Goal: Use online tool/utility: Utilize a website feature to perform a specific function

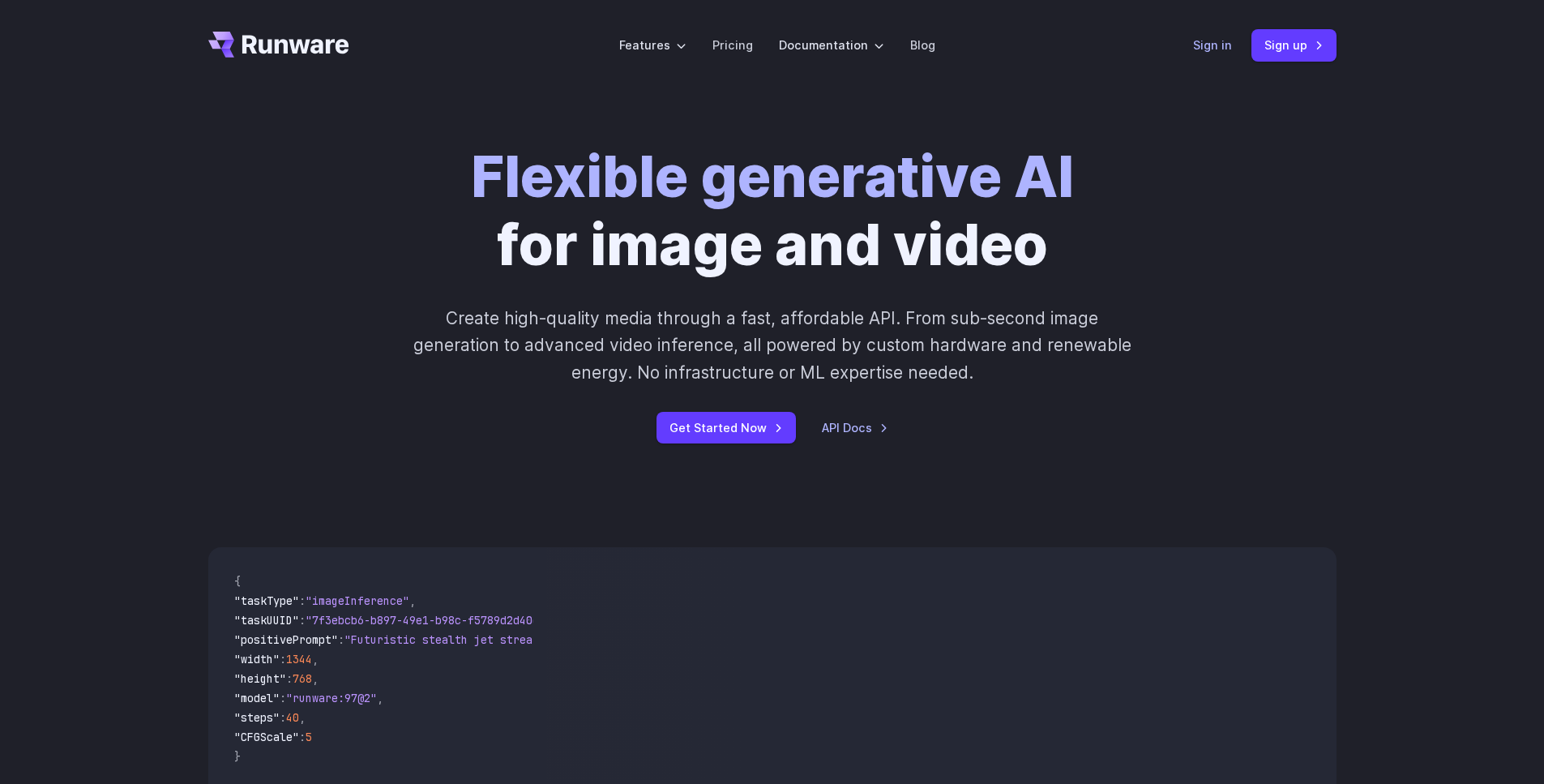
click at [1229, 45] on link "Sign in" at bounding box center [1213, 45] width 39 height 19
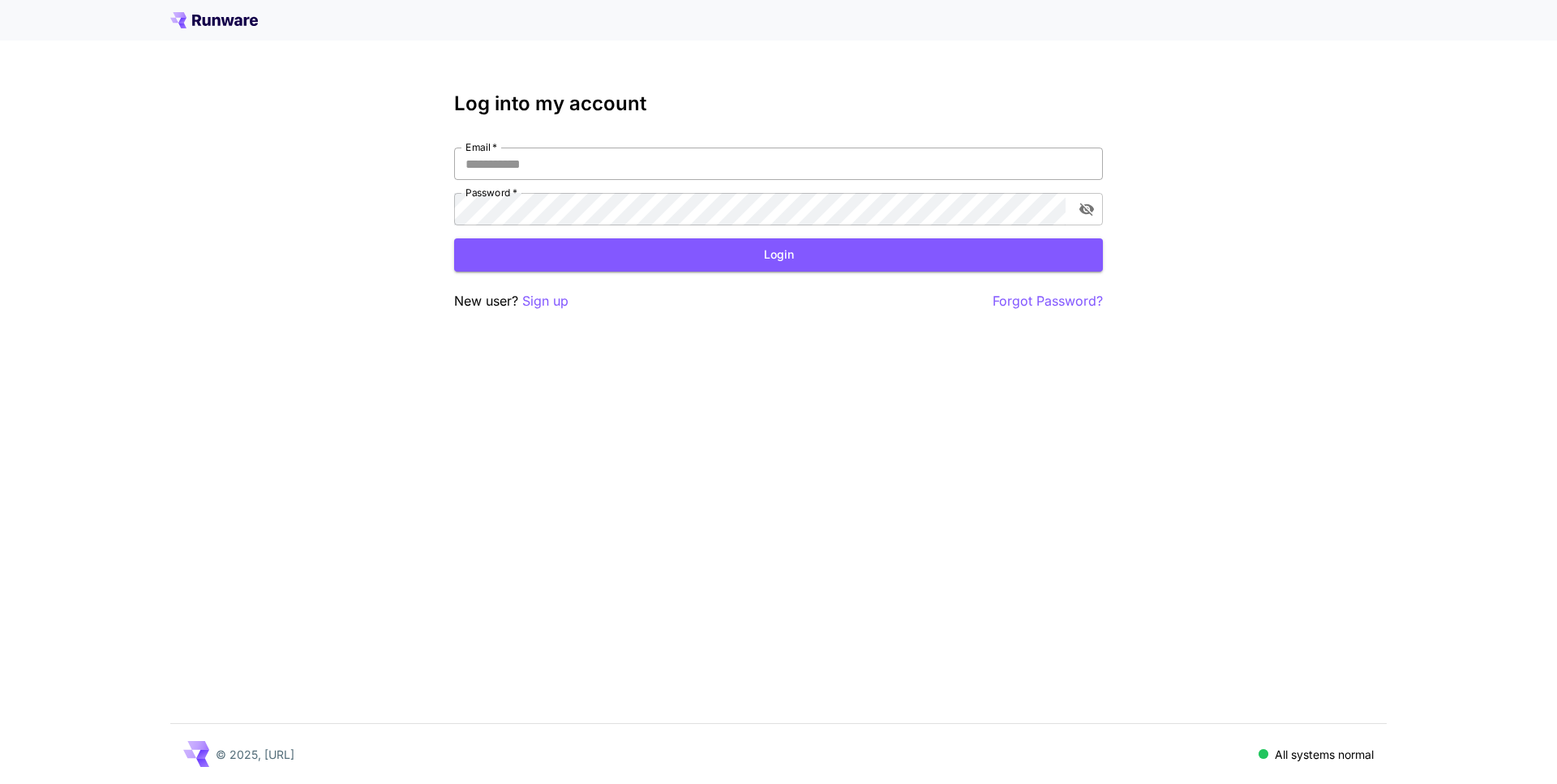
click at [642, 168] on input "Email   *" at bounding box center [778, 164] width 649 height 32
type input "**********"
click at [545, 256] on button "Login" at bounding box center [778, 254] width 649 height 33
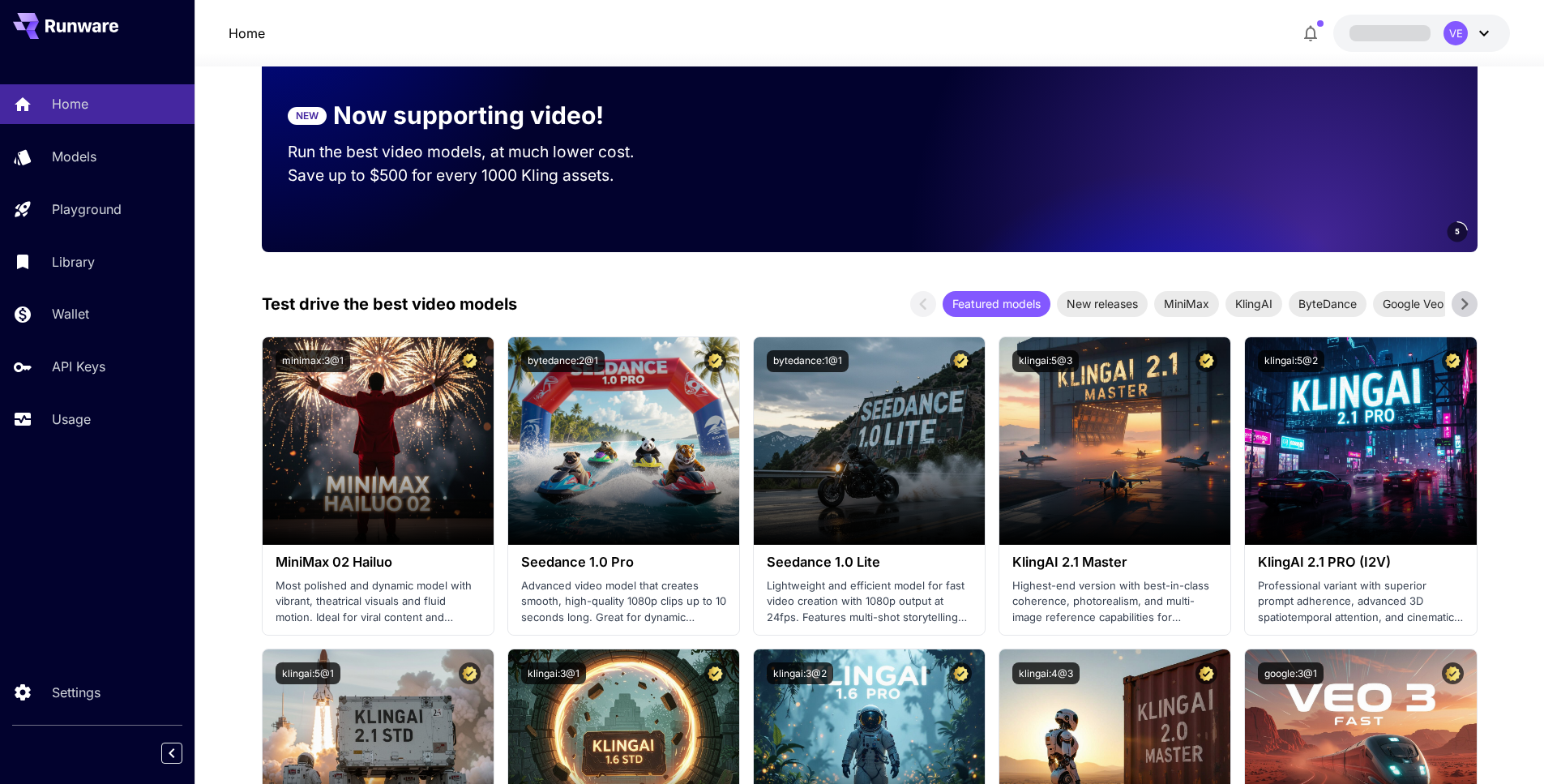
scroll to position [245, 0]
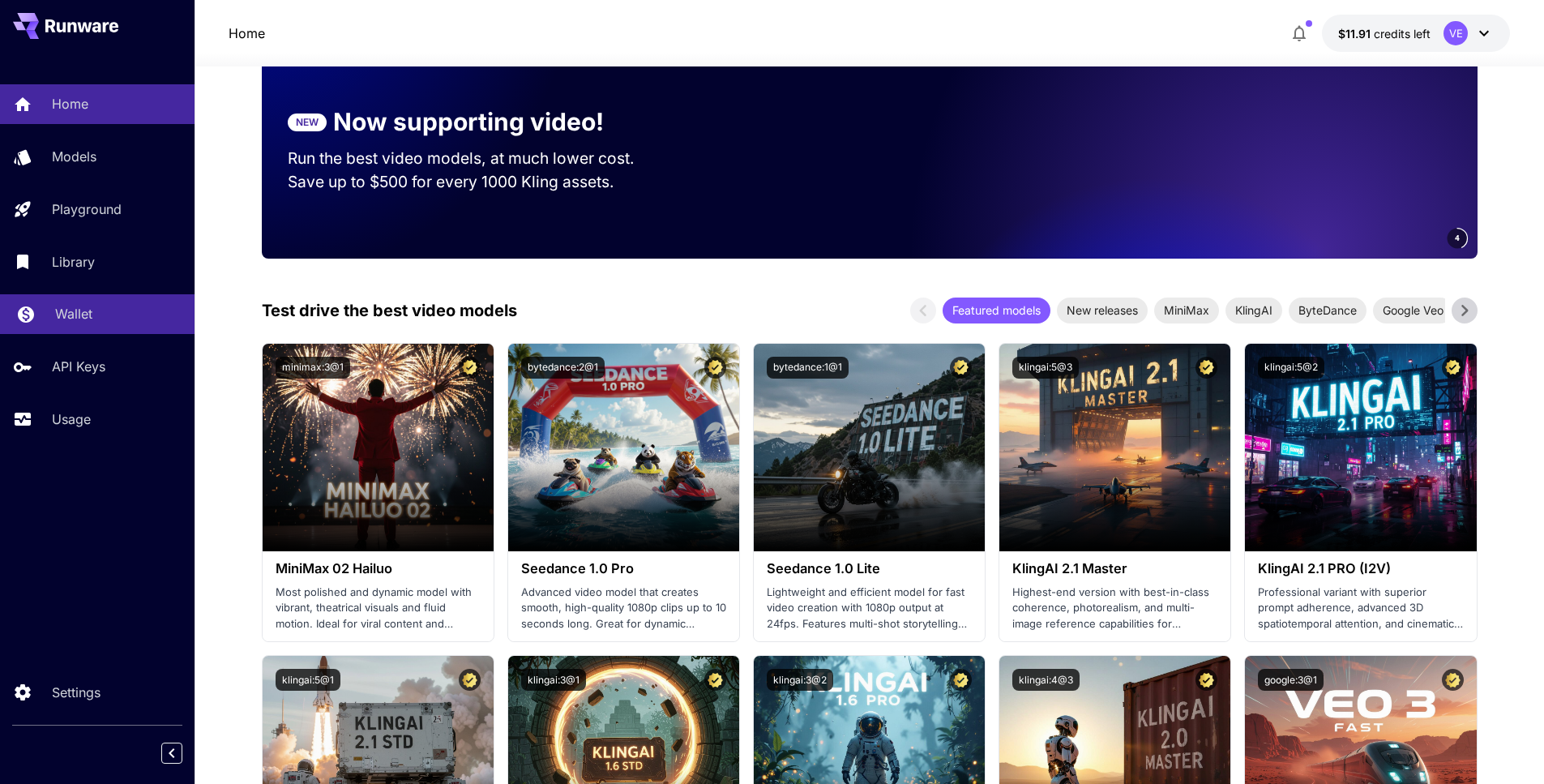
click at [102, 312] on div "Wallet" at bounding box center [118, 314] width 127 height 20
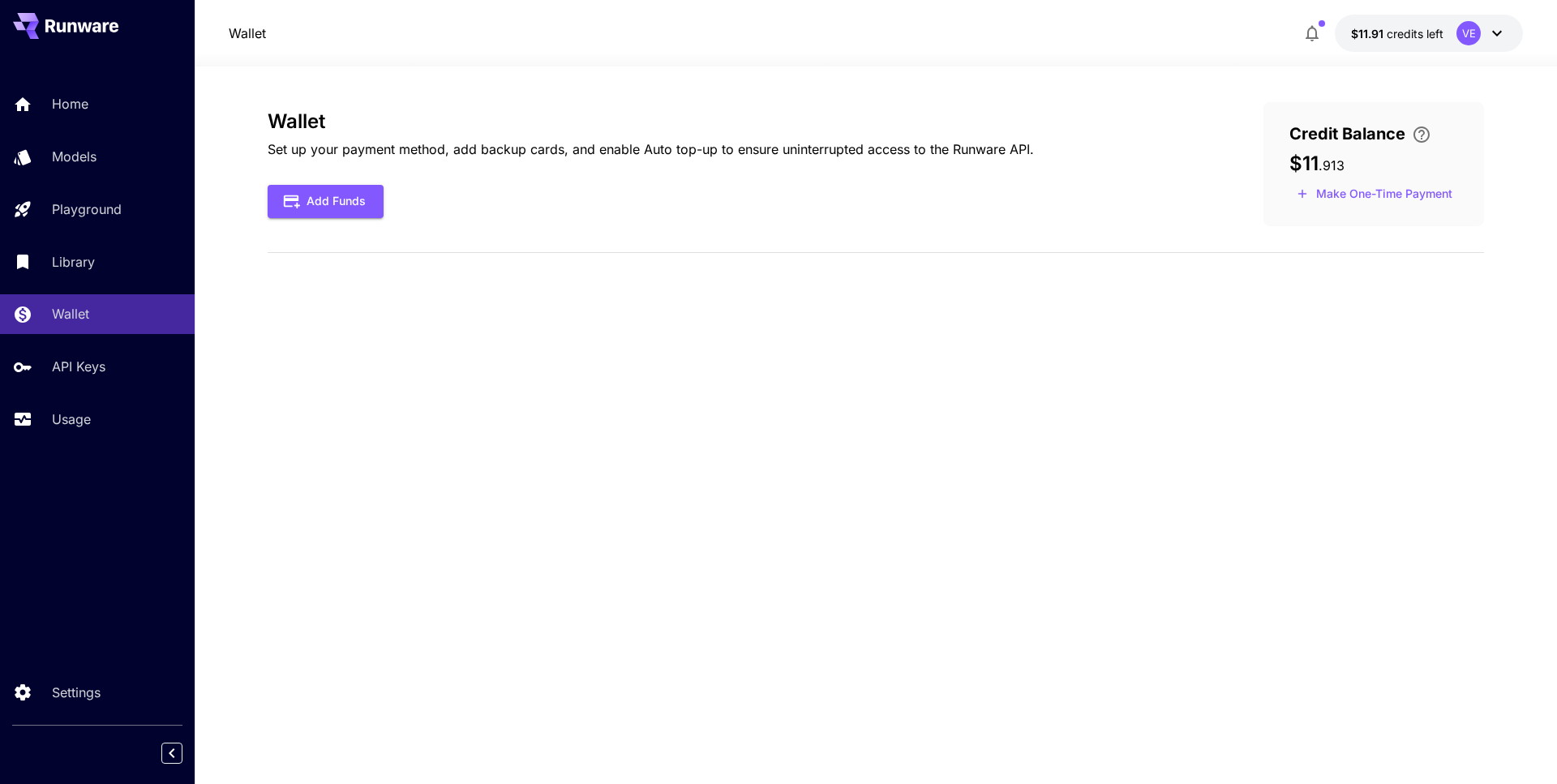
click at [965, 150] on p "Set up your payment method, add backup cards, and enable Auto top-up to ensure …" at bounding box center [651, 149] width 766 height 20
click at [965, 149] on p "Set up your payment method, add backup cards, and enable Auto top-up to ensure …" at bounding box center [651, 149] width 766 height 20
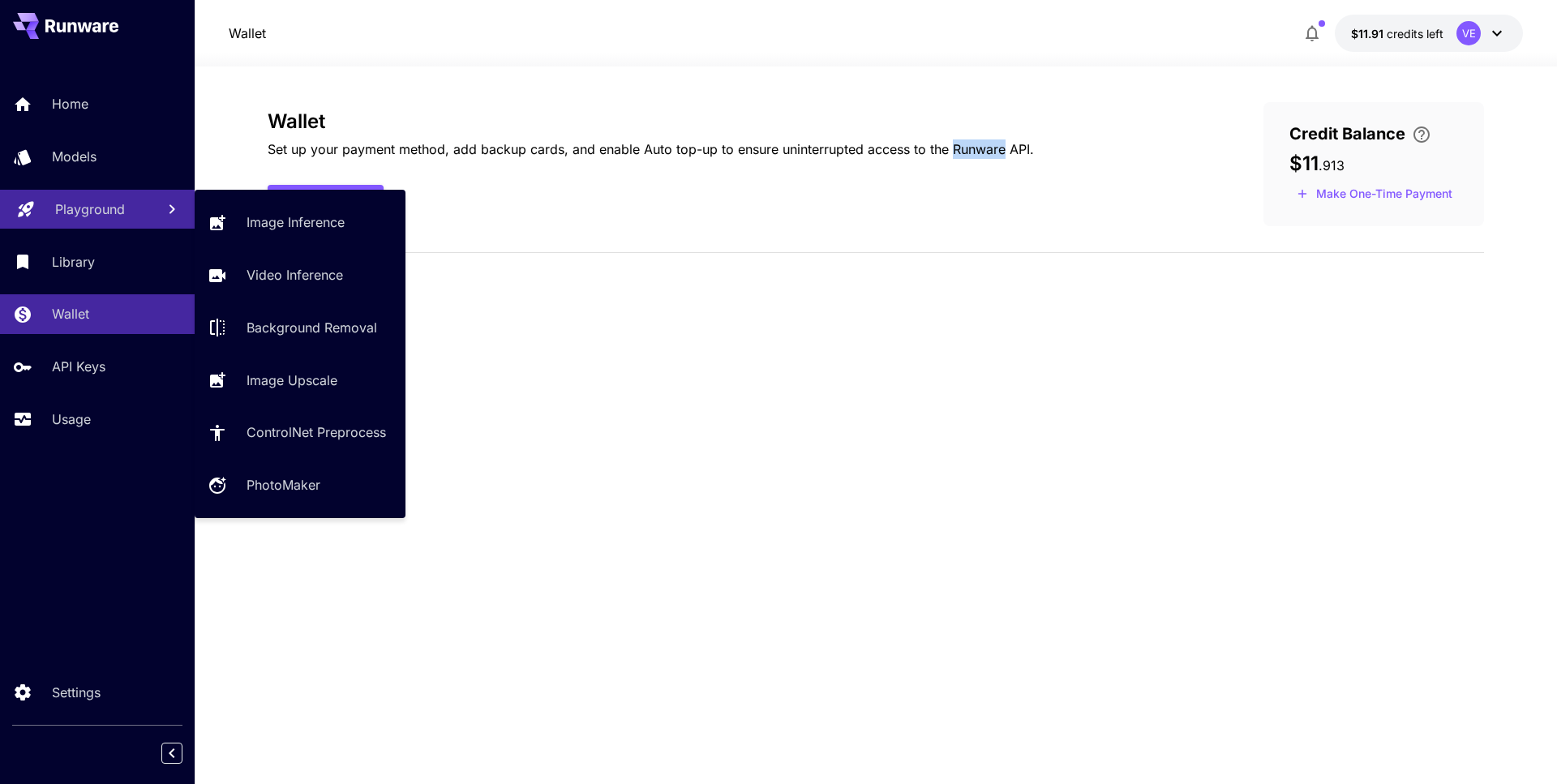
click at [125, 212] on div "Playground" at bounding box center [99, 209] width 87 height 20
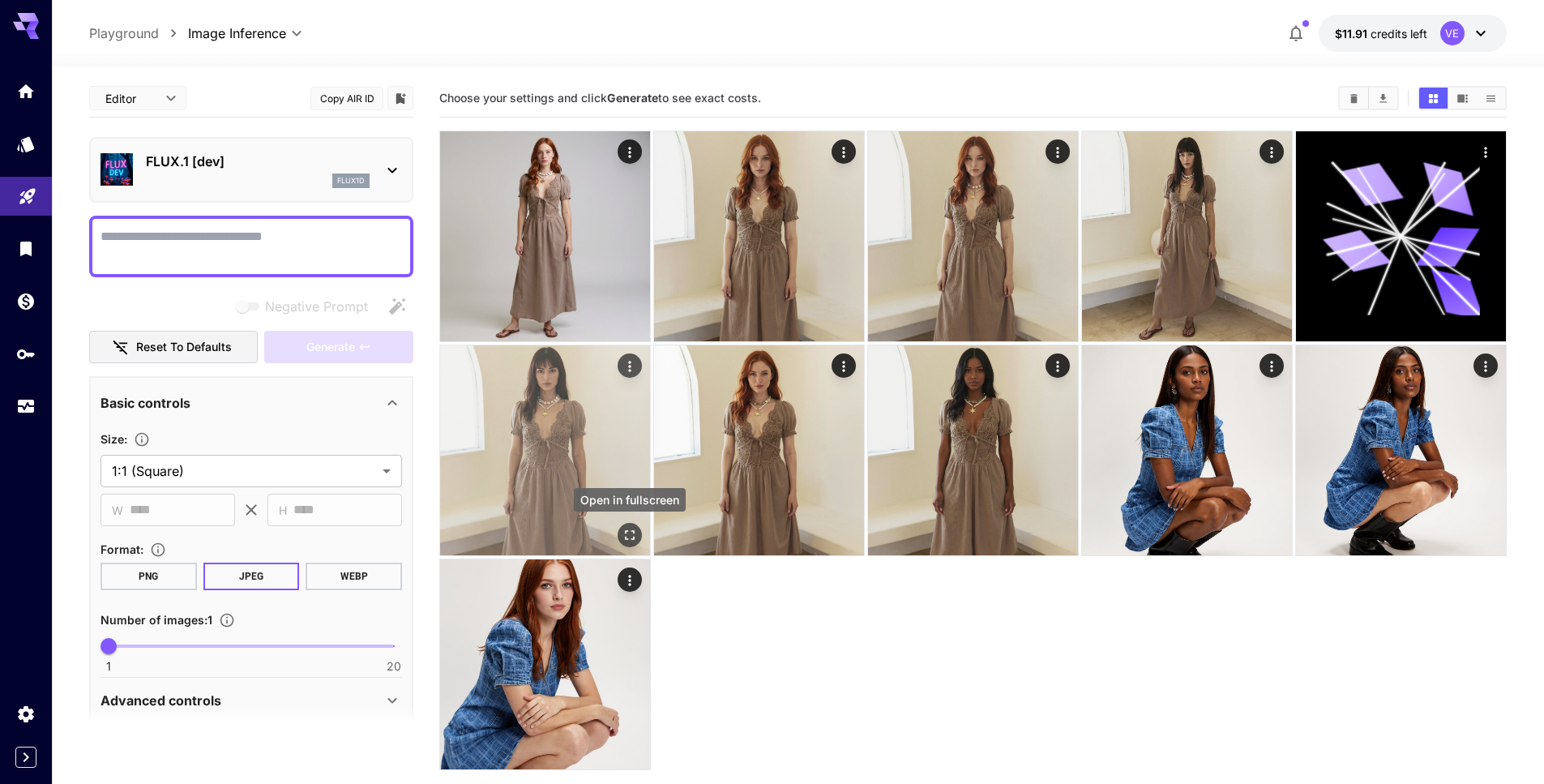
click at [633, 537] on icon "Open in fullscreen" at bounding box center [629, 535] width 10 height 10
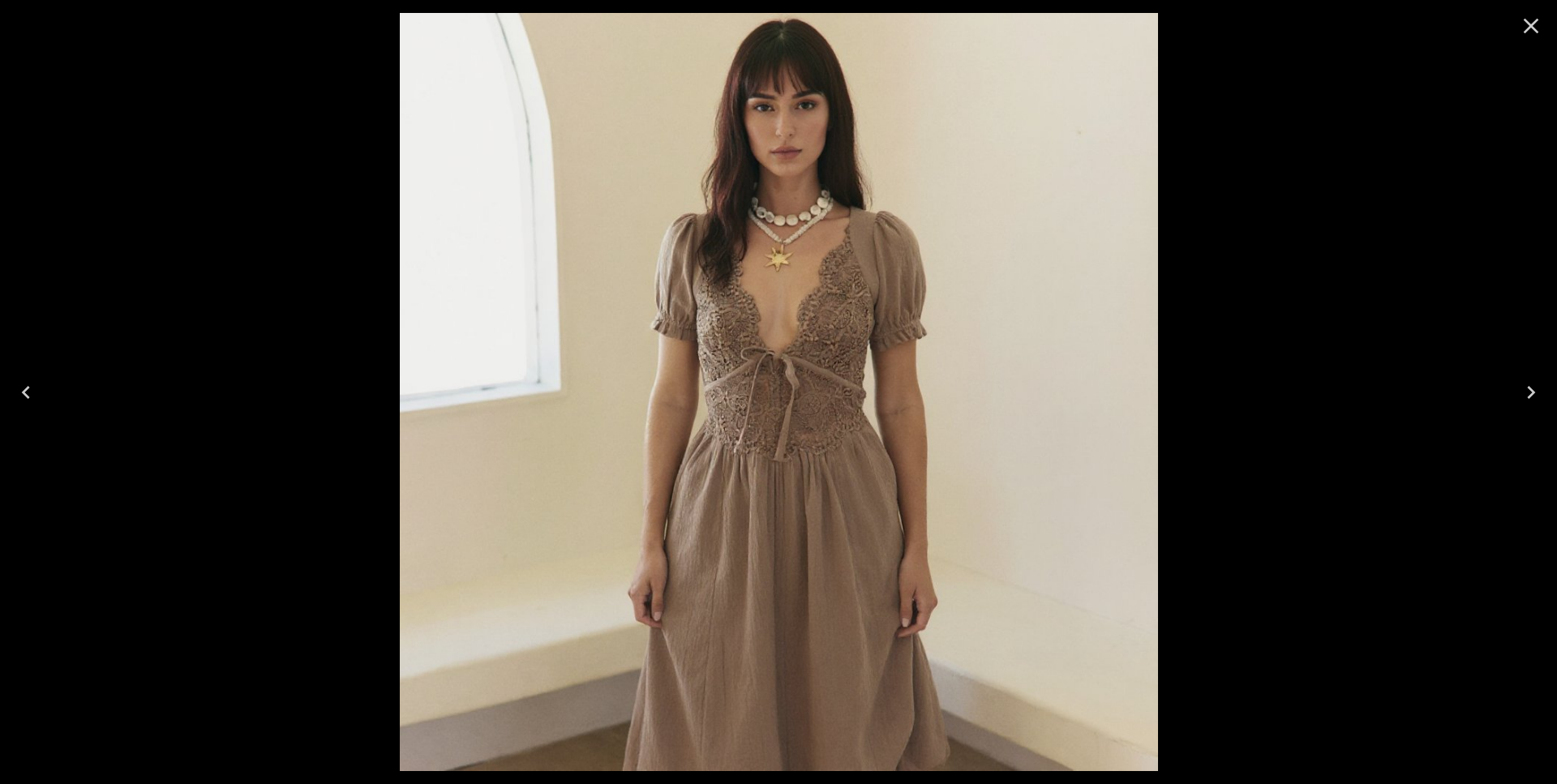
click at [1525, 22] on icon "Close" at bounding box center [1530, 26] width 26 height 26
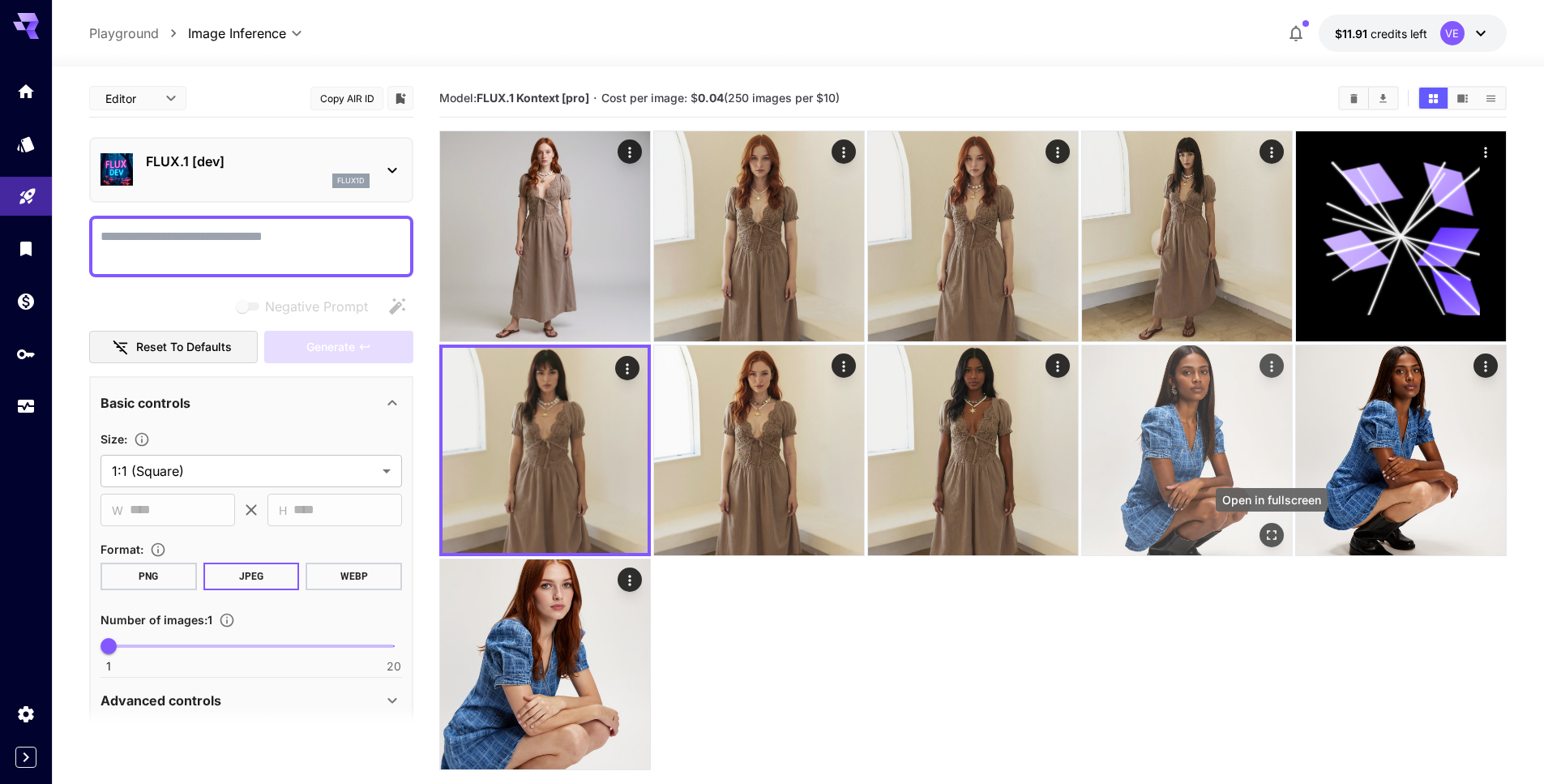
click at [1267, 528] on icon "Open in fullscreen" at bounding box center [1271, 535] width 16 height 16
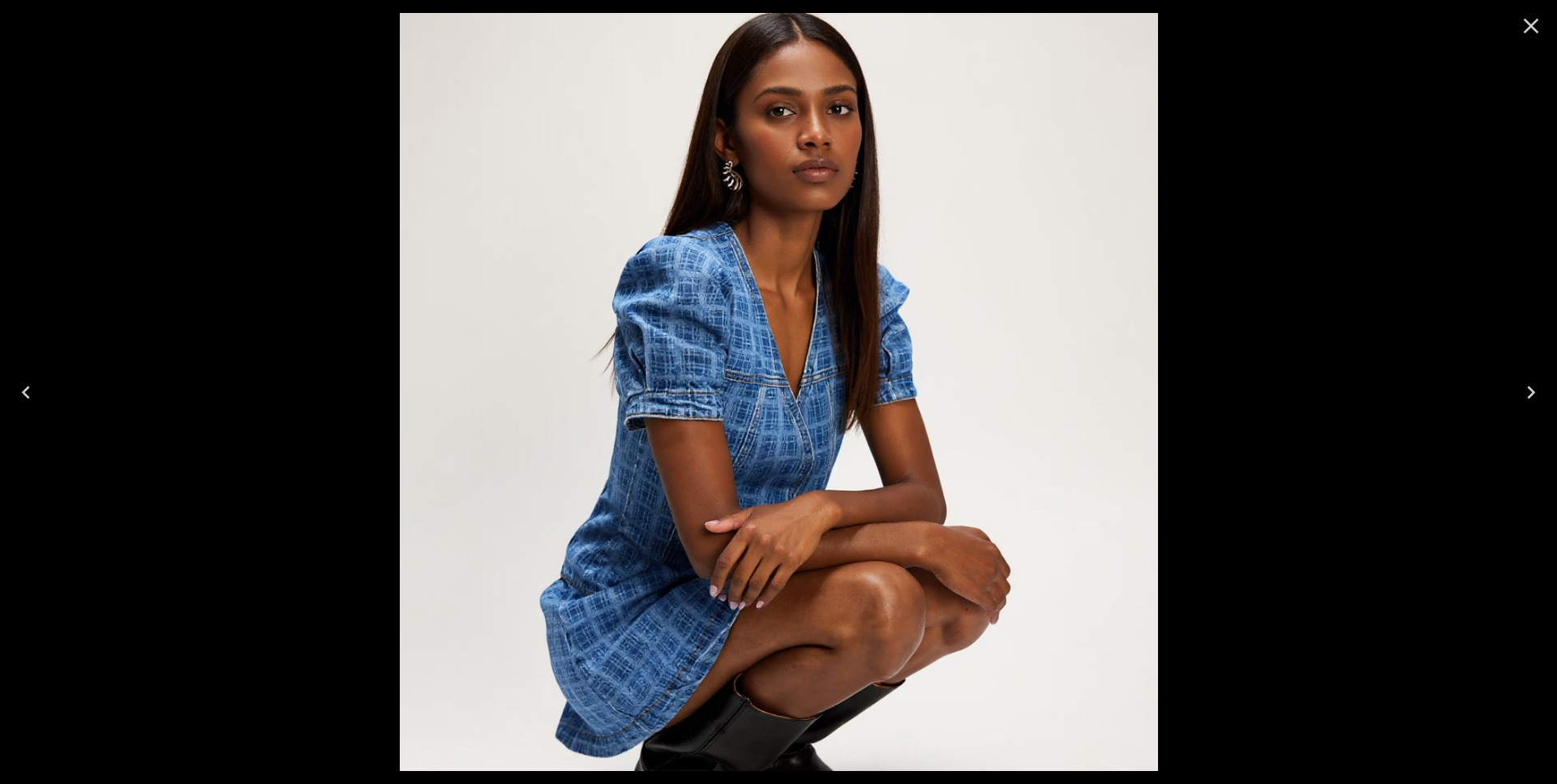
click at [1528, 26] on icon "Close" at bounding box center [1530, 26] width 26 height 26
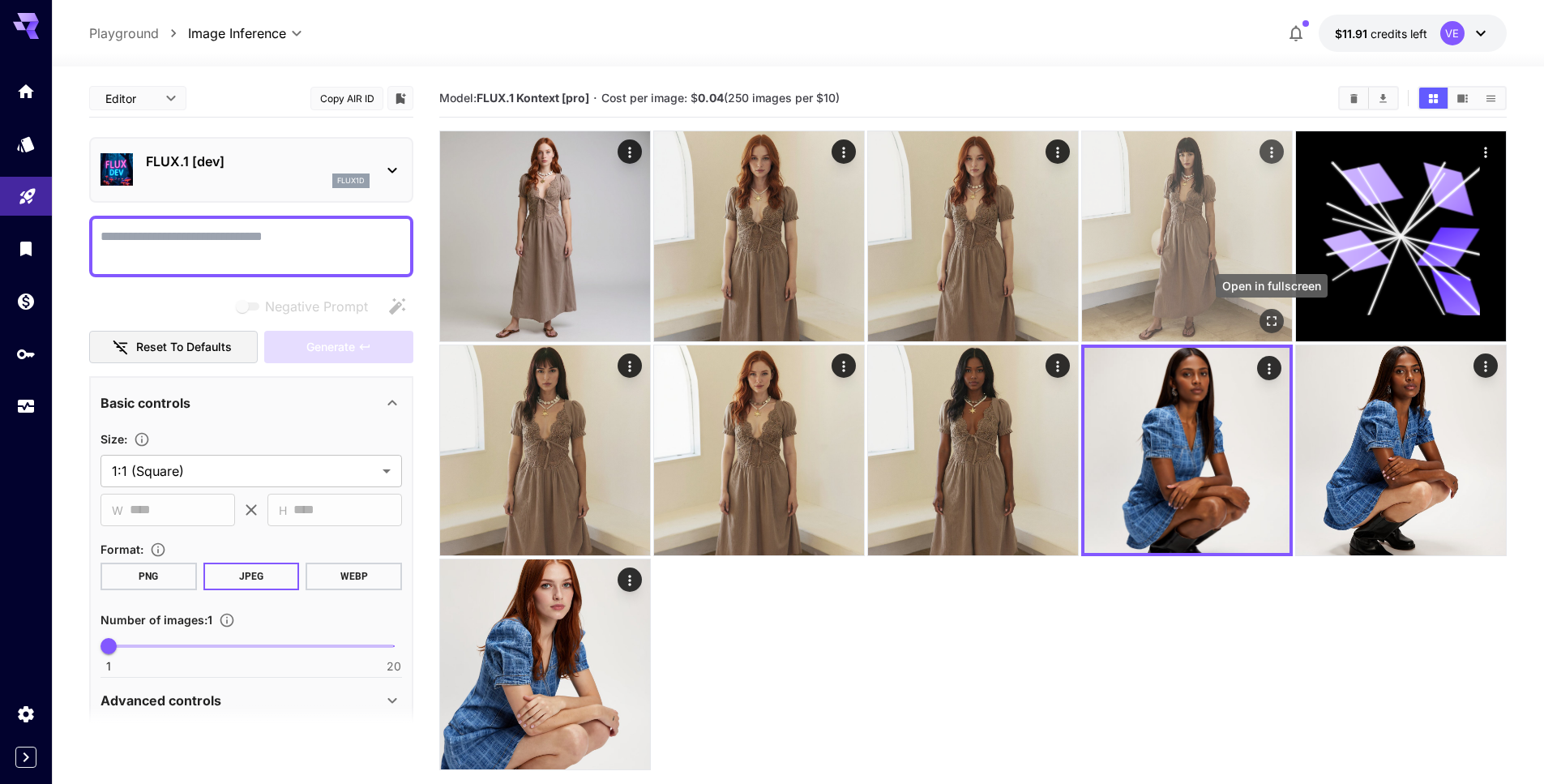
click at [1267, 318] on icon "Open in fullscreen" at bounding box center [1271, 321] width 10 height 10
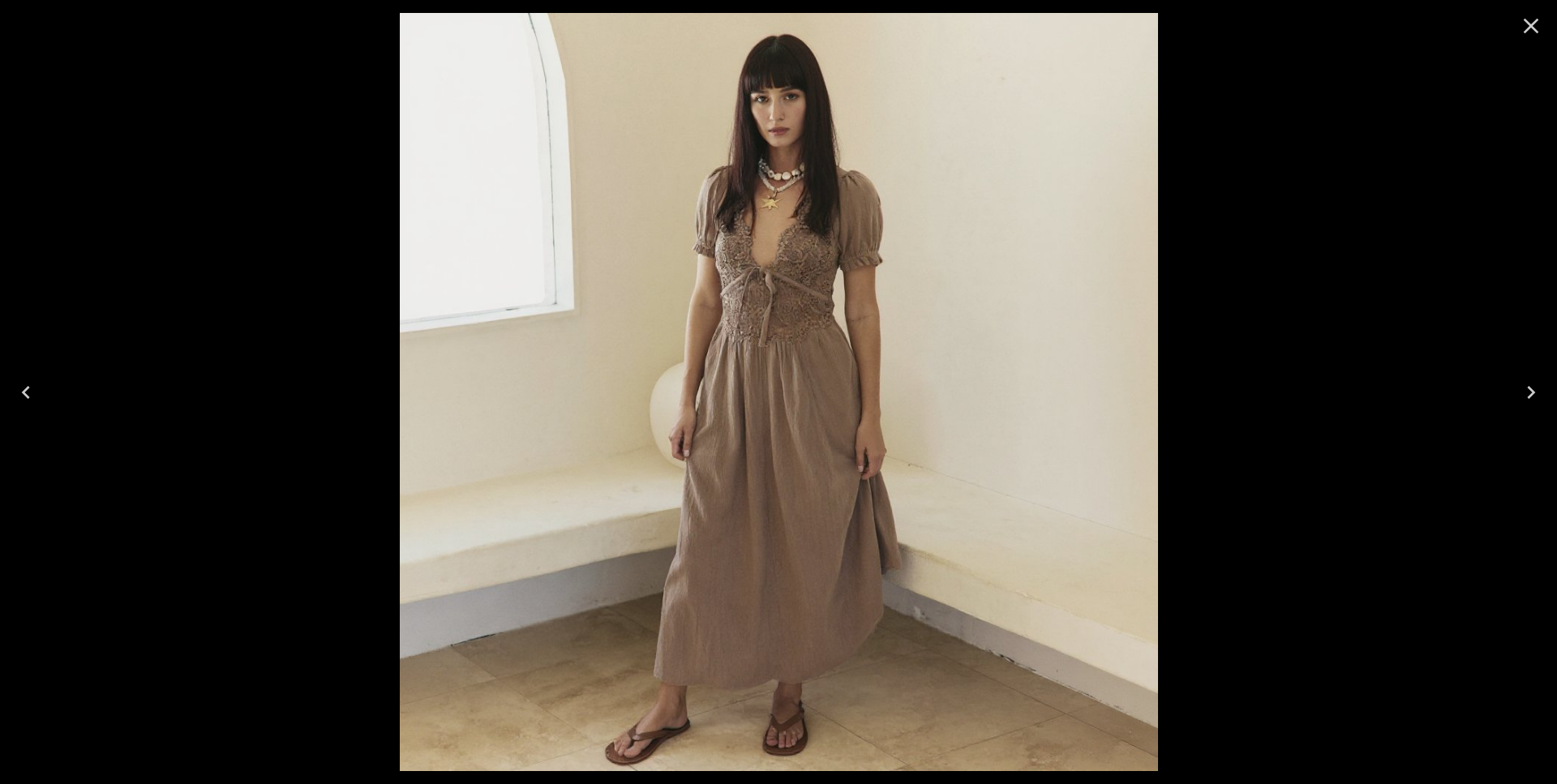
click at [1525, 31] on icon "Close" at bounding box center [1530, 26] width 15 height 15
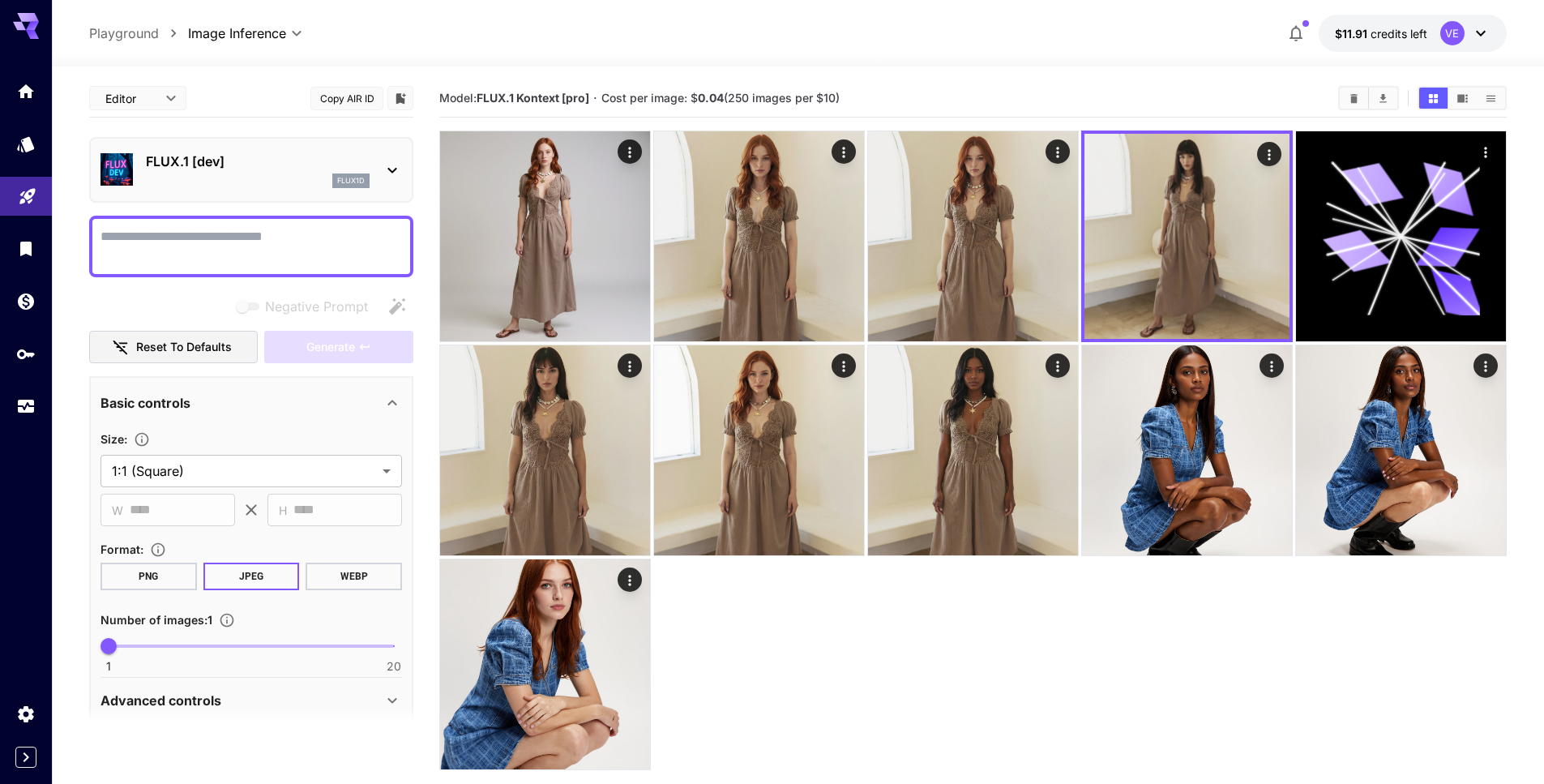
click at [319, 165] on p "FLUX.1 [dev]" at bounding box center [257, 161] width 224 height 20
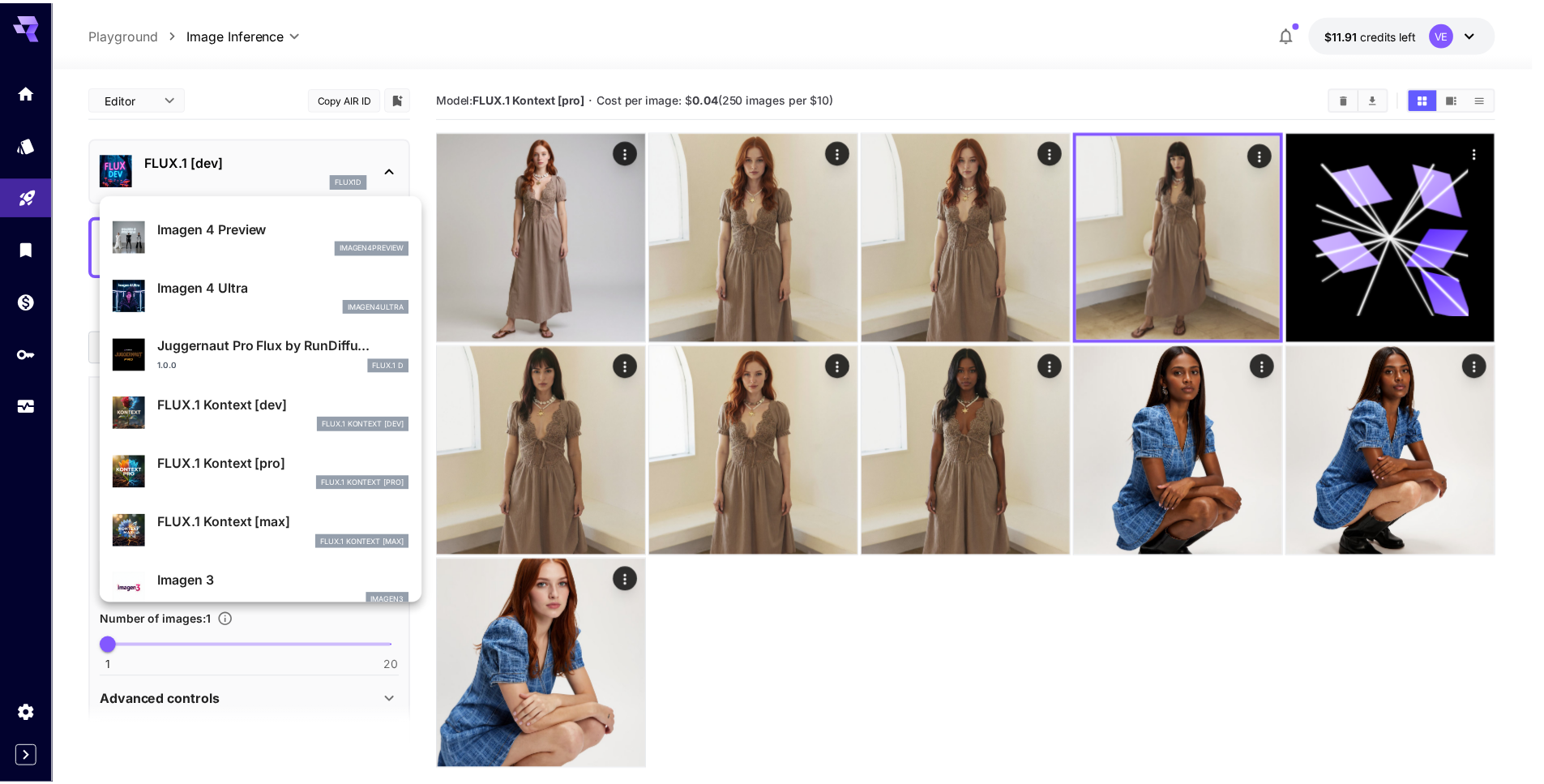
scroll to position [540, 0]
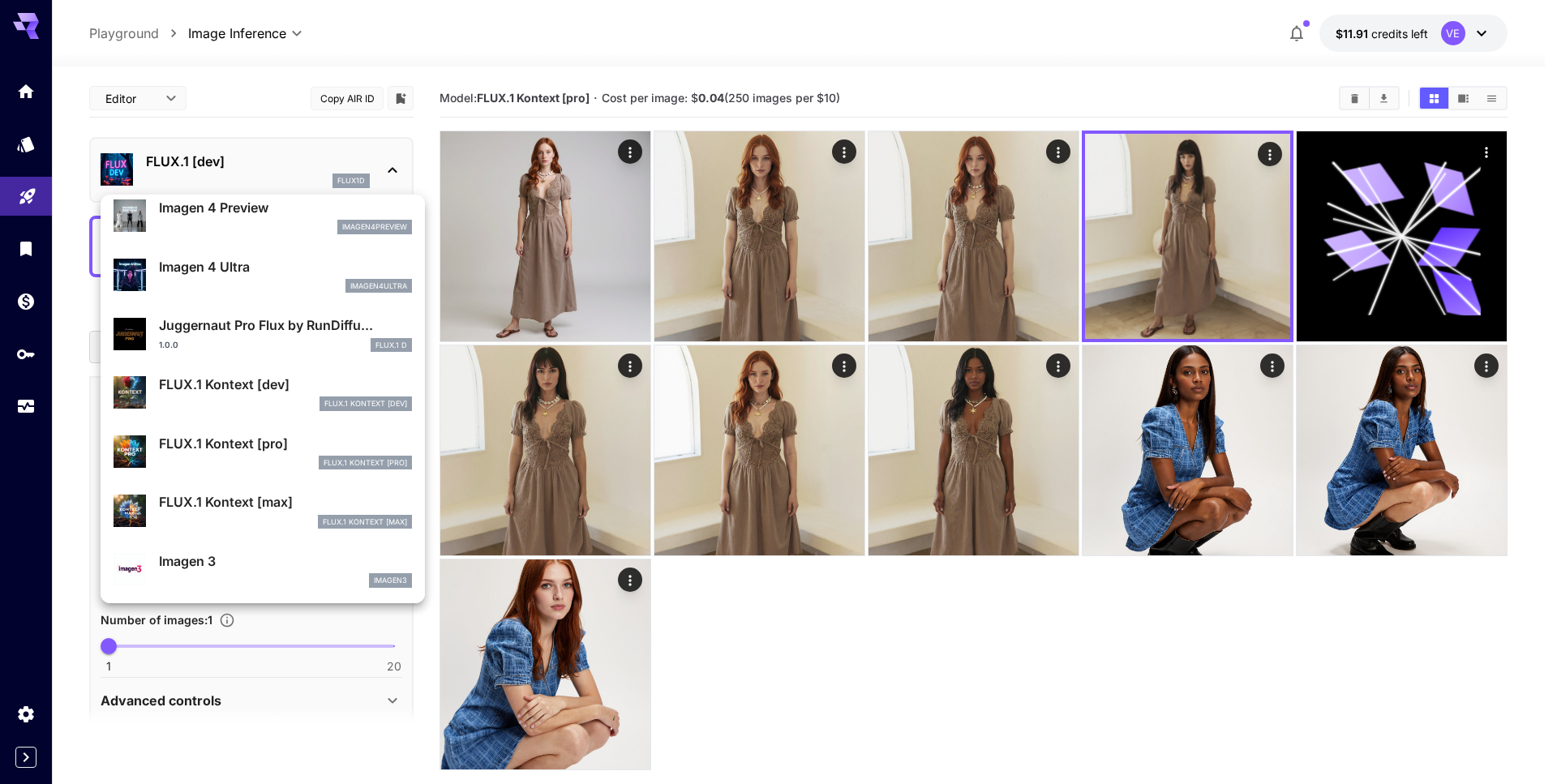
click at [247, 445] on p "FLUX.1 Kontext [pro]" at bounding box center [285, 444] width 253 height 20
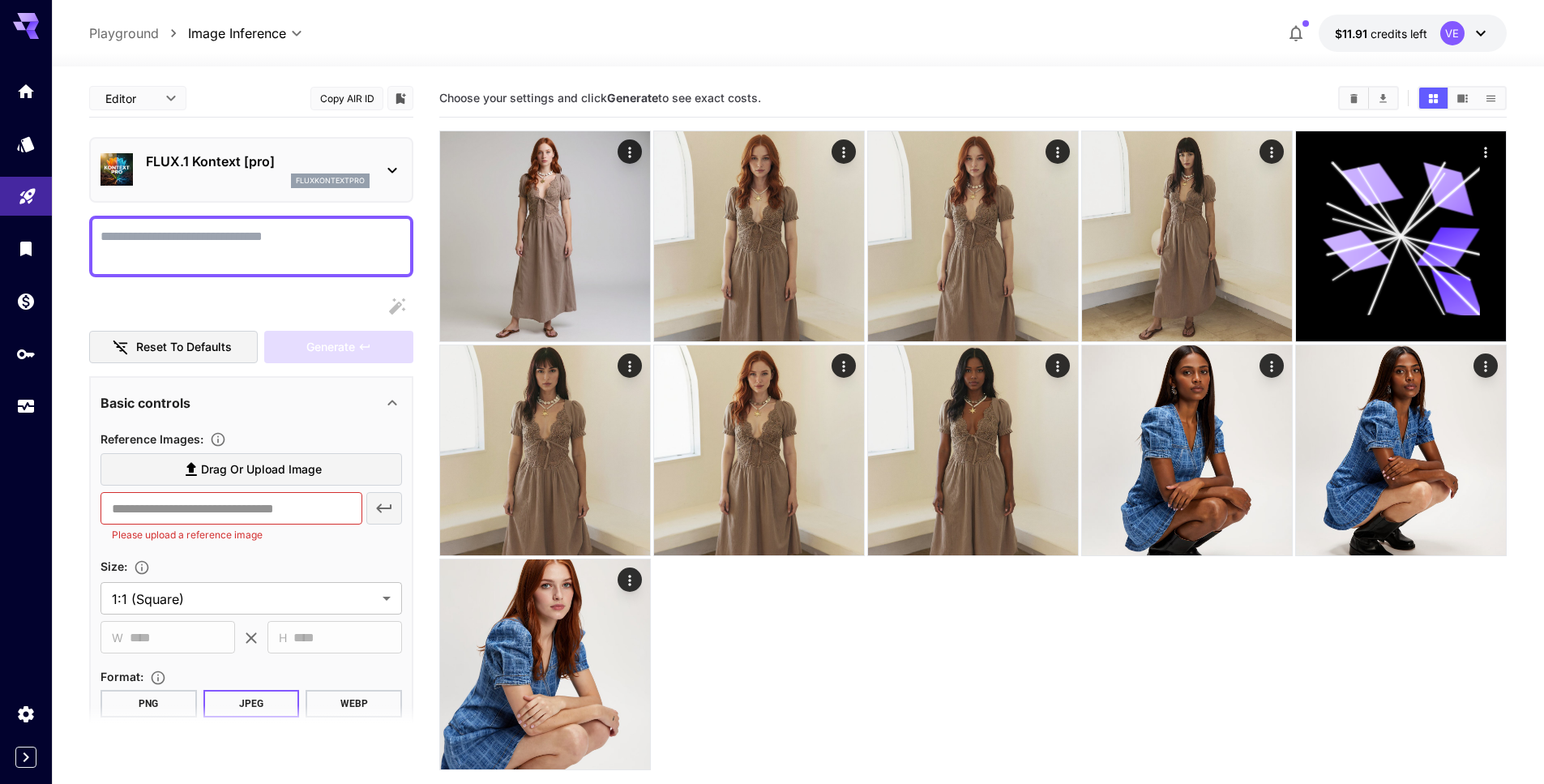
scroll to position [68, 0]
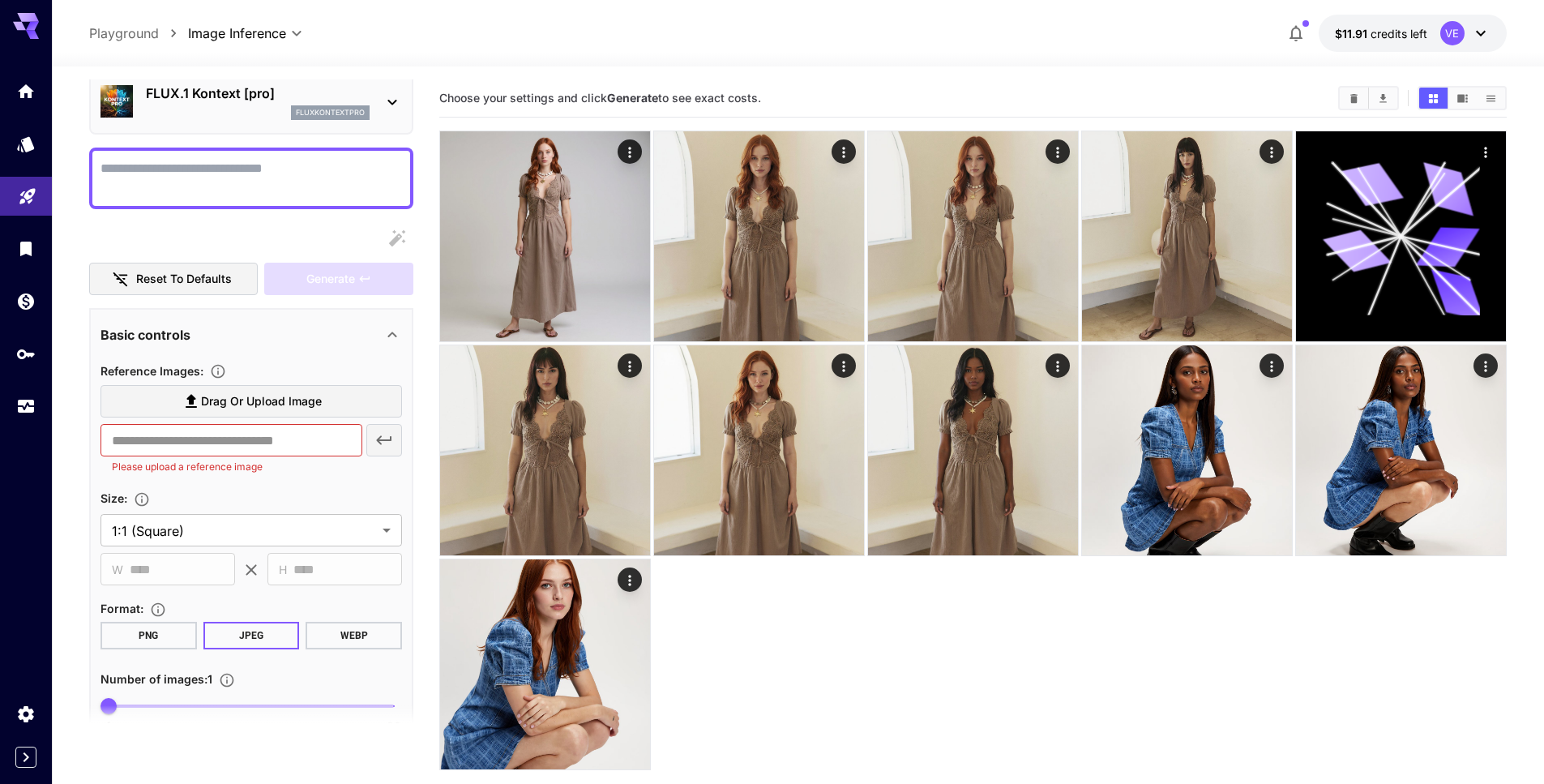
click at [236, 402] on span "Drag or upload image" at bounding box center [262, 401] width 121 height 20
click at [0, 0] on input "Drag or upload image" at bounding box center [0, 0] width 0 height 0
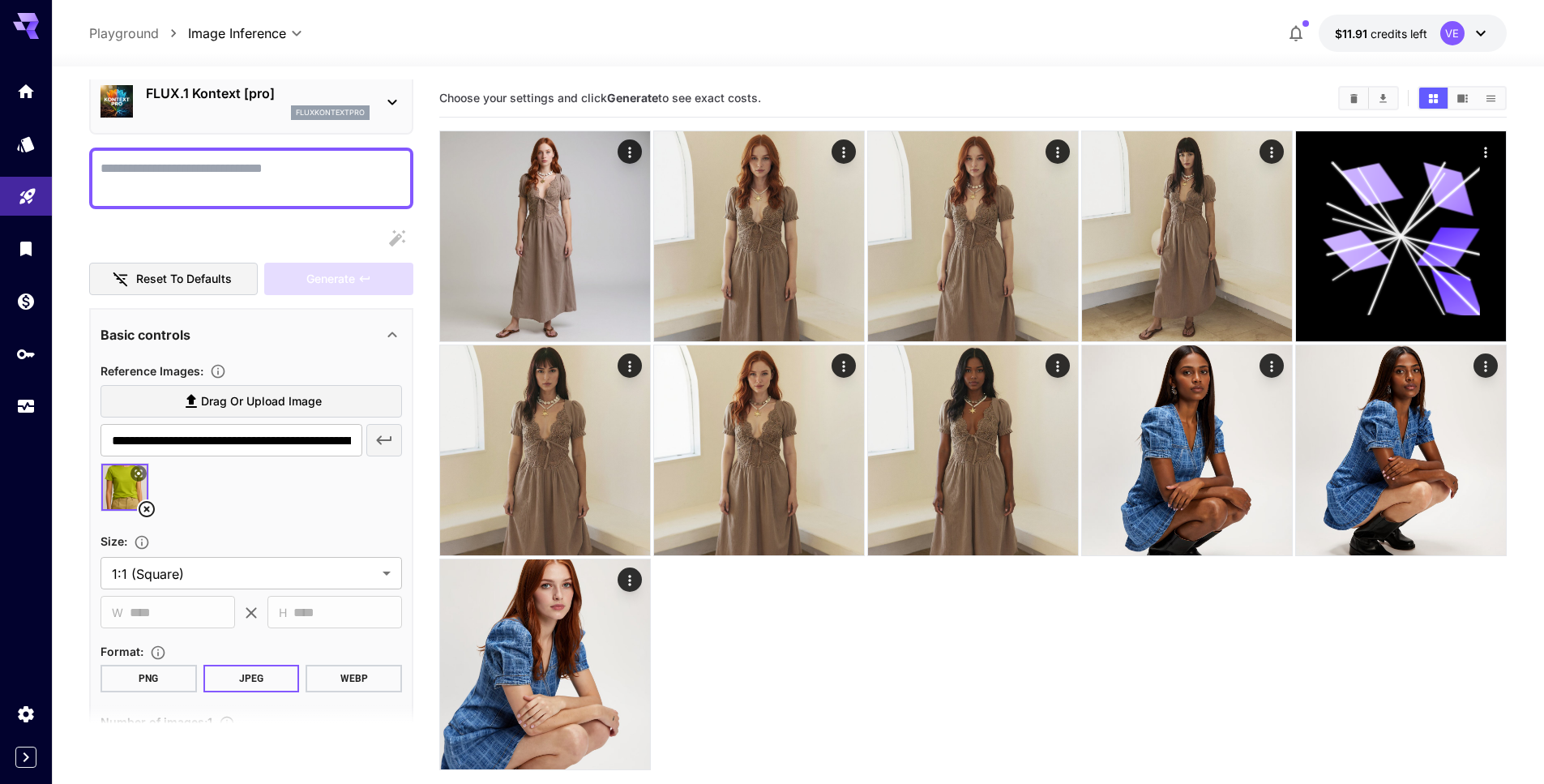
type input "**********"
click at [290, 186] on textarea "Display cost in response" at bounding box center [251, 178] width 301 height 39
paste textarea "**********"
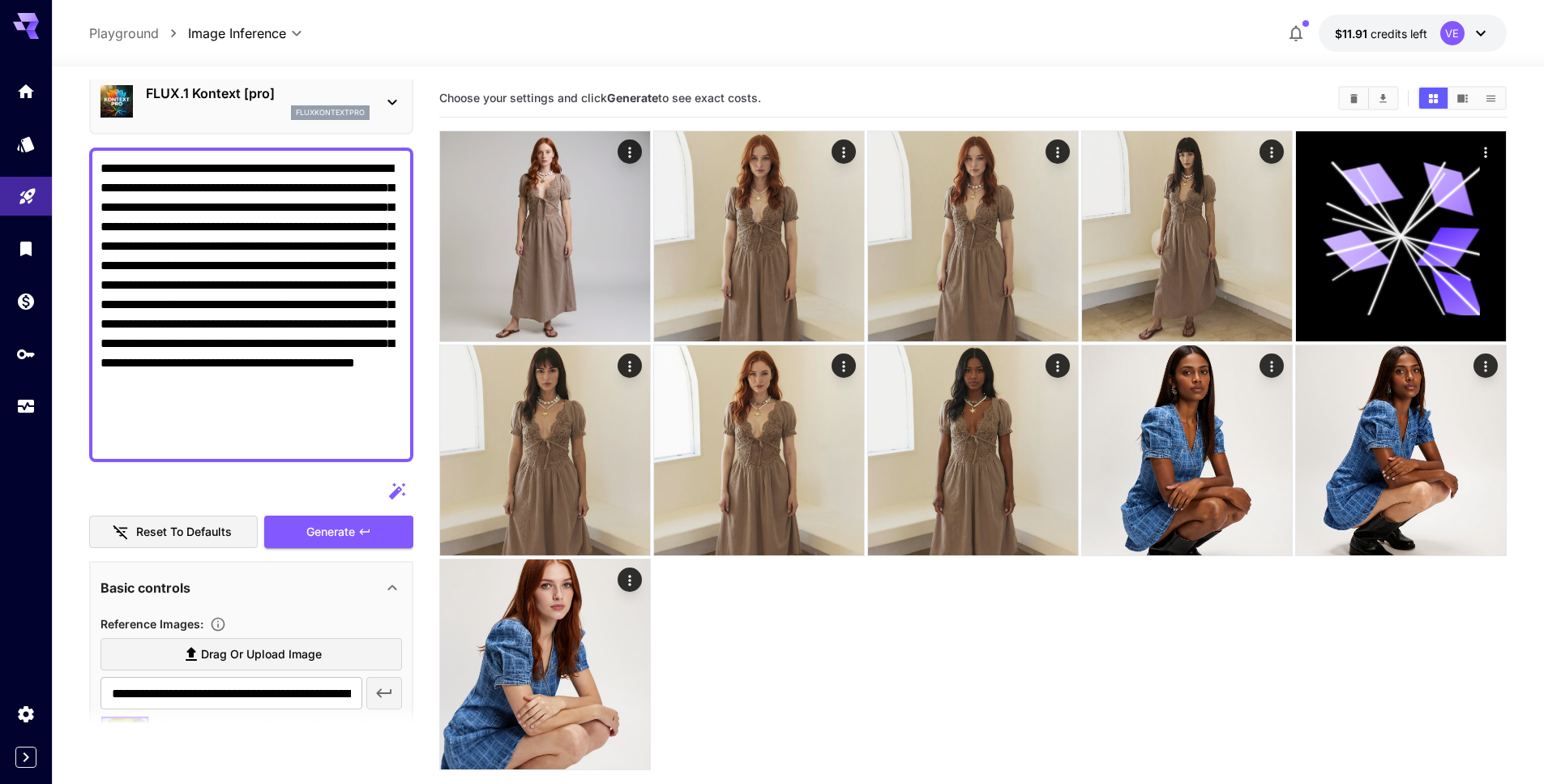
paste textarea "**********"
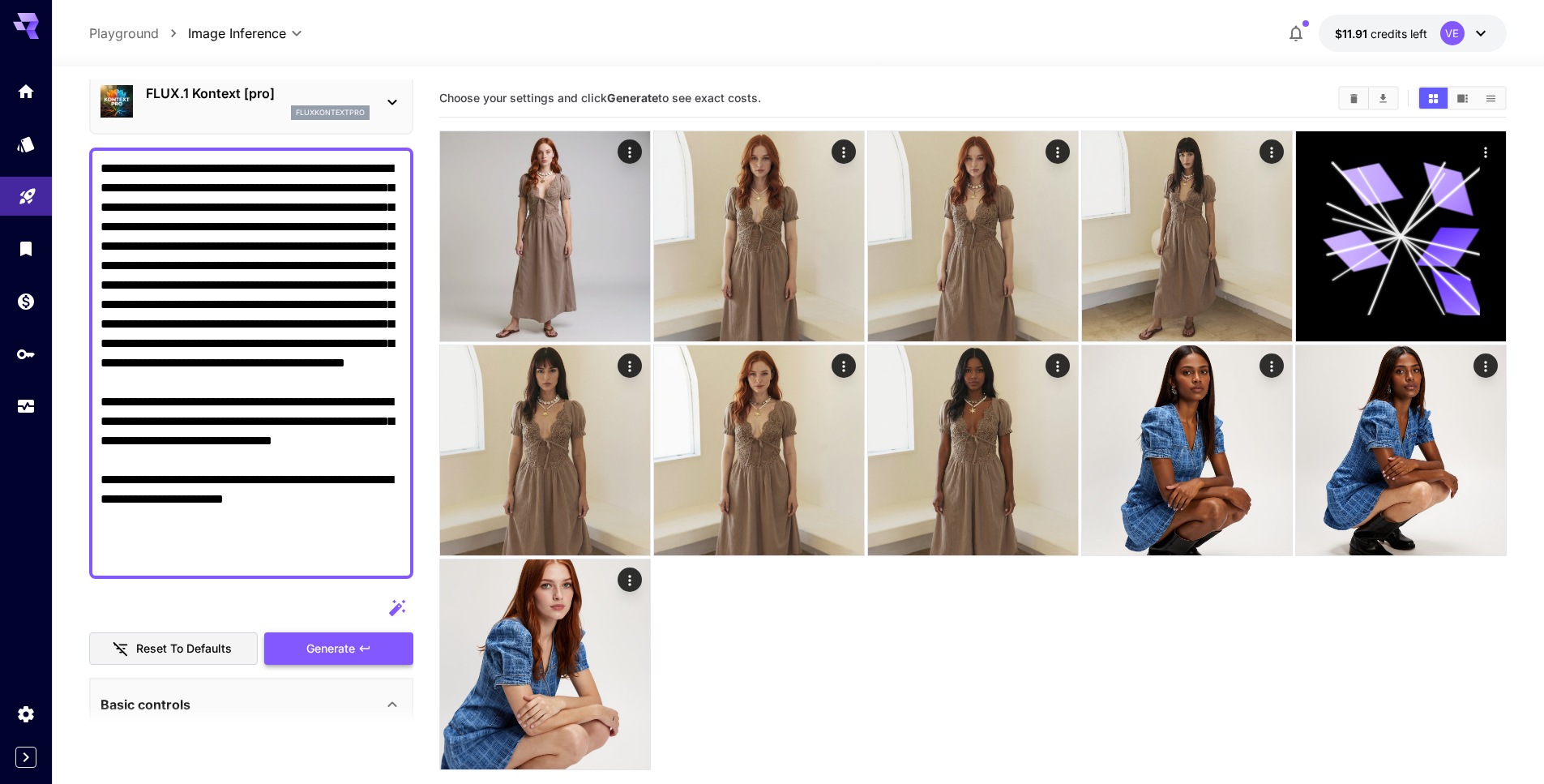
click at [304, 647] on button "Generate" at bounding box center [339, 649] width 149 height 33
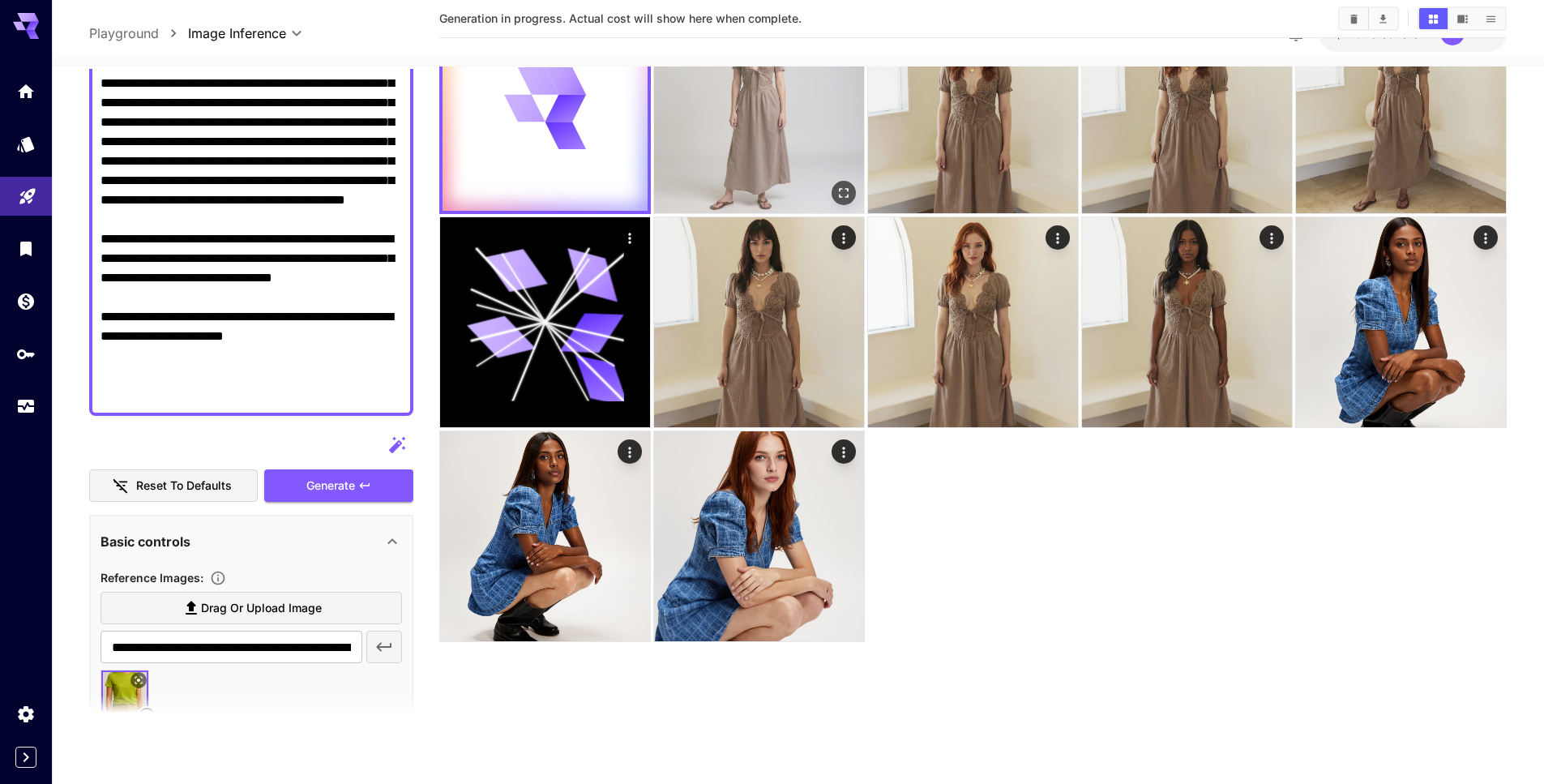
scroll to position [0, 0]
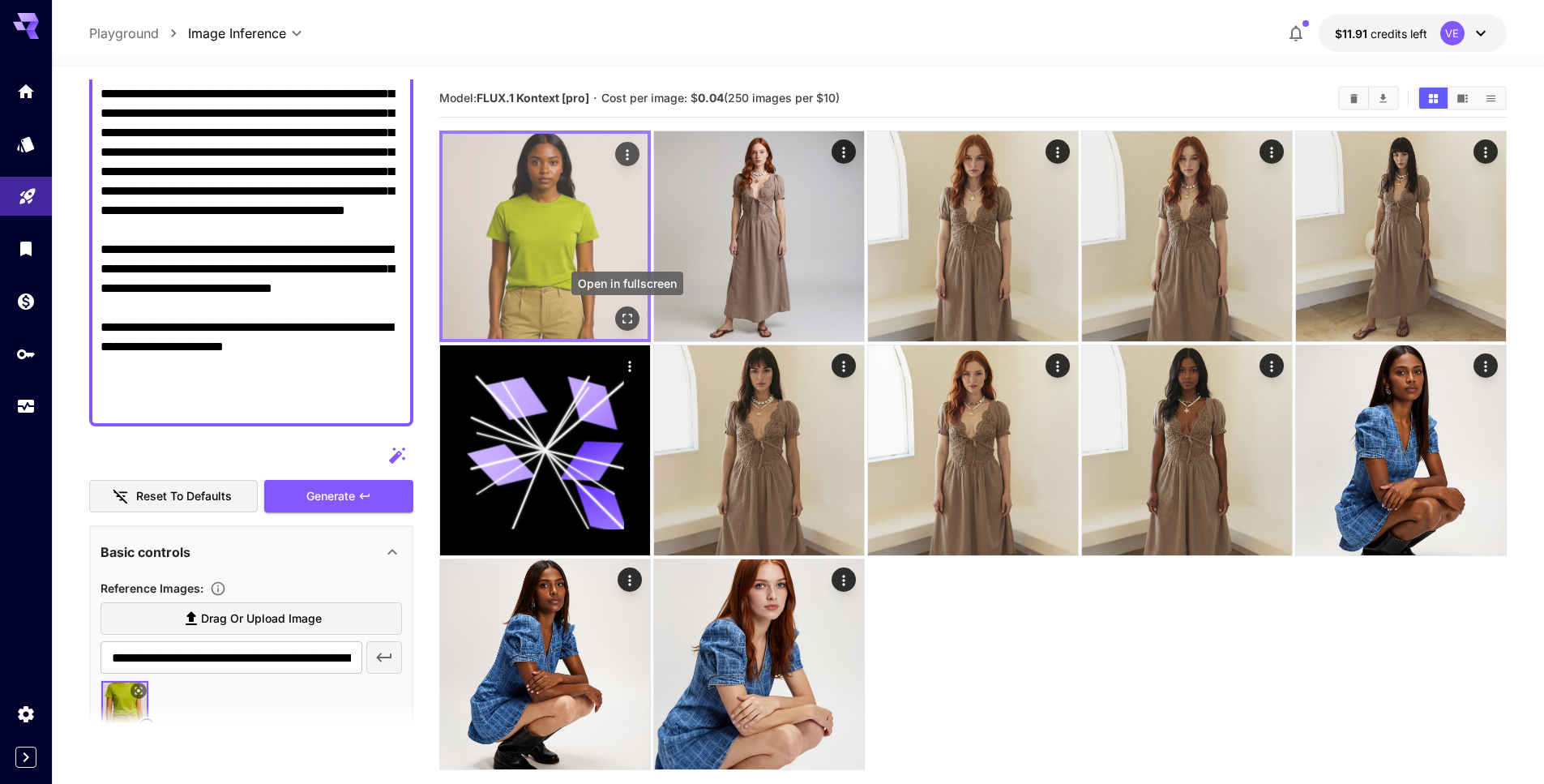
click at [626, 315] on icon "Open in fullscreen" at bounding box center [627, 318] width 16 height 16
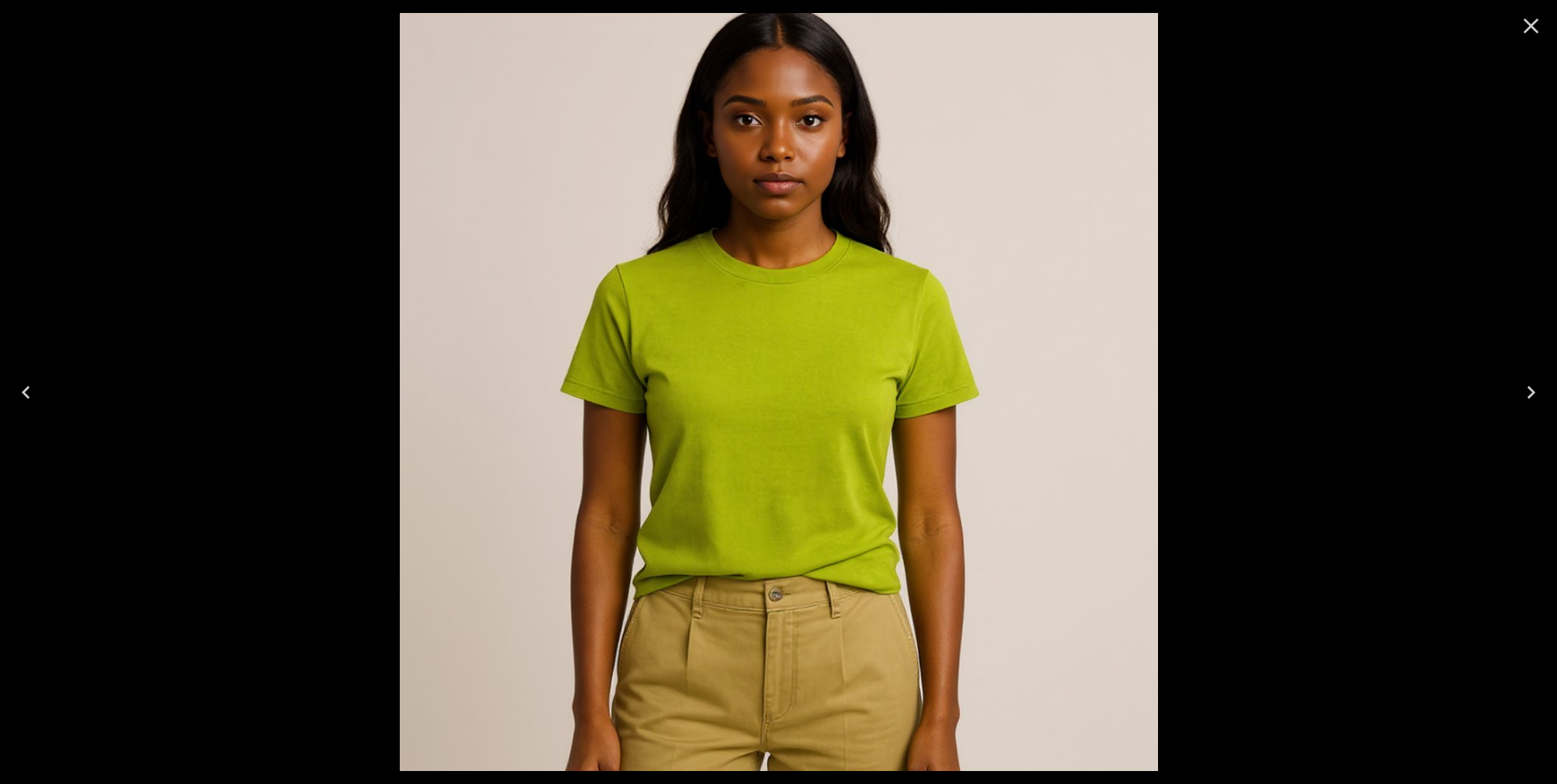
click at [1531, 24] on icon "Close" at bounding box center [1530, 26] width 15 height 15
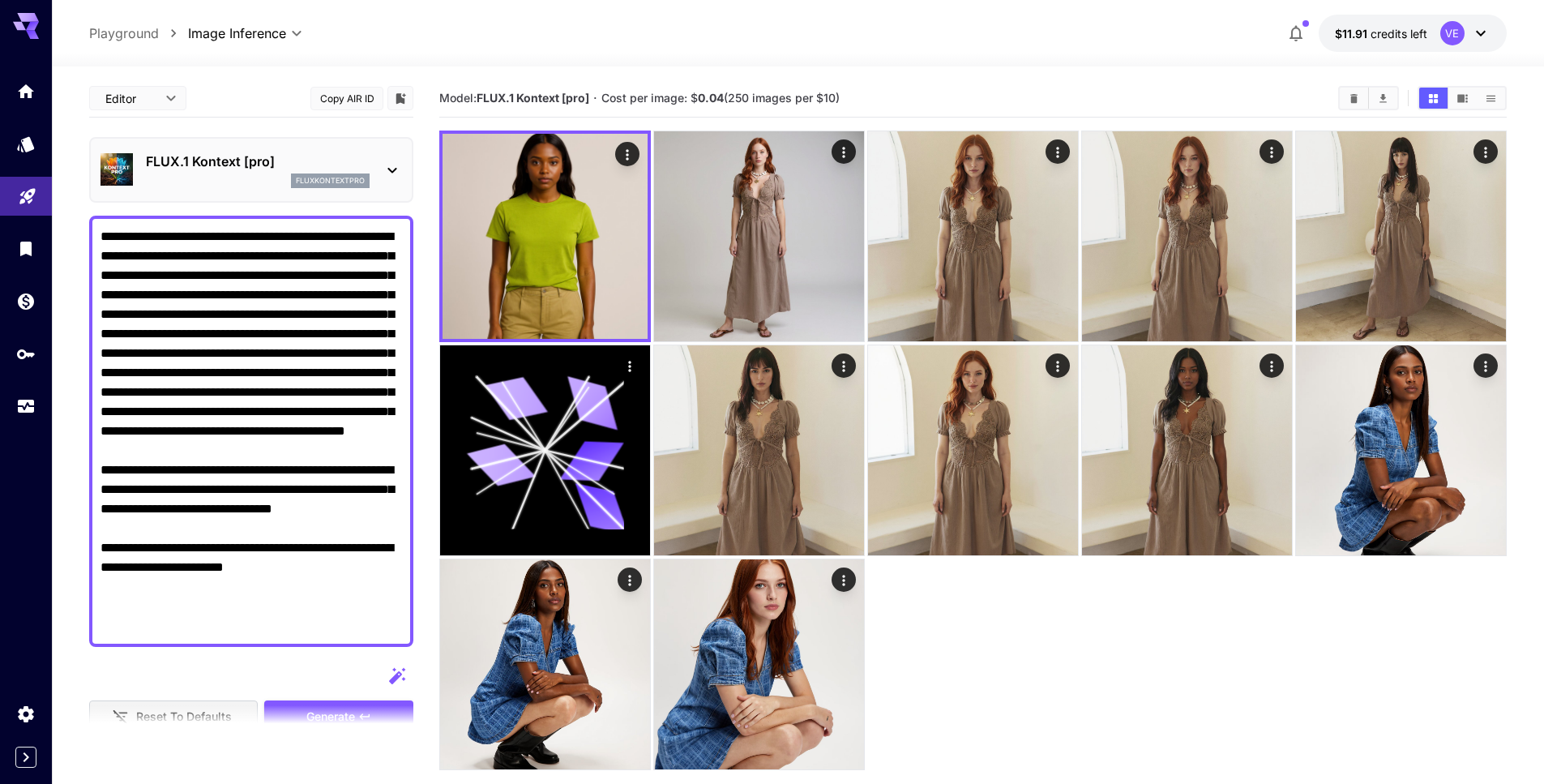
click at [298, 148] on div "FLUX.1 Kontext [pro] fluxkontextpro" at bounding box center [251, 169] width 301 height 49
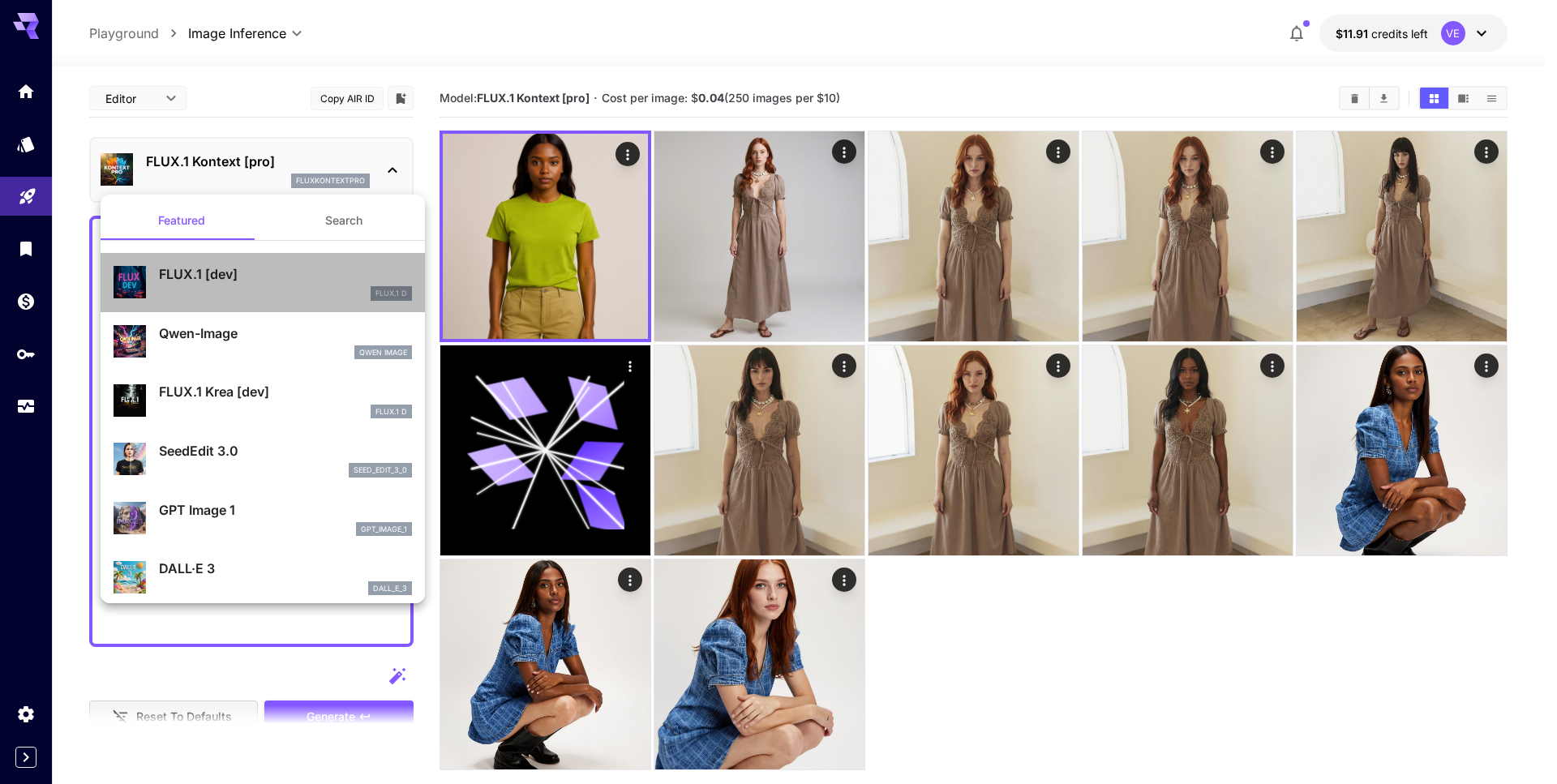
click at [291, 293] on div "FLUX.1 D" at bounding box center [285, 293] width 253 height 14
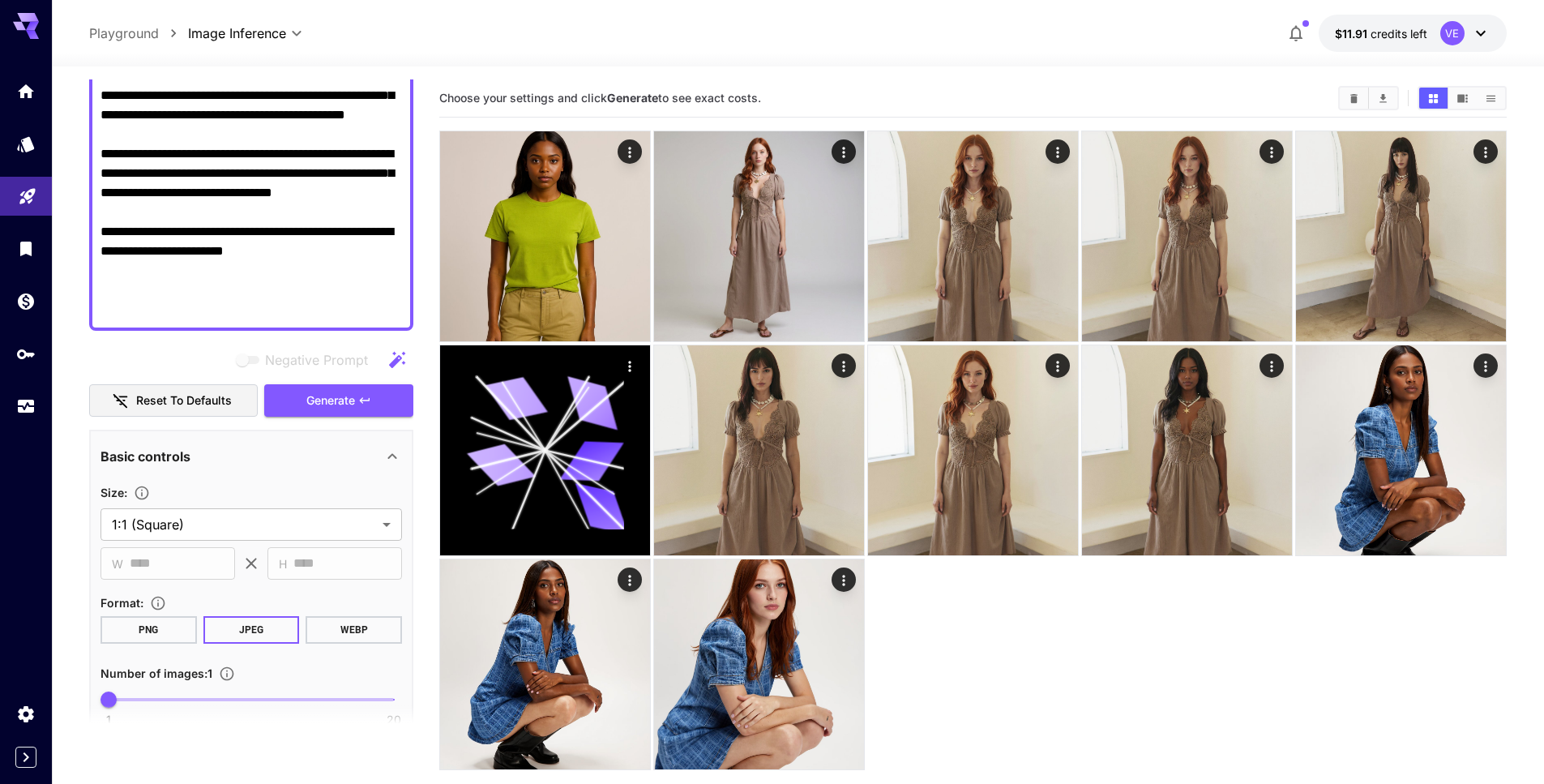
scroll to position [324, 0]
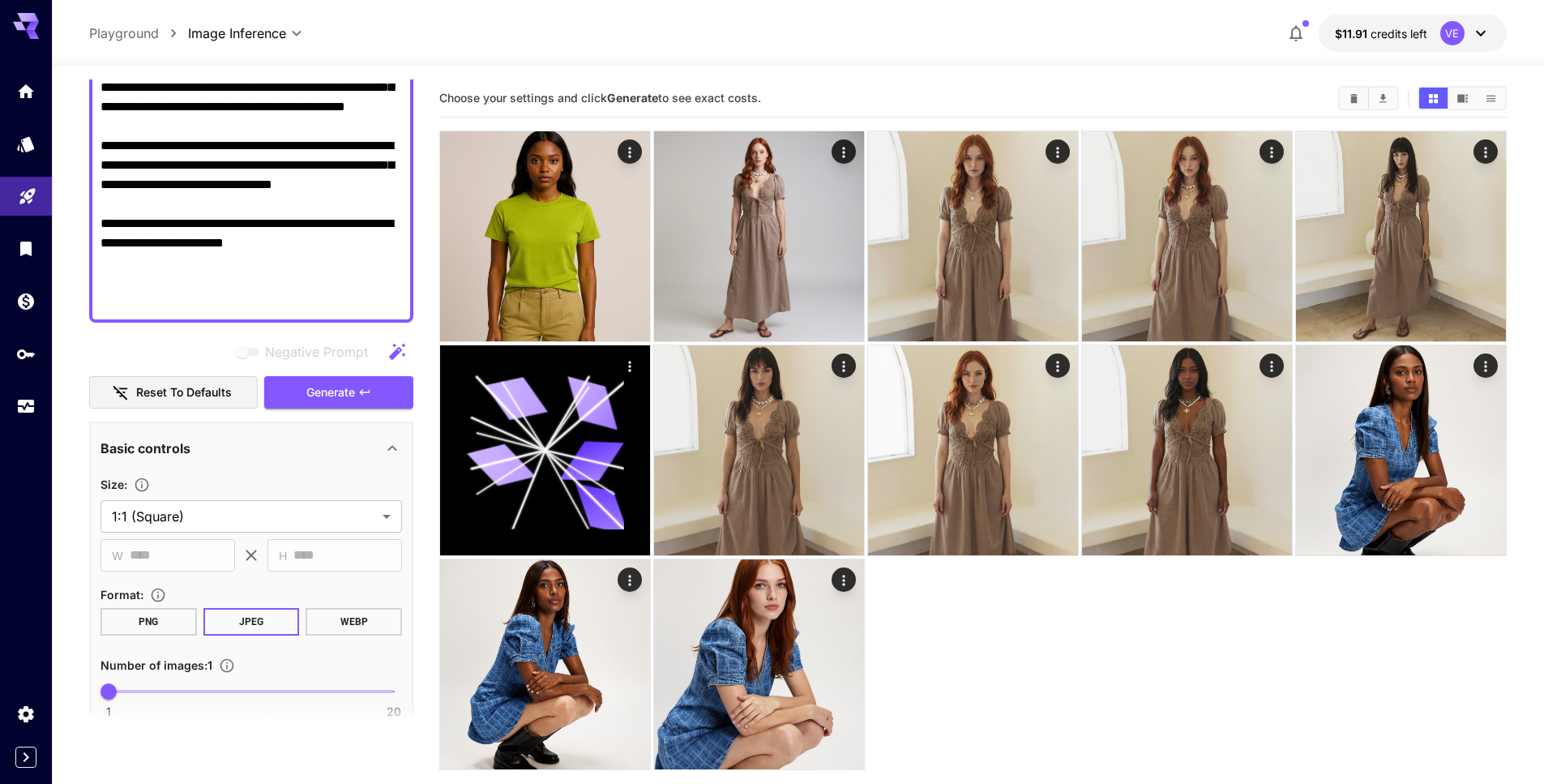
click at [219, 173] on textarea "**********" at bounding box center [251, 107] width 301 height 408
paste textarea "**********"
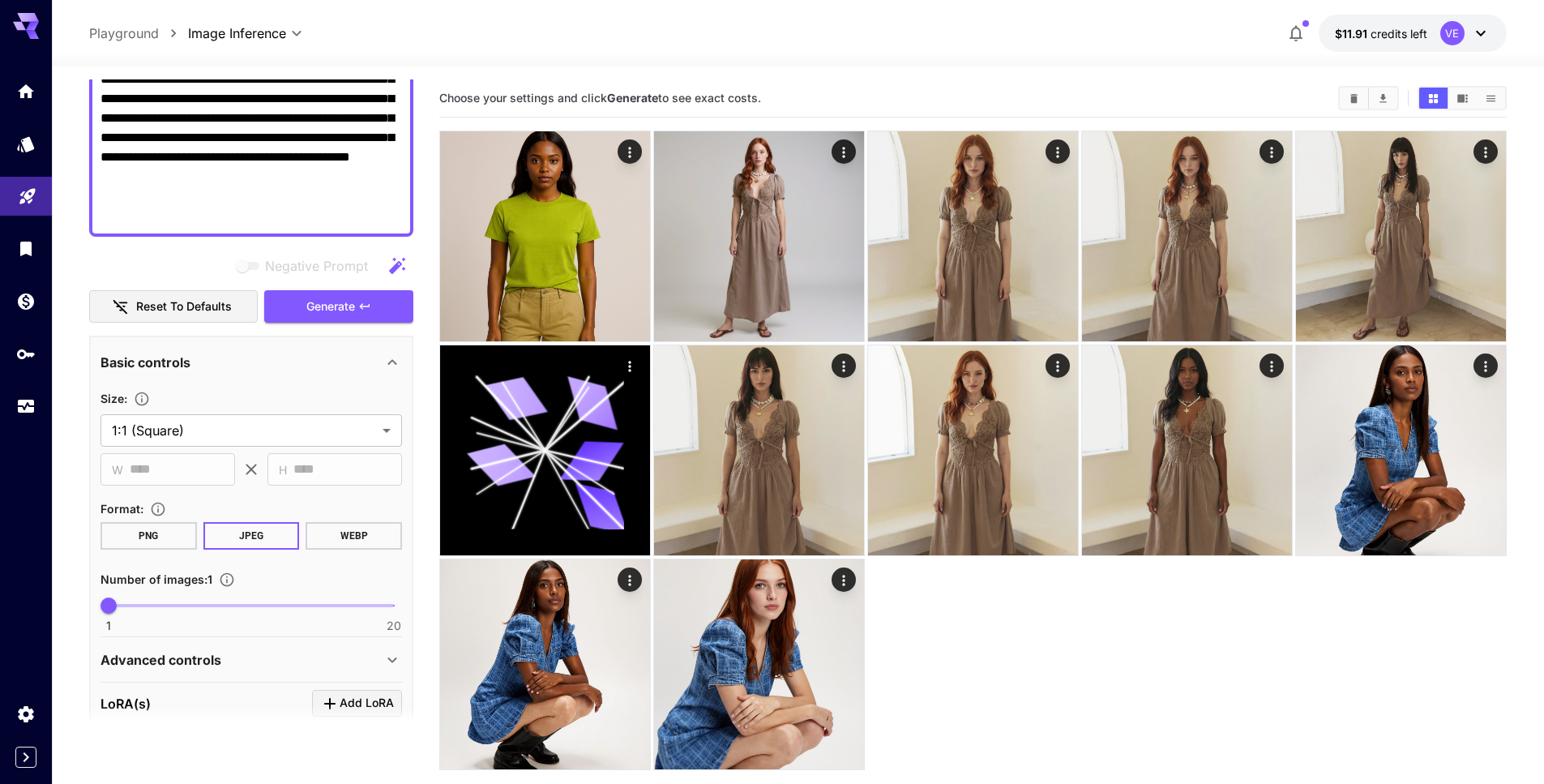
scroll to position [0, 0]
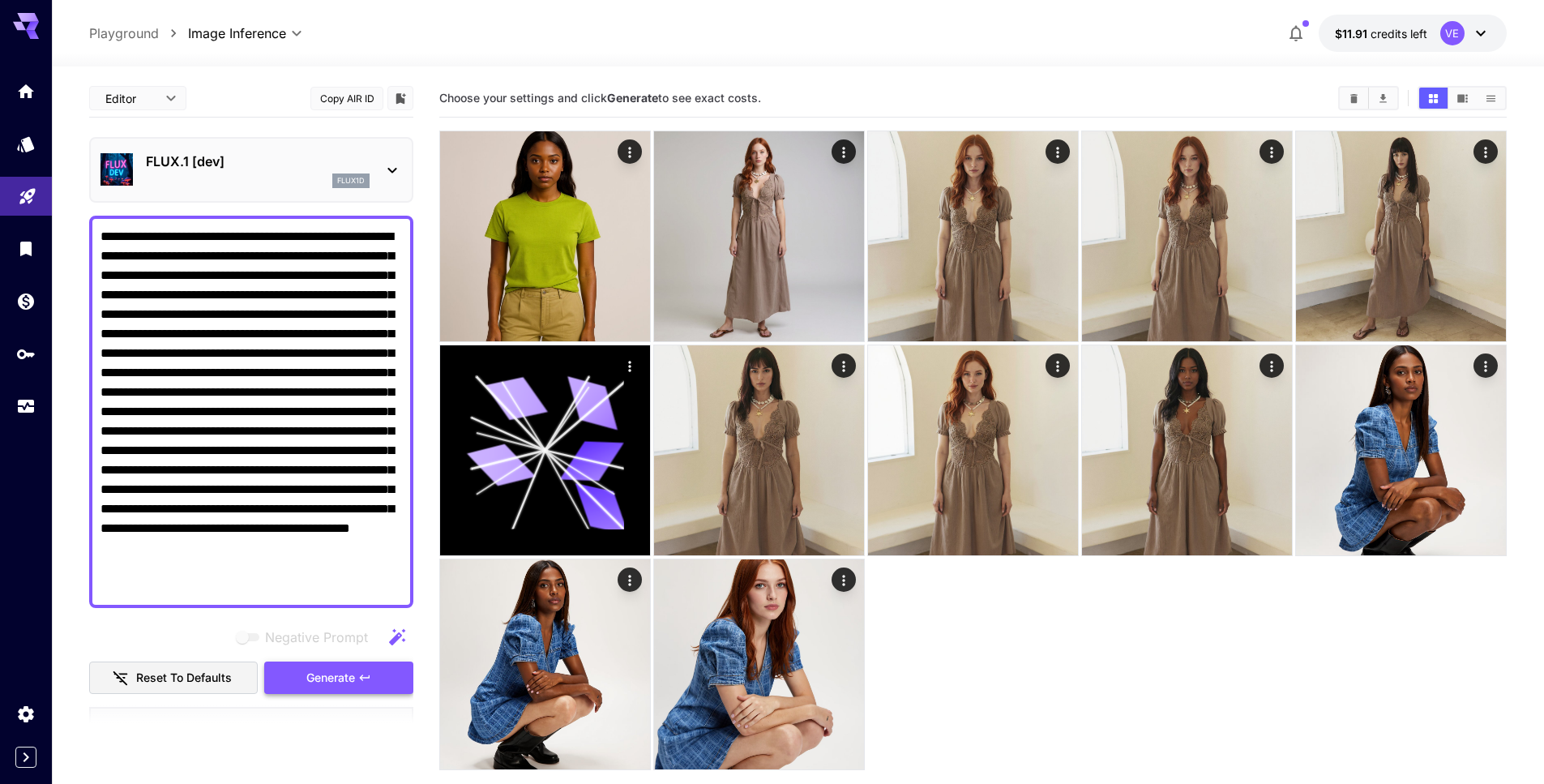
click at [315, 681] on span "Generate" at bounding box center [331, 678] width 49 height 20
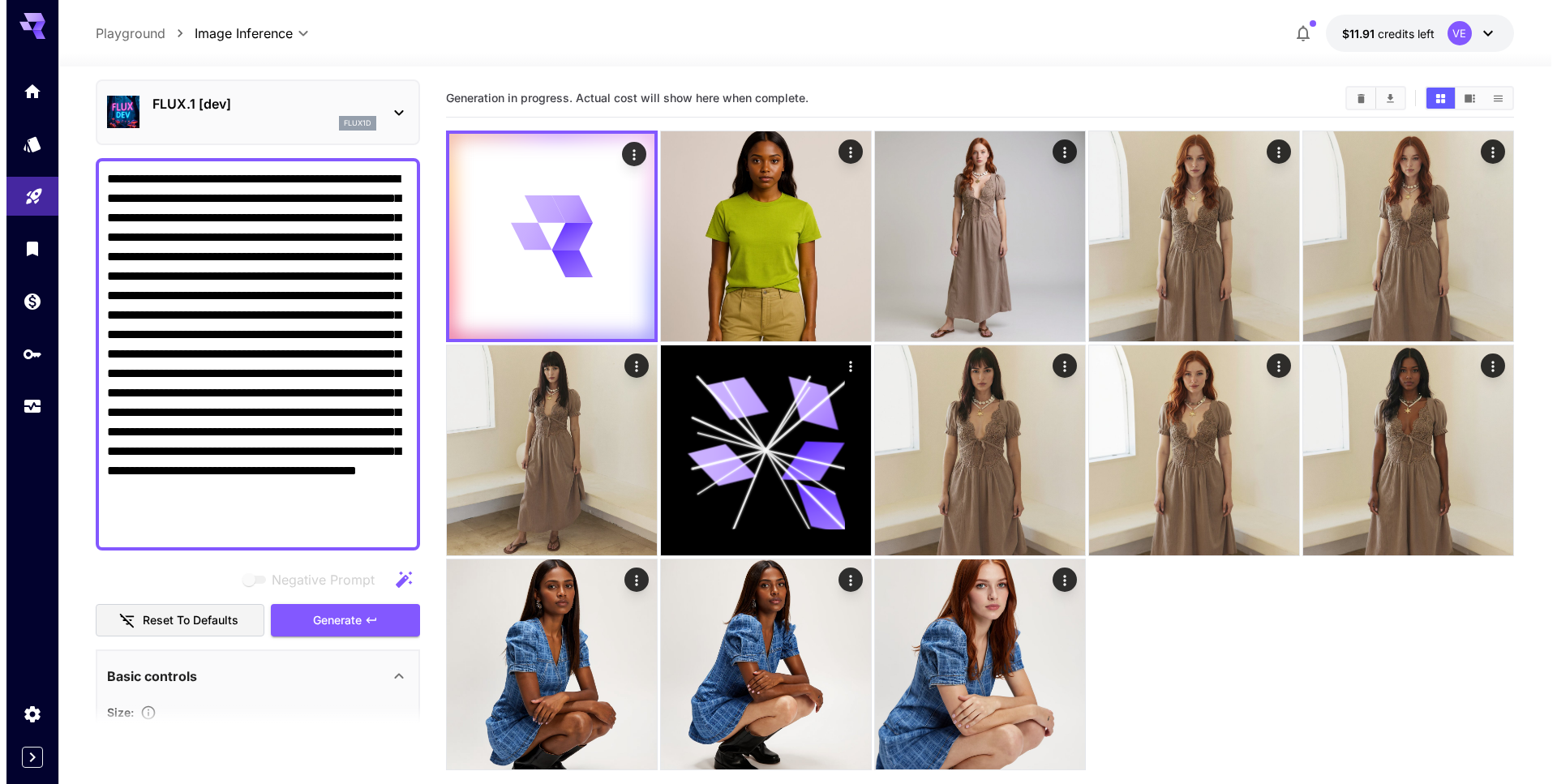
scroll to position [68, 0]
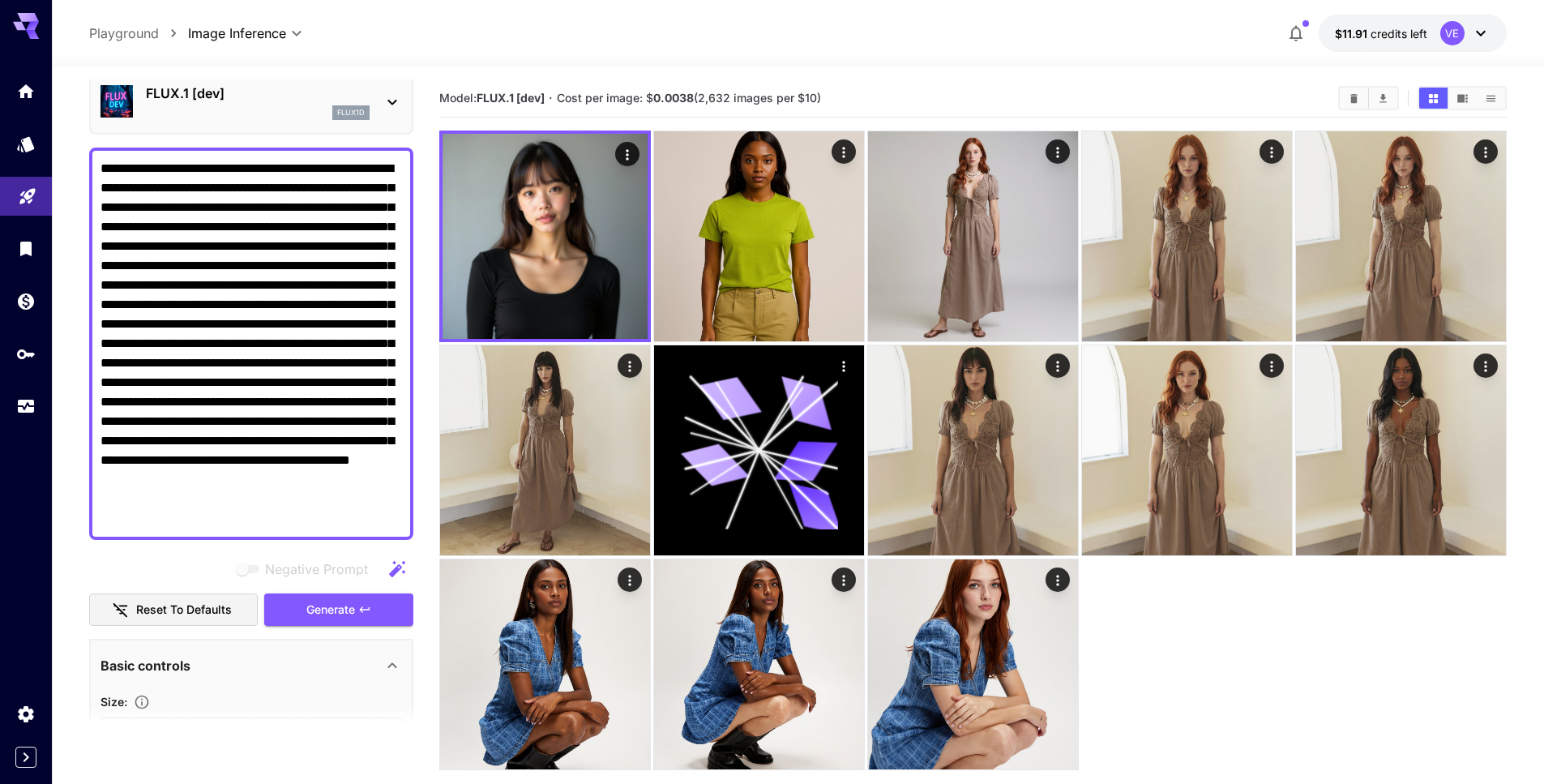
click at [286, 90] on p "FLUX.1 [dev]" at bounding box center [257, 94] width 224 height 20
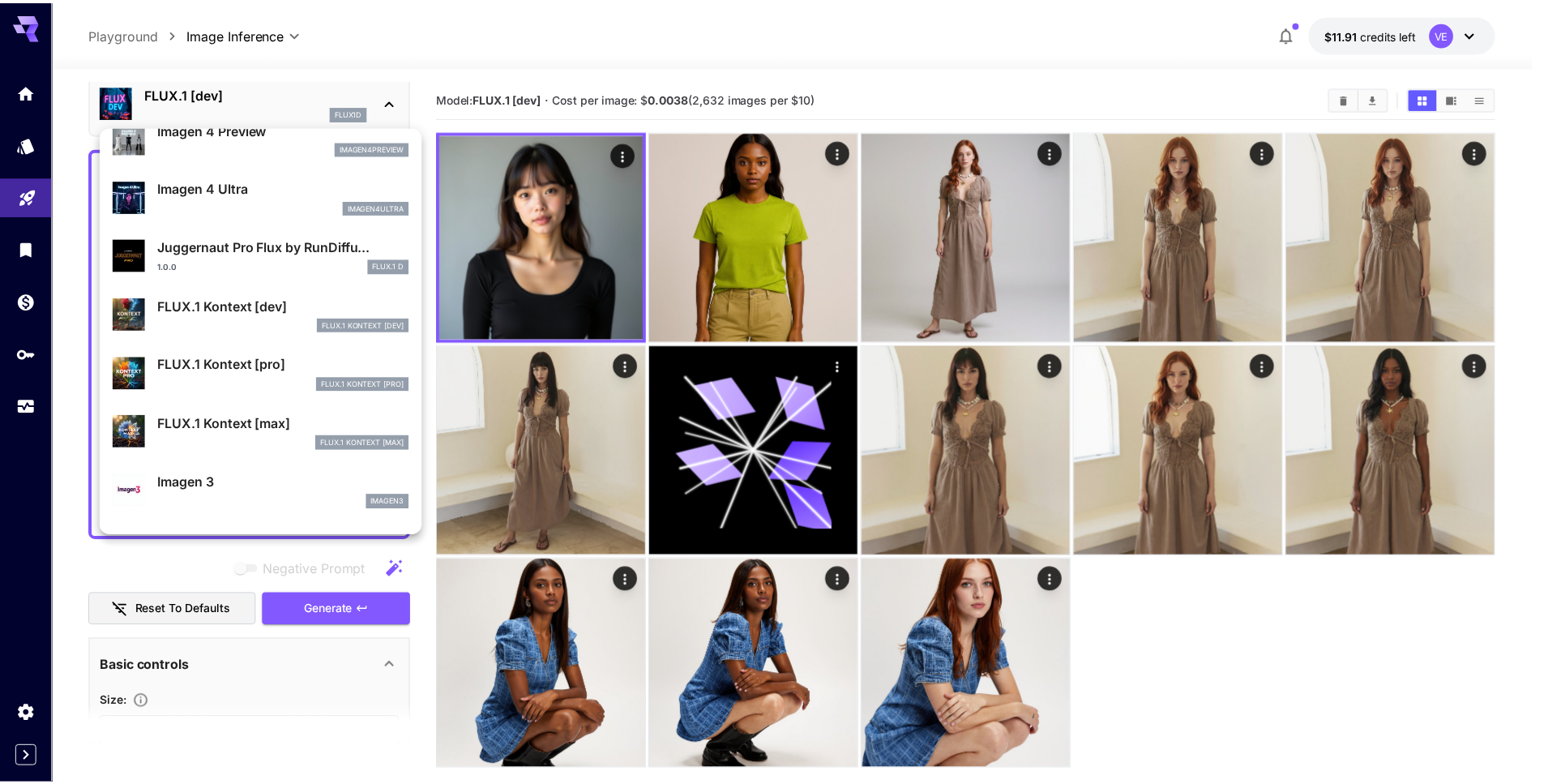
scroll to position [555, 0]
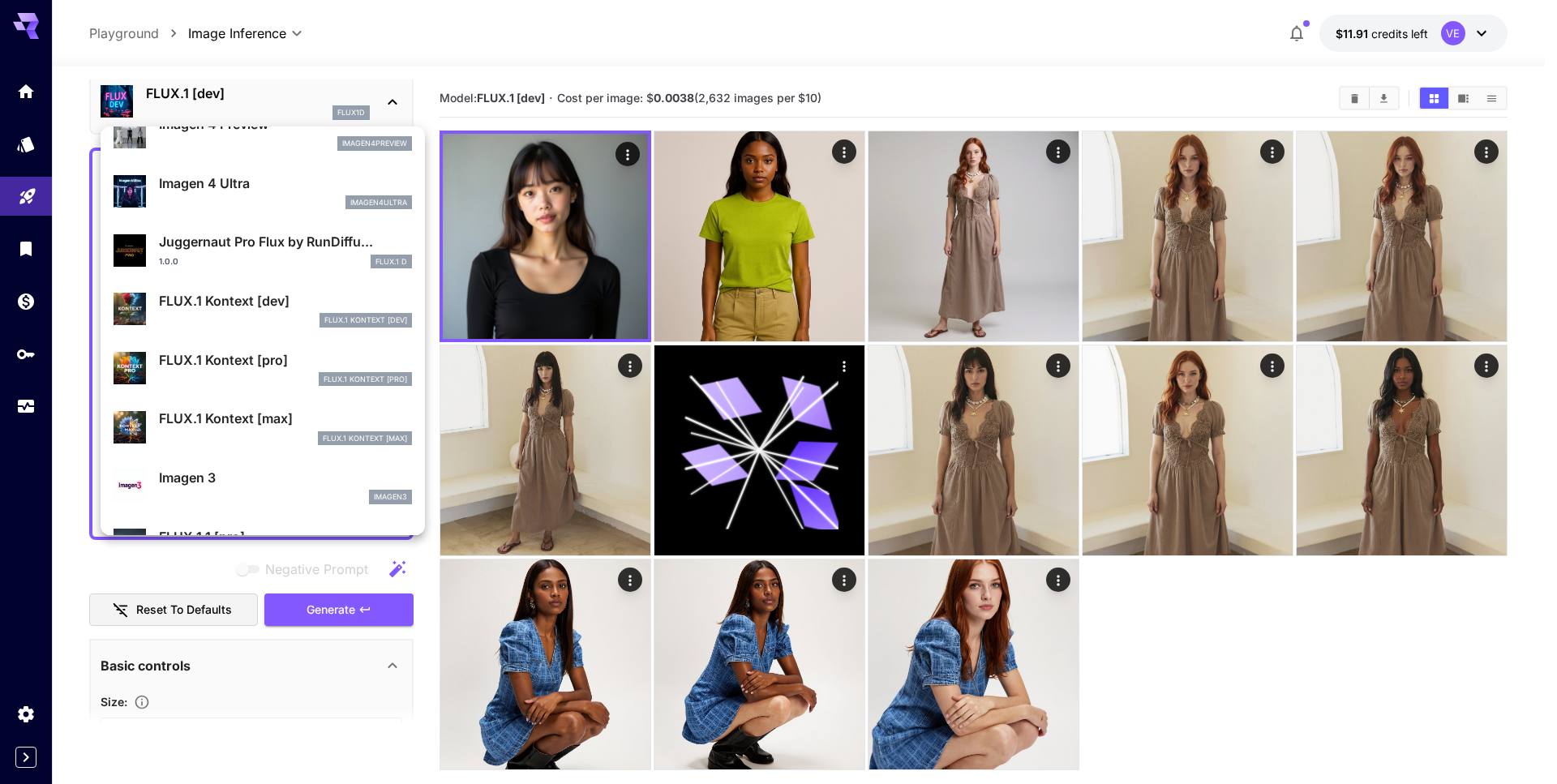
click at [267, 380] on div "FLUX.1 Kontext [pro]" at bounding box center [285, 380] width 253 height 14
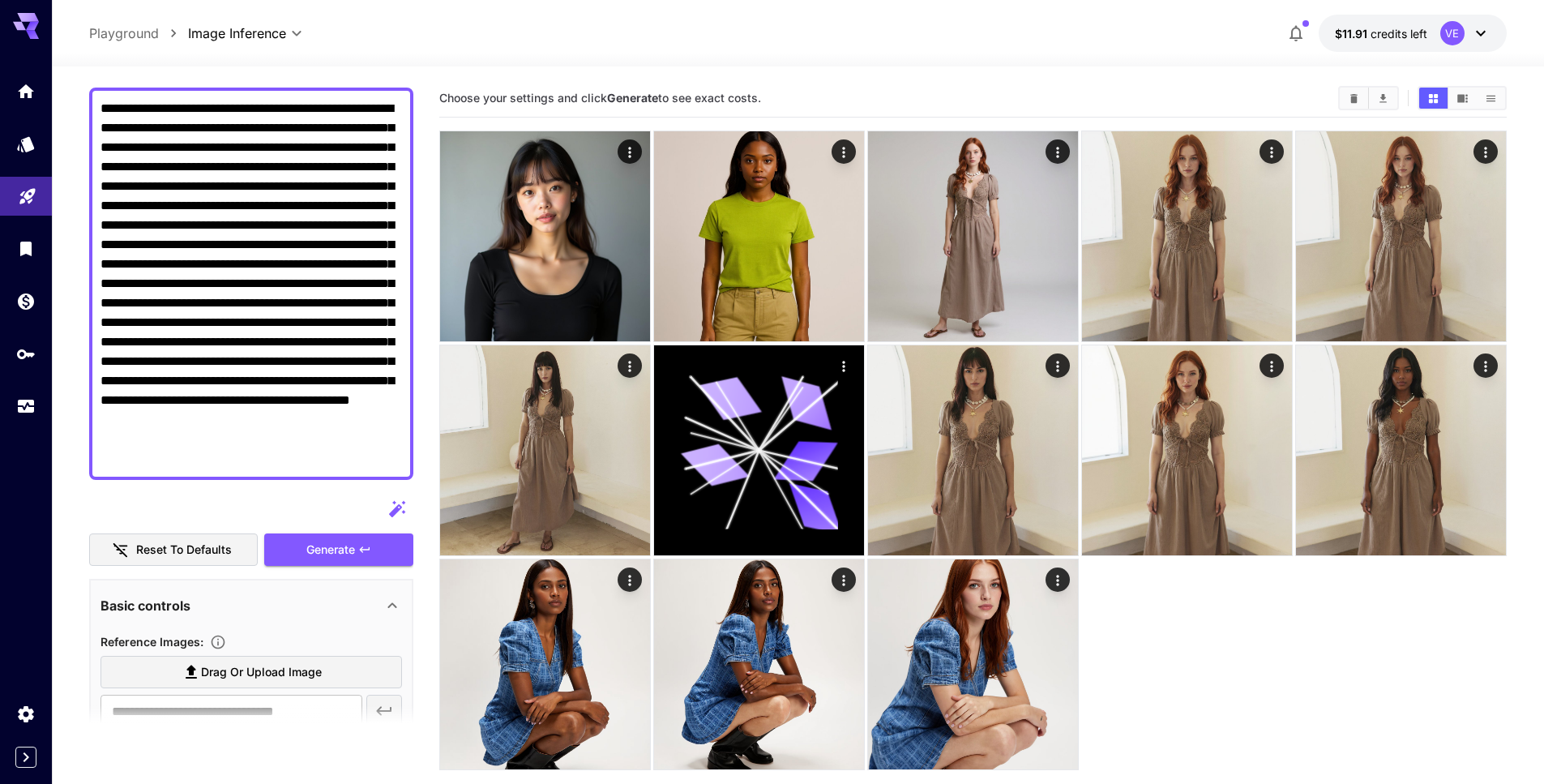
scroll to position [136, 0]
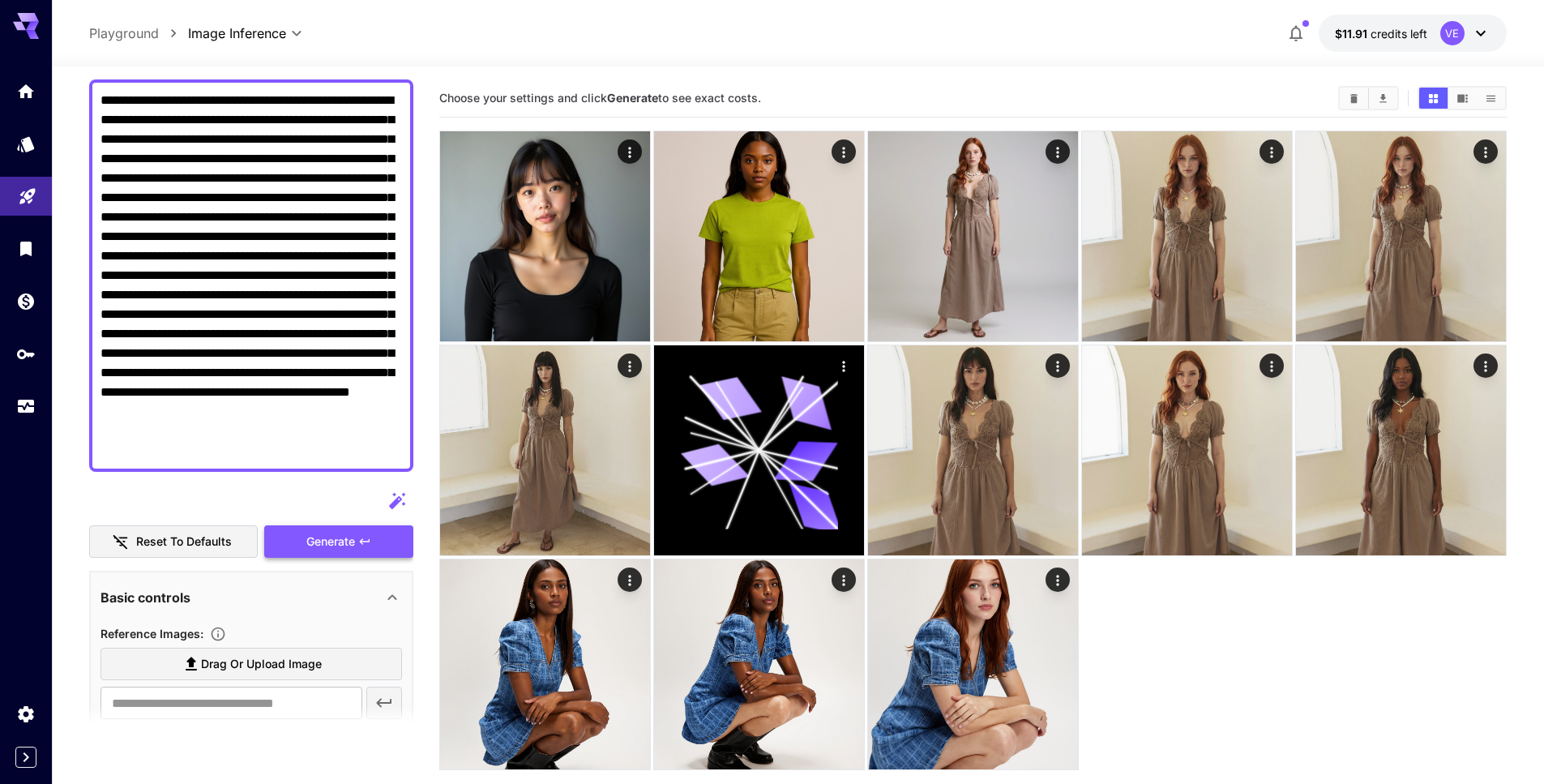
click at [339, 551] on button "Generate" at bounding box center [339, 541] width 149 height 33
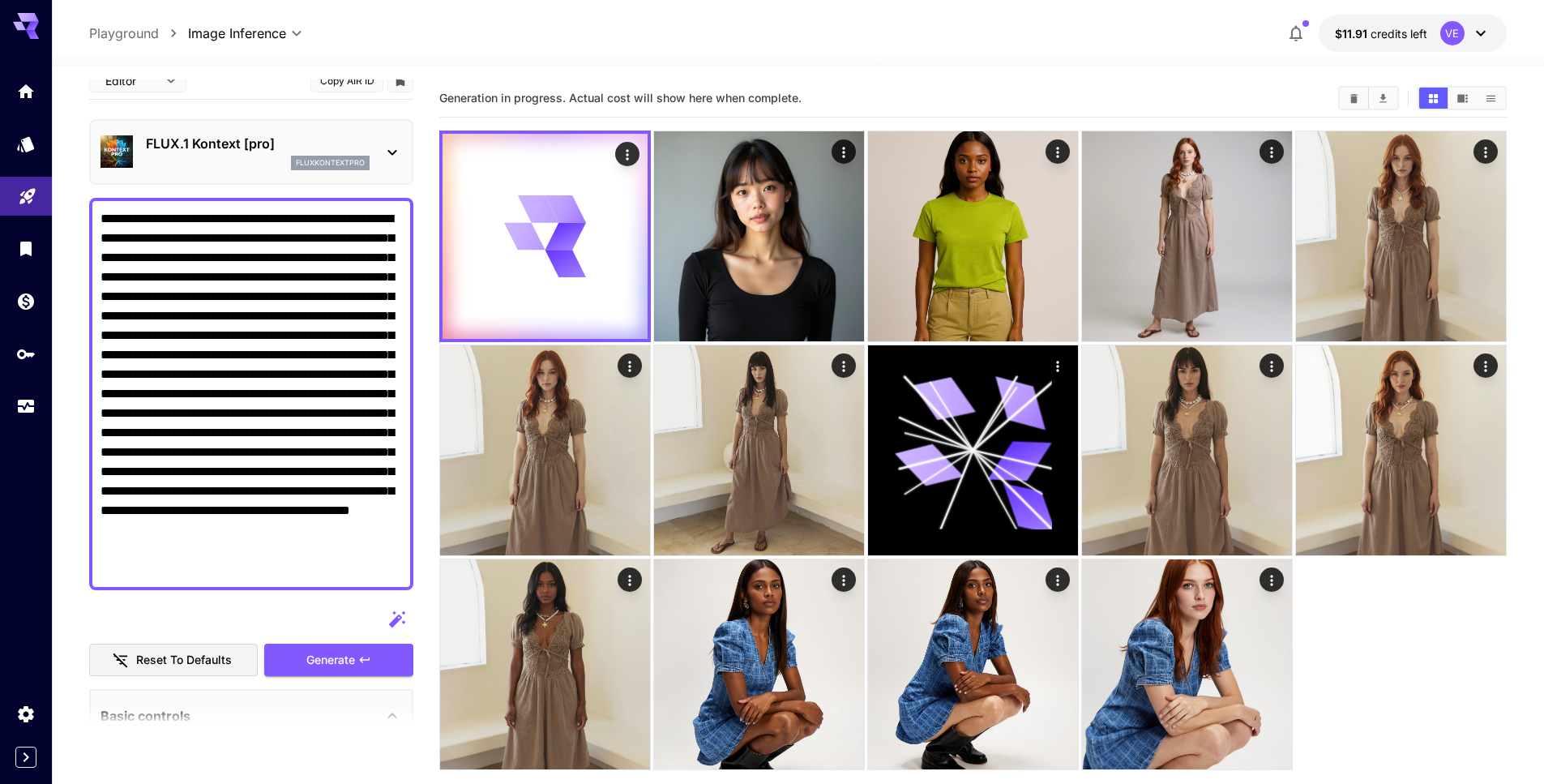
scroll to position [0, 0]
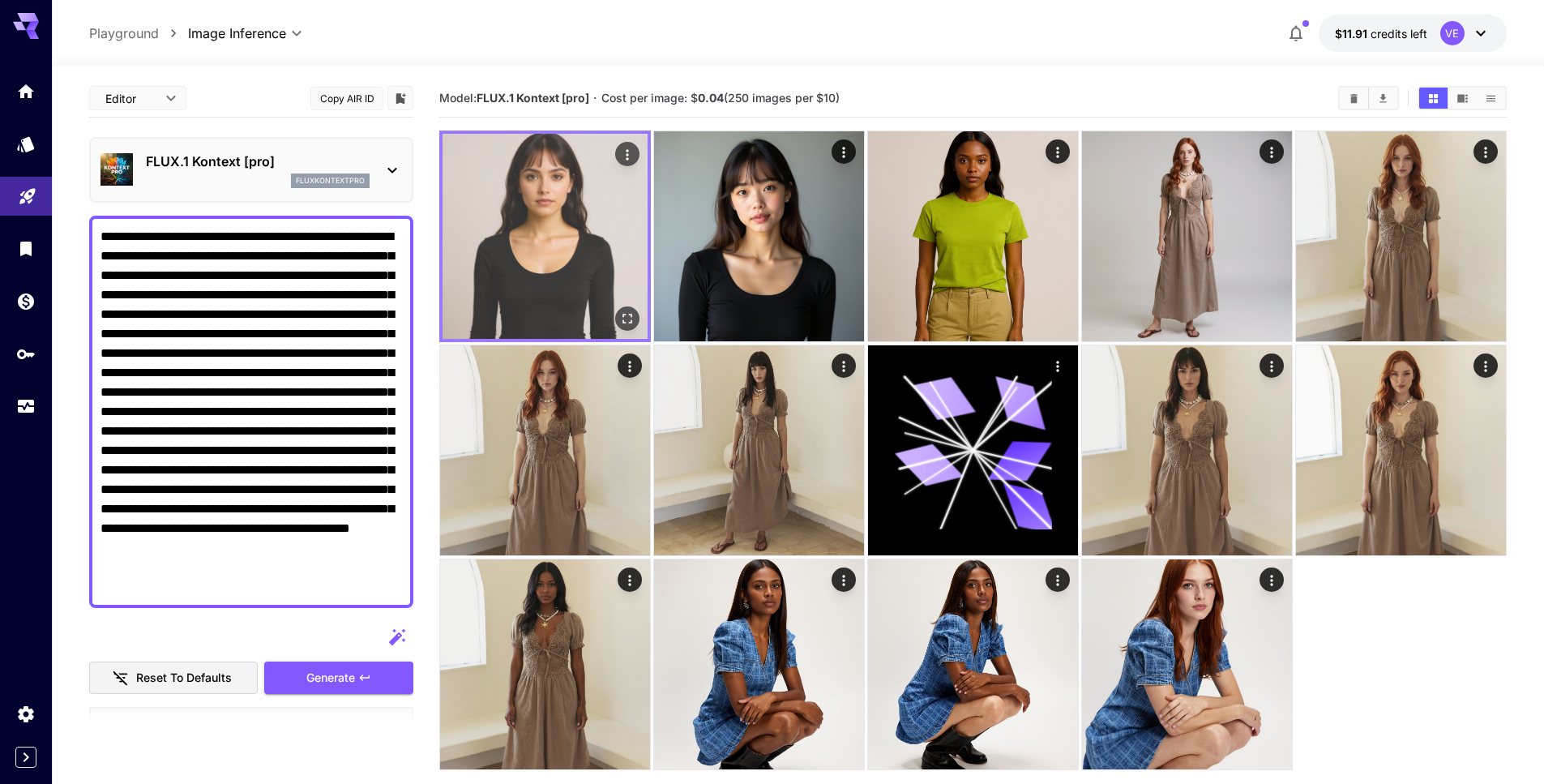
click at [609, 195] on img at bounding box center [545, 236] width 205 height 205
click at [632, 316] on icon "Open in fullscreen" at bounding box center [627, 318] width 10 height 10
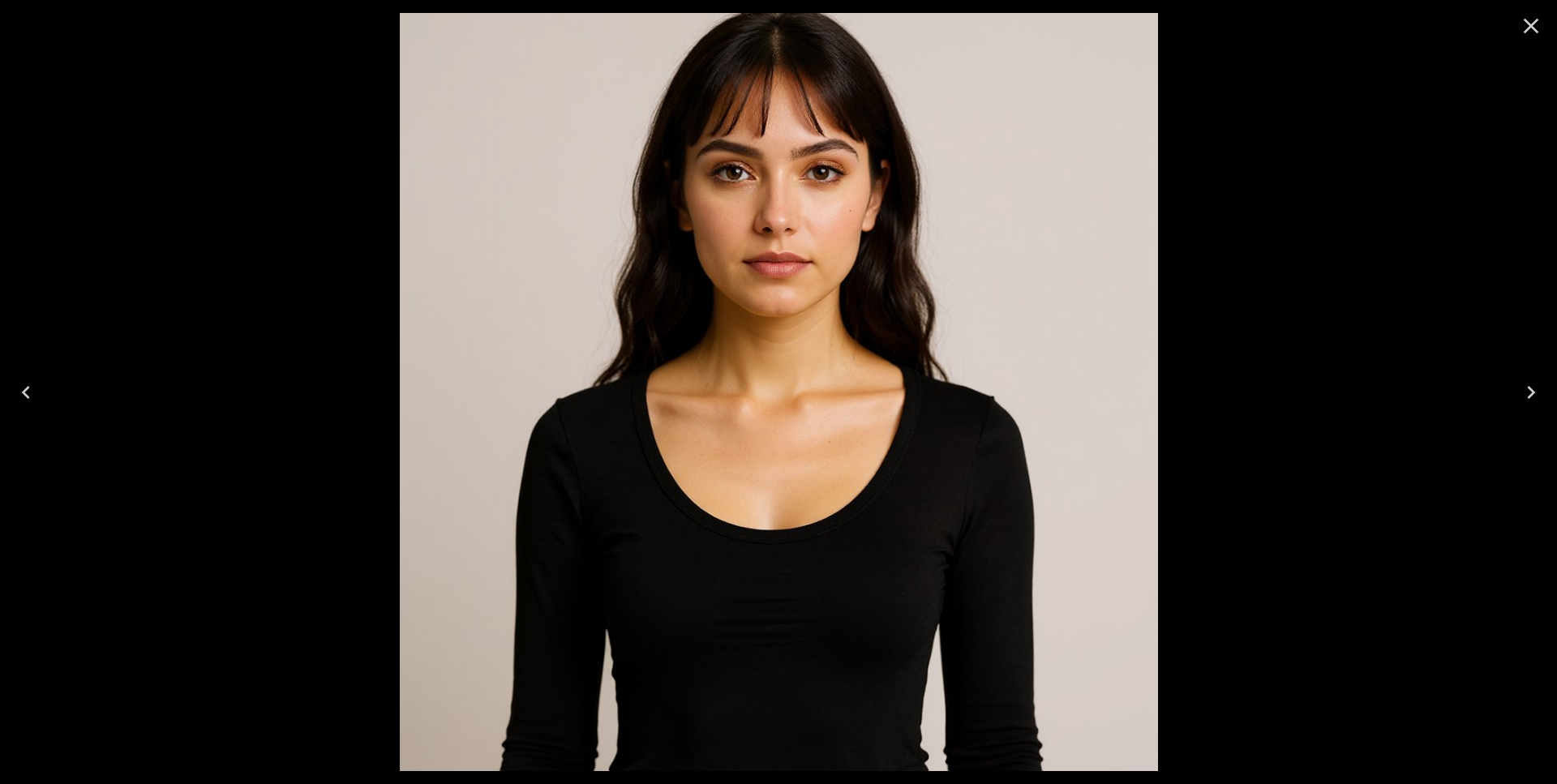
click at [1535, 34] on icon "Close" at bounding box center [1530, 26] width 26 height 26
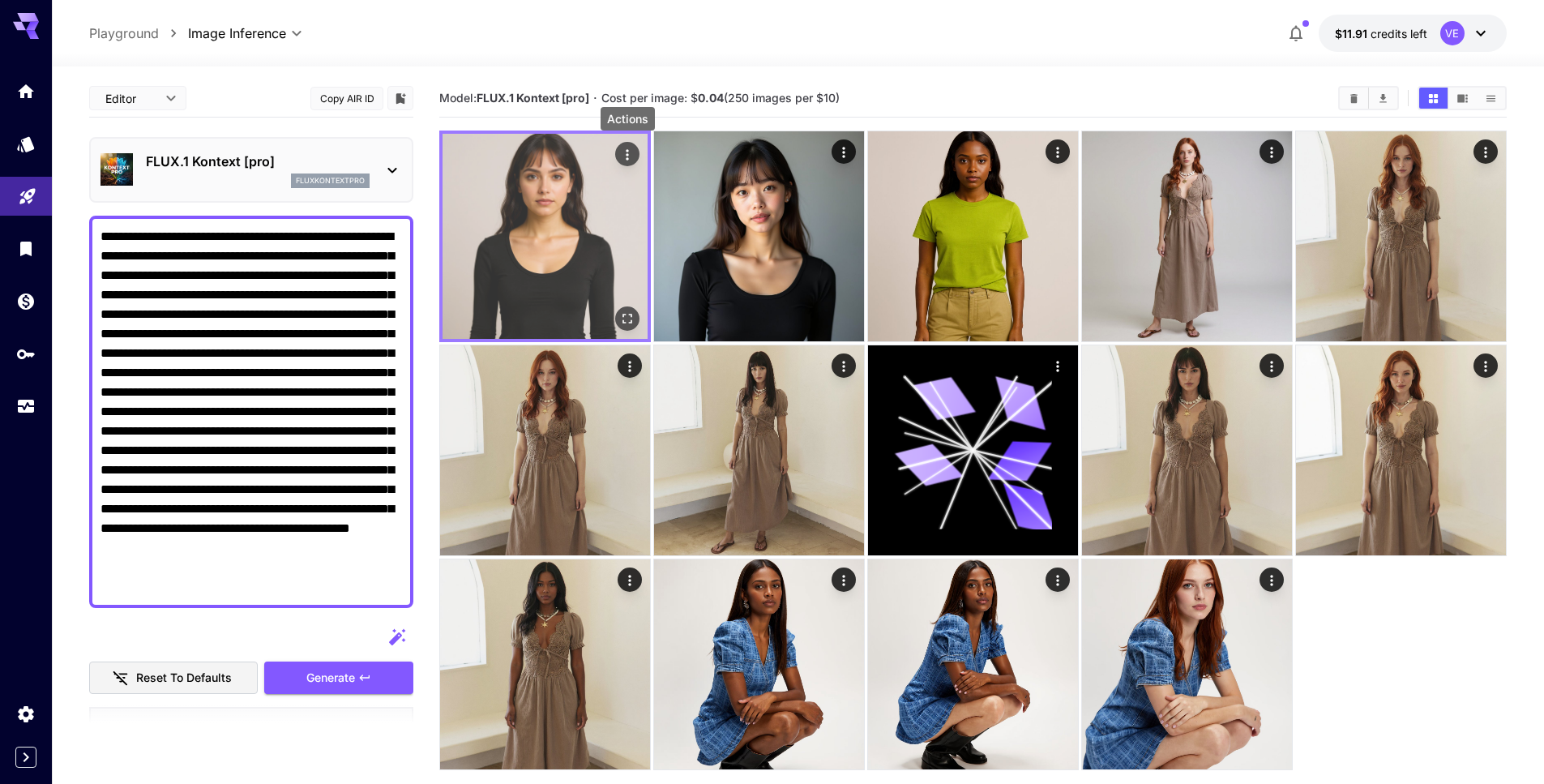
click at [627, 157] on icon "Actions" at bounding box center [626, 154] width 3 height 11
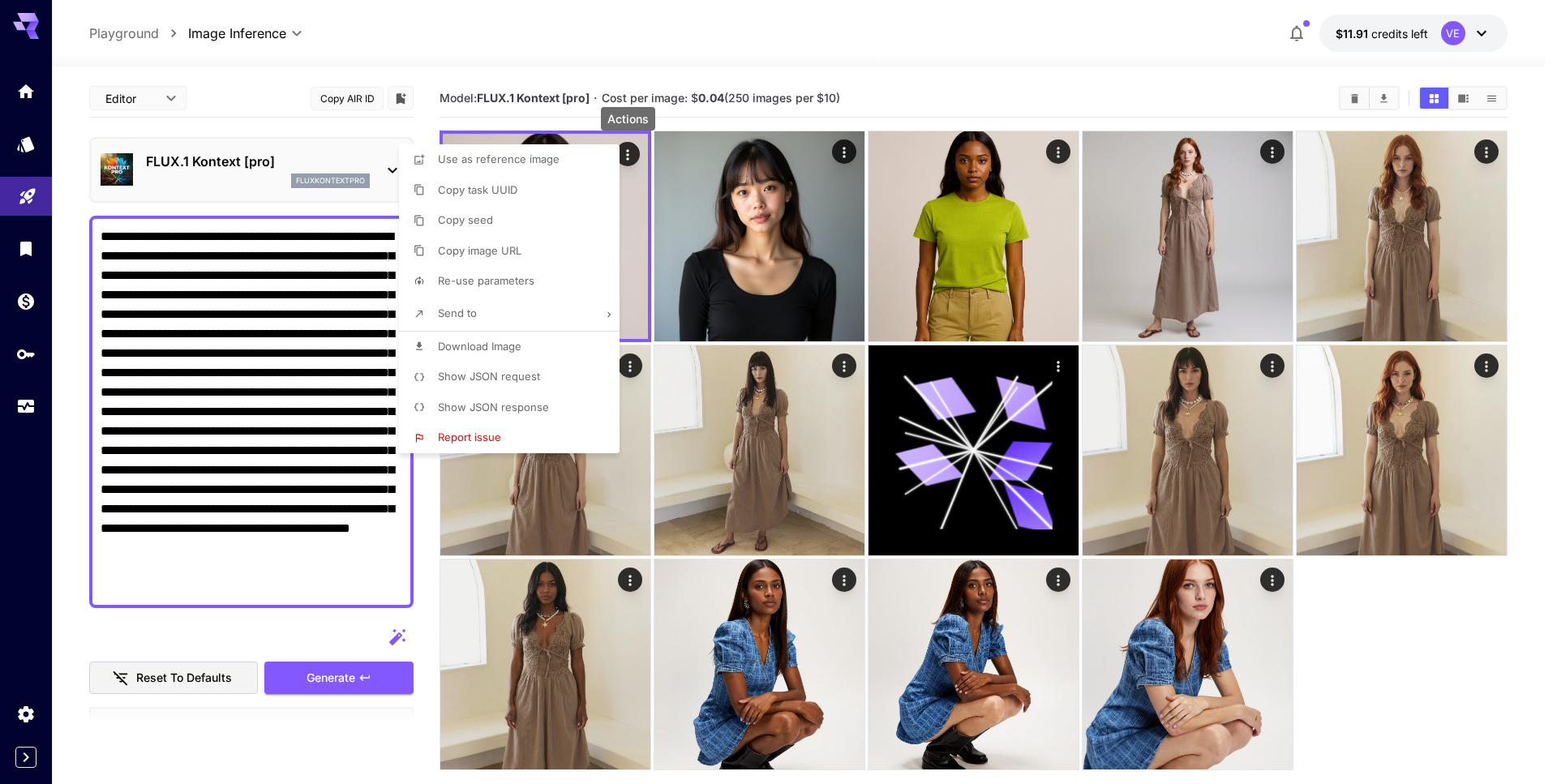
click at [279, 274] on div at bounding box center [778, 392] width 1557 height 784
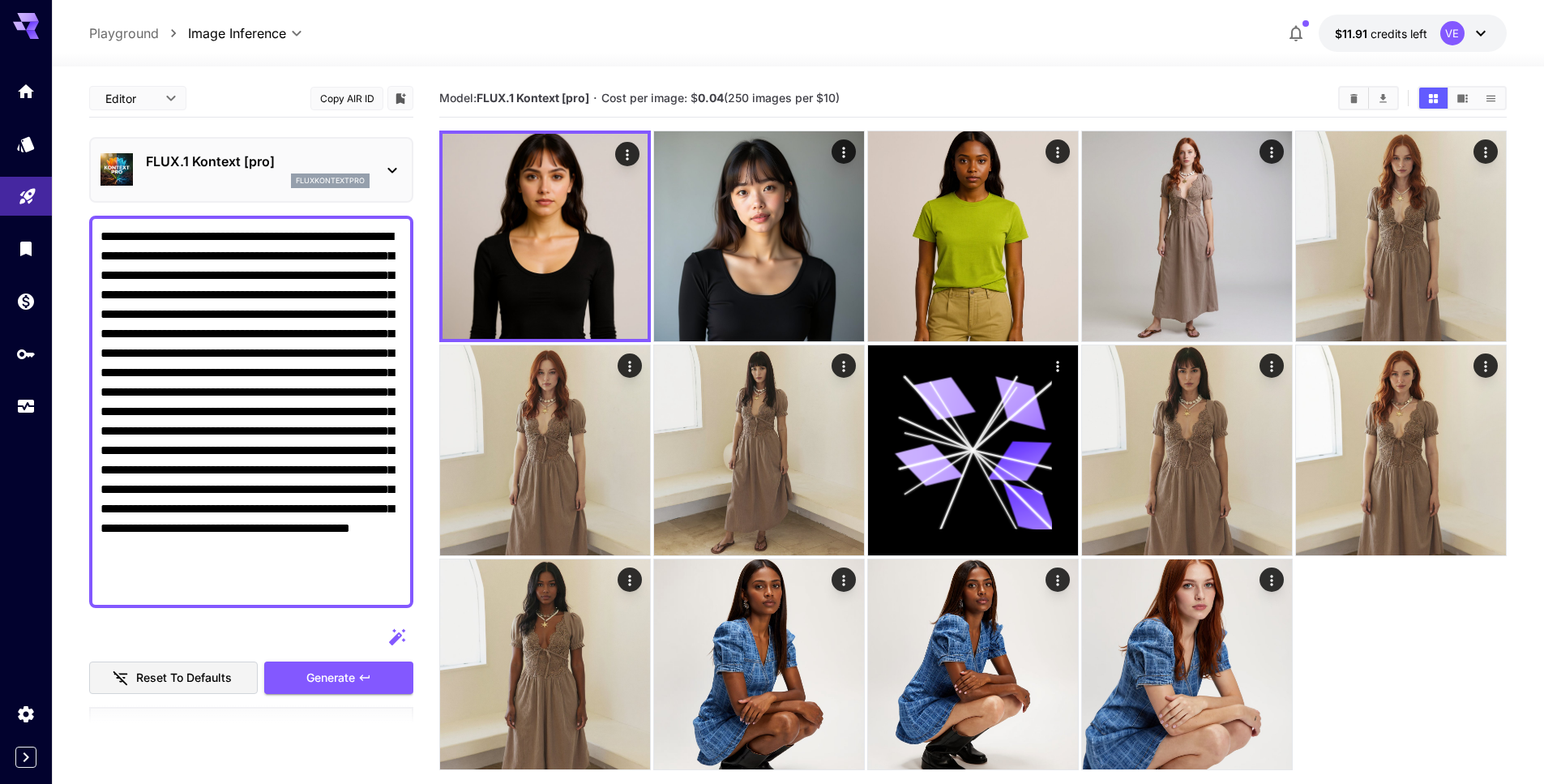
click at [303, 374] on textarea "**********" at bounding box center [251, 412] width 301 height 370
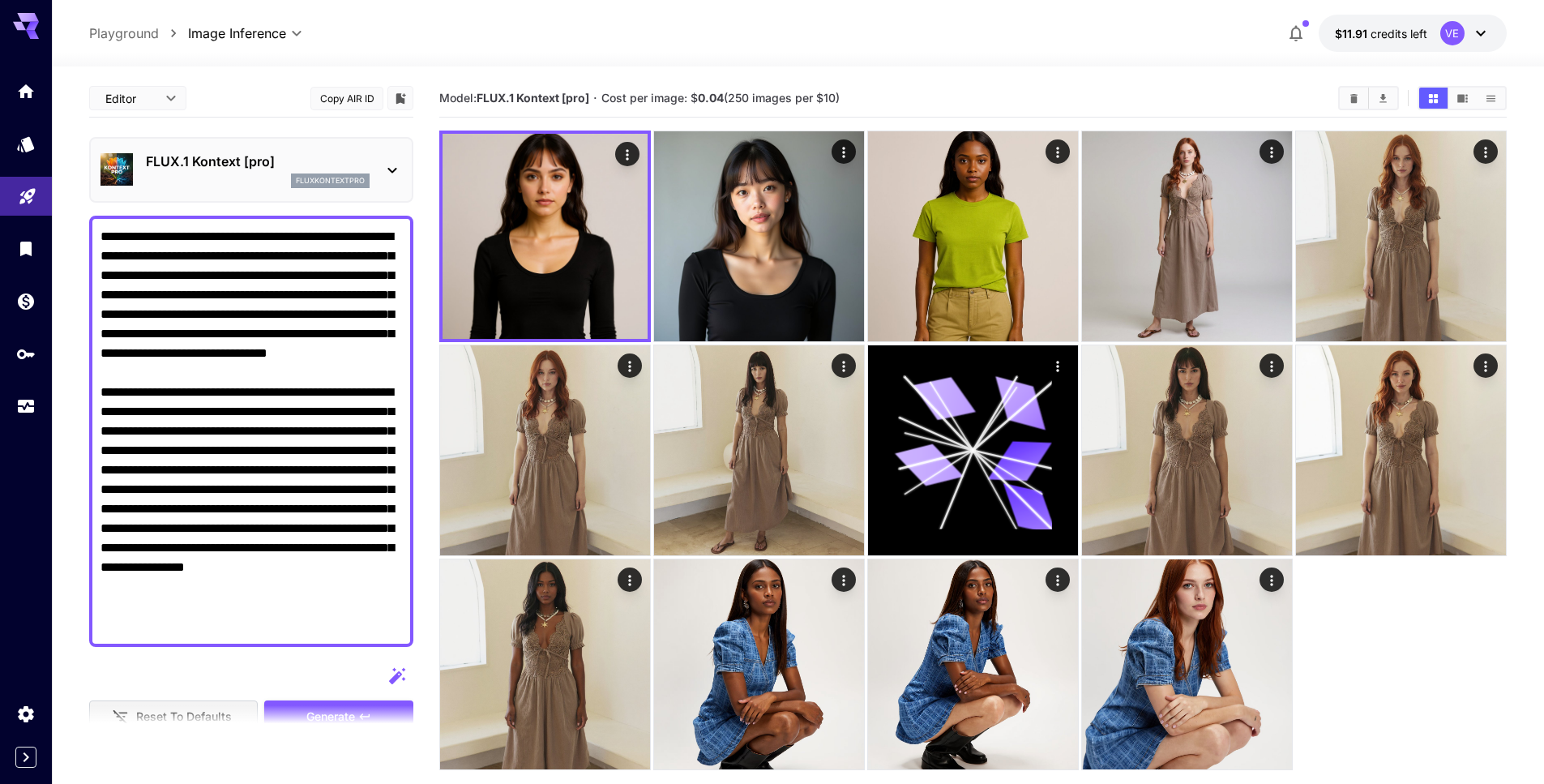
drag, startPoint x: 177, startPoint y: 409, endPoint x: 220, endPoint y: 630, distance: 225.1
click at [220, 630] on textarea "**********" at bounding box center [251, 431] width 301 height 408
paste textarea "**********"
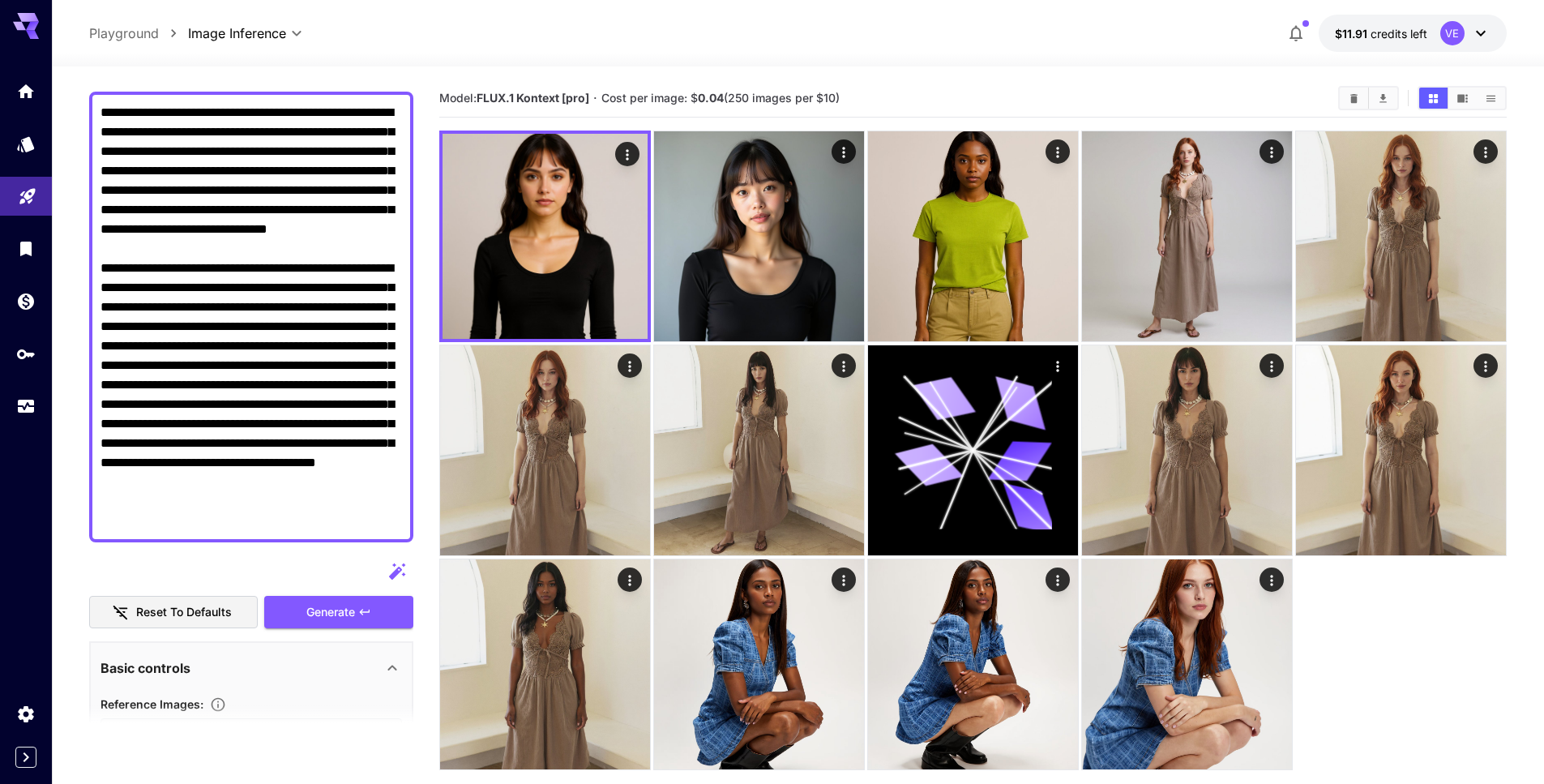
scroll to position [152, 0]
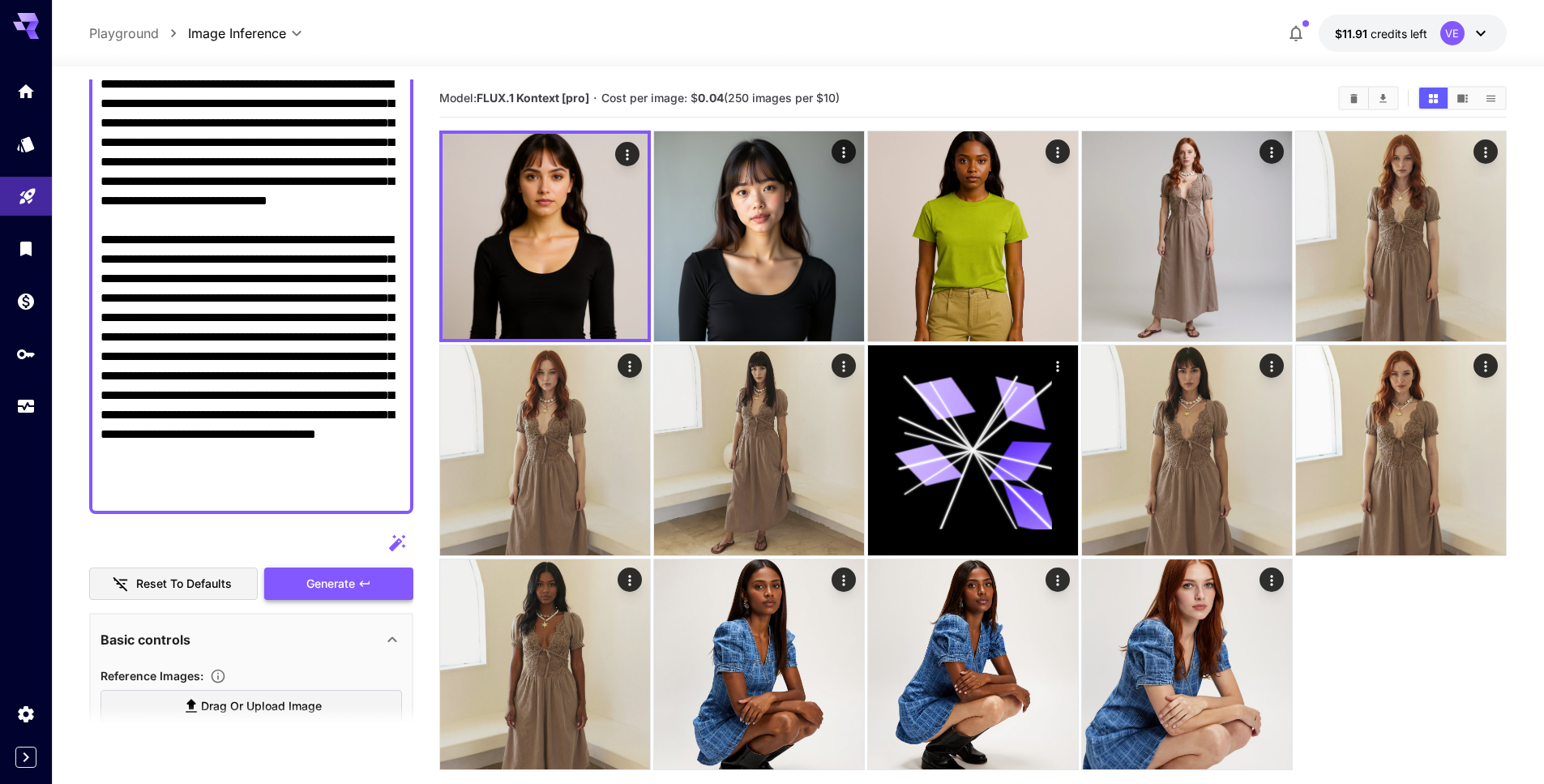
click at [314, 592] on span "Generate" at bounding box center [331, 584] width 49 height 20
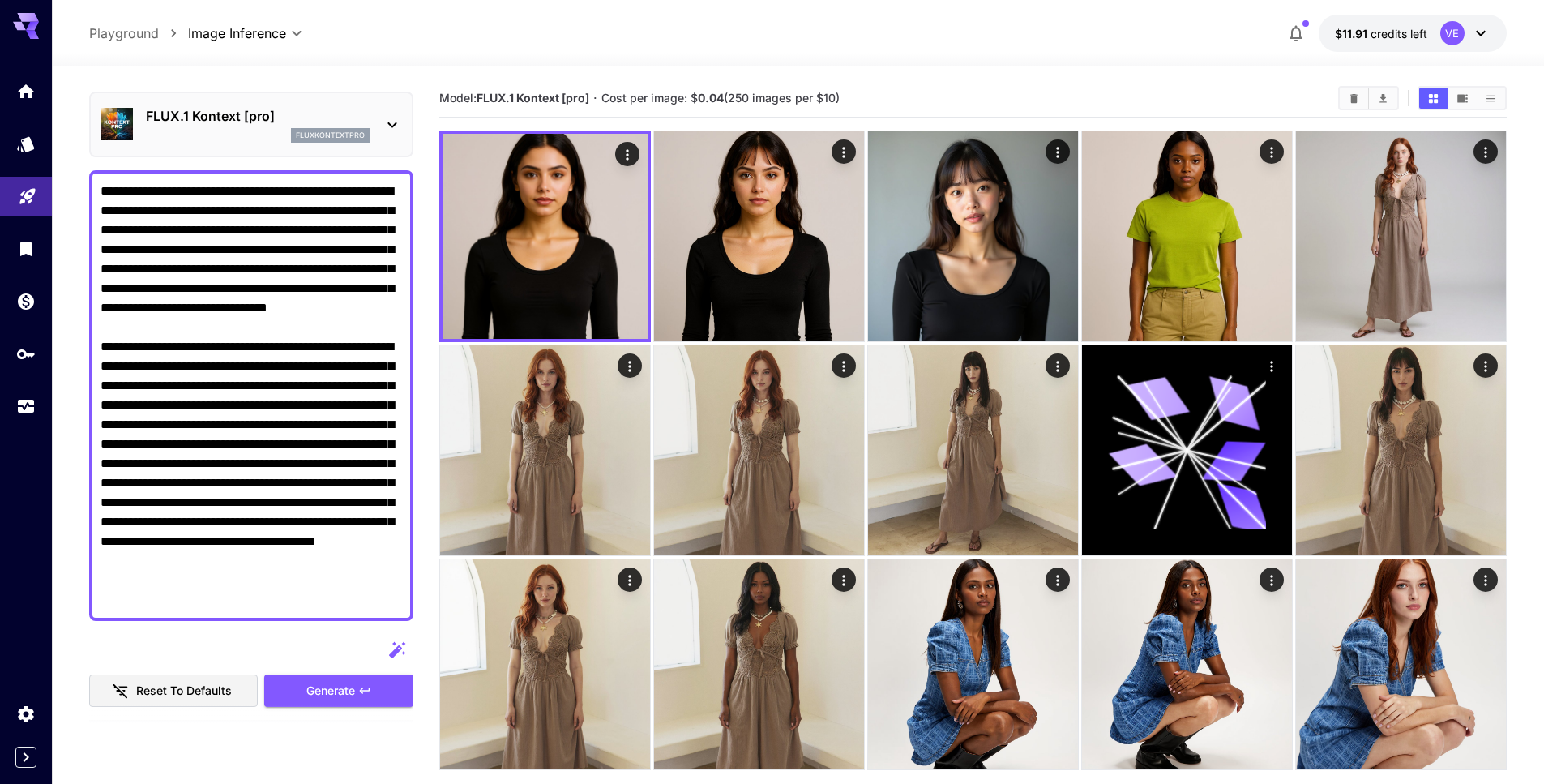
scroll to position [0, 0]
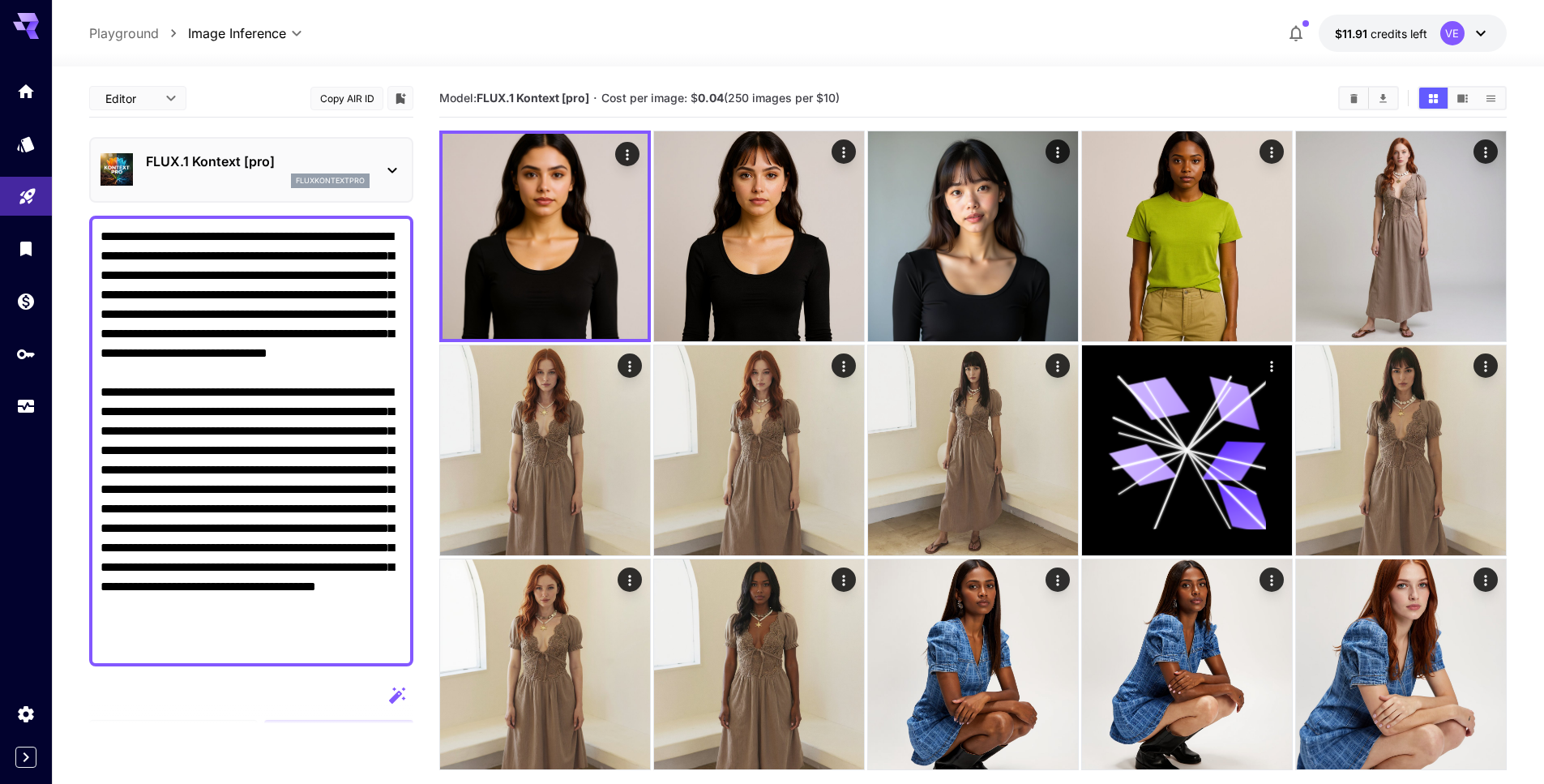
click at [291, 194] on div "FLUX.1 Kontext [pro] fluxkontextpro" at bounding box center [251, 170] width 324 height 66
click at [282, 164] on p "FLUX.1 Kontext [pro]" at bounding box center [257, 161] width 224 height 20
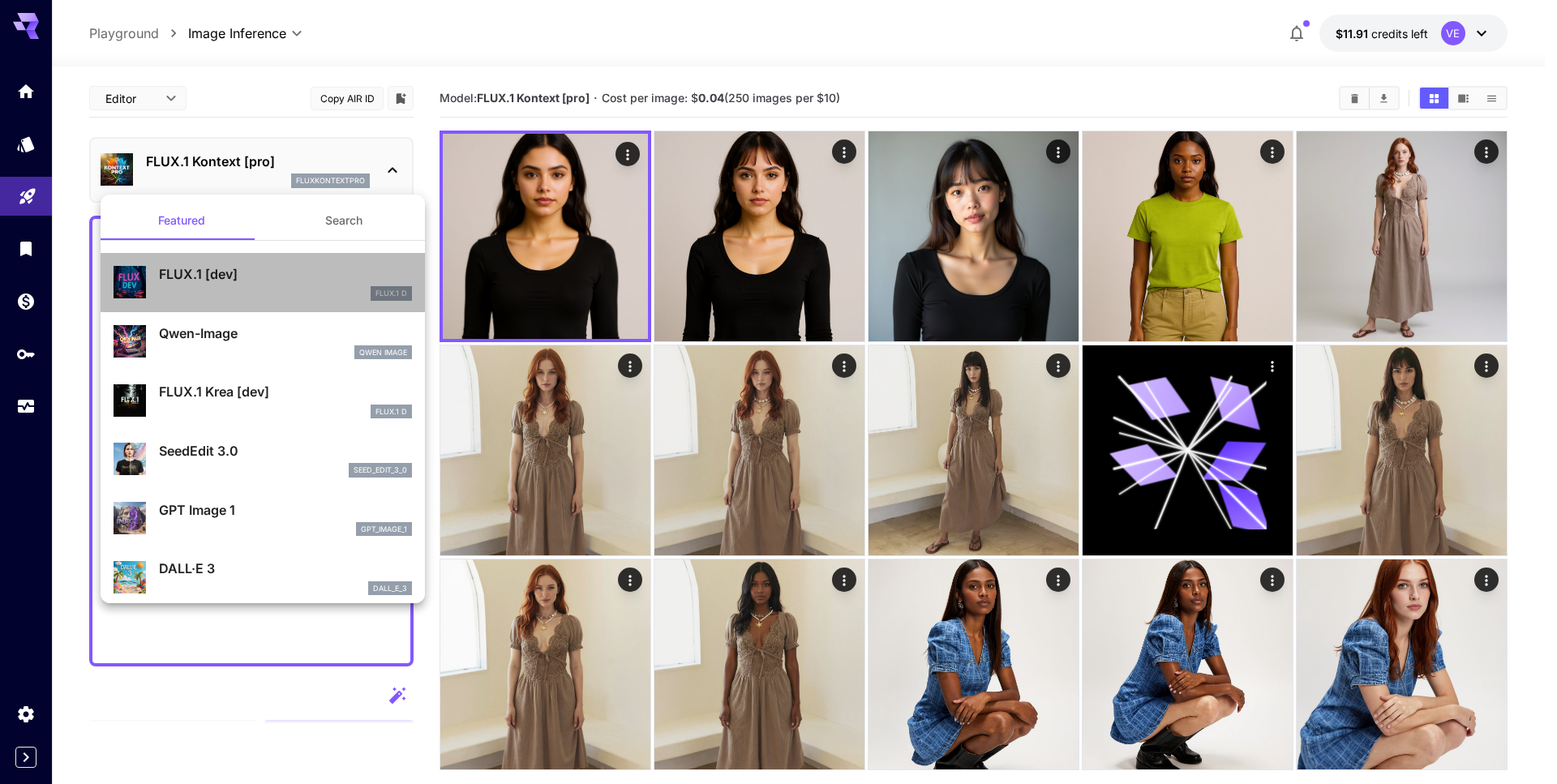
click at [282, 286] on div "FLUX.1 D" at bounding box center [285, 293] width 253 height 14
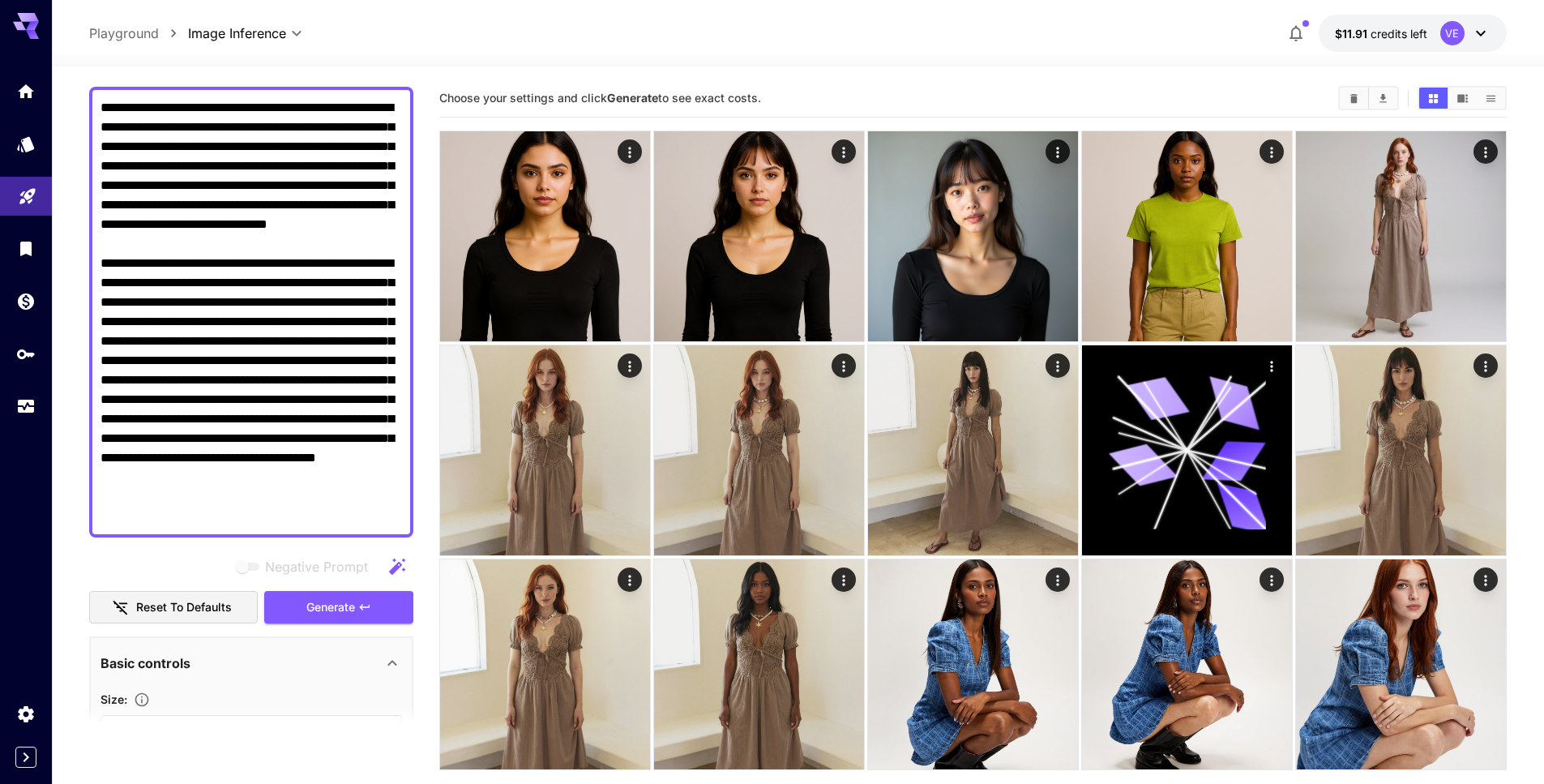
scroll to position [152, 0]
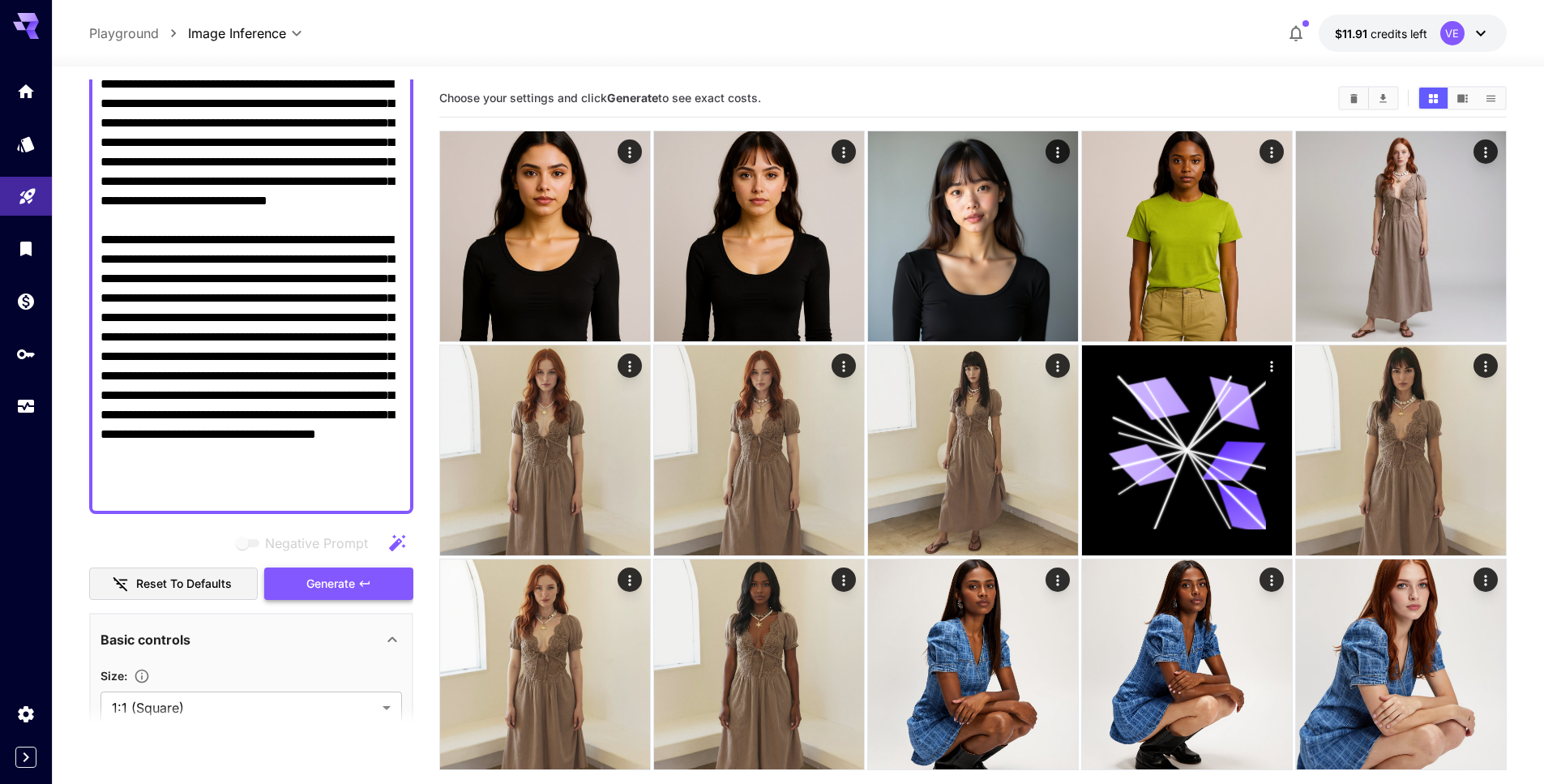
click at [328, 590] on span "Generate" at bounding box center [331, 584] width 49 height 20
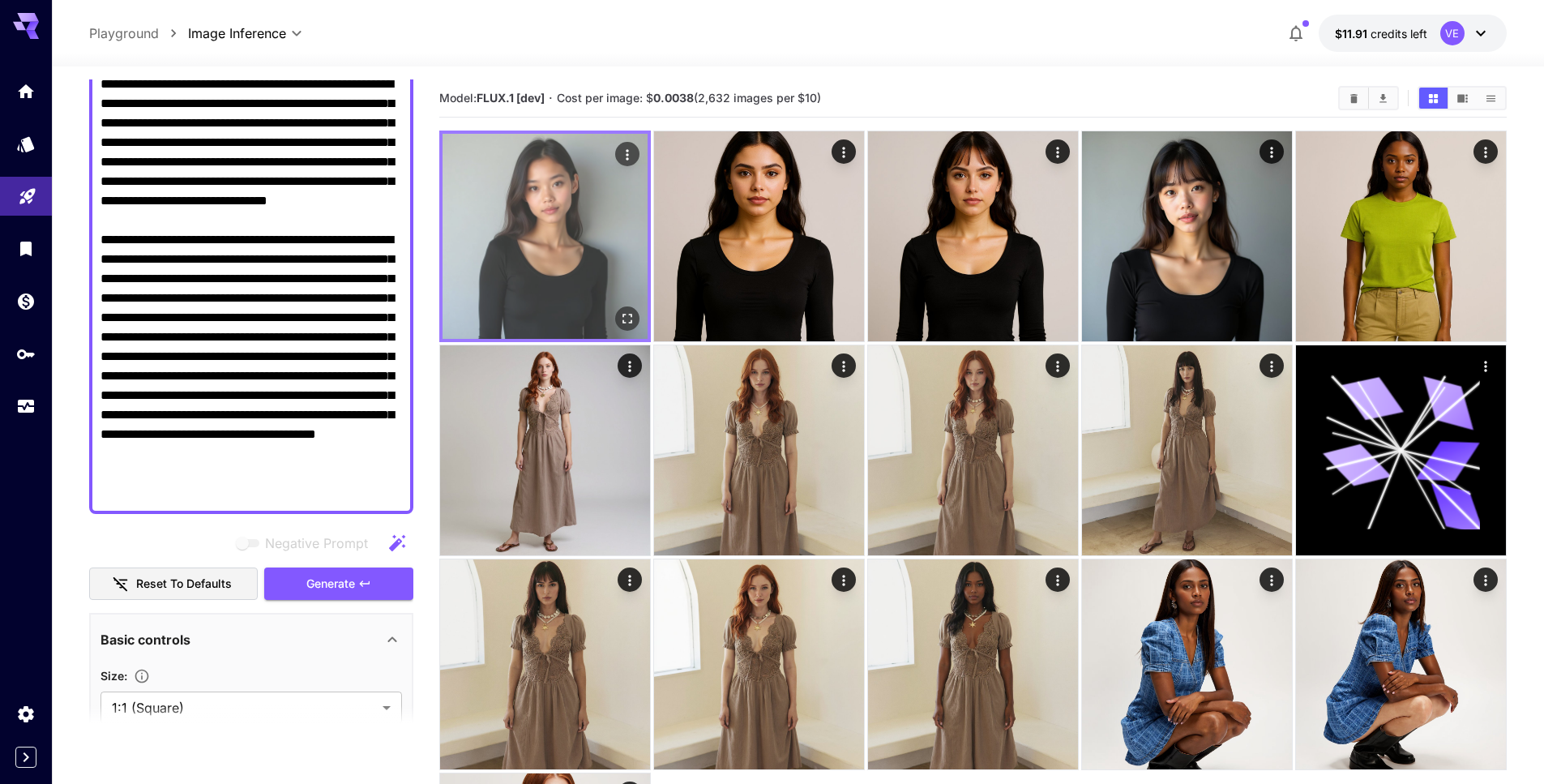
click at [625, 314] on icon "Open in fullscreen" at bounding box center [627, 318] width 16 height 16
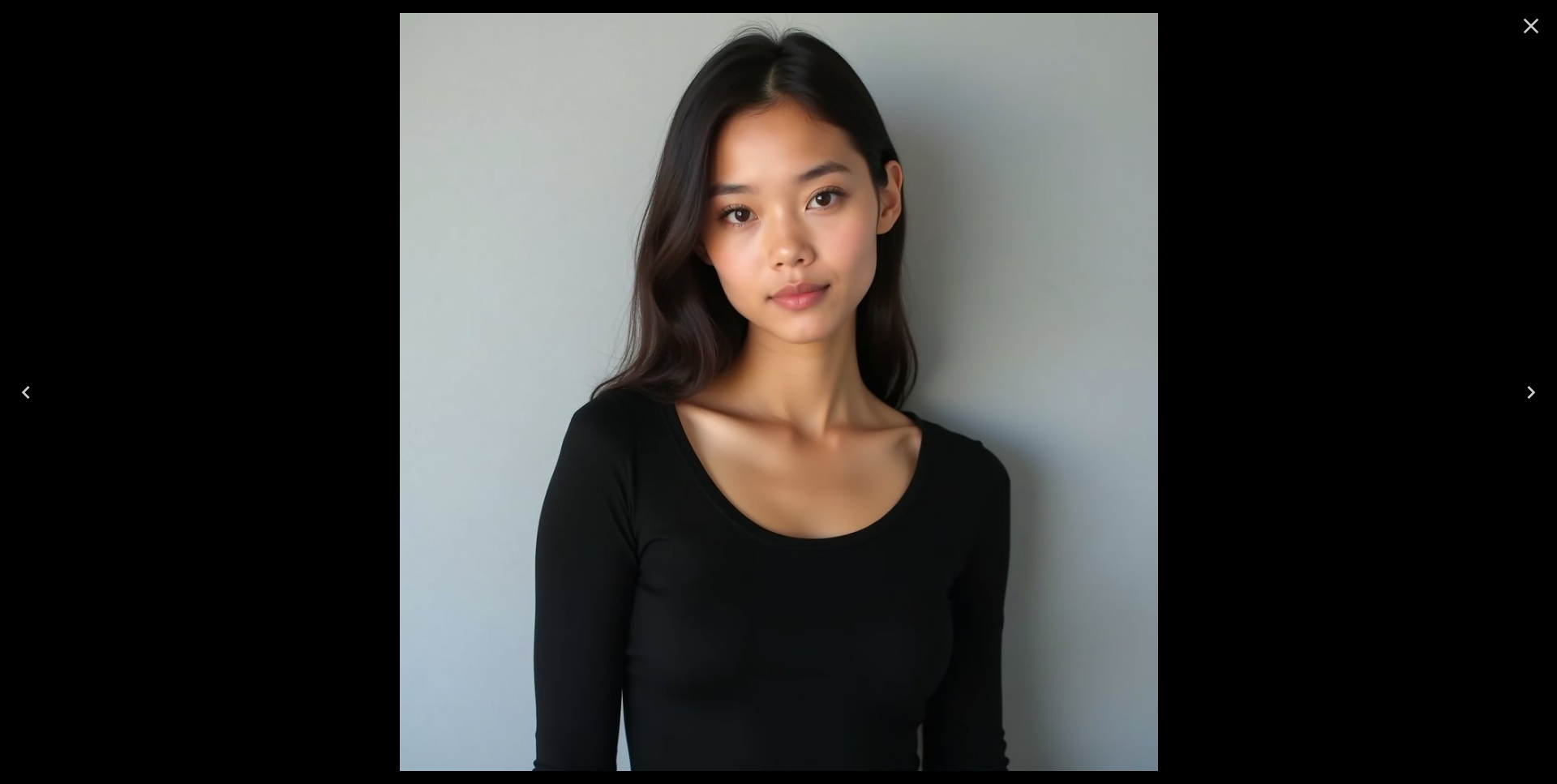
click at [1534, 31] on icon "Close" at bounding box center [1530, 26] width 26 height 26
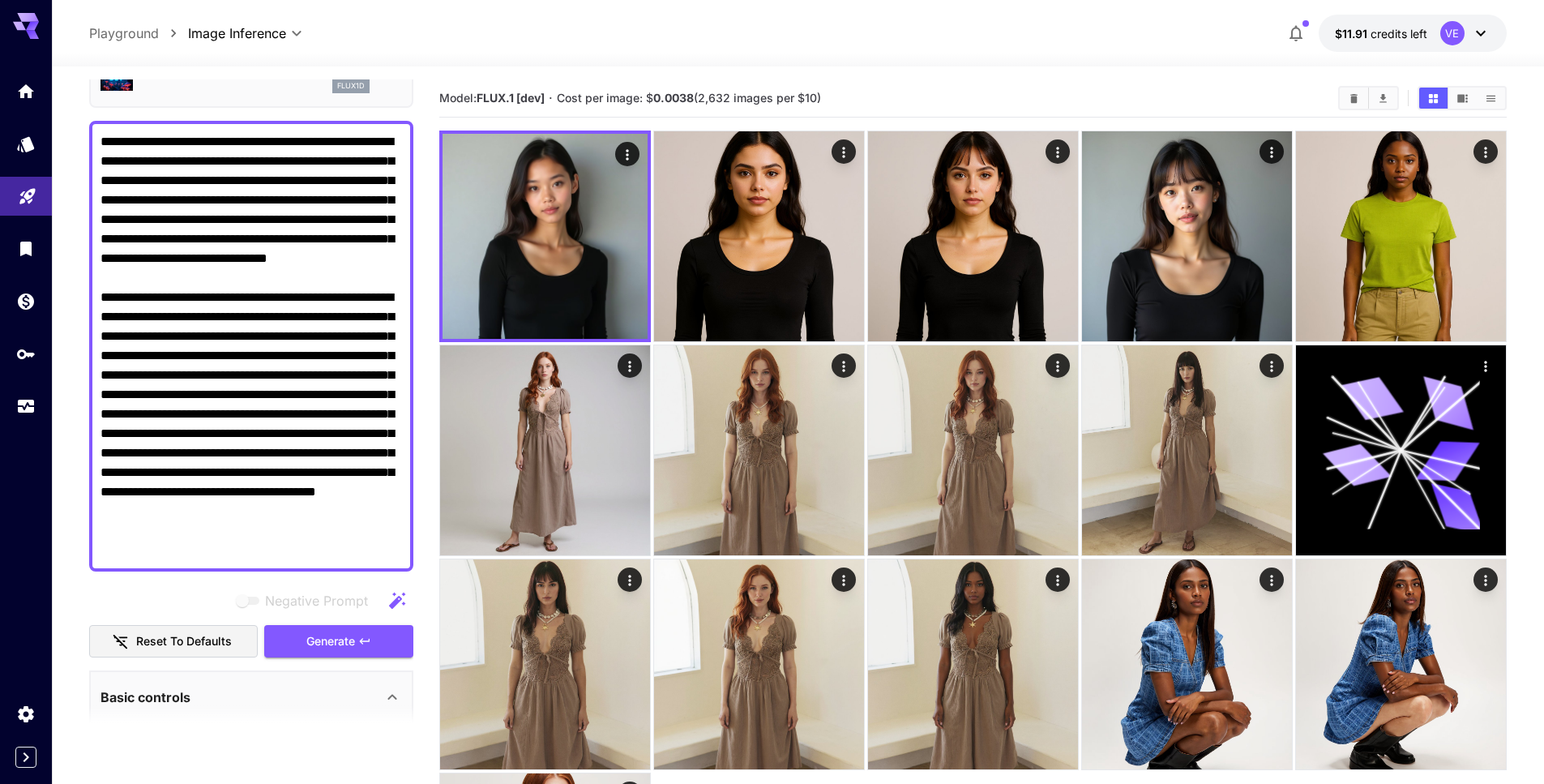
scroll to position [85, 0]
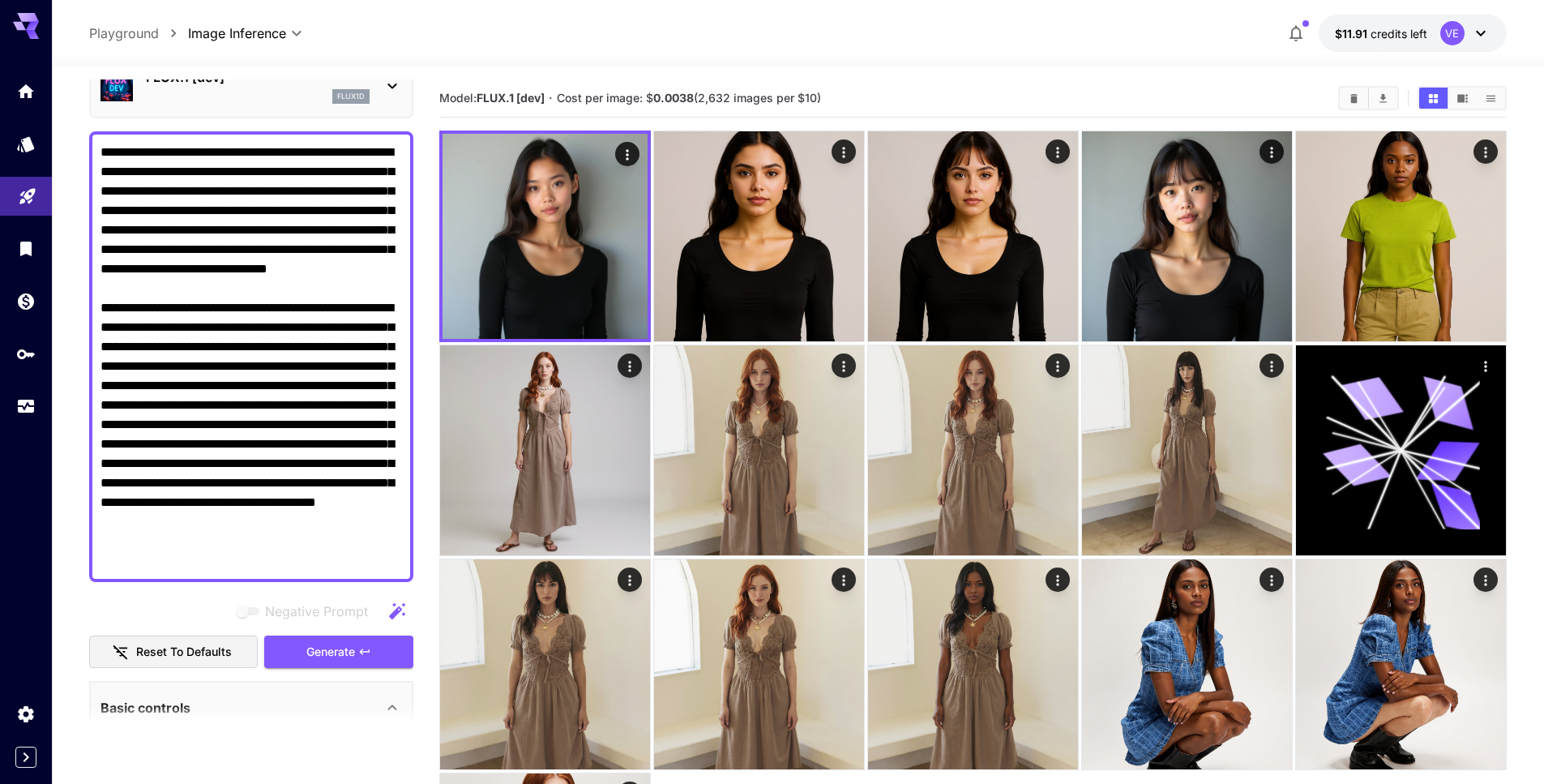
click at [325, 304] on textarea "Negative Prompt" at bounding box center [251, 356] width 301 height 428
click at [332, 319] on textarea "Negative Prompt" at bounding box center [251, 356] width 301 height 428
click at [325, 327] on textarea "Negative Prompt" at bounding box center [251, 356] width 301 height 428
click at [315, 326] on textarea "Negative Prompt" at bounding box center [251, 356] width 301 height 428
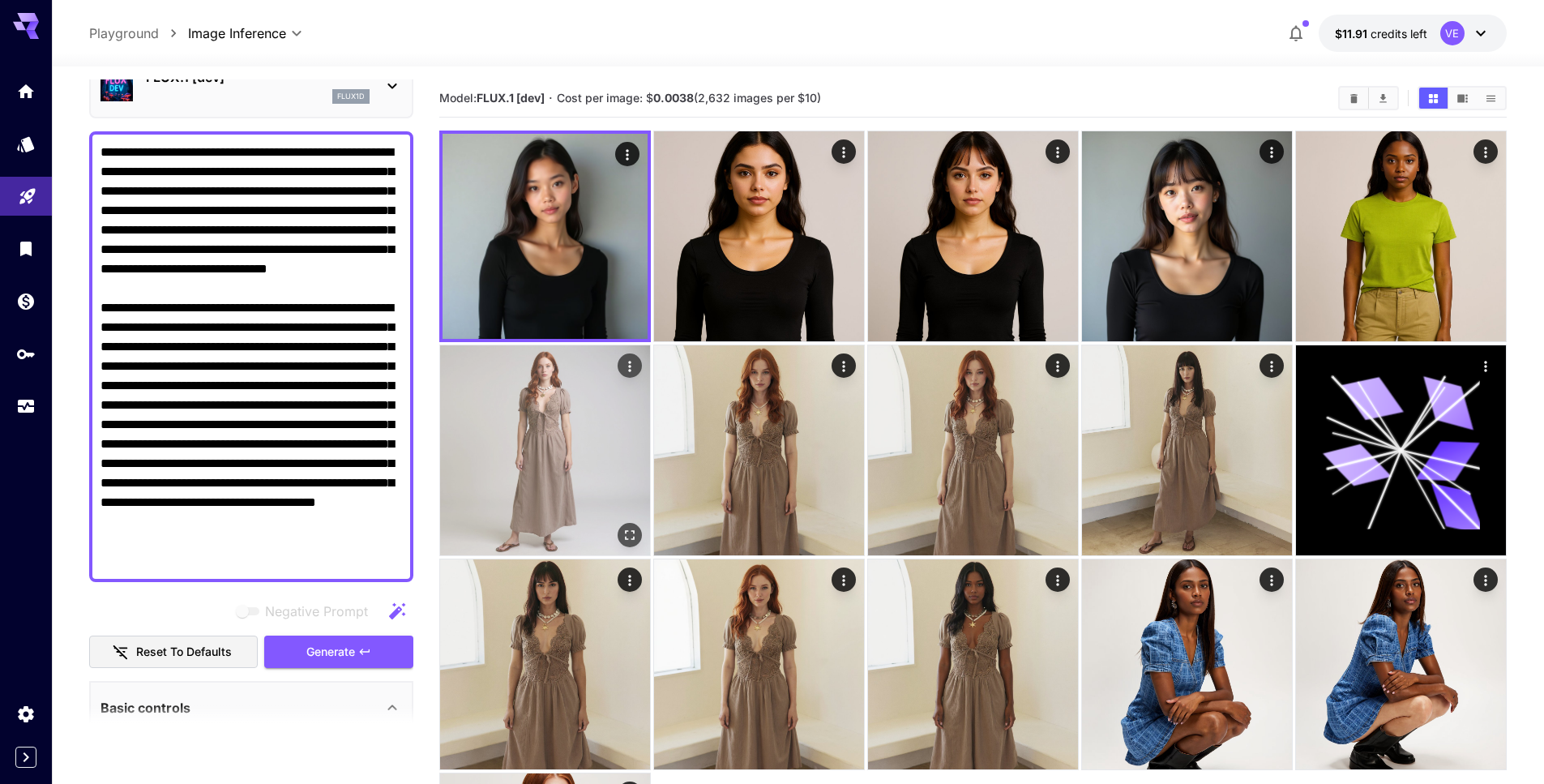
scroll to position [16, 0]
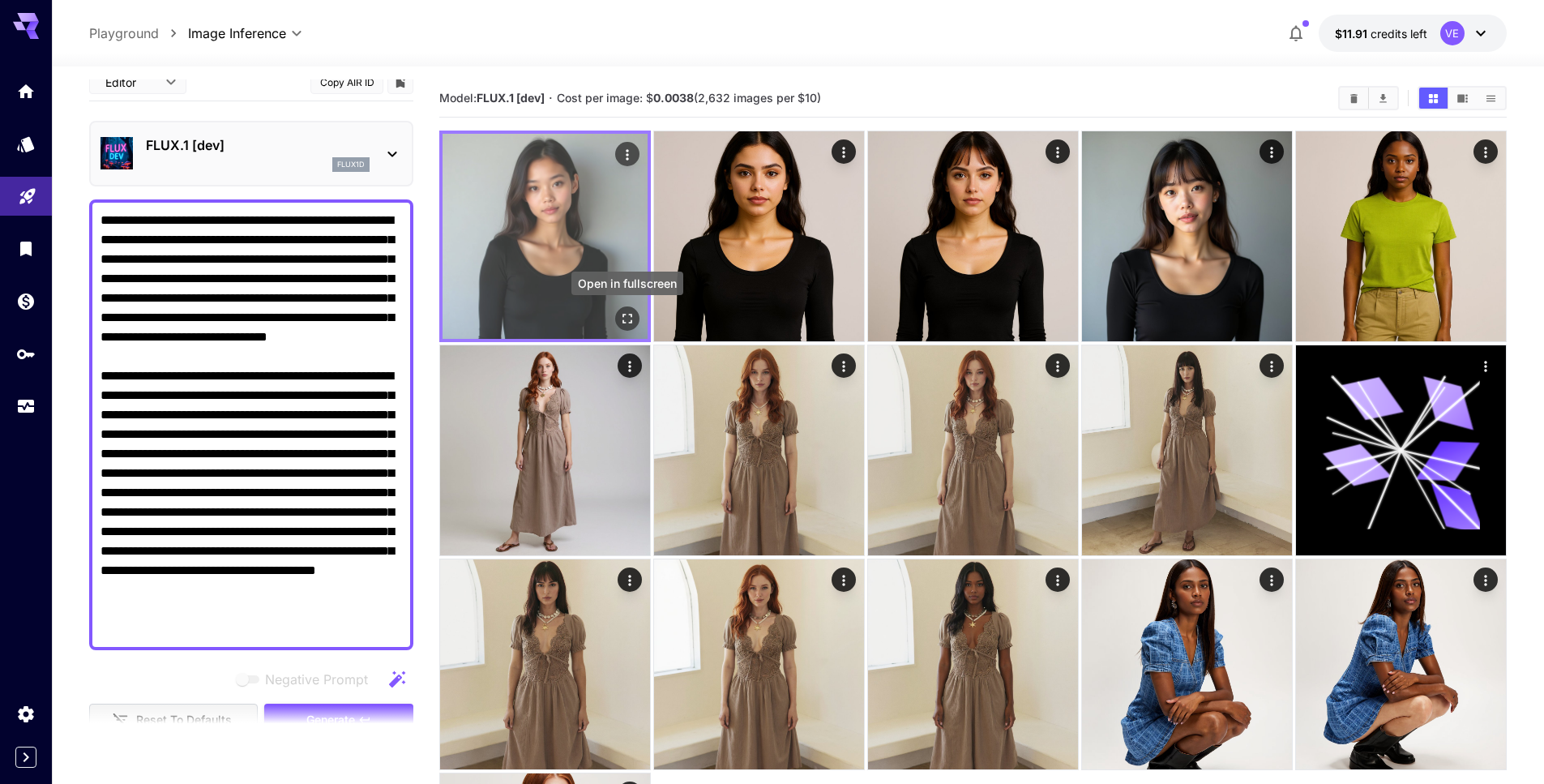
click at [621, 318] on icon "Open in fullscreen" at bounding box center [627, 318] width 16 height 16
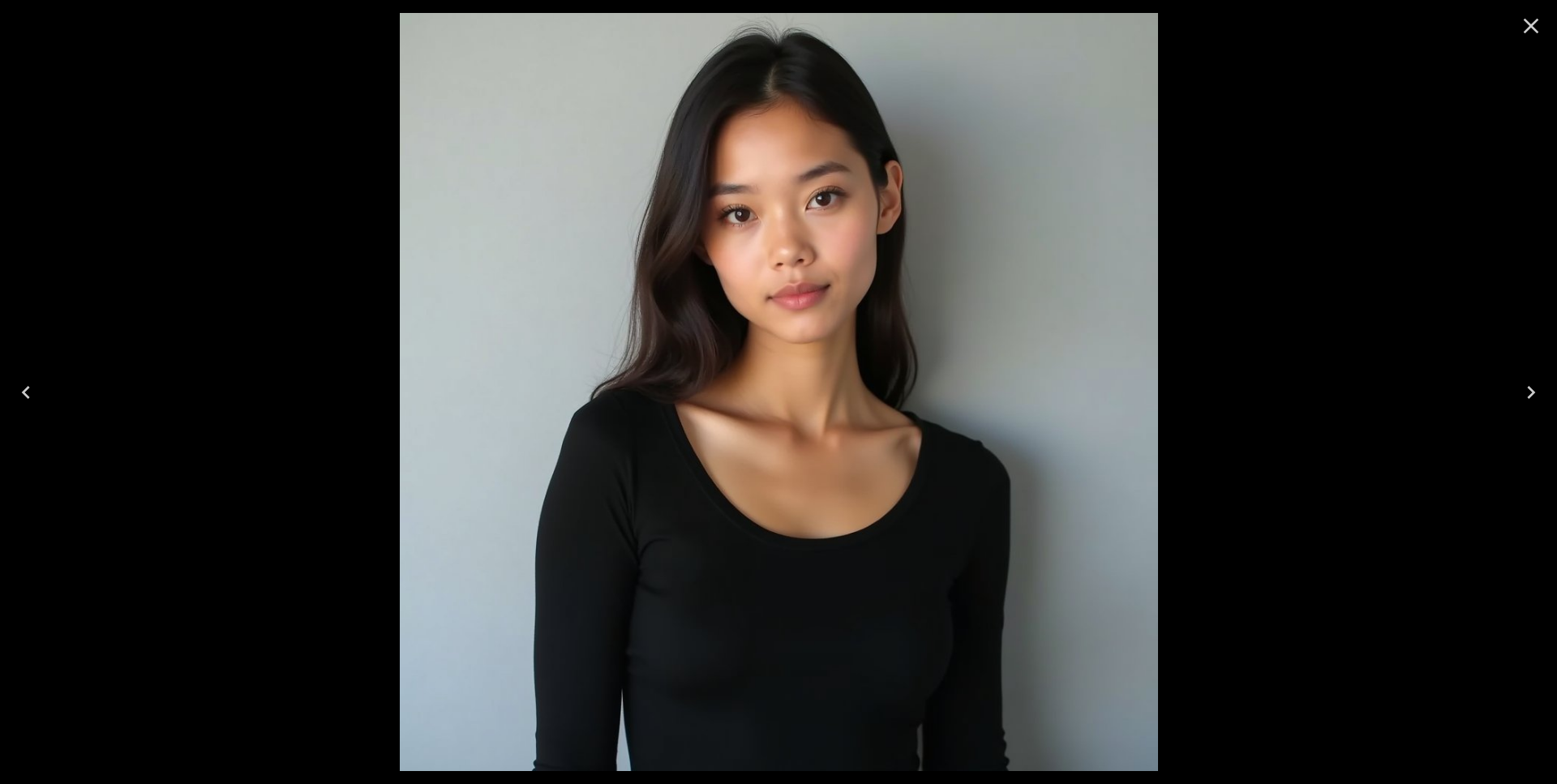
click at [1532, 13] on icon "Close" at bounding box center [1530, 26] width 26 height 26
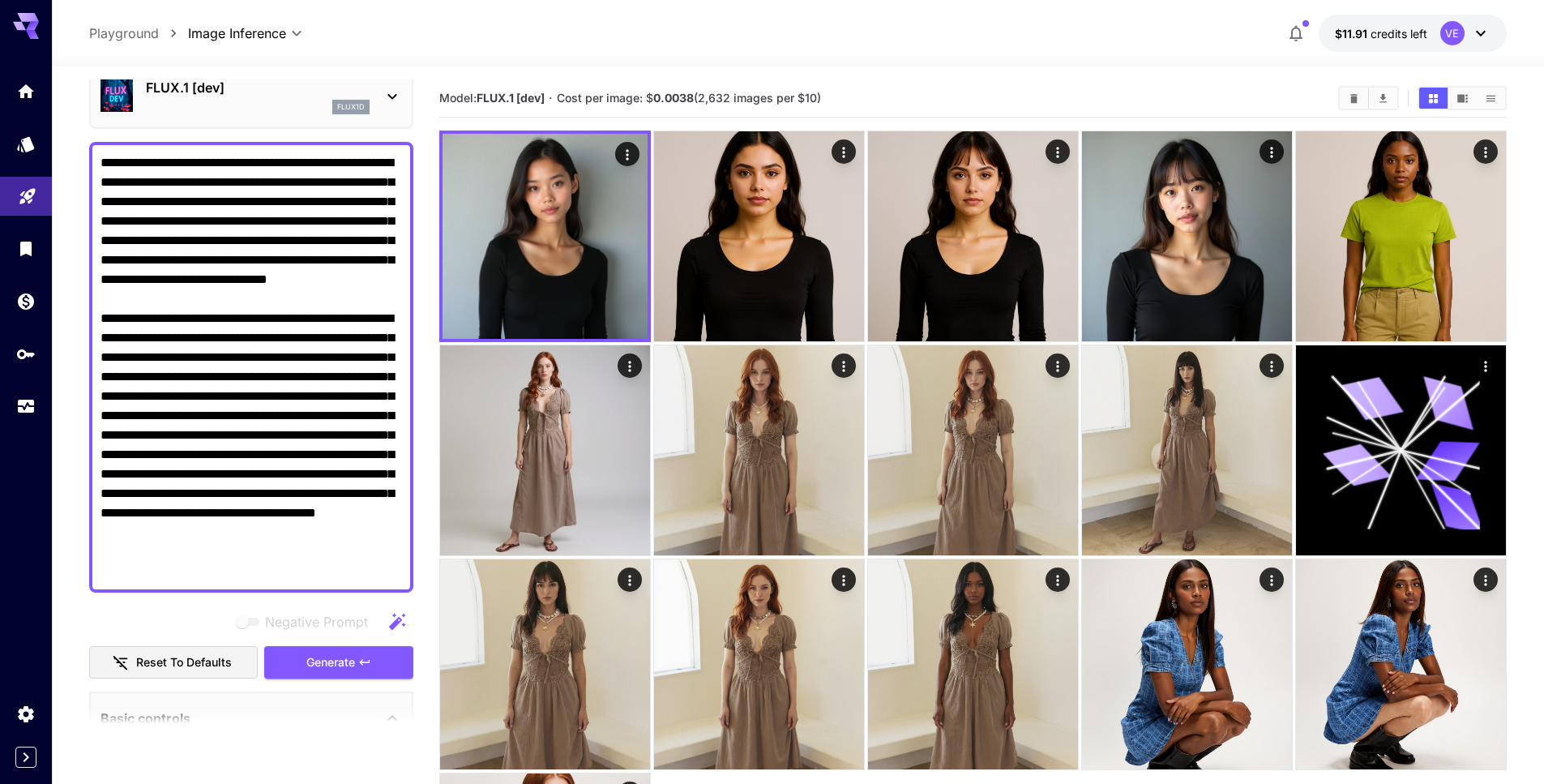
scroll to position [85, 0]
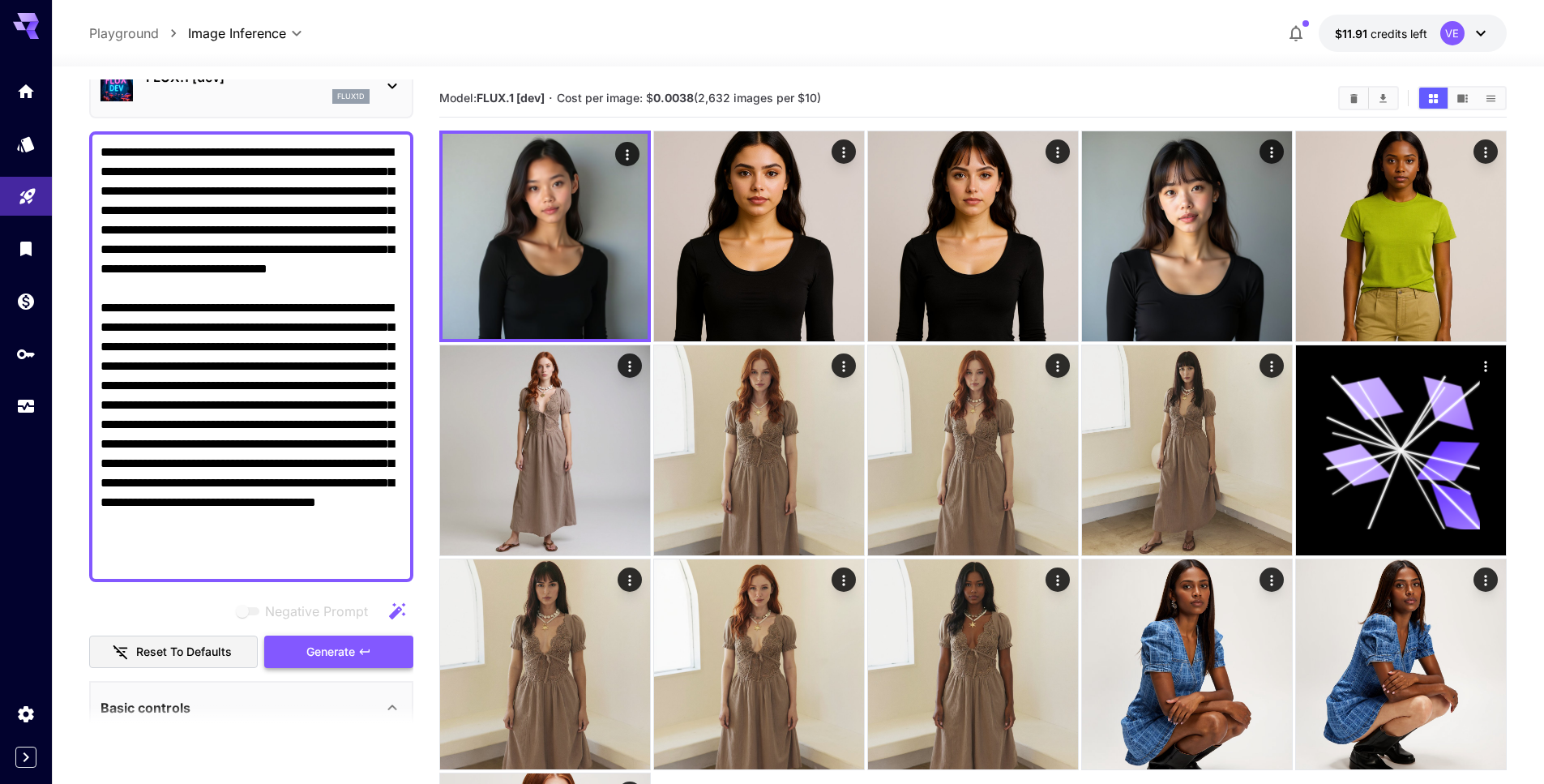
click at [345, 641] on span "Generate" at bounding box center [331, 651] width 49 height 20
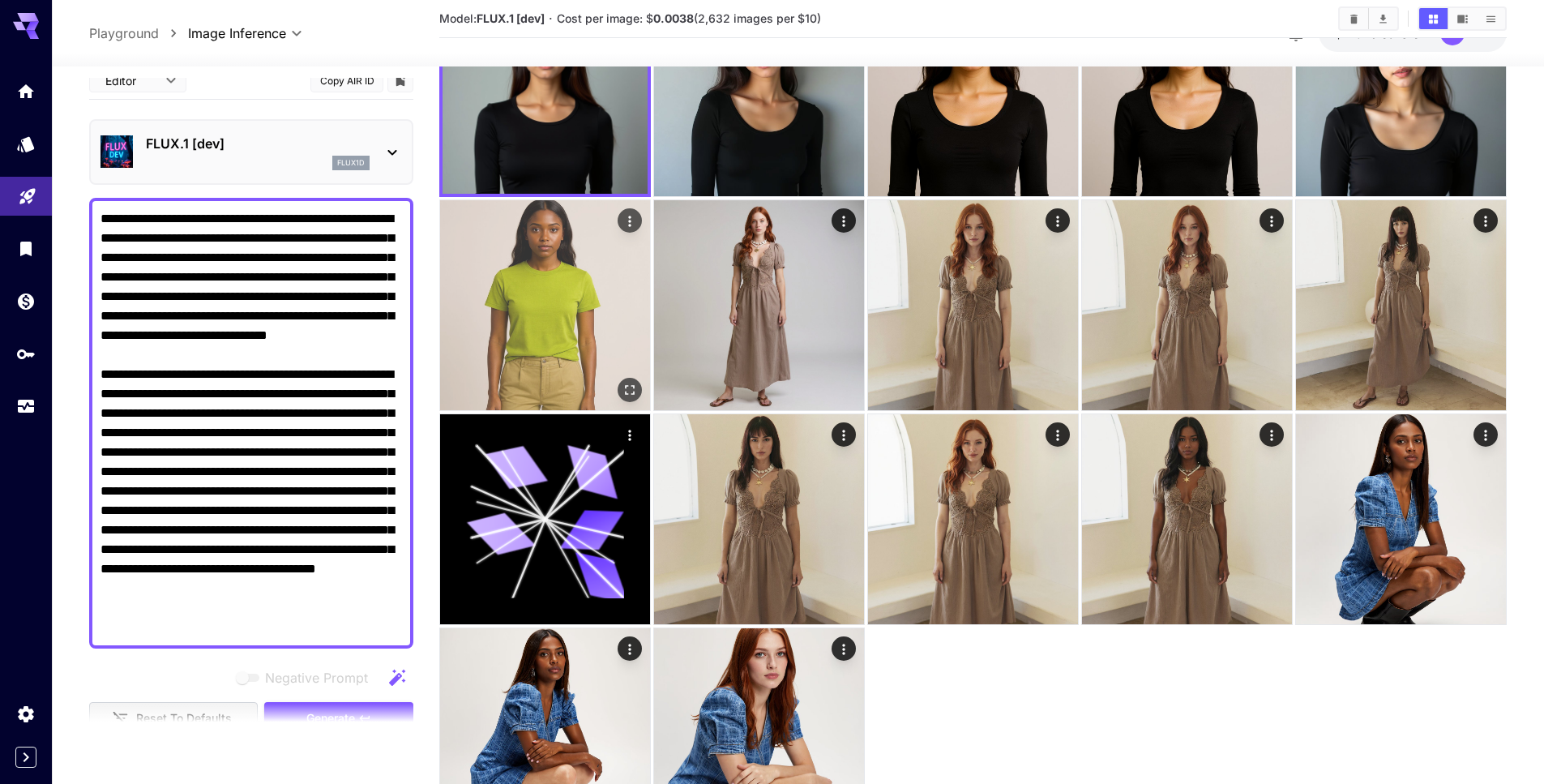
scroll to position [0, 0]
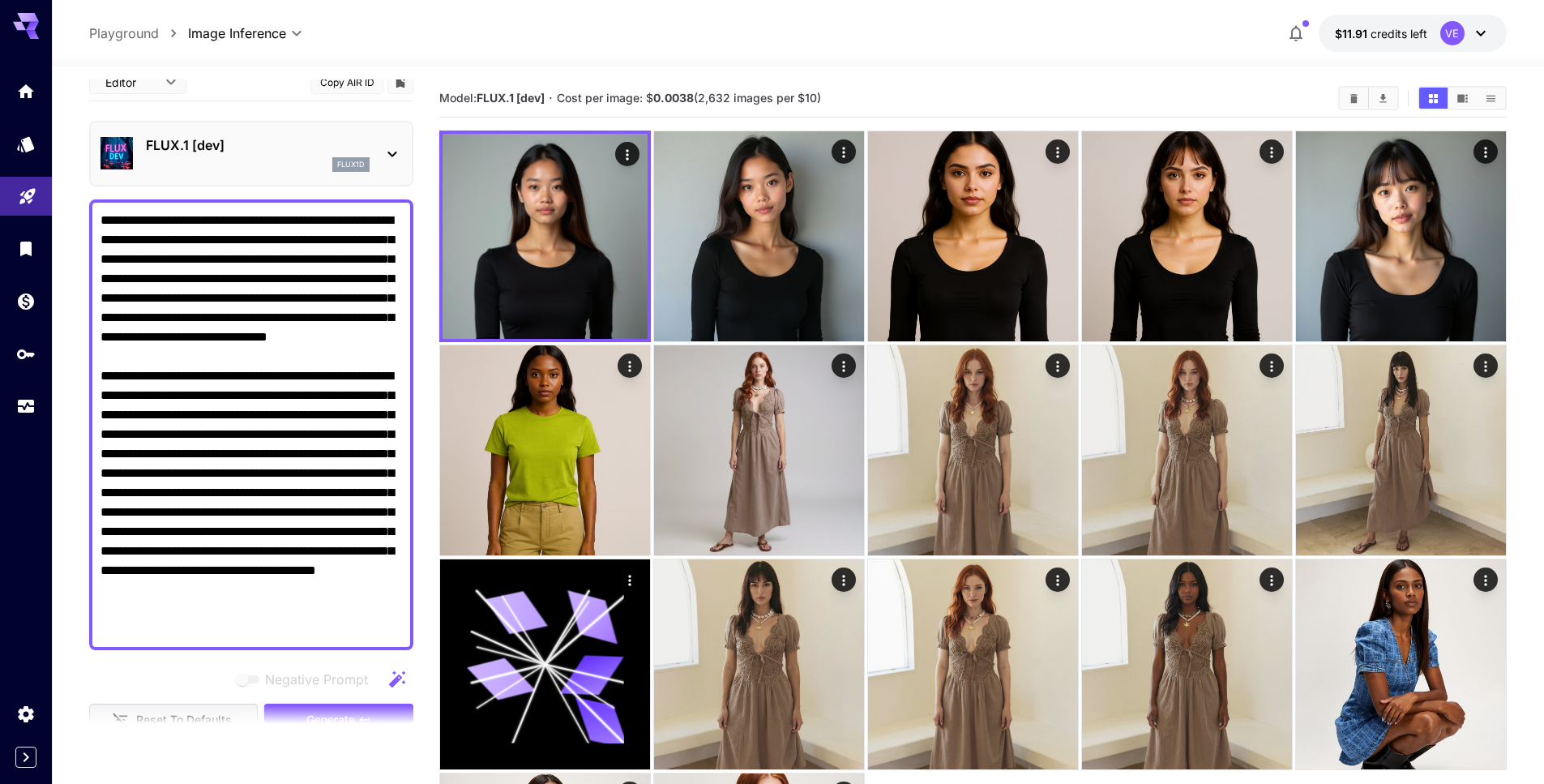
click at [339, 396] on textarea "Negative Prompt" at bounding box center [251, 425] width 301 height 428
click at [339, 395] on textarea "Negative Prompt" at bounding box center [251, 425] width 301 height 428
click at [167, 251] on textarea "Negative Prompt" at bounding box center [251, 425] width 301 height 428
paste textarea "**********"
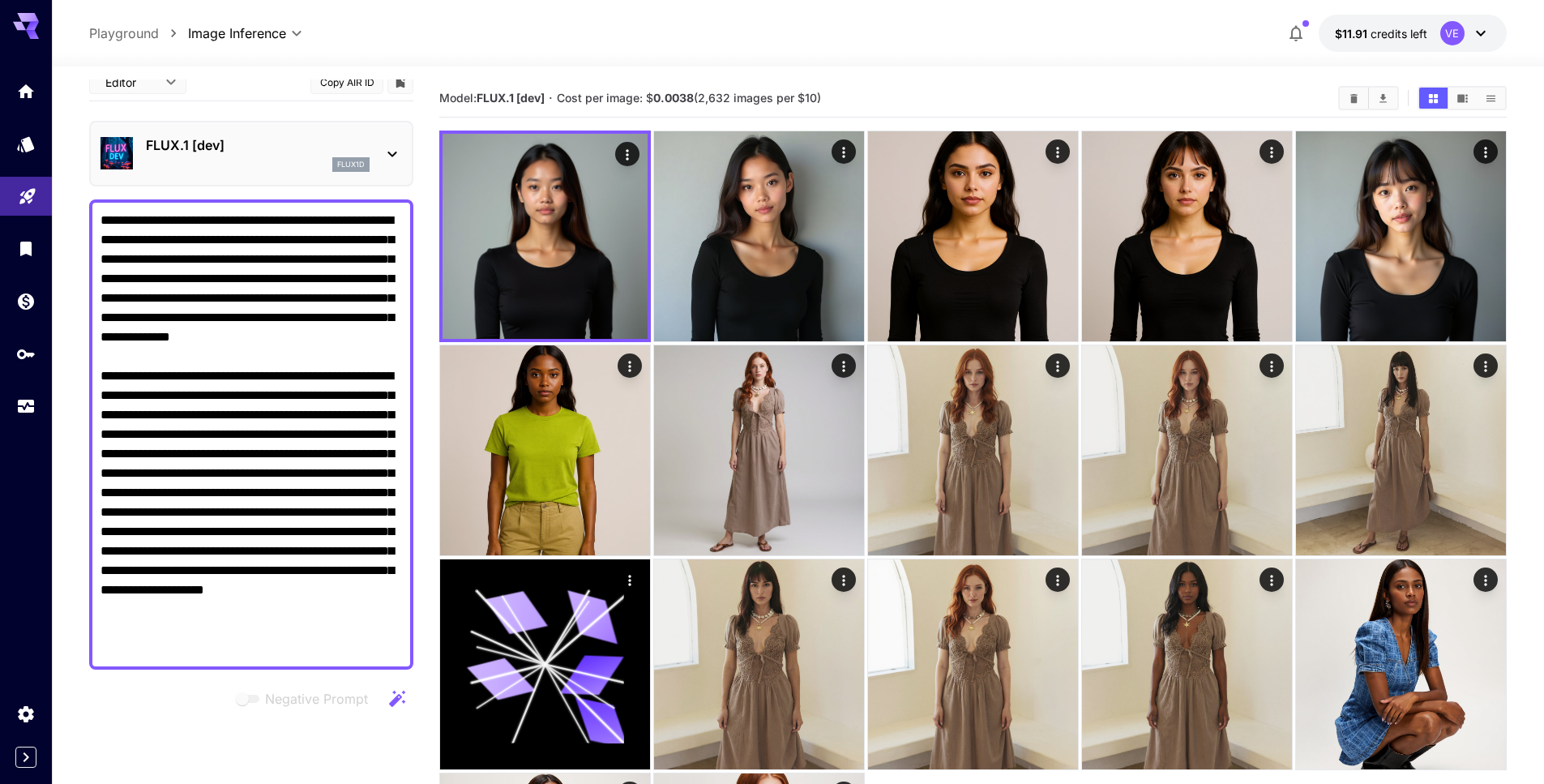
scroll to position [168, 0]
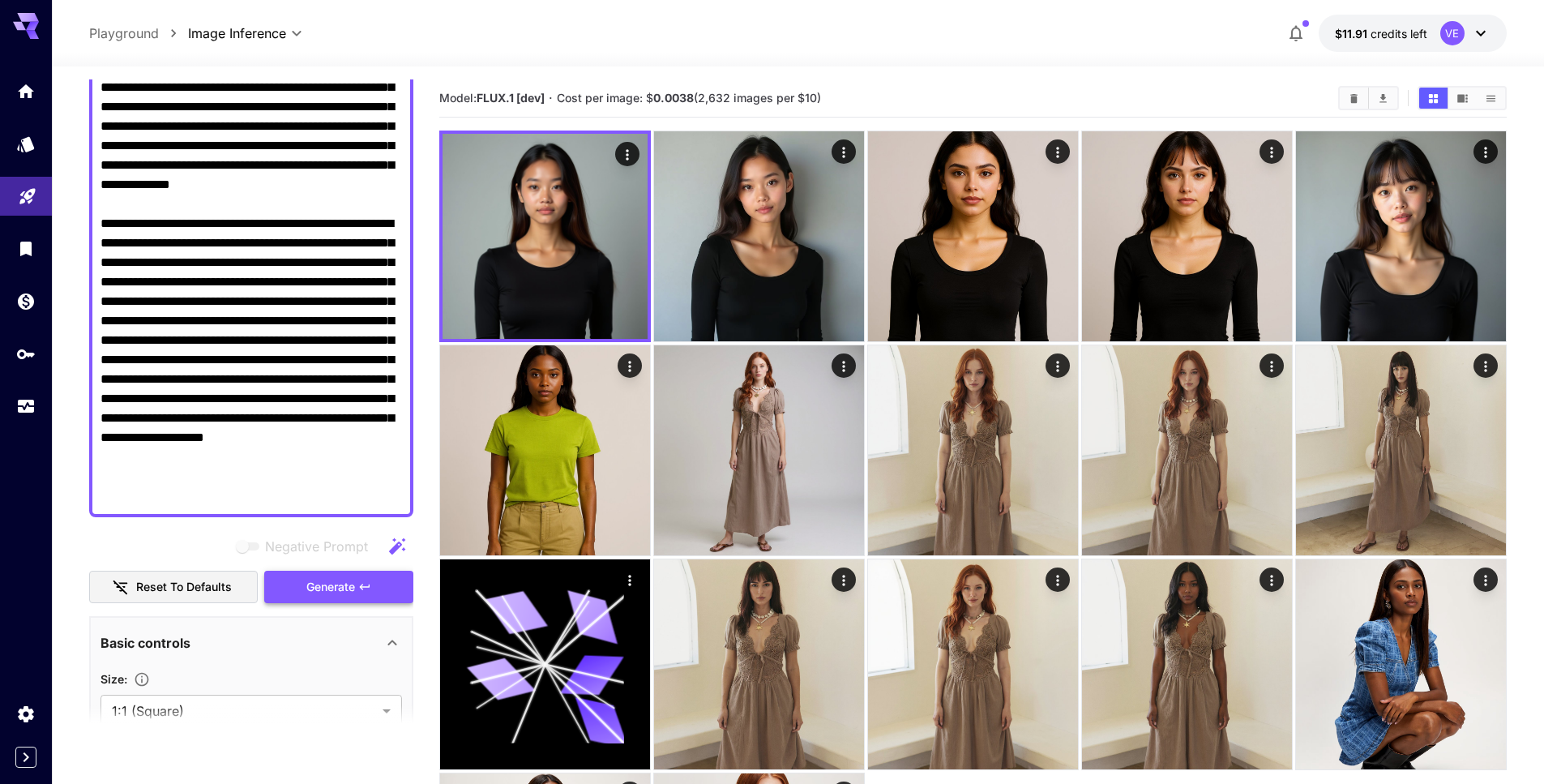
click at [344, 600] on button "Generate" at bounding box center [339, 586] width 149 height 33
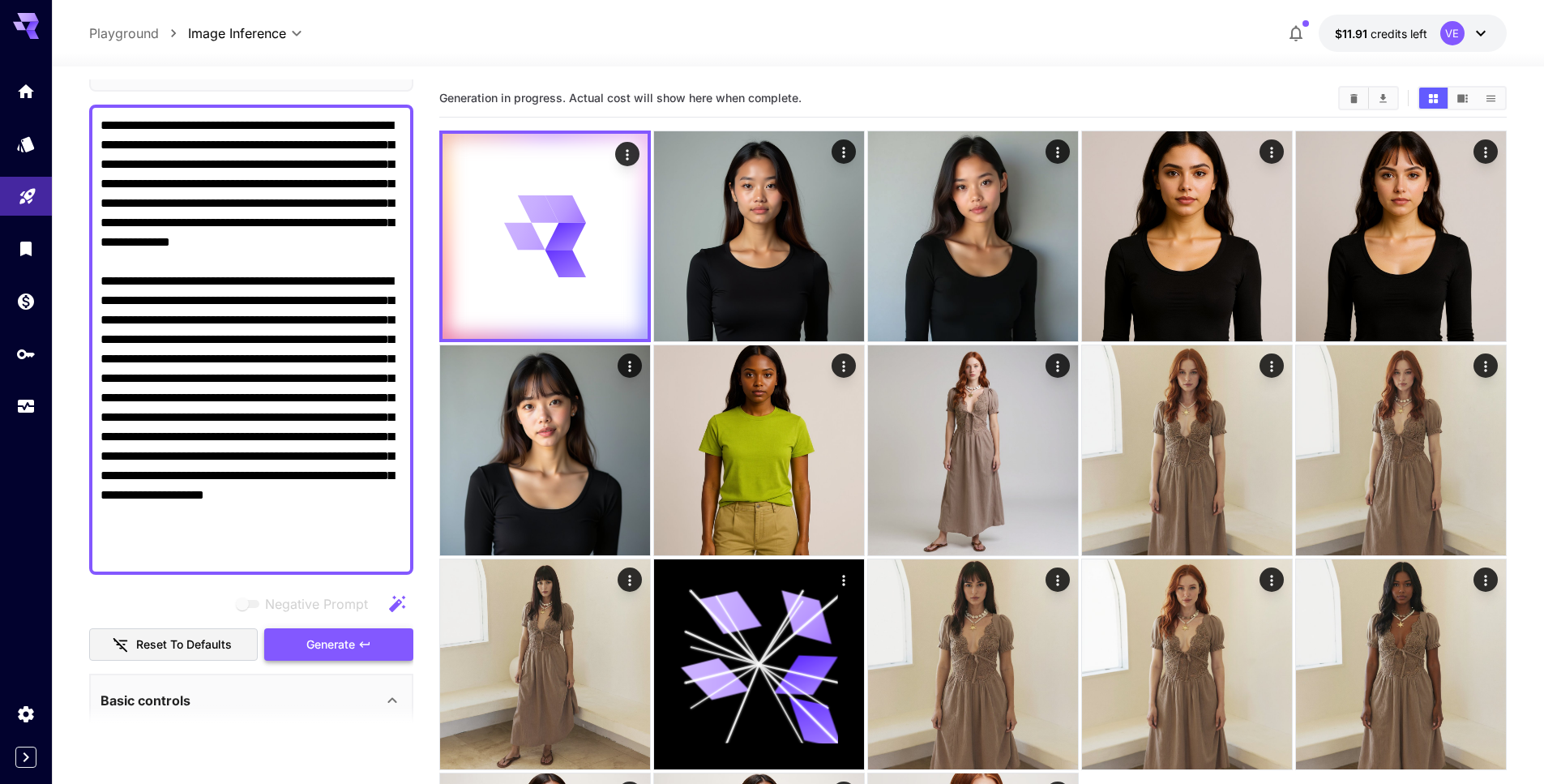
scroll to position [101, 0]
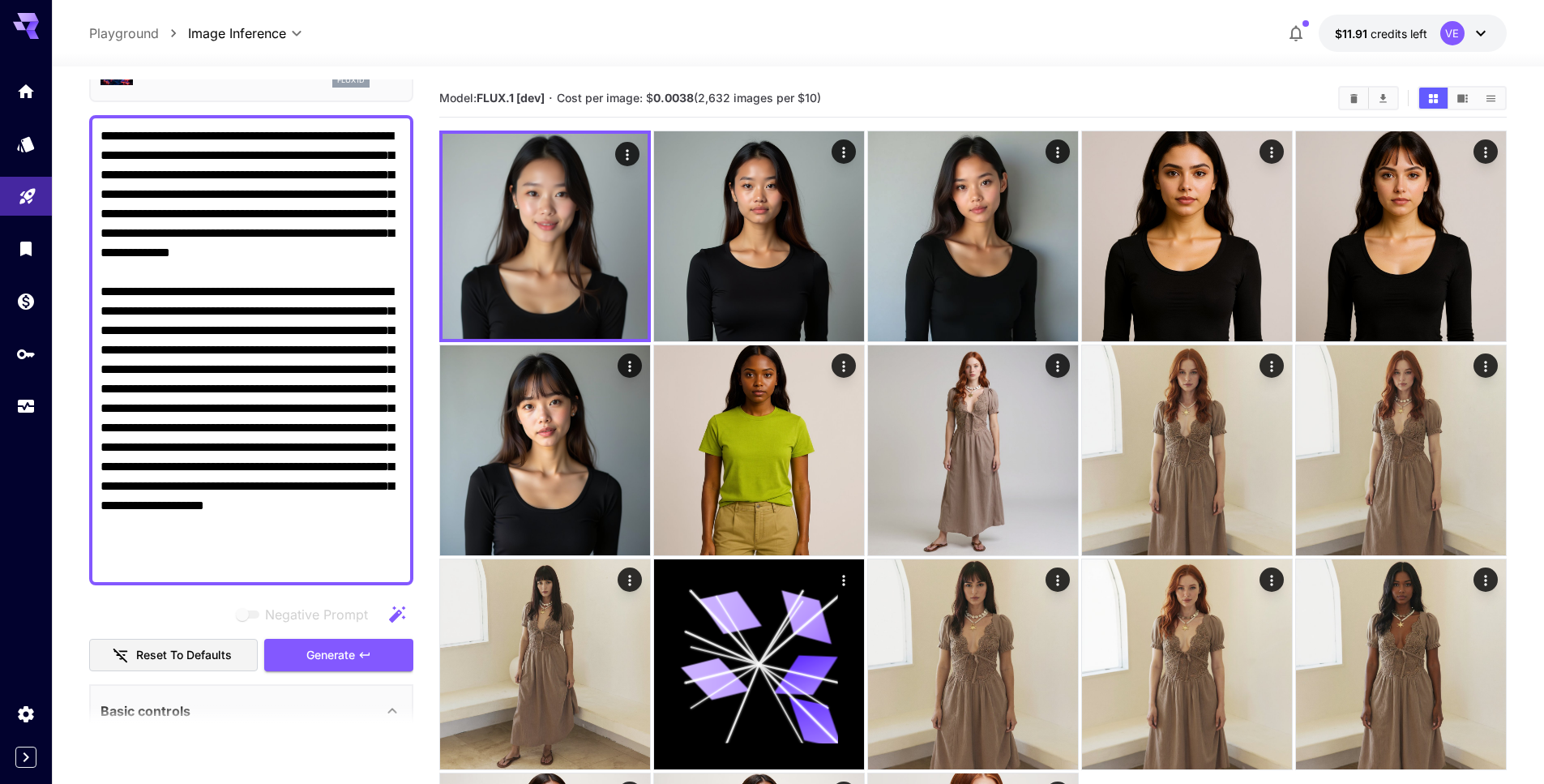
click at [248, 259] on textarea "Negative Prompt" at bounding box center [251, 350] width 301 height 447
click at [247, 274] on textarea "Negative Prompt" at bounding box center [251, 350] width 301 height 447
click at [114, 351] on textarea "Negative Prompt" at bounding box center [251, 350] width 301 height 447
click at [114, 350] on textarea "Negative Prompt" at bounding box center [251, 350] width 301 height 447
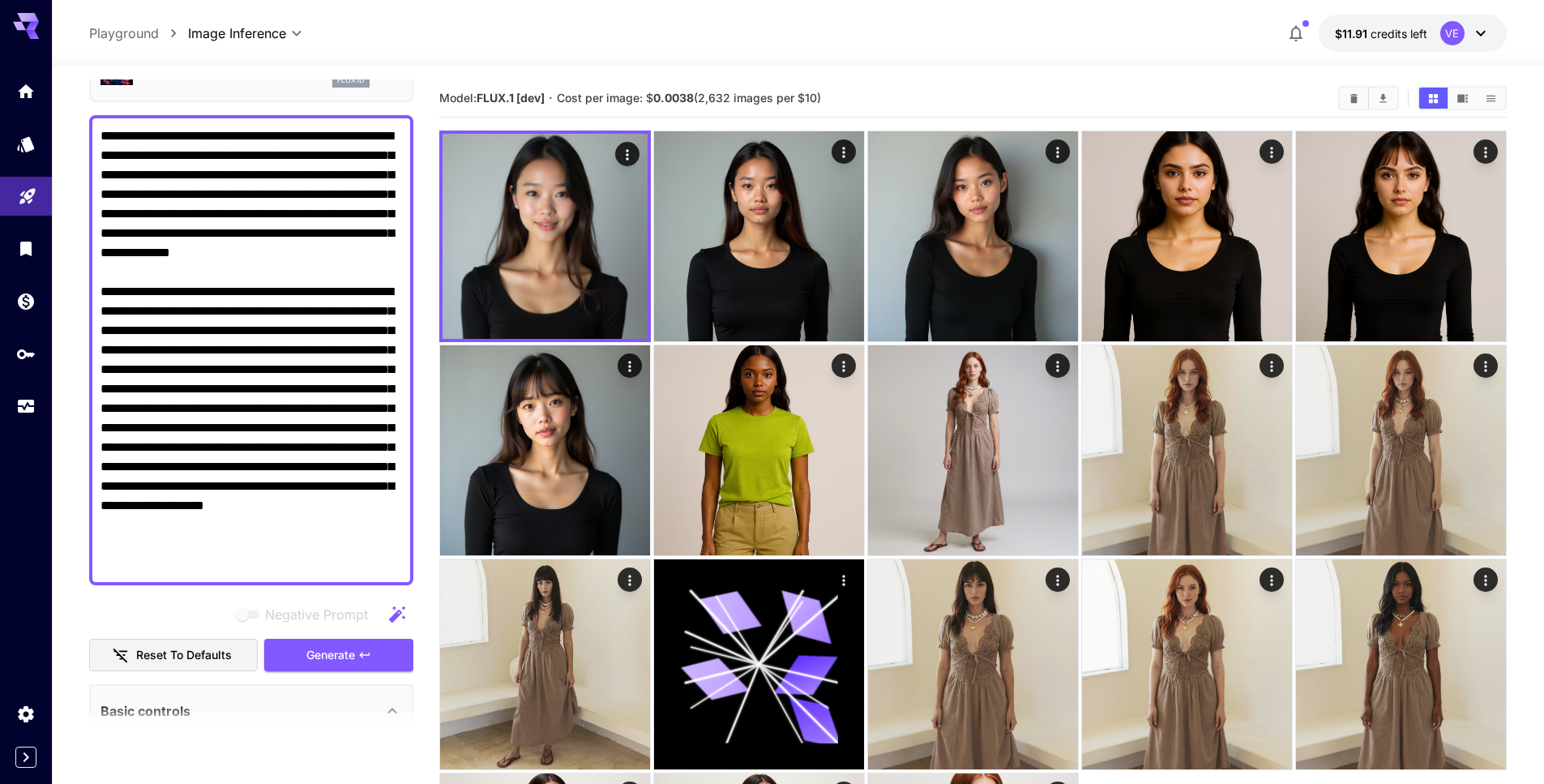
click at [127, 351] on textarea "Negative Prompt" at bounding box center [251, 350] width 301 height 447
drag, startPoint x: 259, startPoint y: 347, endPoint x: 157, endPoint y: 364, distance: 103.4
click at [157, 364] on textarea "Negative Prompt" at bounding box center [251, 350] width 301 height 447
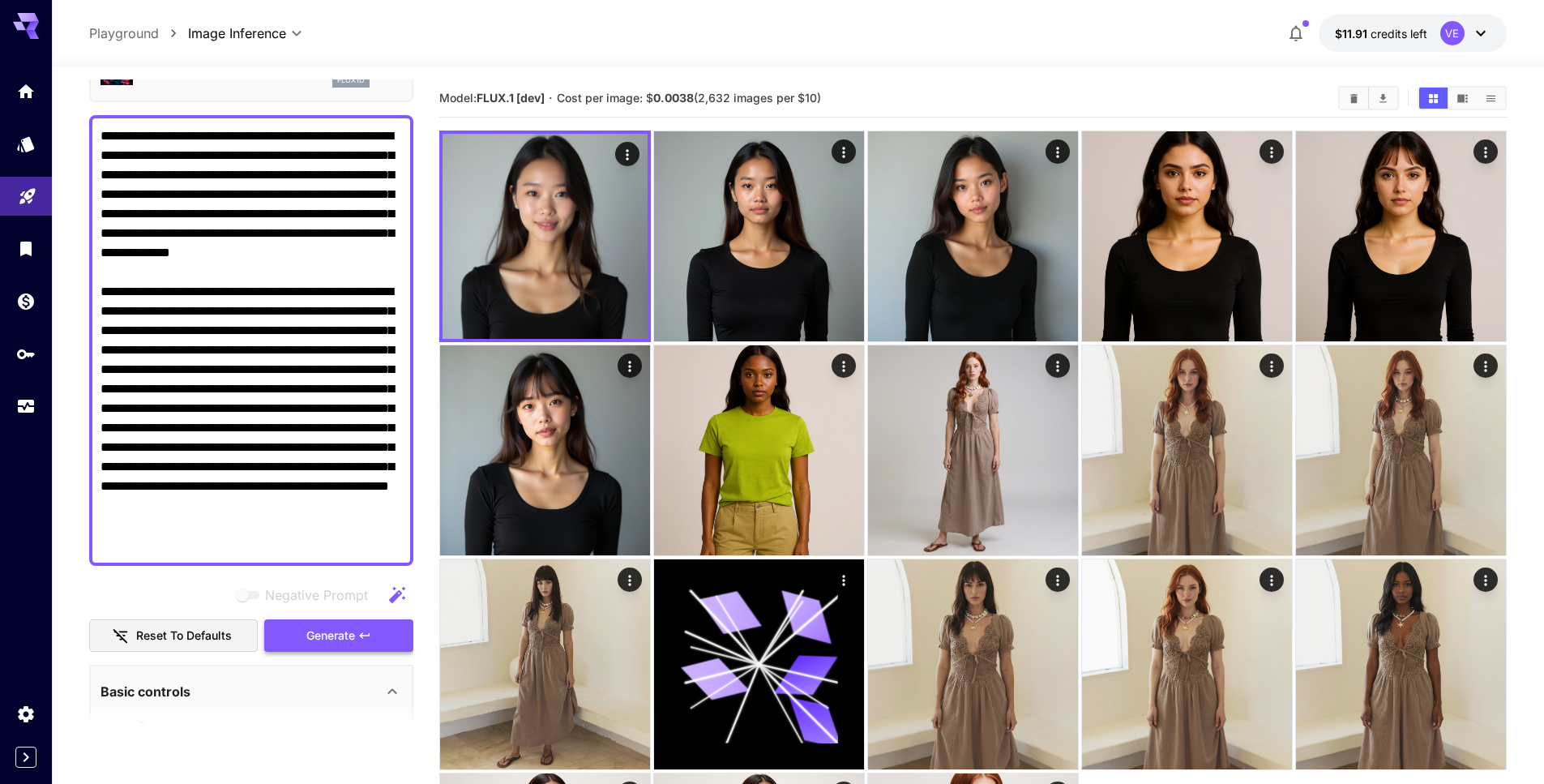
click at [340, 642] on span "Generate" at bounding box center [331, 635] width 49 height 20
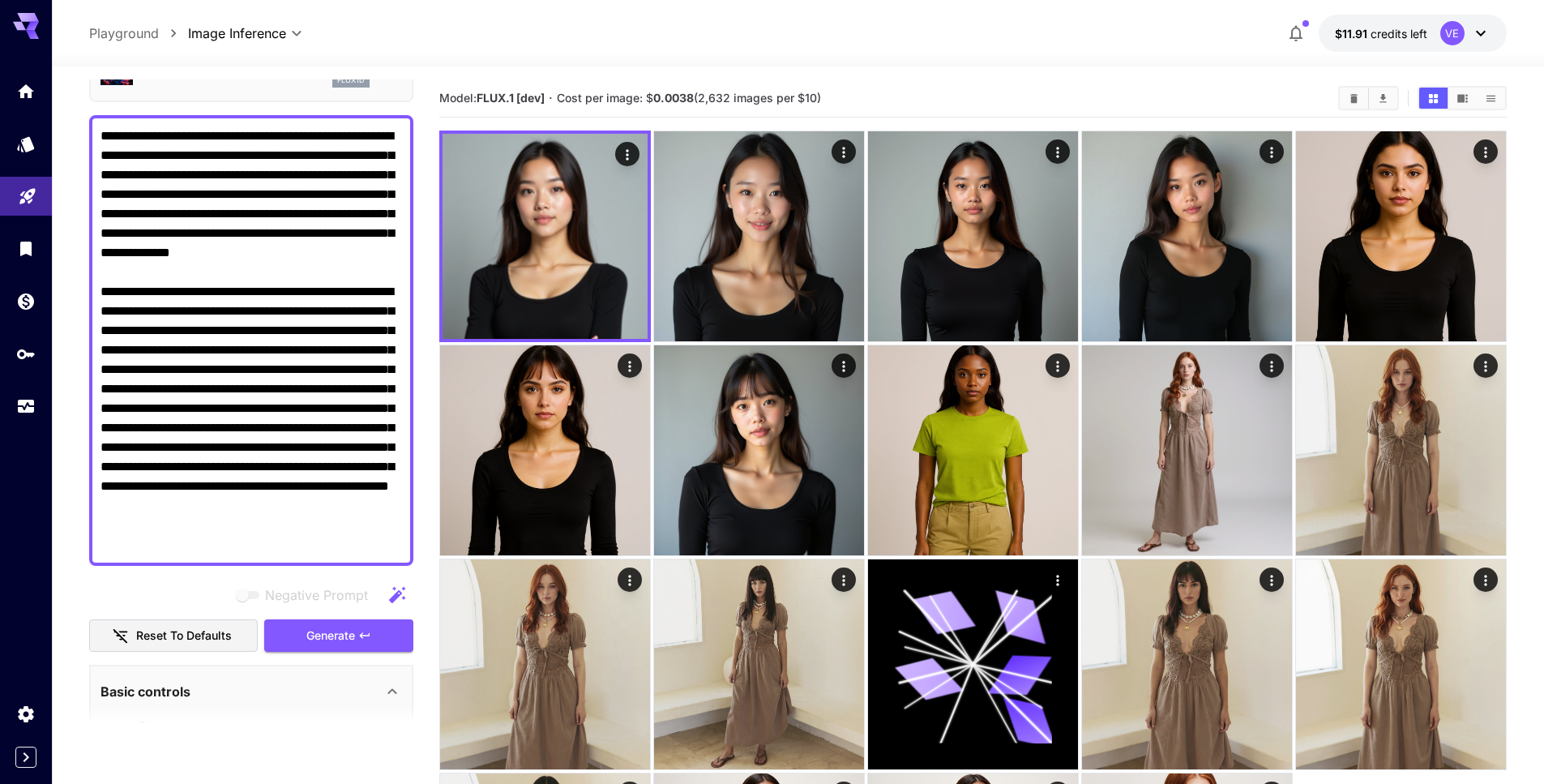
click at [202, 350] on textarea "Negative Prompt" at bounding box center [251, 340] width 301 height 428
click at [317, 627] on span "Generate" at bounding box center [331, 635] width 49 height 20
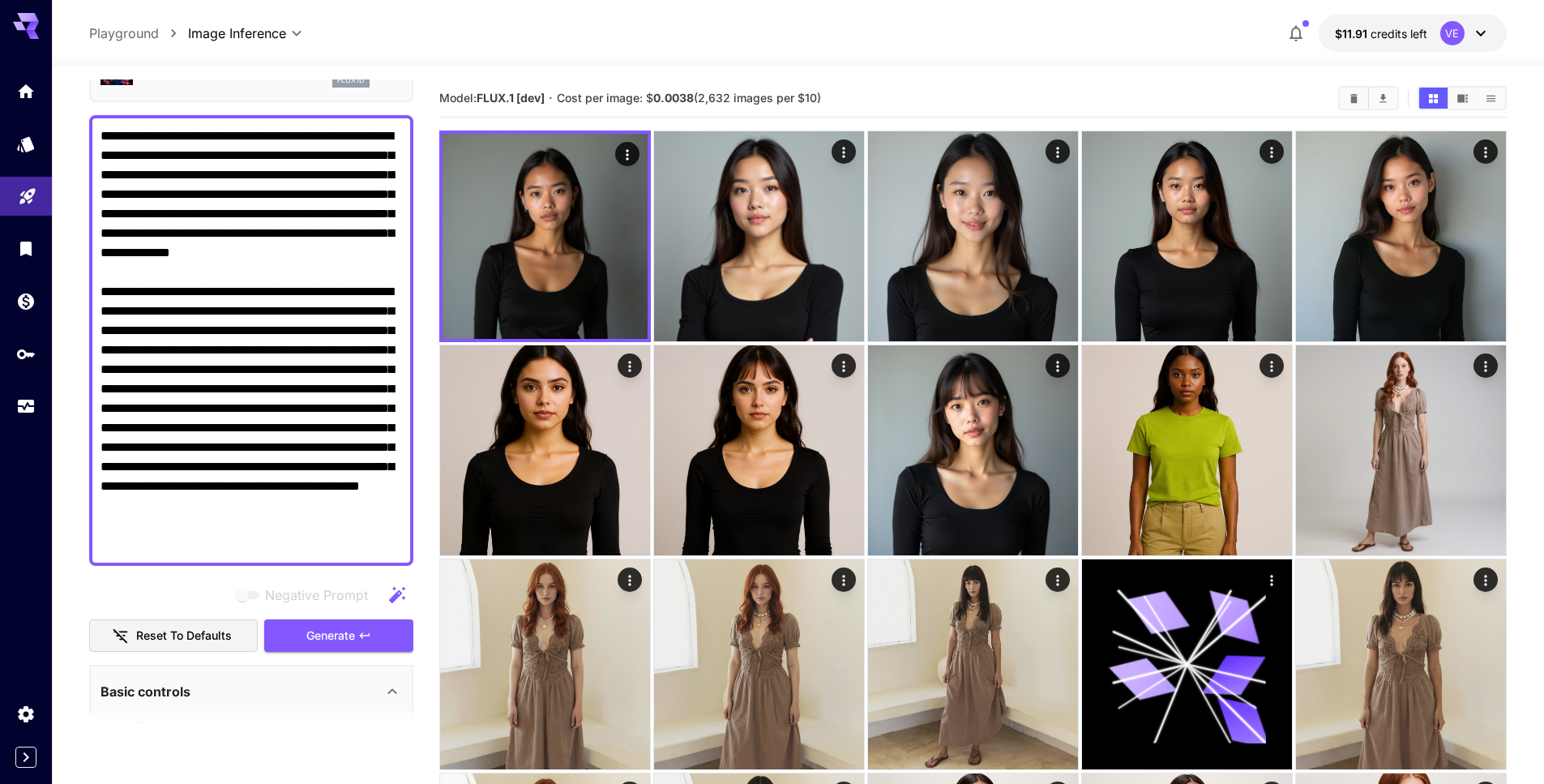
click at [212, 348] on textarea "Negative Prompt" at bounding box center [251, 340] width 301 height 428
click at [306, 634] on span "Generate" at bounding box center [331, 635] width 49 height 20
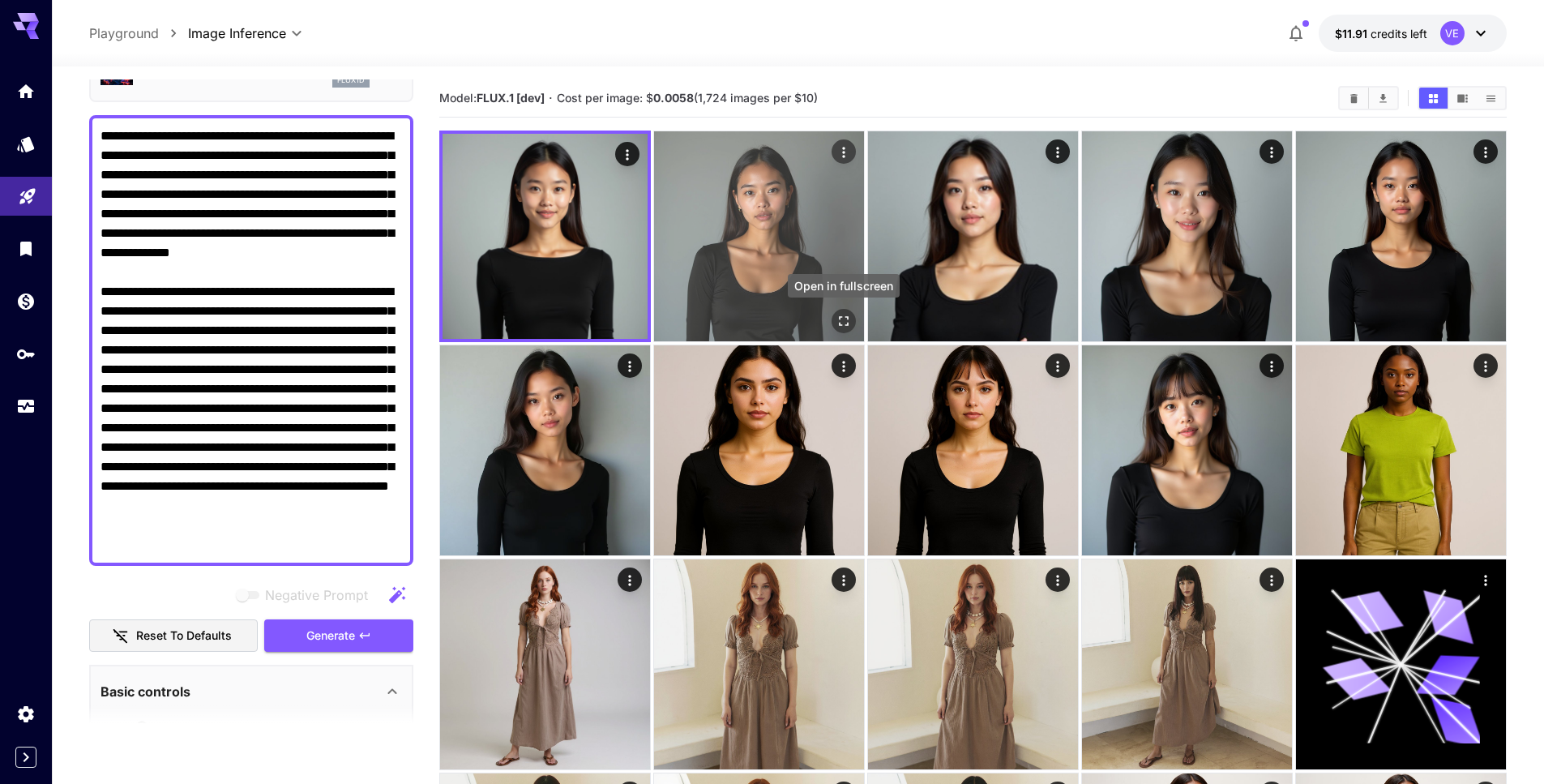
click at [836, 319] on icon "Open in fullscreen" at bounding box center [844, 321] width 16 height 16
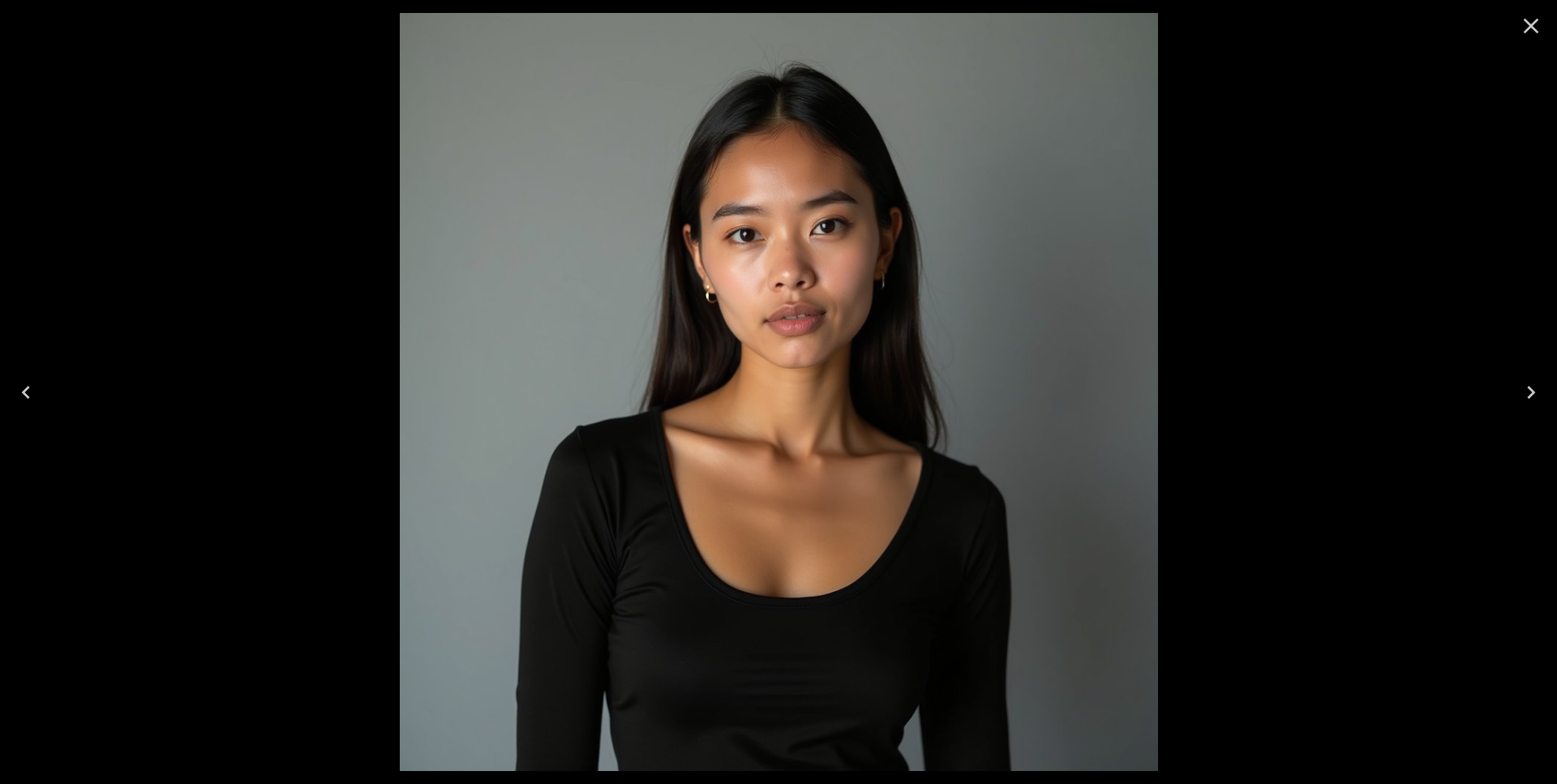
click at [1533, 12] on button "Close" at bounding box center [1531, 26] width 39 height 39
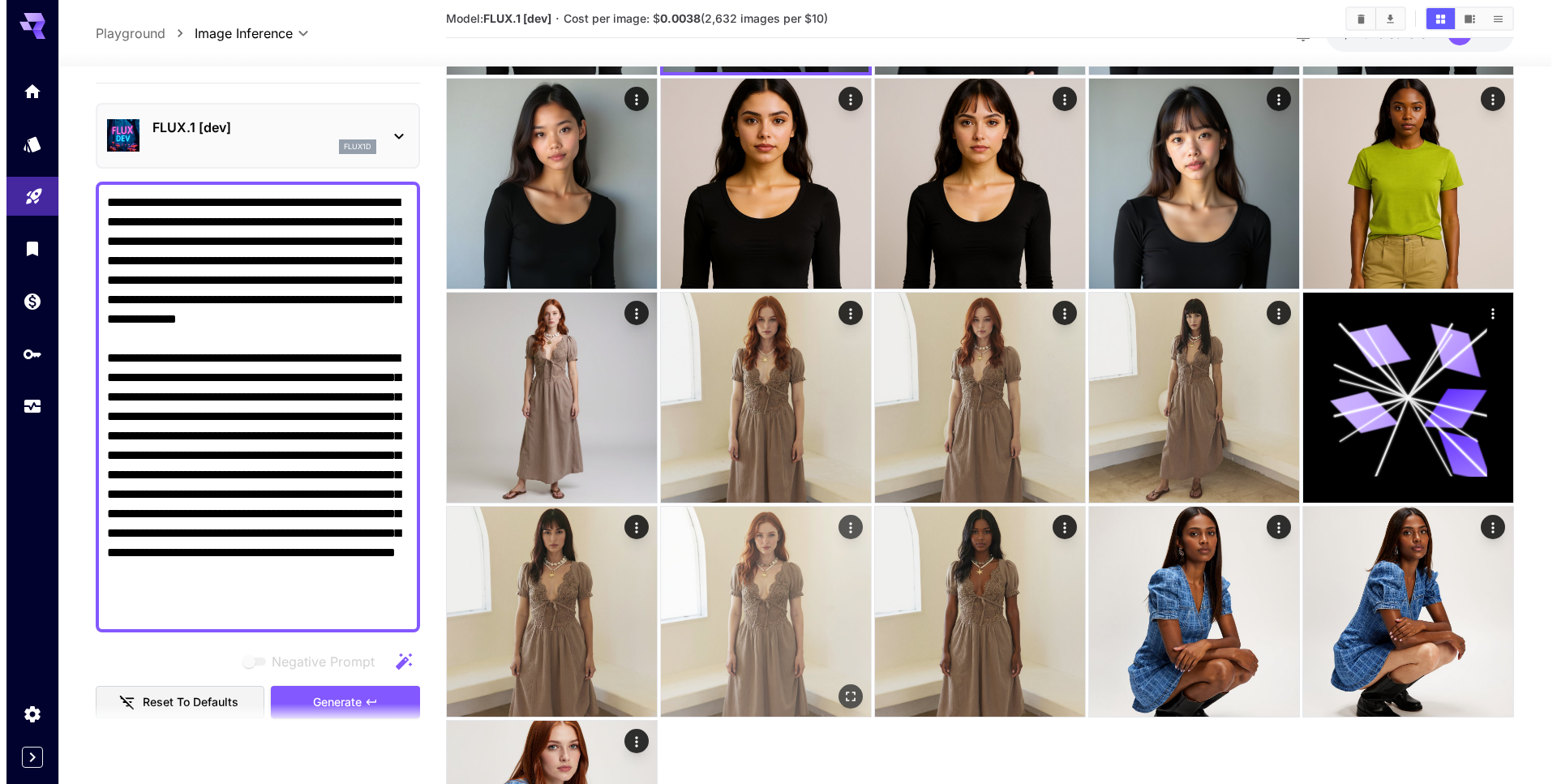
scroll to position [462, 0]
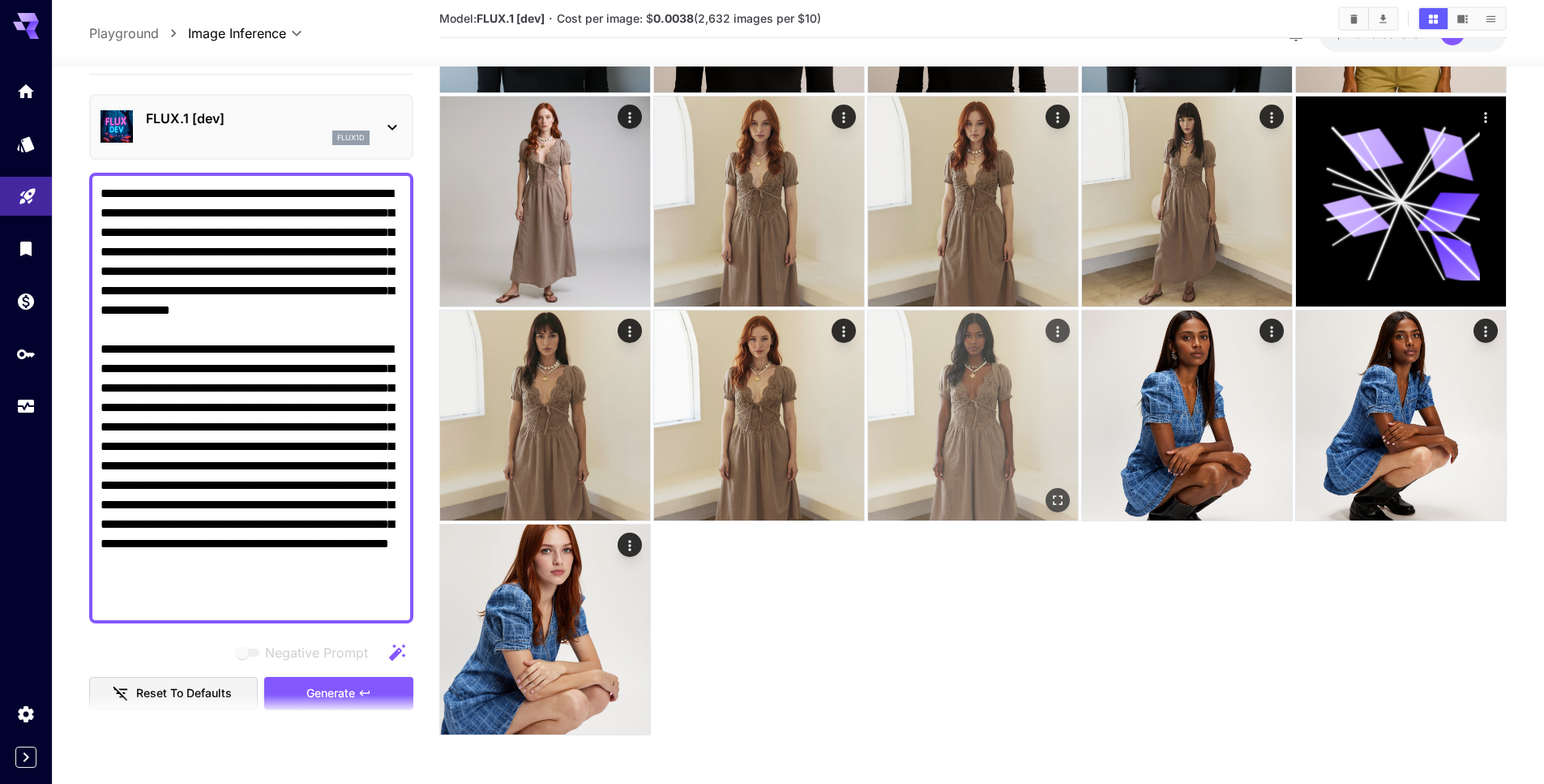
click at [1036, 381] on img at bounding box center [973, 415] width 210 height 210
click at [1055, 372] on img at bounding box center [973, 415] width 205 height 205
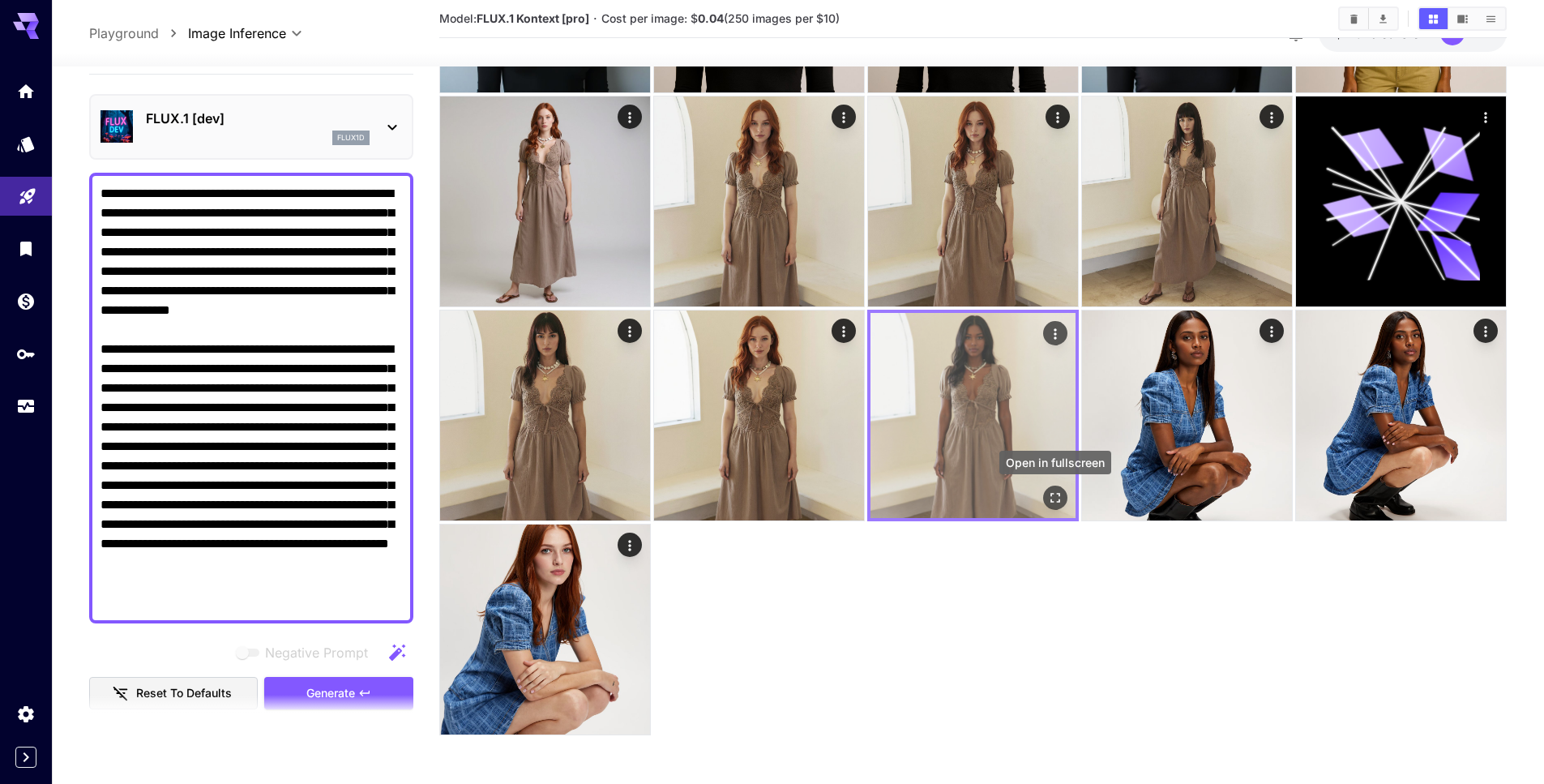
click at [1052, 491] on icon "Open in fullscreen" at bounding box center [1055, 497] width 16 height 16
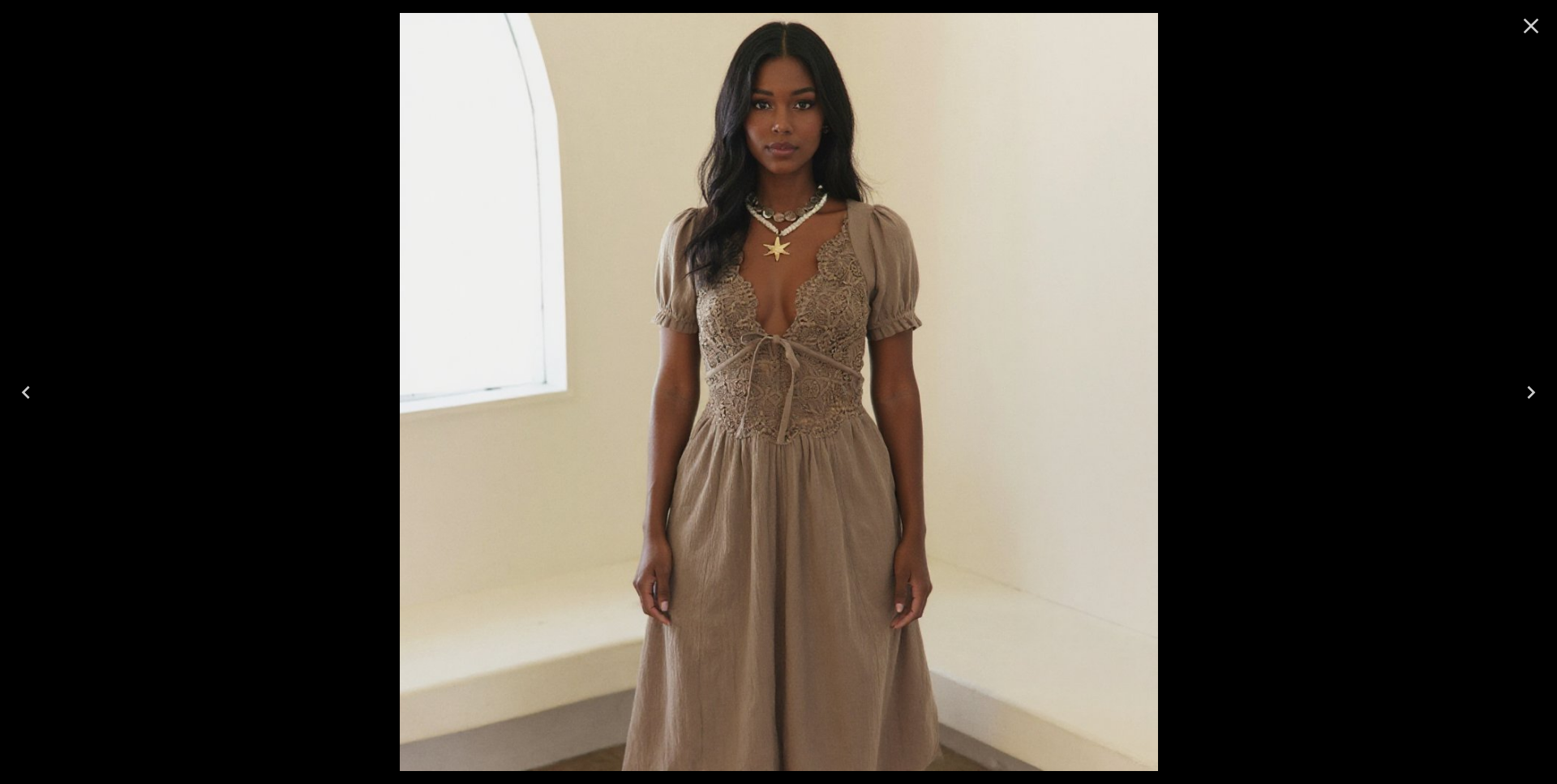
click at [1528, 26] on icon "Close" at bounding box center [1530, 26] width 26 height 26
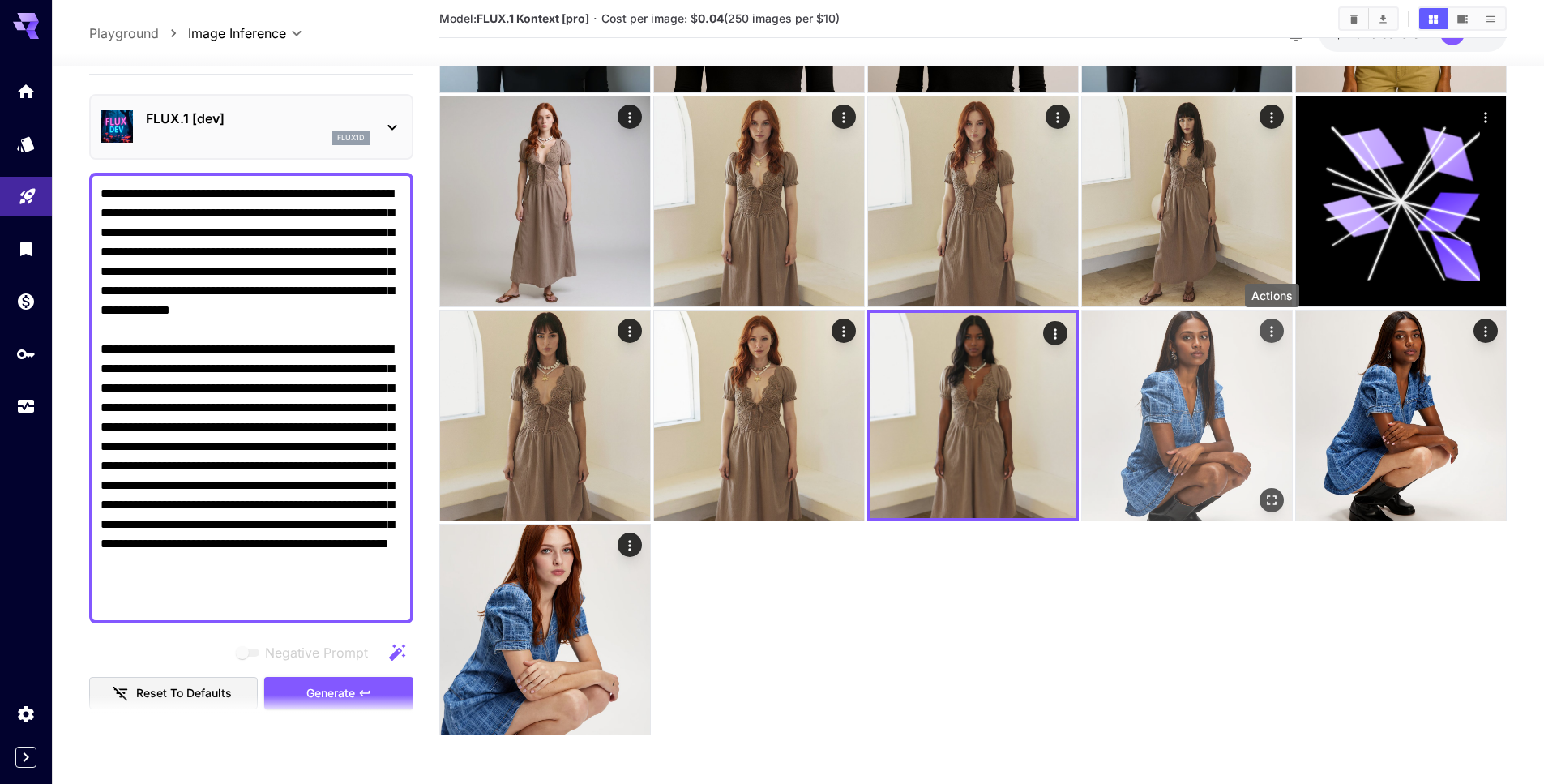
click at [1261, 330] on button "Actions" at bounding box center [1271, 331] width 24 height 24
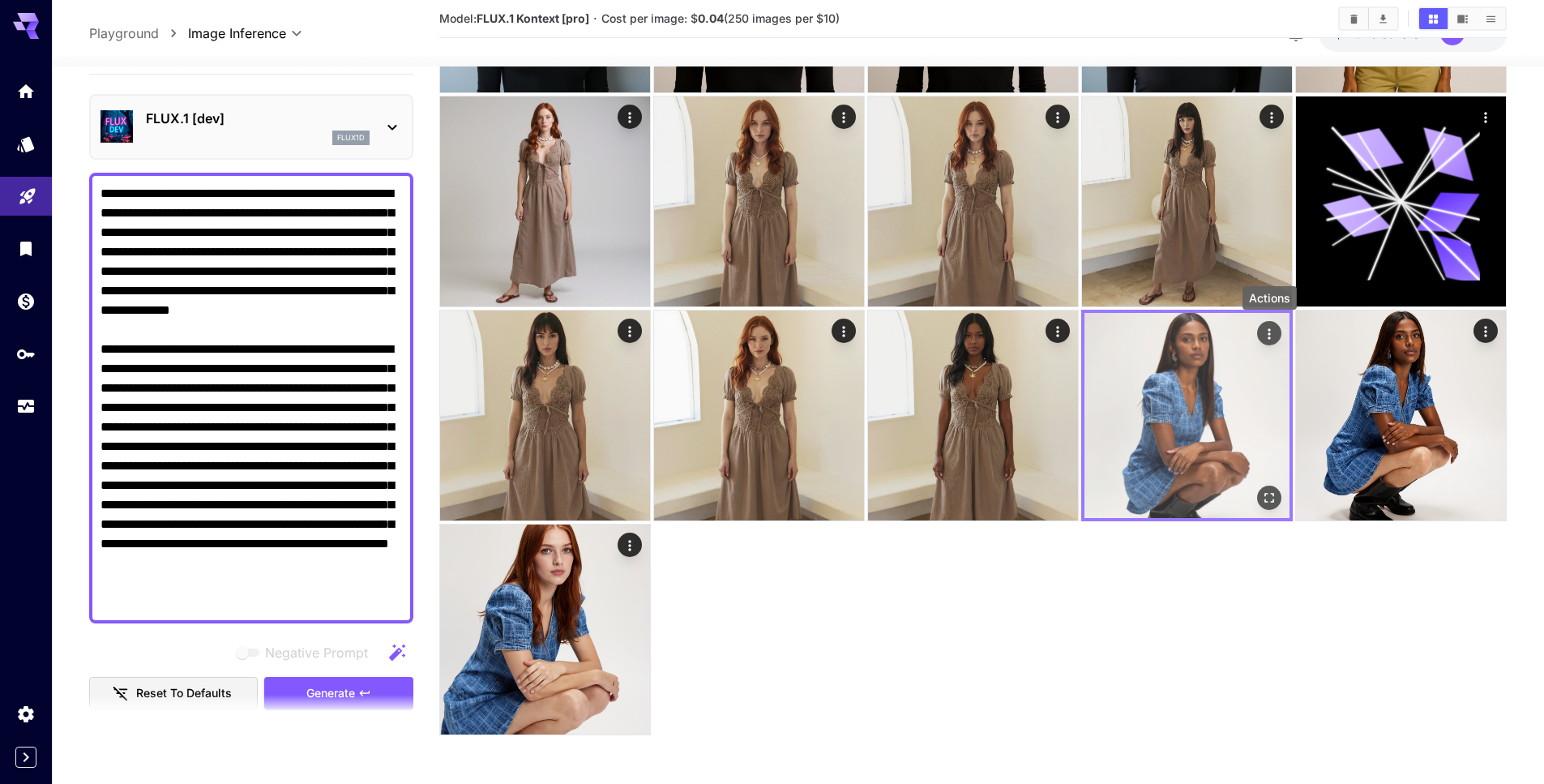
click at [1263, 337] on icon "Actions" at bounding box center [1270, 334] width 16 height 16
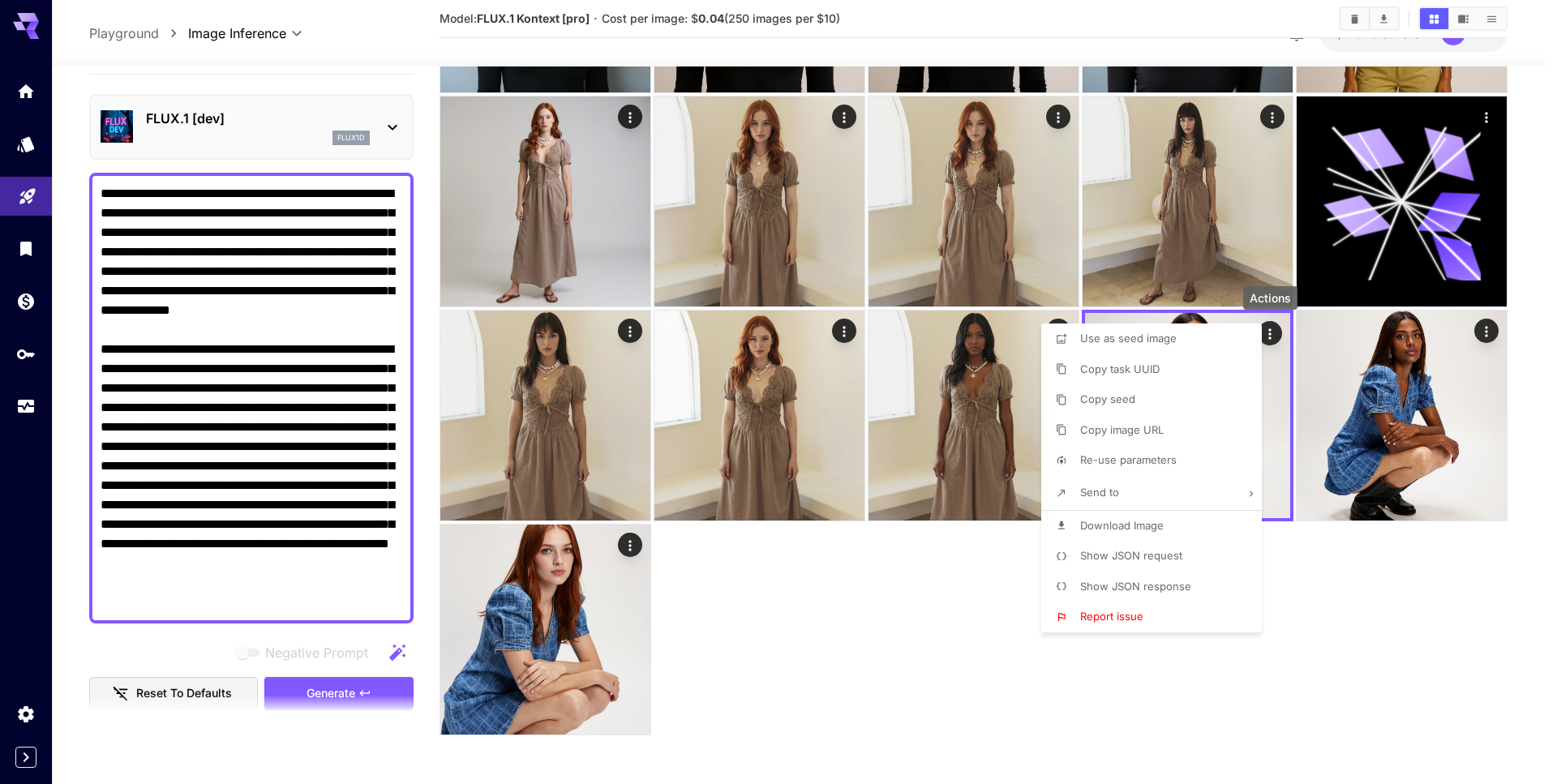
click at [1131, 552] on span "Show JSON request" at bounding box center [1131, 555] width 102 height 13
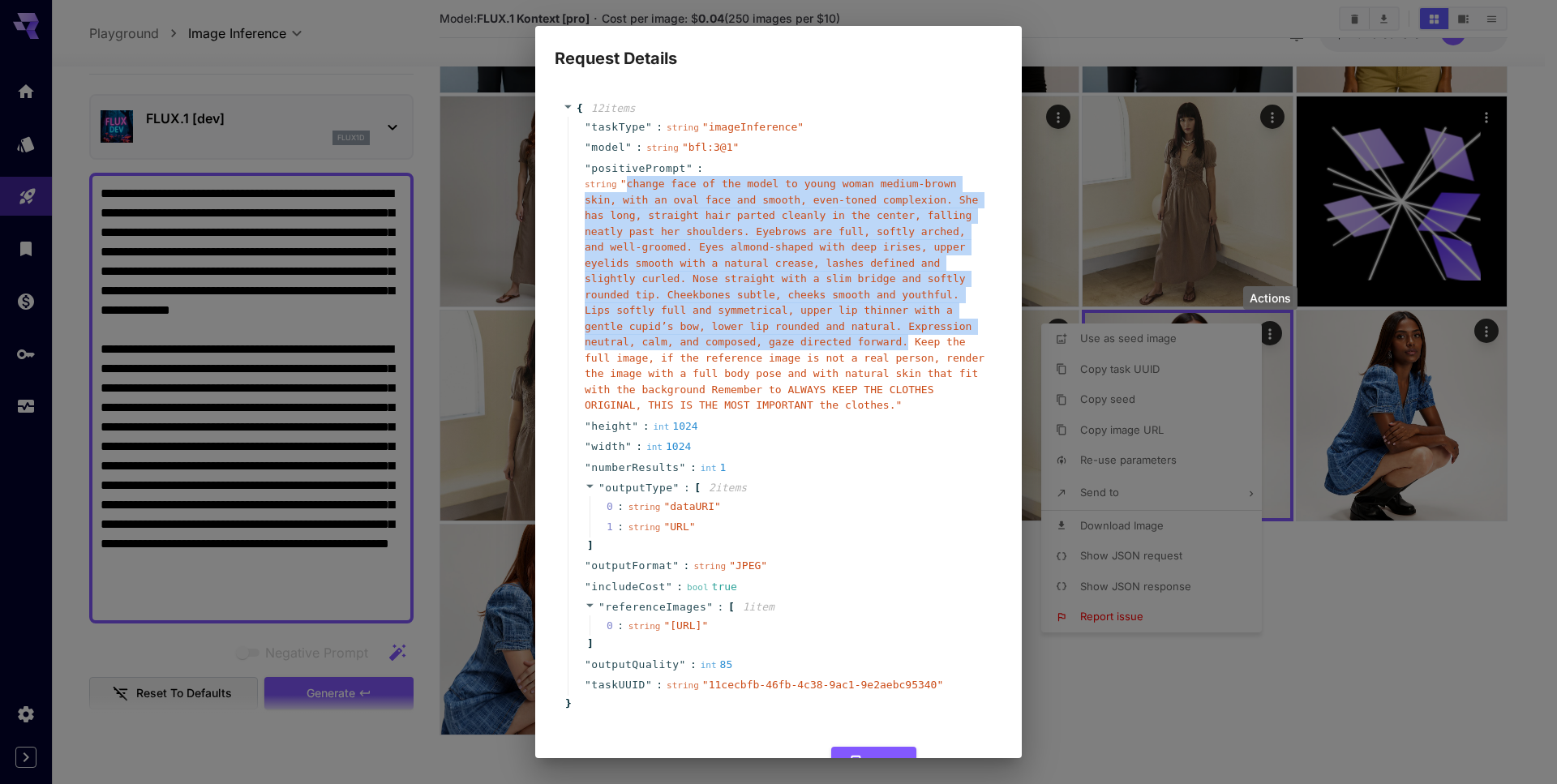
copy span "change face of the model to young woman medium-brown skin, with an oval face an…"
drag, startPoint x: 629, startPoint y: 185, endPoint x: 635, endPoint y: 357, distance: 172.1
click at [635, 357] on span "" change face of the model to young woman medium-brown skin, with an oval face …" at bounding box center [784, 294] width 399 height 233
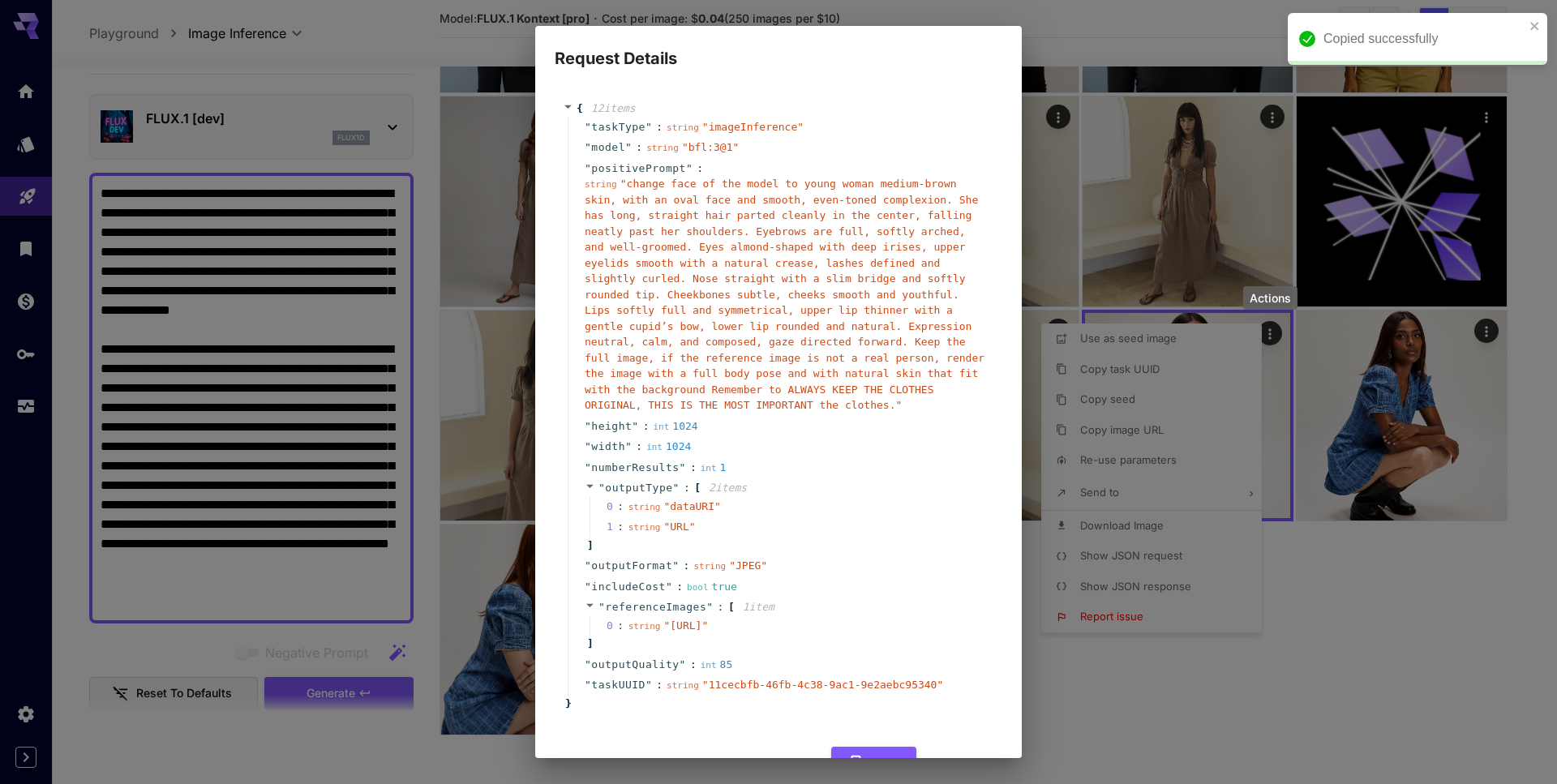
click at [171, 312] on div "Request Details { 12 item s " taskType " : string " imageInference " " model " …" at bounding box center [778, 392] width 1557 height 784
click at [173, 348] on div "Request Details { 12 item s " taskType " : string " imageInference " " model " …" at bounding box center [778, 392] width 1557 height 784
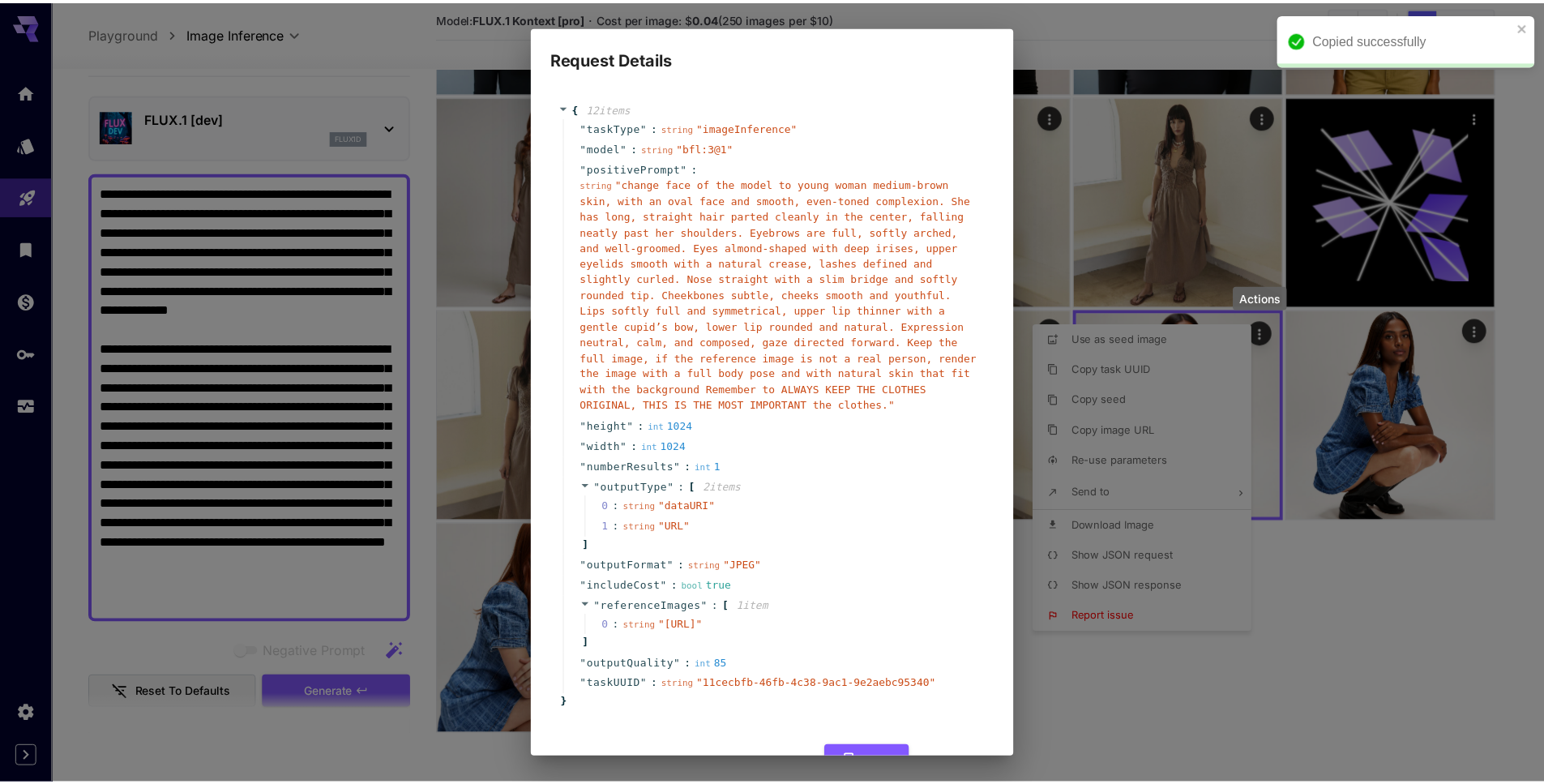
scroll to position [98, 0]
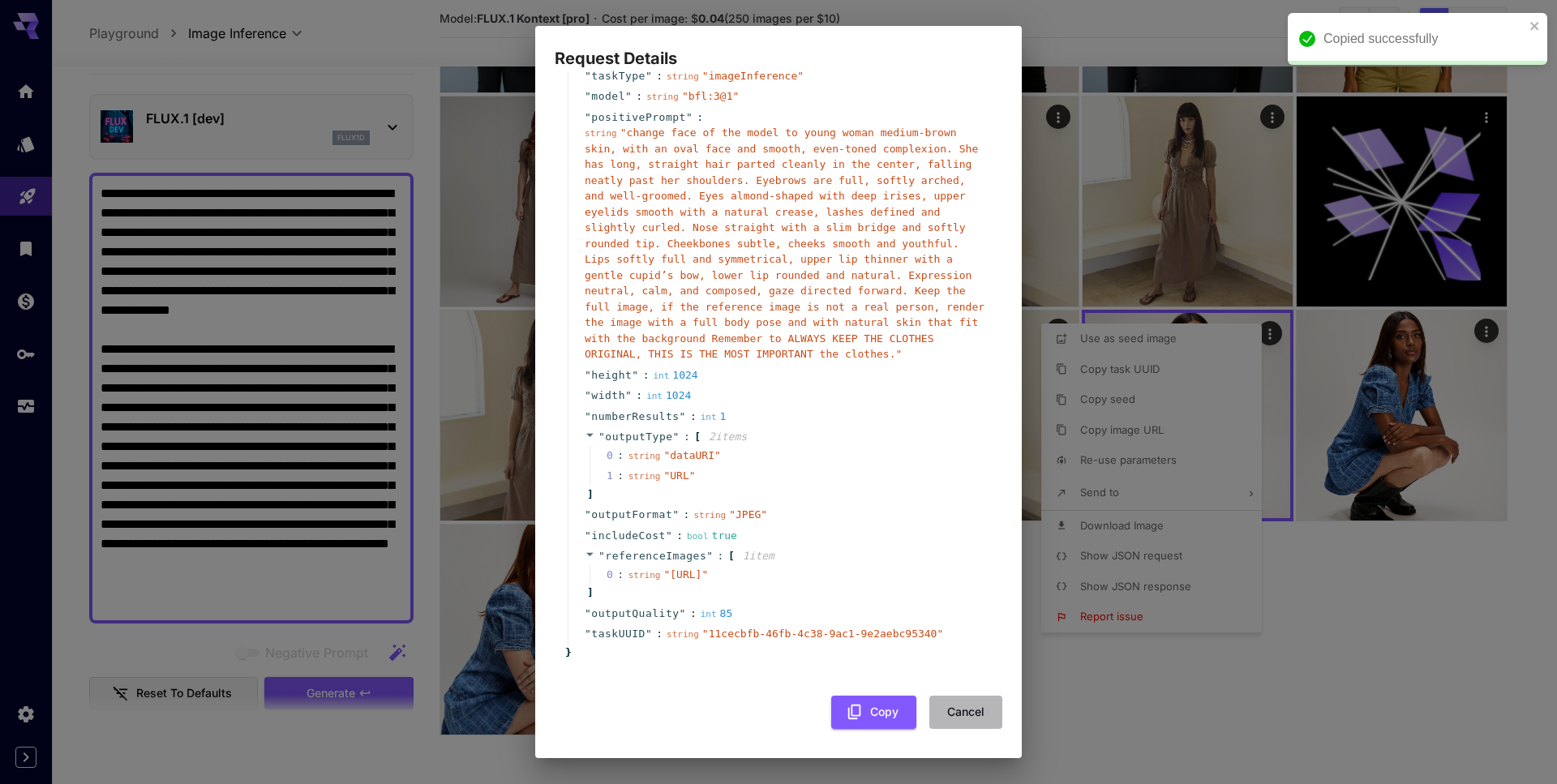
click at [954, 705] on button "Cancel" at bounding box center [966, 712] width 73 height 33
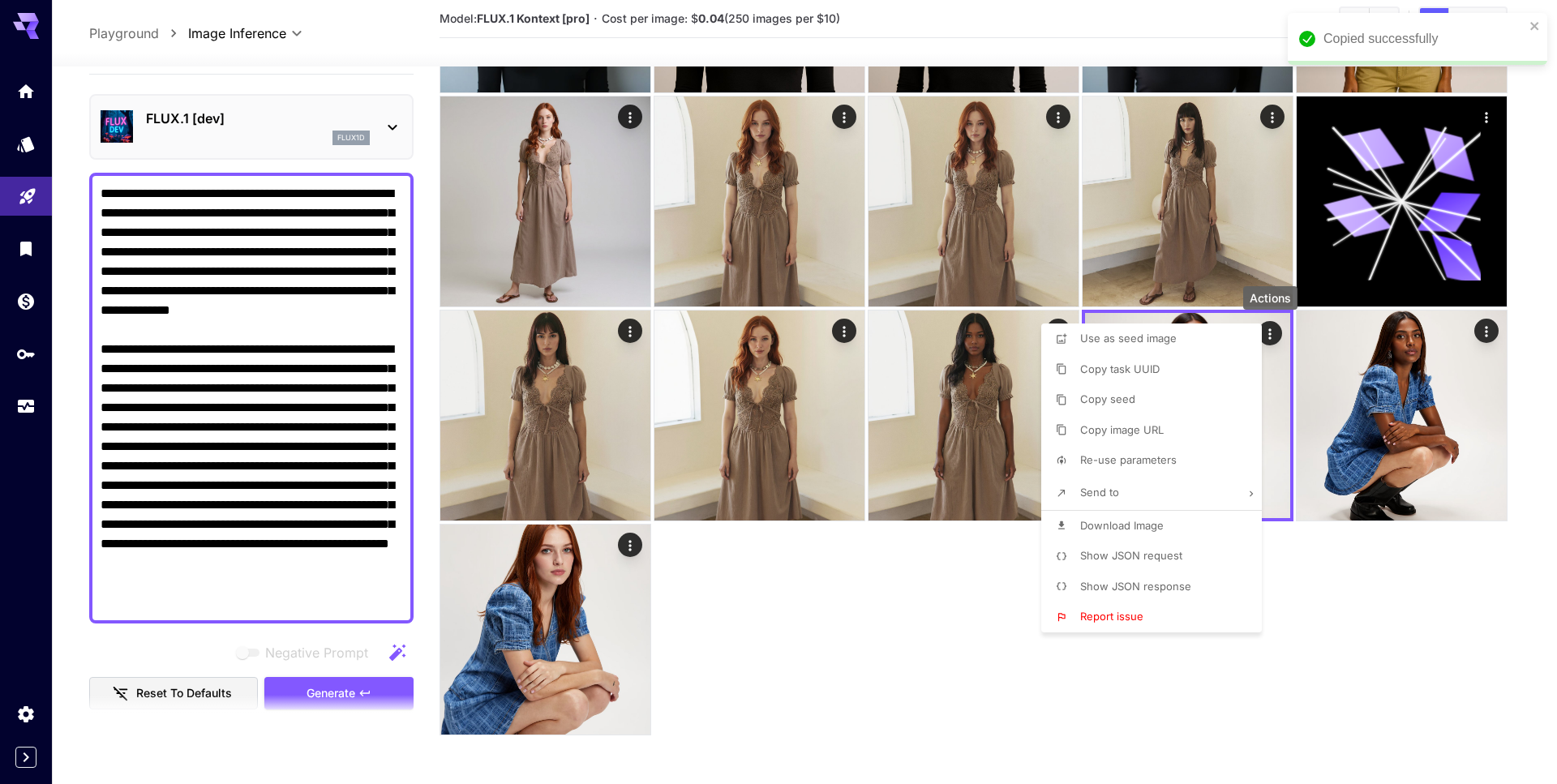
click at [265, 400] on div at bounding box center [778, 392] width 1557 height 784
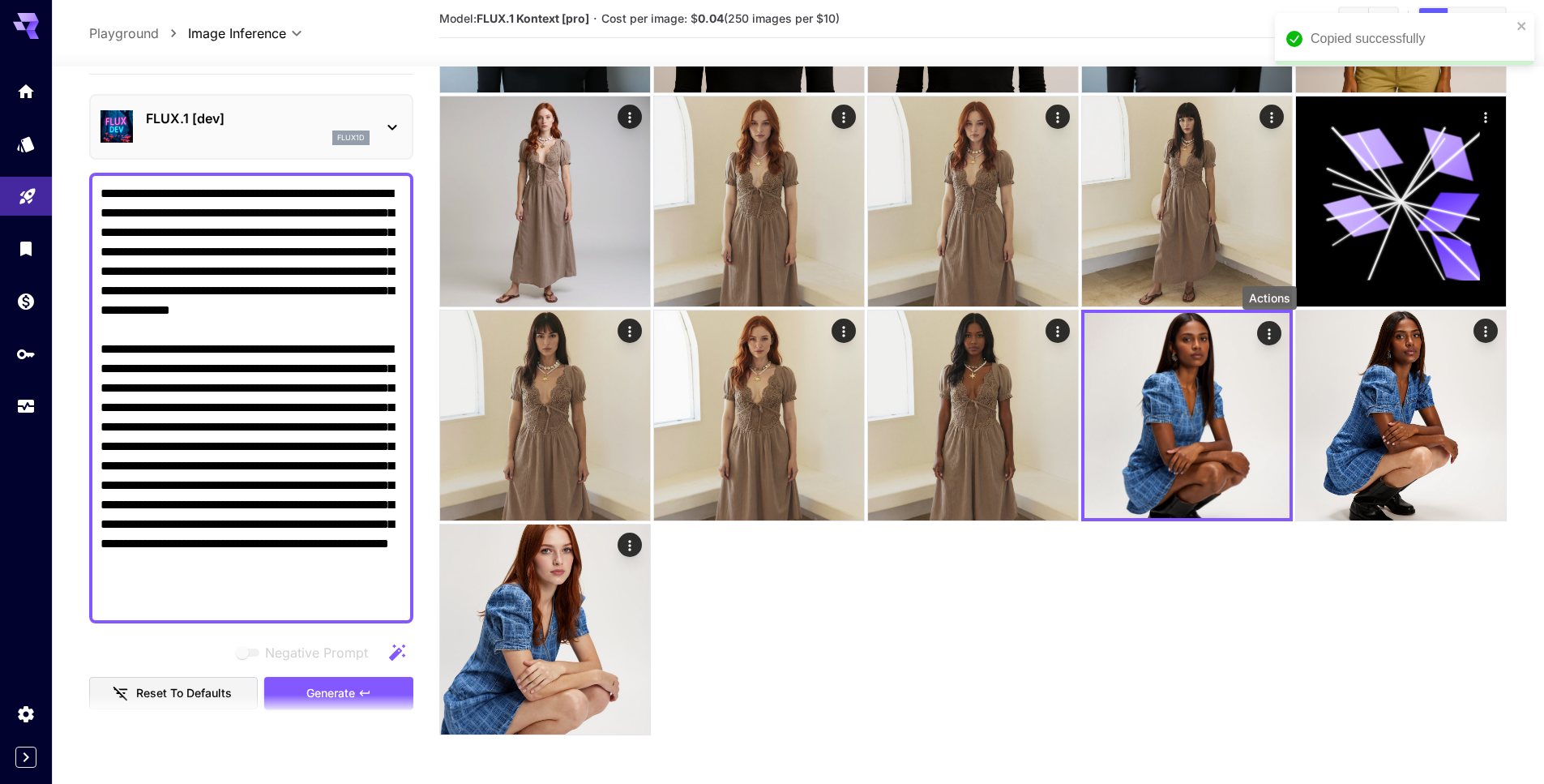
click at [184, 371] on textarea "Negative Prompt" at bounding box center [251, 398] width 301 height 428
drag, startPoint x: 136, startPoint y: 370, endPoint x: 381, endPoint y: 651, distance: 372.8
click at [381, 651] on div "**********" at bounding box center [251, 706] width 324 height 1339
paste textarea "**********"
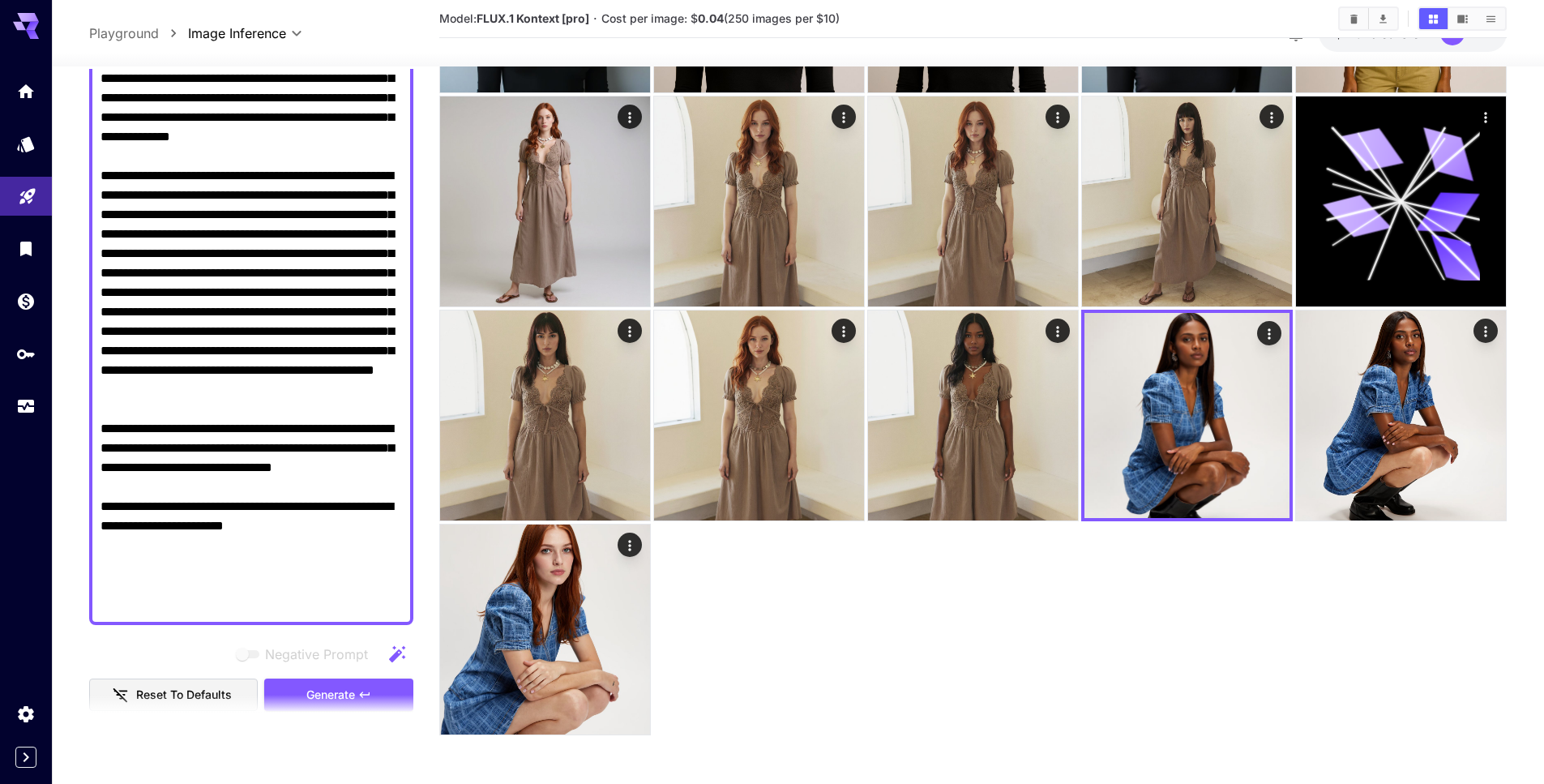
scroll to position [234, 0]
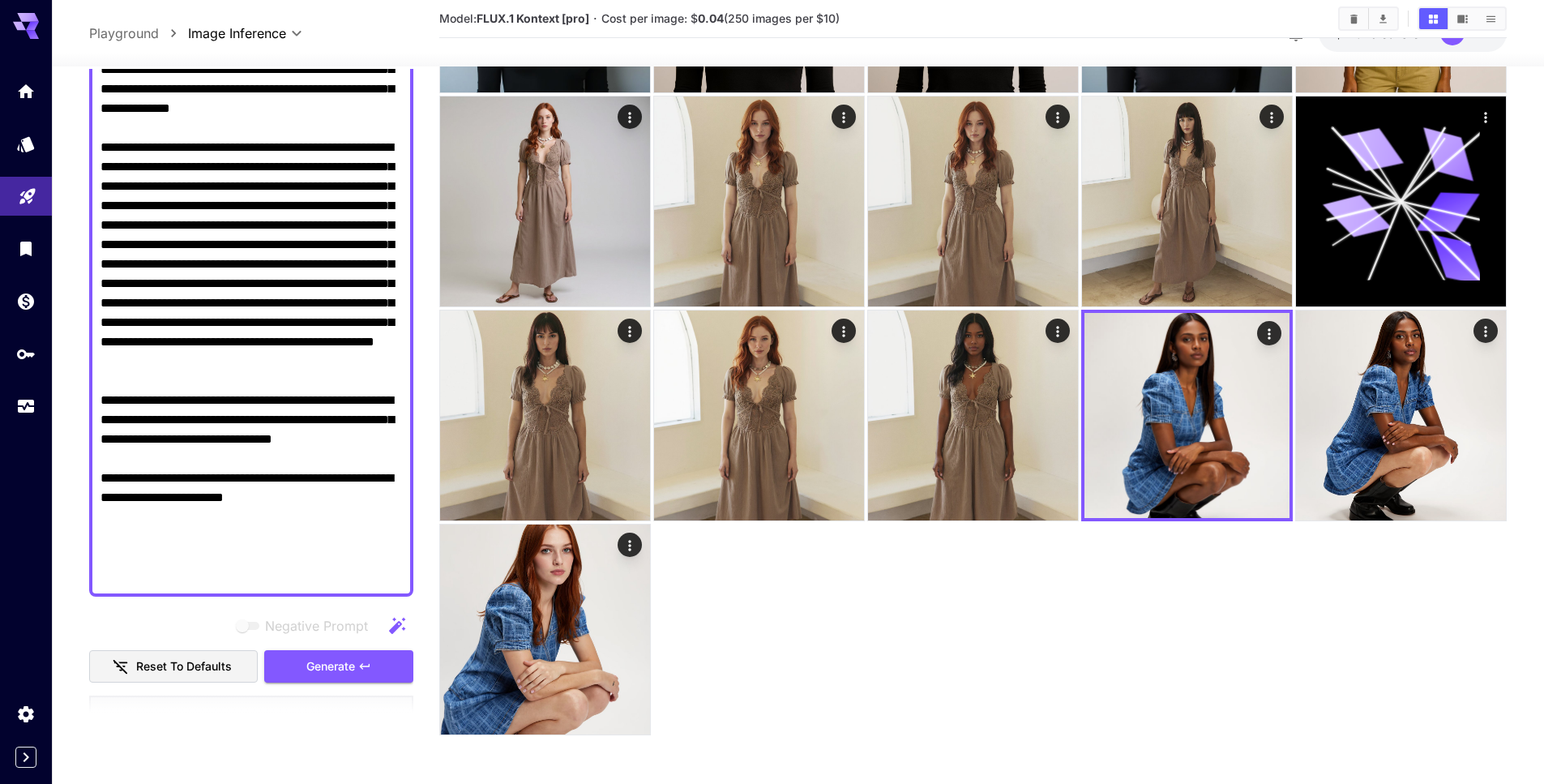
drag, startPoint x: 158, startPoint y: 559, endPoint x: 102, endPoint y: 466, distance: 108.6
click at [102, 466] on textarea "Negative Prompt" at bounding box center [251, 283] width 301 height 603
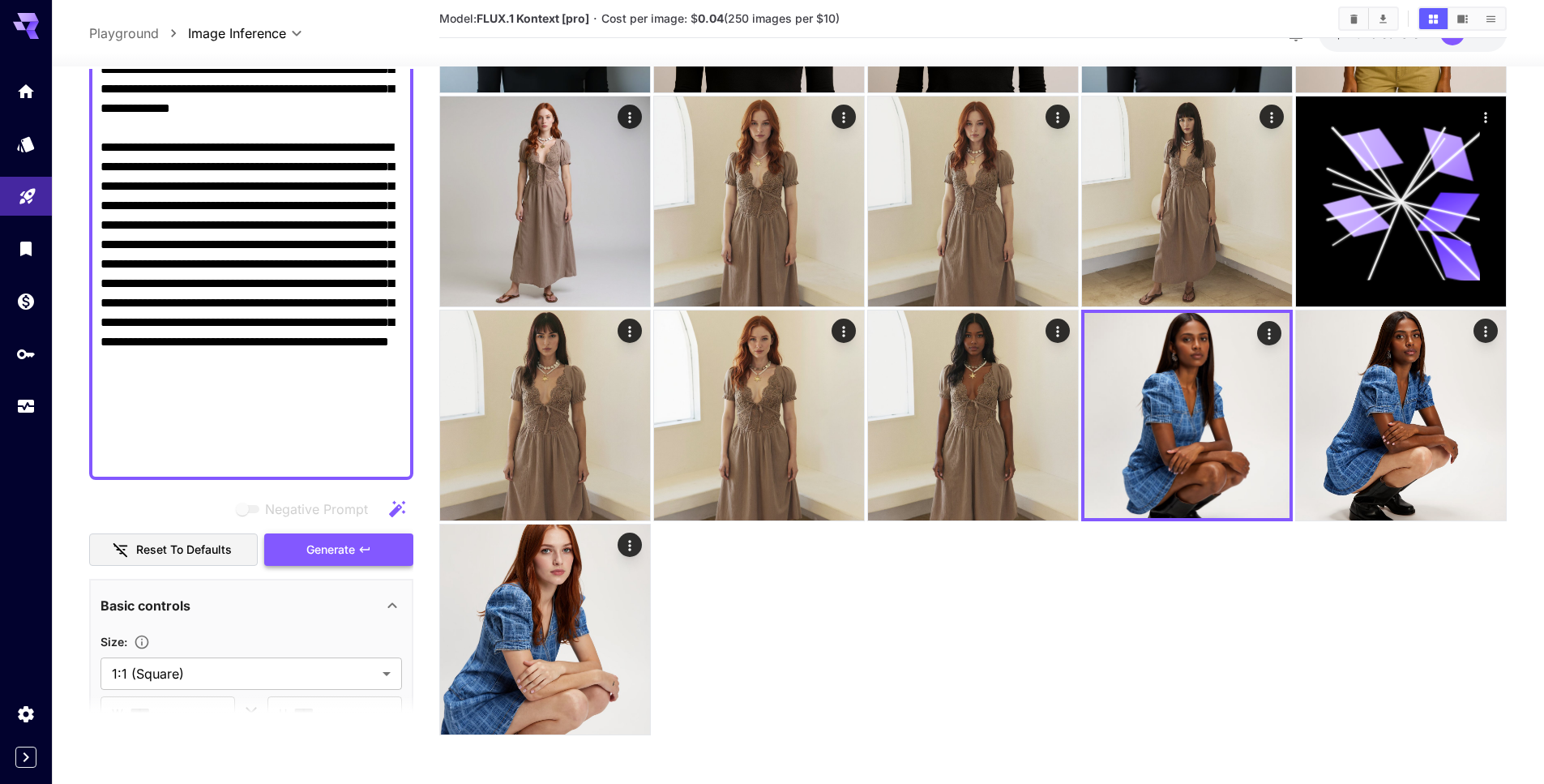
click at [386, 534] on button "Generate" at bounding box center [339, 550] width 149 height 33
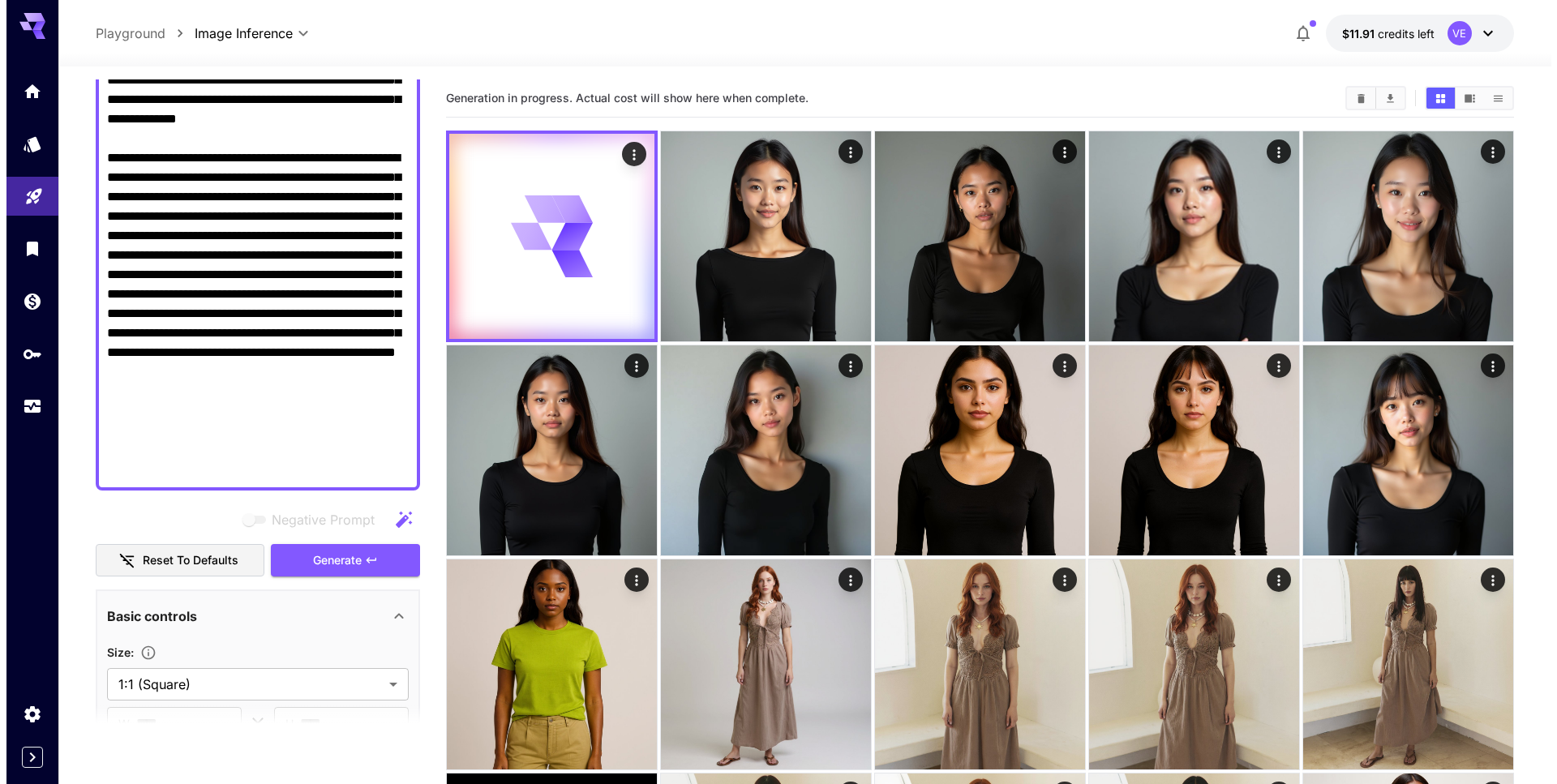
scroll to position [0, 0]
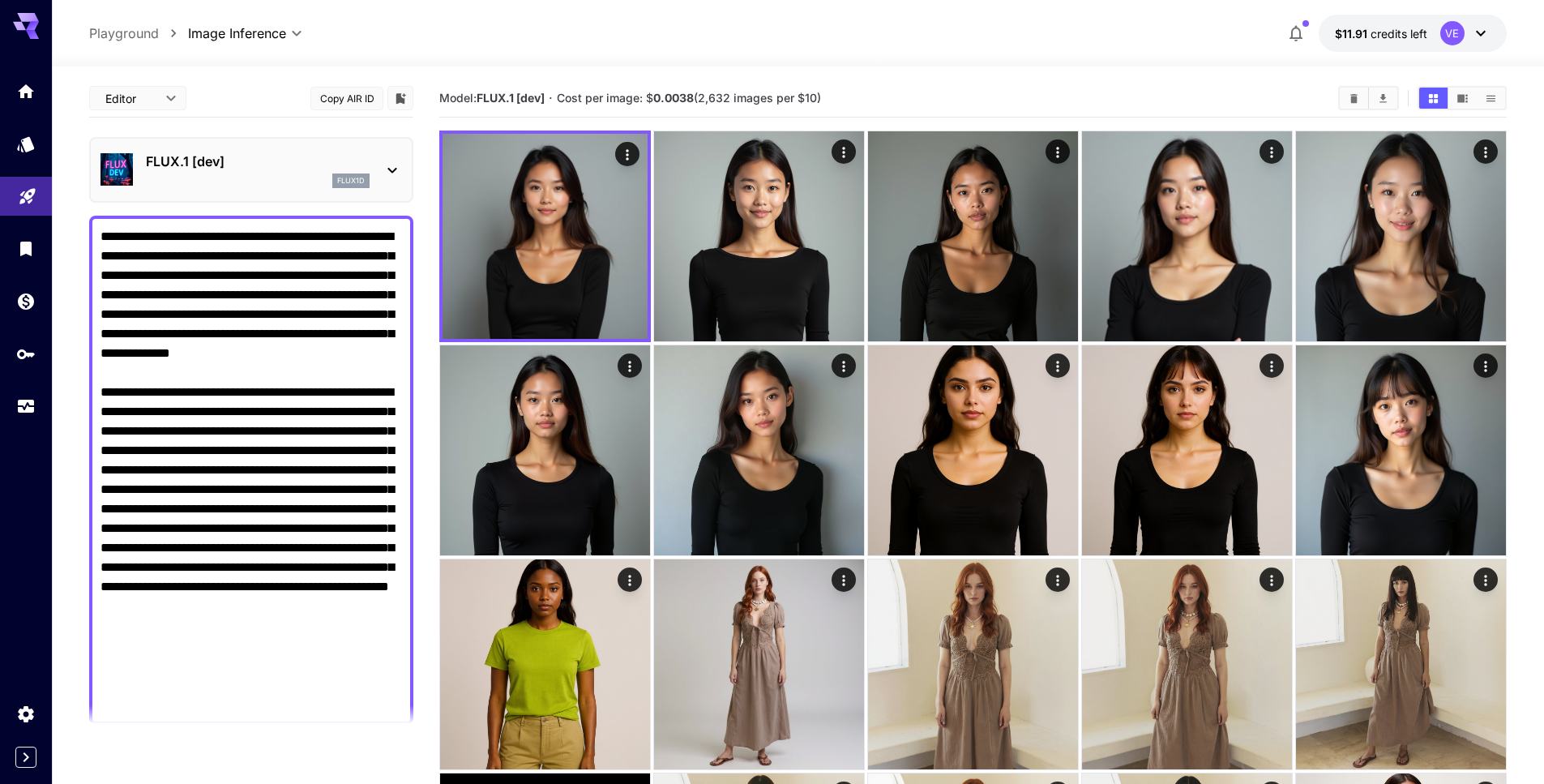
click at [210, 426] on textarea "Negative Prompt" at bounding box center [251, 470] width 301 height 486
click at [294, 154] on p "FLUX.1 [dev]" at bounding box center [257, 161] width 224 height 20
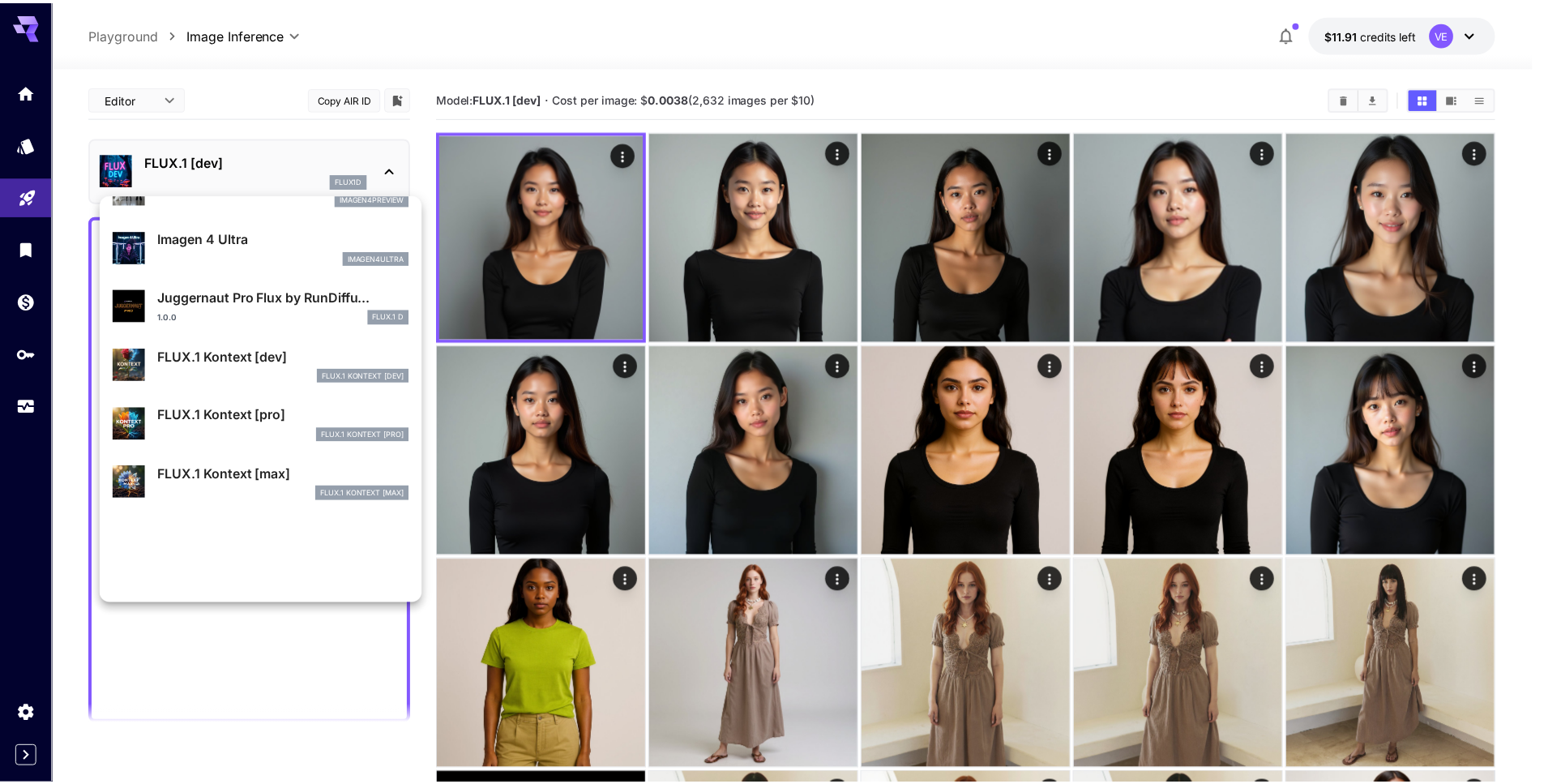
scroll to position [624, 0]
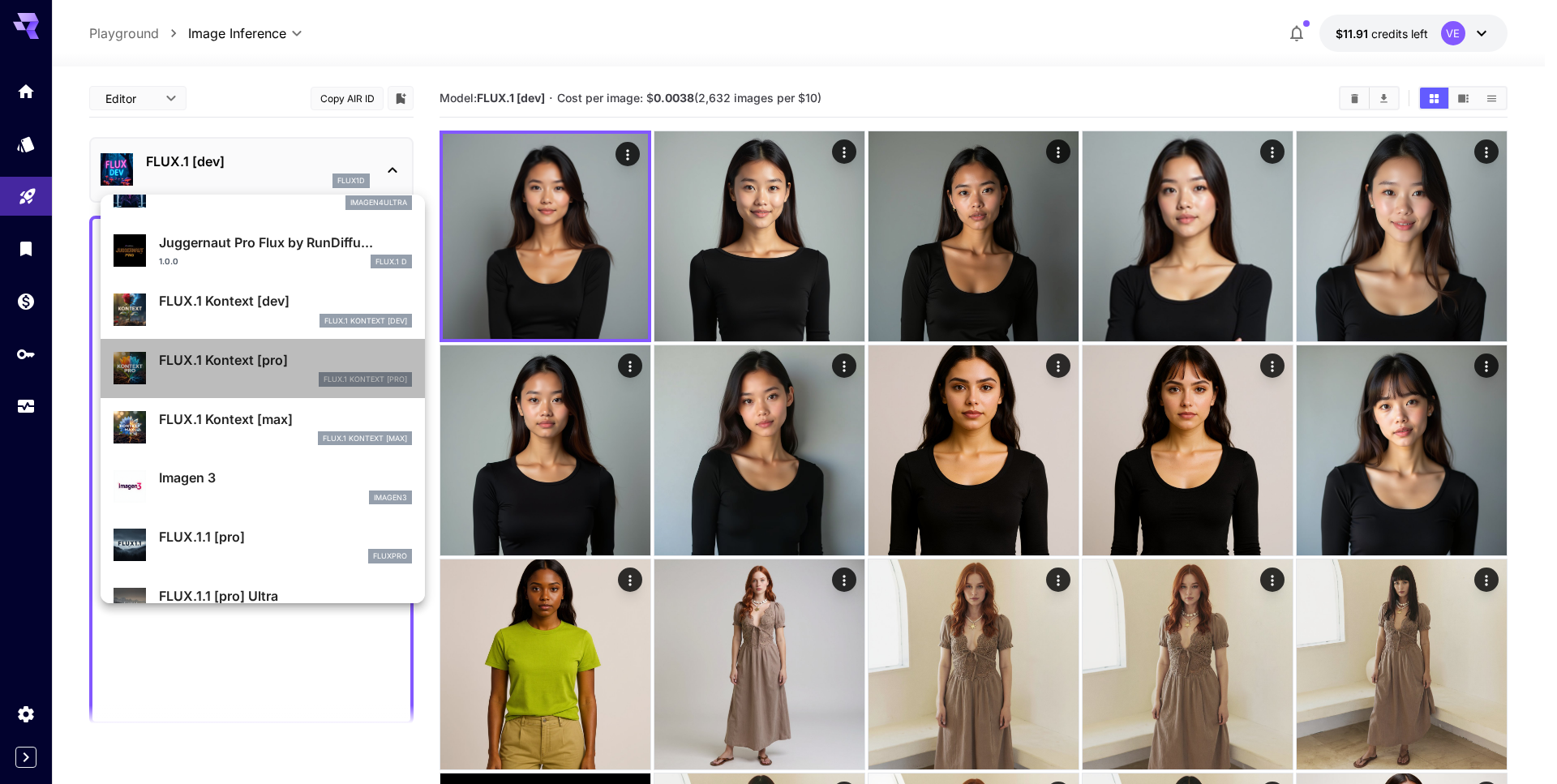
click at [286, 348] on div "FLUX.1 Kontext [pro] FLUX.1 Kontext [pro]" at bounding box center [262, 368] width 299 height 49
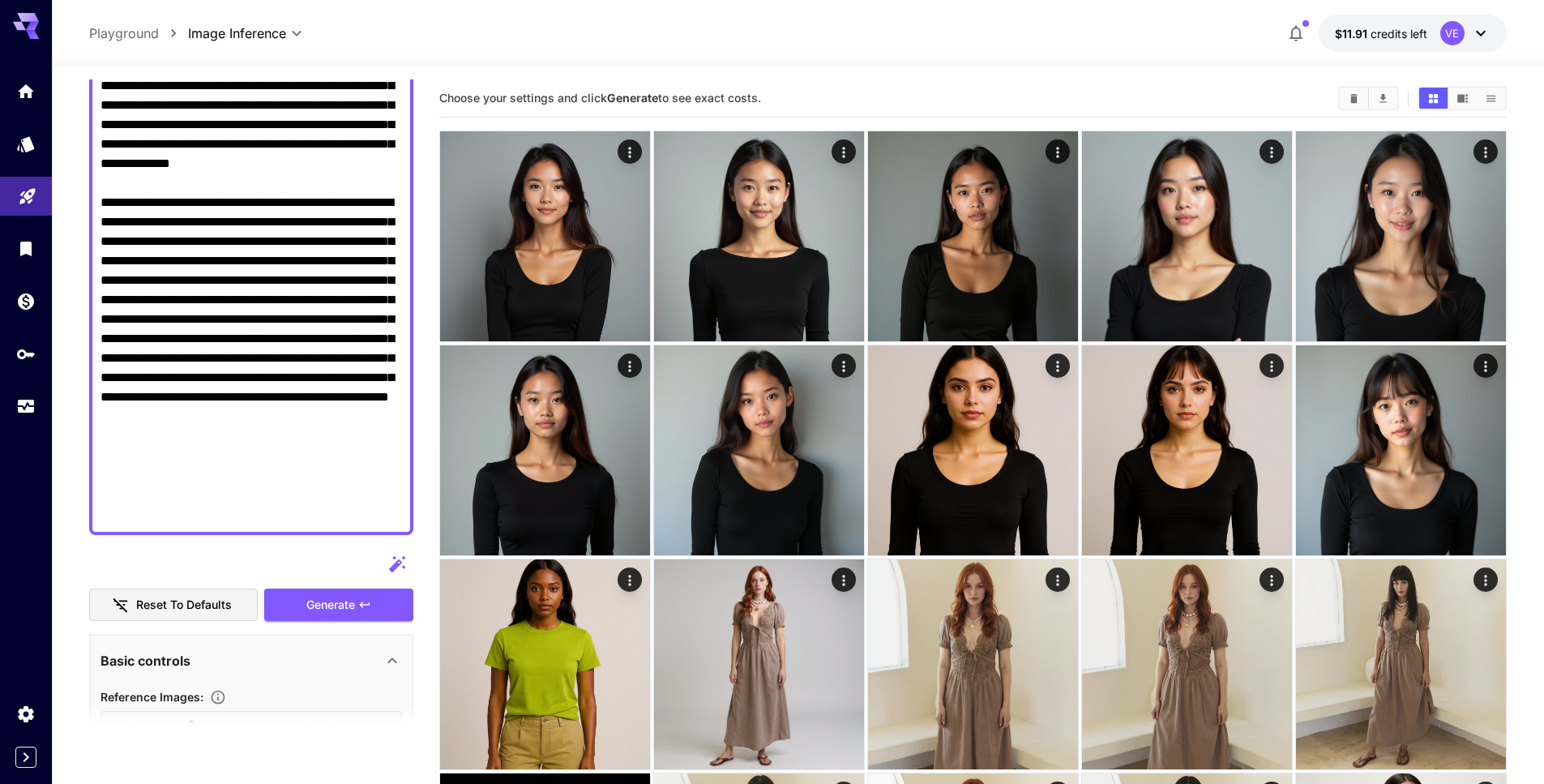
scroll to position [231, 0]
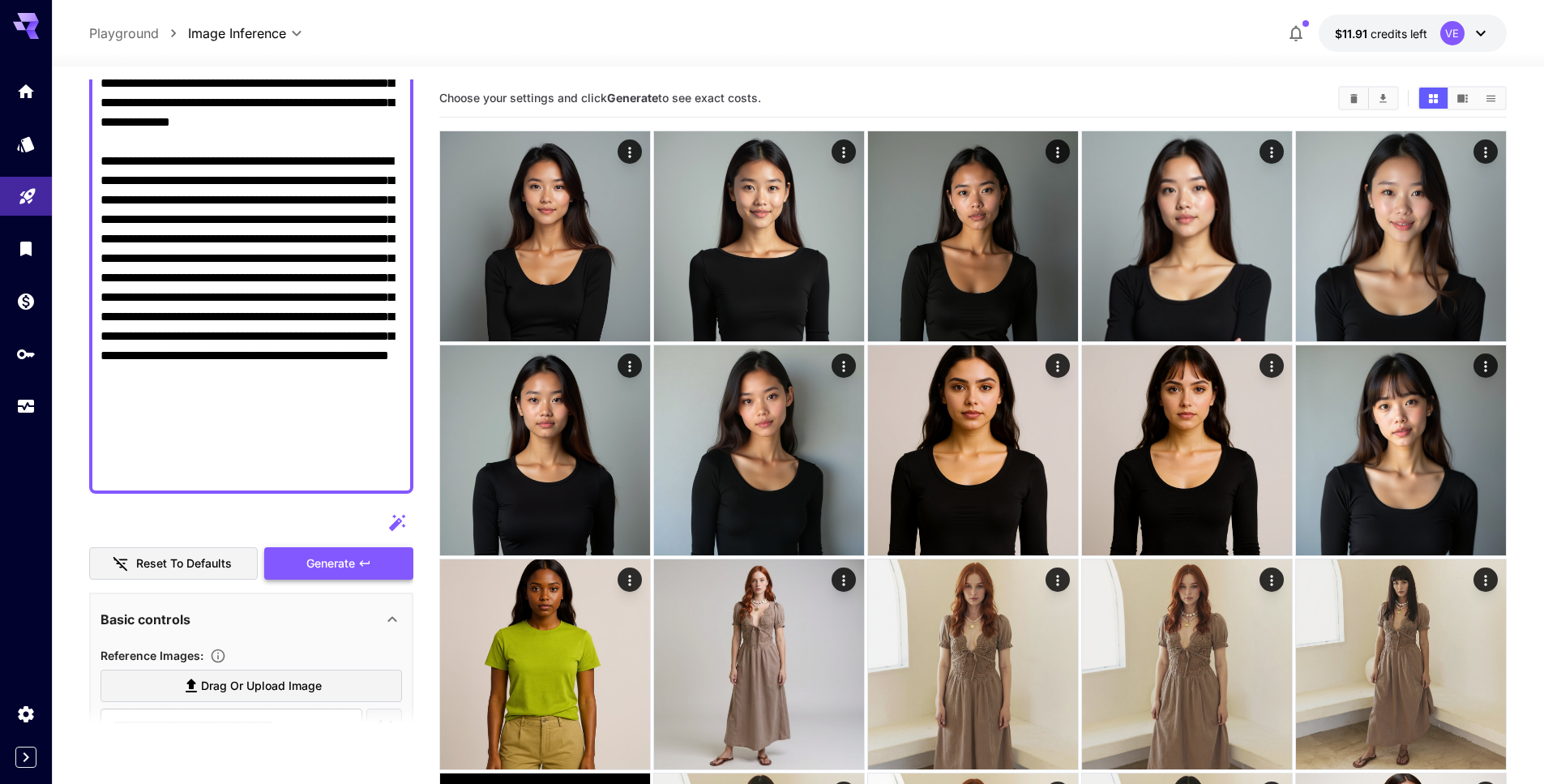
click at [327, 555] on span "Generate" at bounding box center [331, 563] width 49 height 20
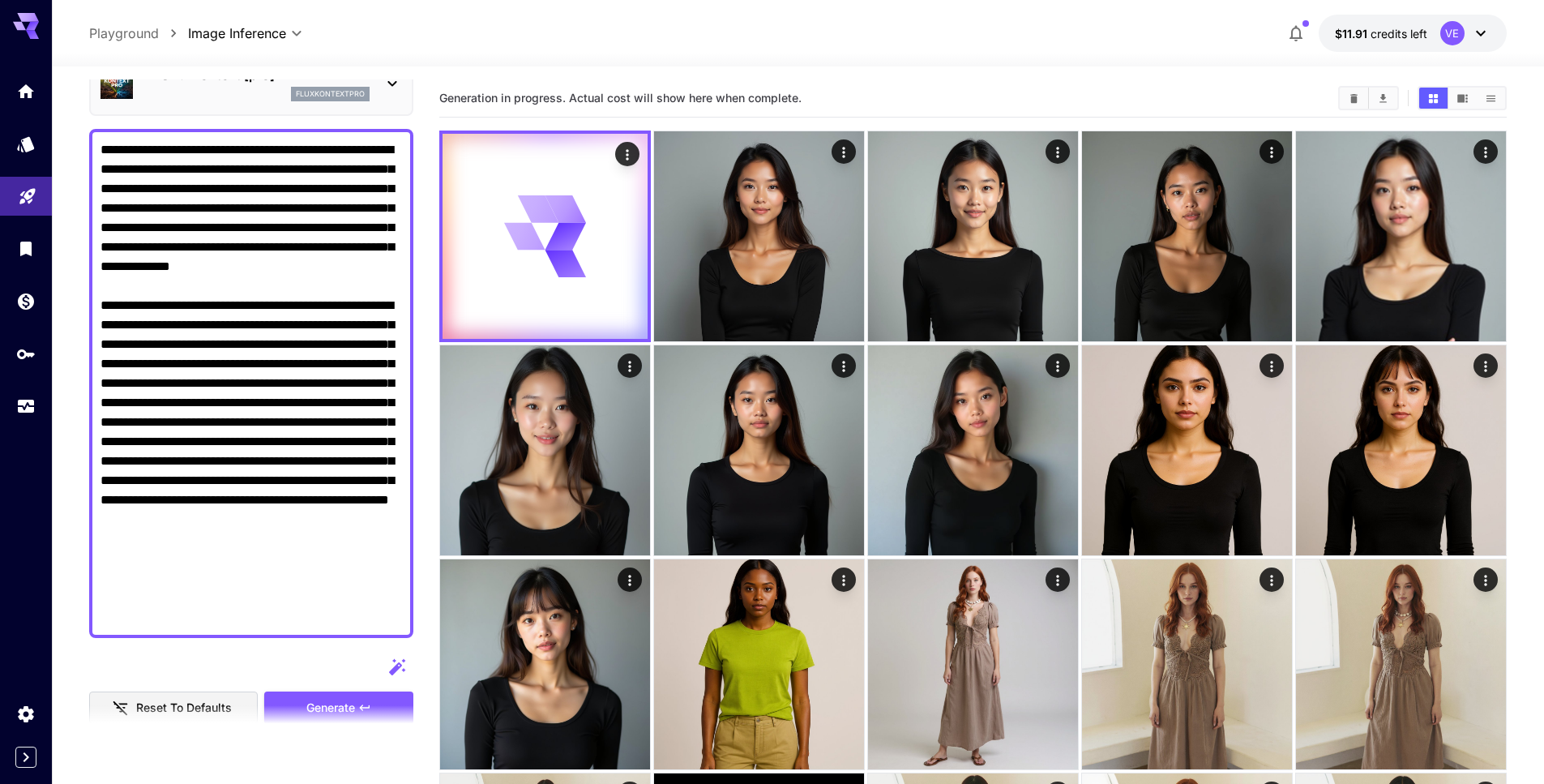
scroll to position [82, 0]
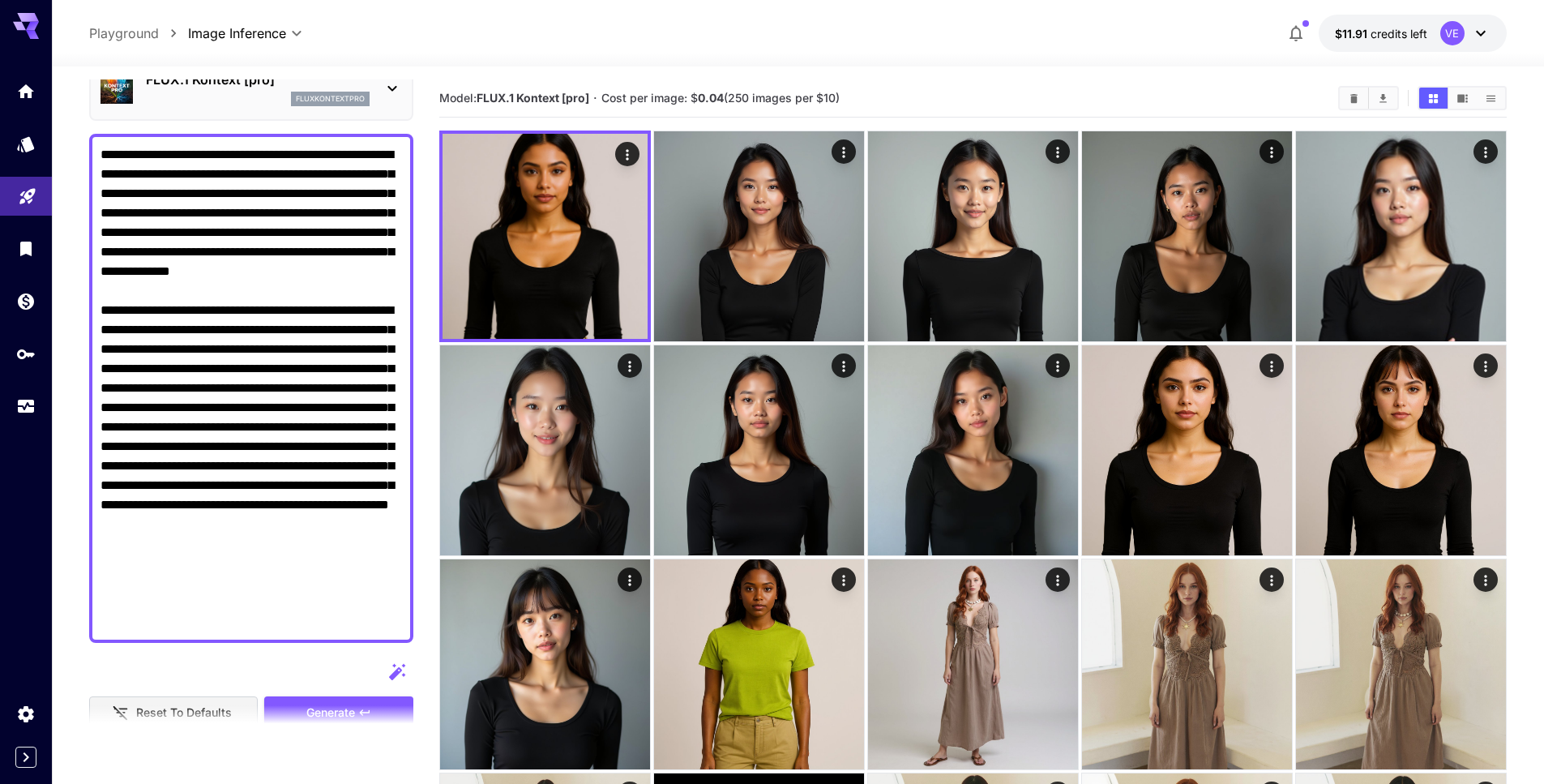
click at [131, 347] on textarea "Display cost in response" at bounding box center [251, 388] width 301 height 486
click at [356, 698] on button "Generate" at bounding box center [339, 712] width 149 height 33
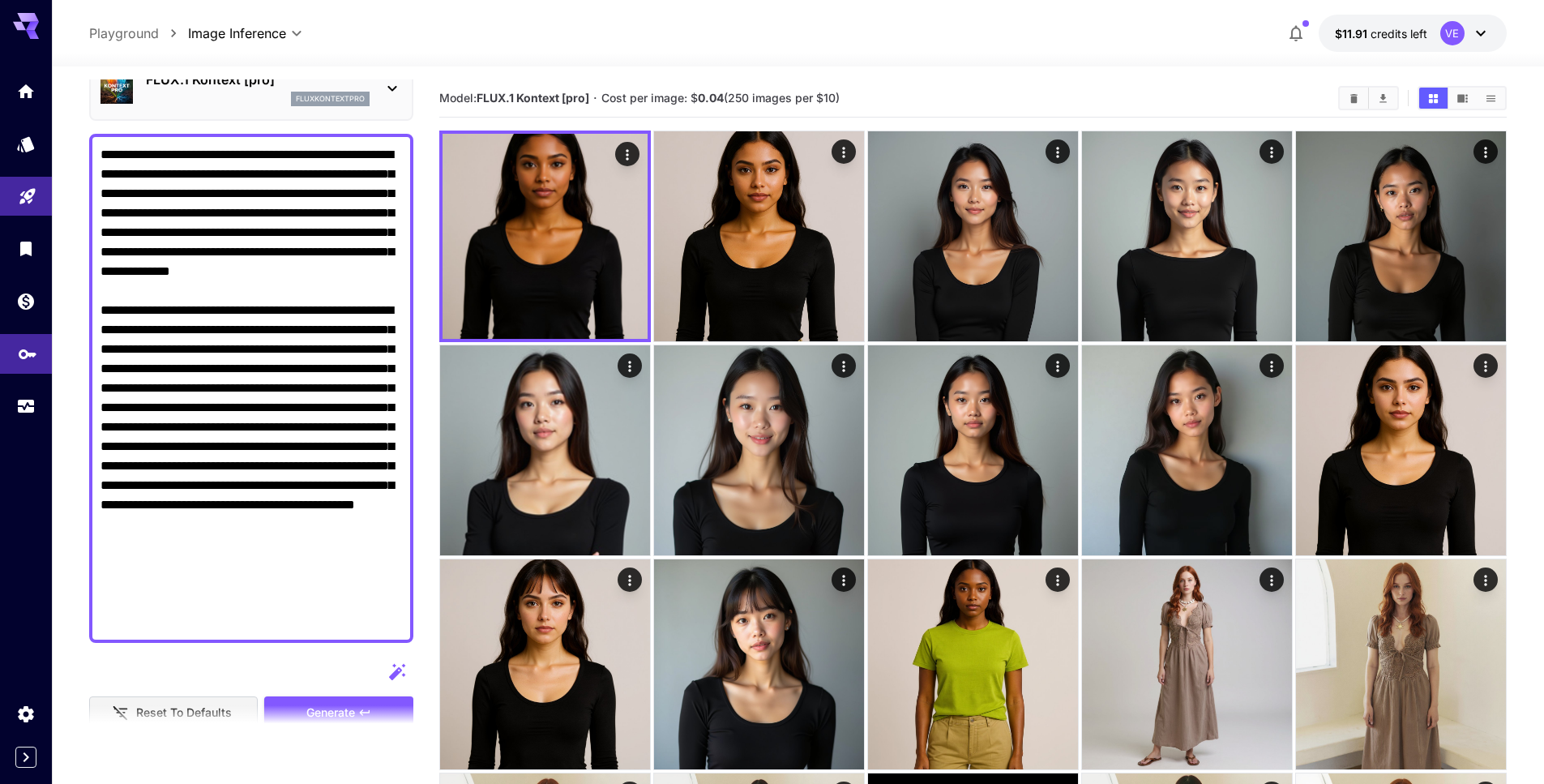
scroll to position [0, 0]
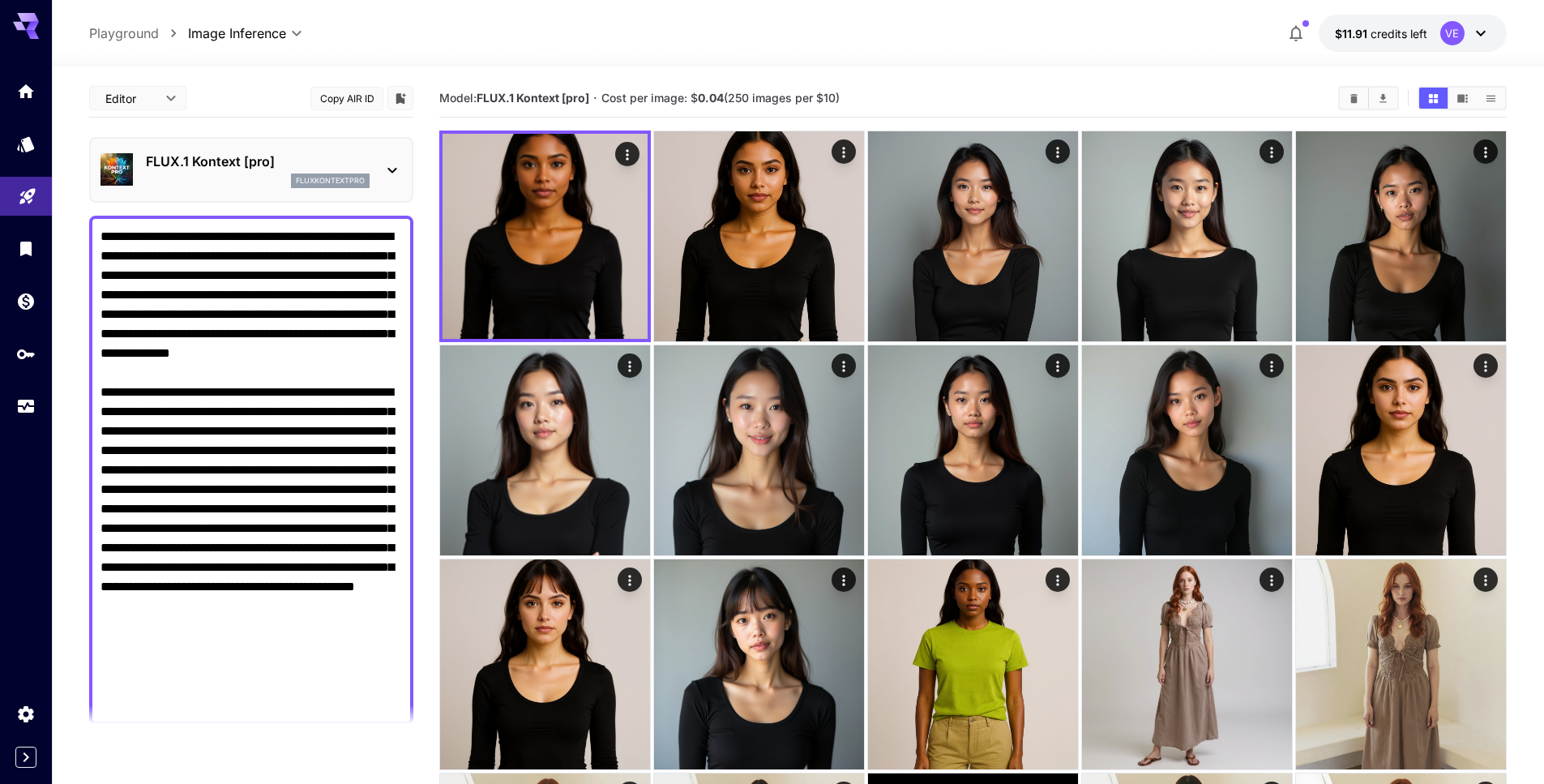
click at [296, 185] on div "fluxkontextpro" at bounding box center [331, 181] width 78 height 14
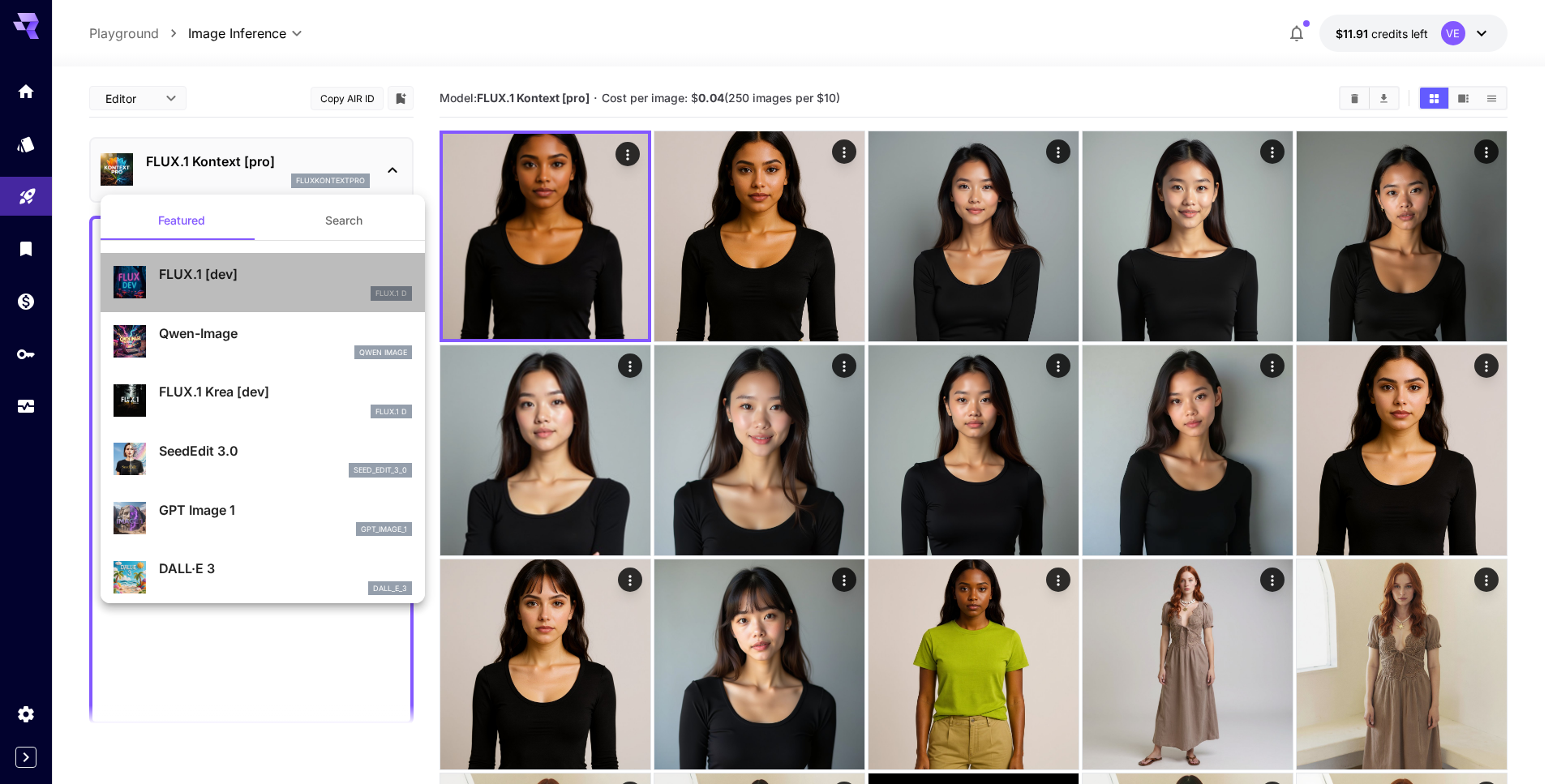
click at [279, 279] on p "FLUX.1 [dev]" at bounding box center [285, 274] width 253 height 20
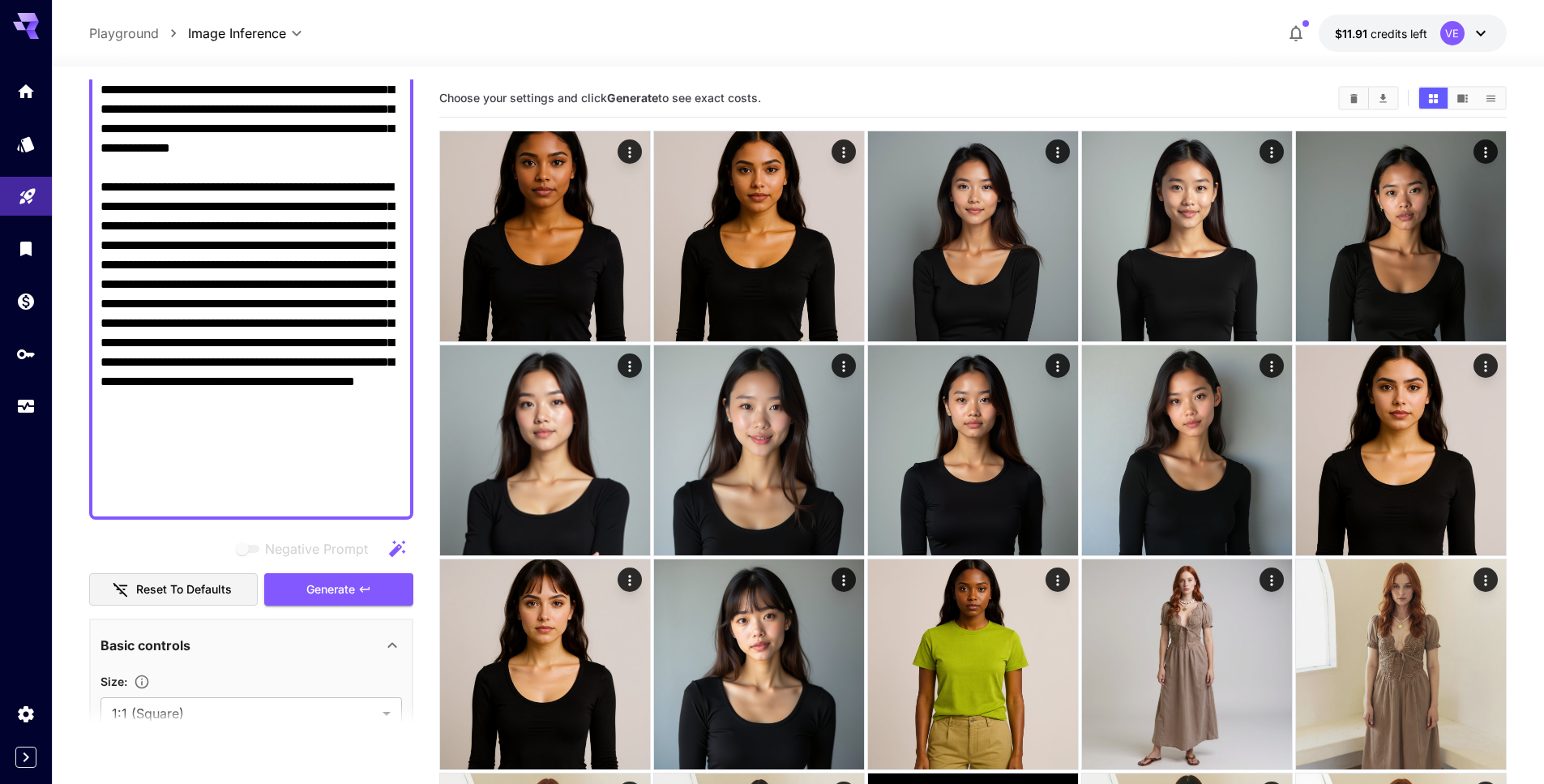
scroll to position [233, 0]
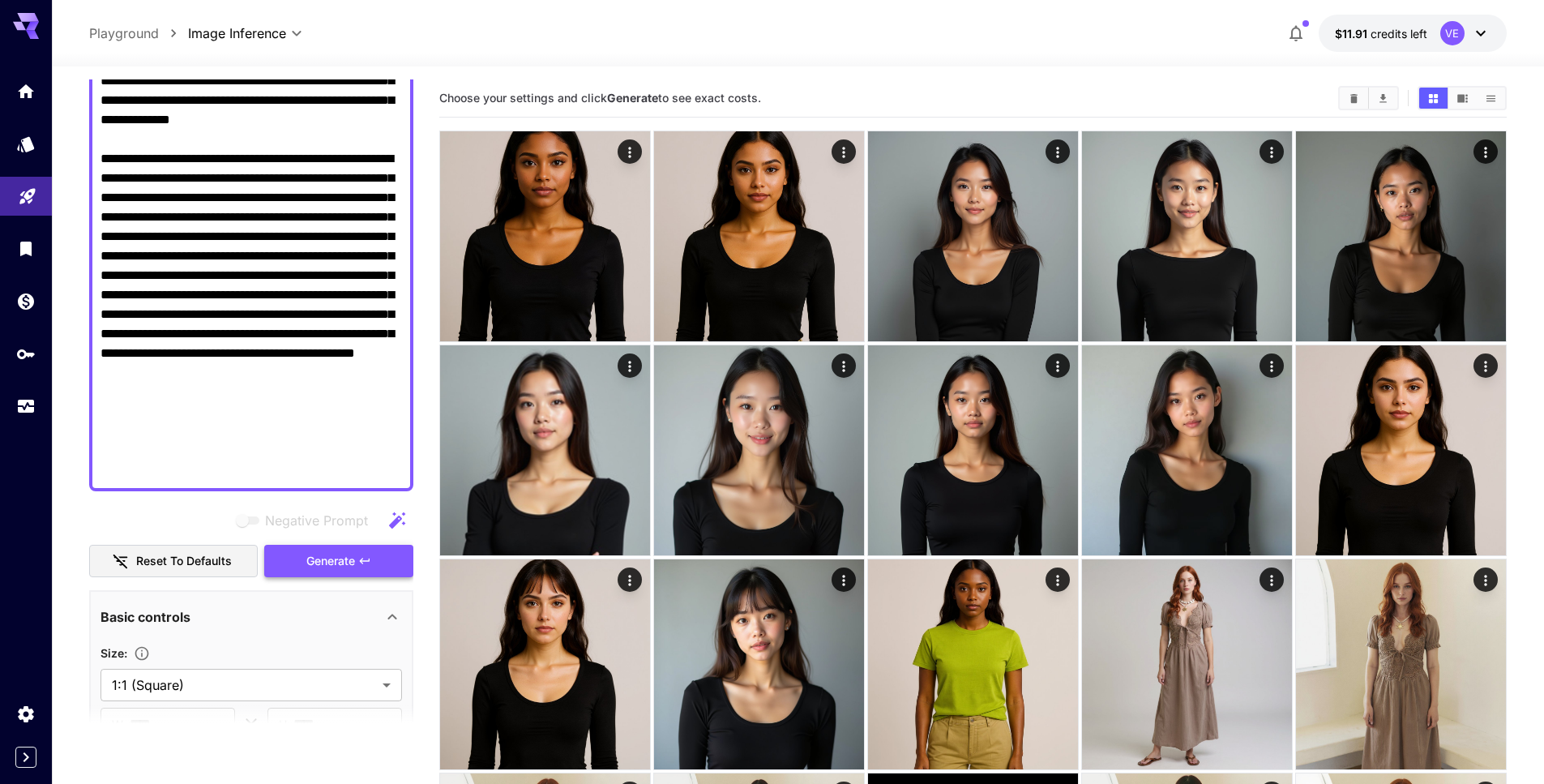
click at [333, 563] on span "Generate" at bounding box center [331, 561] width 49 height 20
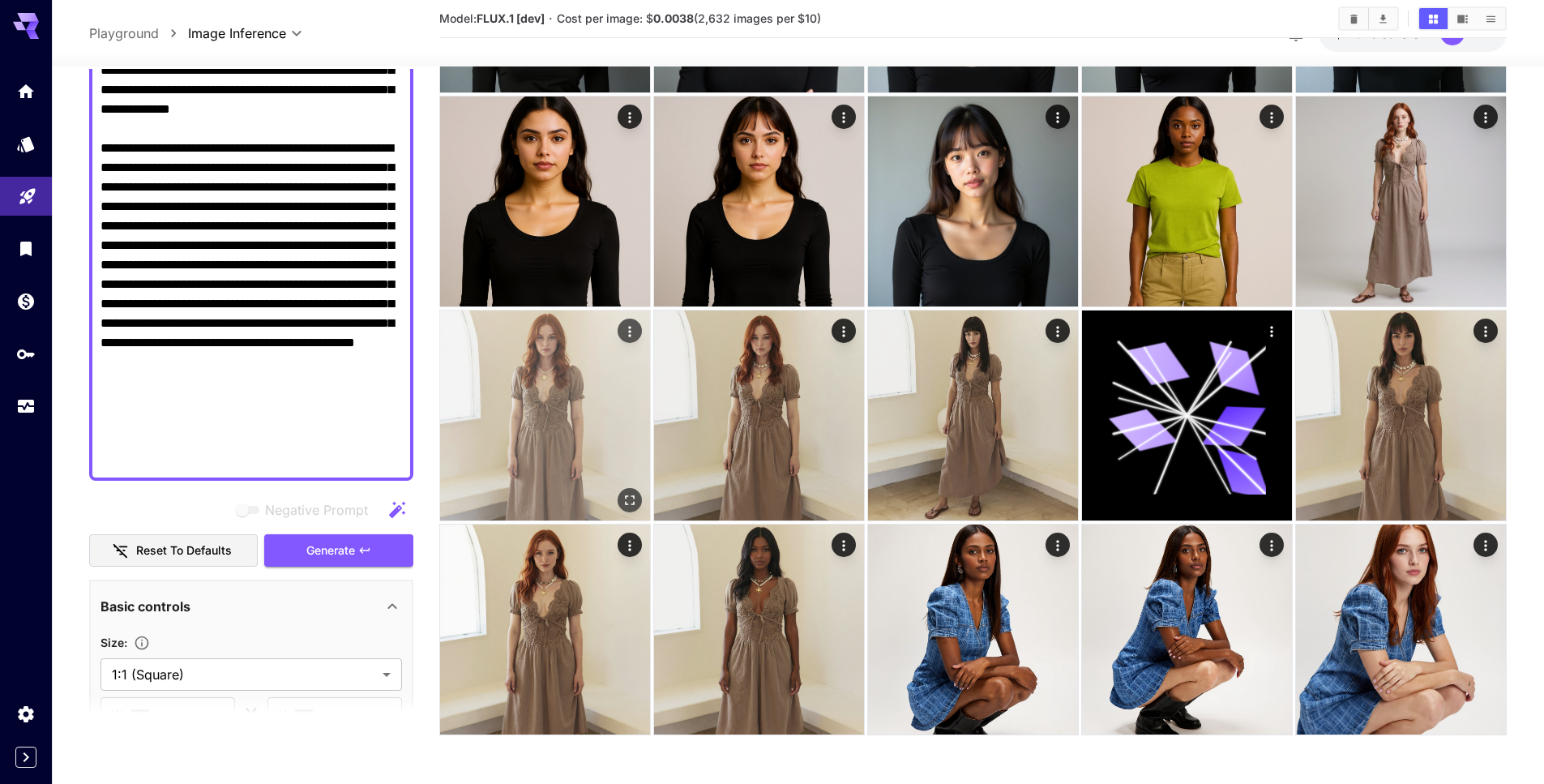
scroll to position [0, 0]
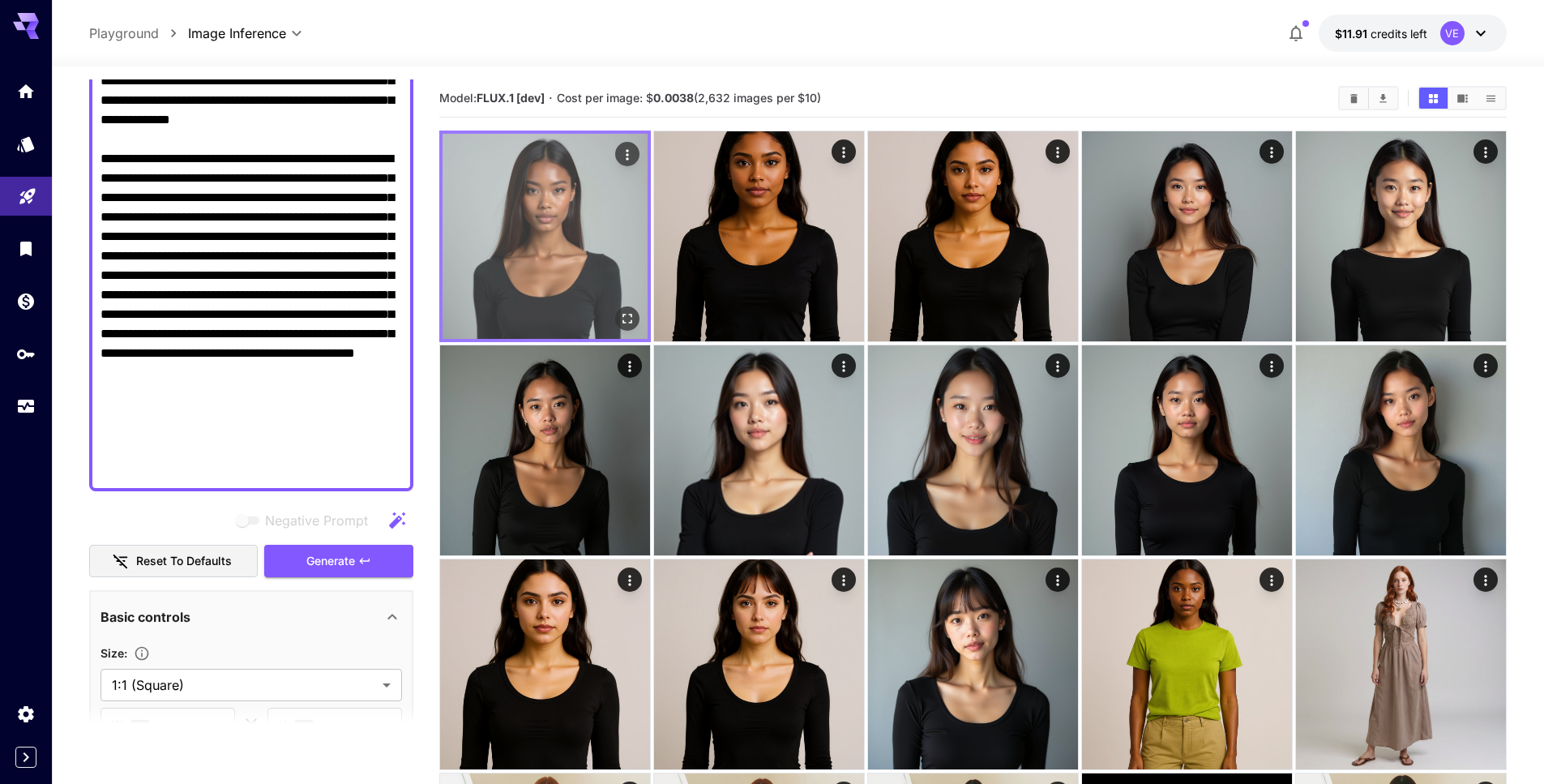
click at [635, 150] on button "Actions" at bounding box center [626, 153] width 24 height 24
click at [622, 152] on icon "Actions" at bounding box center [627, 155] width 16 height 16
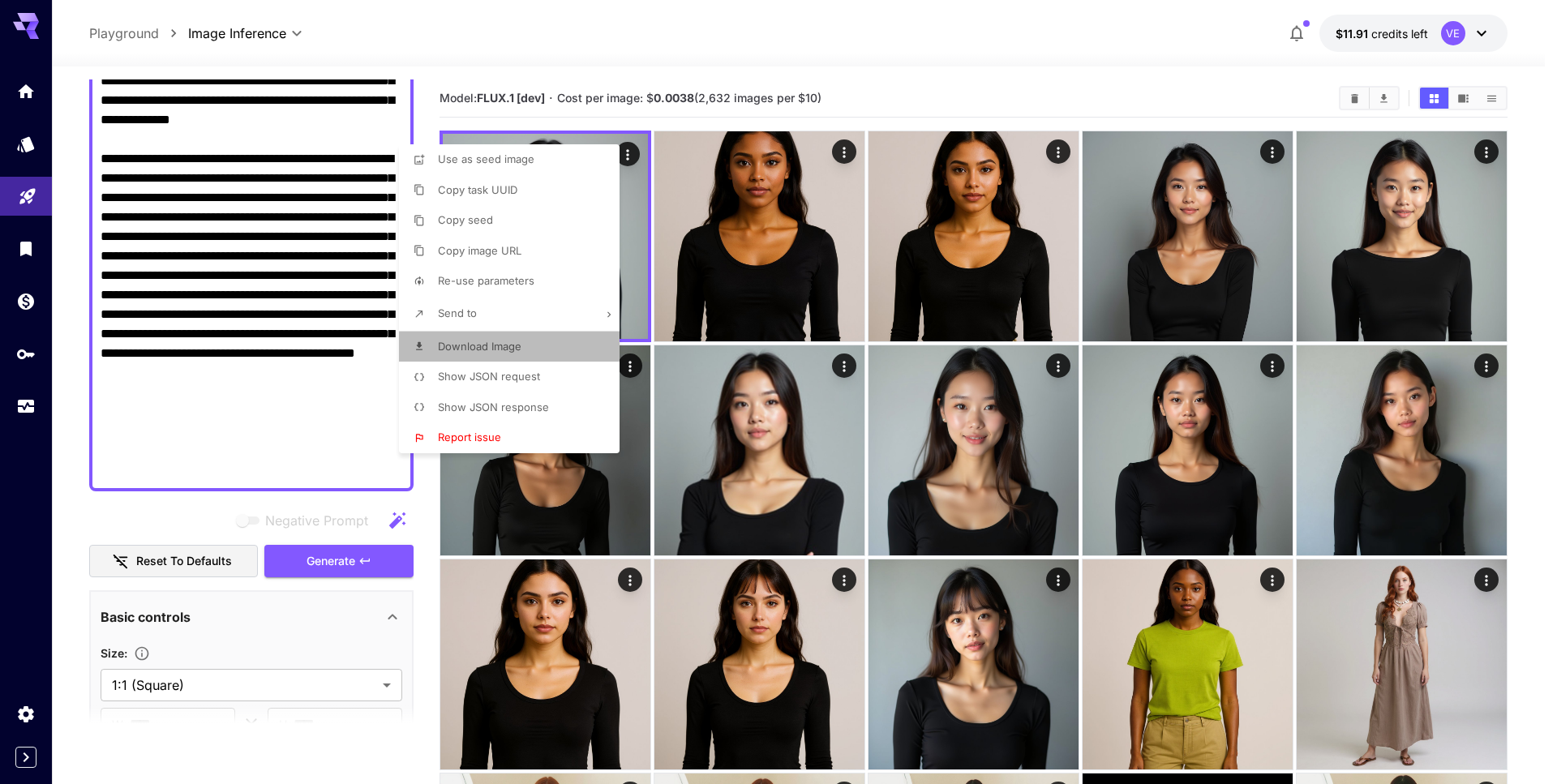
click at [492, 351] on span "Download Image" at bounding box center [479, 346] width 84 height 13
click at [289, 169] on div at bounding box center [778, 392] width 1557 height 784
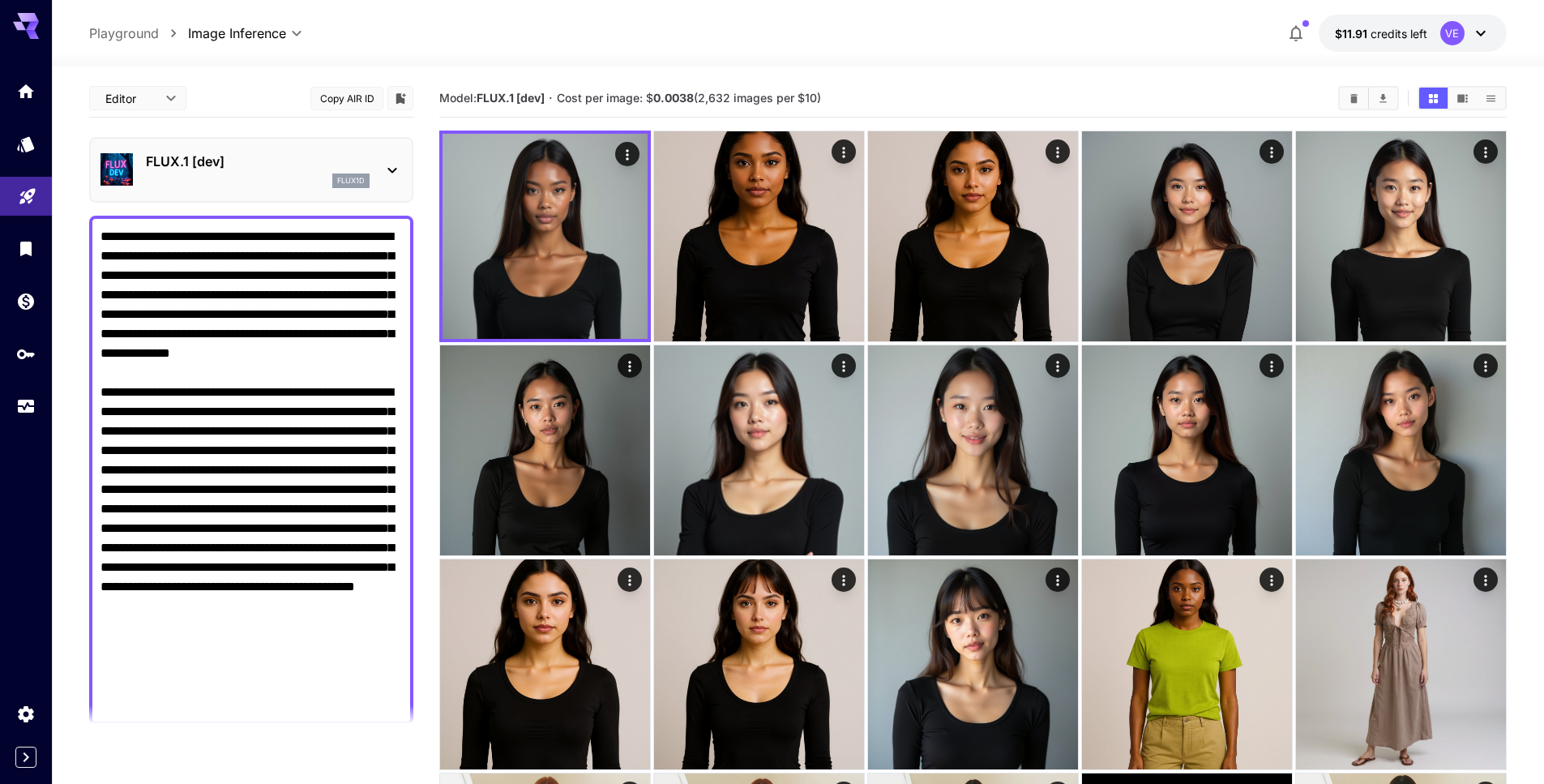
click at [204, 157] on p "FLUX.1 [dev]" at bounding box center [257, 161] width 224 height 20
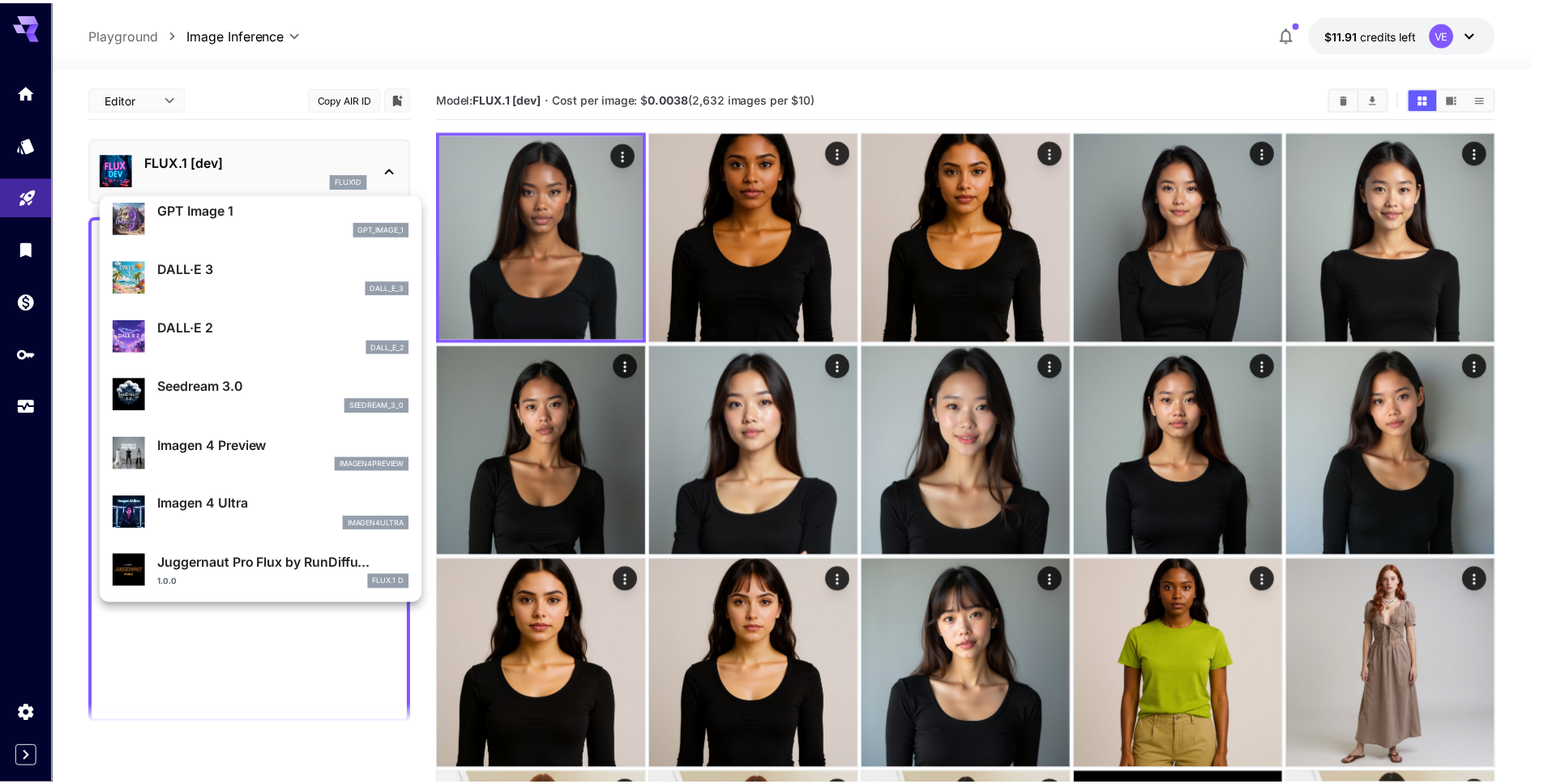
scroll to position [451, 0]
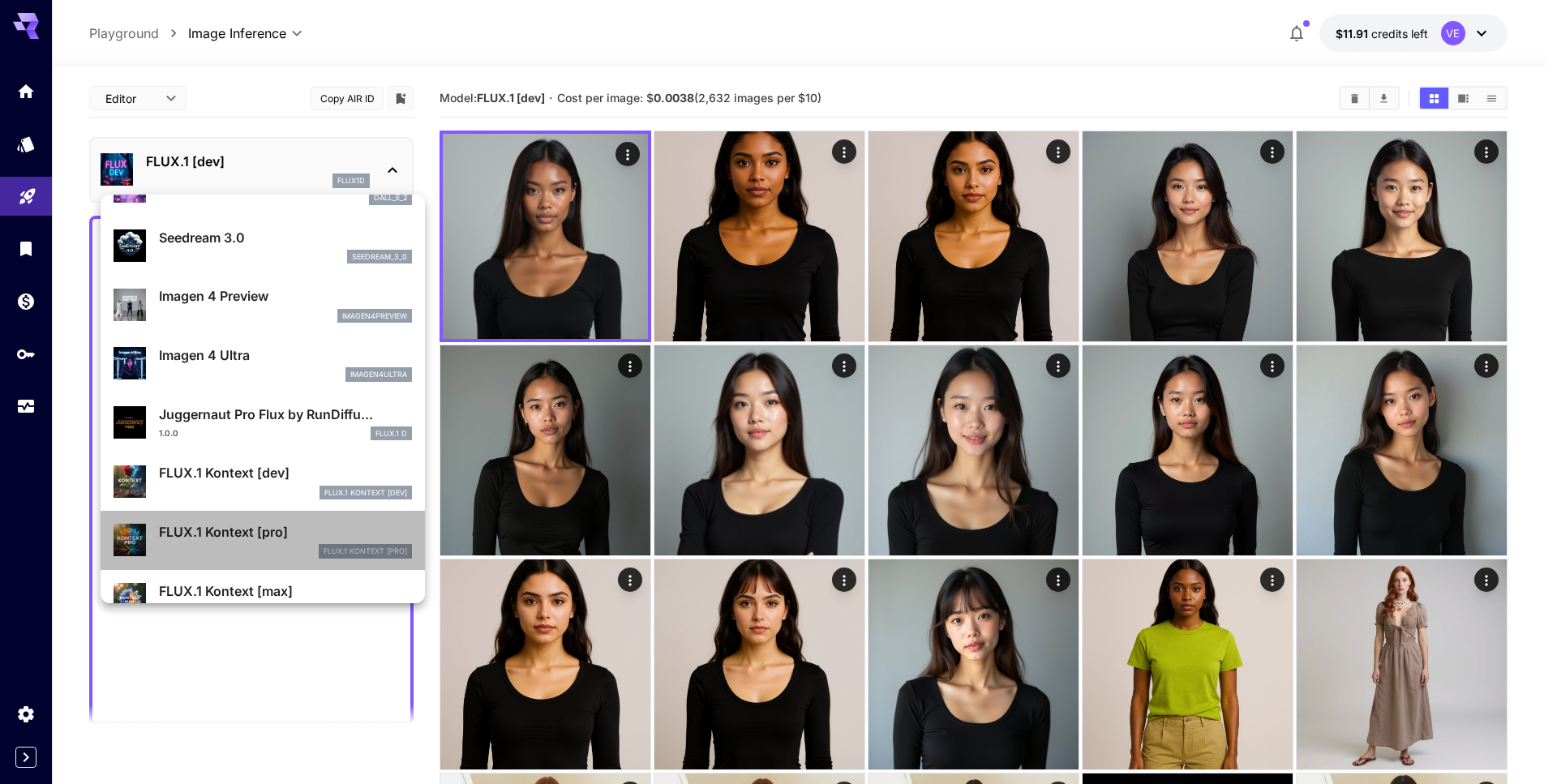
click at [269, 523] on p "FLUX.1 Kontext [pro]" at bounding box center [285, 532] width 253 height 20
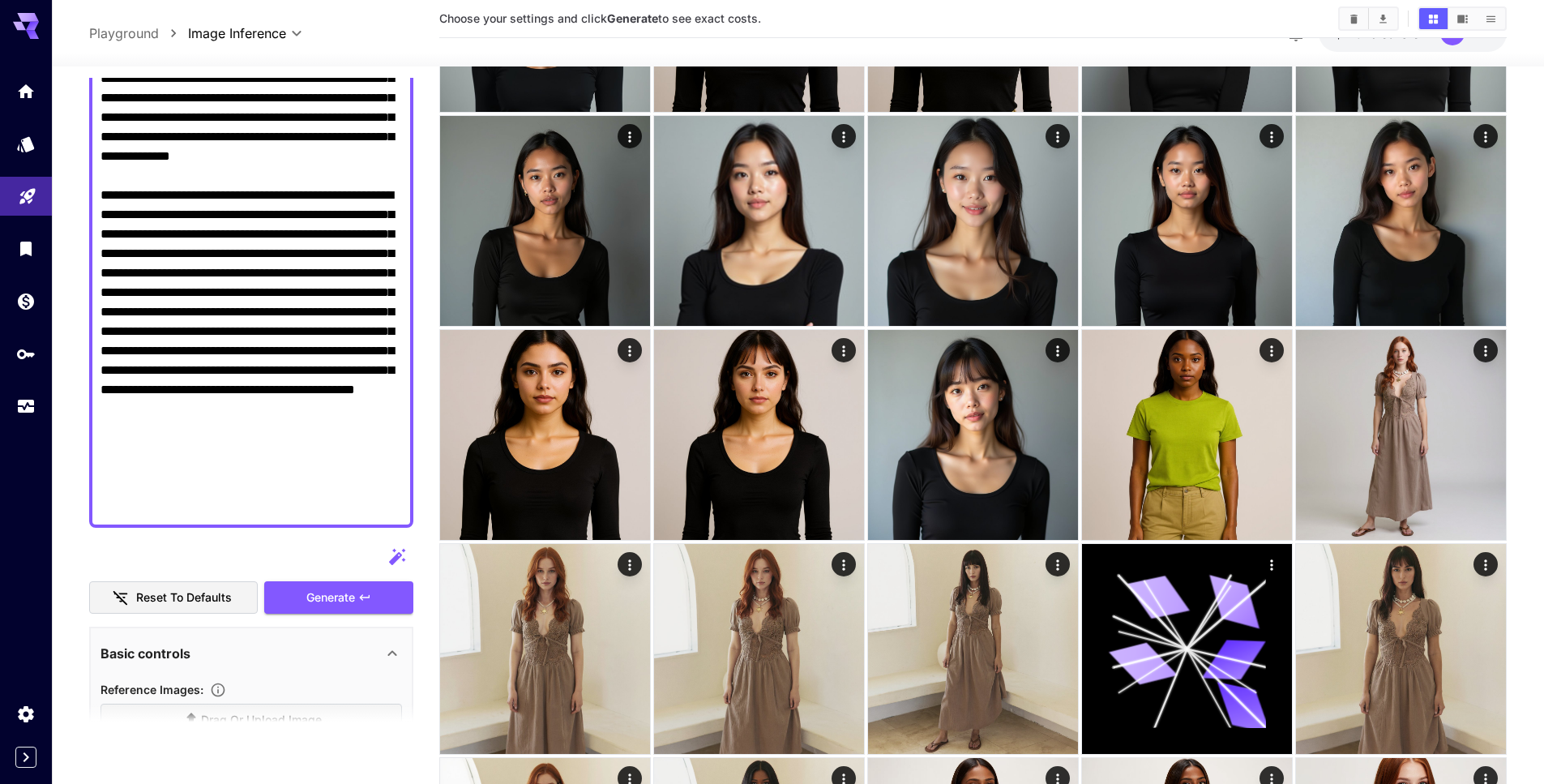
scroll to position [230, 0]
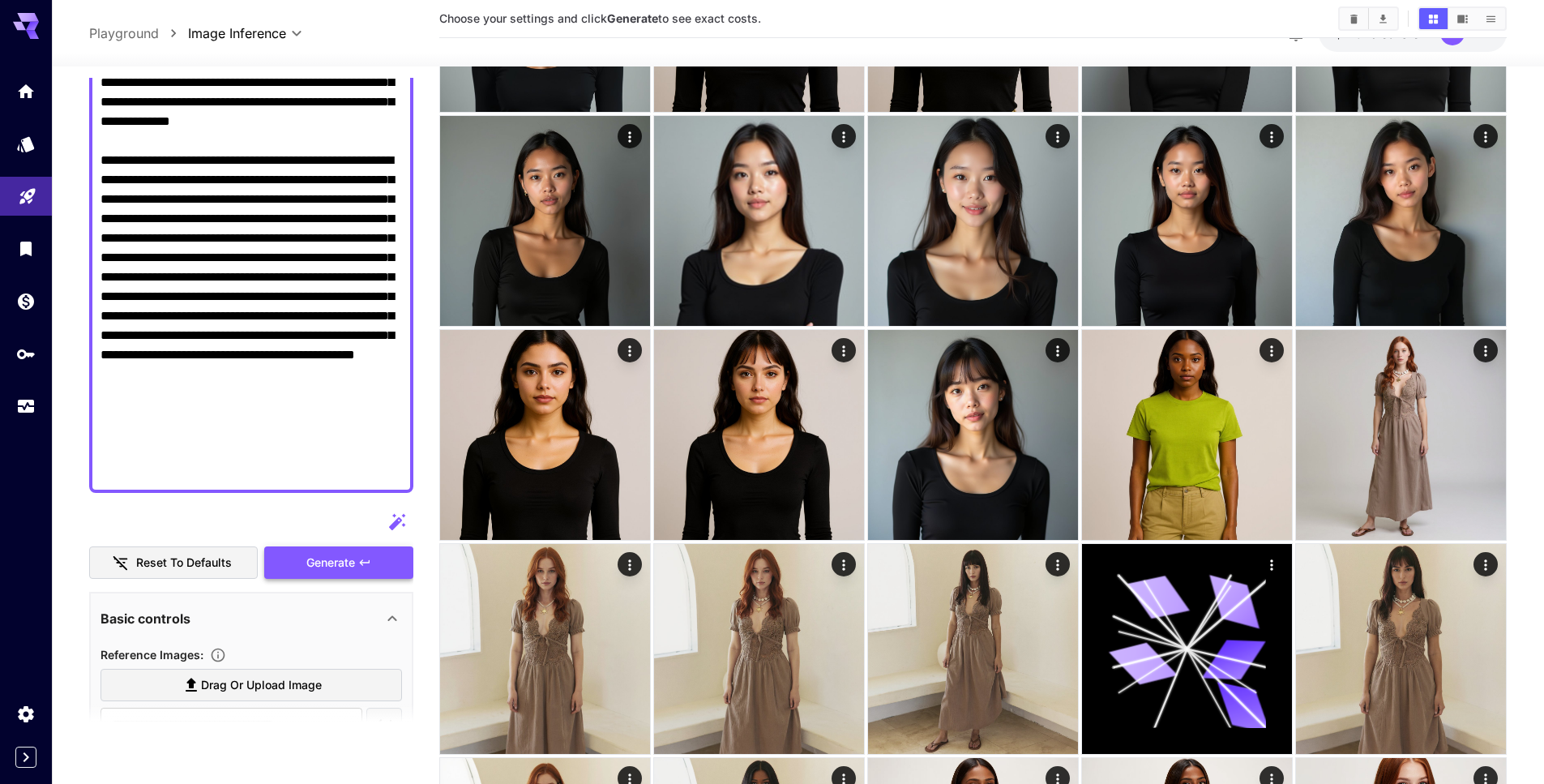
click at [330, 568] on span "Generate" at bounding box center [331, 562] width 49 height 20
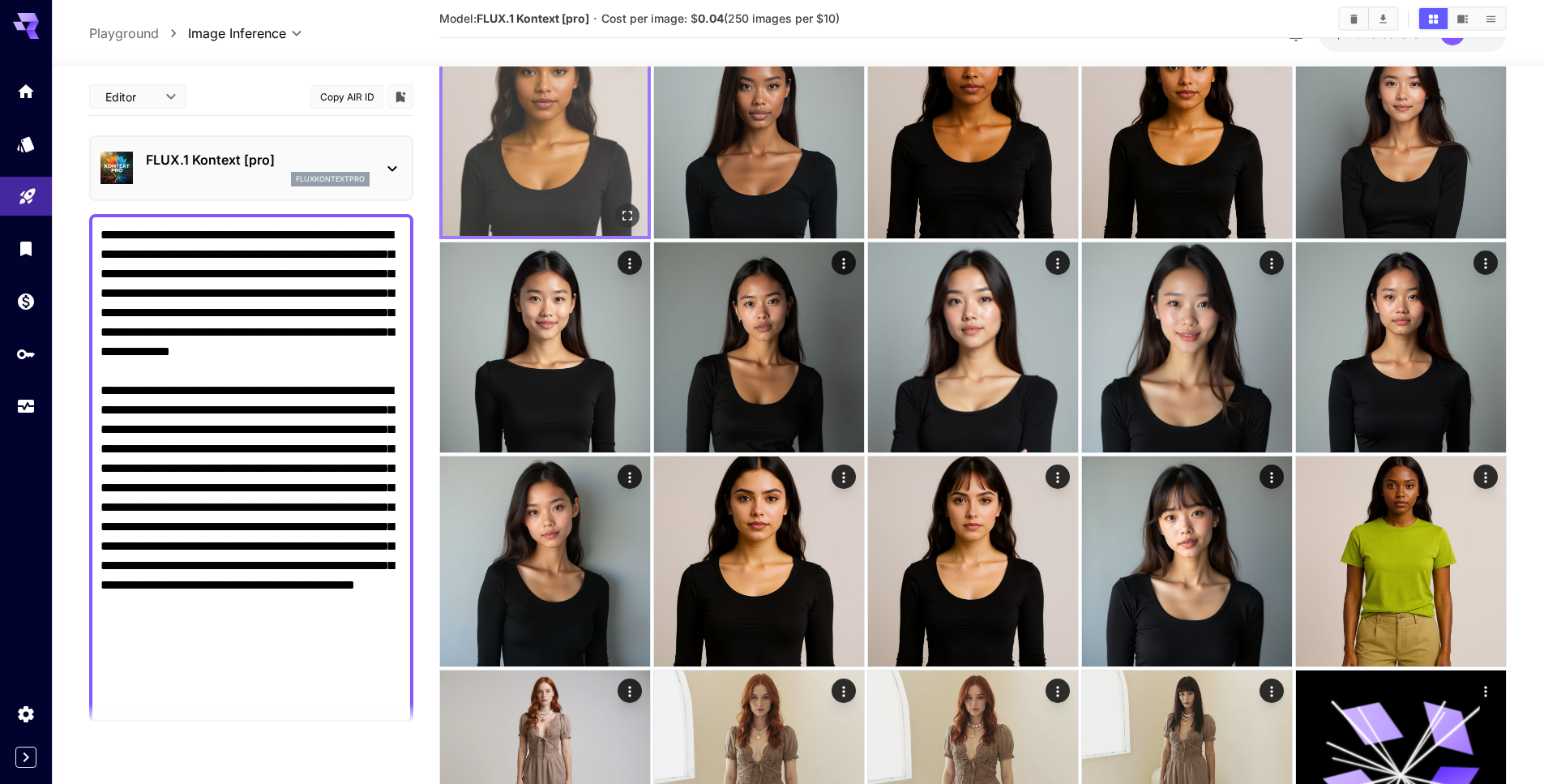
scroll to position [49, 0]
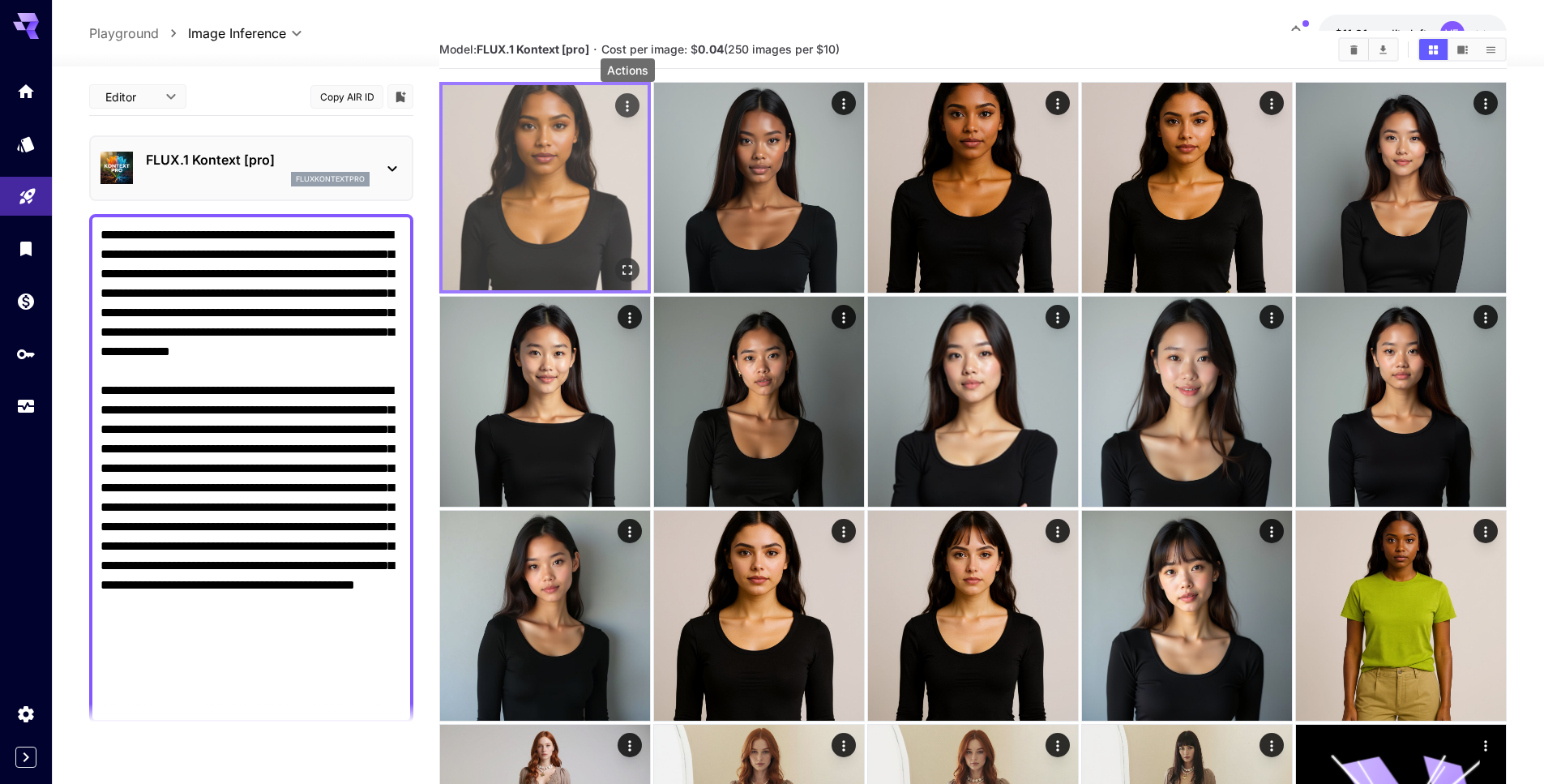
click at [621, 110] on icon "Actions" at bounding box center [627, 106] width 16 height 16
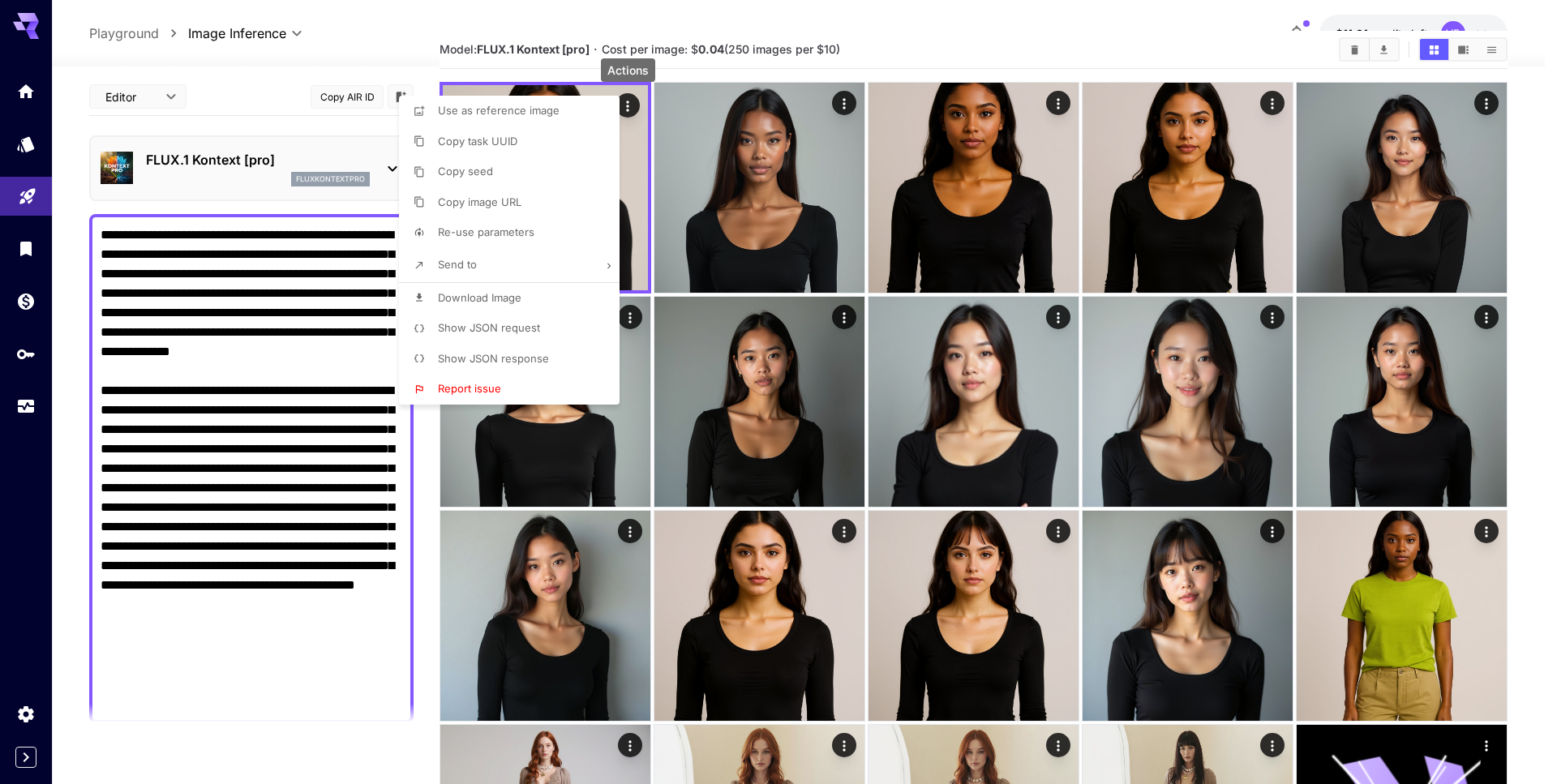
click at [517, 298] on span "Download Image" at bounding box center [479, 298] width 84 height 13
click at [463, 58] on div at bounding box center [778, 392] width 1557 height 784
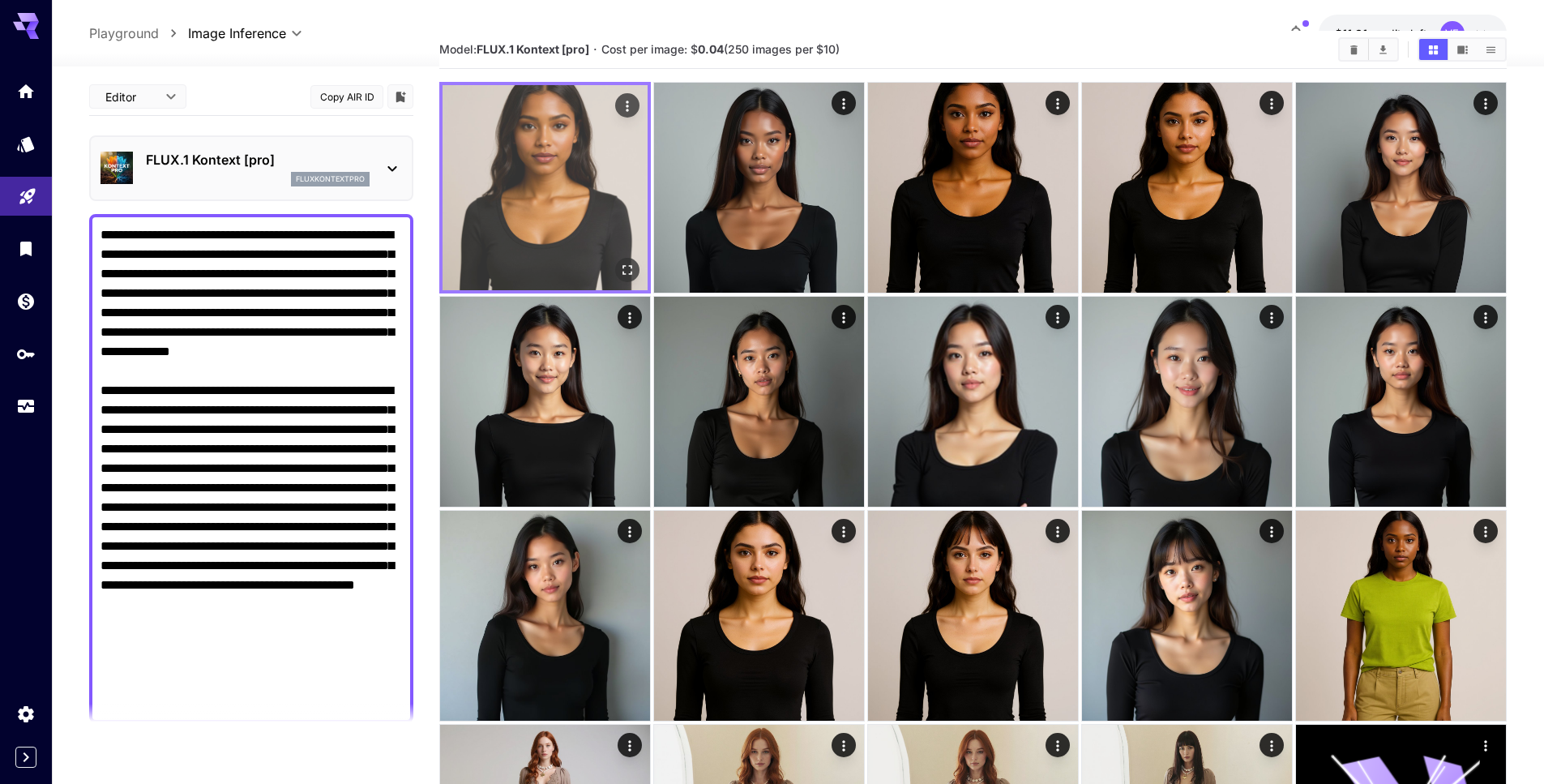
scroll to position [0, 0]
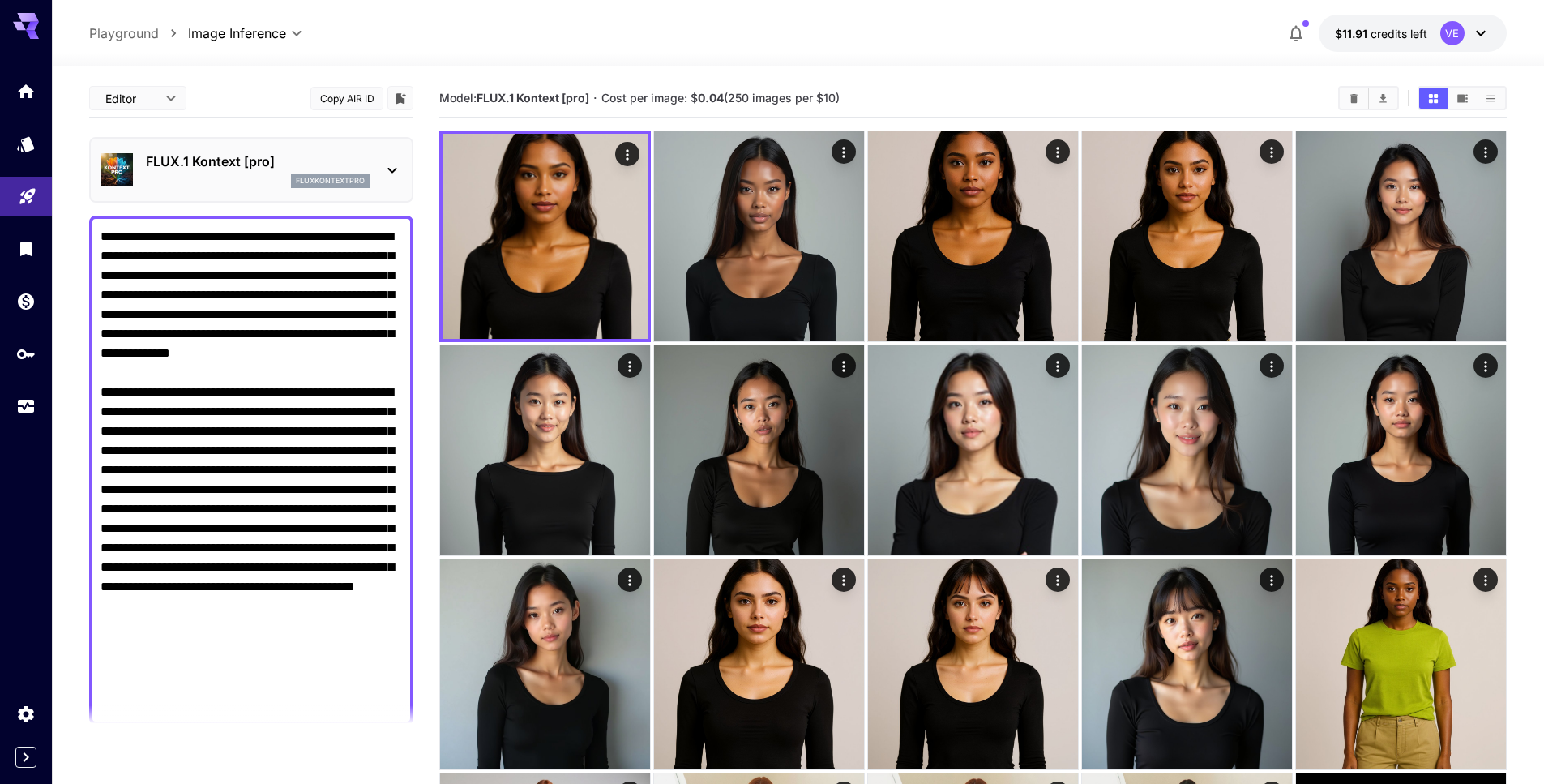
drag, startPoint x: 402, startPoint y: 649, endPoint x: 134, endPoint y: 414, distance: 356.4
click at [134, 414] on div at bounding box center [251, 470] width 324 height 509
paste textarea "**********"
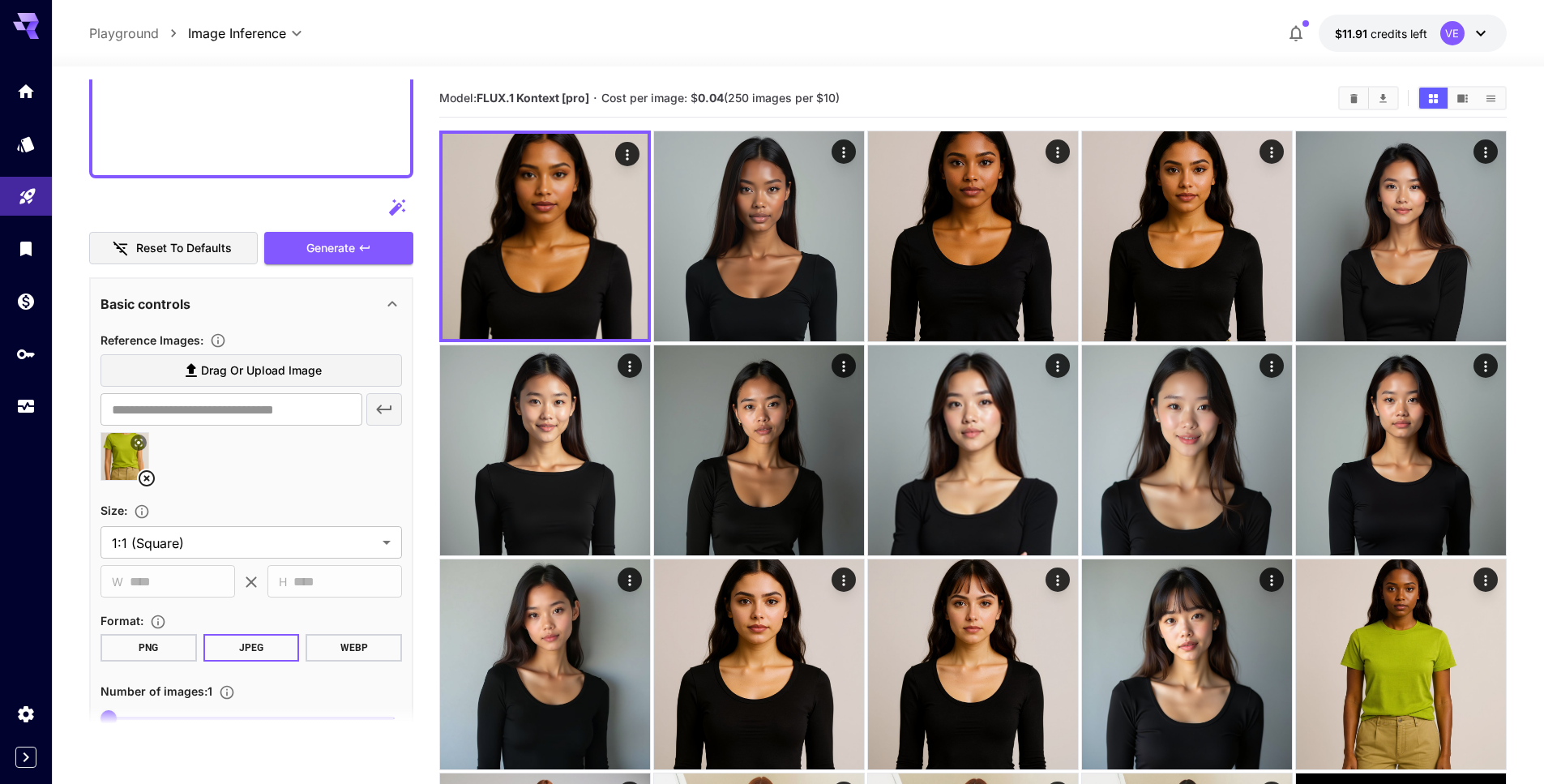
scroll to position [706, 0]
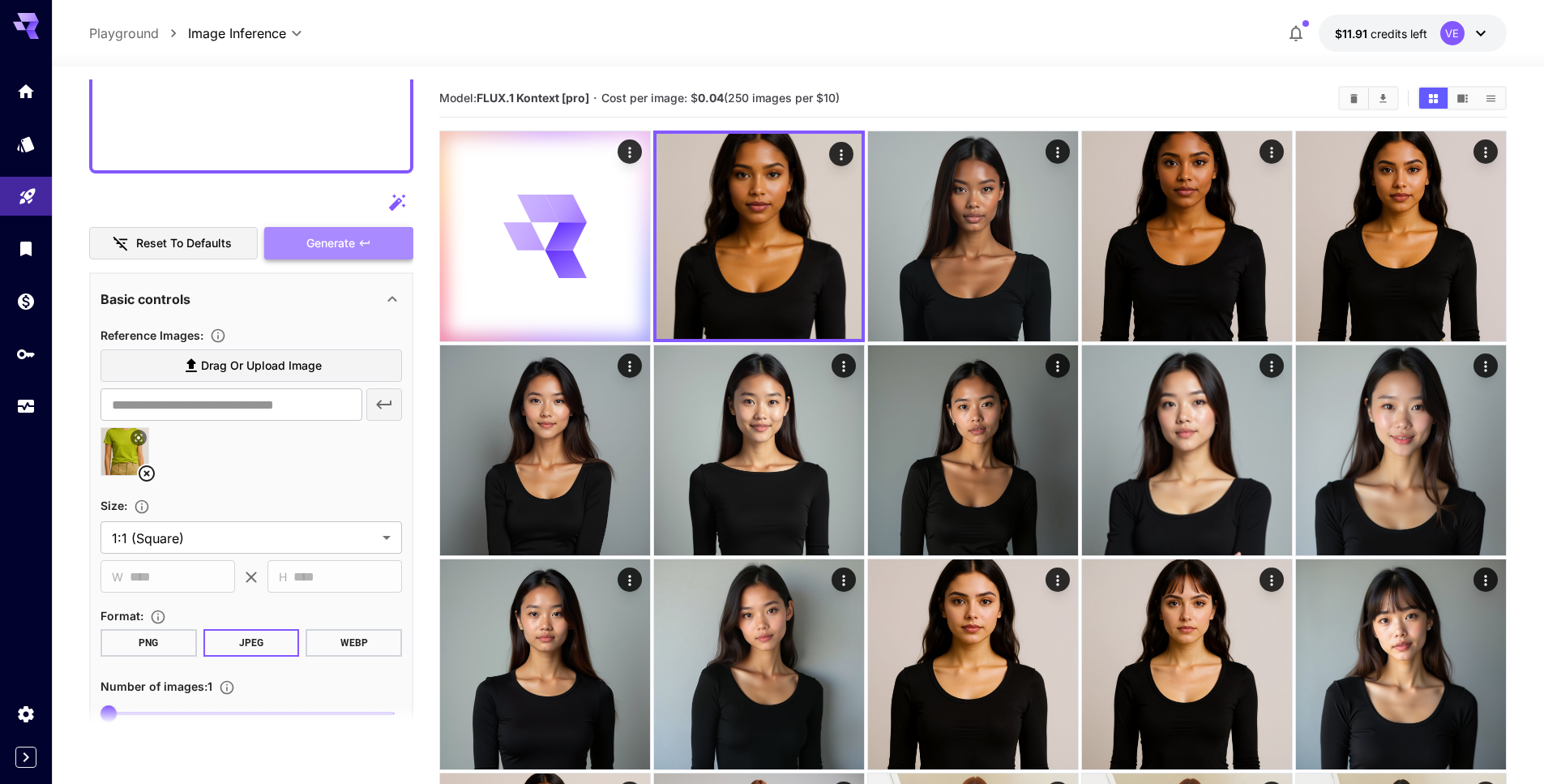
click at [324, 238] on span "Generate" at bounding box center [331, 243] width 49 height 20
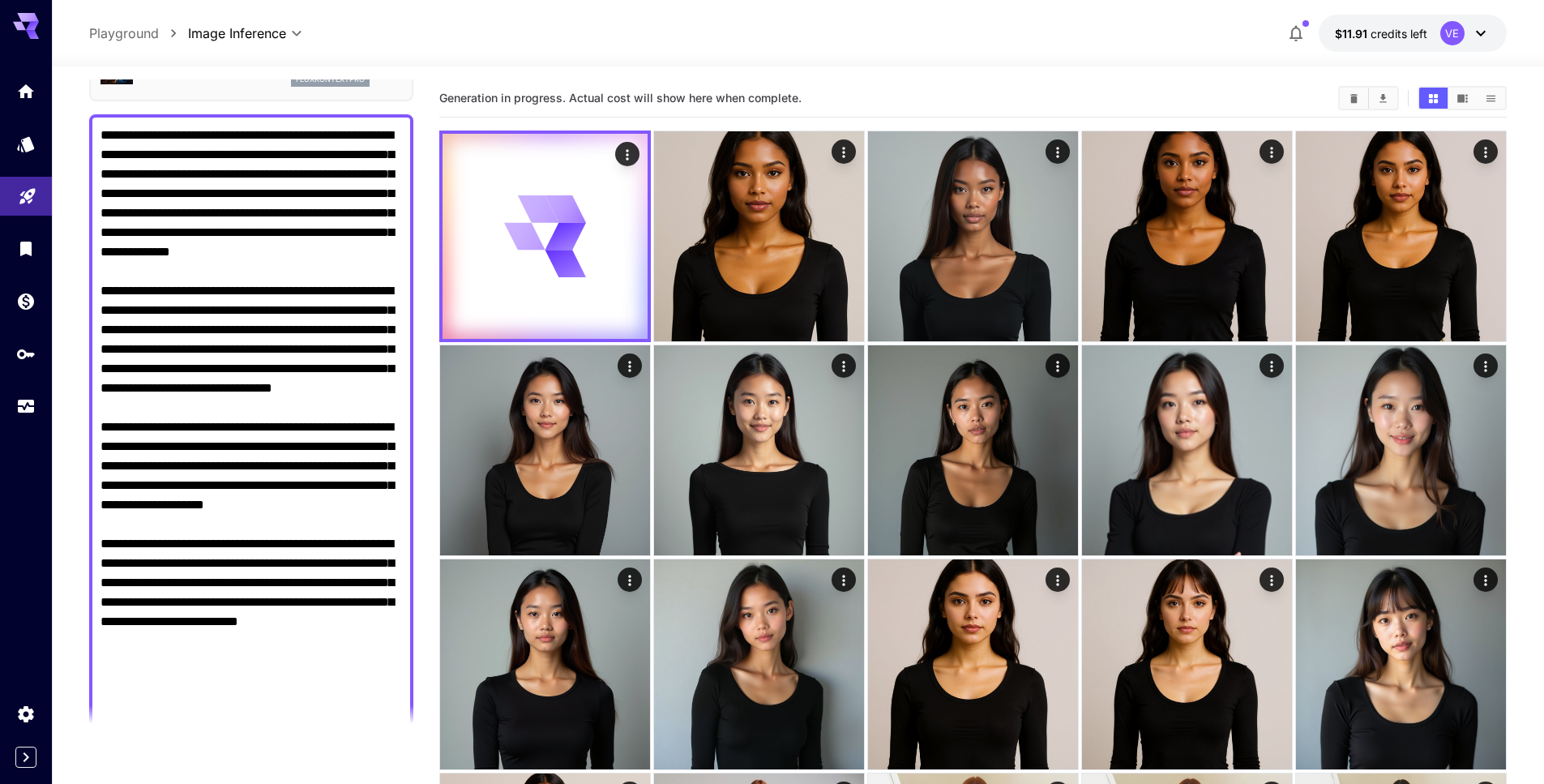
scroll to position [136, 0]
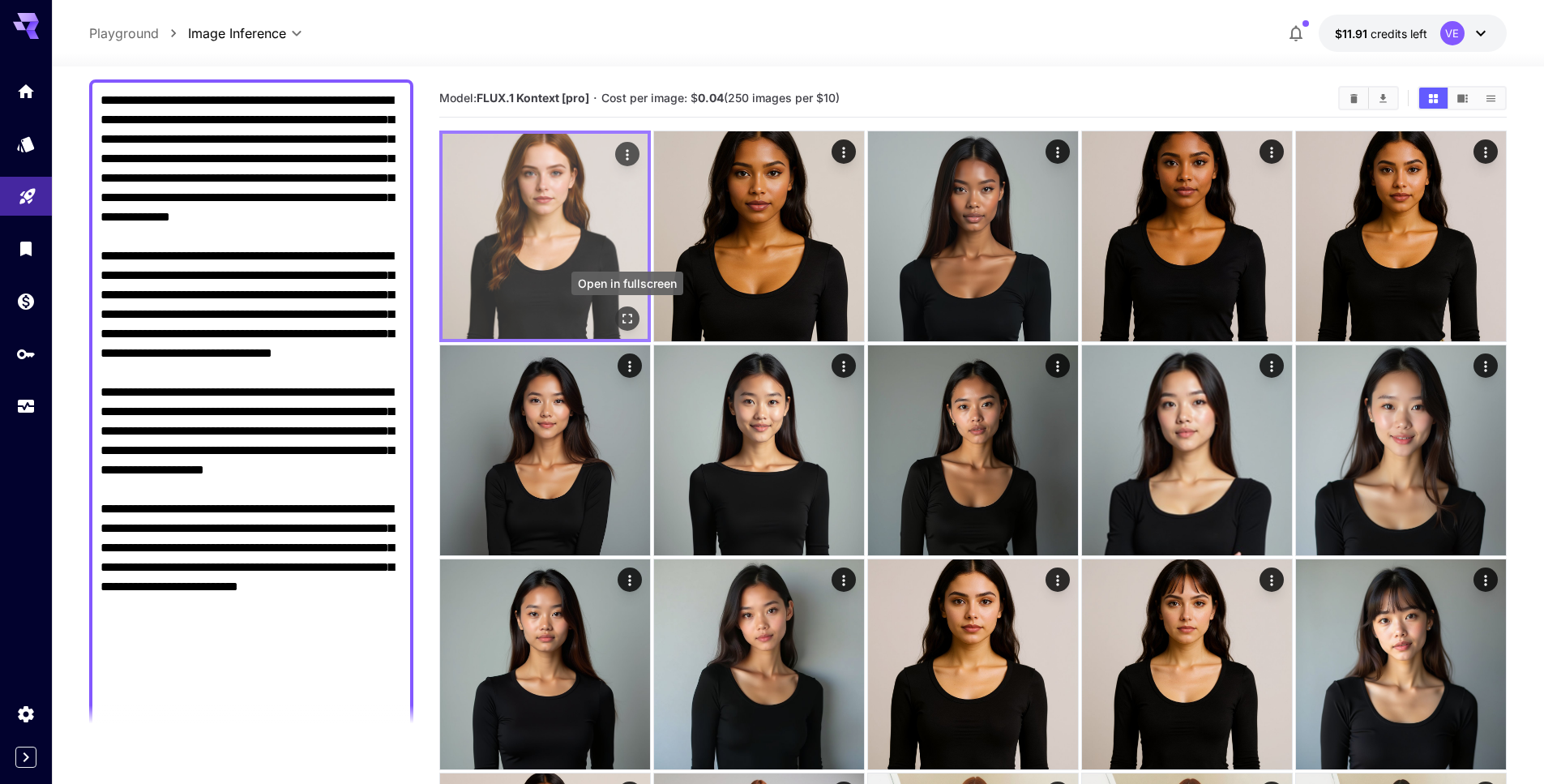
click at [625, 312] on icon "Open in fullscreen" at bounding box center [627, 318] width 16 height 16
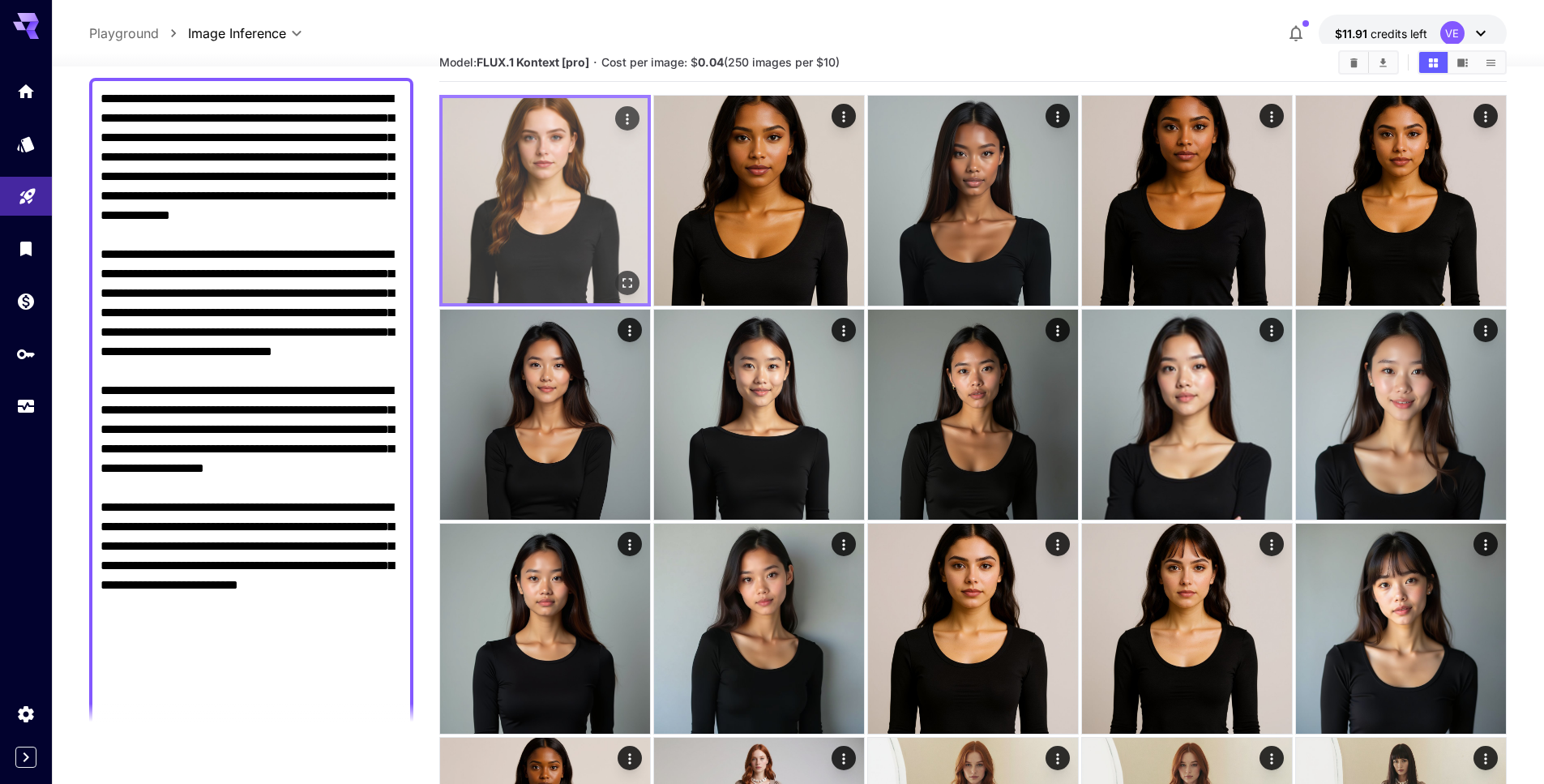
scroll to position [0, 0]
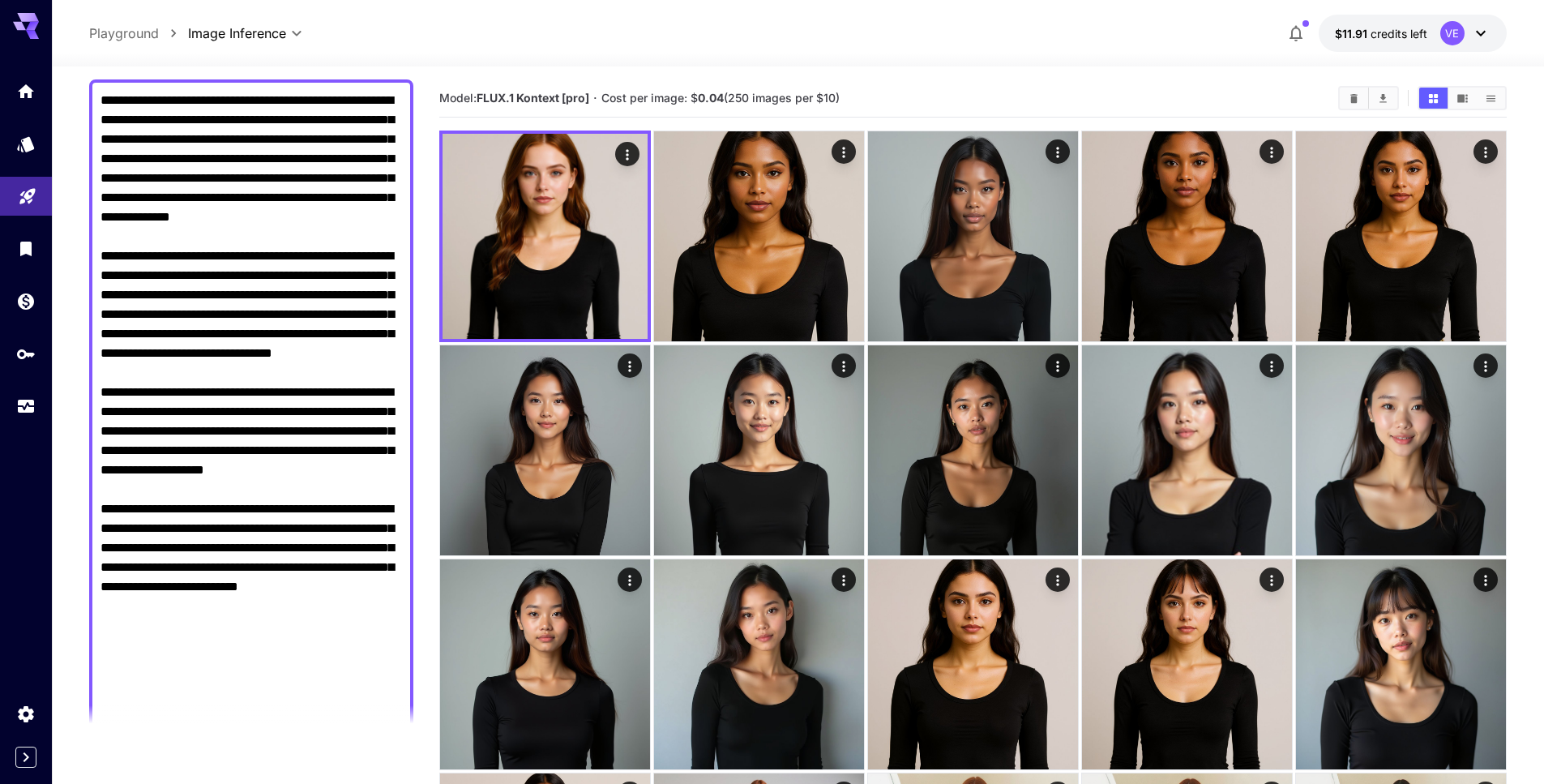
click at [653, 79] on div "Model: FLUX.1 Kontext [pro] · Cost per image: $ 0.04 (250 images per $10)" at bounding box center [973, 98] width 1067 height 38
drag, startPoint x: 139, startPoint y: 275, endPoint x: 188, endPoint y: 660, distance: 388.1
click at [188, 660] on textarea "Display cost in response" at bounding box center [251, 412] width 301 height 641
click at [186, 341] on textarea "Display cost in response" at bounding box center [251, 412] width 301 height 641
drag, startPoint x: 176, startPoint y: 656, endPoint x: 141, endPoint y: 274, distance: 383.6
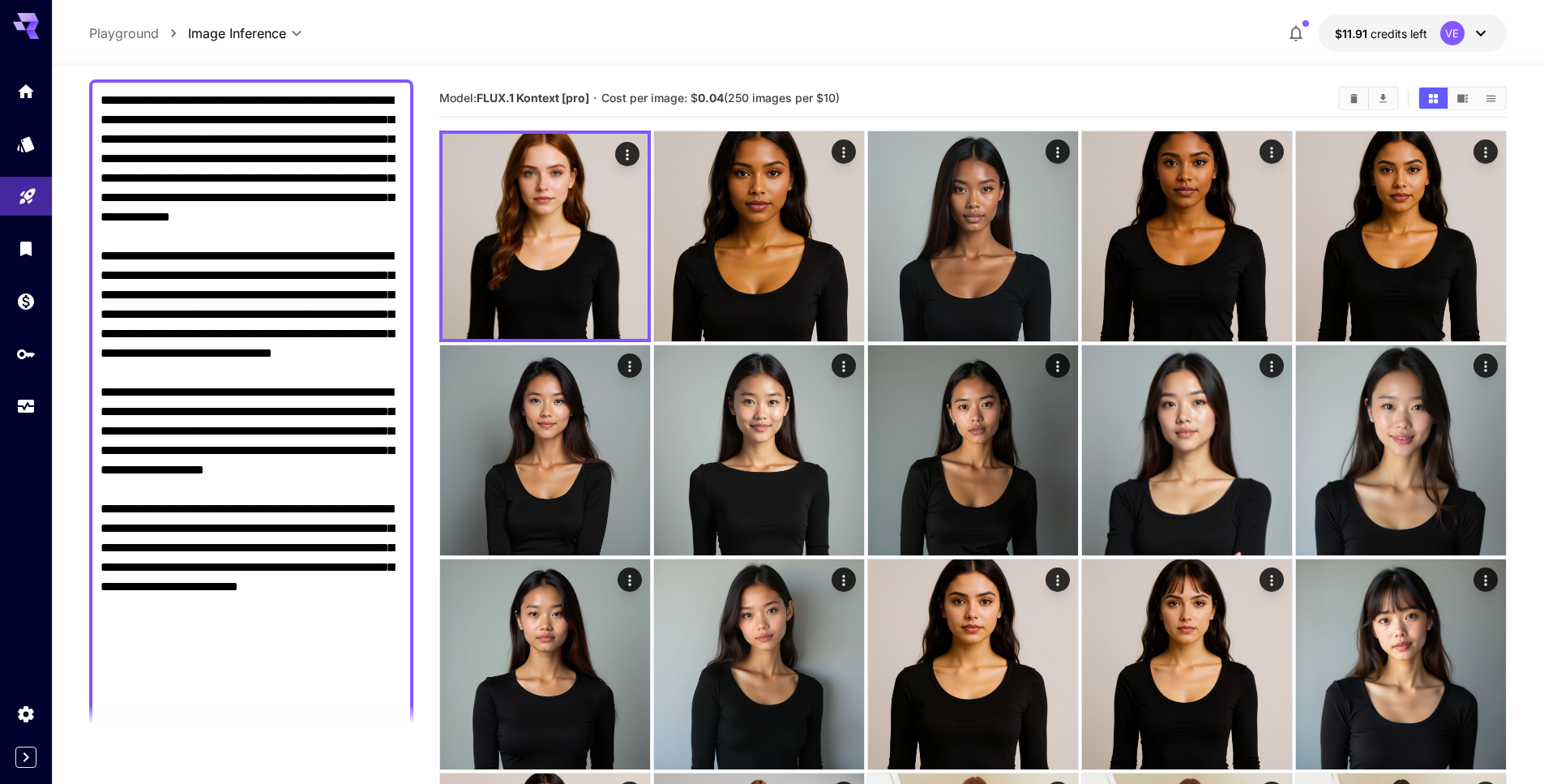
click at [141, 274] on textarea "Display cost in response" at bounding box center [251, 412] width 301 height 641
paste textarea "**********"
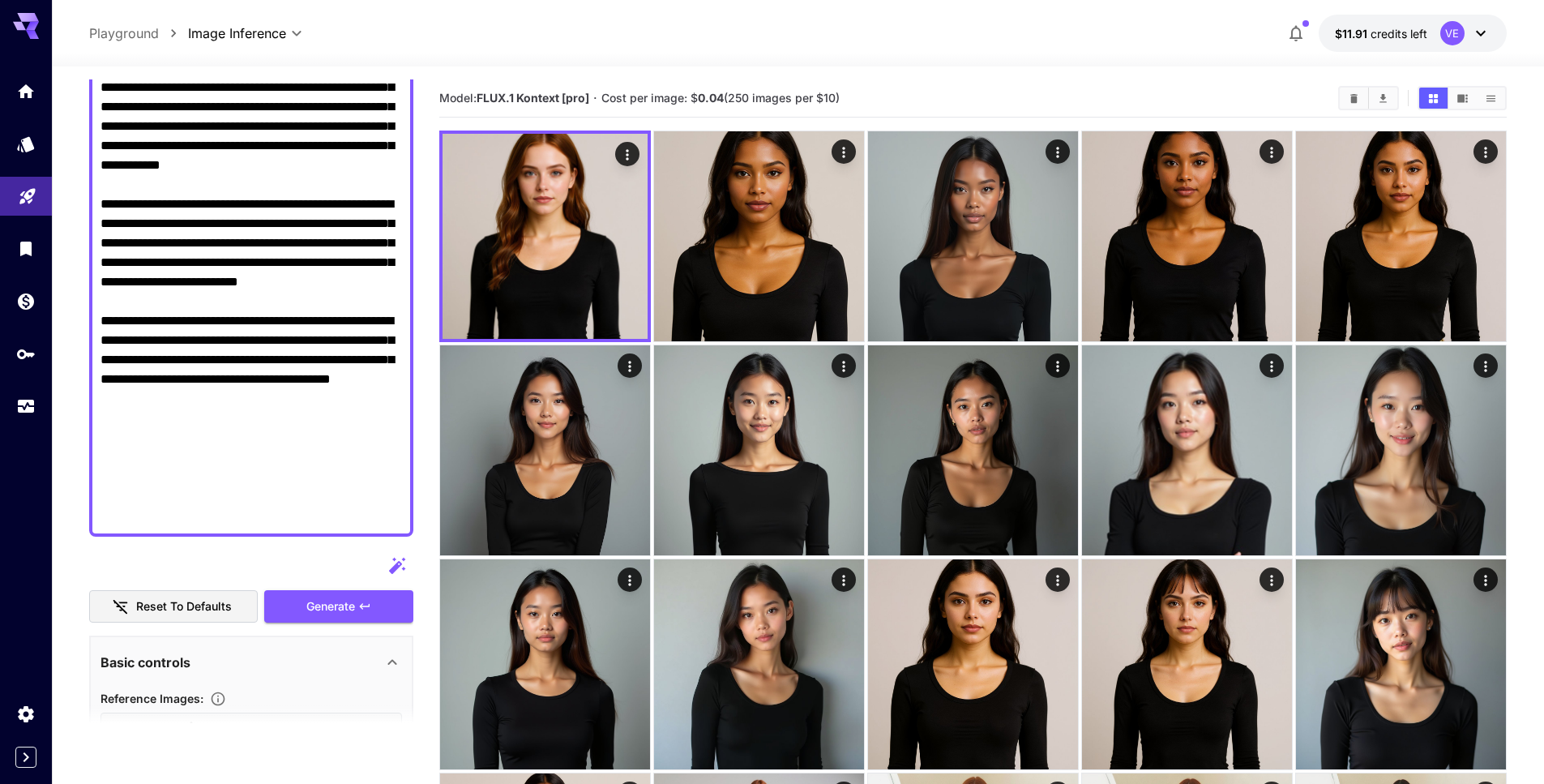
scroll to position [352, 0]
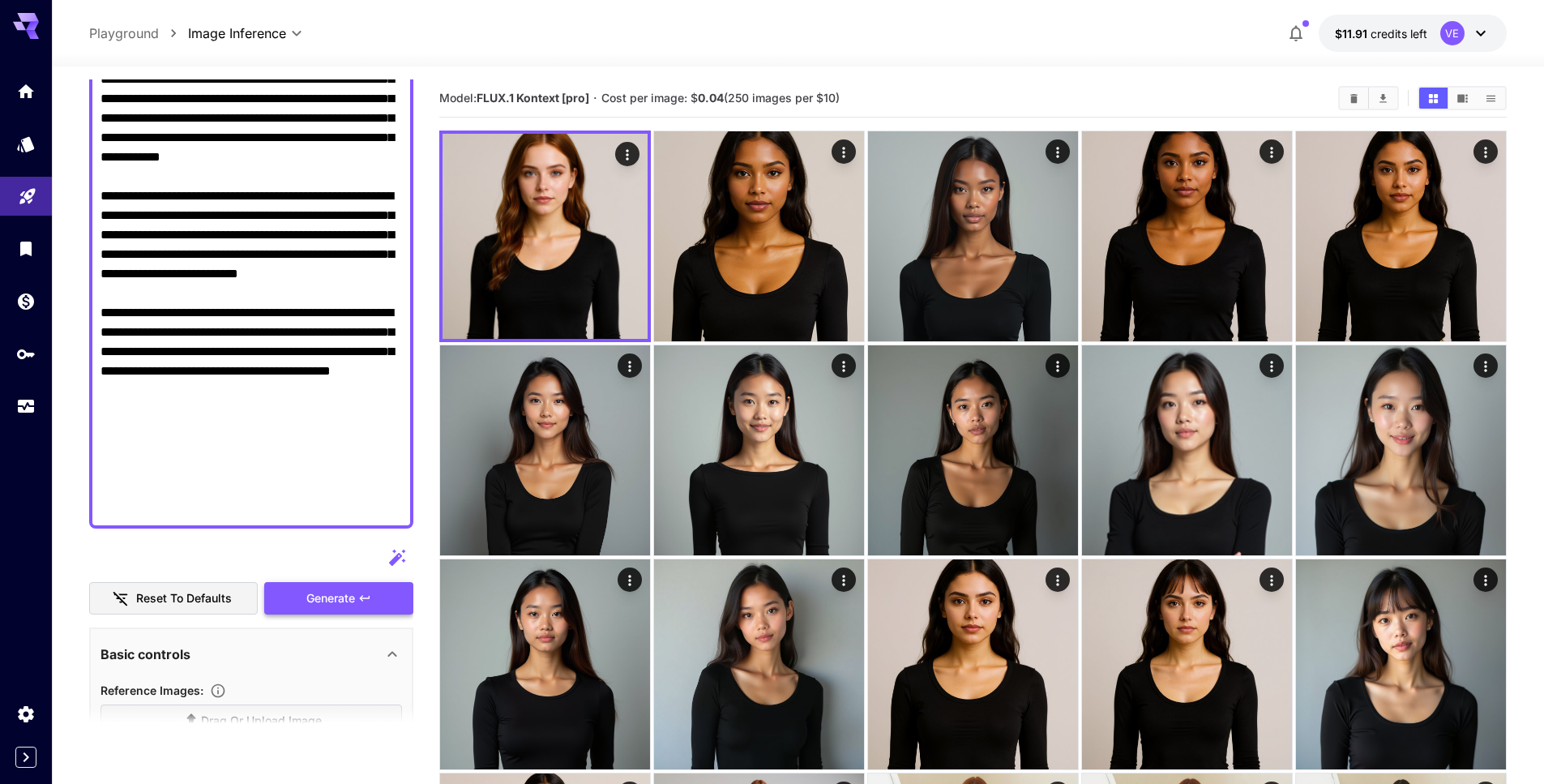
click at [347, 601] on span "Generate" at bounding box center [331, 598] width 49 height 20
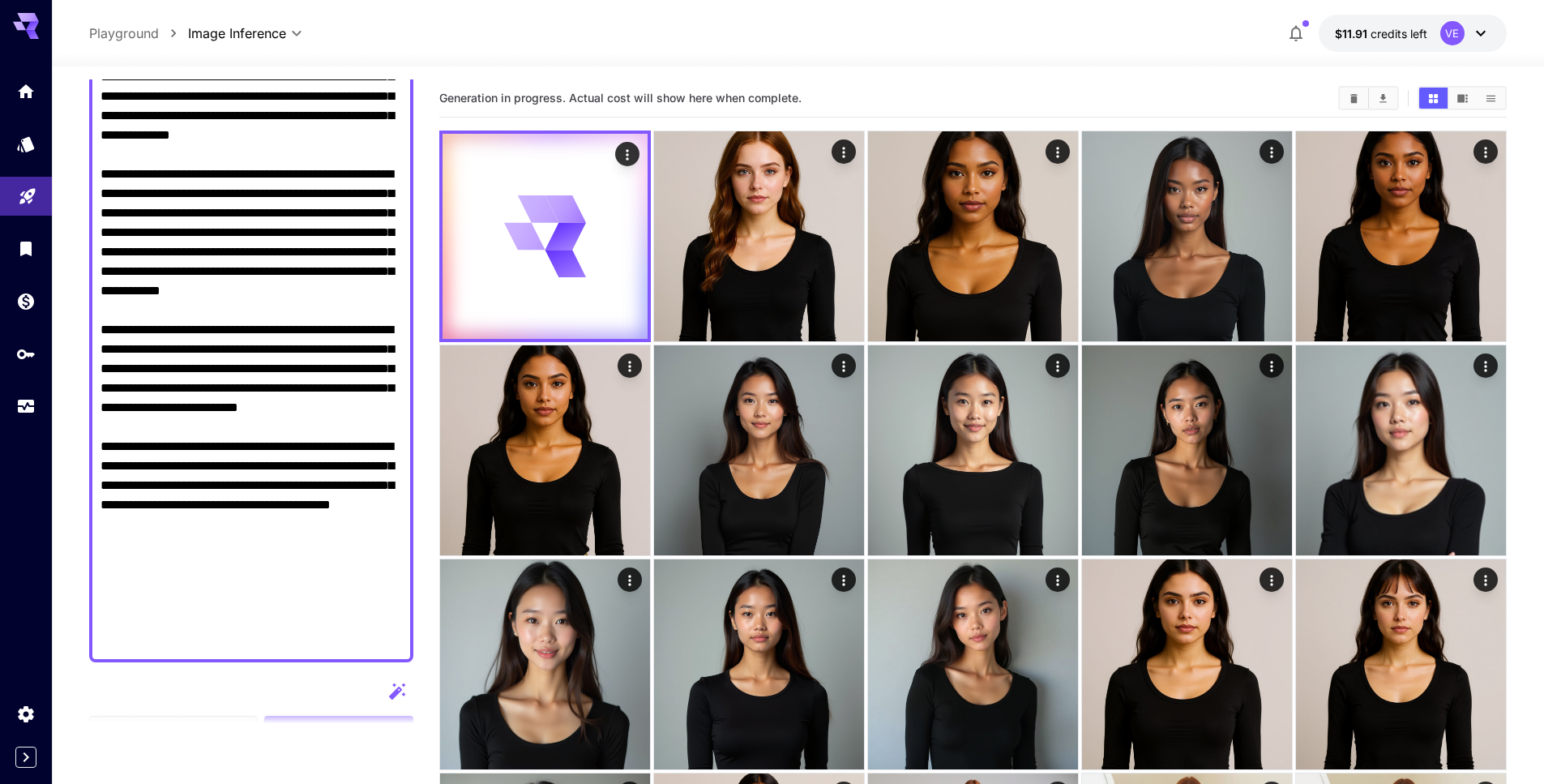
scroll to position [231, 0]
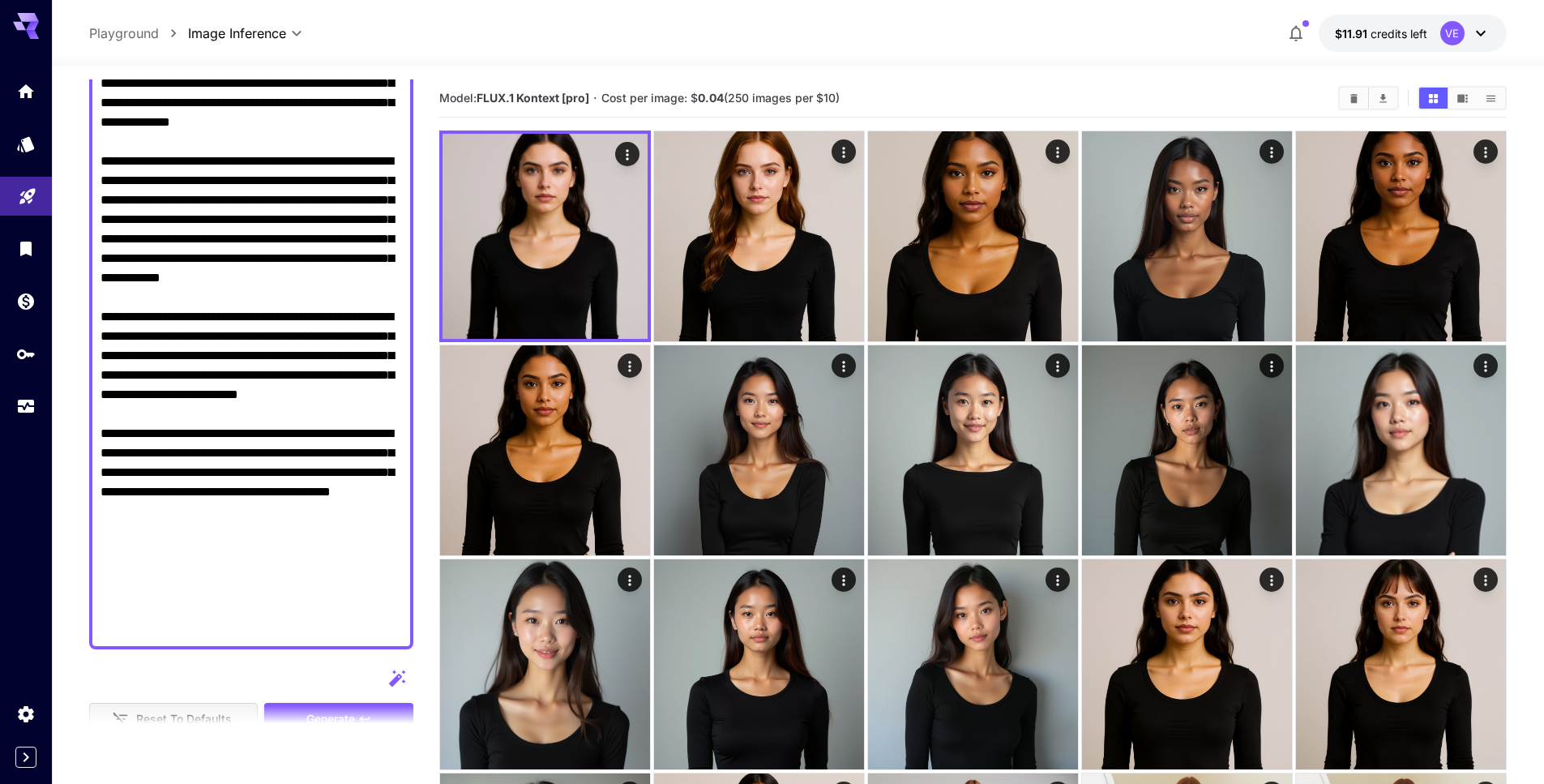
click at [252, 443] on textarea "Display cost in response" at bounding box center [251, 316] width 301 height 641
click at [291, 446] on textarea "Display cost in response" at bounding box center [251, 316] width 301 height 641
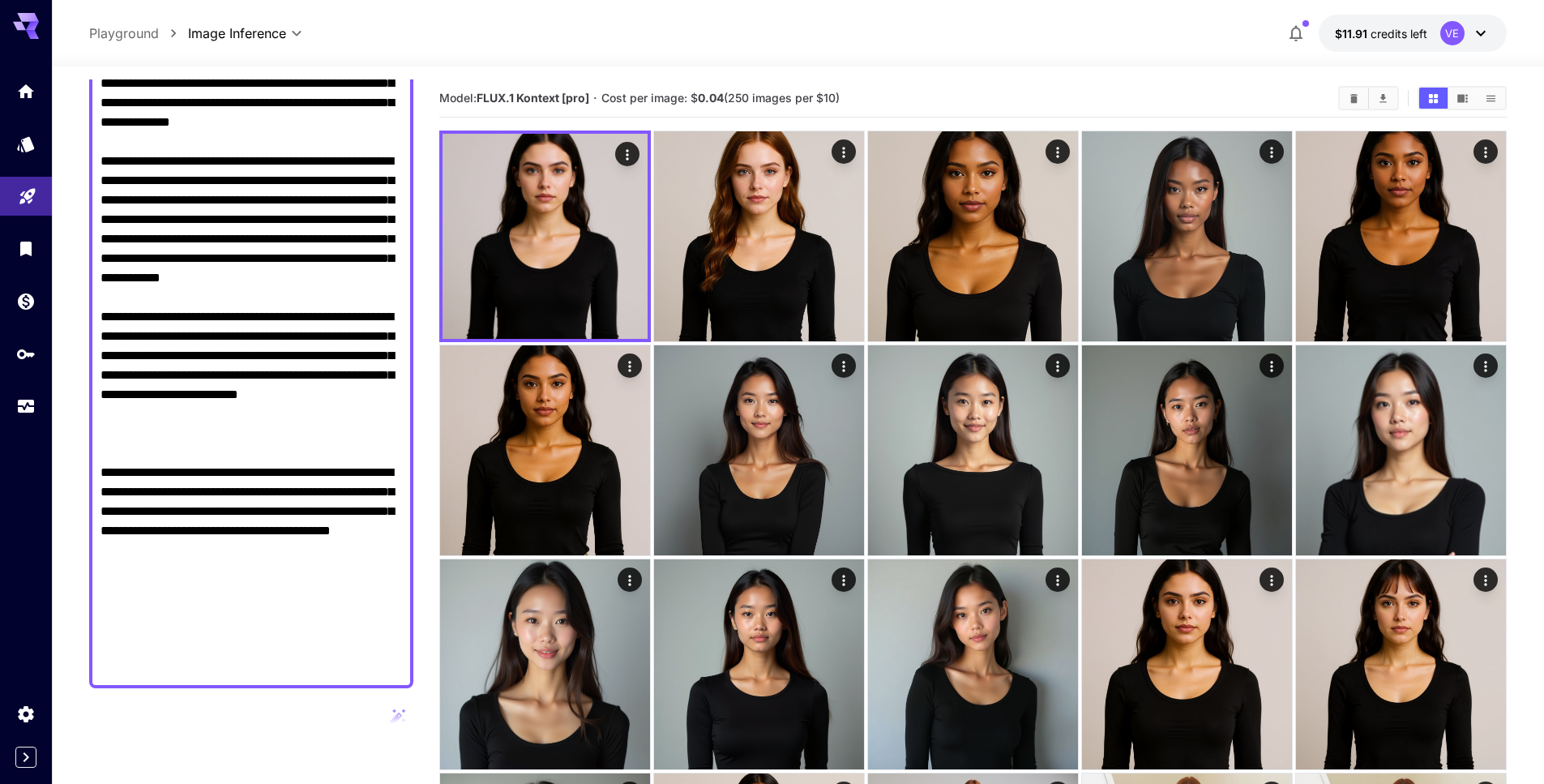
paste textarea "*********"
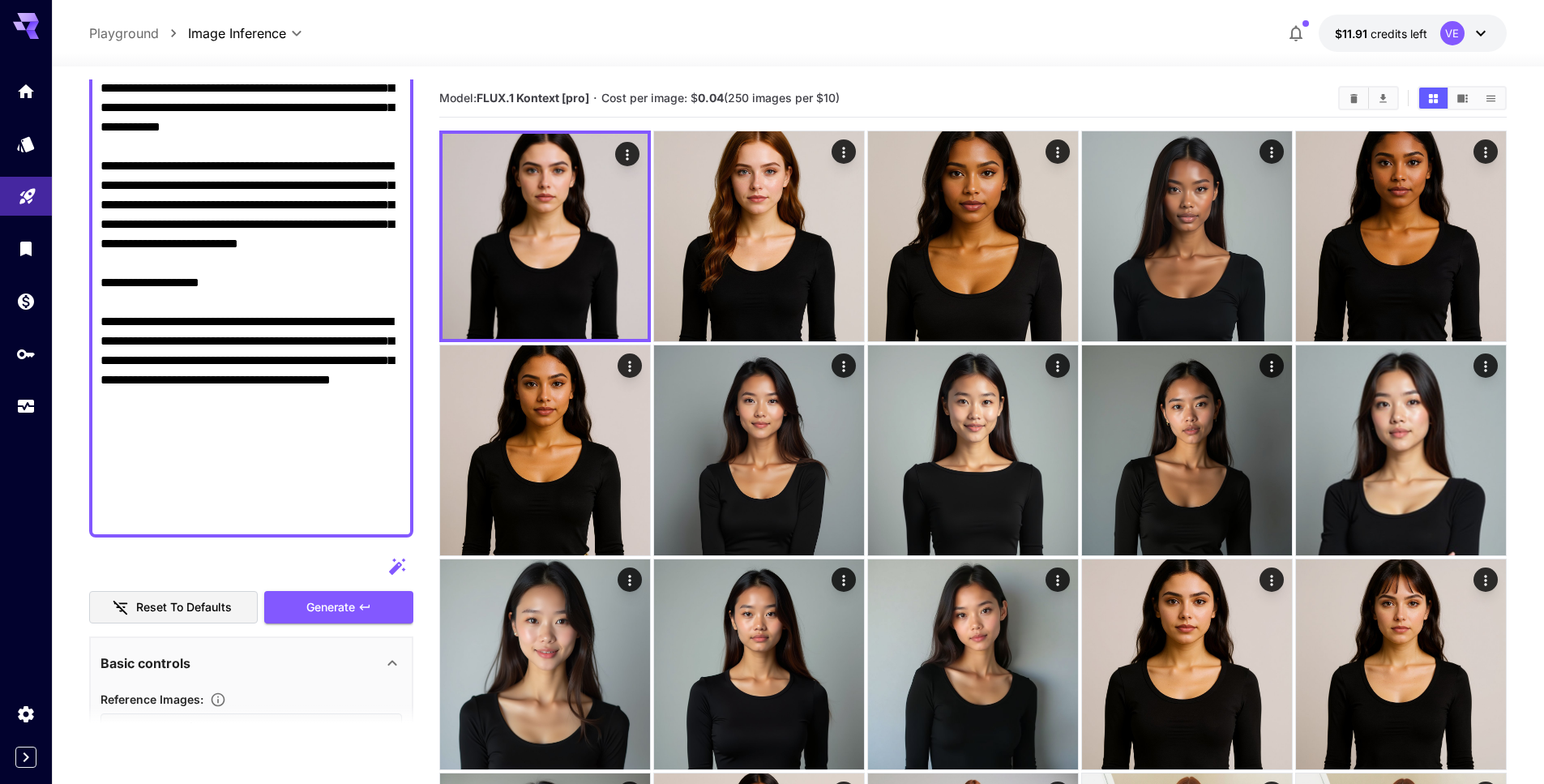
scroll to position [0, 0]
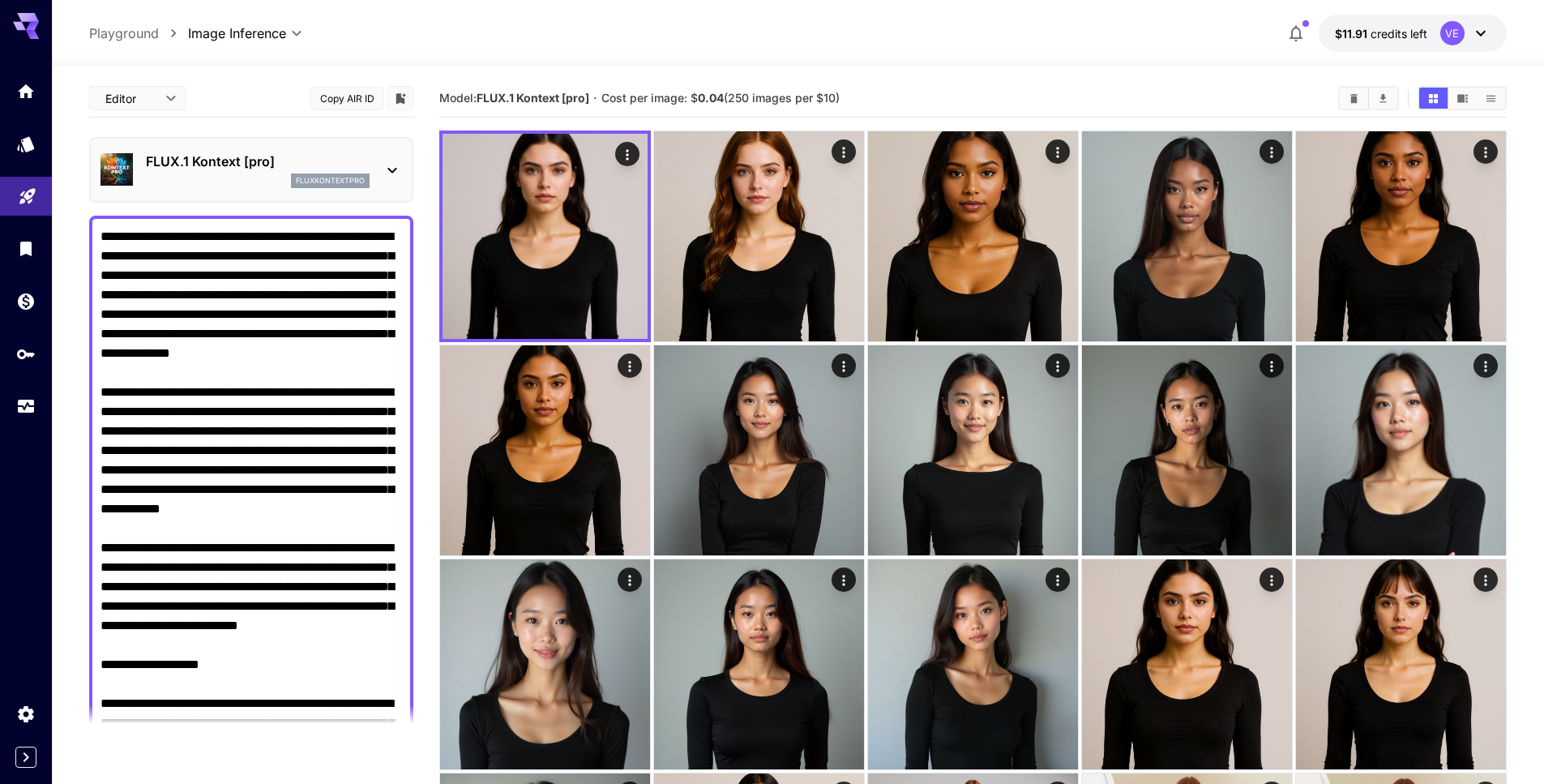
click at [281, 150] on div "FLUX.1 Kontext [pro] fluxkontextpro" at bounding box center [251, 169] width 301 height 49
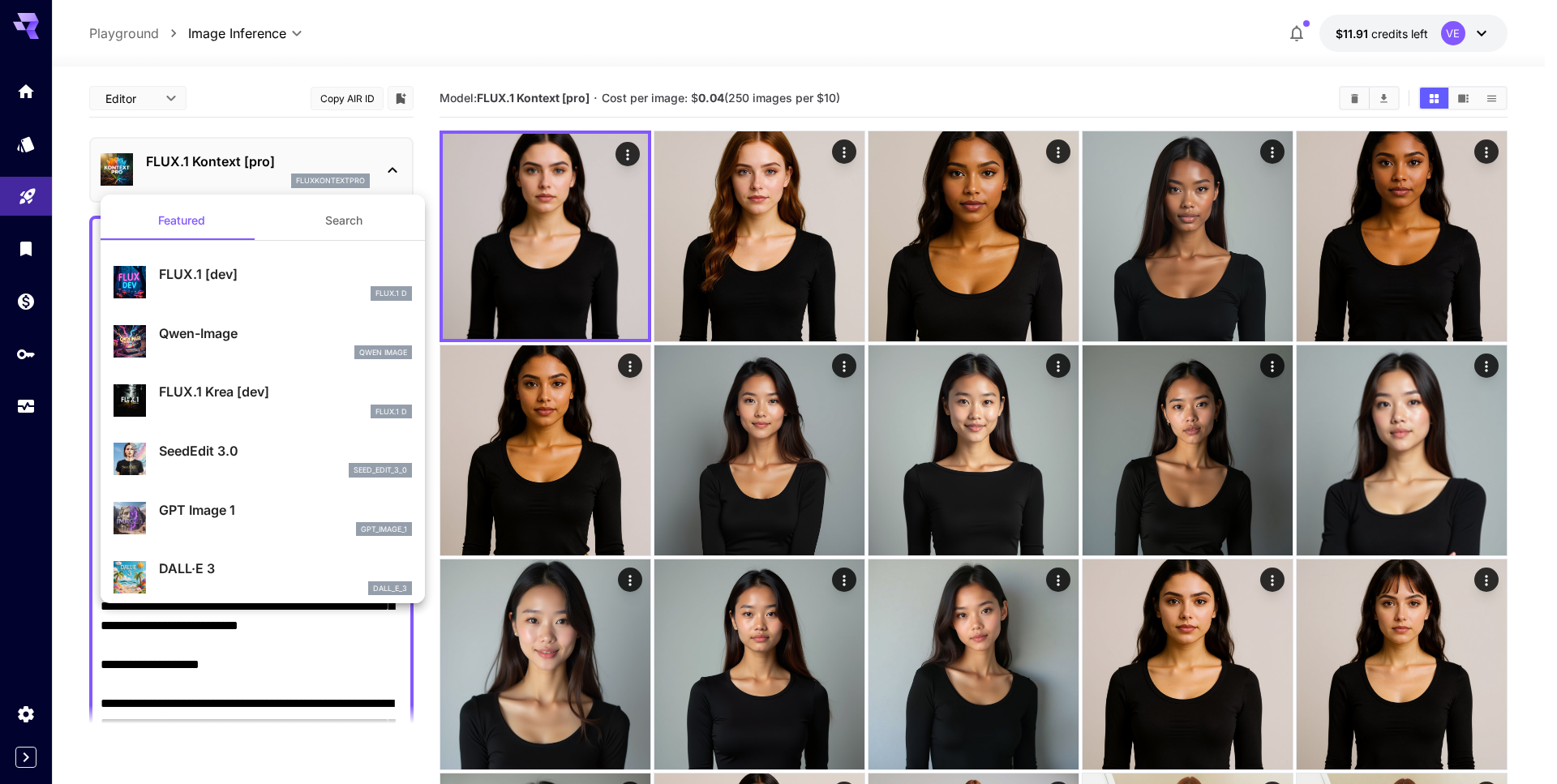
click at [225, 268] on p "FLUX.1 [dev]" at bounding box center [285, 274] width 253 height 20
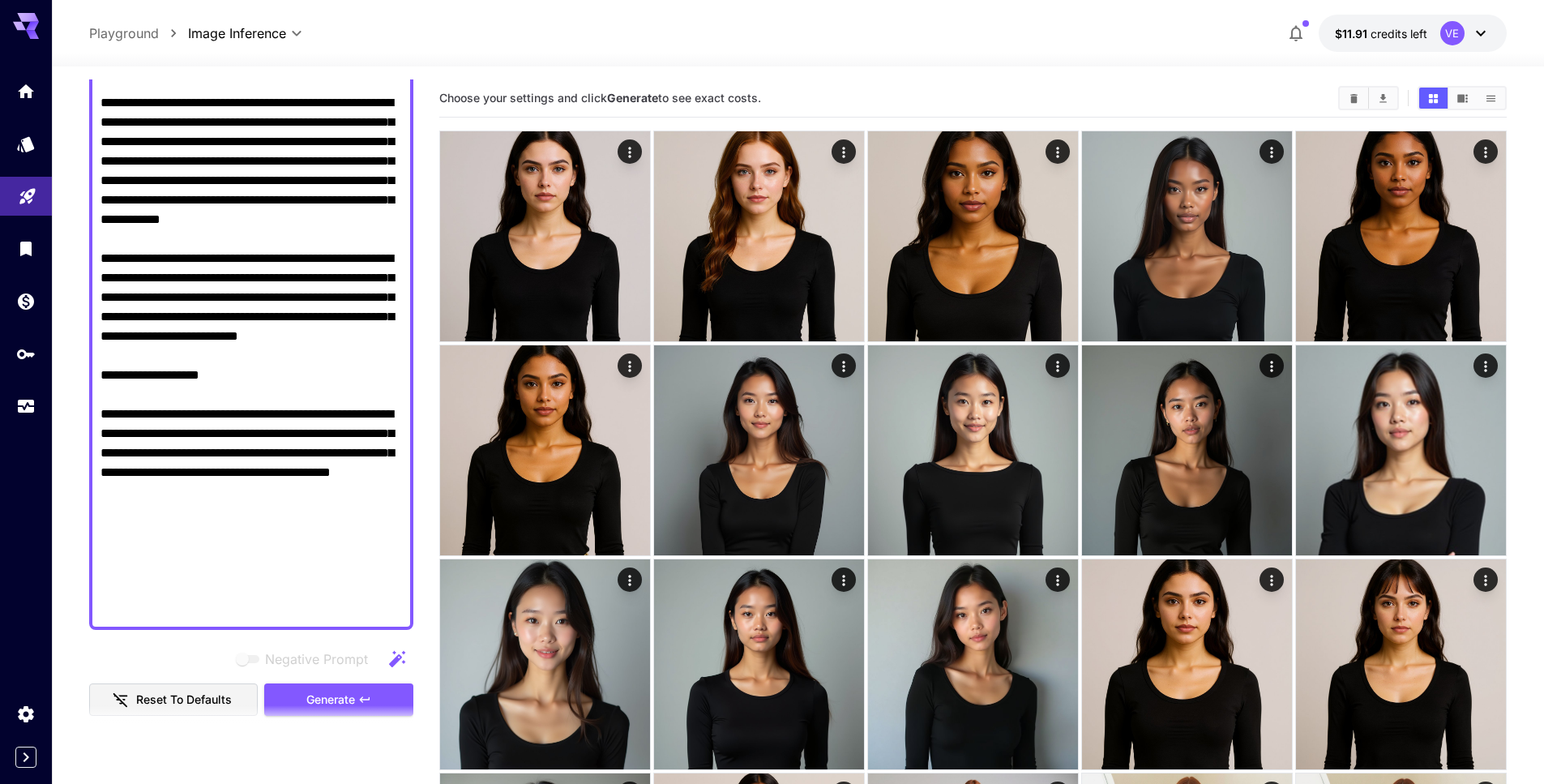
scroll to position [309, 0]
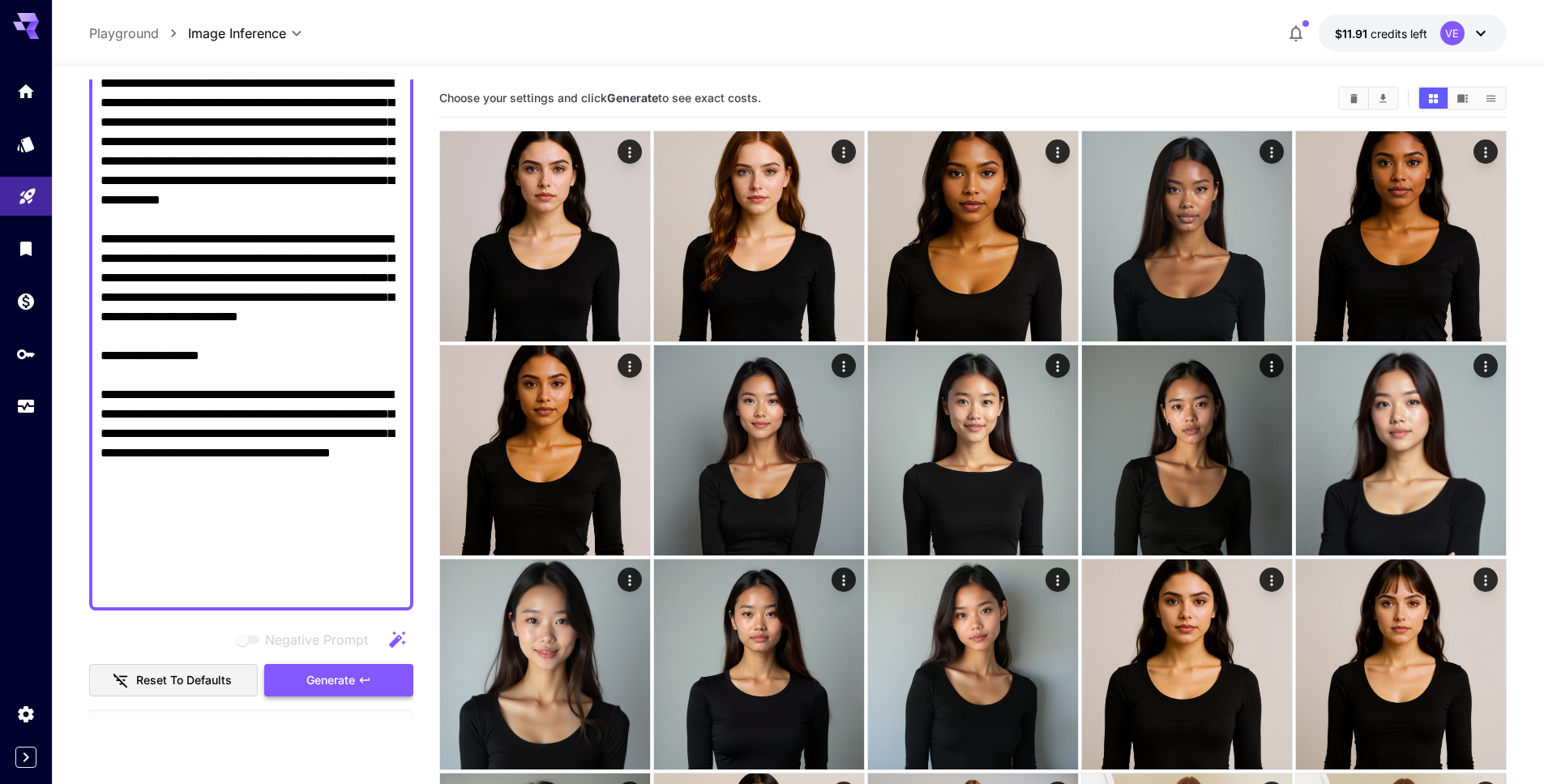
click at [360, 683] on icon "button" at bounding box center [364, 680] width 13 height 13
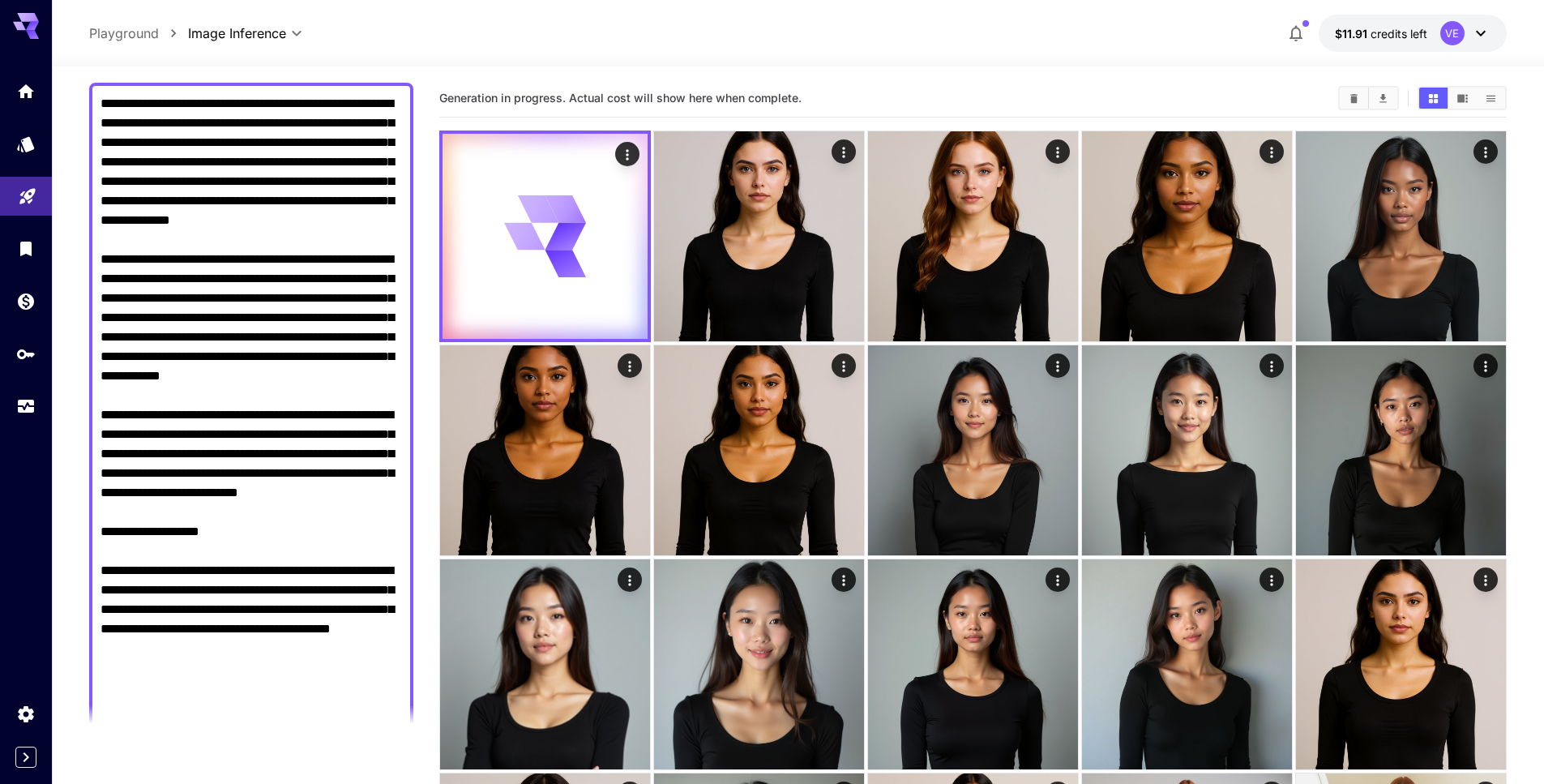
scroll to position [130, 0]
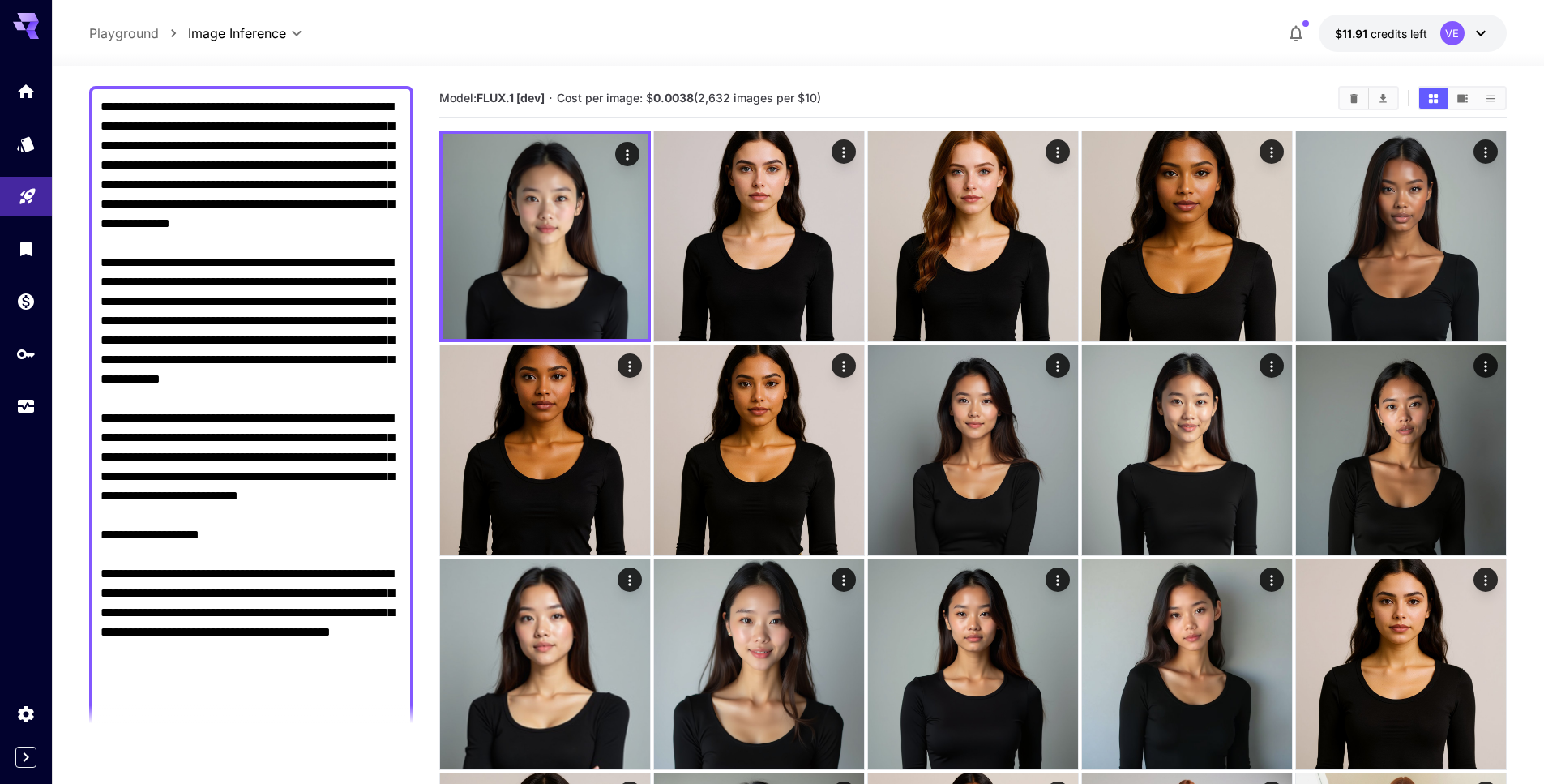
click at [238, 282] on textarea "Negative Prompt" at bounding box center [251, 437] width 301 height 681
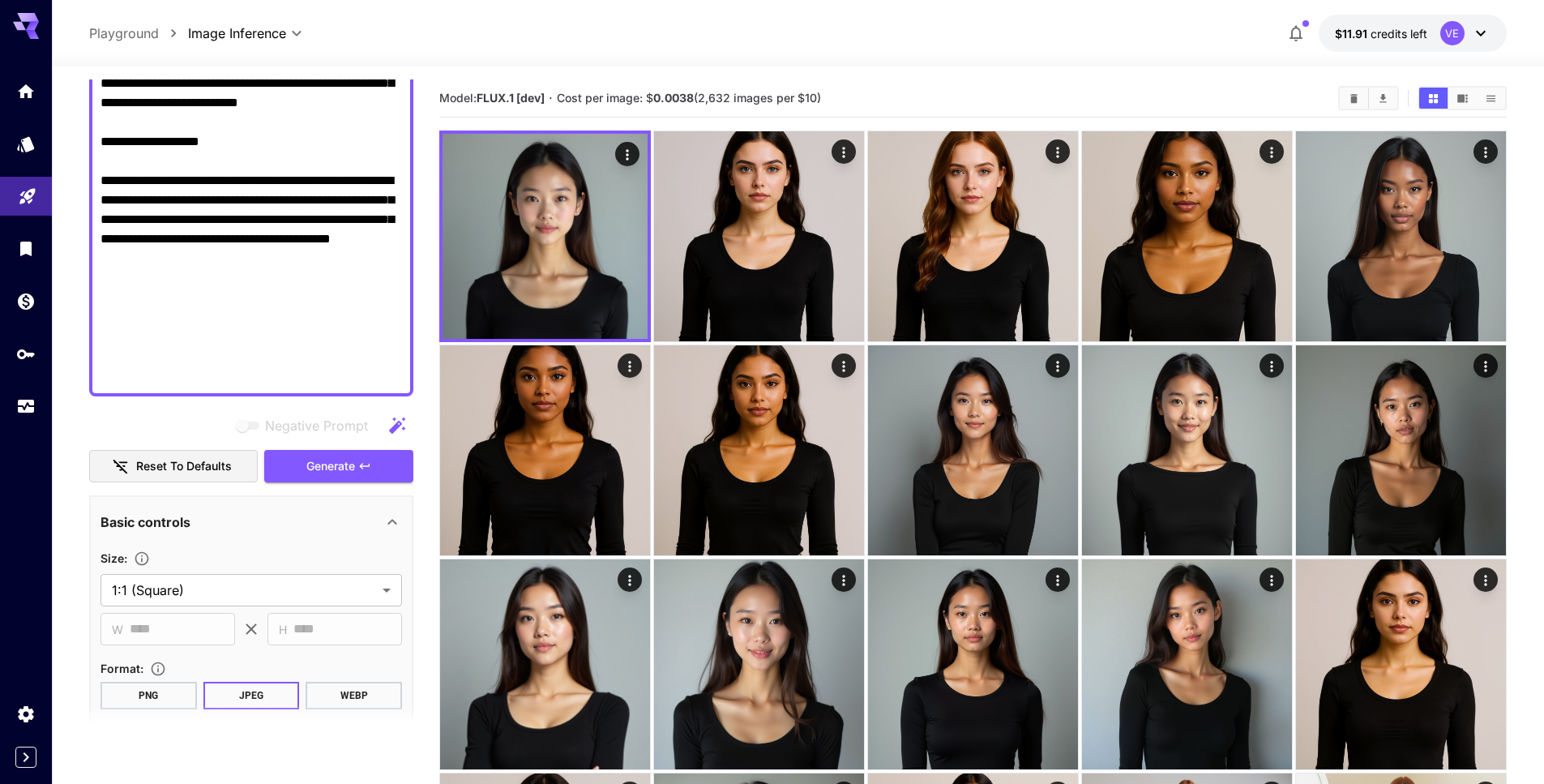
scroll to position [587, 0]
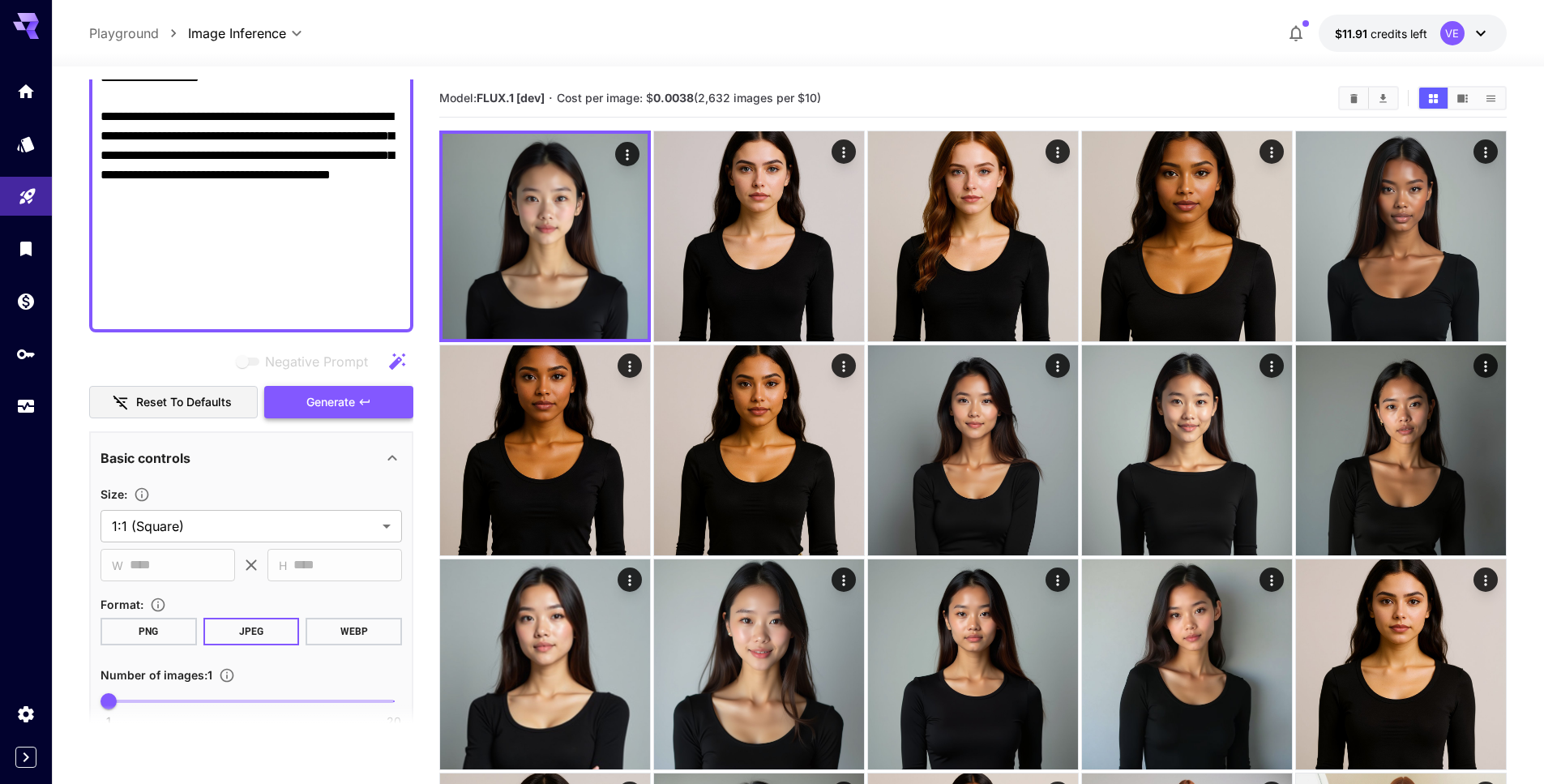
click at [345, 405] on span "Generate" at bounding box center [331, 402] width 49 height 20
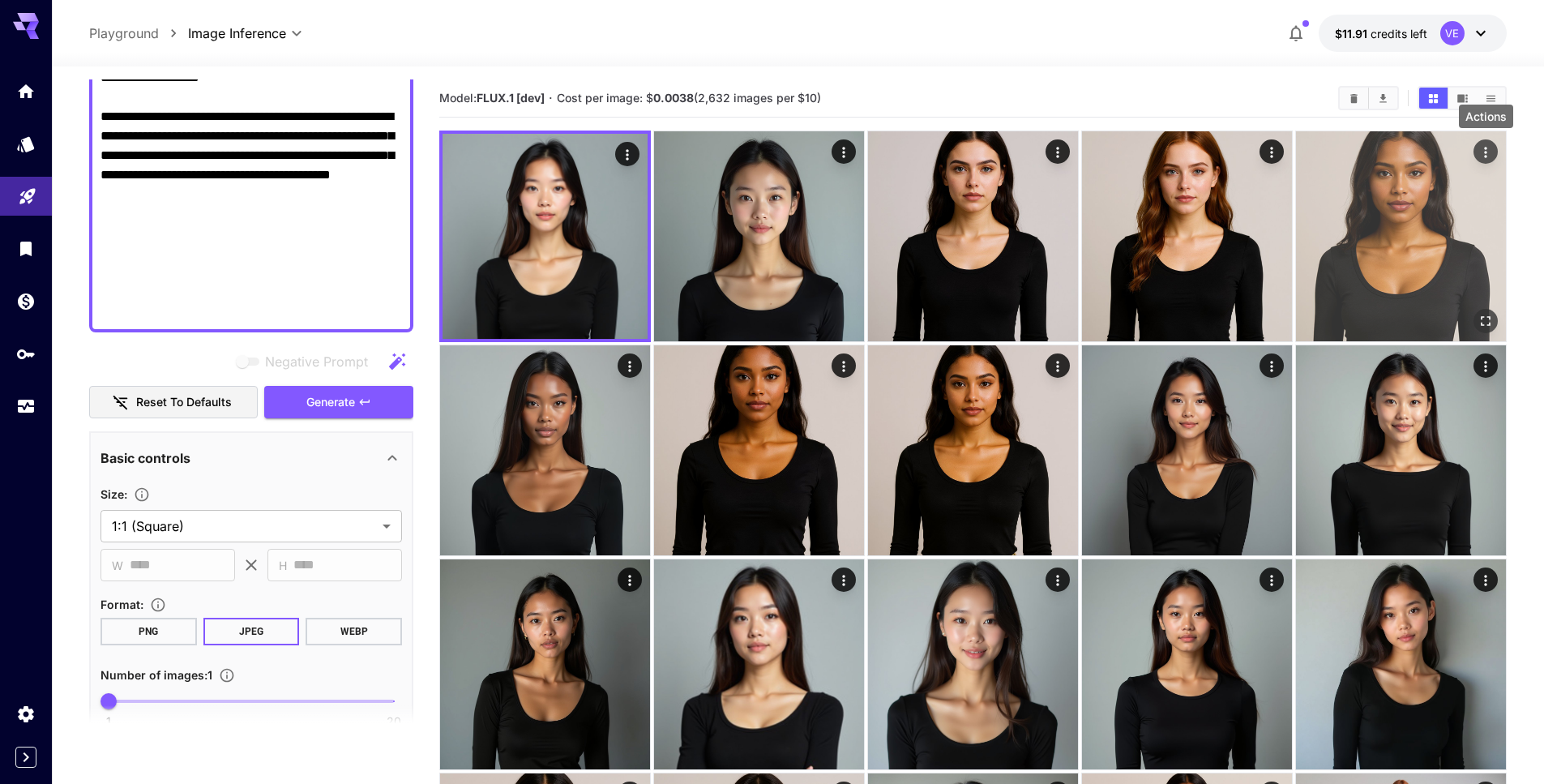
click at [1483, 157] on icon "Actions" at bounding box center [1485, 152] width 16 height 16
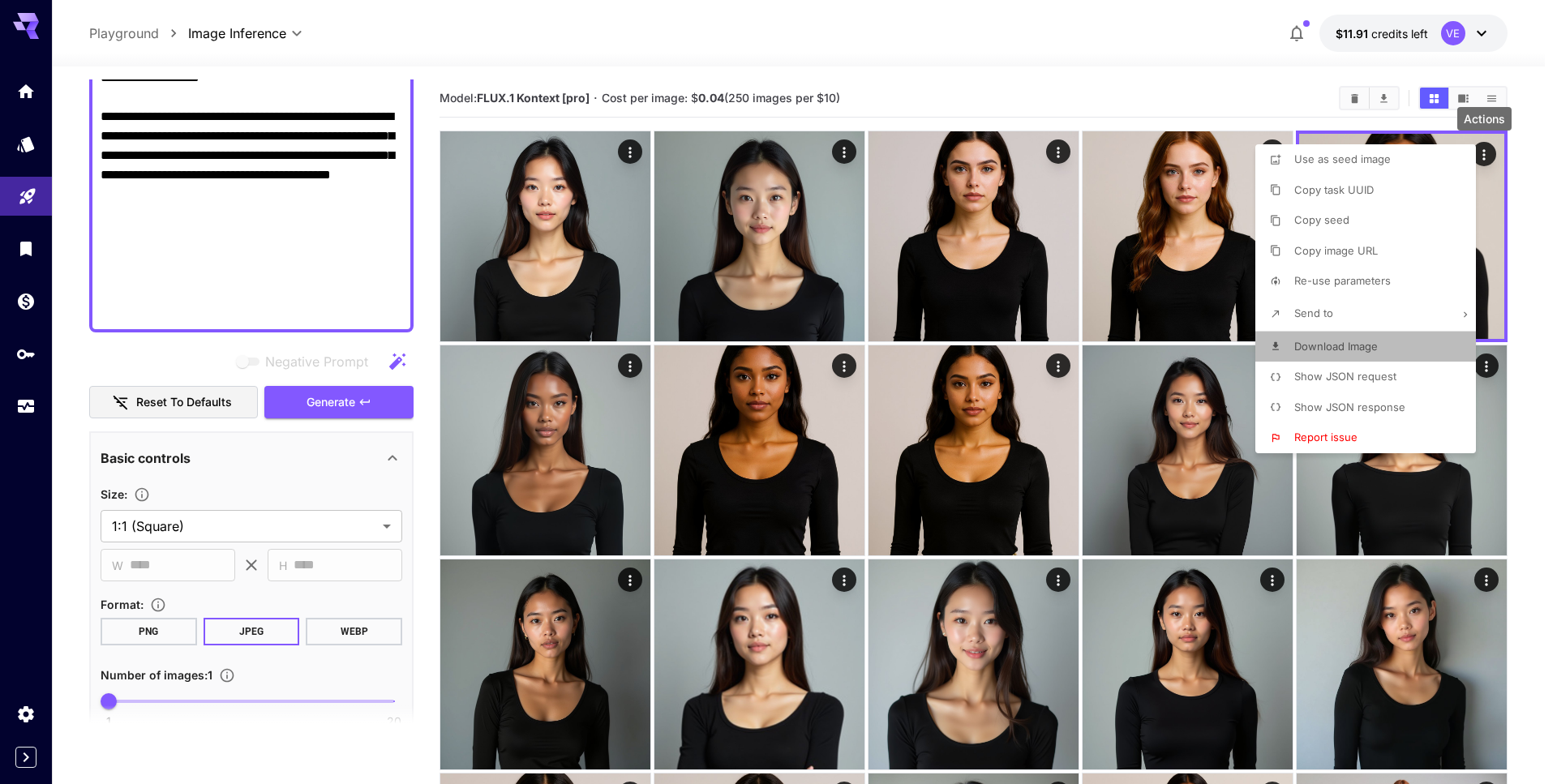
click at [1414, 354] on li "Download Image" at bounding box center [1370, 347] width 230 height 31
click at [1058, 103] on div at bounding box center [778, 392] width 1557 height 784
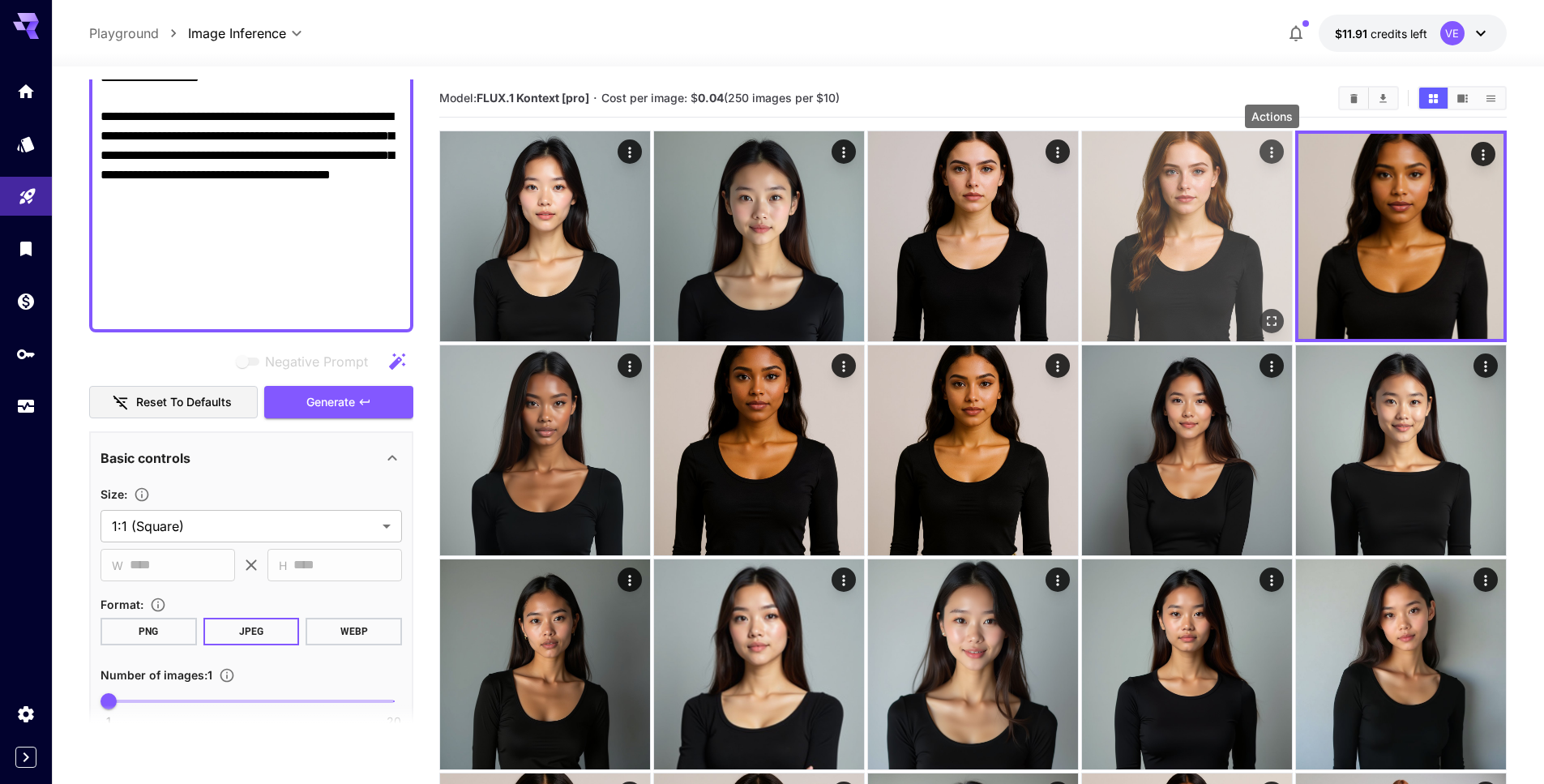
click at [1279, 151] on button "Actions" at bounding box center [1271, 151] width 24 height 24
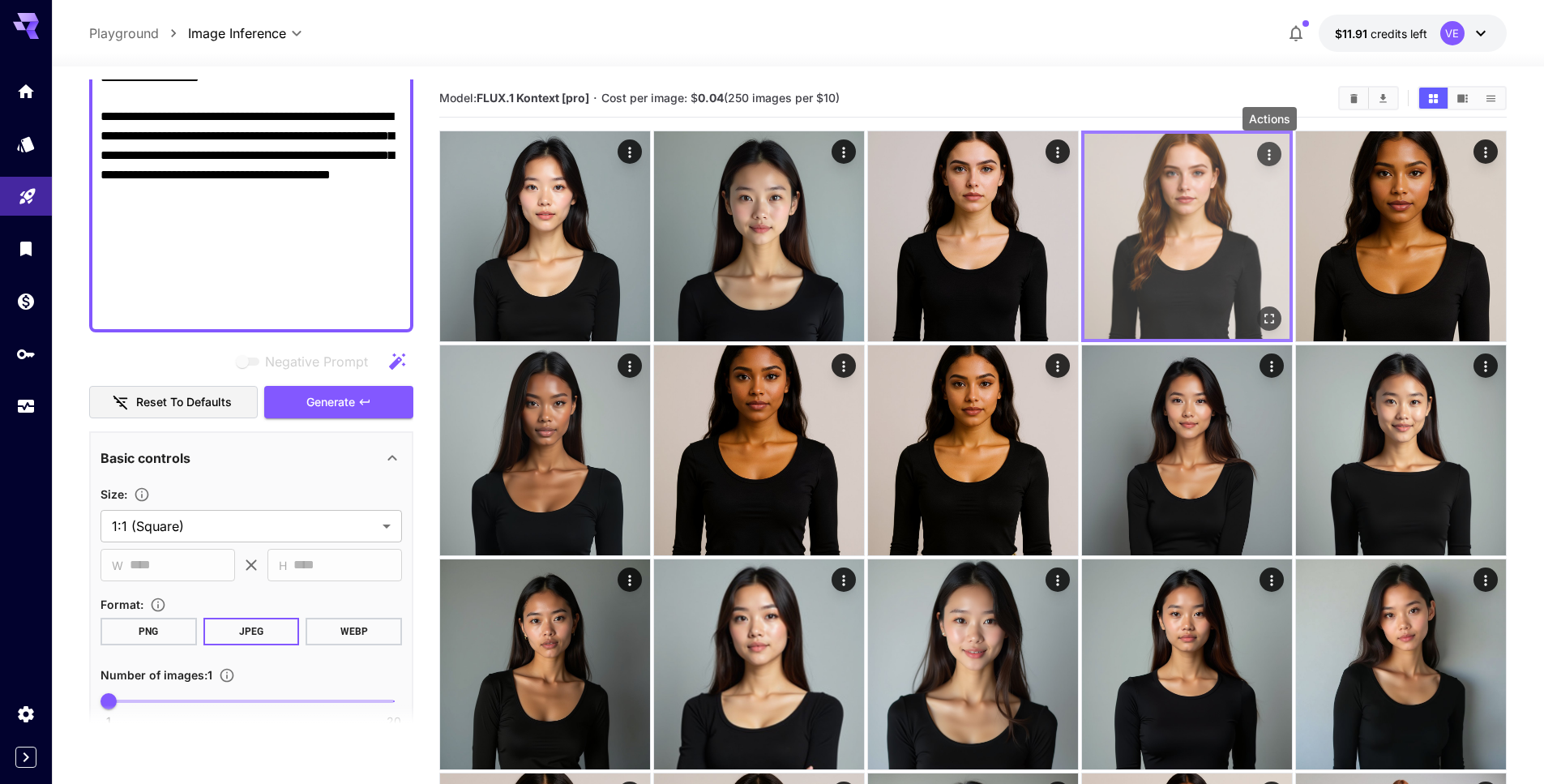
click at [1270, 154] on icon "Actions" at bounding box center [1269, 154] width 3 height 11
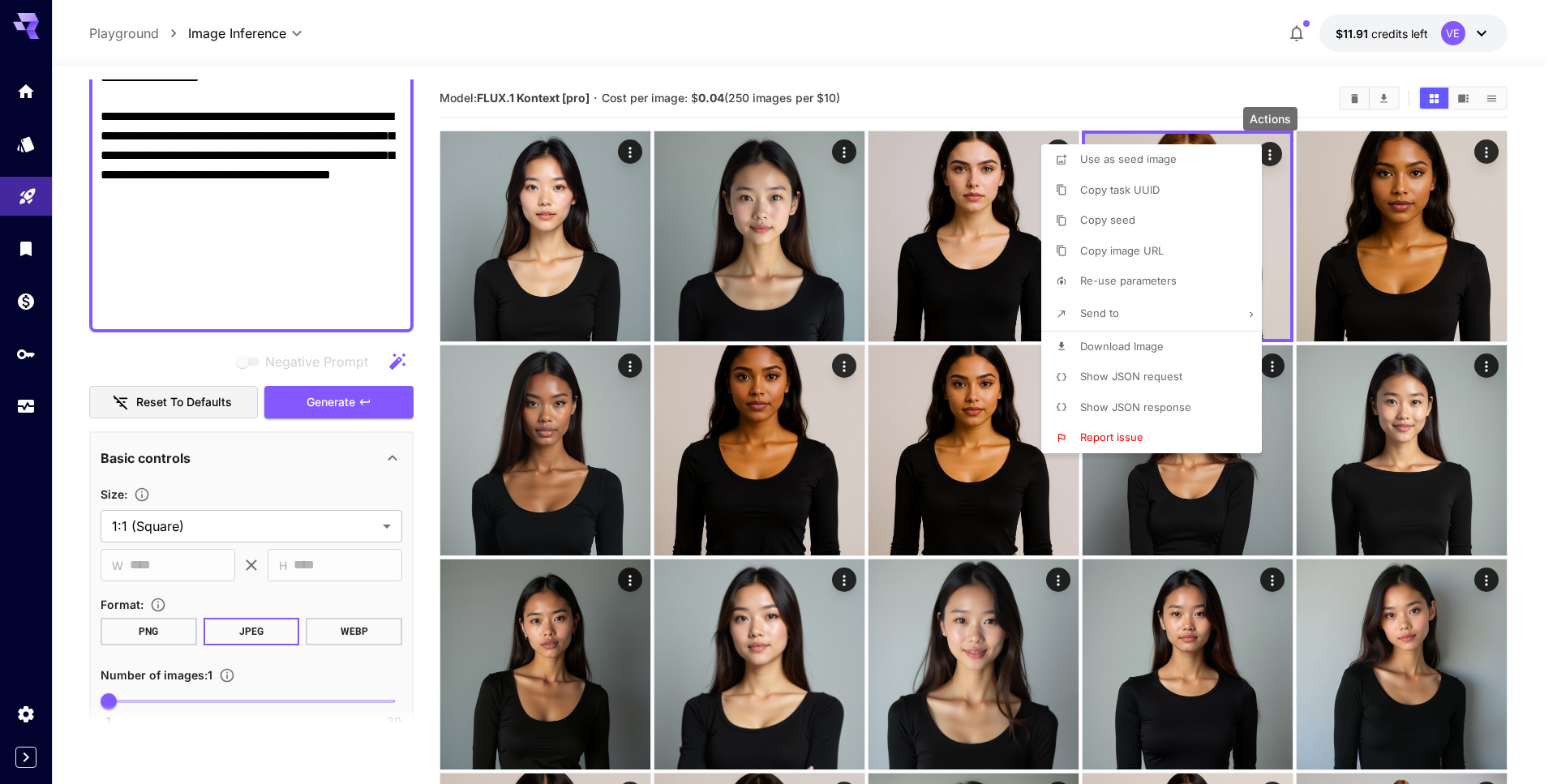
click at [1143, 347] on span "Download Image" at bounding box center [1122, 346] width 84 height 13
click at [1003, 68] on div at bounding box center [778, 392] width 1557 height 784
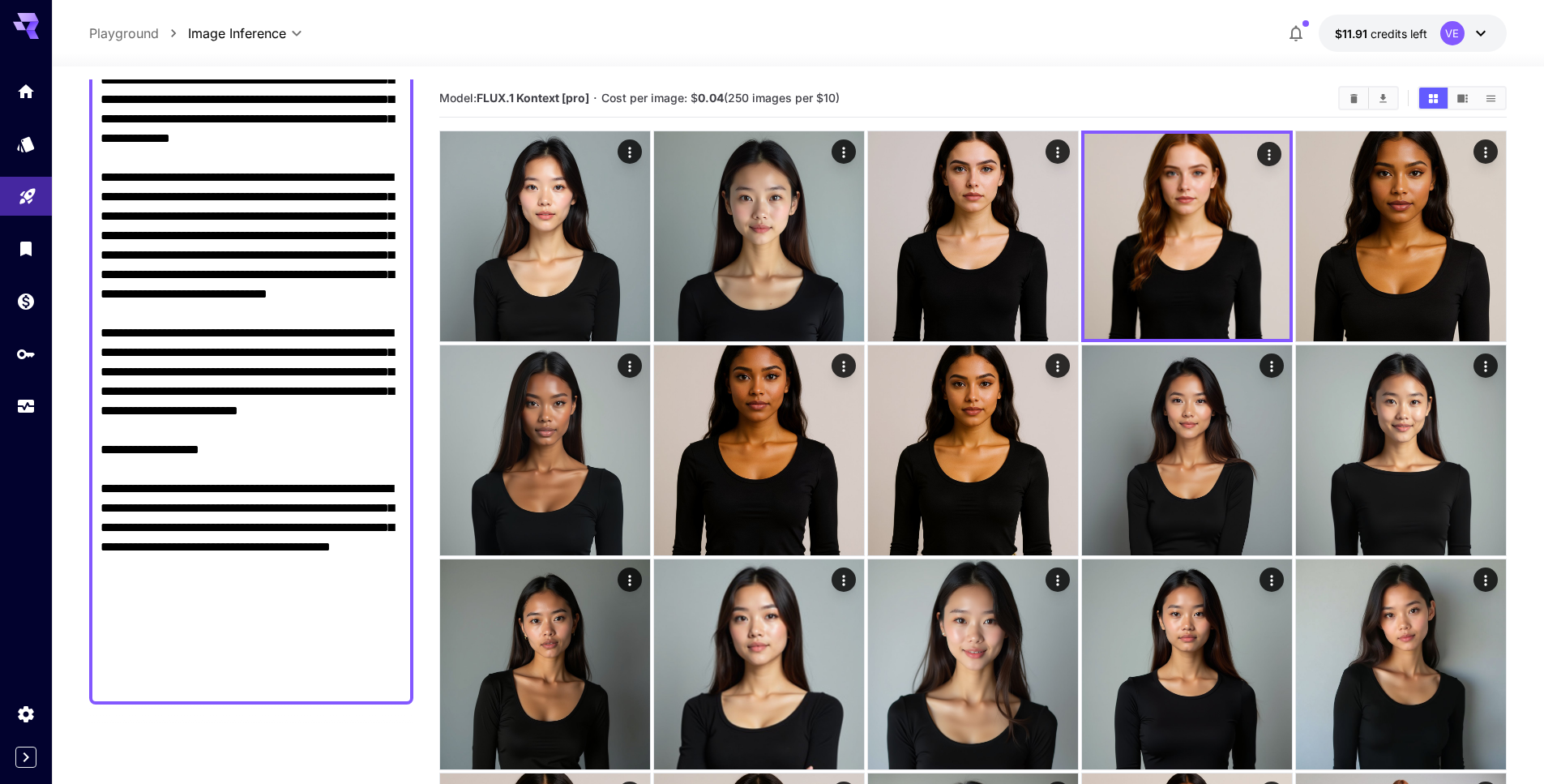
scroll to position [130, 0]
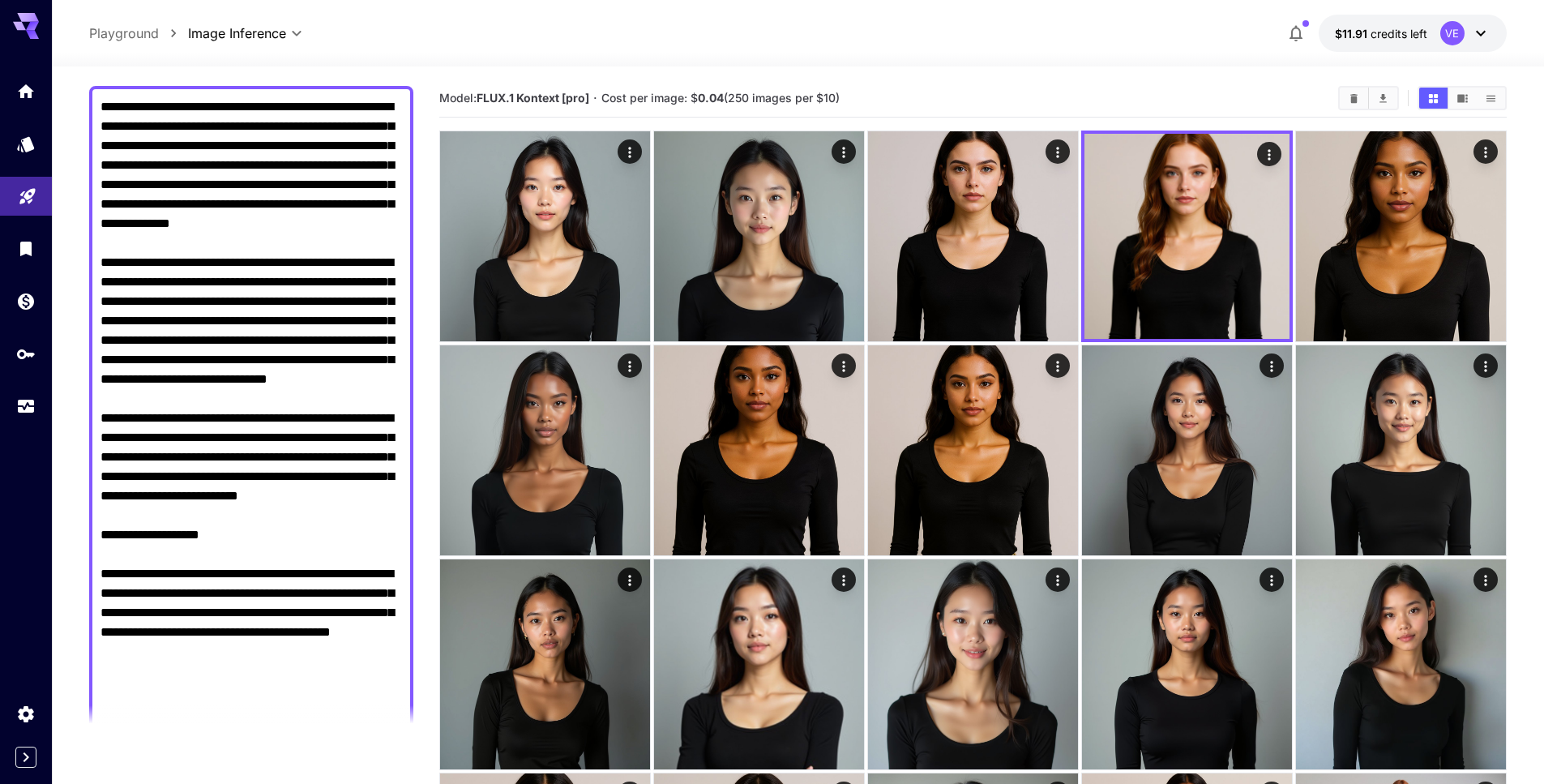
click at [302, 283] on textarea "Negative Prompt" at bounding box center [251, 437] width 301 height 681
drag, startPoint x: 302, startPoint y: 283, endPoint x: 317, endPoint y: 282, distance: 15.0
click at [317, 282] on textarea "Negative Prompt" at bounding box center [251, 437] width 301 height 681
click at [307, 276] on textarea "Negative Prompt" at bounding box center [251, 437] width 301 height 681
drag, startPoint x: 307, startPoint y: 276, endPoint x: 329, endPoint y: 279, distance: 22.2
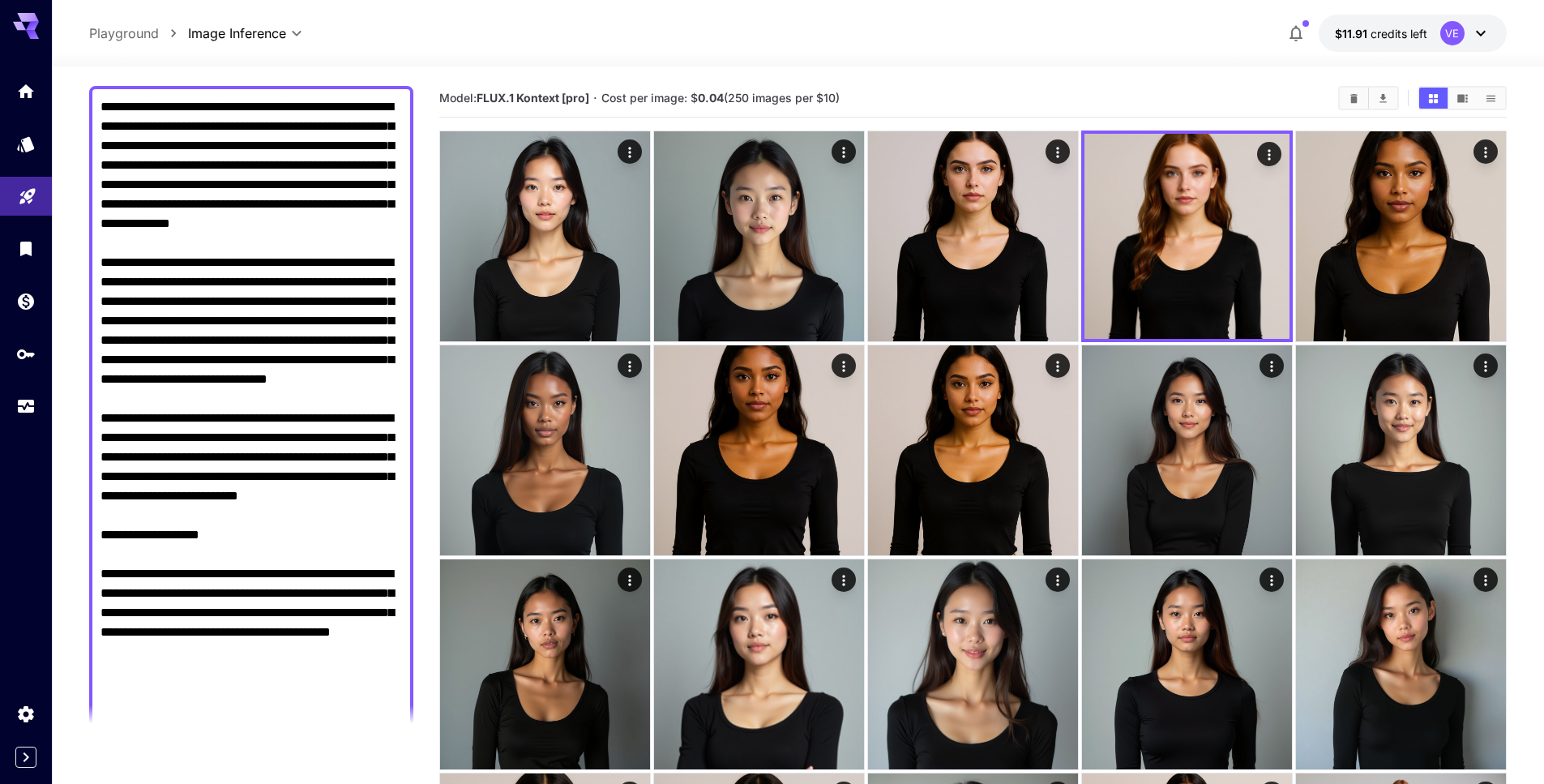
click at [329, 279] on textarea "Negative Prompt" at bounding box center [251, 437] width 301 height 681
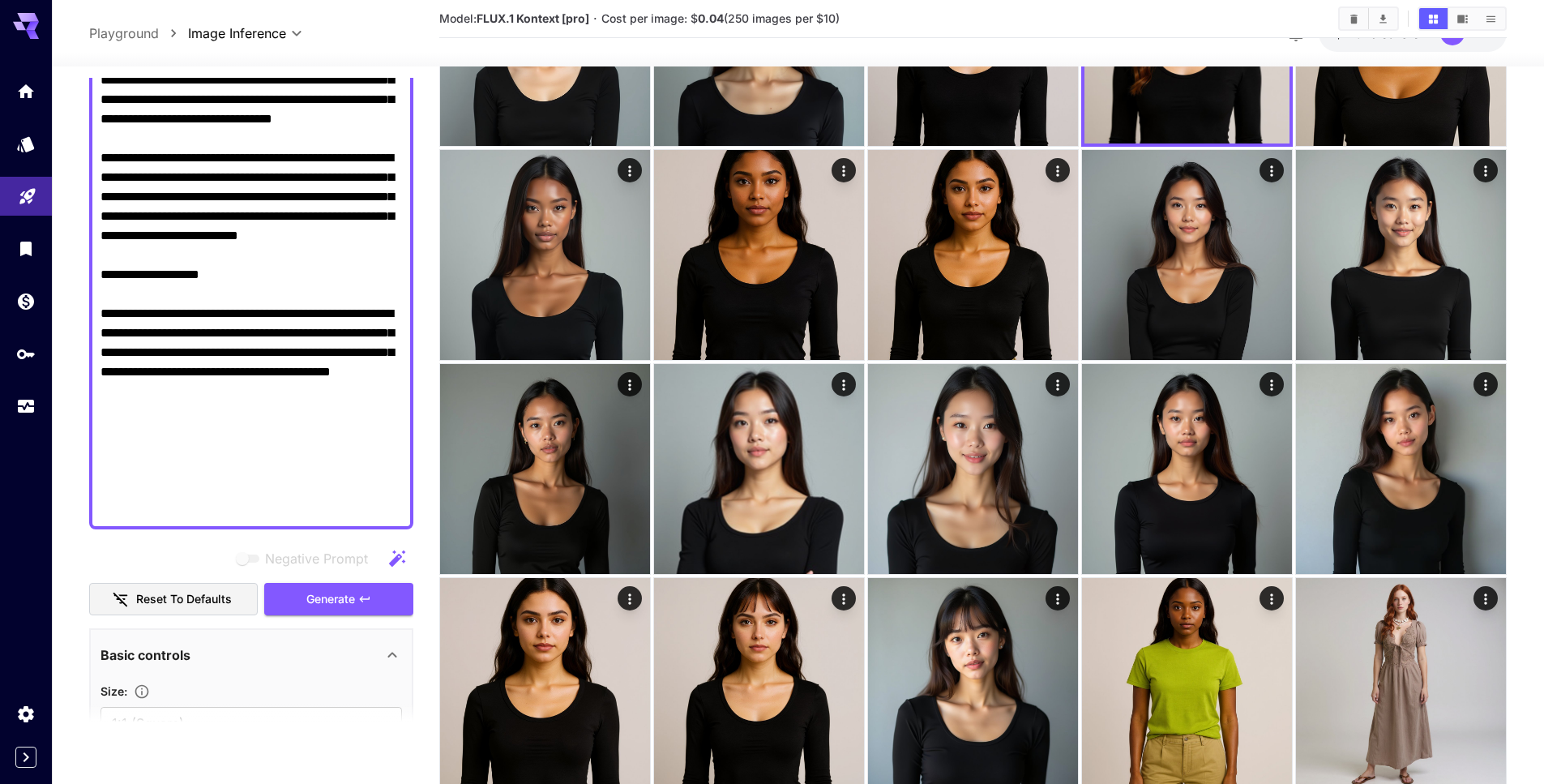
scroll to position [395, 0]
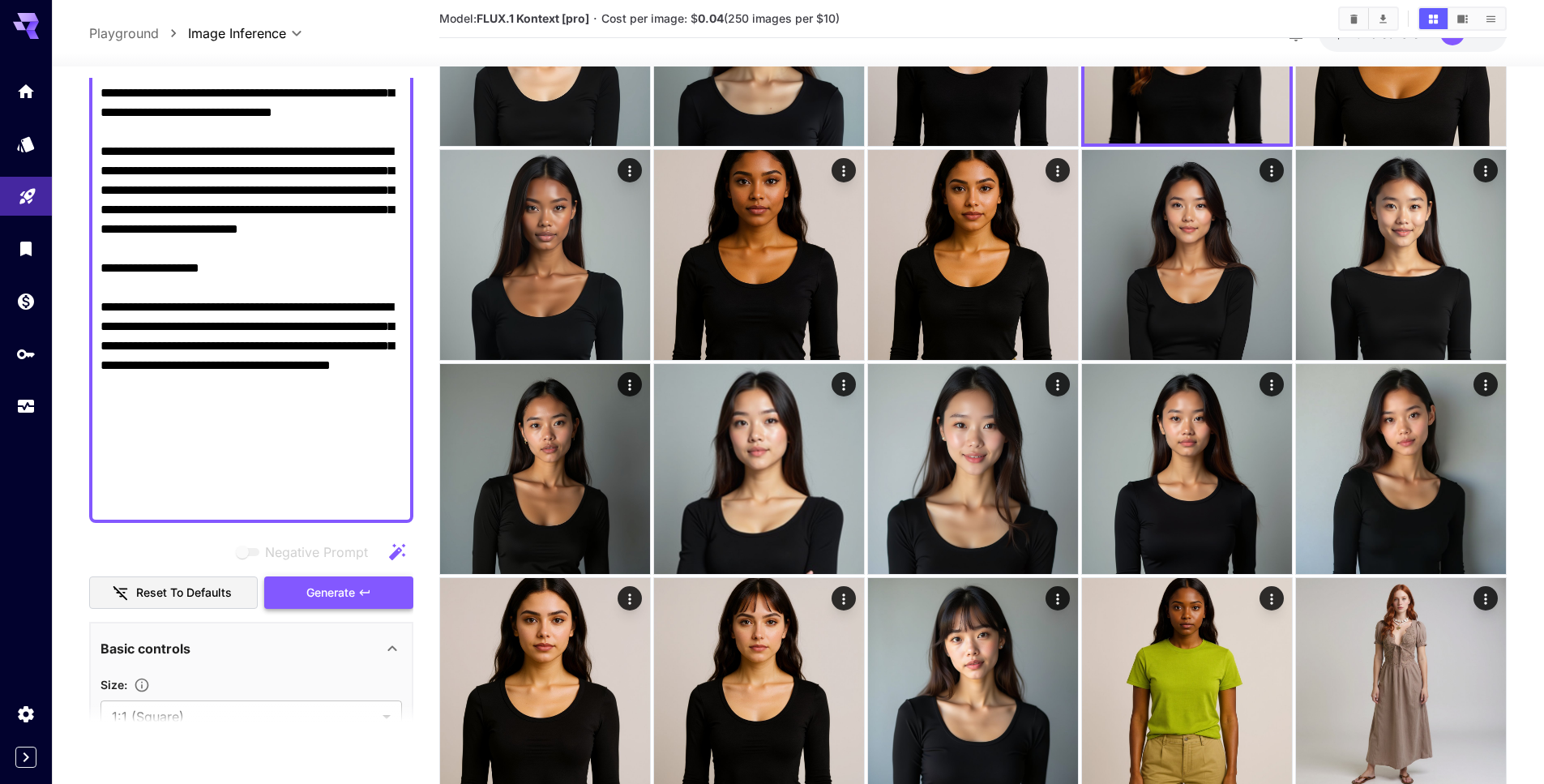
click at [328, 600] on span "Generate" at bounding box center [331, 592] width 49 height 20
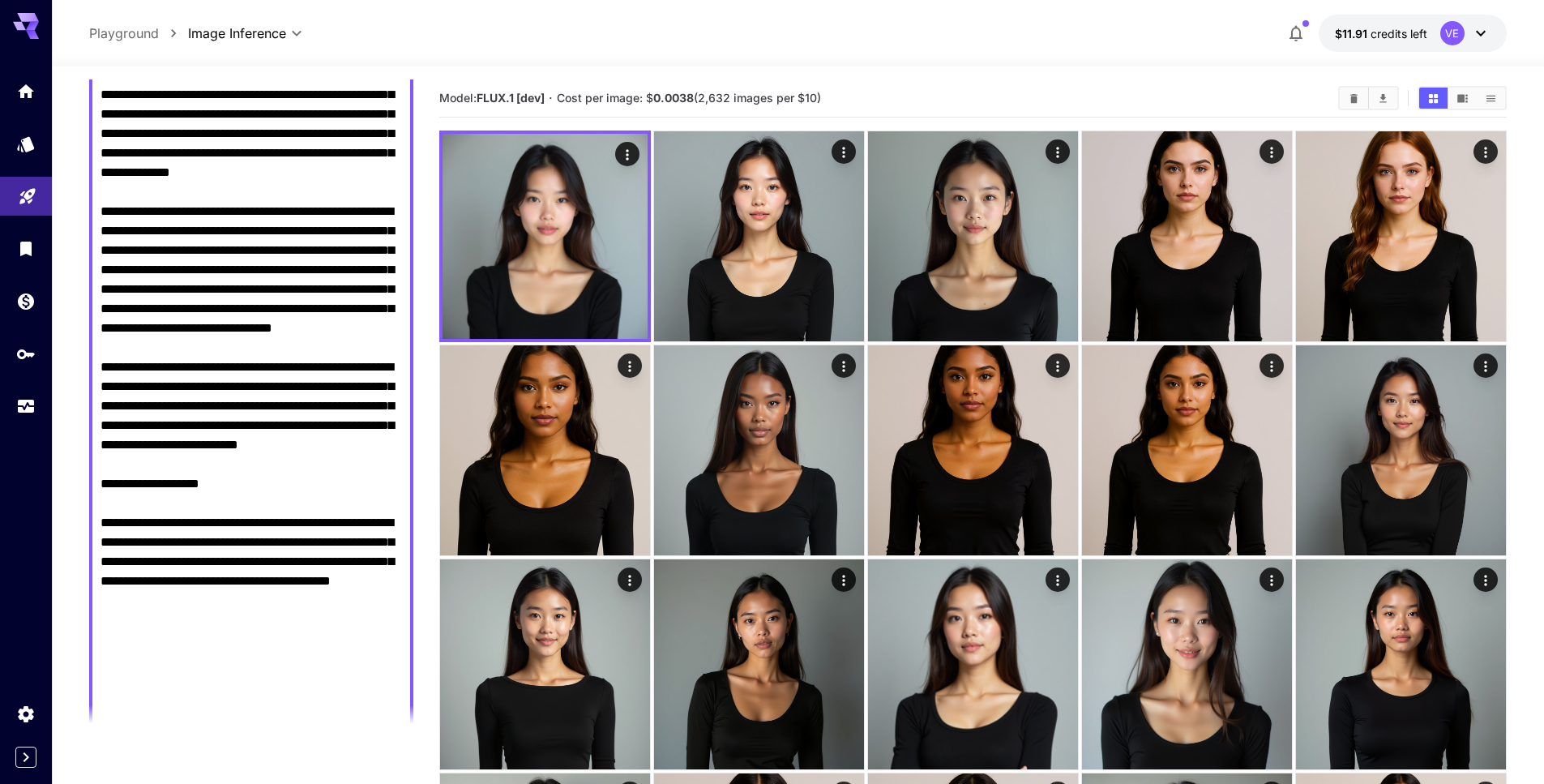
scroll to position [173, 0]
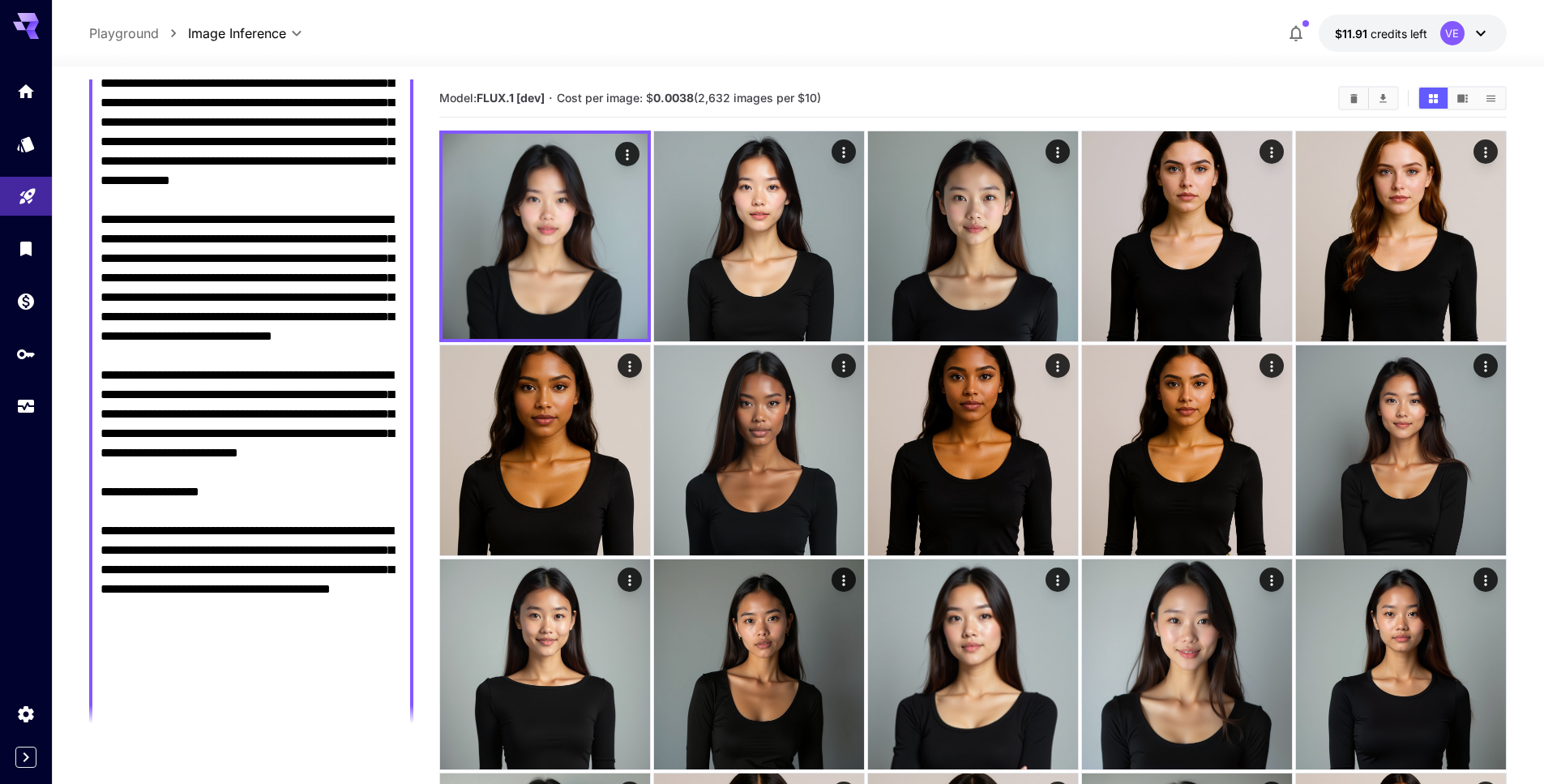
click at [258, 238] on textarea "Negative Prompt" at bounding box center [251, 395] width 301 height 681
drag, startPoint x: 258, startPoint y: 238, endPoint x: 343, endPoint y: 237, distance: 85.0
click at [343, 237] on textarea "Negative Prompt" at bounding box center [251, 395] width 301 height 681
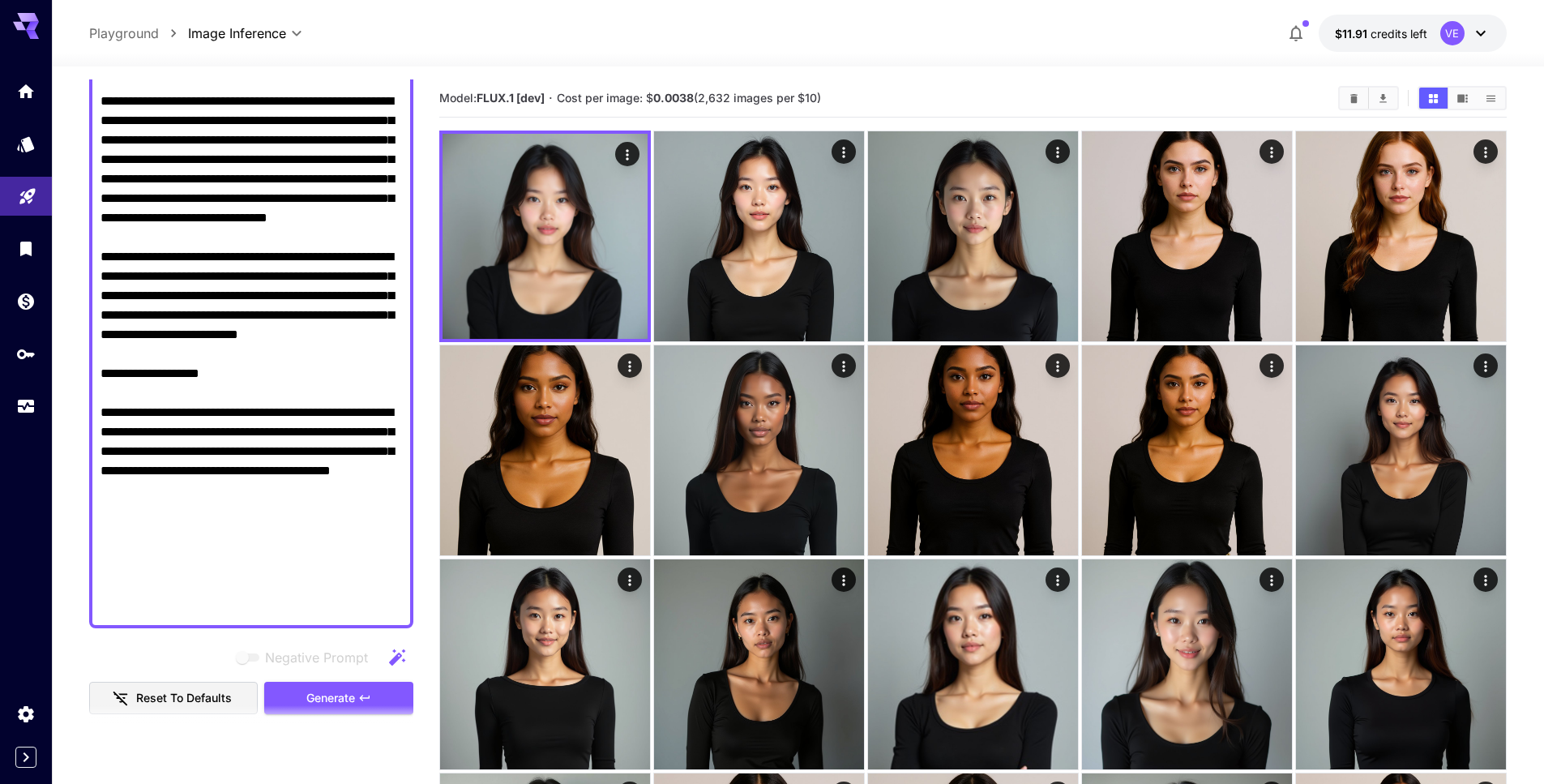
scroll to position [325, 0]
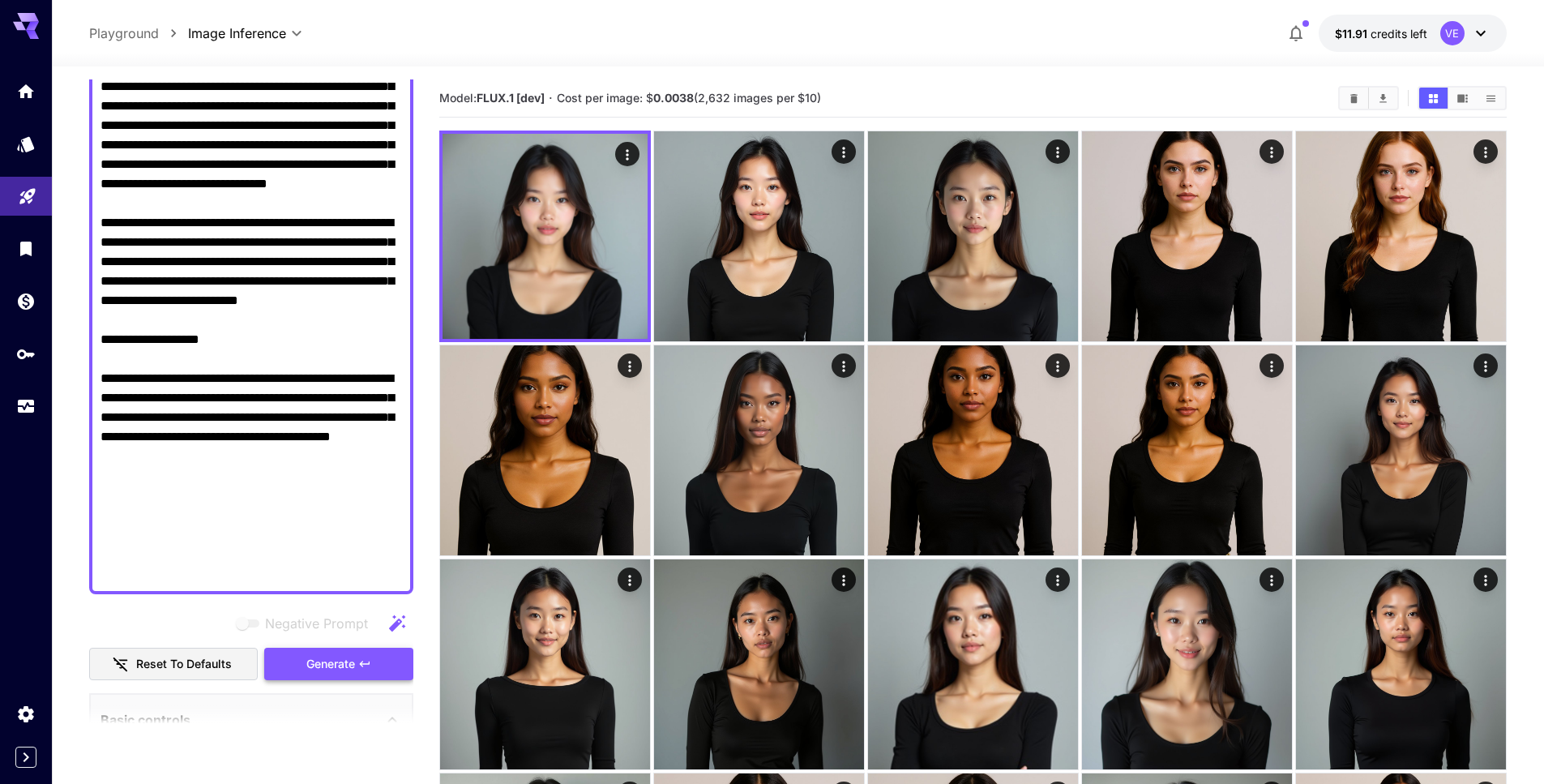
click at [337, 677] on button "Generate" at bounding box center [339, 664] width 149 height 33
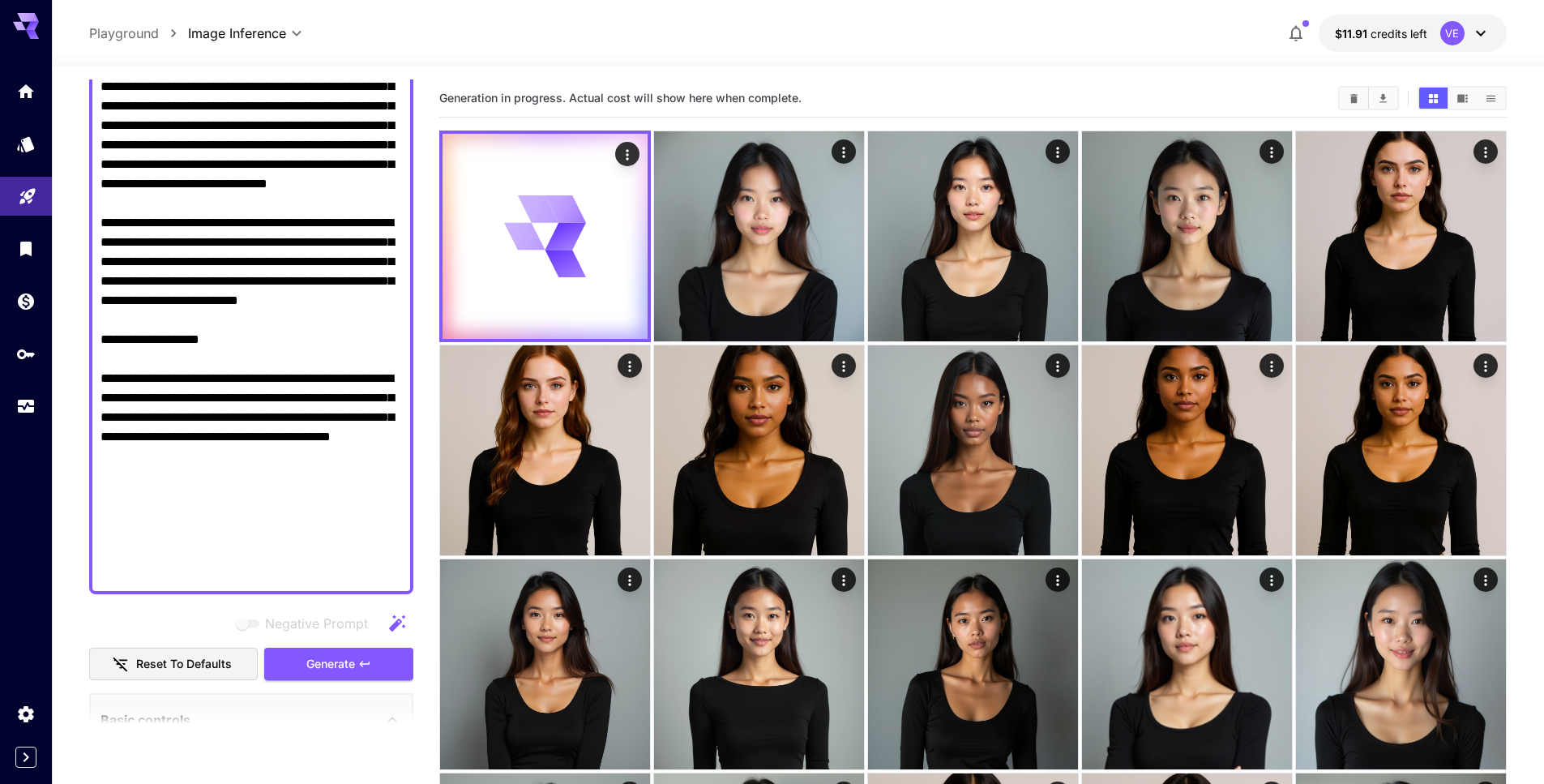
scroll to position [176, 0]
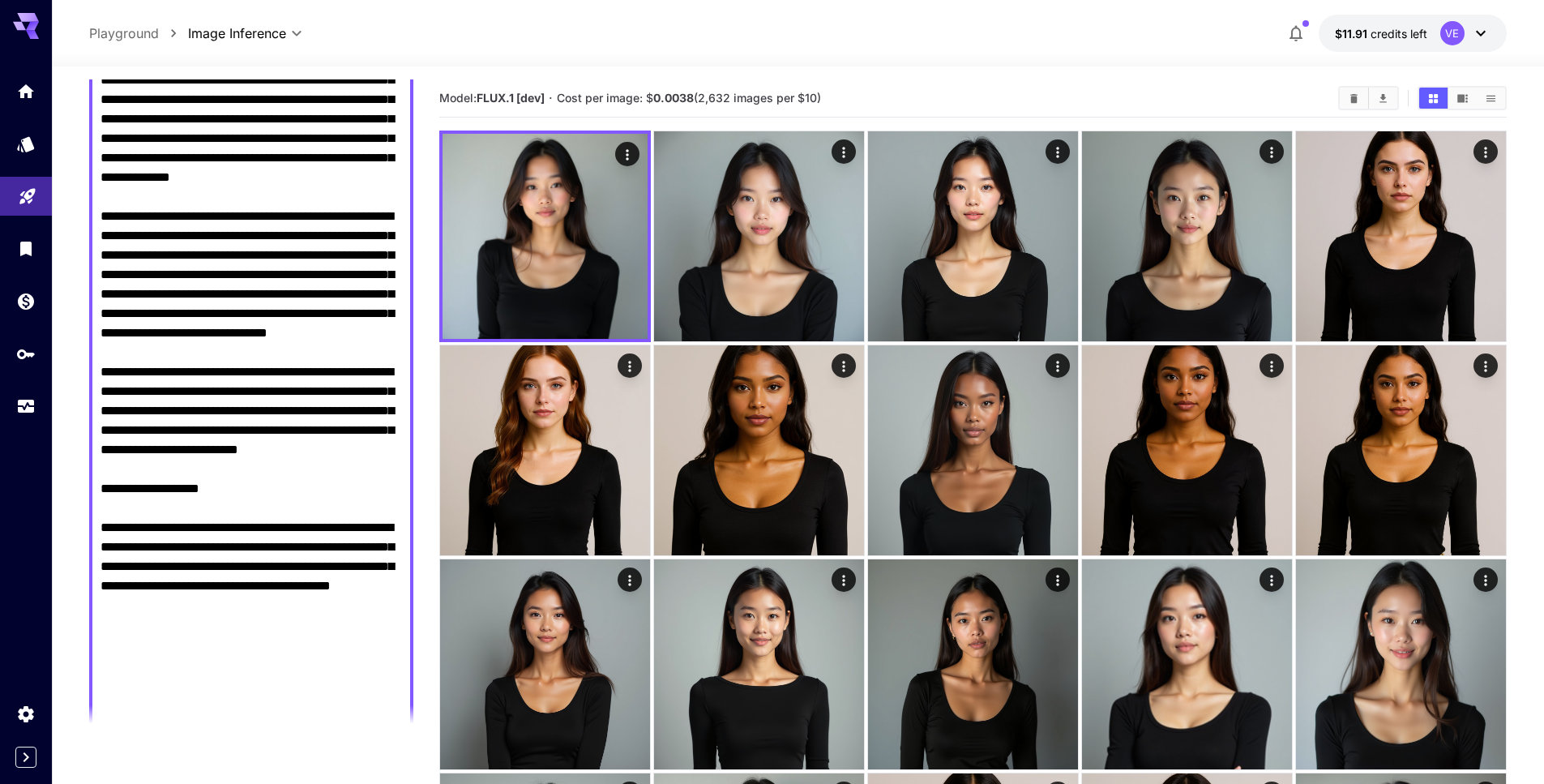
drag, startPoint x: 355, startPoint y: 239, endPoint x: 247, endPoint y: 241, distance: 108.0
click at [247, 241] on textarea "Negative Prompt" at bounding box center [251, 391] width 301 height 681
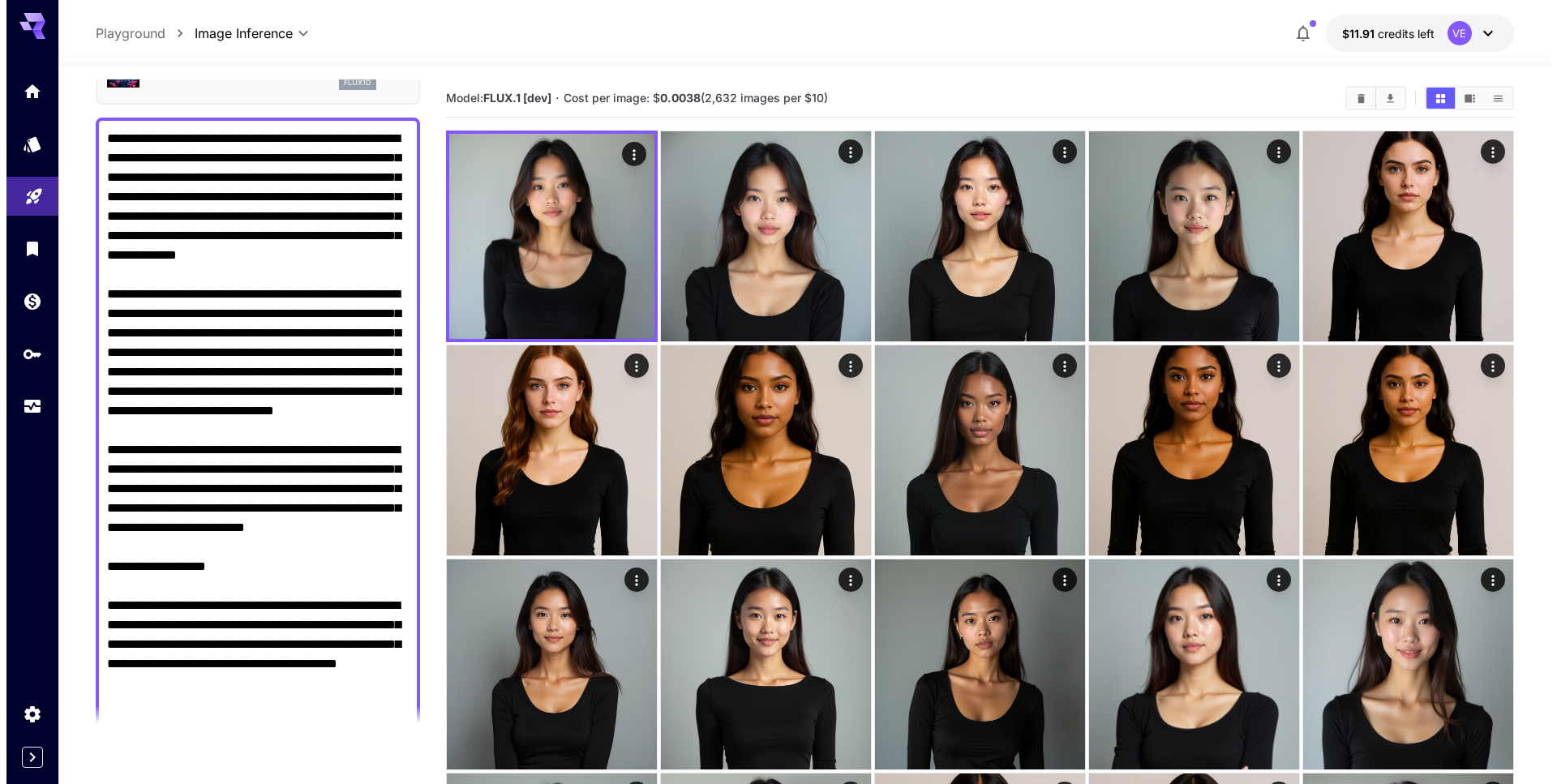
scroll to position [0, 0]
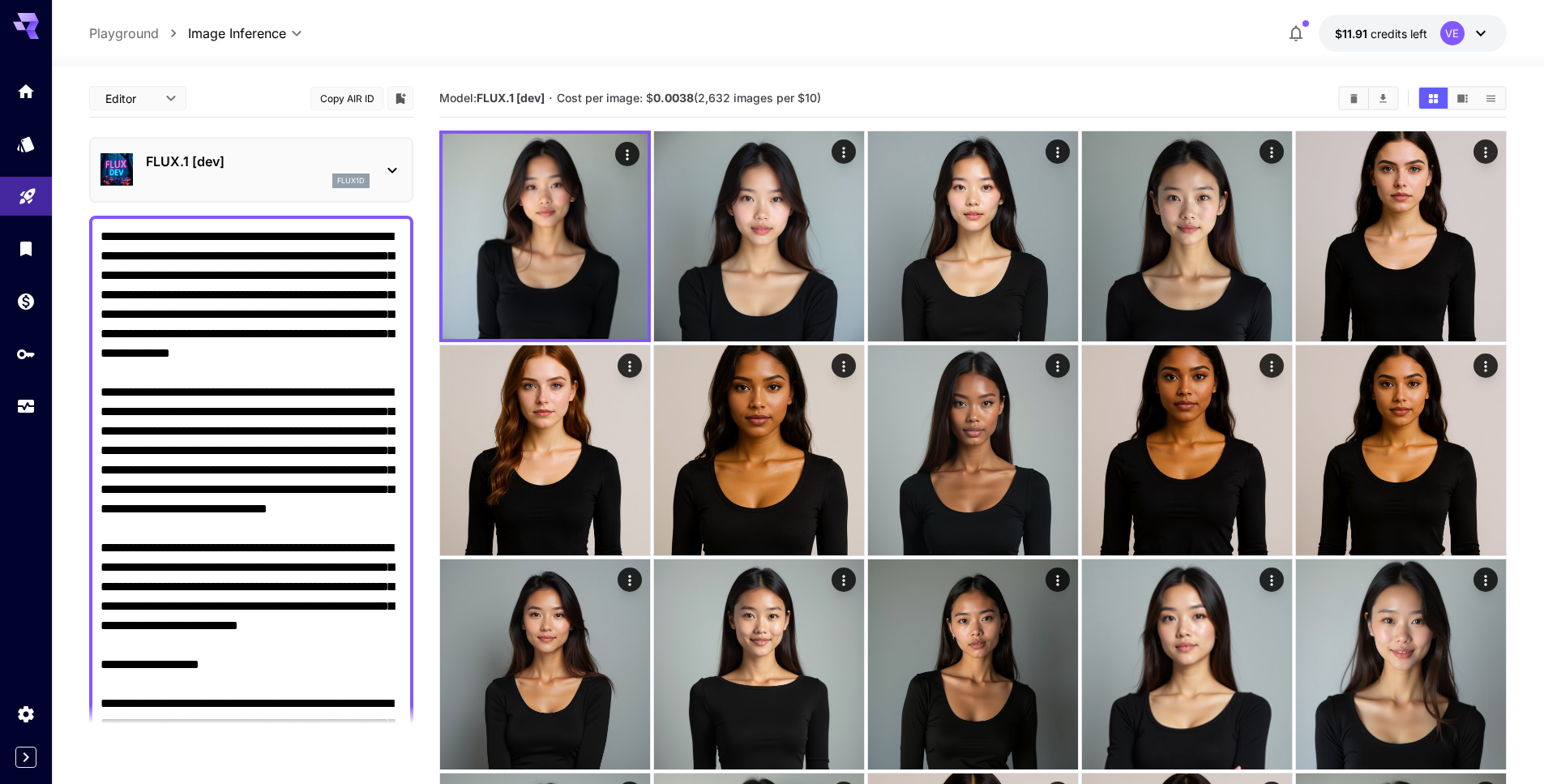
click at [275, 158] on p "FLUX.1 [dev]" at bounding box center [257, 161] width 224 height 20
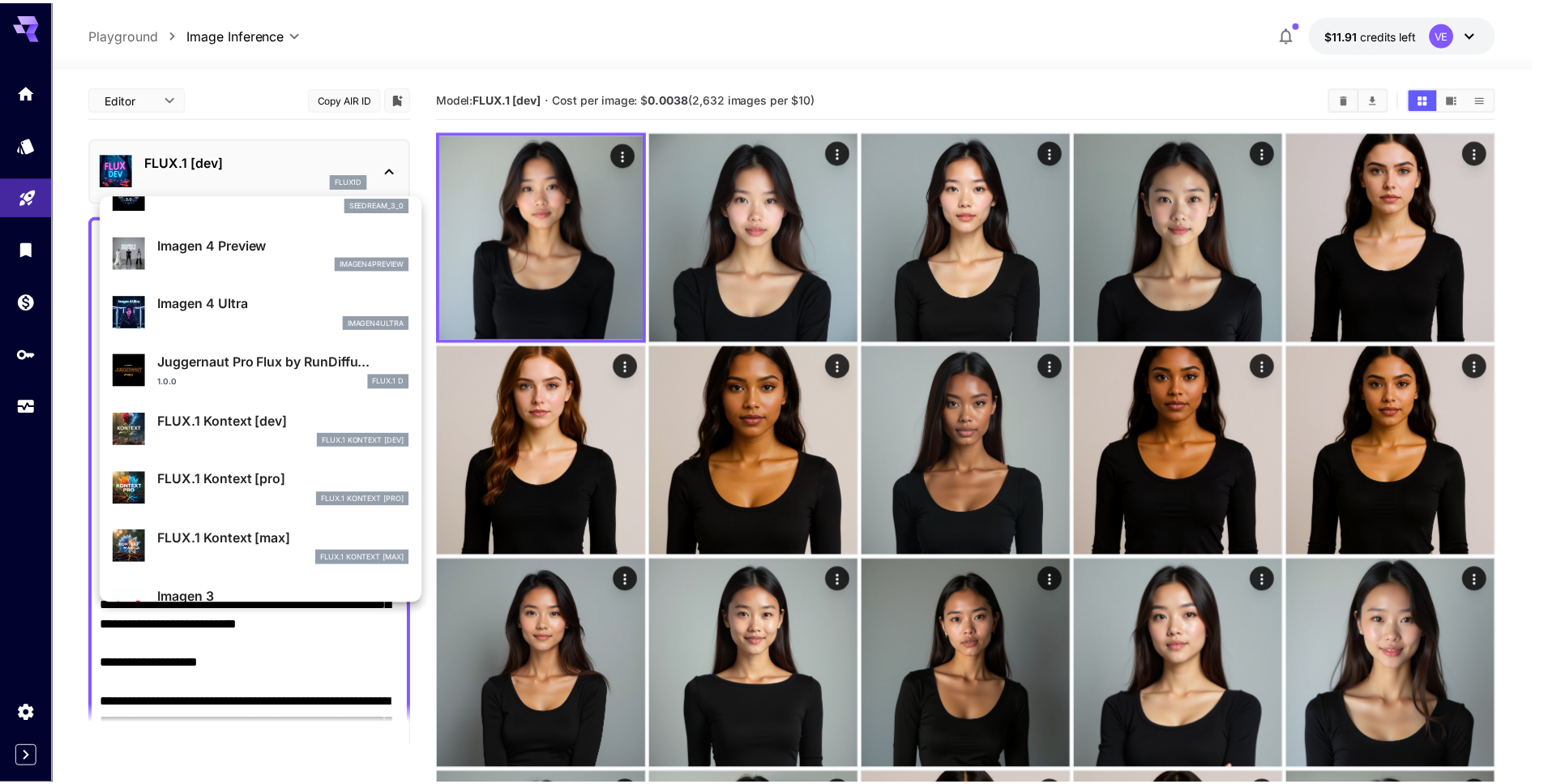
scroll to position [527, 0]
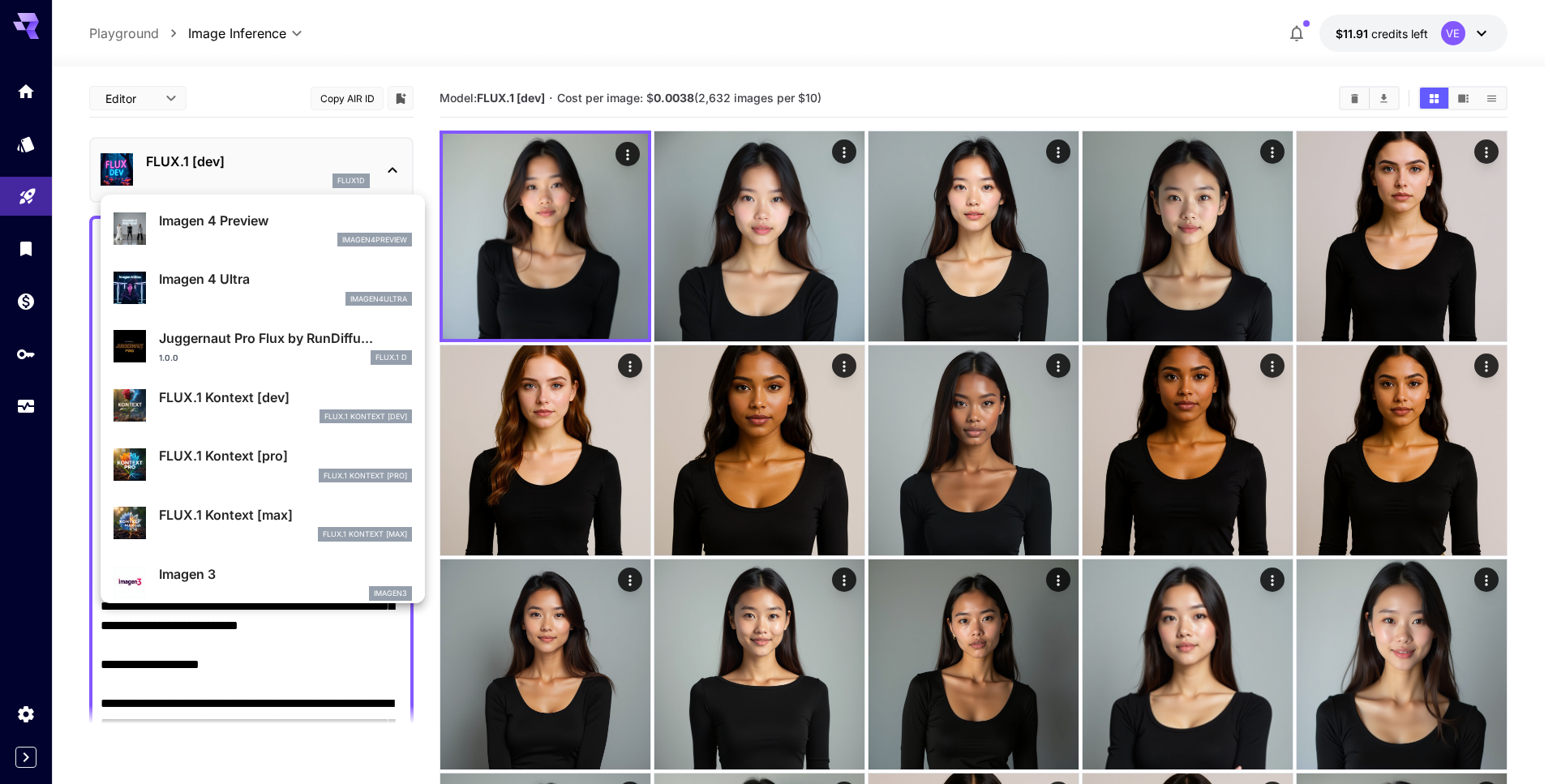
click at [270, 473] on div "FLUX.1 Kontext [pro]" at bounding box center [285, 476] width 253 height 14
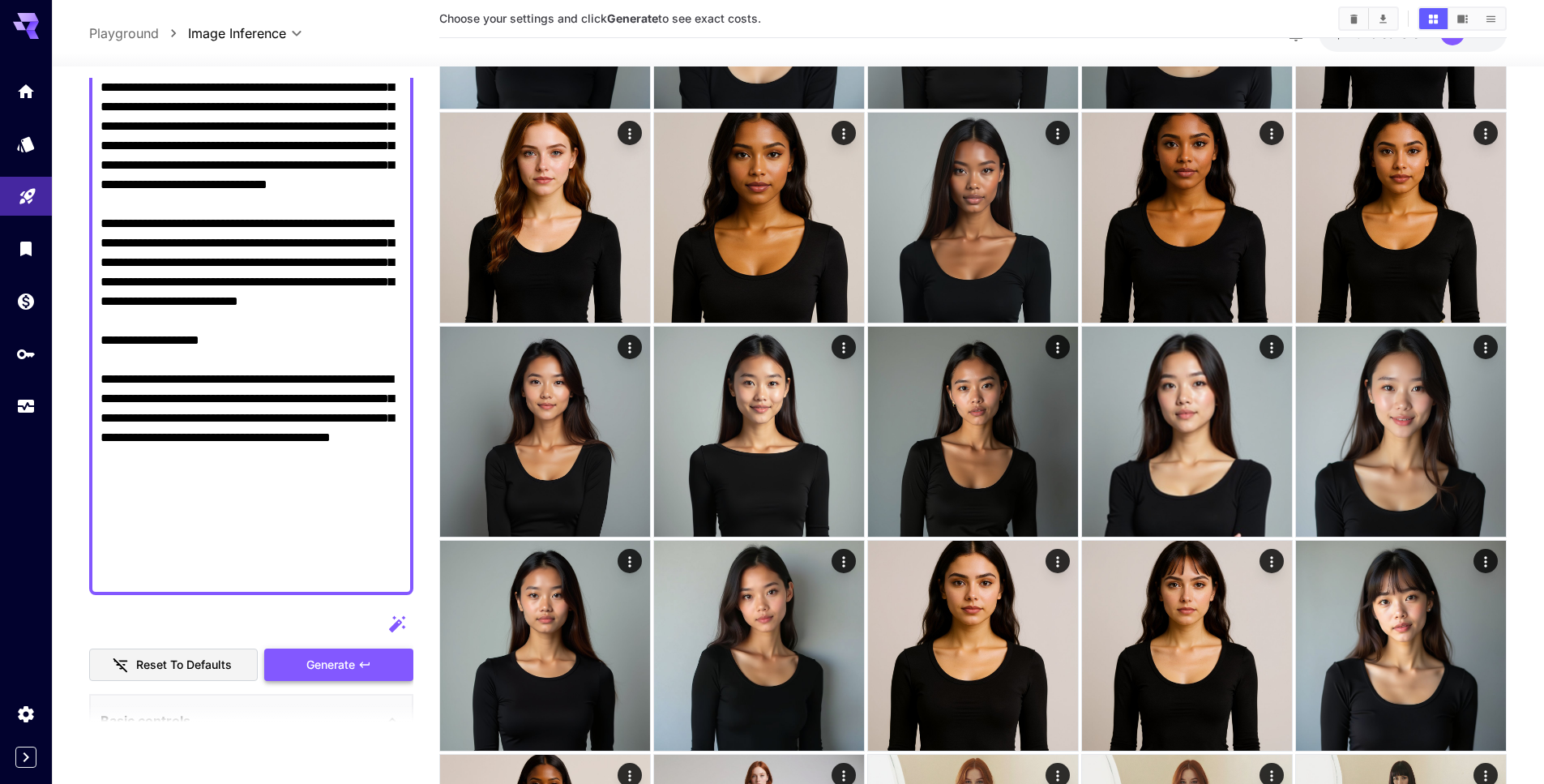
scroll to position [380, 0]
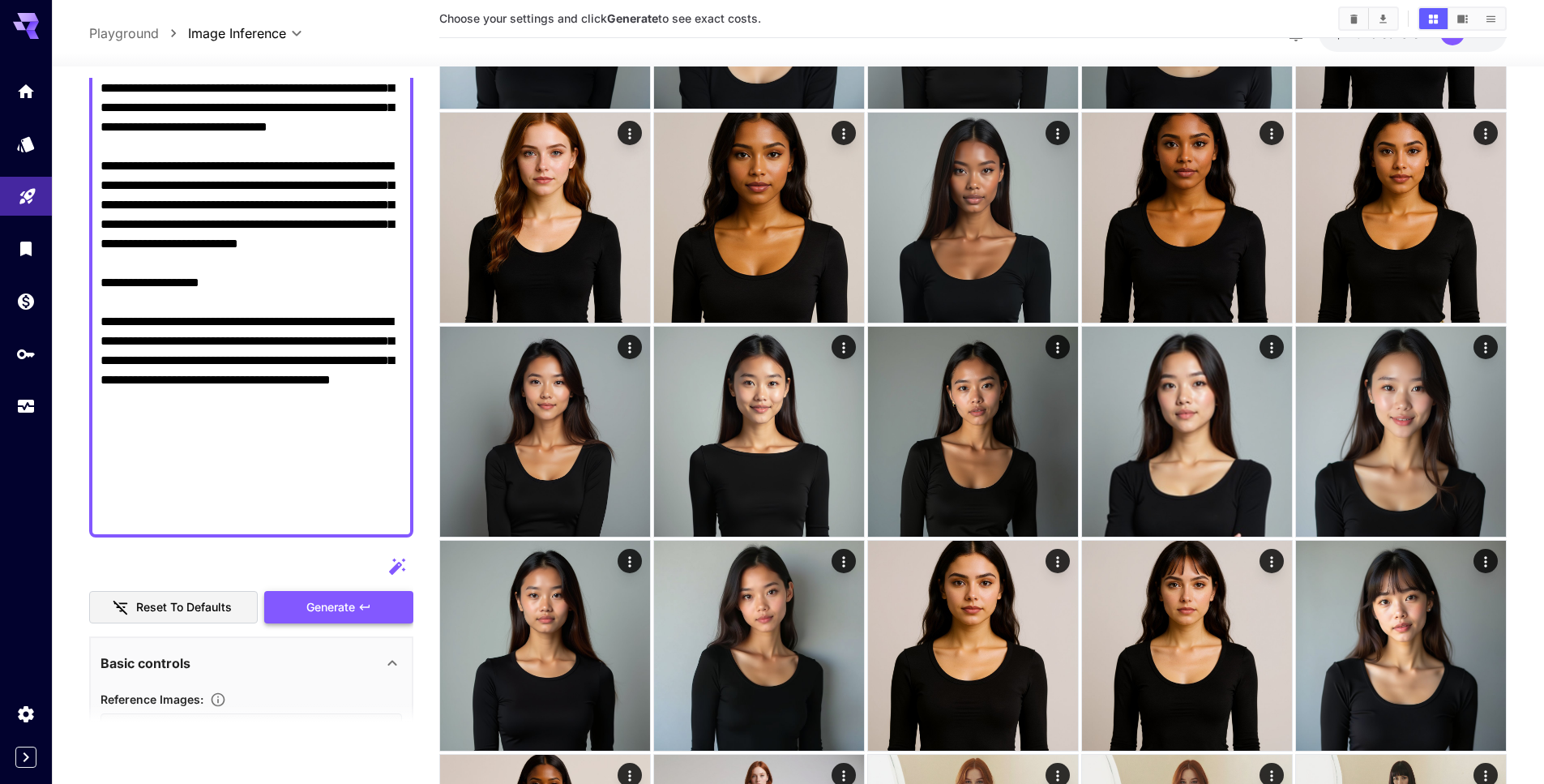
click at [310, 601] on span "Generate" at bounding box center [331, 607] width 49 height 20
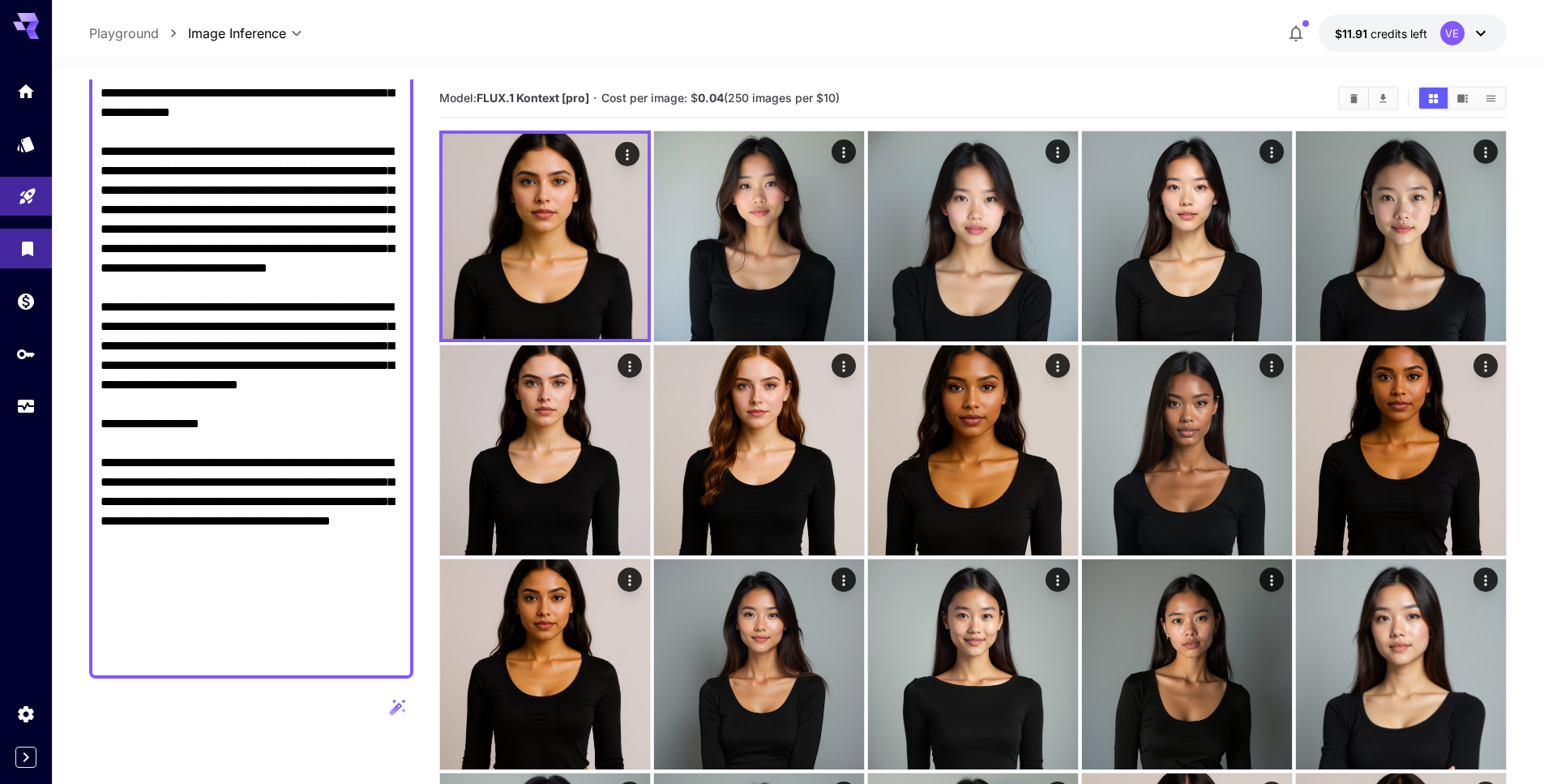
scroll to position [233, 0]
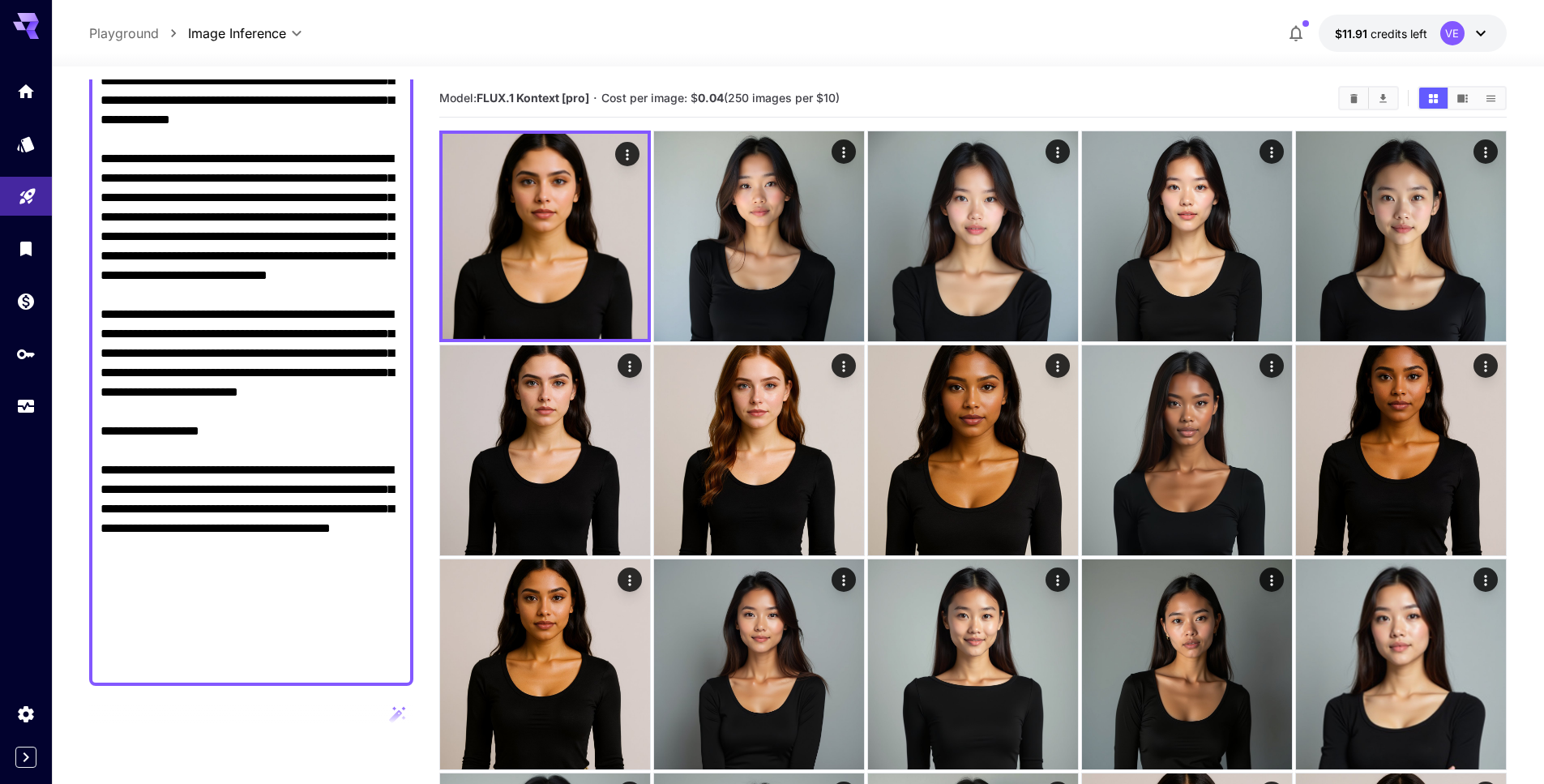
drag, startPoint x: 261, startPoint y: 176, endPoint x: 356, endPoint y: 177, distance: 95.0
click at [356, 177] on textarea "Display cost in response" at bounding box center [251, 334] width 301 height 681
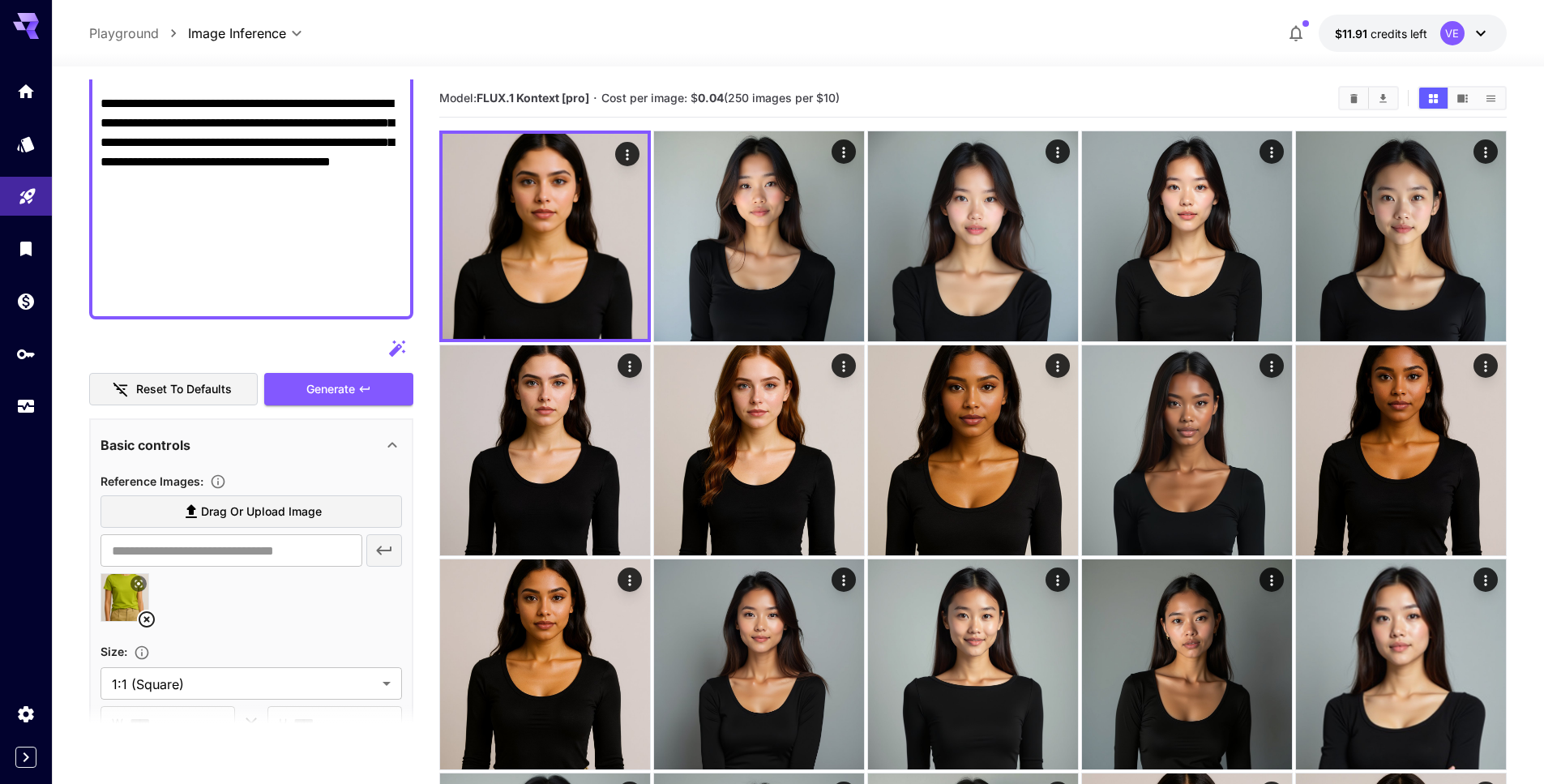
scroll to position [626, 0]
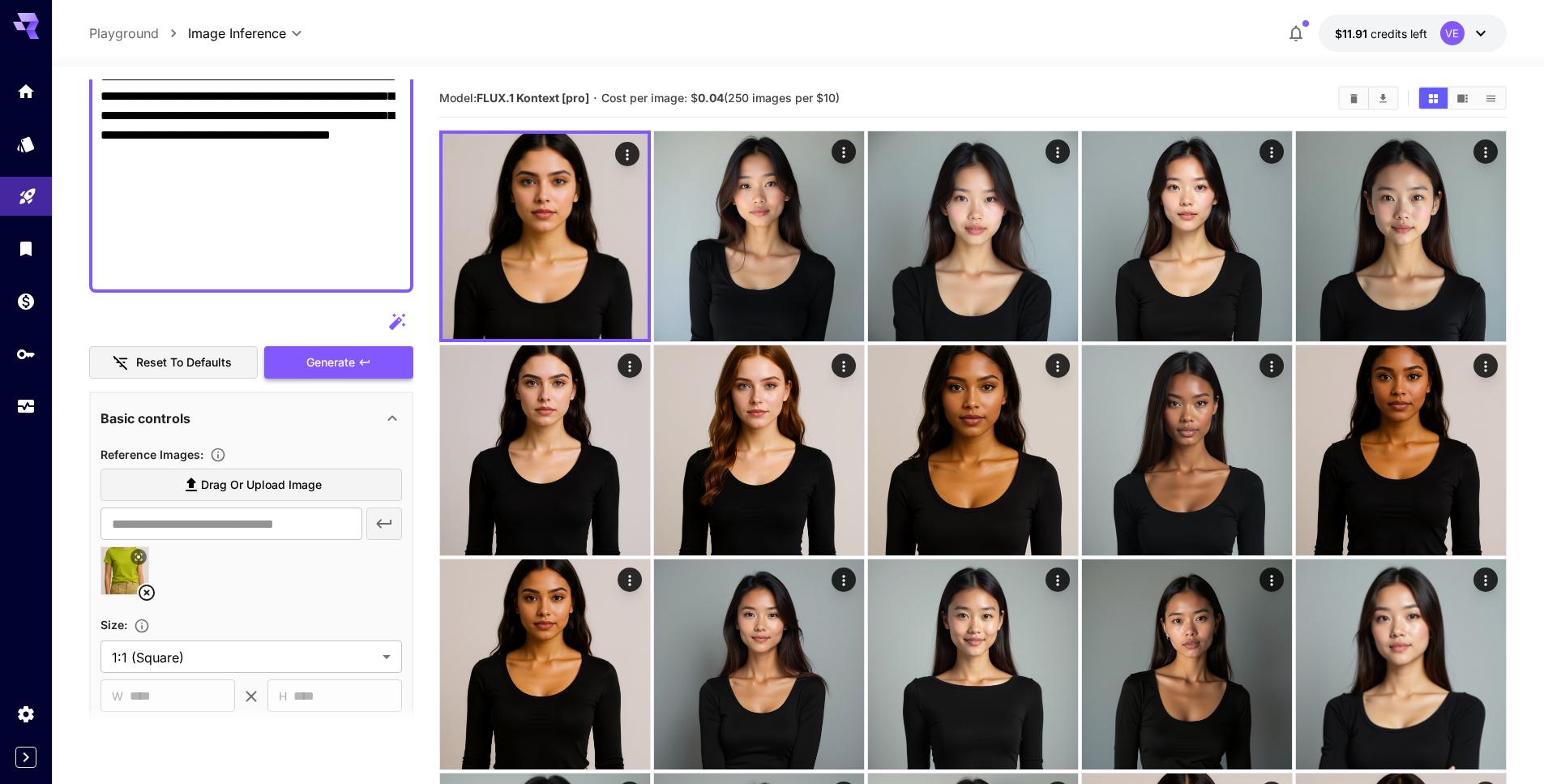
type textarea "**********"
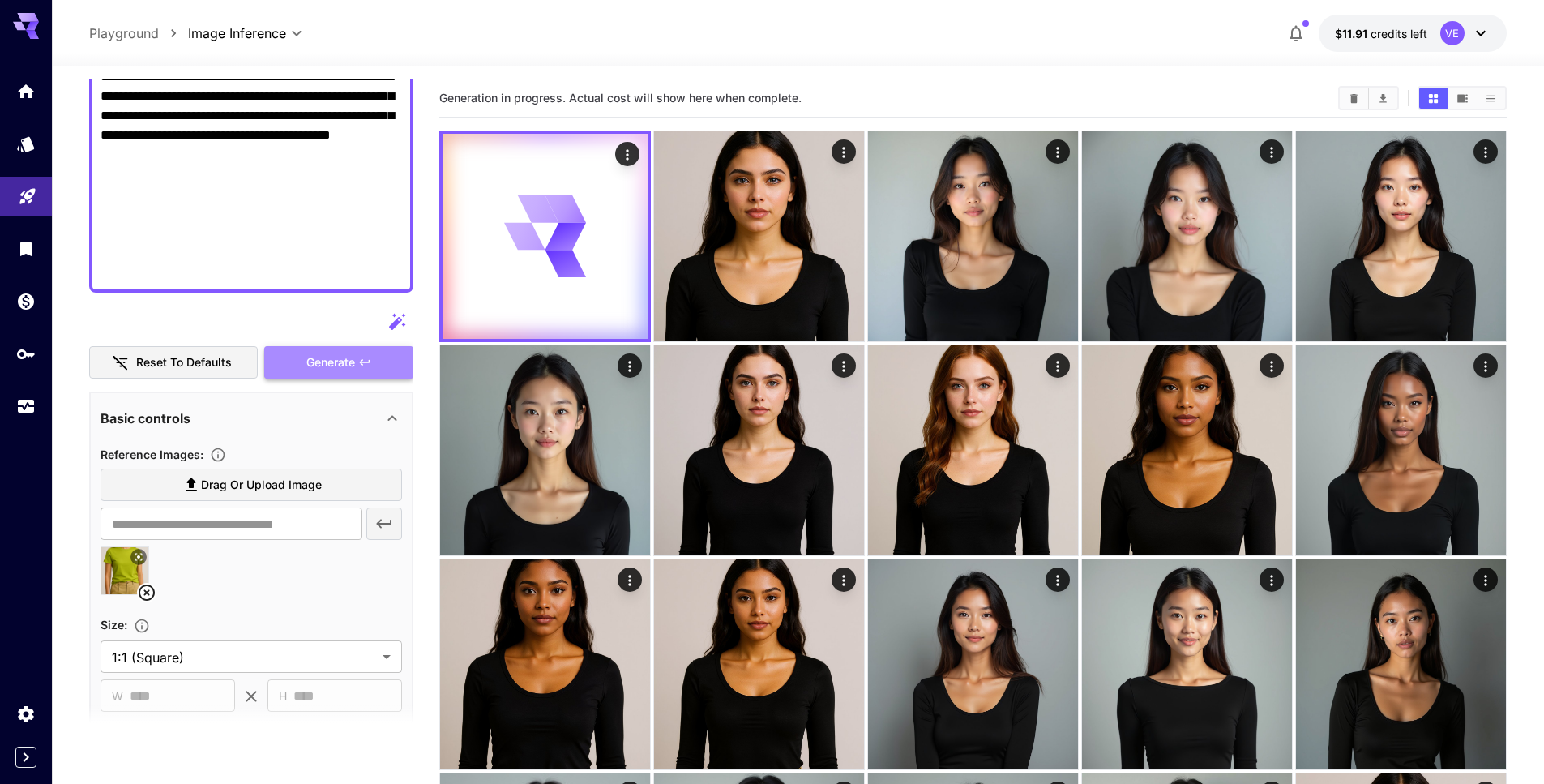
click at [344, 373] on button "Generate" at bounding box center [339, 362] width 149 height 33
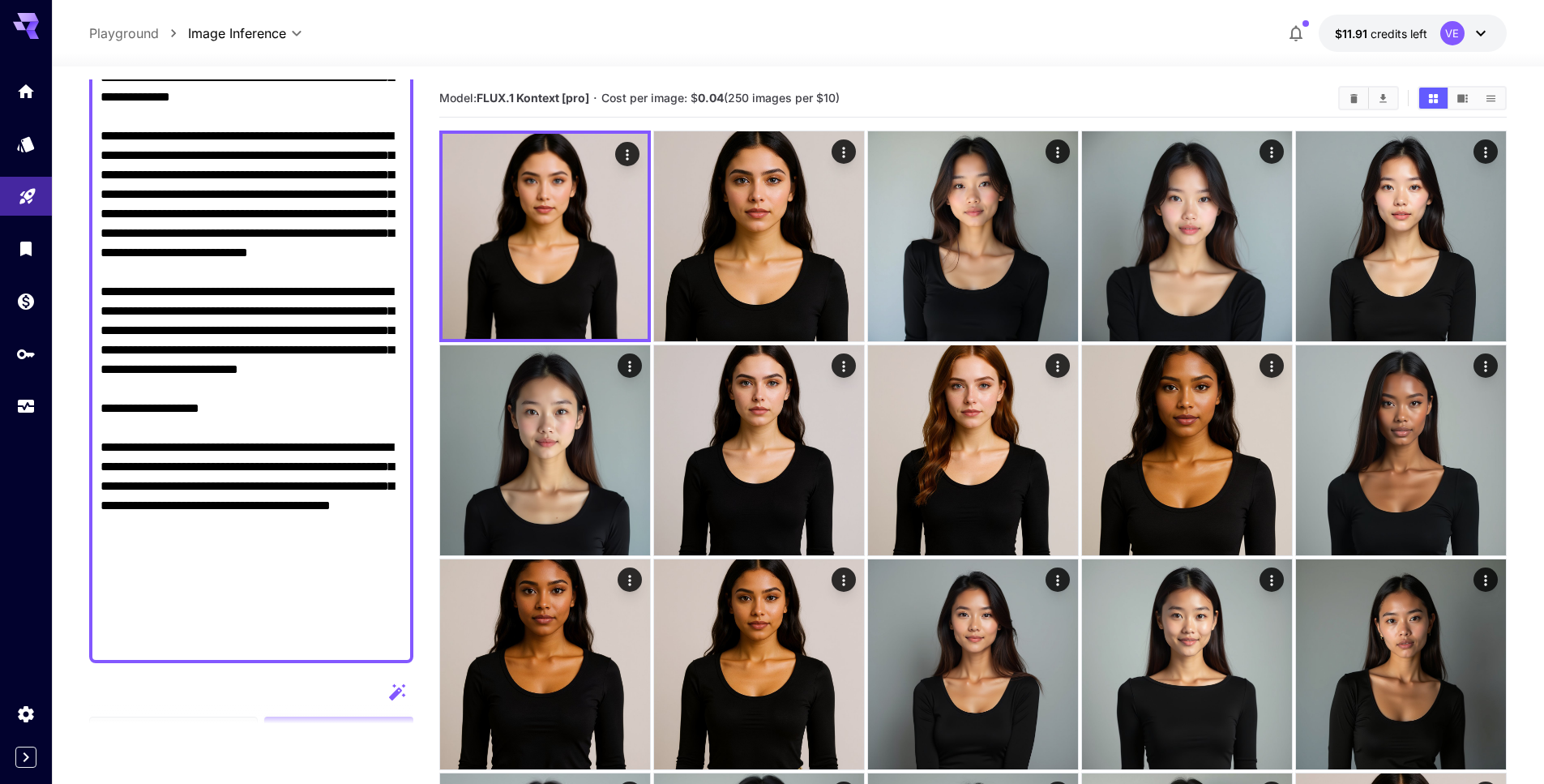
scroll to position [236, 0]
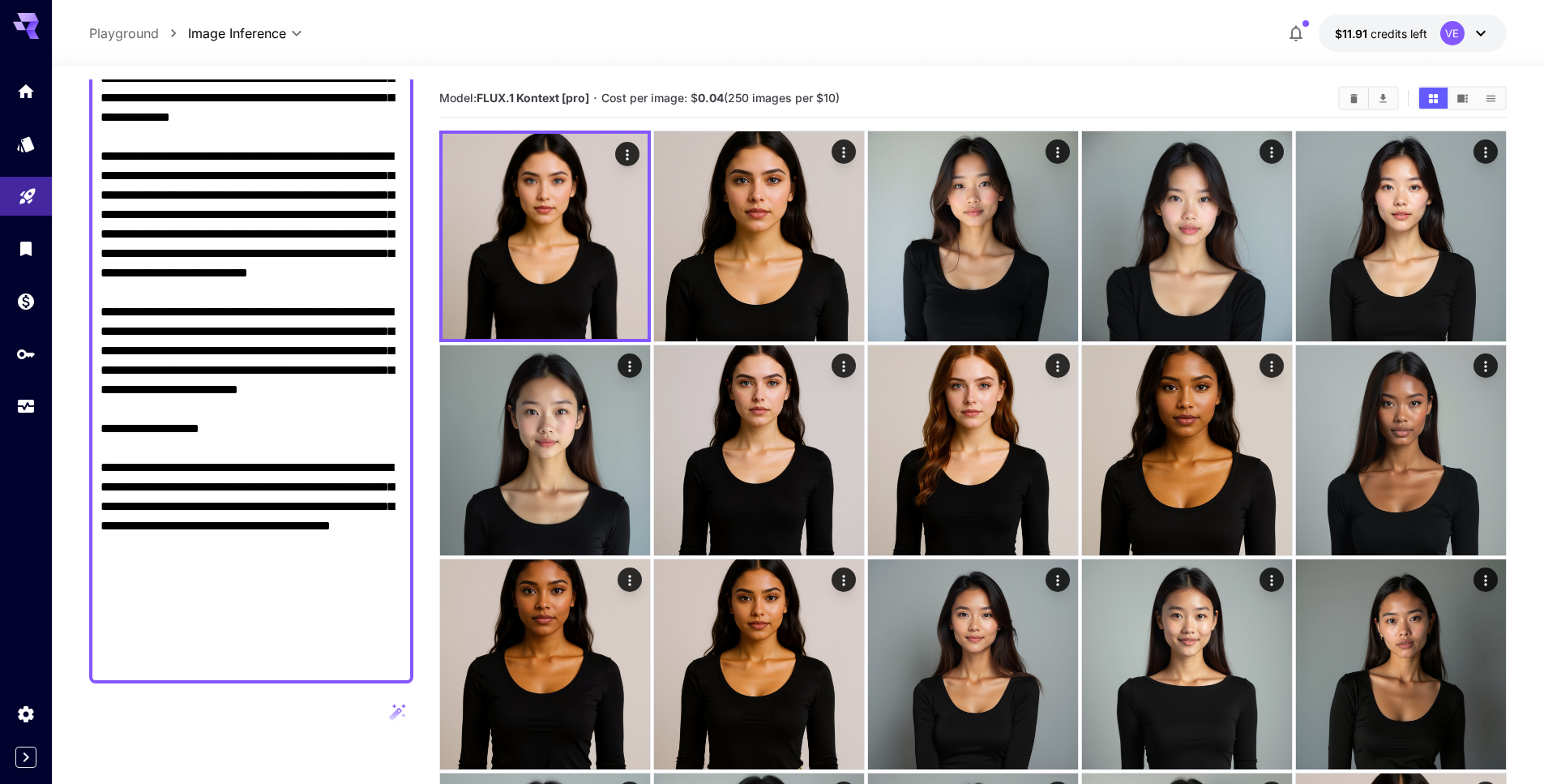
click at [157, 194] on textarea "Display cost in response" at bounding box center [251, 331] width 301 height 681
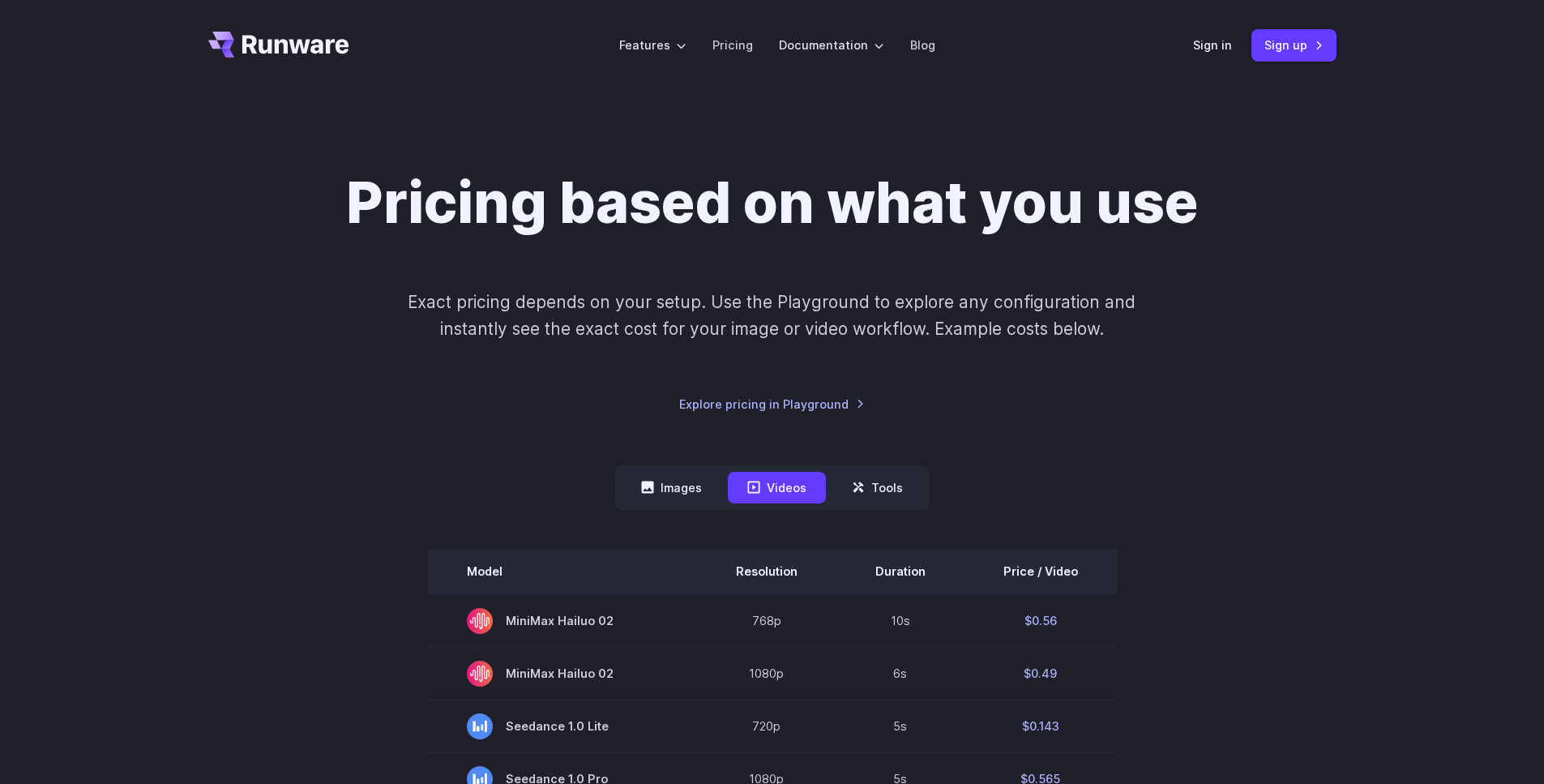
scroll to position [152, 0]
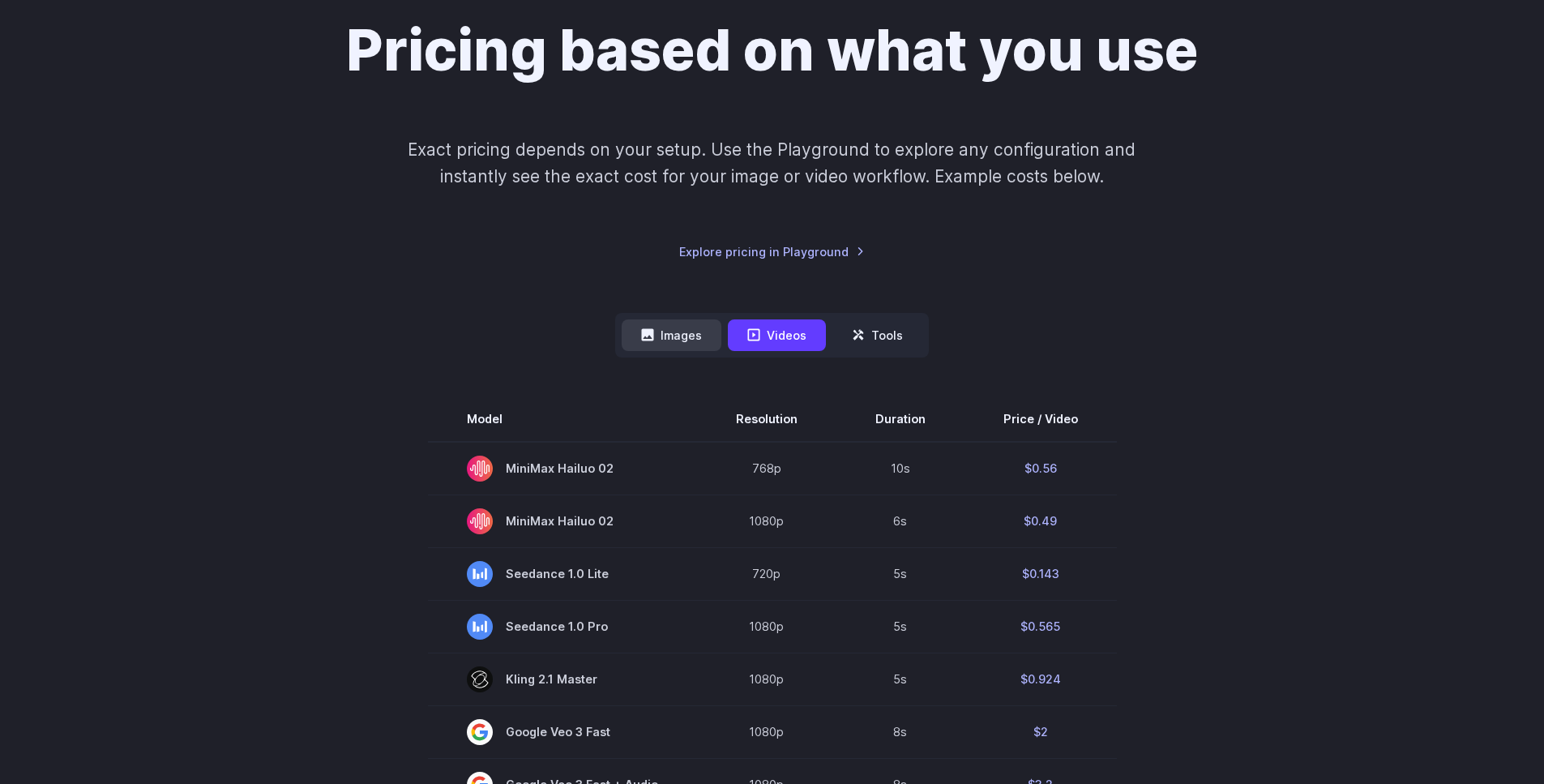
click at [665, 339] on button "Images" at bounding box center [672, 334] width 100 height 31
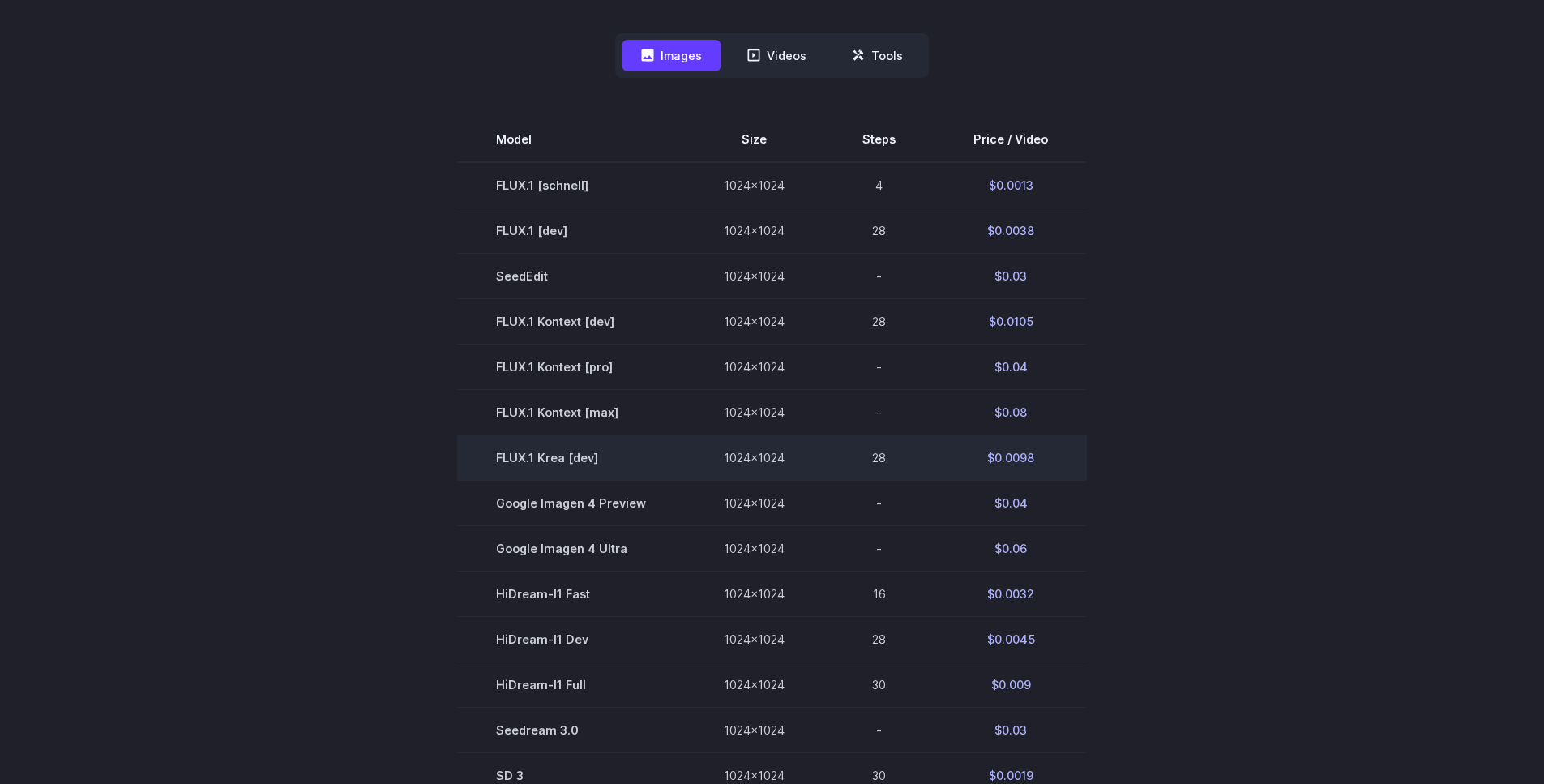
scroll to position [398, 0]
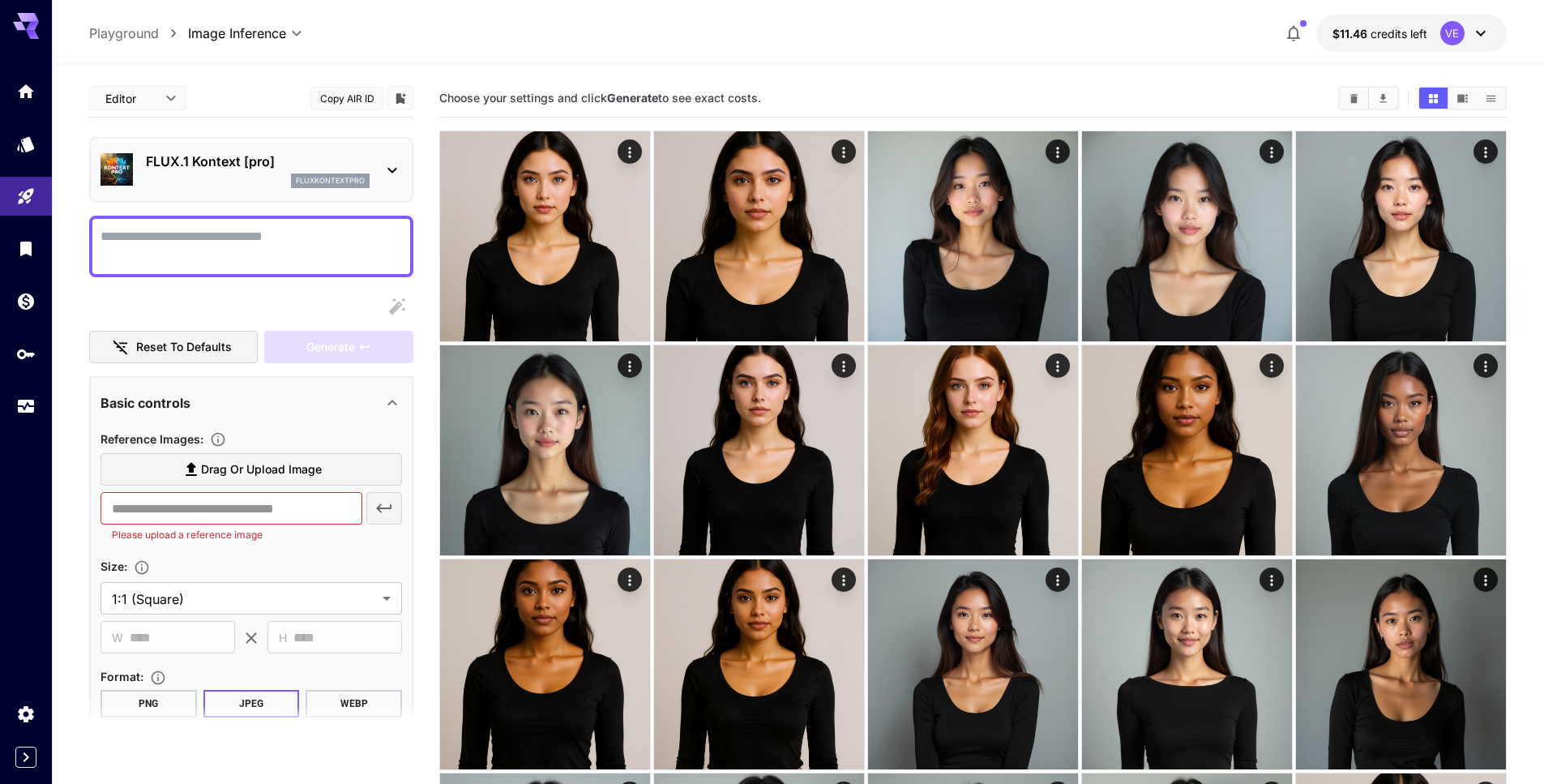
click at [238, 164] on p "FLUX.1 Kontext [pro]" at bounding box center [257, 161] width 224 height 20
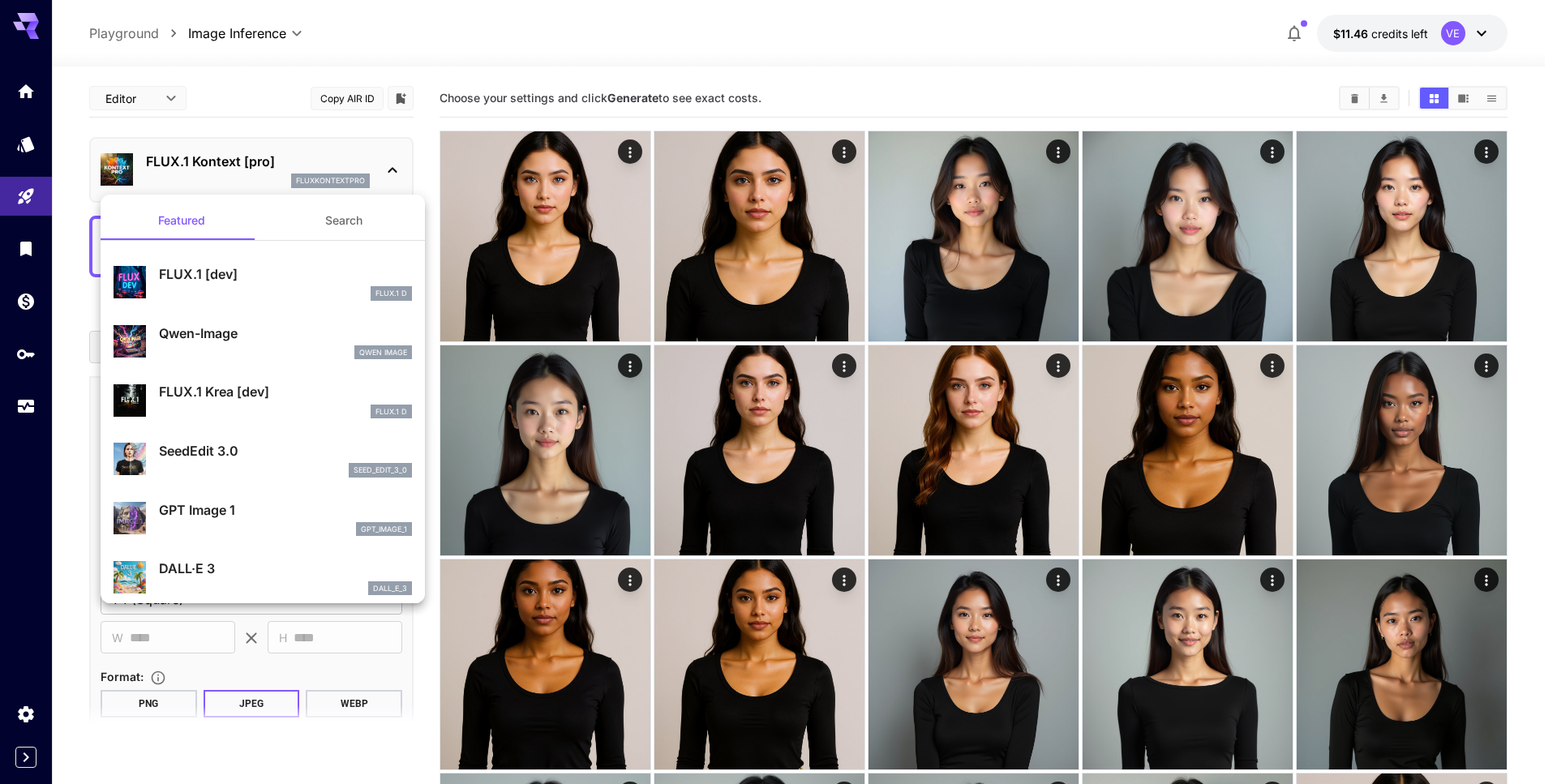
click at [237, 258] on div "FLUX.1 [dev] FLUX.1 D" at bounding box center [262, 282] width 299 height 49
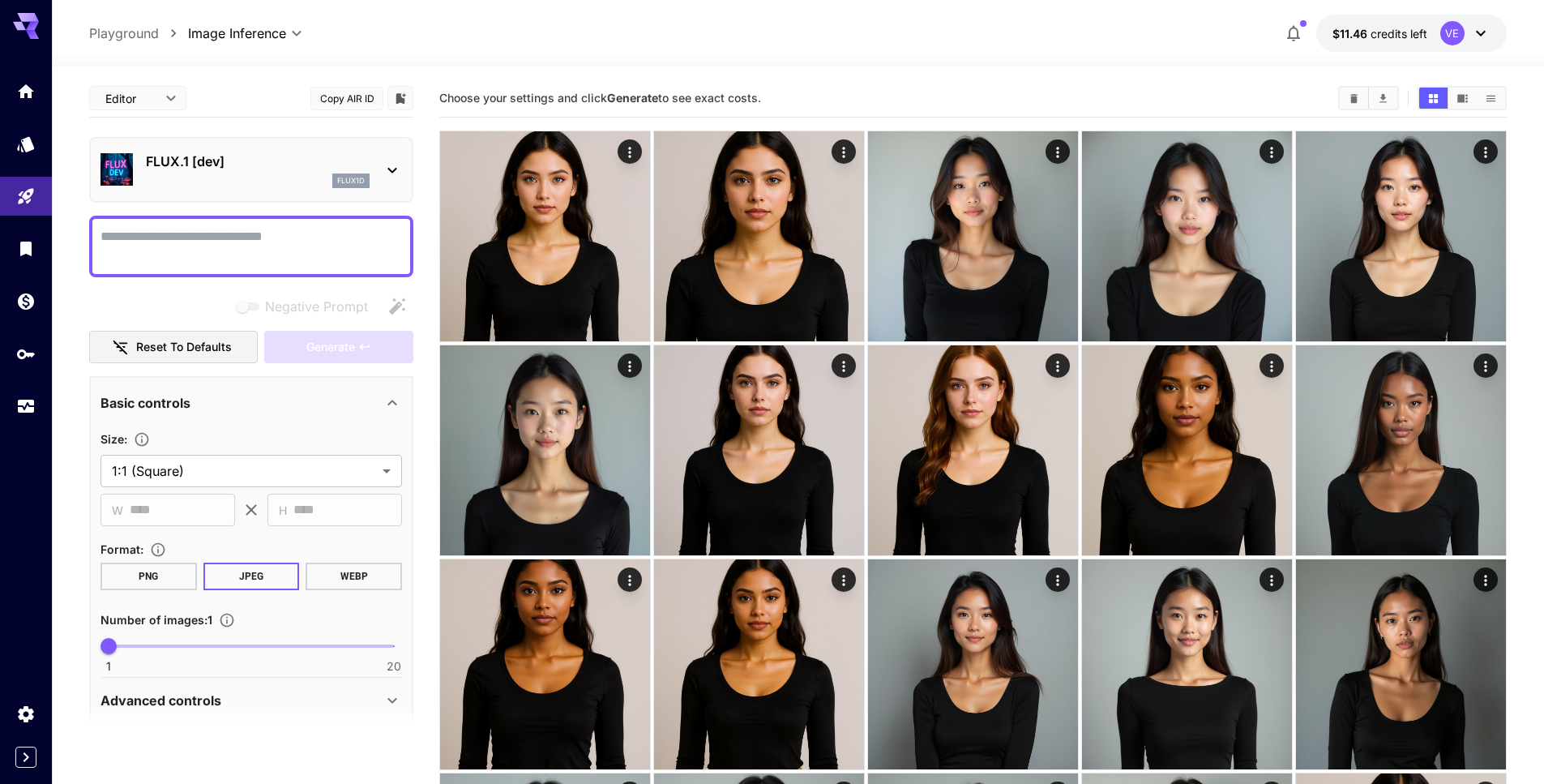
click at [224, 247] on textarea "Negative Prompt" at bounding box center [251, 247] width 301 height 39
paste textarea "**********"
type textarea "**********"
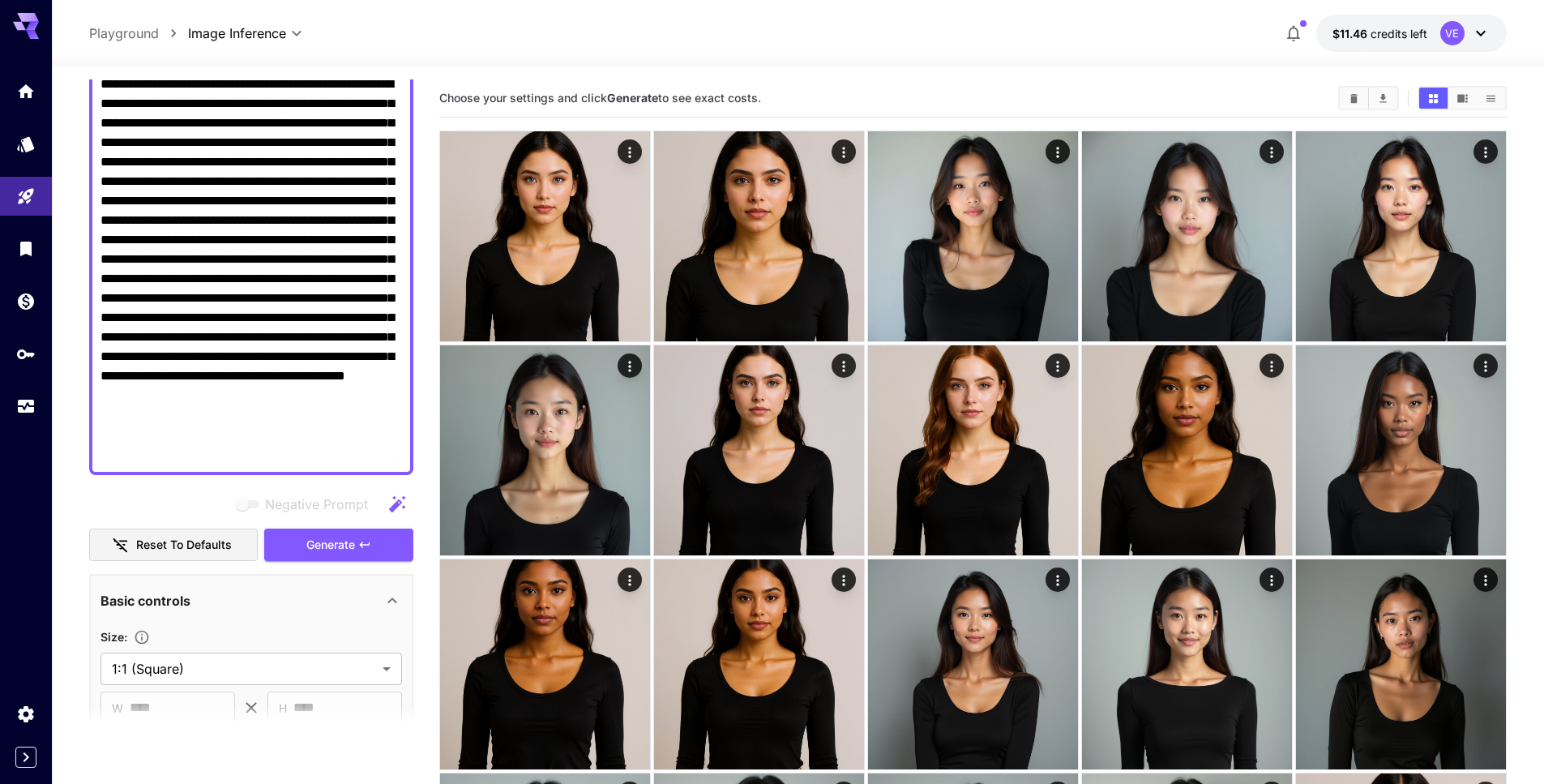
scroll to position [85, 0]
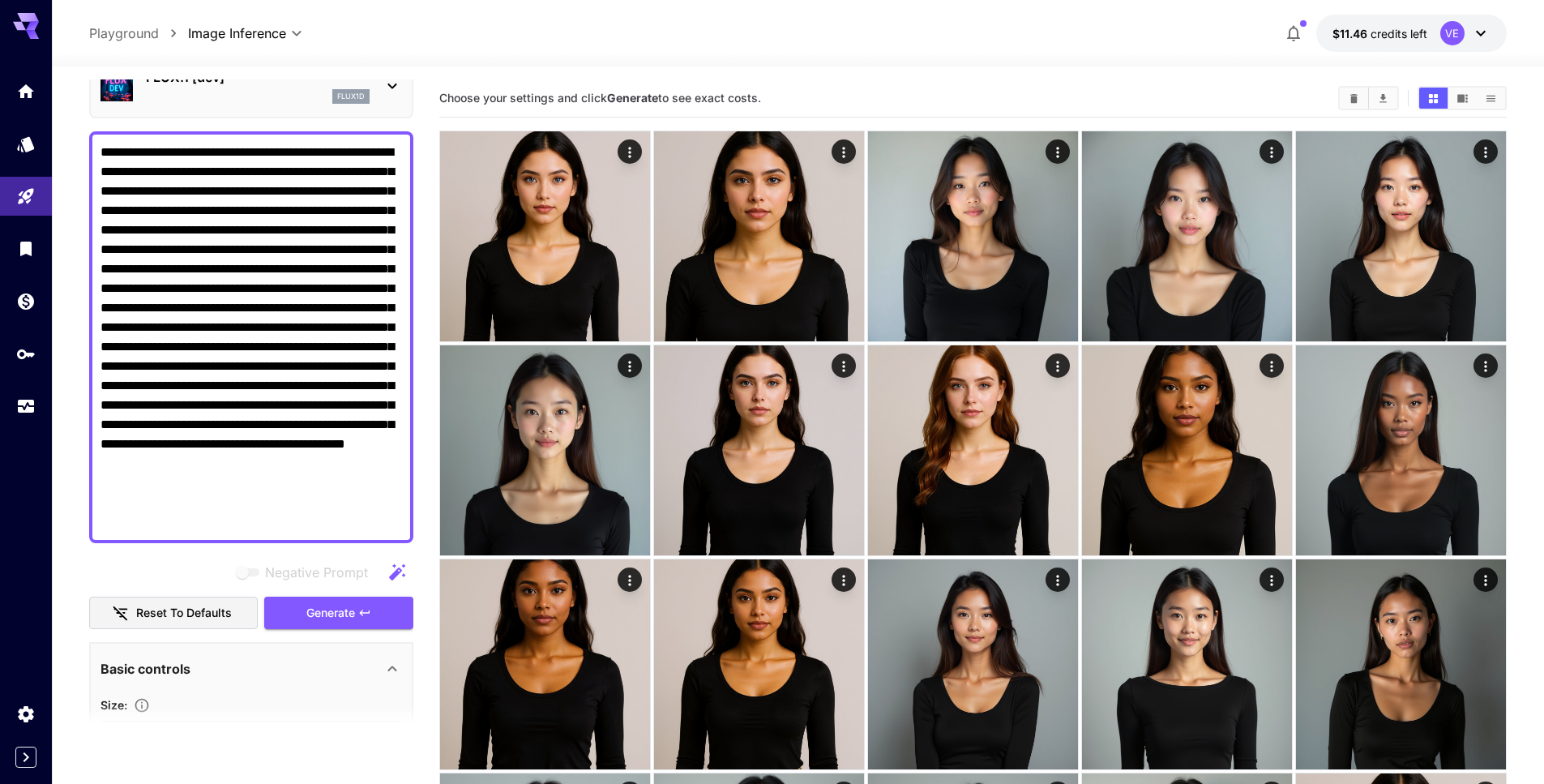
click at [241, 327] on textarea "**********" at bounding box center [251, 337] width 301 height 389
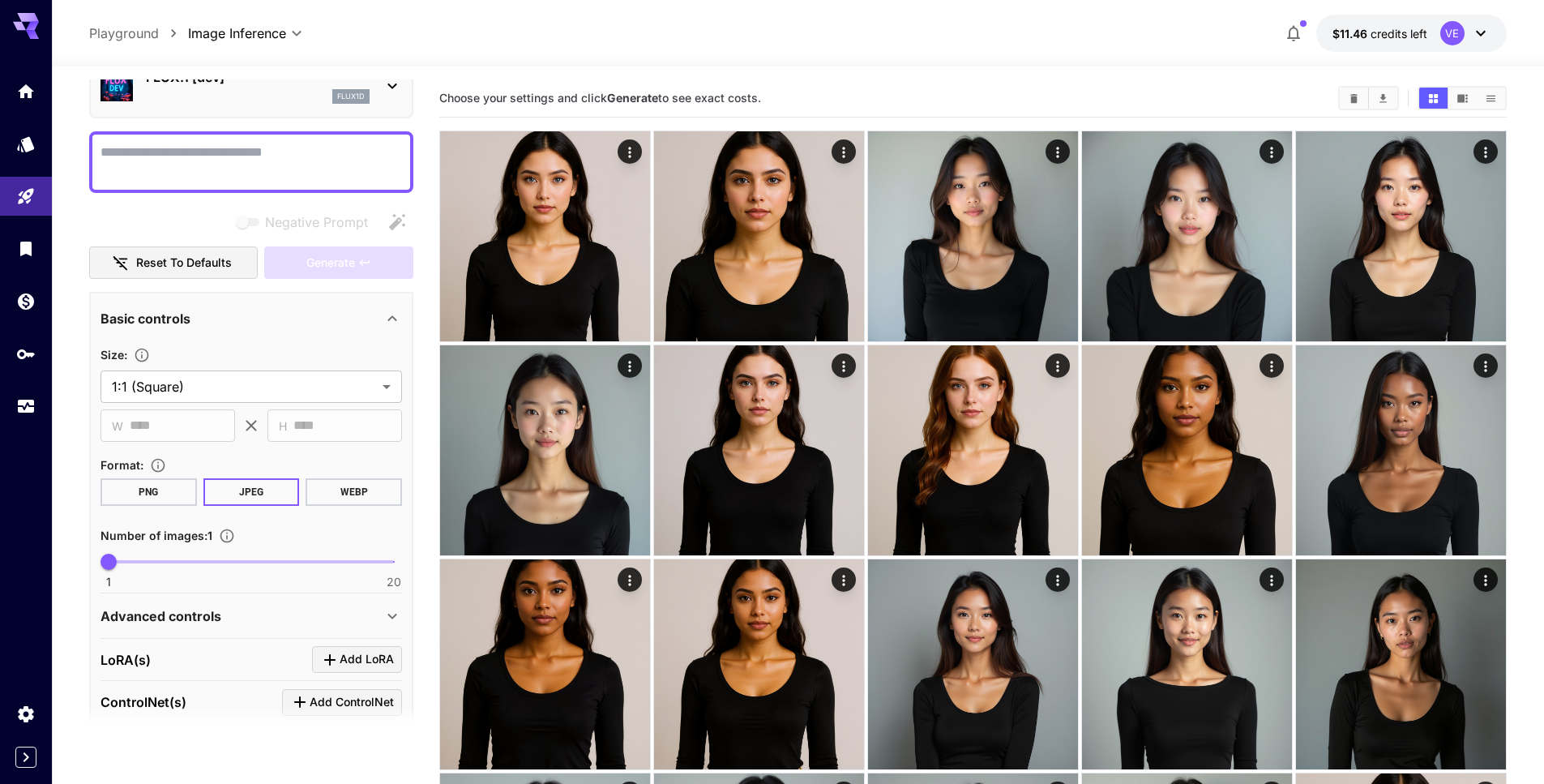
paste textarea "**********"
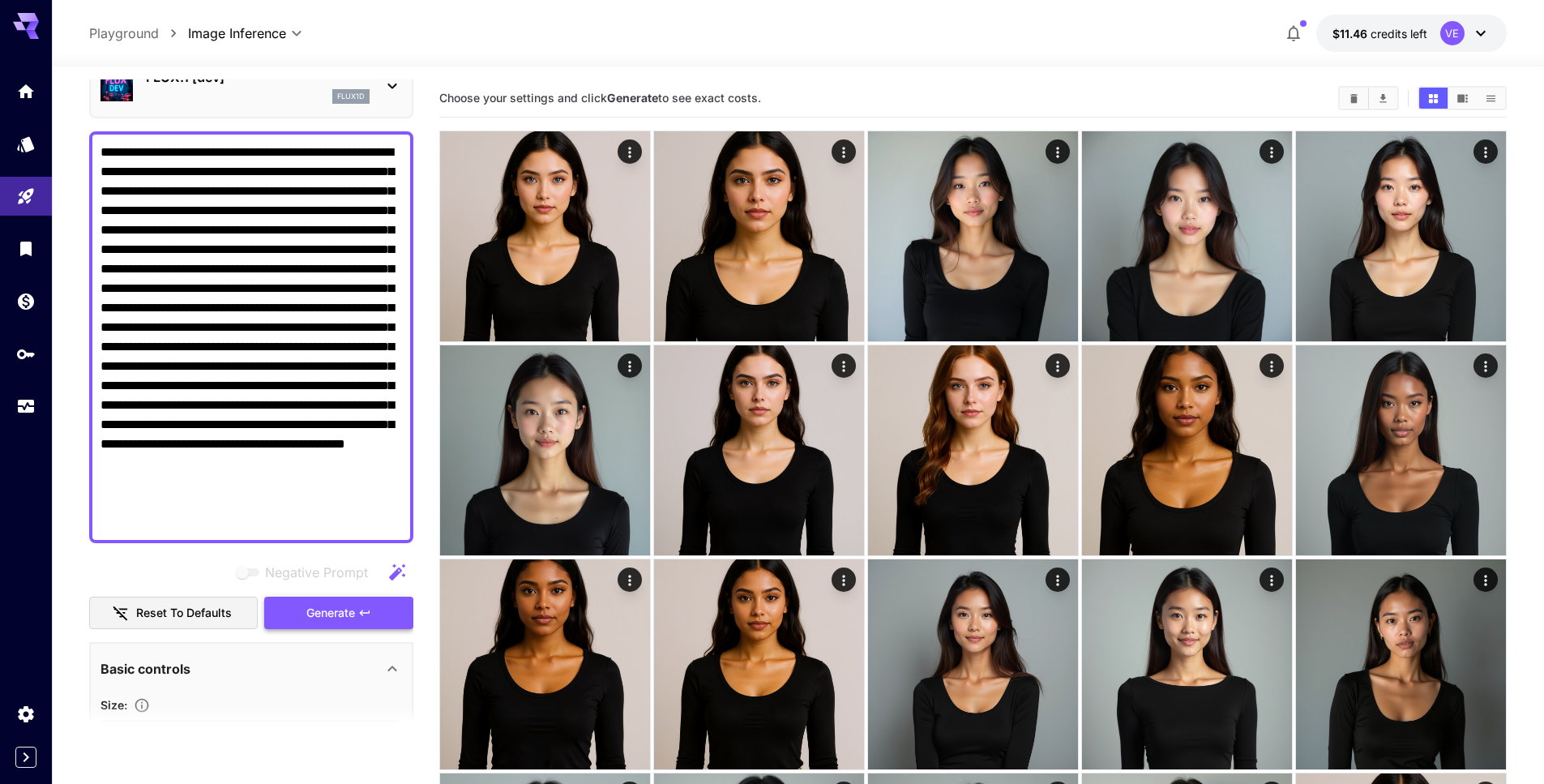
click at [345, 610] on span "Generate" at bounding box center [331, 613] width 49 height 20
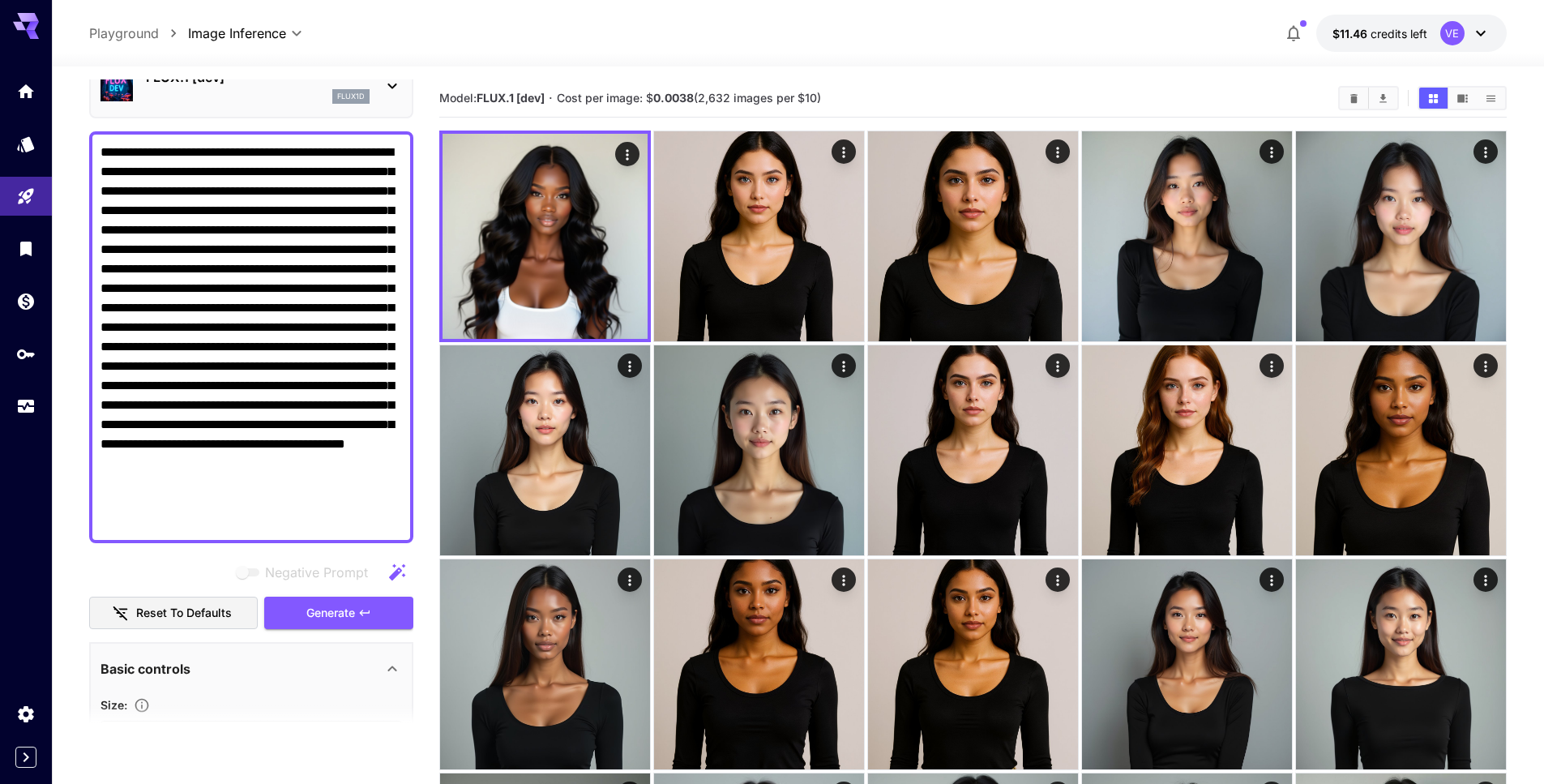
click at [364, 188] on textarea "**********" at bounding box center [251, 337] width 301 height 389
click at [294, 254] on textarea "**********" at bounding box center [251, 337] width 301 height 389
click at [245, 202] on textarea "**********" at bounding box center [251, 337] width 301 height 389
paste textarea "**********"
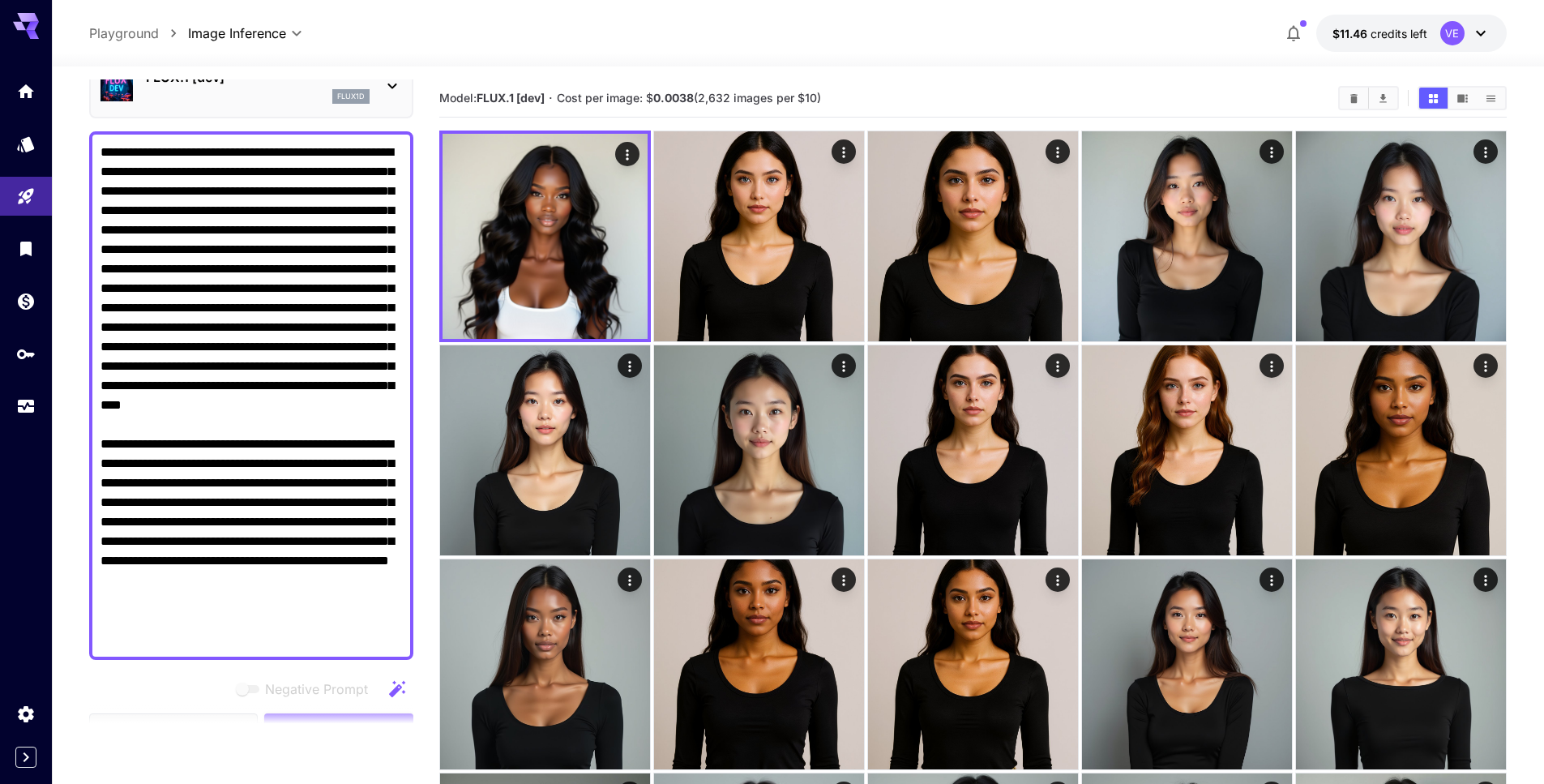
scroll to position [152, 0]
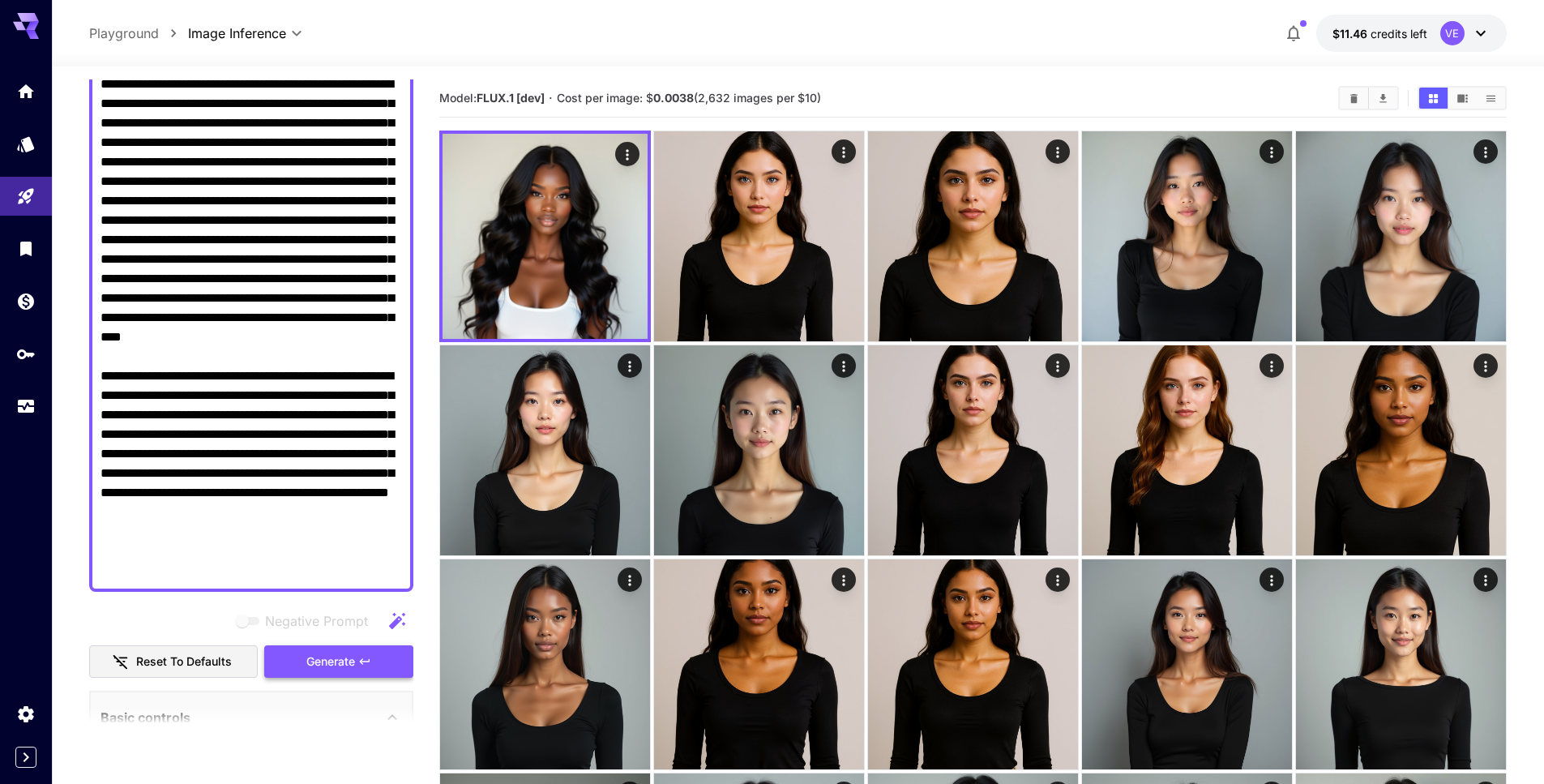
click at [336, 660] on span "Generate" at bounding box center [331, 661] width 49 height 20
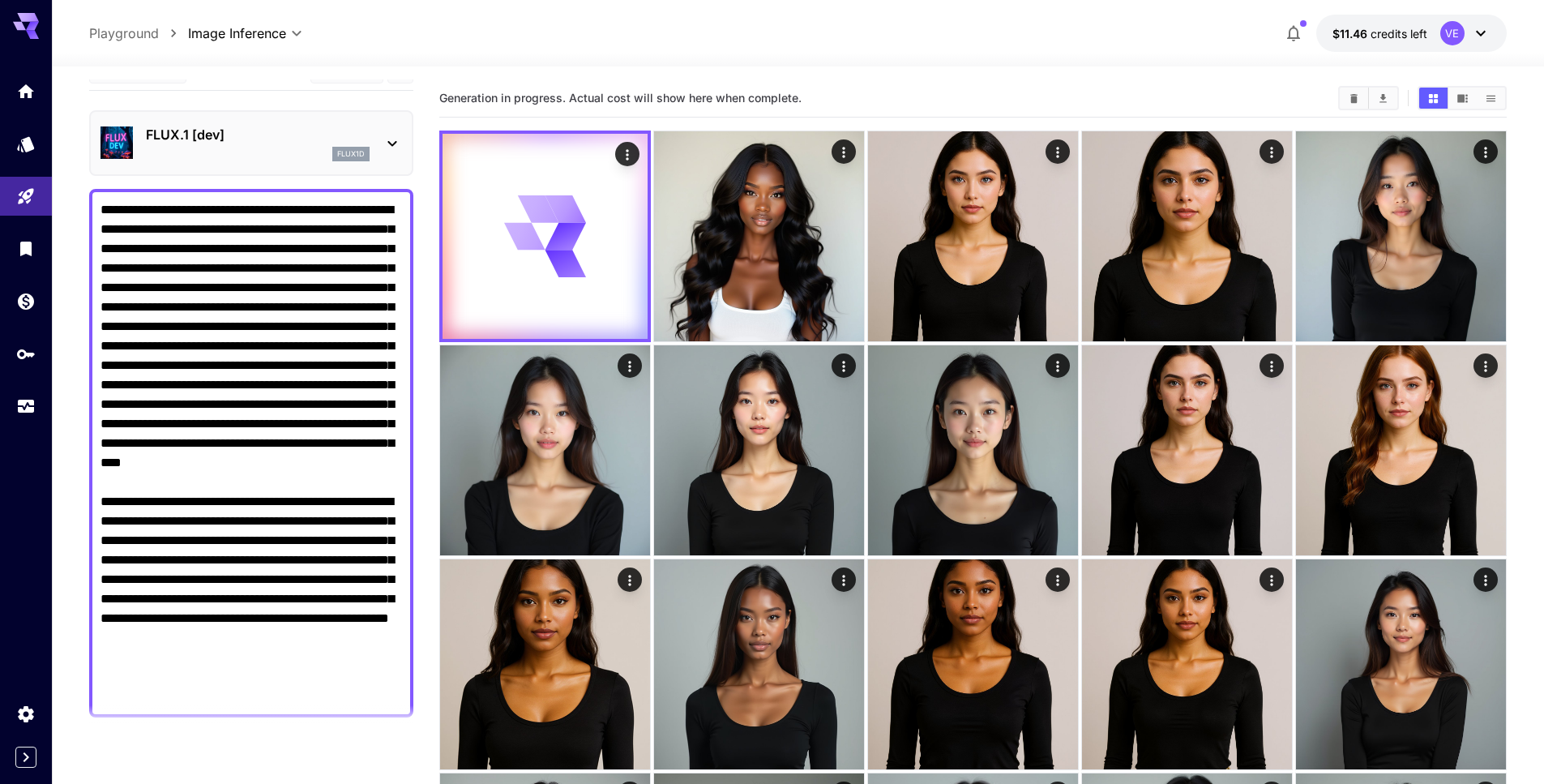
scroll to position [16, 0]
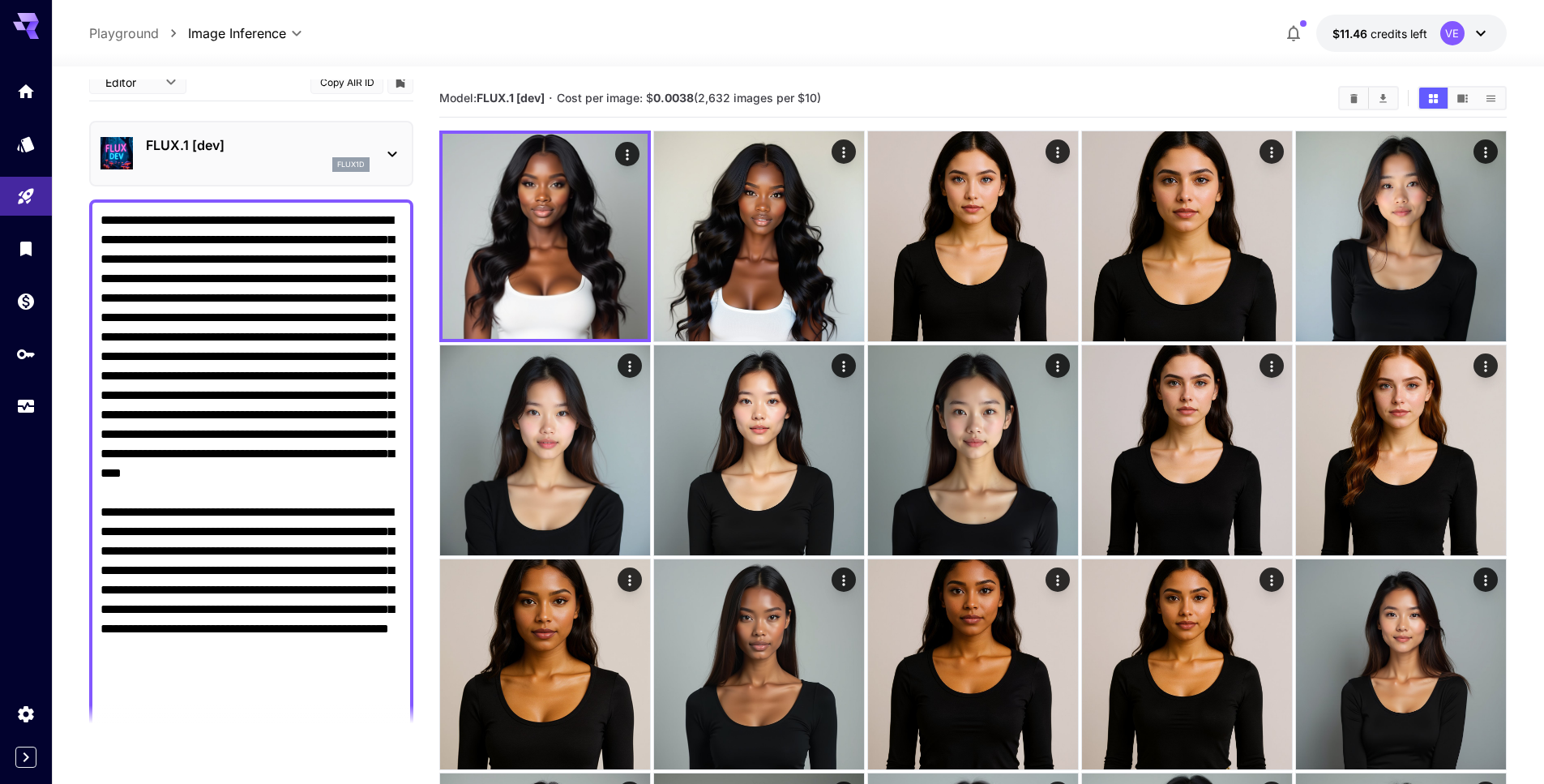
click at [193, 606] on textarea "Negative Prompt" at bounding box center [251, 464] width 301 height 506
drag, startPoint x: 239, startPoint y: 608, endPoint x: 102, endPoint y: 608, distance: 137.0
click at [102, 608] on textarea "Negative Prompt" at bounding box center [251, 464] width 301 height 506
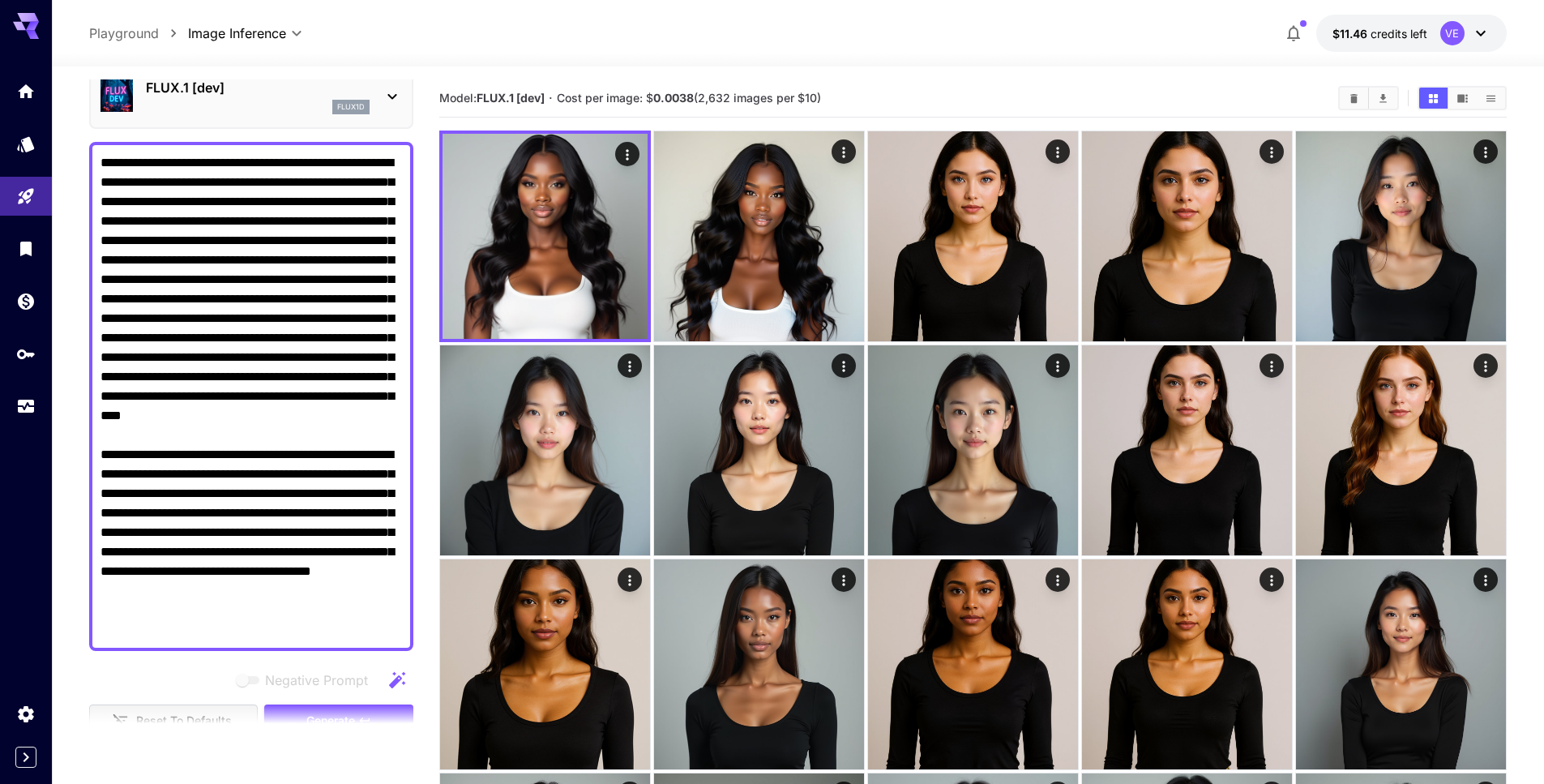
scroll to position [85, 0]
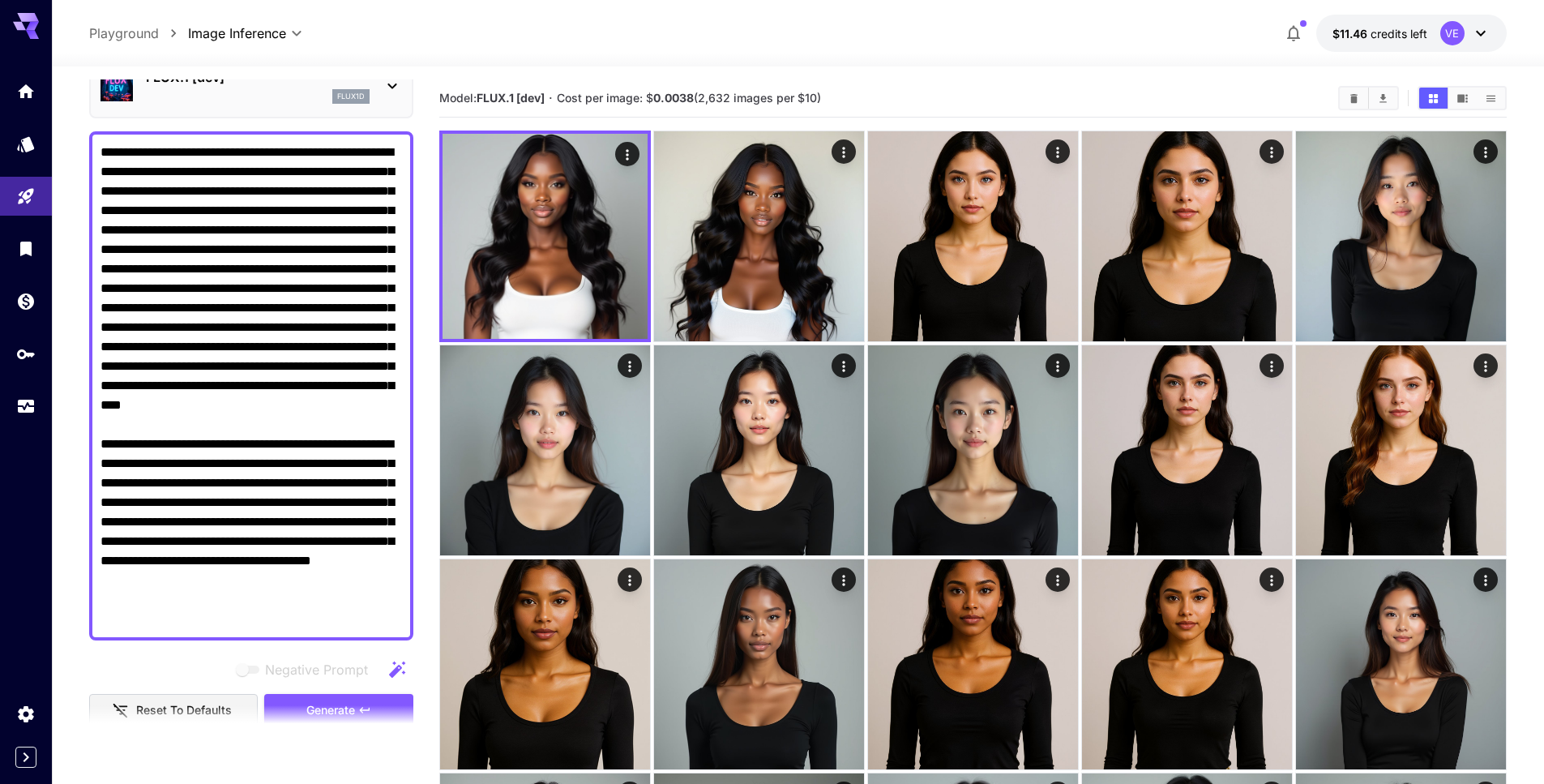
click at [319, 710] on section at bounding box center [251, 724] width 324 height 40
click at [319, 705] on section at bounding box center [251, 724] width 324 height 40
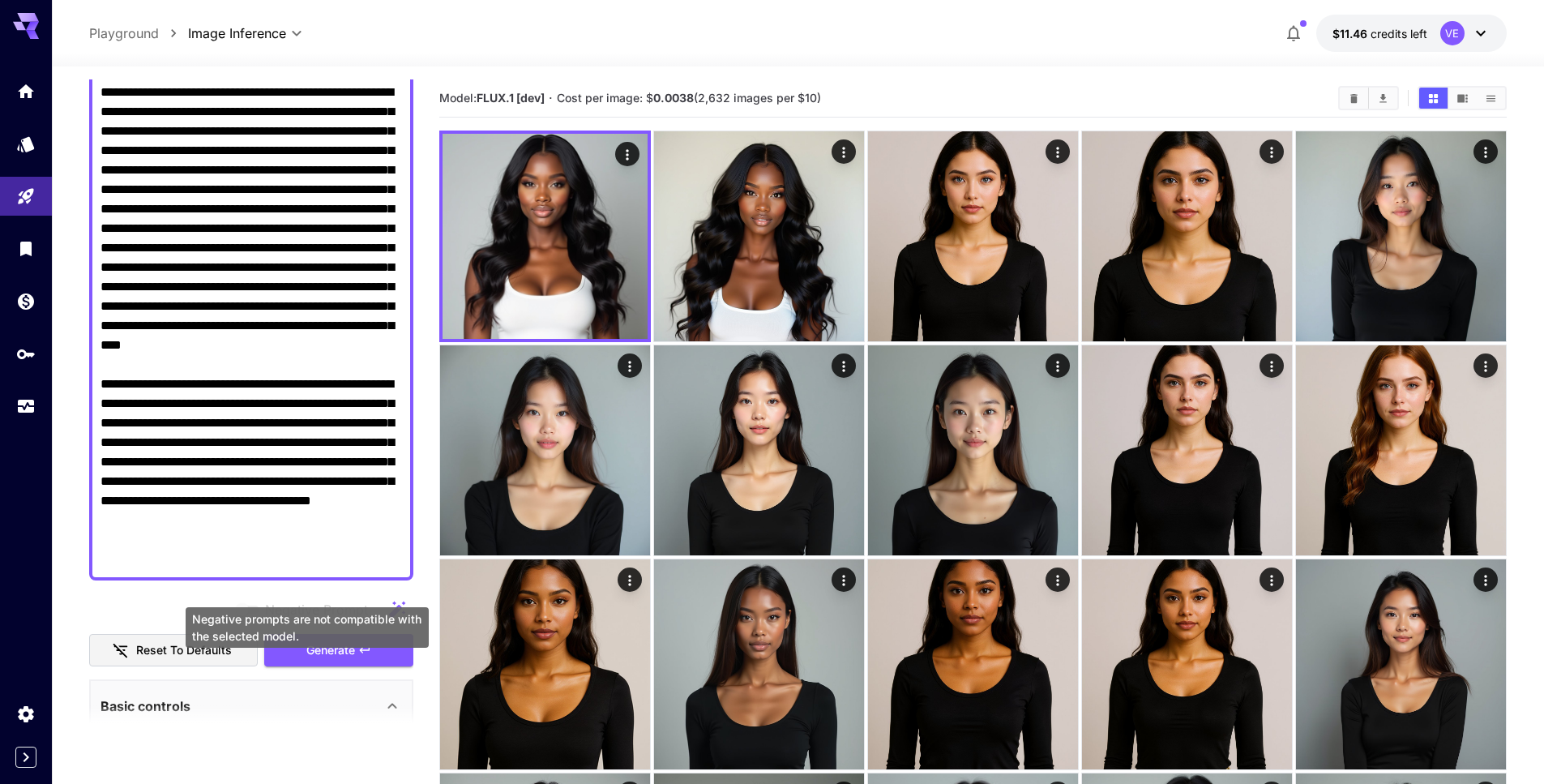
scroll to position [152, 0]
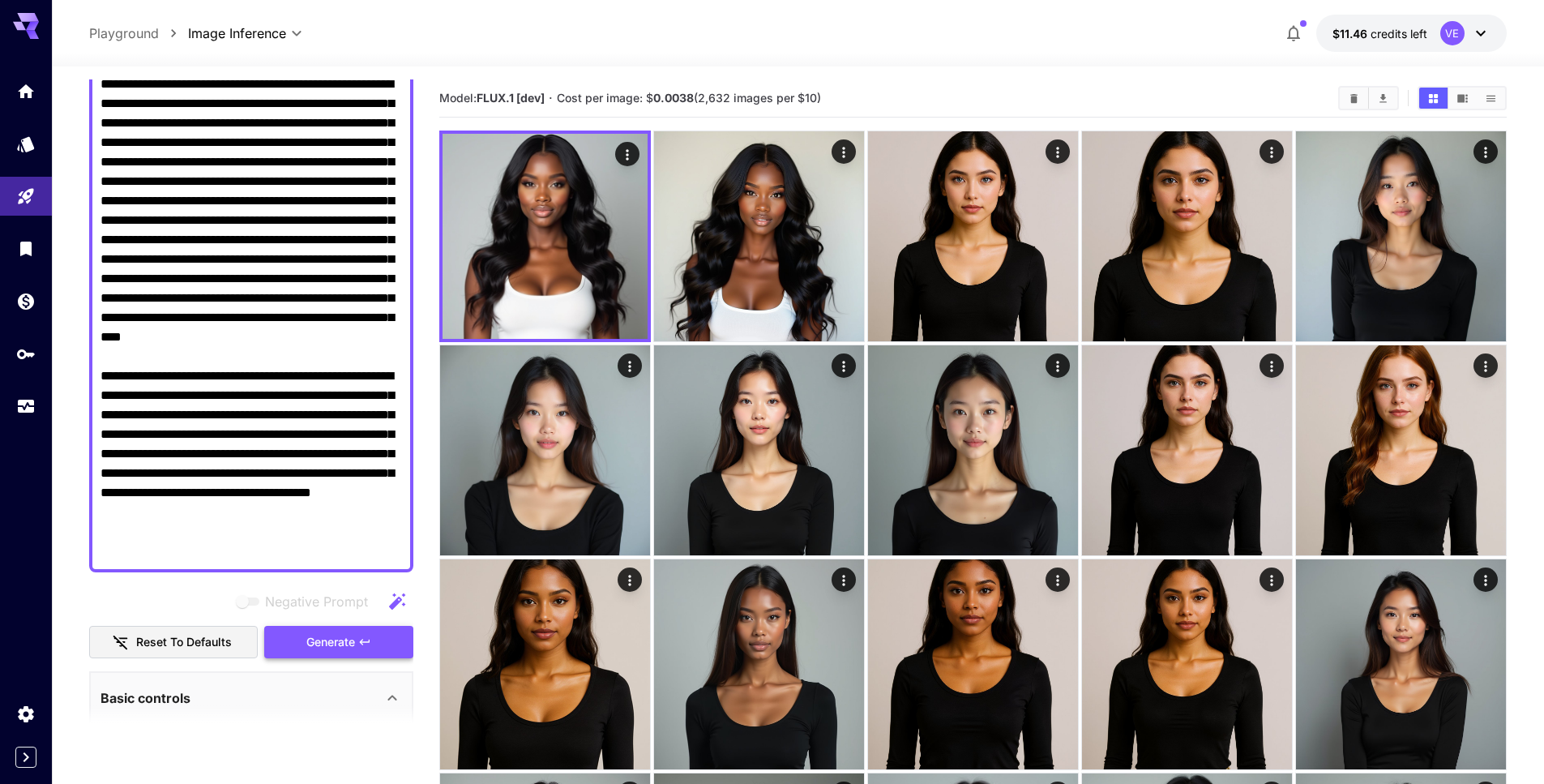
click at [322, 656] on button "Generate" at bounding box center [339, 641] width 149 height 33
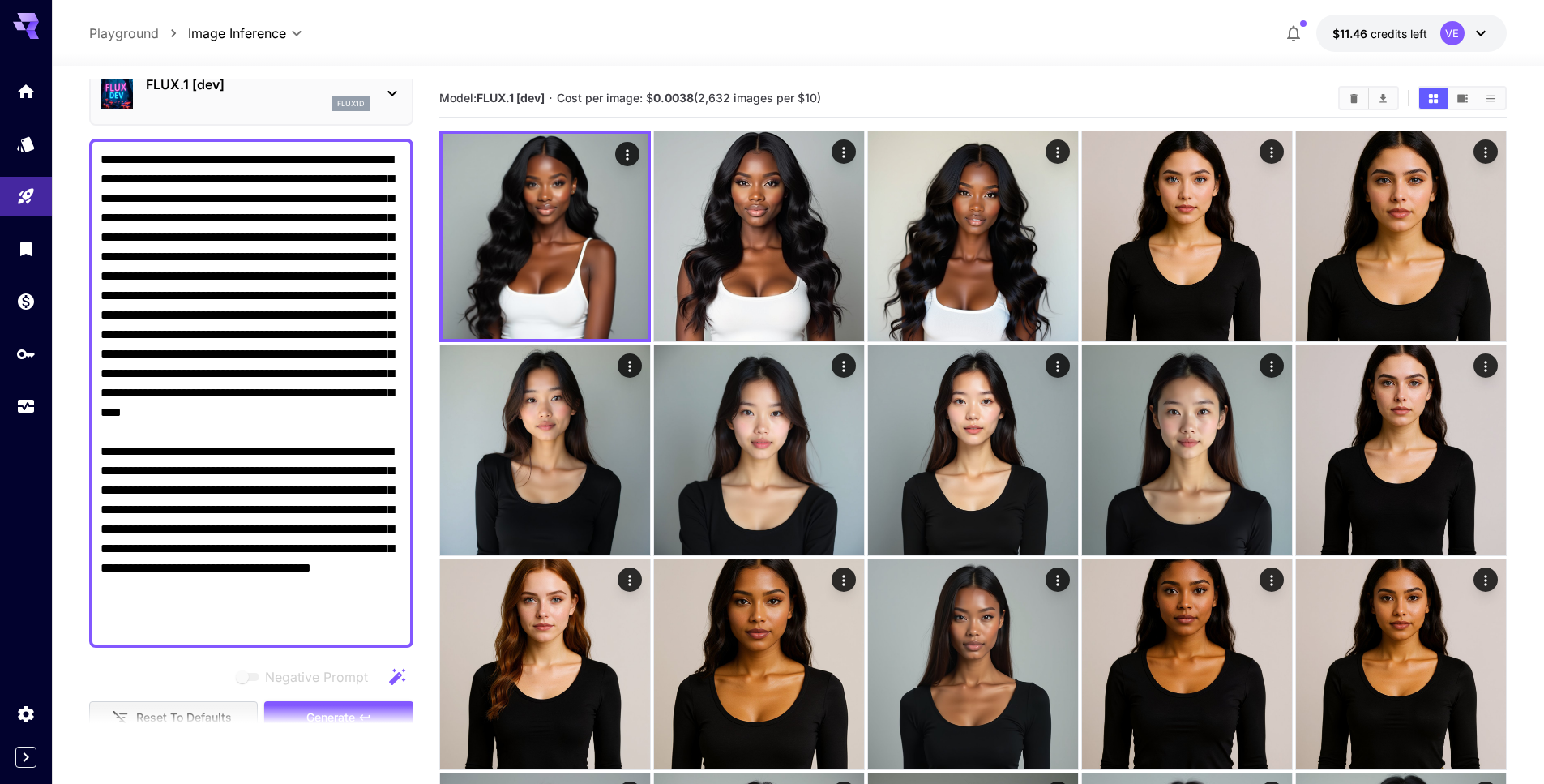
scroll to position [0, 0]
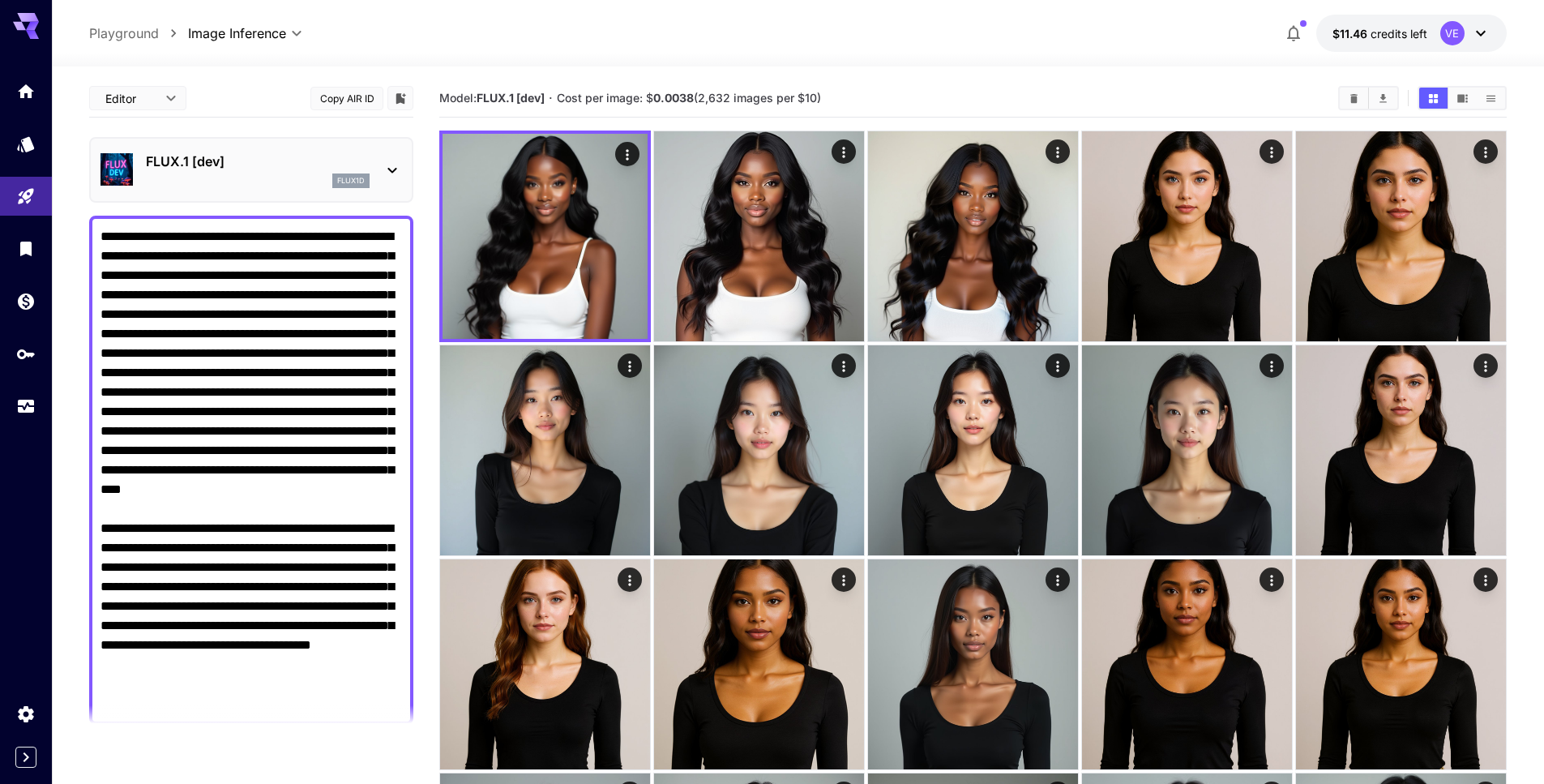
click at [268, 152] on p "FLUX.1 [dev]" at bounding box center [257, 161] width 224 height 20
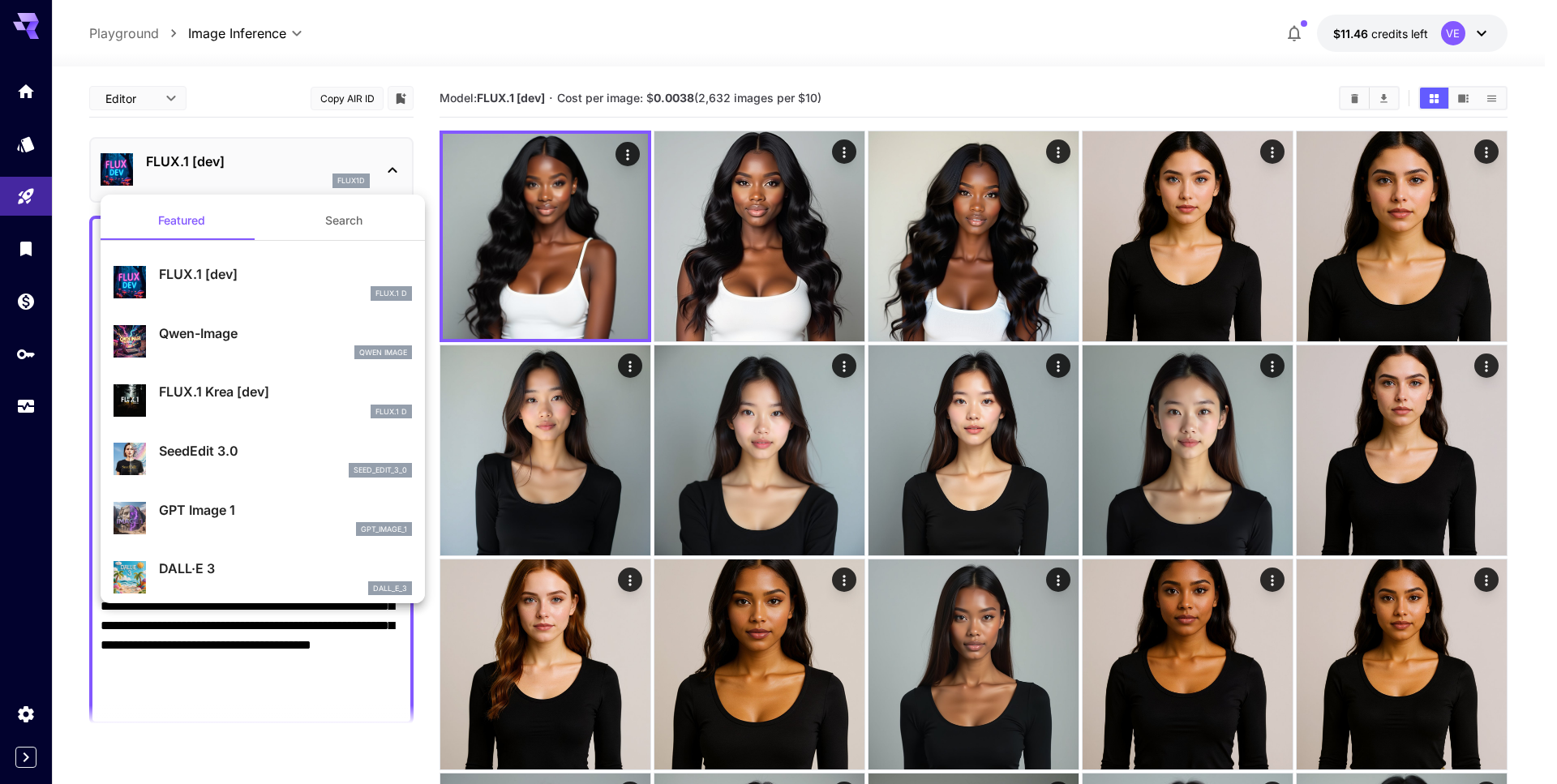
click at [428, 130] on div at bounding box center [778, 392] width 1557 height 784
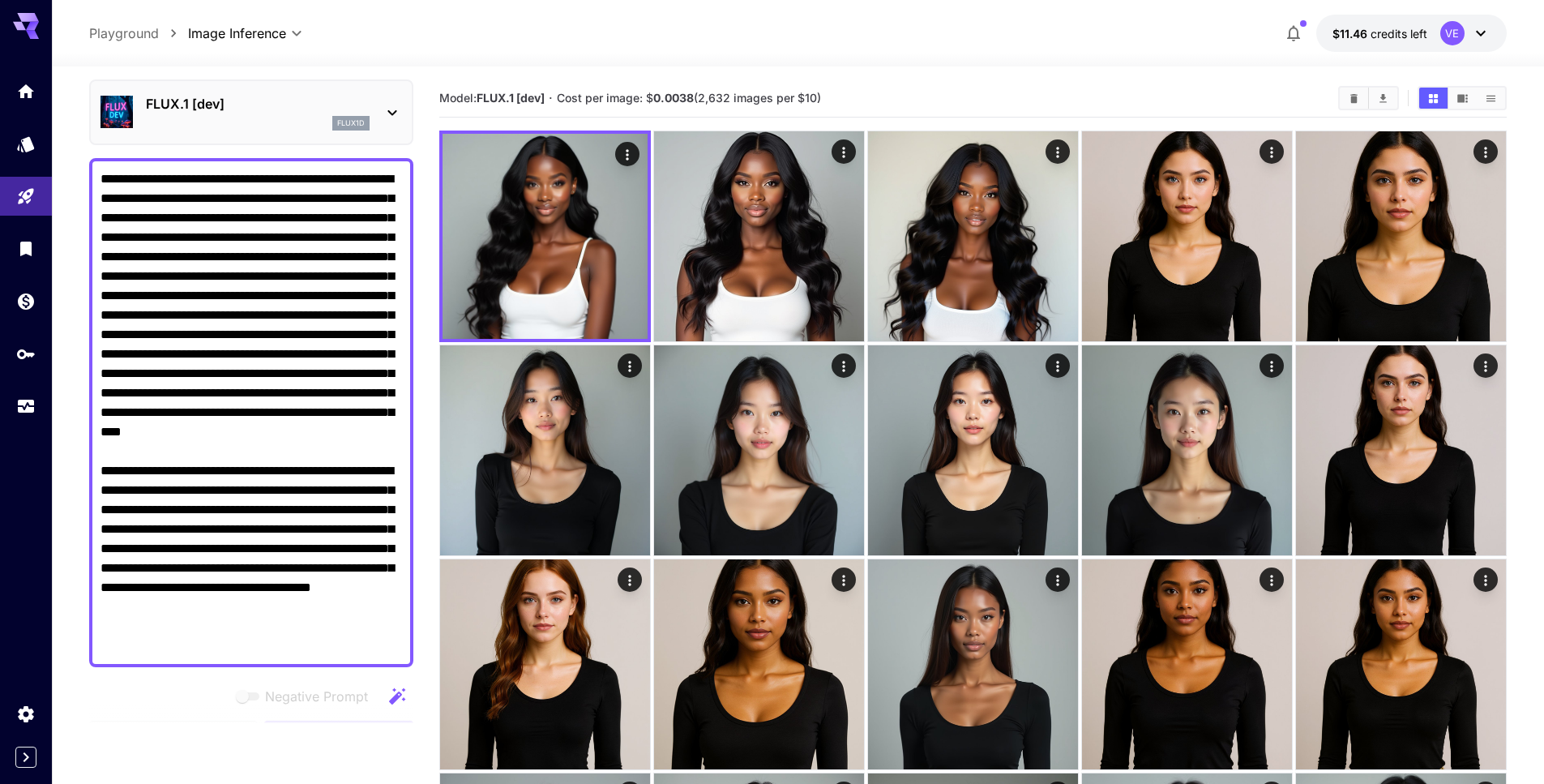
scroll to position [68, 0]
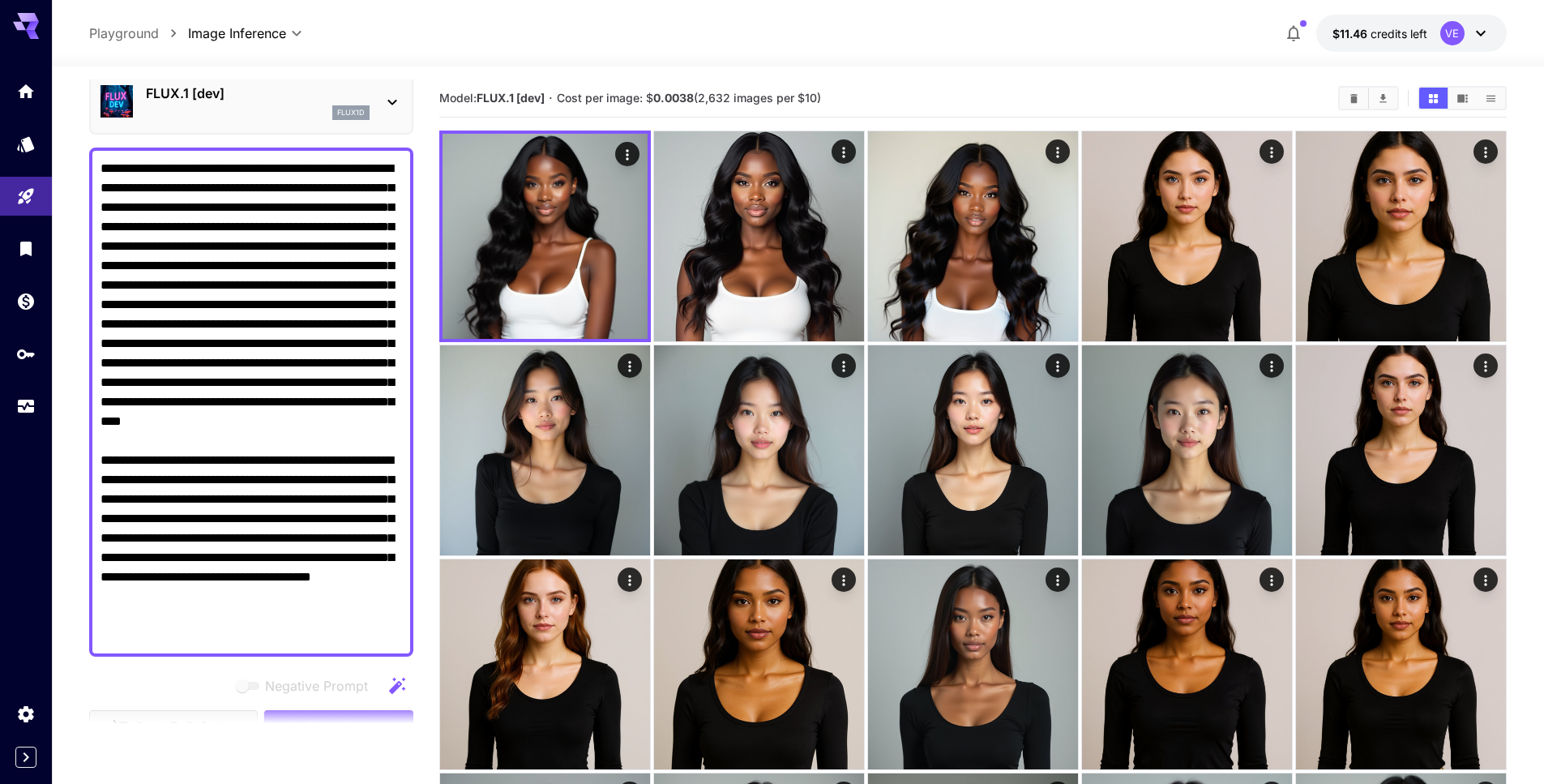
click at [249, 489] on textarea "Negative Prompt" at bounding box center [251, 402] width 301 height 486
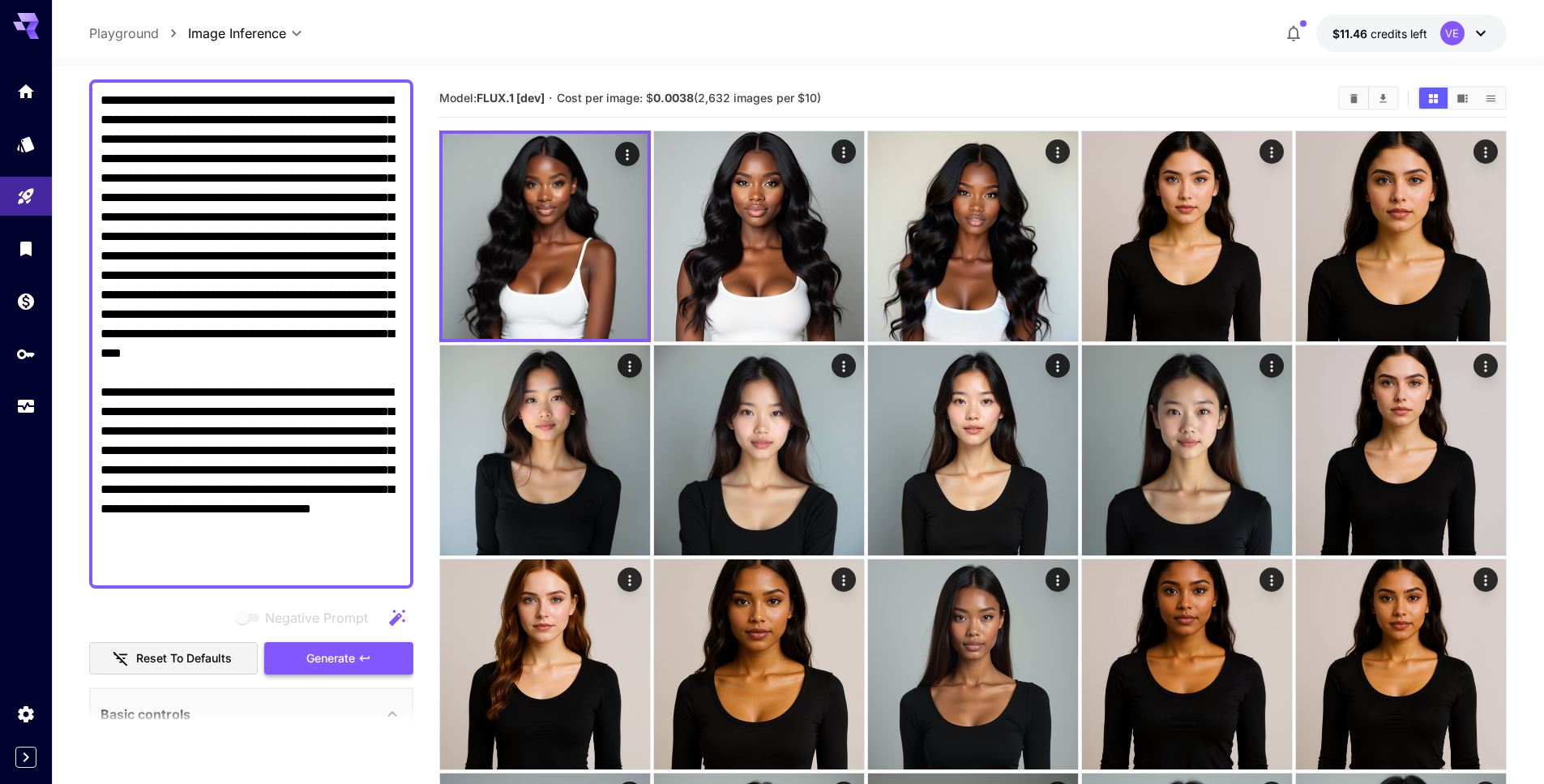
click at [333, 669] on button "Generate" at bounding box center [339, 657] width 149 height 33
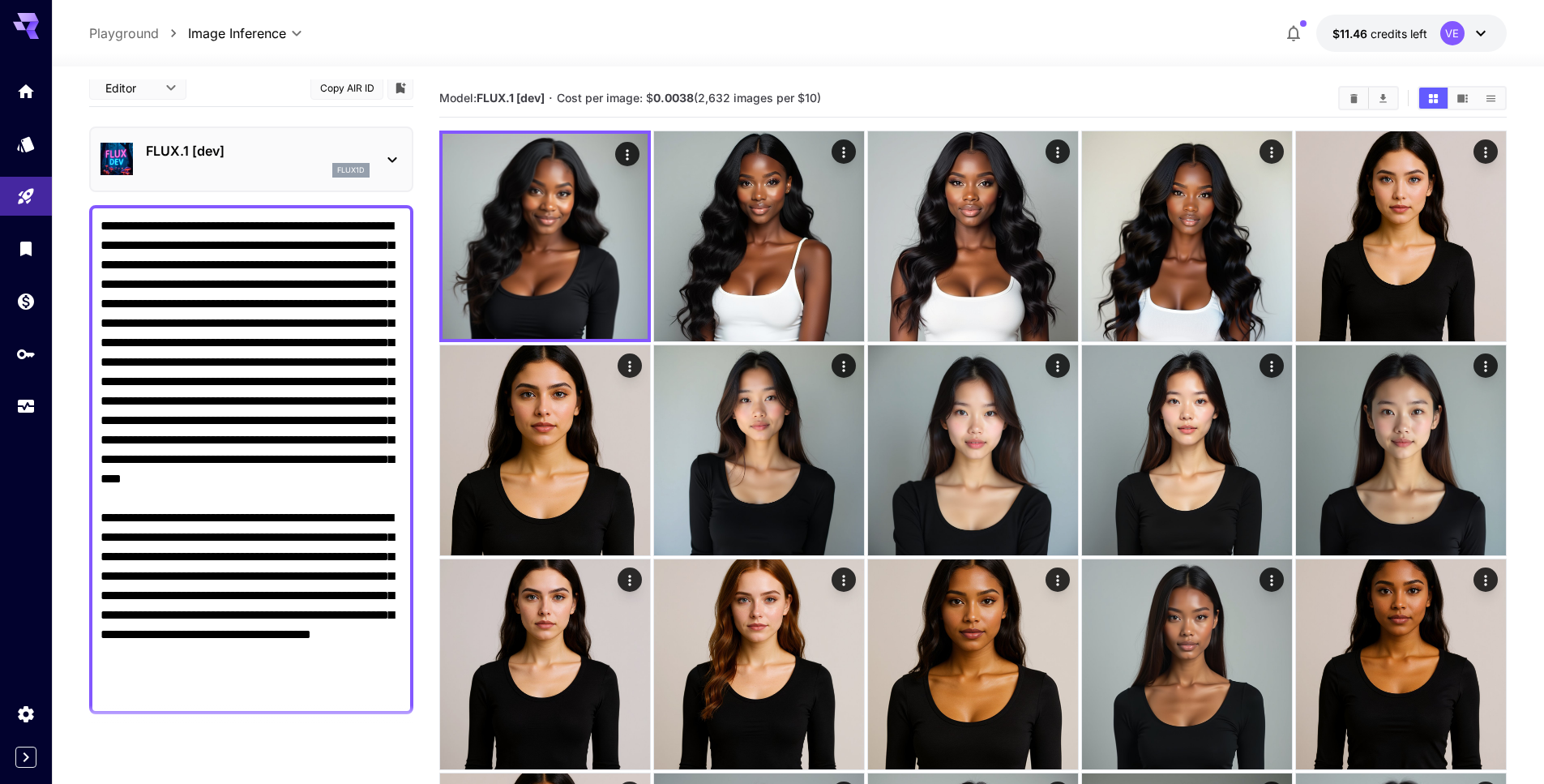
scroll to position [0, 0]
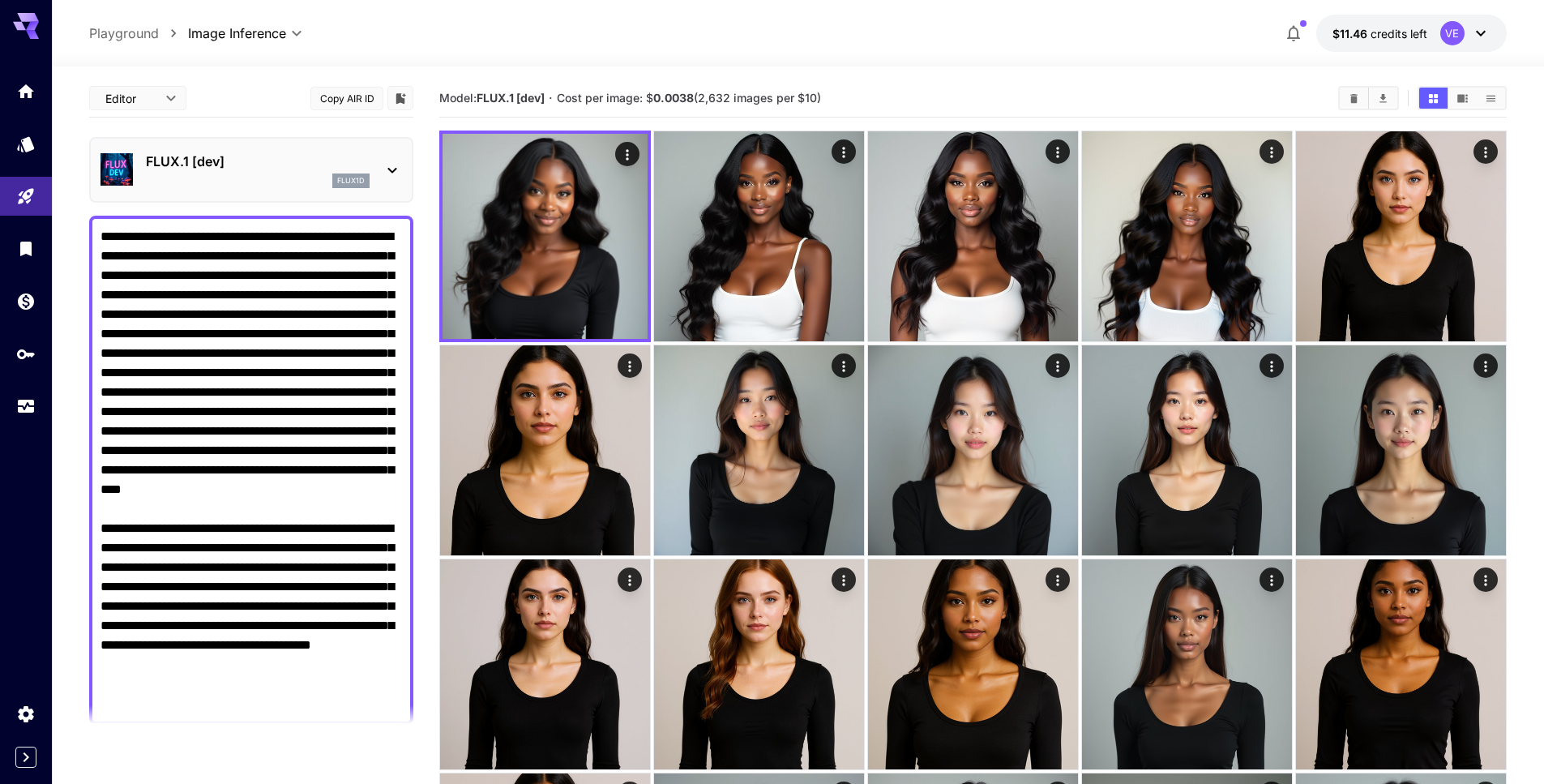
click at [237, 568] on textarea "Negative Prompt" at bounding box center [251, 470] width 301 height 486
click at [238, 568] on textarea "Negative Prompt" at bounding box center [251, 470] width 301 height 486
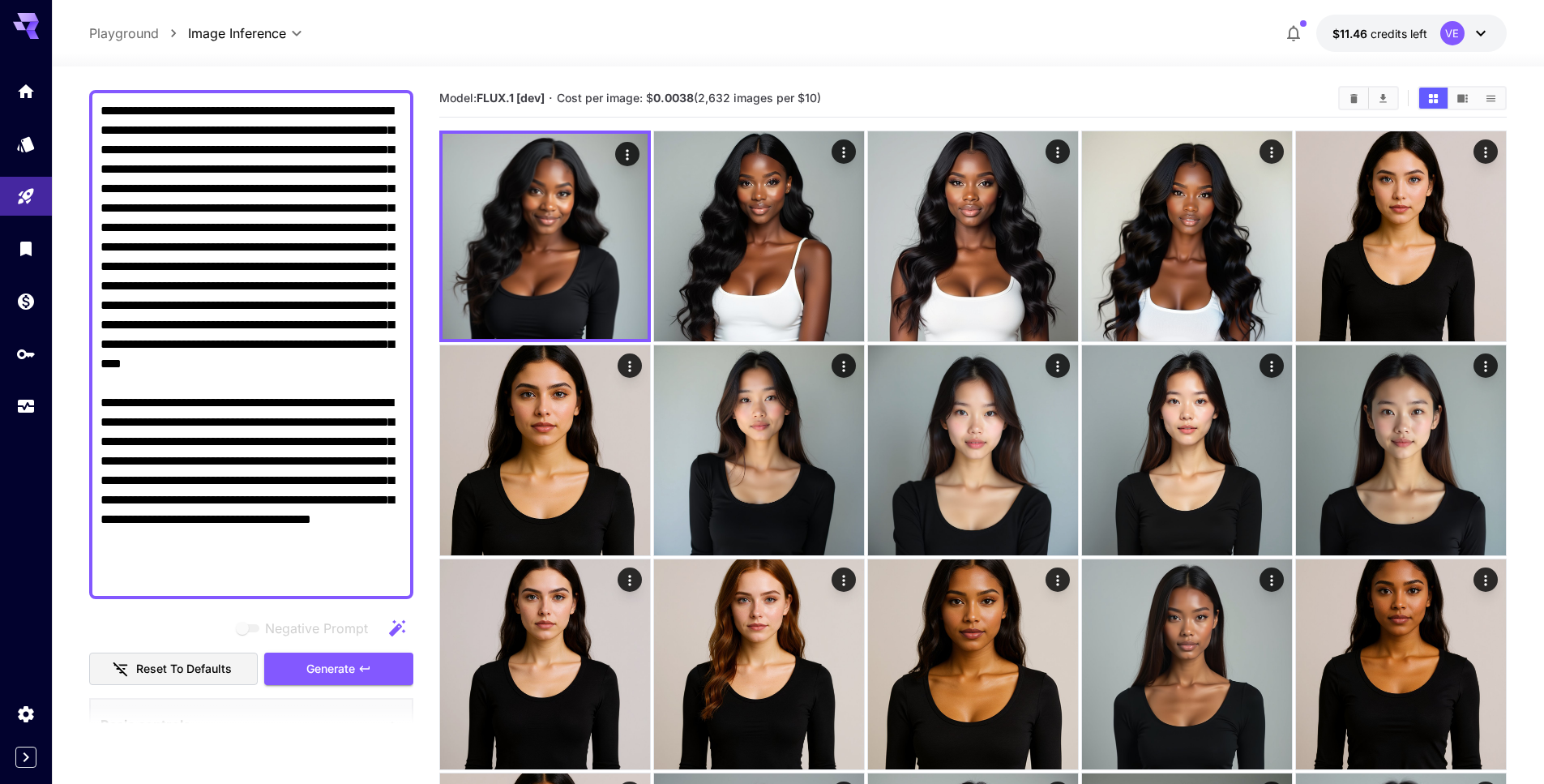
scroll to position [136, 0]
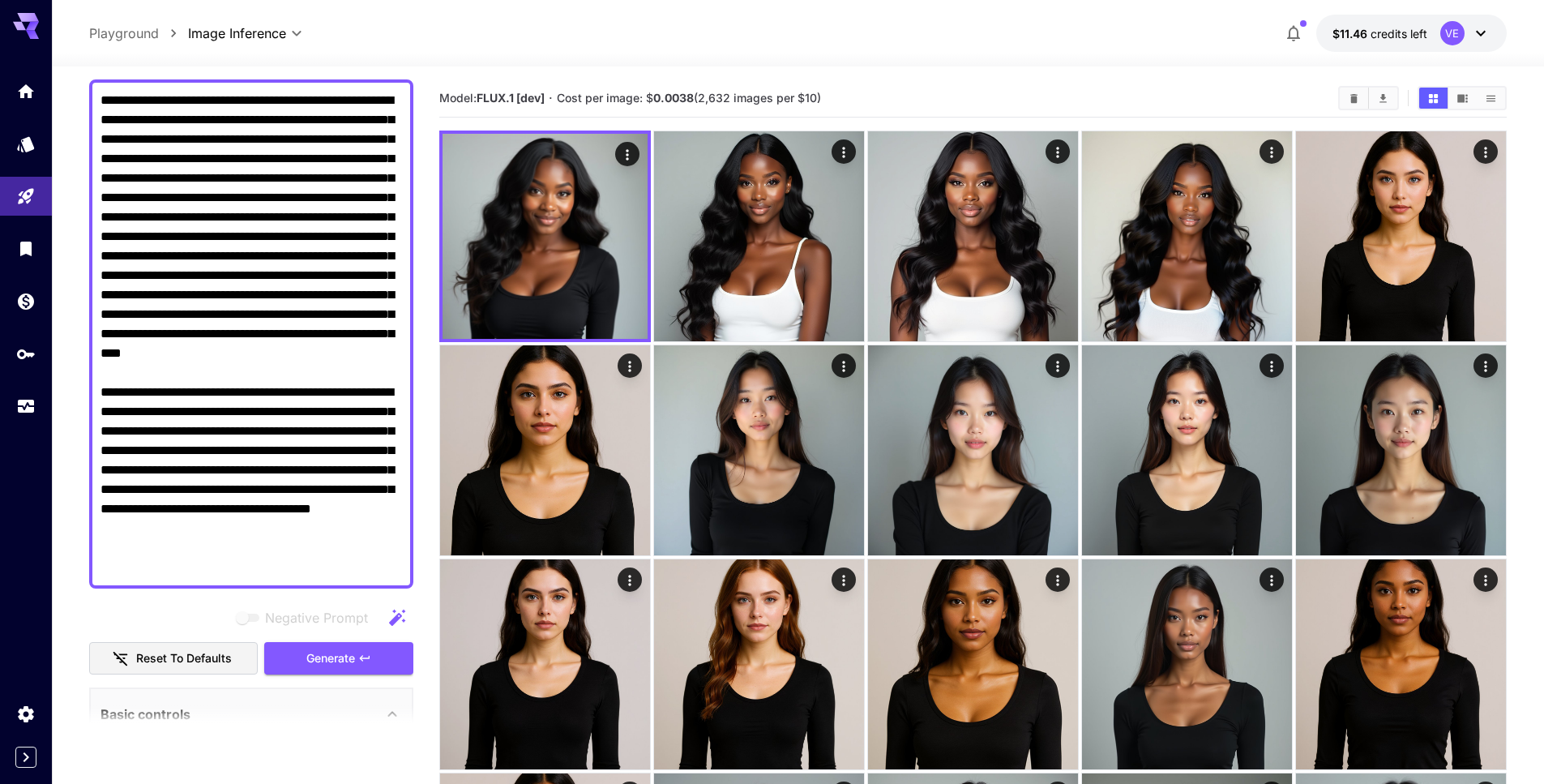
click at [361, 555] on textarea "Negative Prompt" at bounding box center [251, 334] width 301 height 486
click at [350, 660] on span "Generate" at bounding box center [331, 658] width 49 height 20
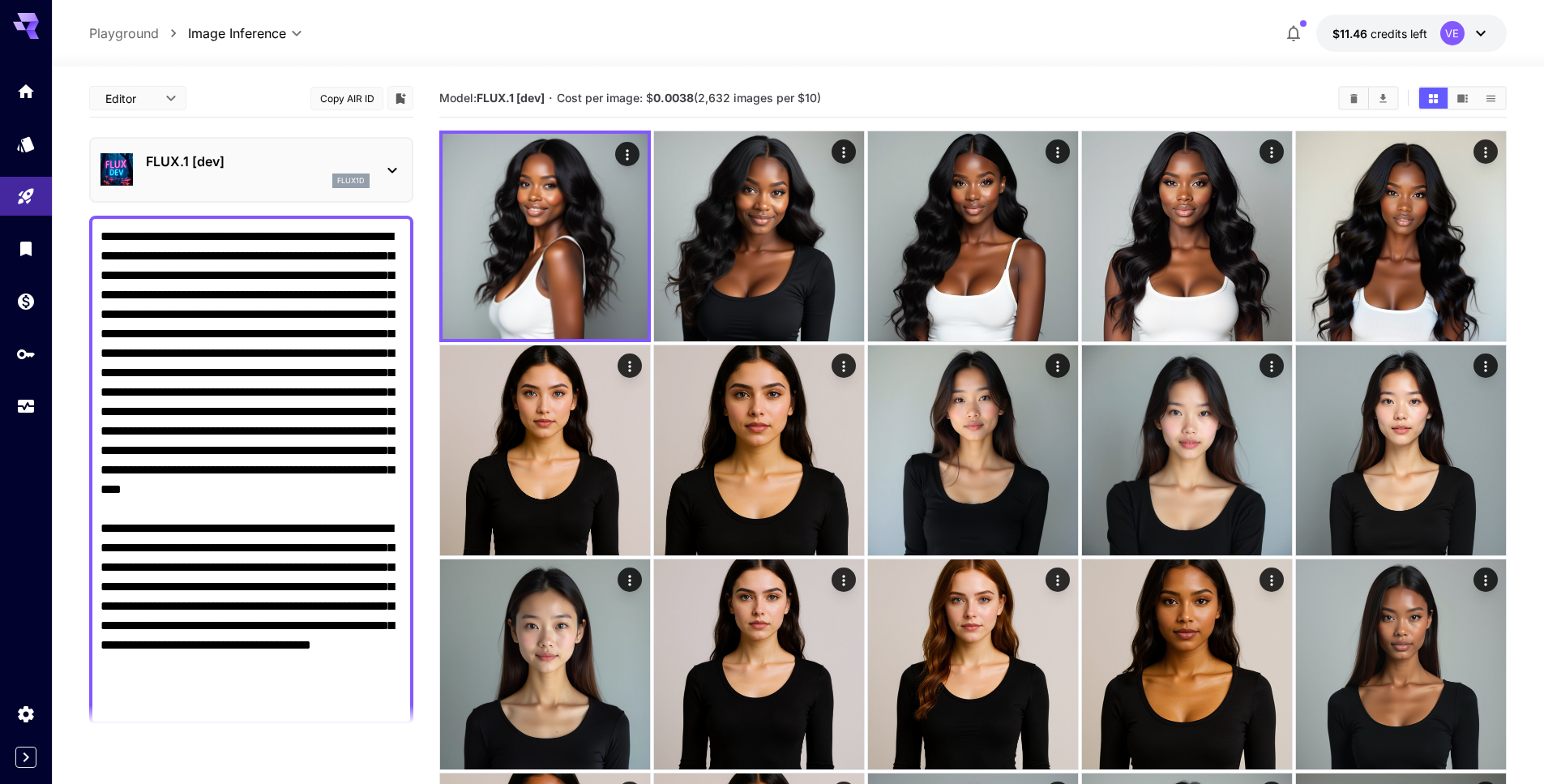
scroll to position [68, 0]
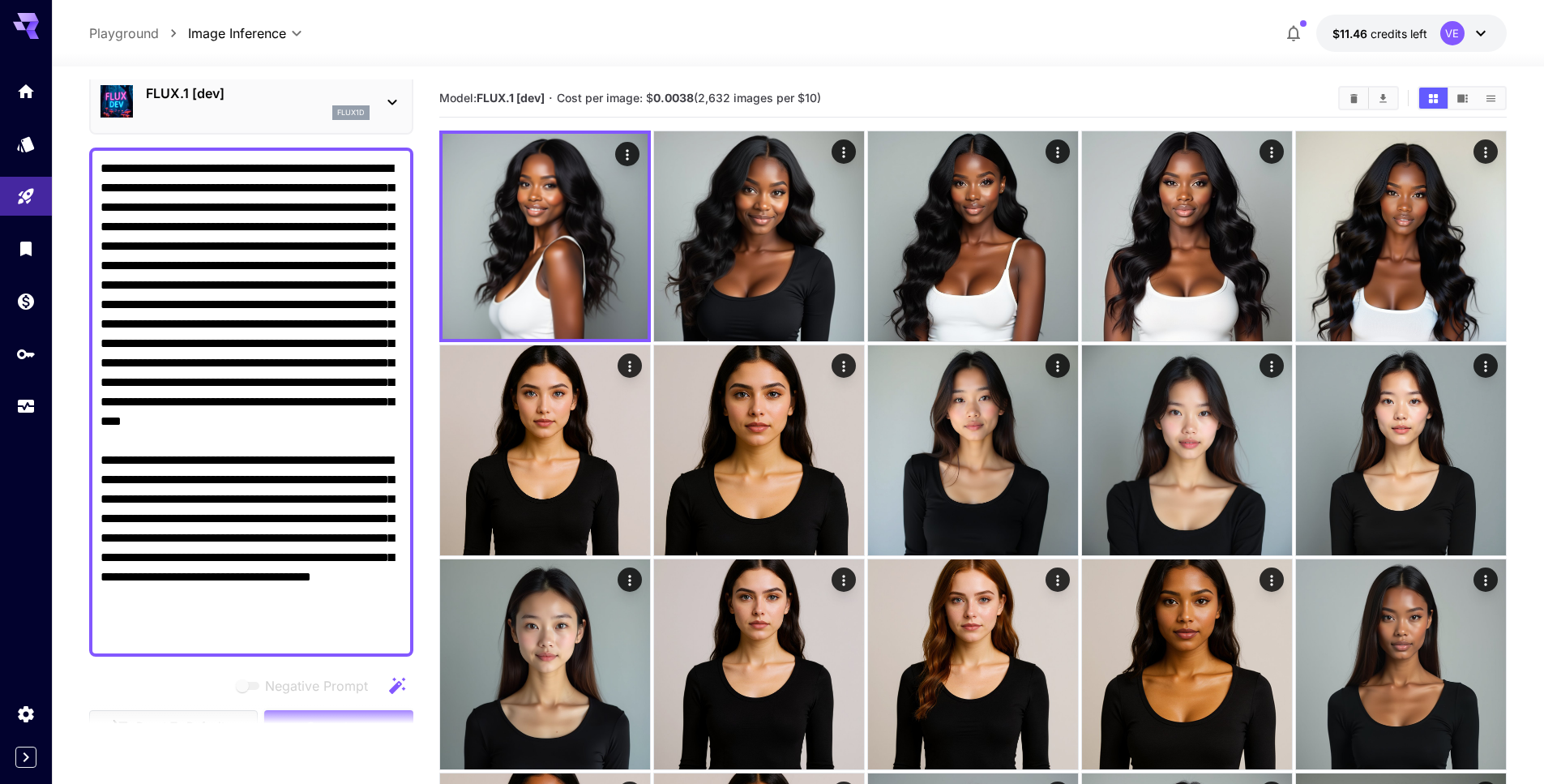
click at [143, 633] on textarea "Negative Prompt" at bounding box center [251, 402] width 301 height 486
click at [157, 634] on textarea "Negative Prompt" at bounding box center [251, 402] width 301 height 486
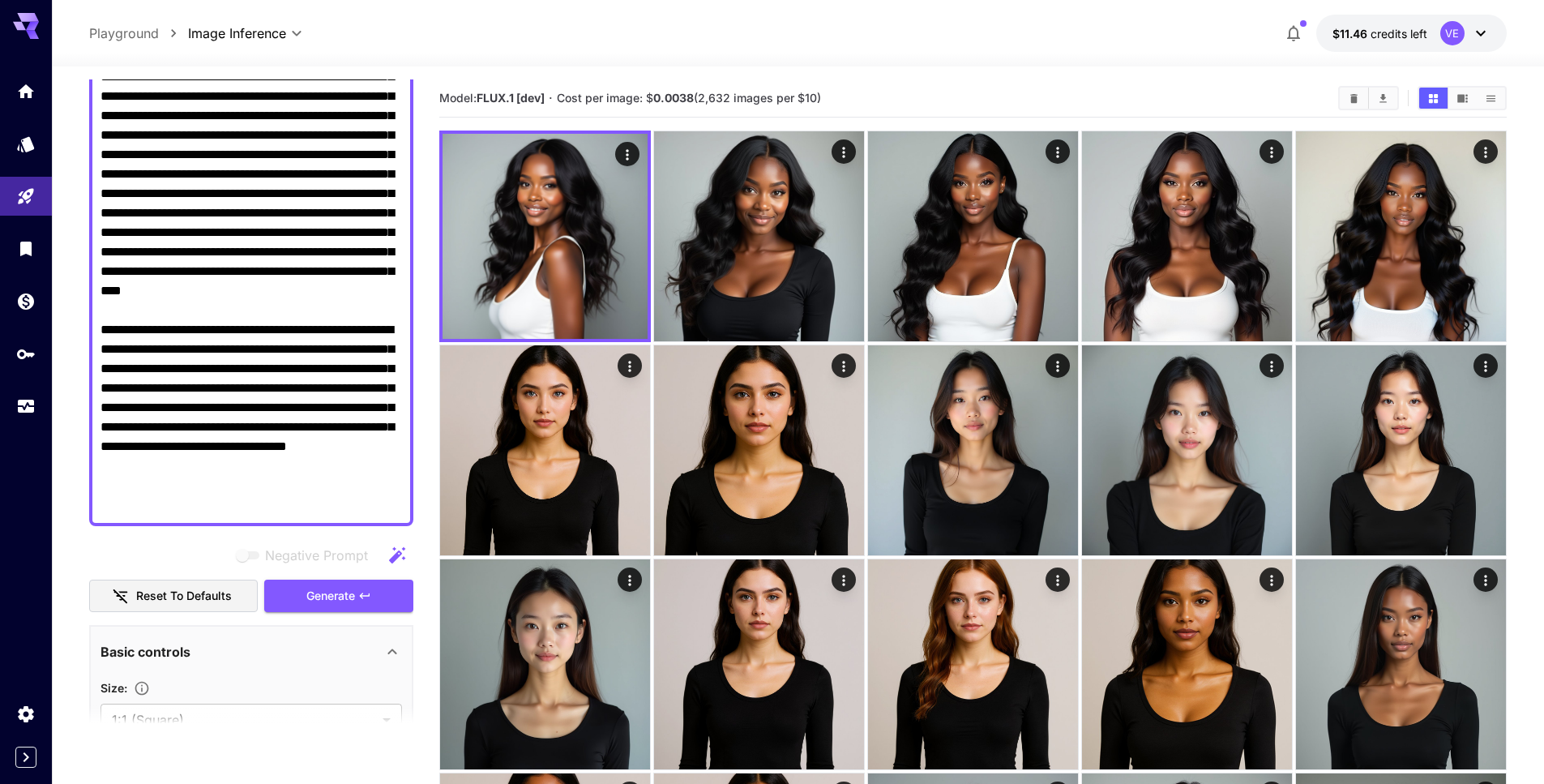
scroll to position [204, 0]
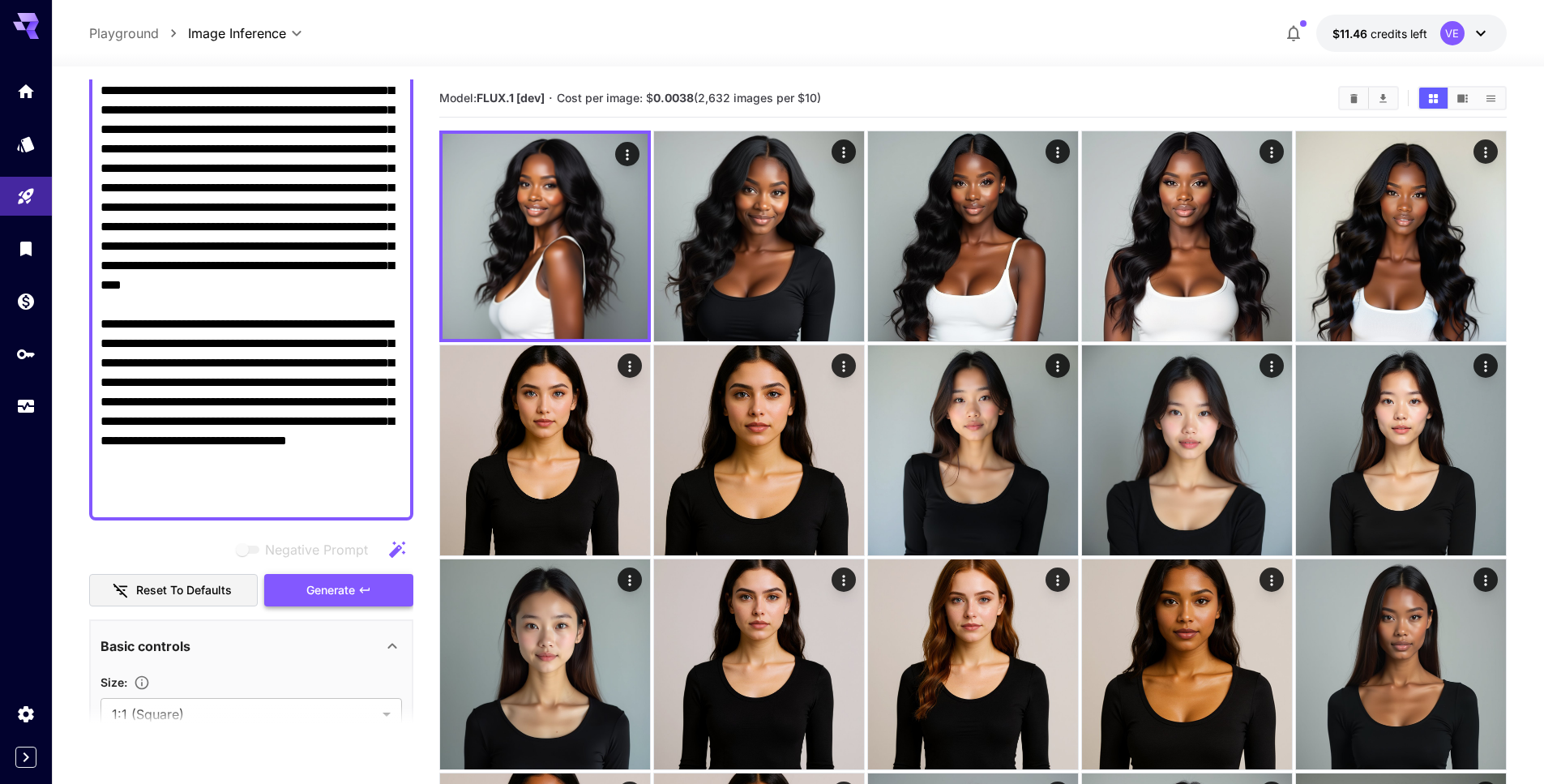
click at [306, 604] on button "Generate" at bounding box center [339, 590] width 149 height 33
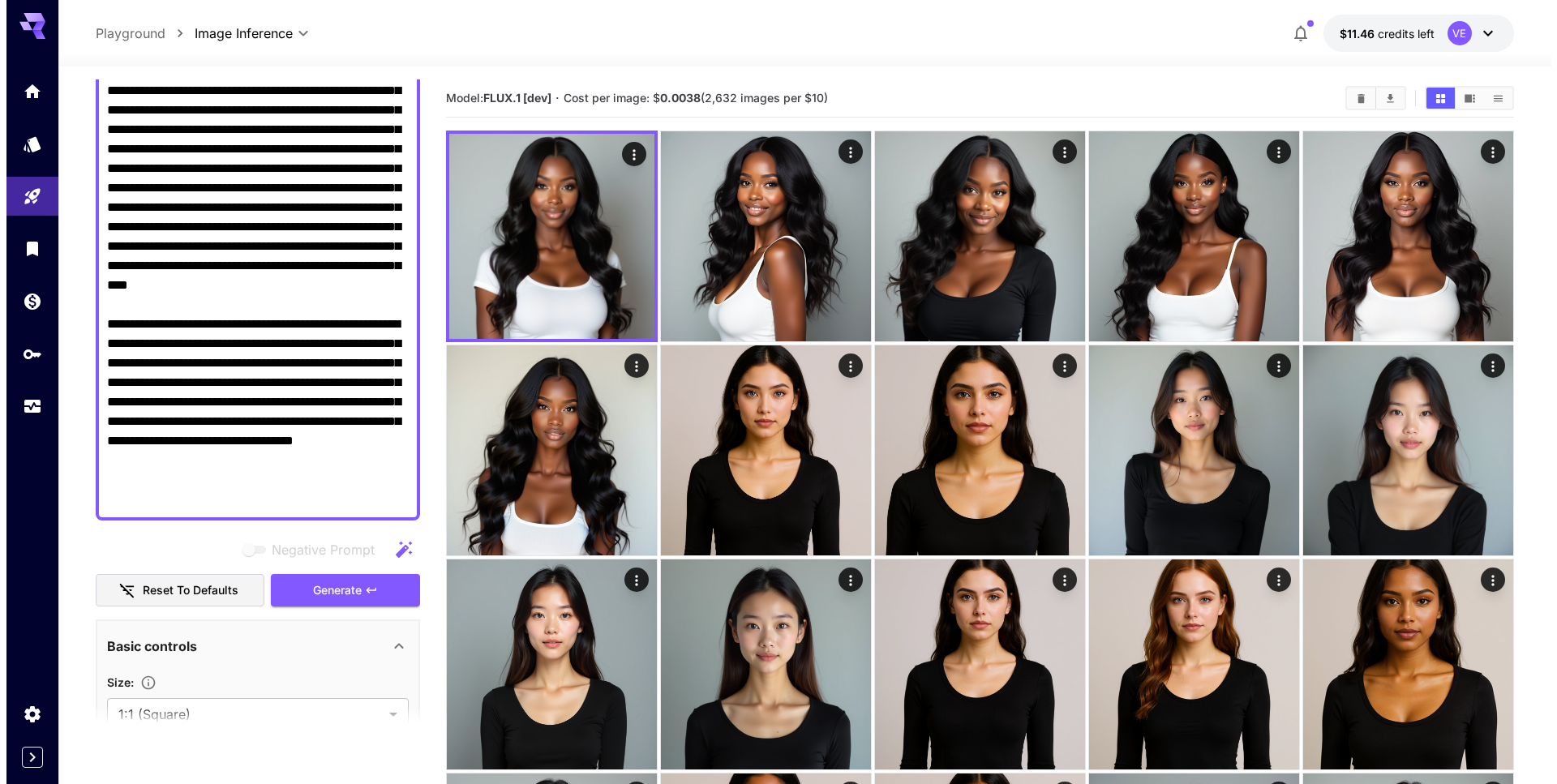
scroll to position [0, 0]
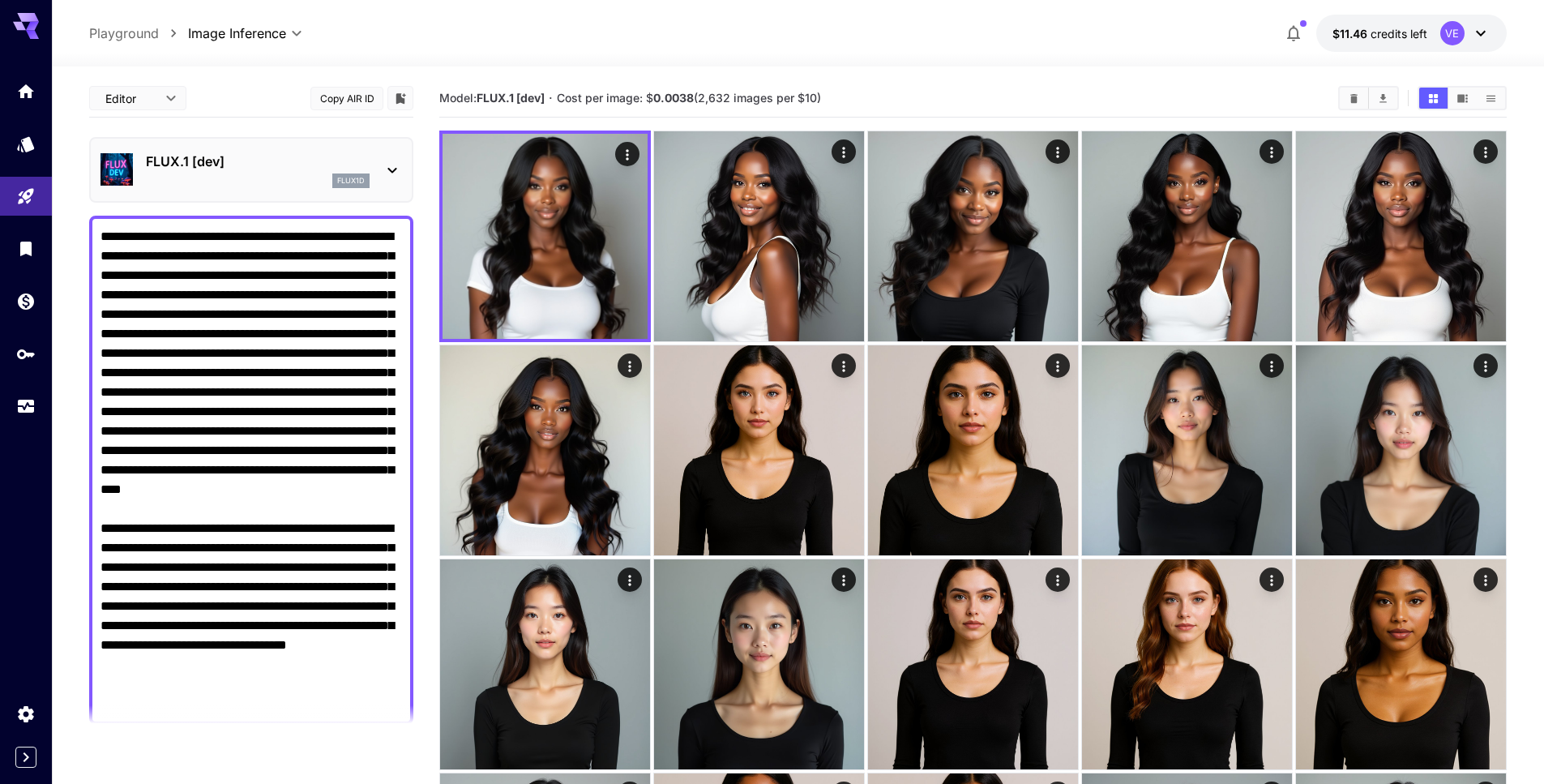
click at [259, 188] on div "FLUX.1 [dev] flux1d" at bounding box center [251, 169] width 301 height 49
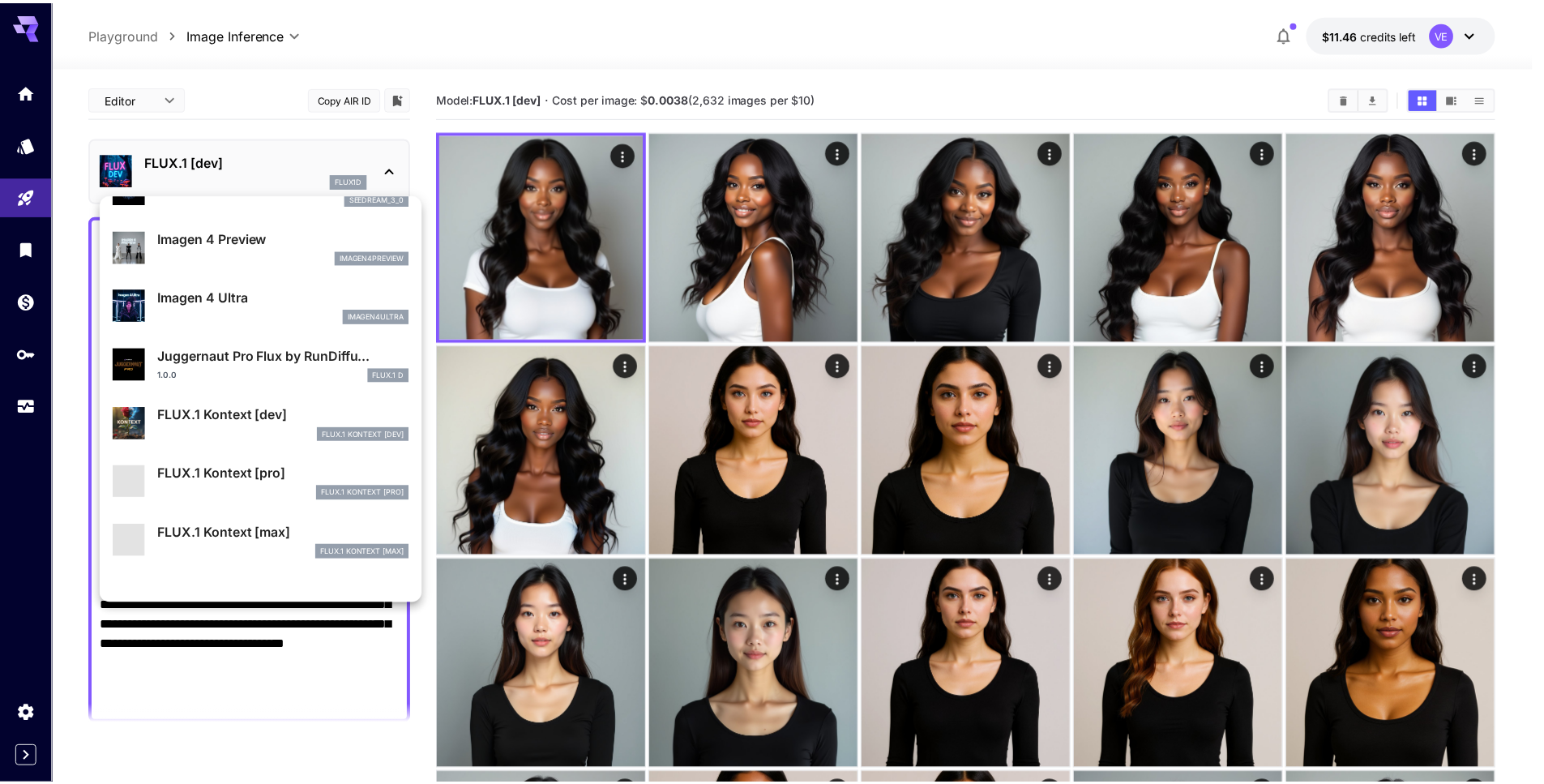
scroll to position [534, 0]
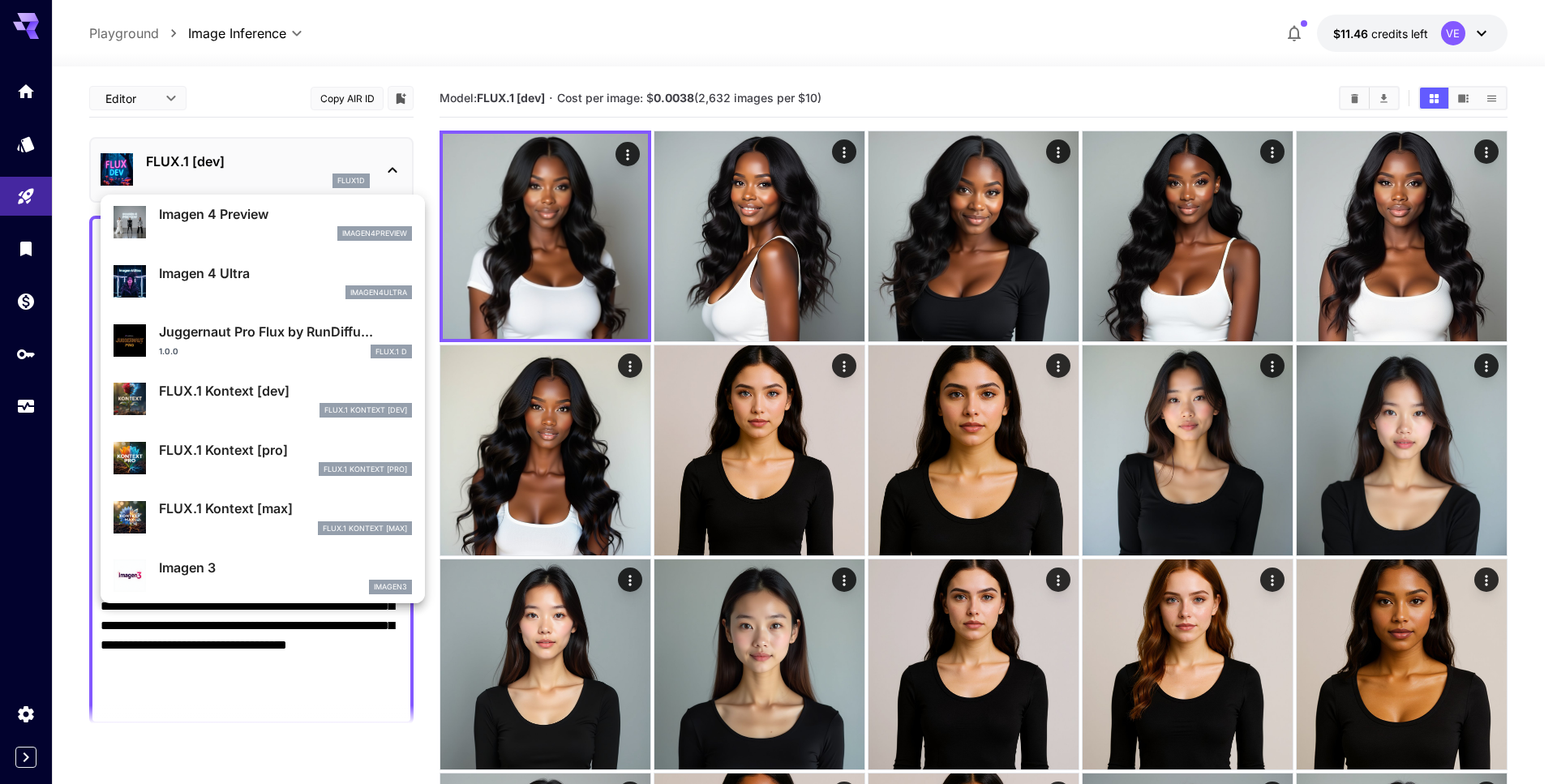
click at [239, 445] on p "FLUX.1 Kontext [pro]" at bounding box center [285, 450] width 253 height 20
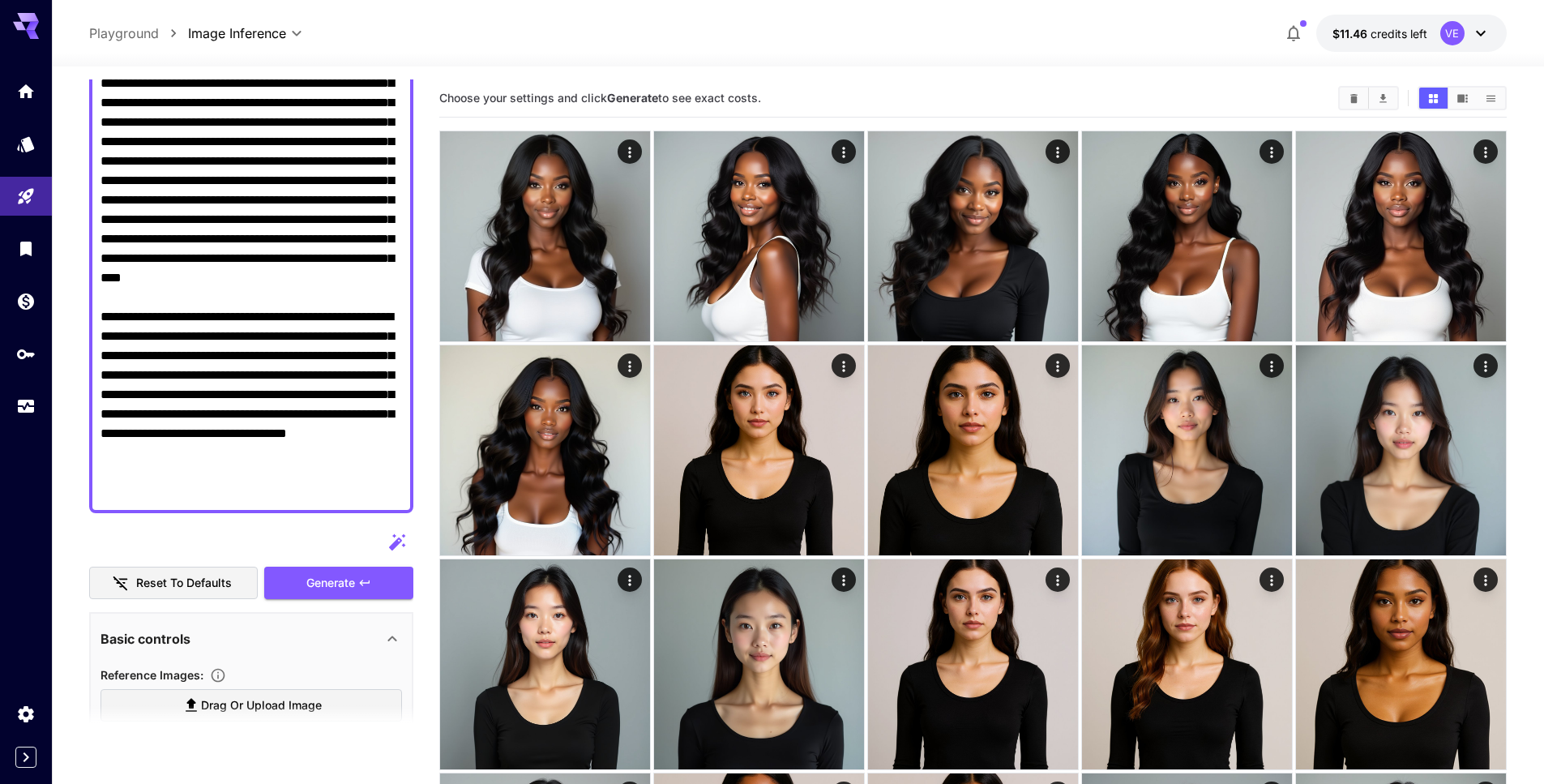
scroll to position [232, 0]
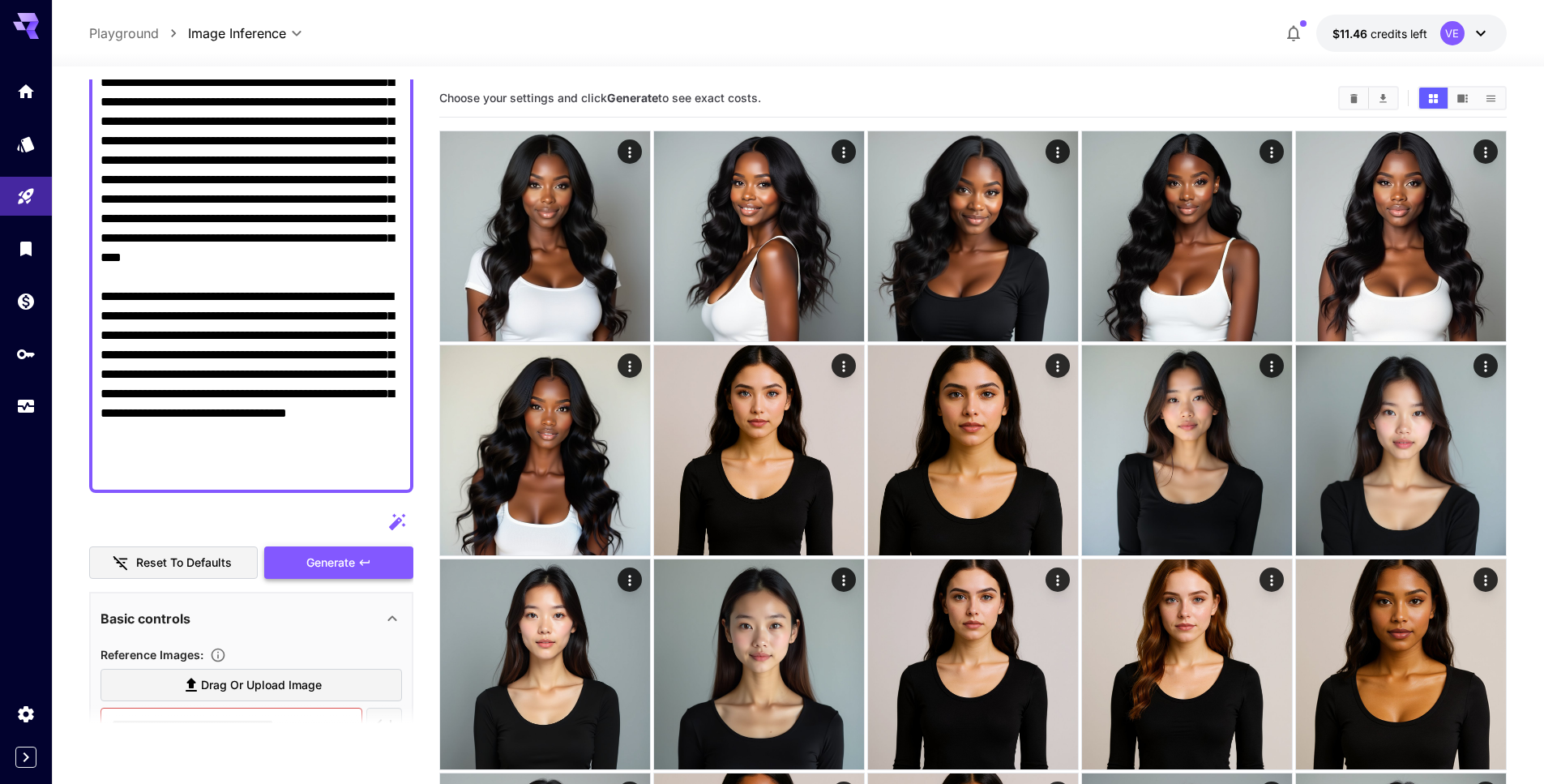
click at [337, 572] on button "Generate" at bounding box center [339, 562] width 149 height 33
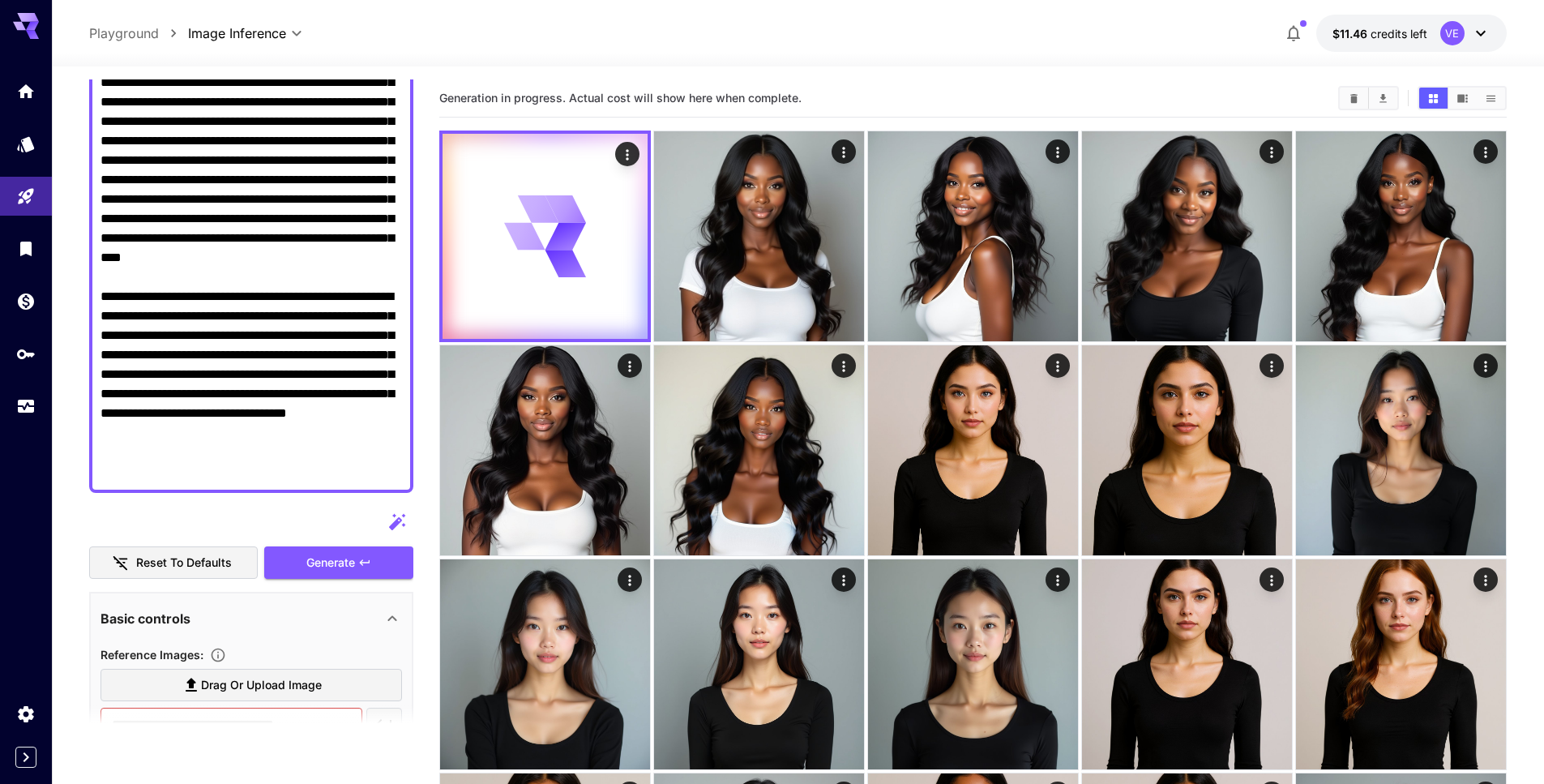
scroll to position [164, 0]
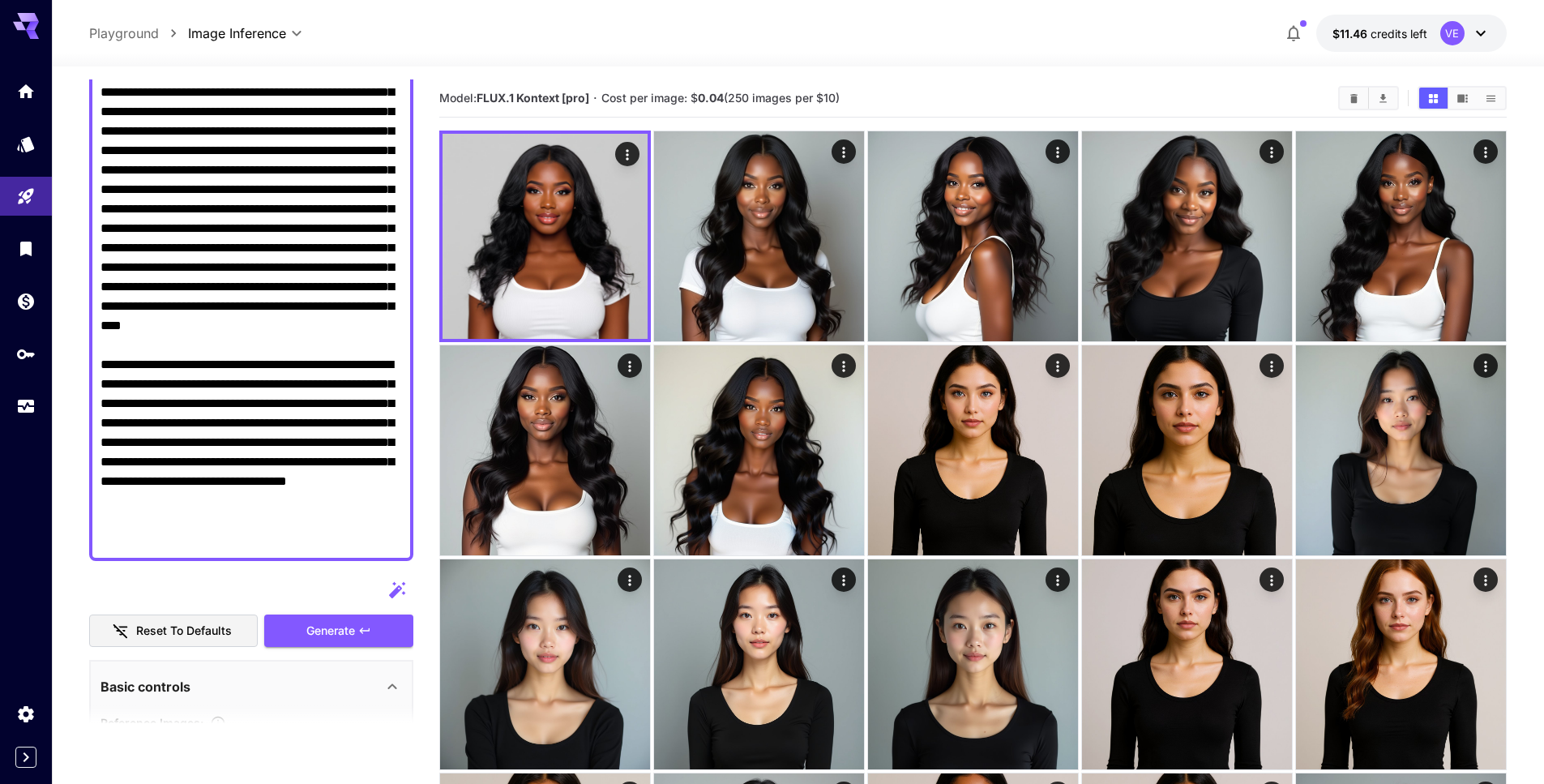
click at [310, 430] on textarea "Display cost in response" at bounding box center [251, 306] width 301 height 486
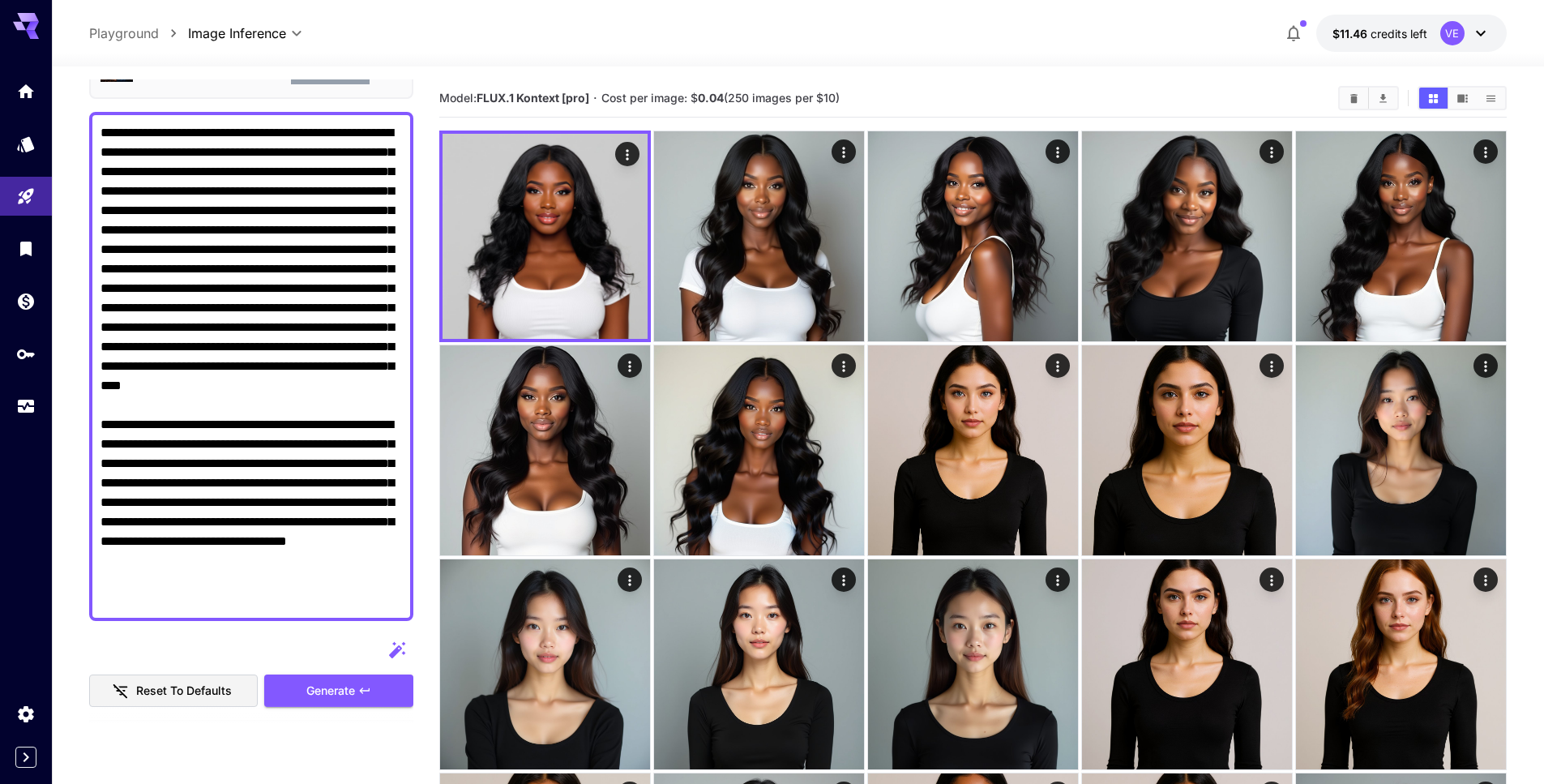
scroll to position [95, 0]
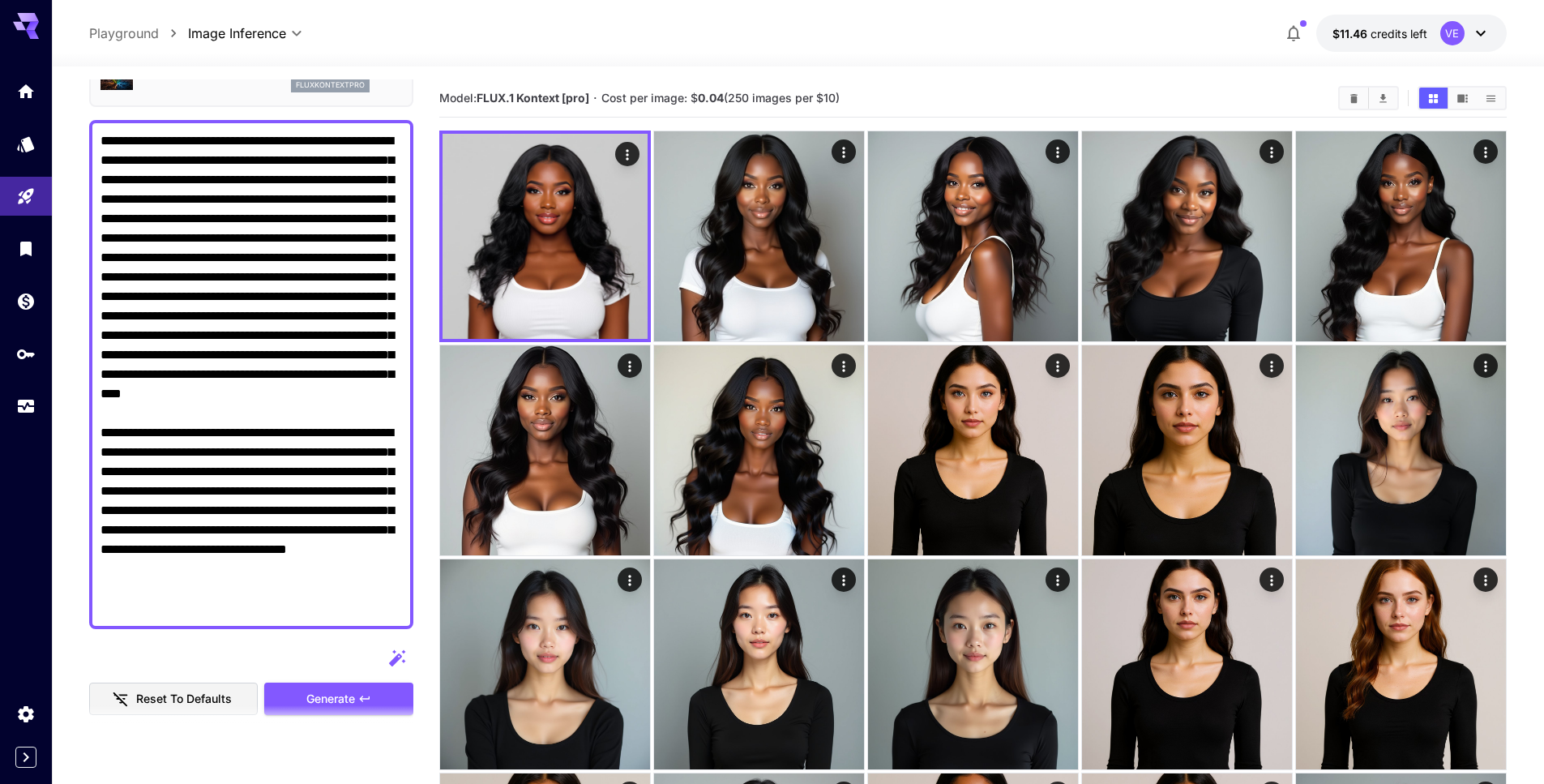
click at [357, 429] on textarea "Display cost in response" at bounding box center [251, 374] width 301 height 486
drag, startPoint x: 233, startPoint y: 491, endPoint x: 143, endPoint y: 534, distance: 99.7
click at [143, 534] on textarea "Display cost in response" at bounding box center [251, 374] width 301 height 486
click at [362, 428] on textarea "Display cost in response" at bounding box center [251, 374] width 301 height 486
paste textarea "**********"
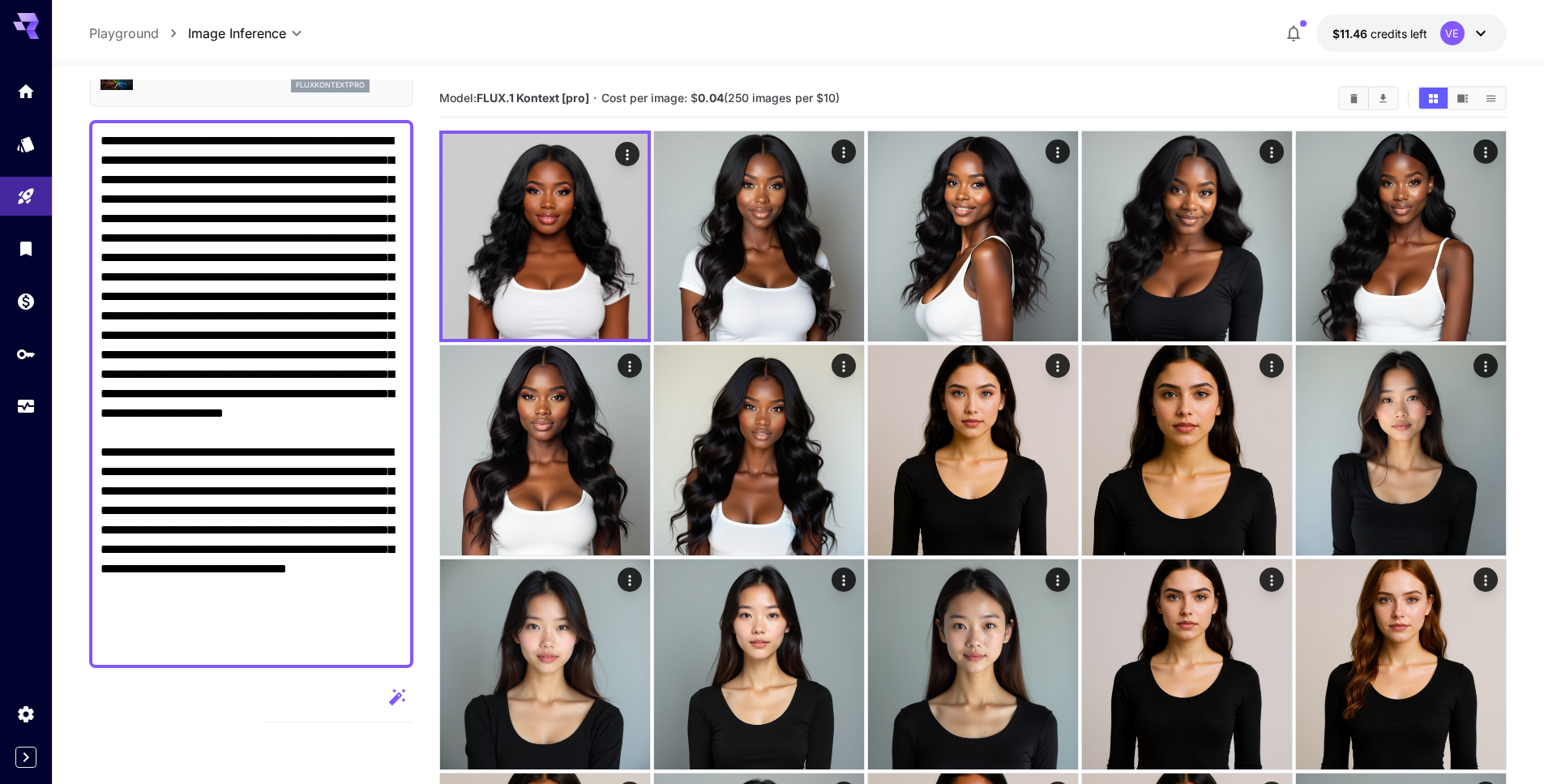
drag, startPoint x: 384, startPoint y: 647, endPoint x: 103, endPoint y: 509, distance: 313.1
click at [103, 509] on textarea "Display cost in response" at bounding box center [251, 393] width 301 height 525
click at [347, 582] on textarea "Display cost in response" at bounding box center [251, 393] width 301 height 525
drag, startPoint x: 229, startPoint y: 529, endPoint x: 220, endPoint y: 543, distance: 16.6
click at [220, 543] on textarea "Display cost in response" at bounding box center [251, 393] width 301 height 525
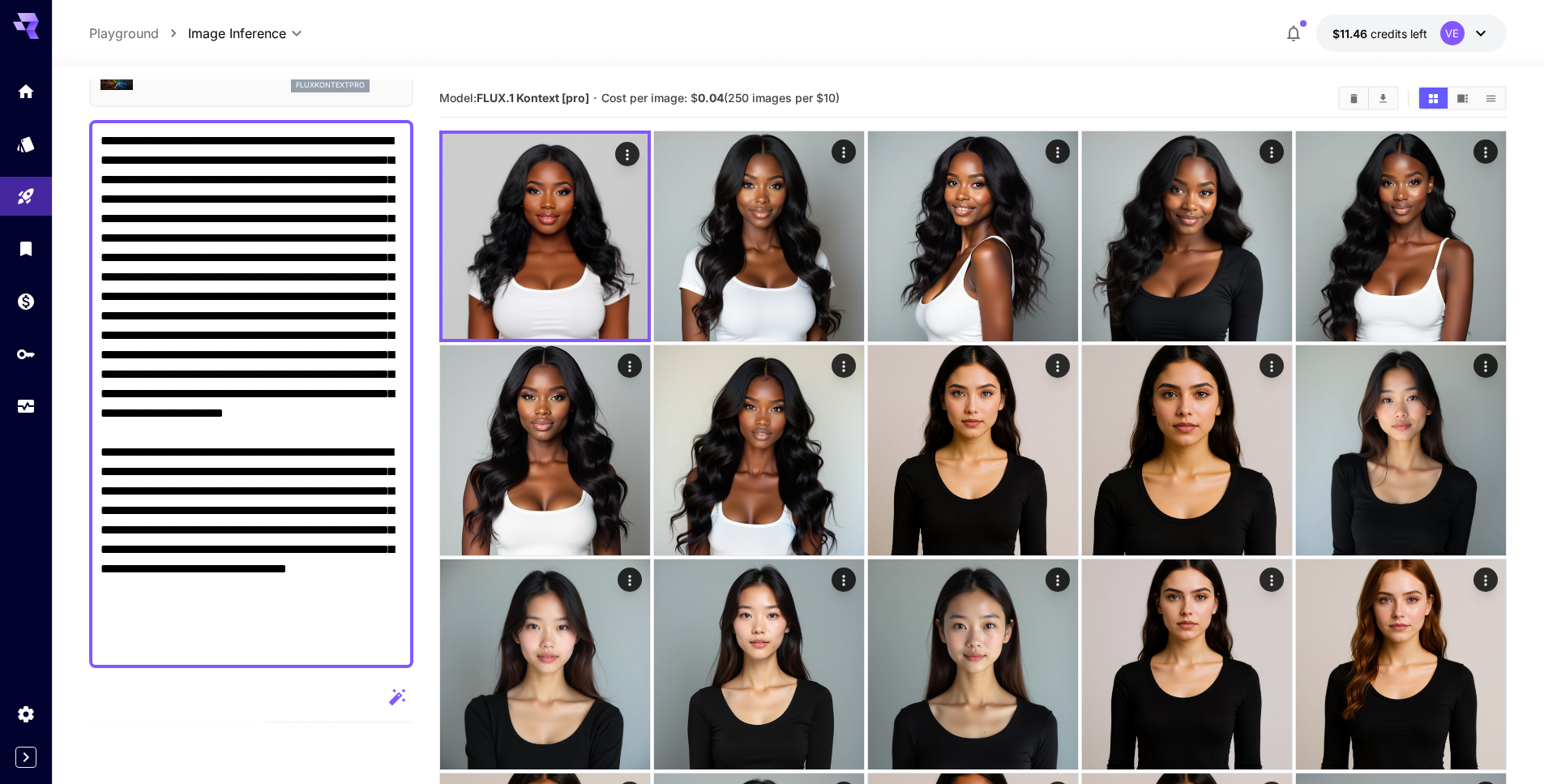
drag, startPoint x: 231, startPoint y: 528, endPoint x: 147, endPoint y: 560, distance: 89.9
click at [147, 560] on textarea "Display cost in response" at bounding box center [251, 393] width 301 height 525
drag, startPoint x: 209, startPoint y: 568, endPoint x: 122, endPoint y: 589, distance: 89.5
click at [122, 589] on textarea "Display cost in response" at bounding box center [251, 393] width 301 height 525
click at [317, 474] on textarea "Display cost in response" at bounding box center [251, 393] width 301 height 525
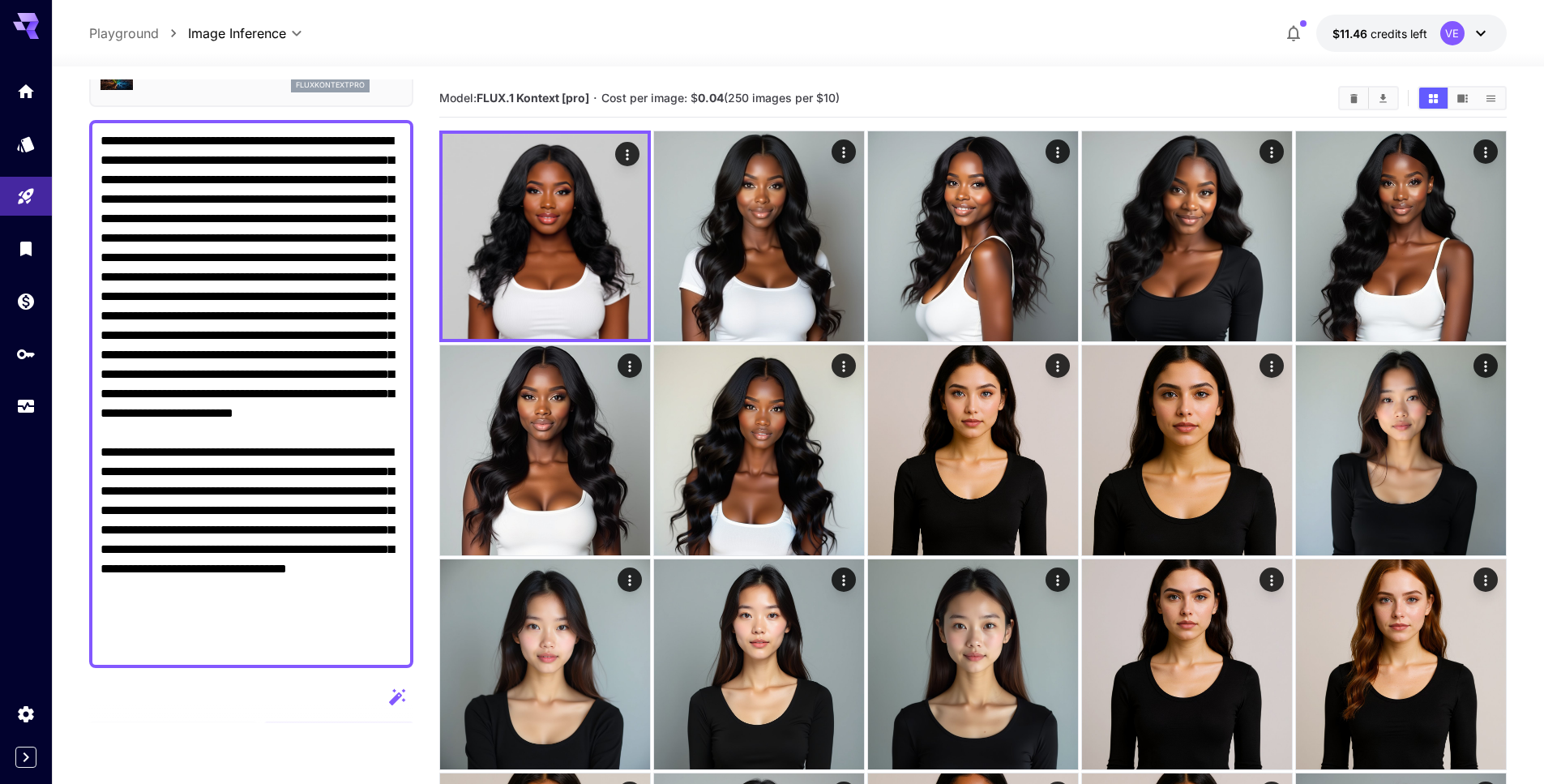
paste textarea "**********"
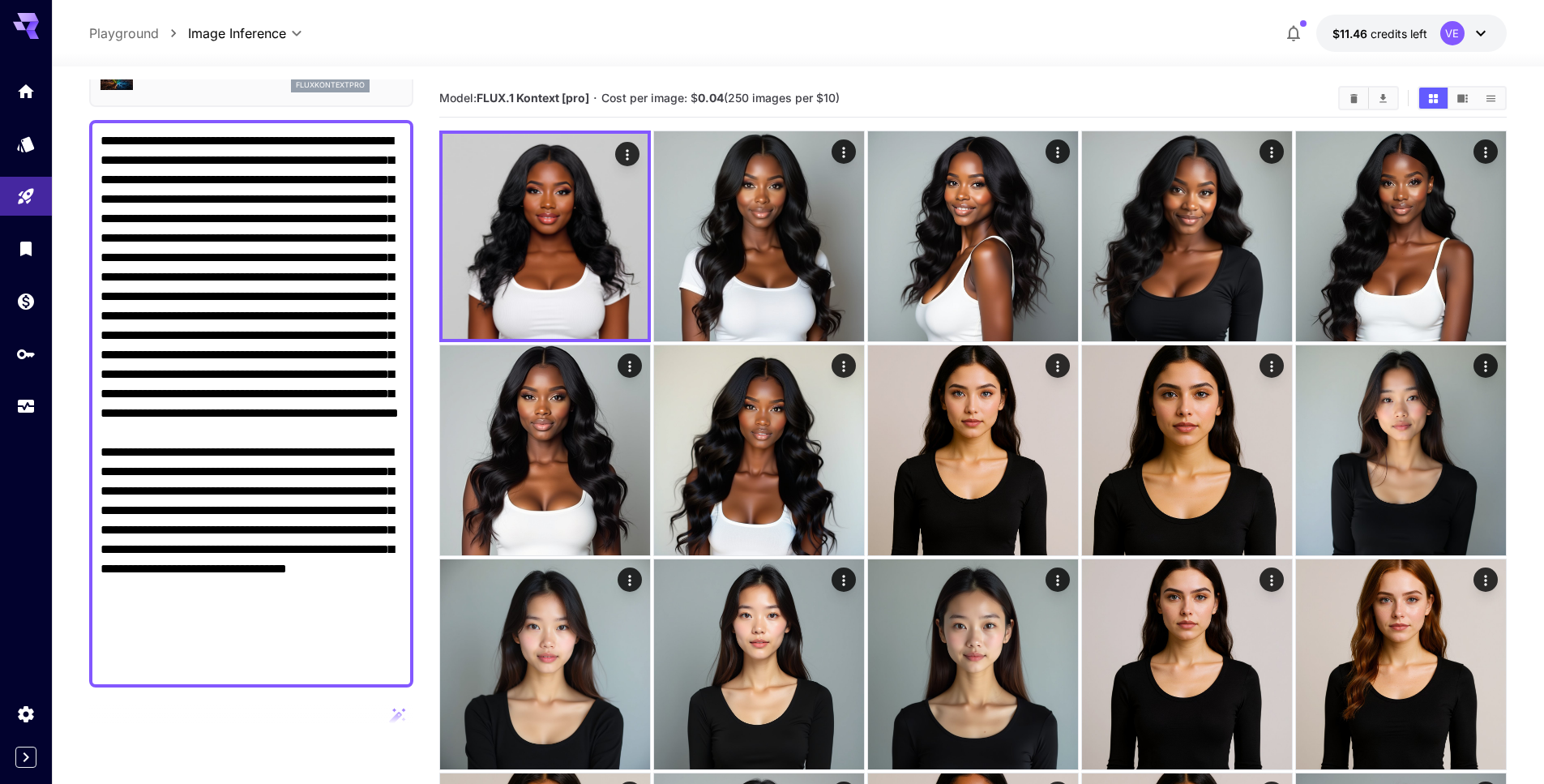
drag, startPoint x: 127, startPoint y: 608, endPoint x: 89, endPoint y: 528, distance: 88.6
click at [89, 528] on div at bounding box center [251, 404] width 324 height 568
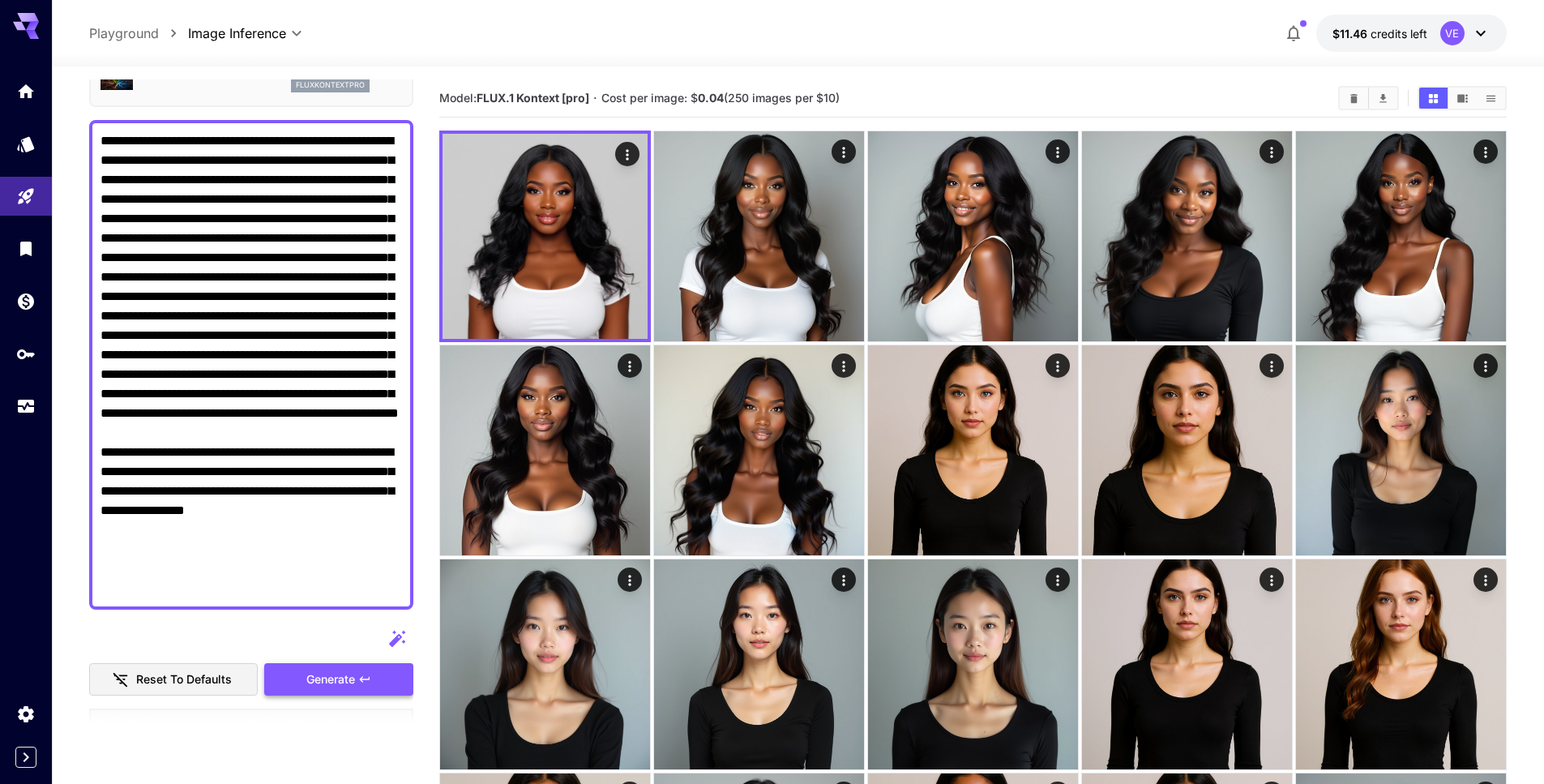
click at [343, 687] on span "Generate" at bounding box center [331, 679] width 49 height 20
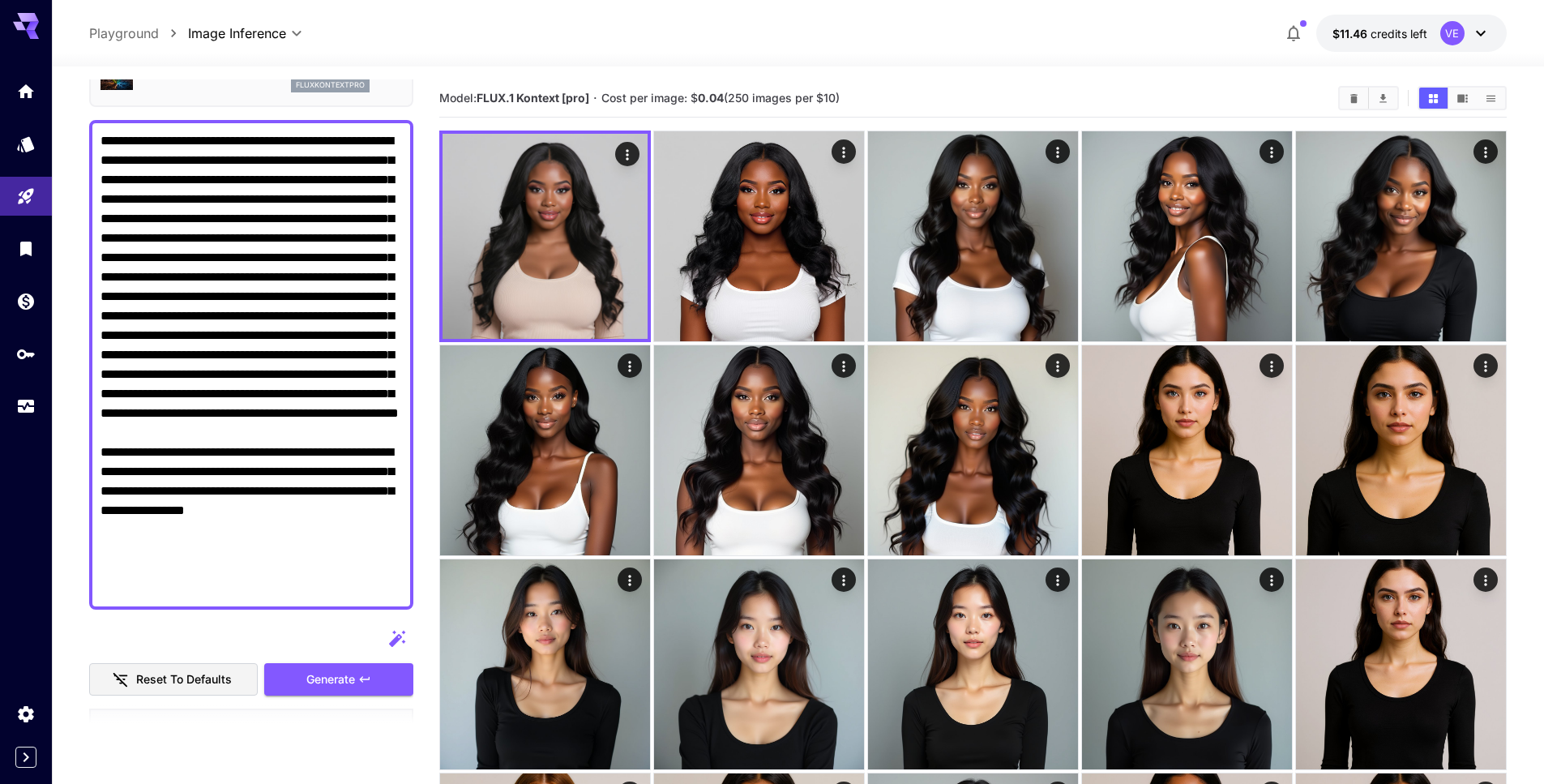
click at [262, 495] on textarea "Display cost in response" at bounding box center [251, 364] width 301 height 467
click at [238, 496] on textarea "Display cost in response" at bounding box center [251, 364] width 301 height 467
click at [254, 510] on textarea "Display cost in response" at bounding box center [251, 364] width 301 height 467
click at [255, 504] on textarea "Display cost in response" at bounding box center [251, 364] width 301 height 467
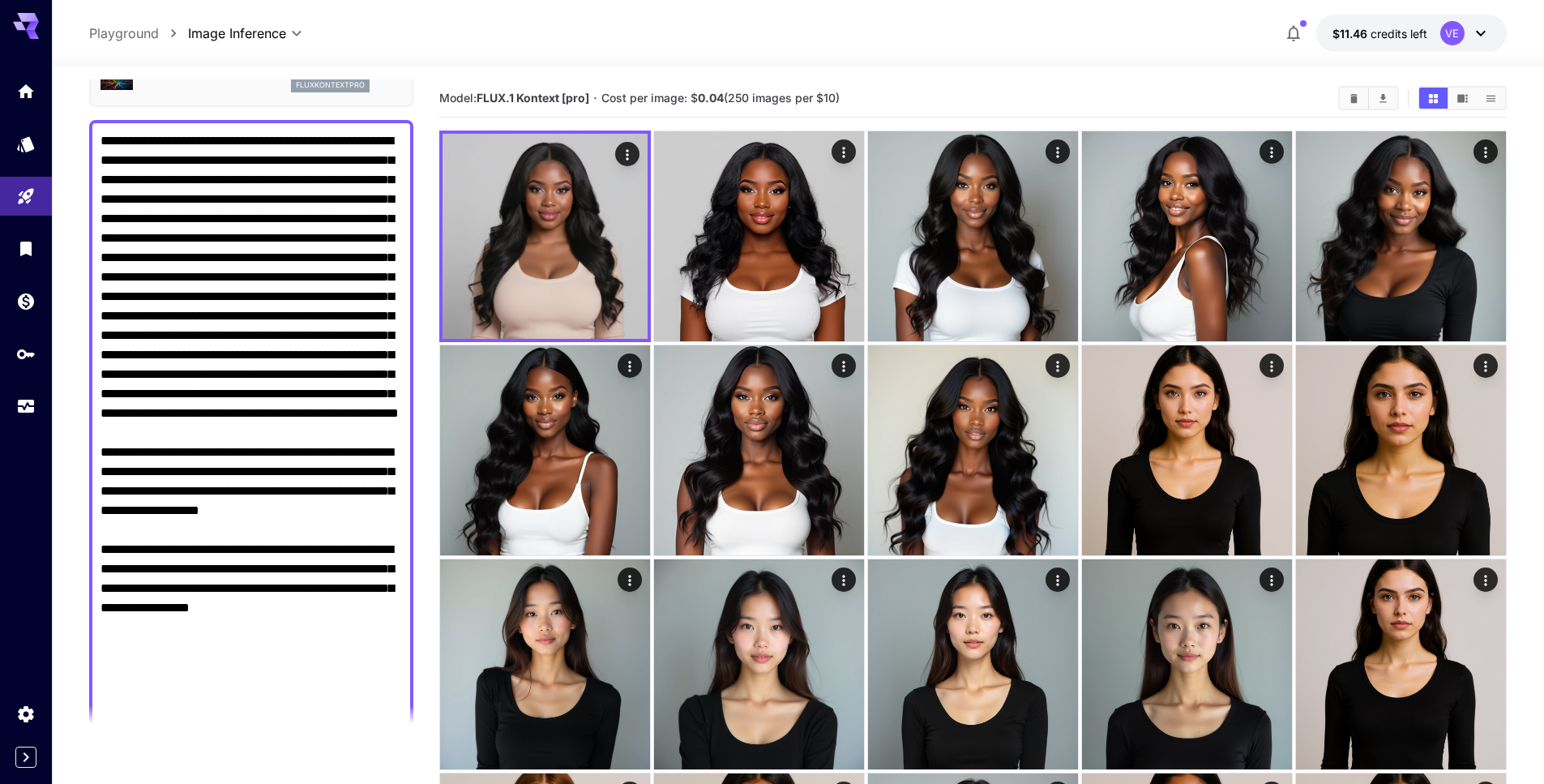
drag, startPoint x: 172, startPoint y: 568, endPoint x: 184, endPoint y: 609, distance: 42.7
click at [184, 609] on textarea "Display cost in response" at bounding box center [251, 422] width 301 height 584
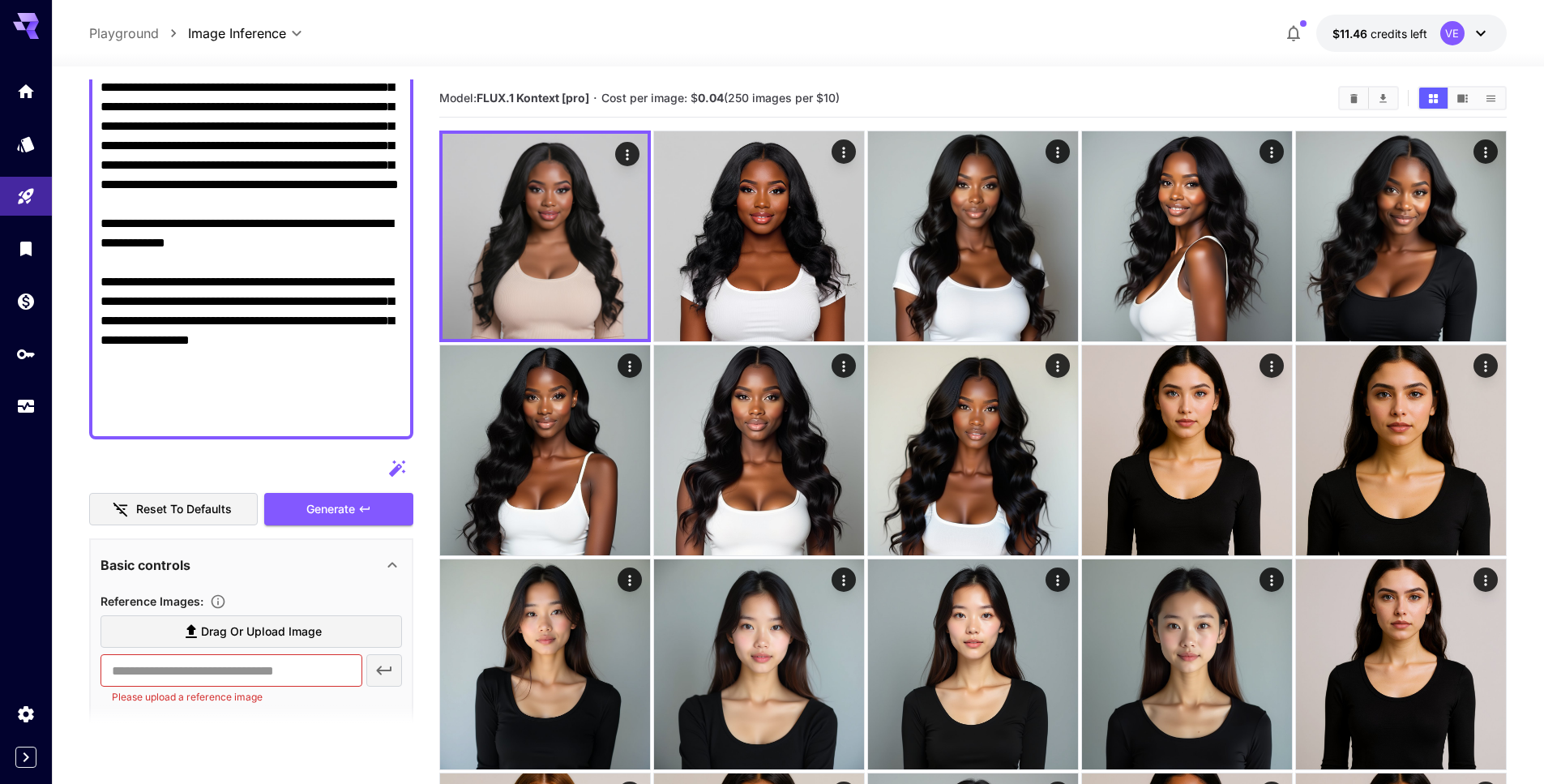
scroll to position [328, 0]
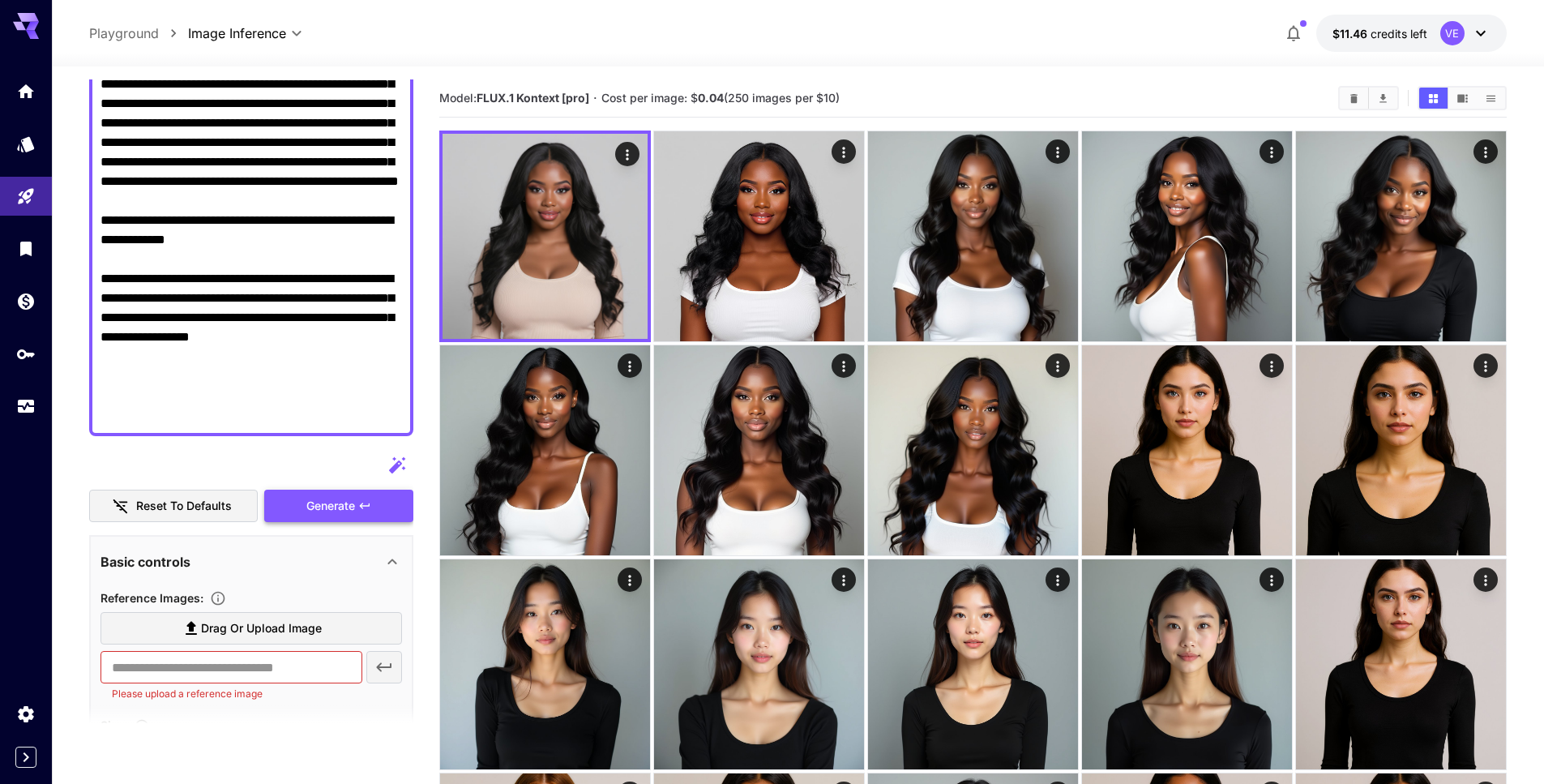
click at [352, 514] on span "Generate" at bounding box center [331, 506] width 49 height 20
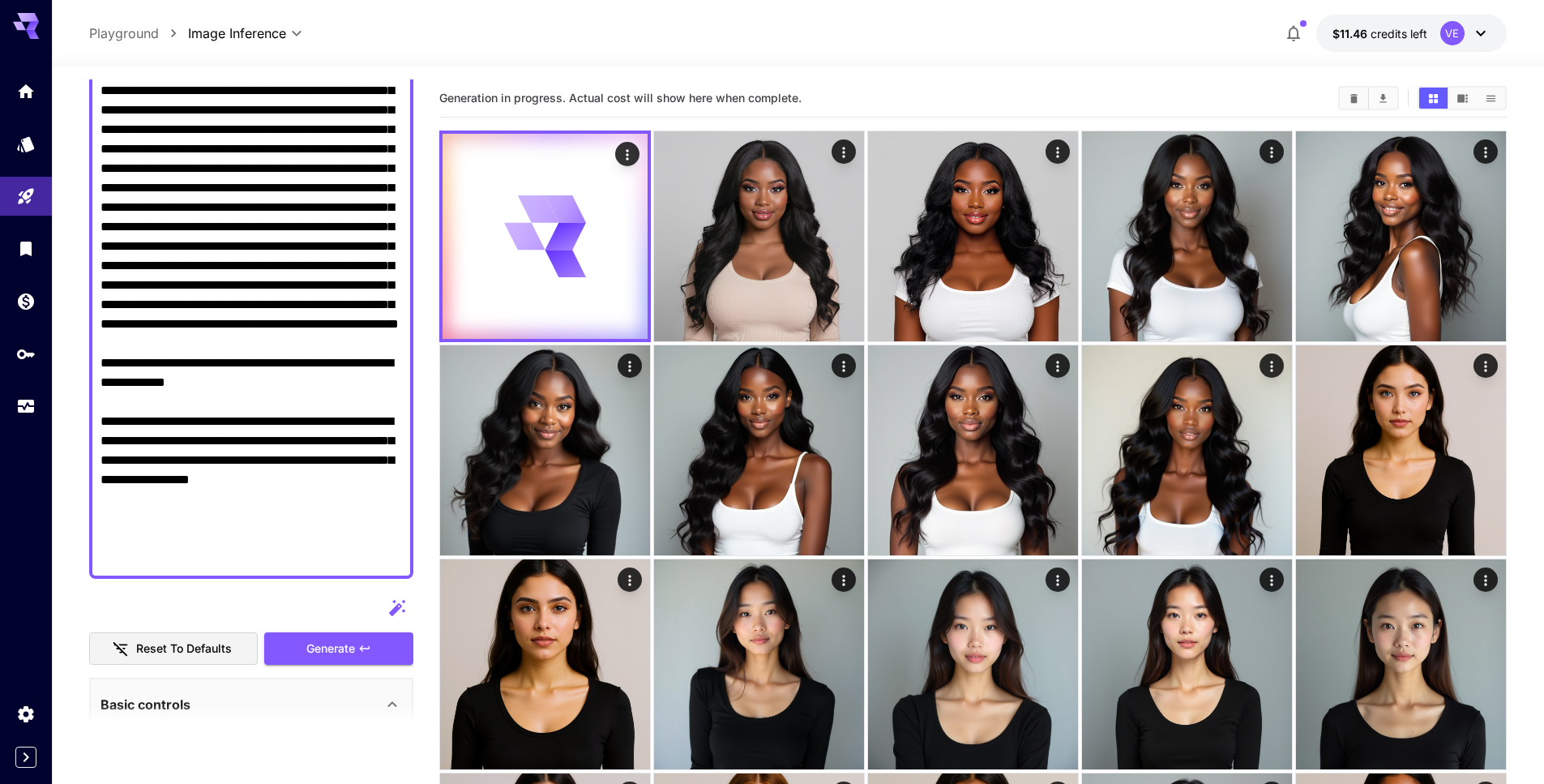
scroll to position [188, 0]
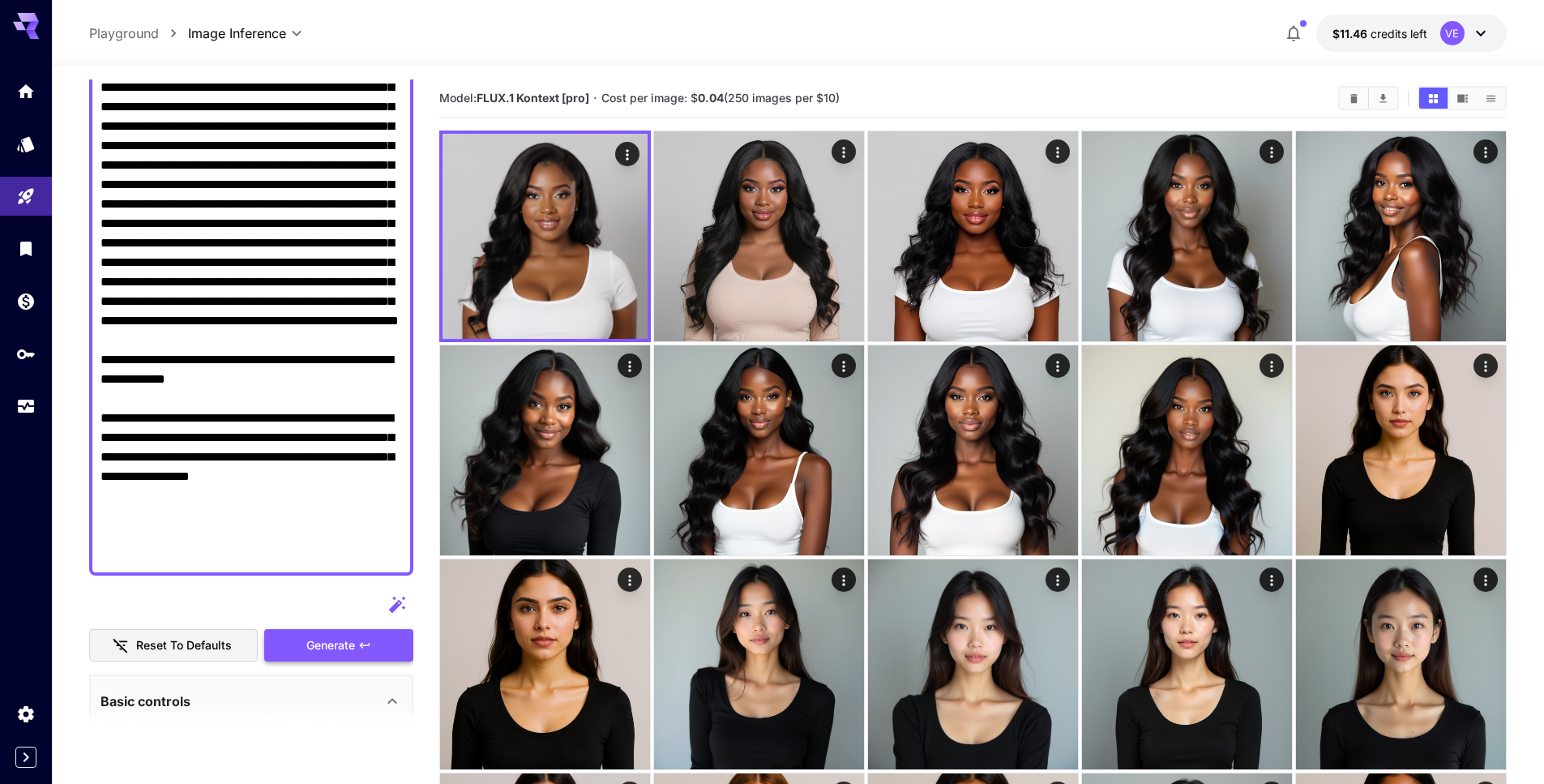
click at [359, 650] on icon "button" at bounding box center [364, 645] width 13 height 13
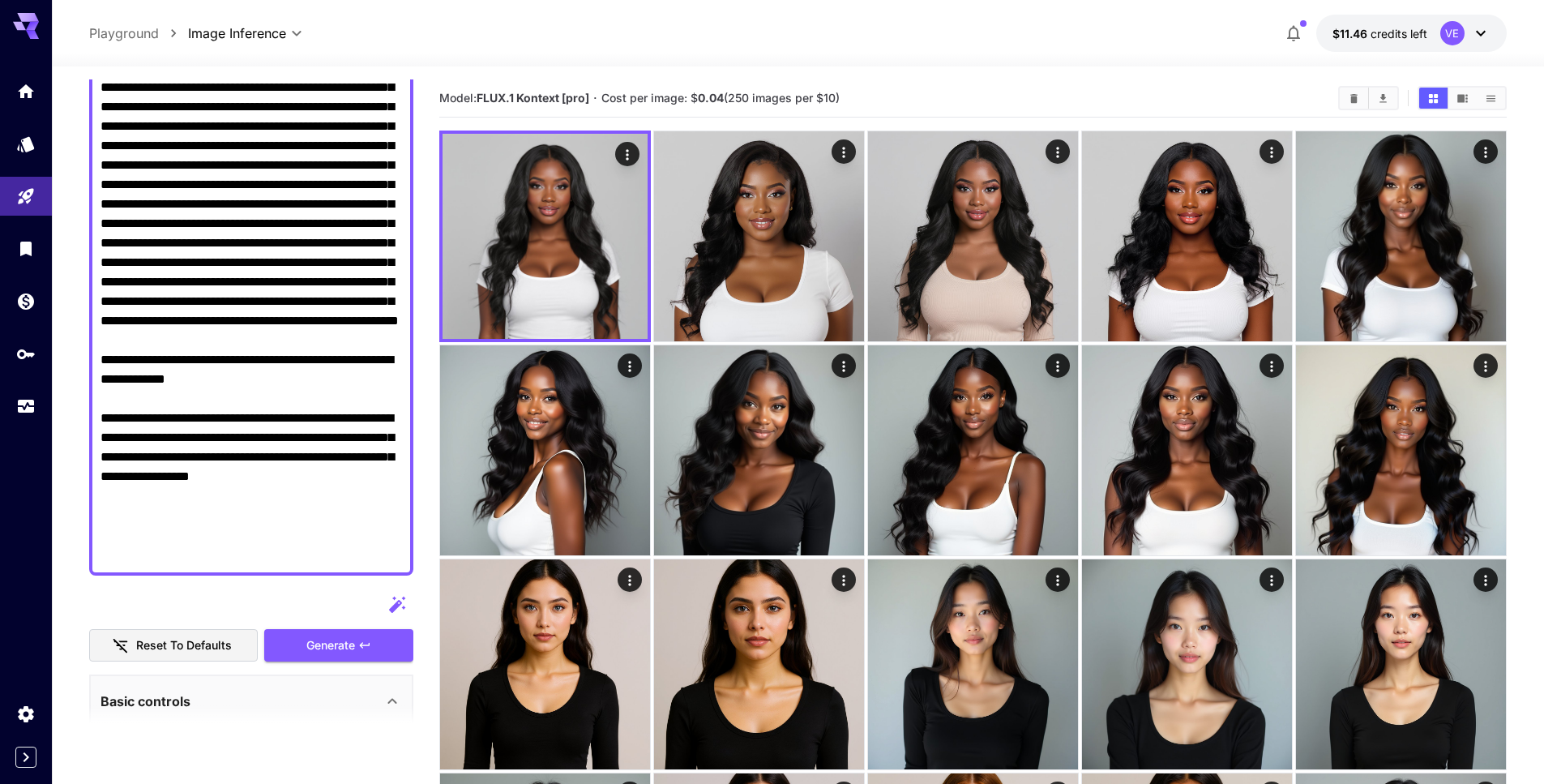
scroll to position [120, 0]
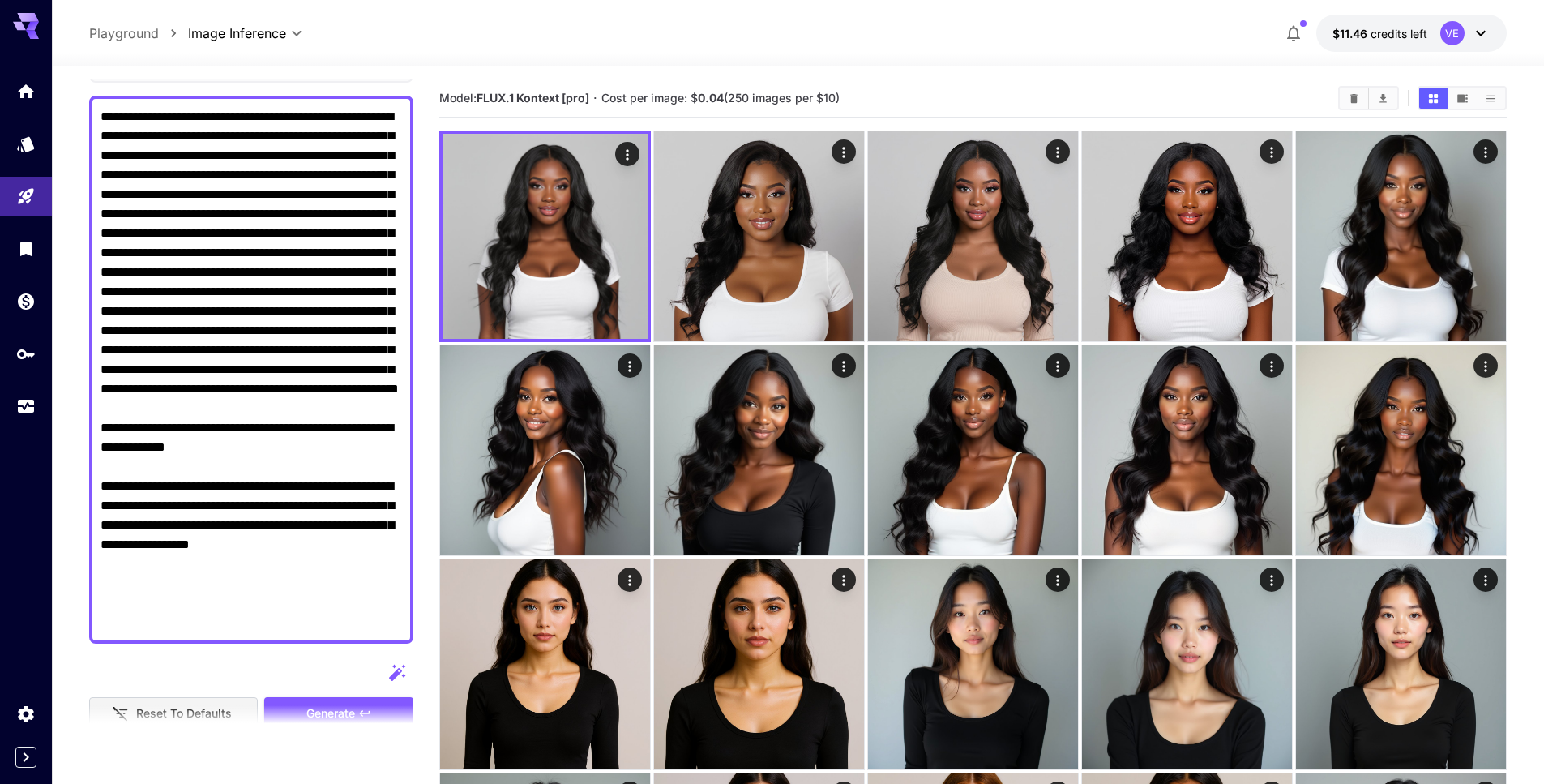
click at [298, 356] on textarea "Display cost in response" at bounding box center [251, 369] width 301 height 525
click at [362, 249] on textarea "Display cost in response" at bounding box center [251, 369] width 301 height 525
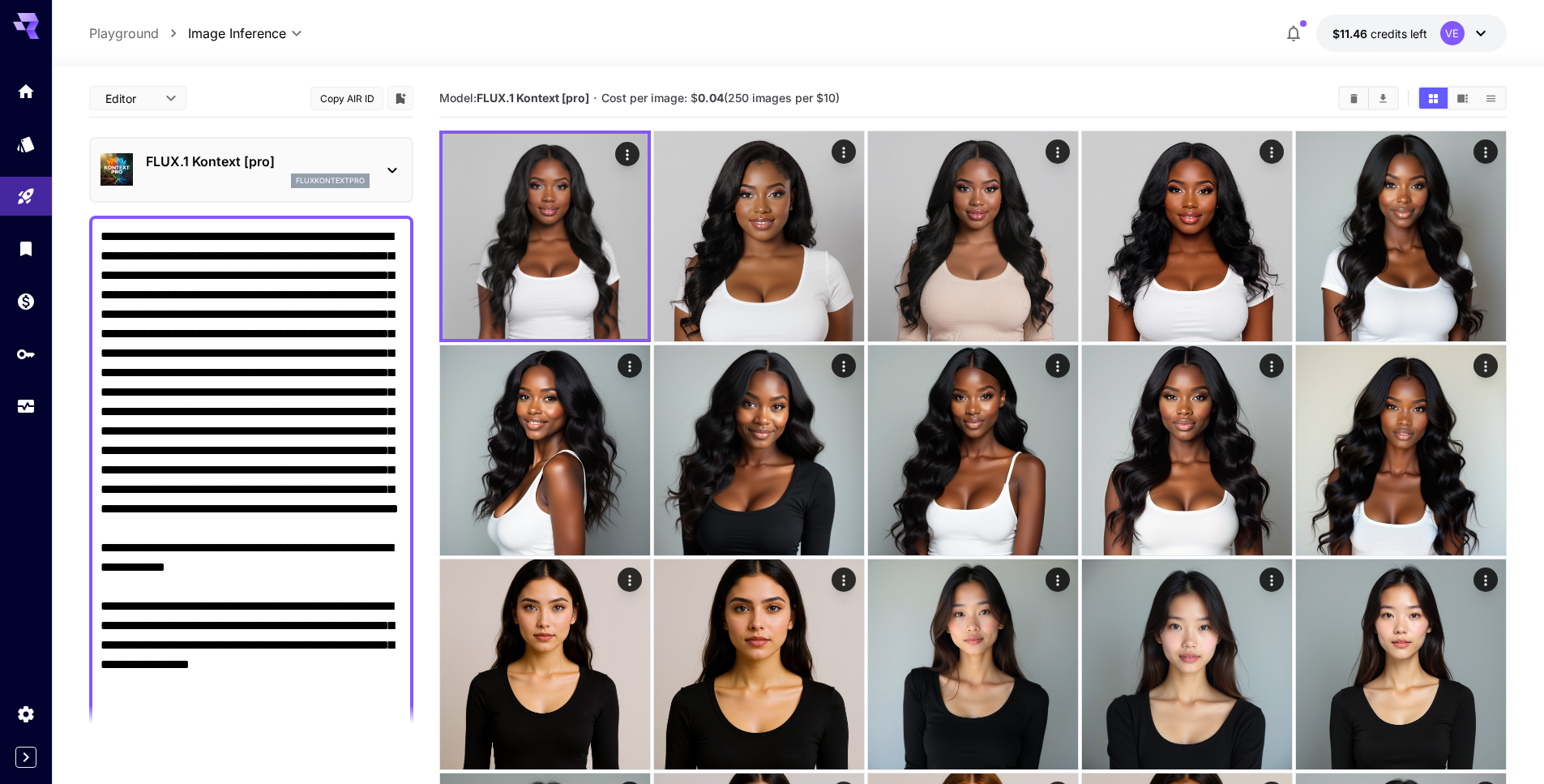
click at [280, 151] on p "FLUX.1 Kontext [pro]" at bounding box center [257, 161] width 224 height 20
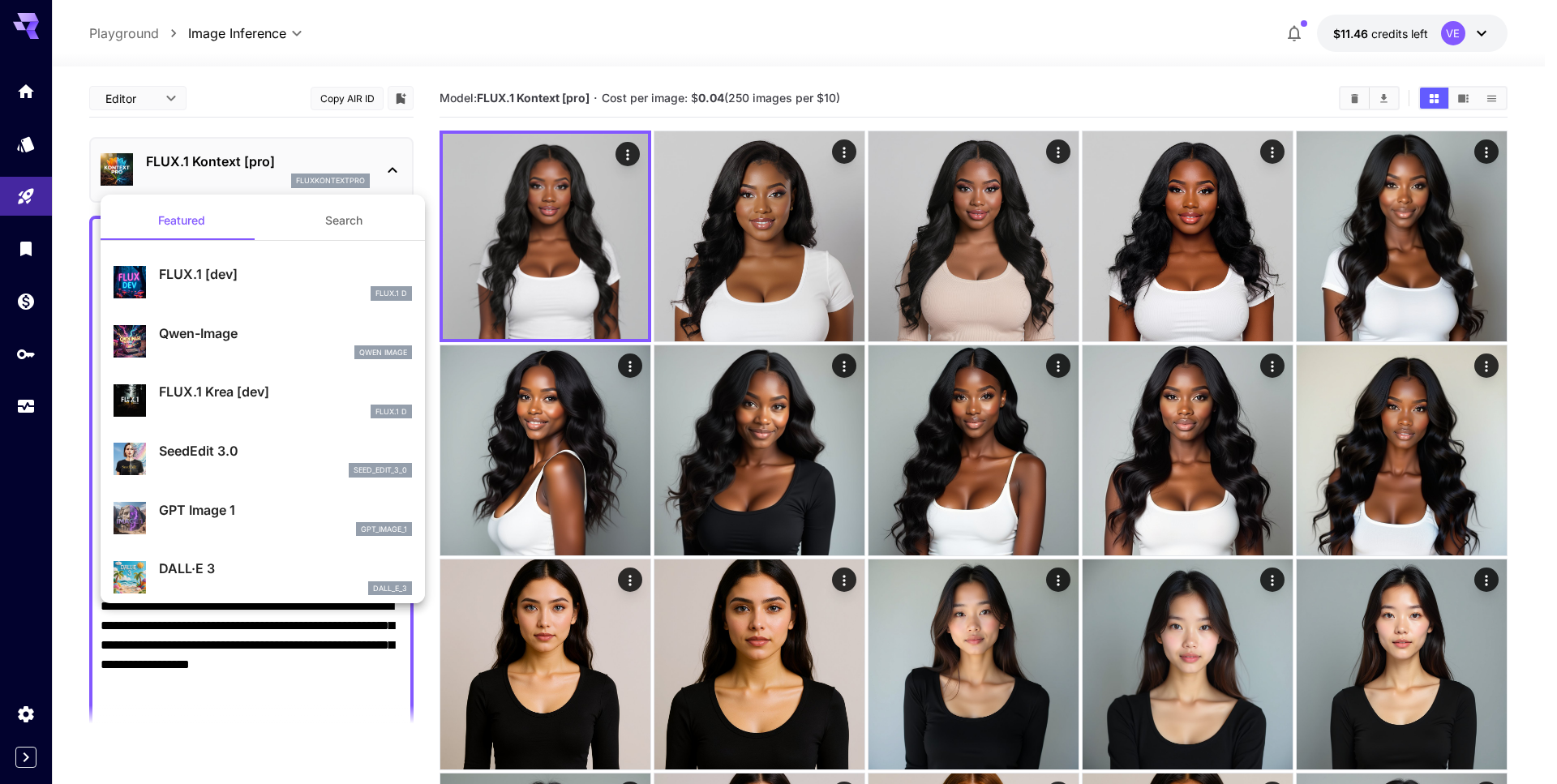
click at [244, 259] on div "FLUX.1 [dev] FLUX.1 D" at bounding box center [262, 282] width 299 height 49
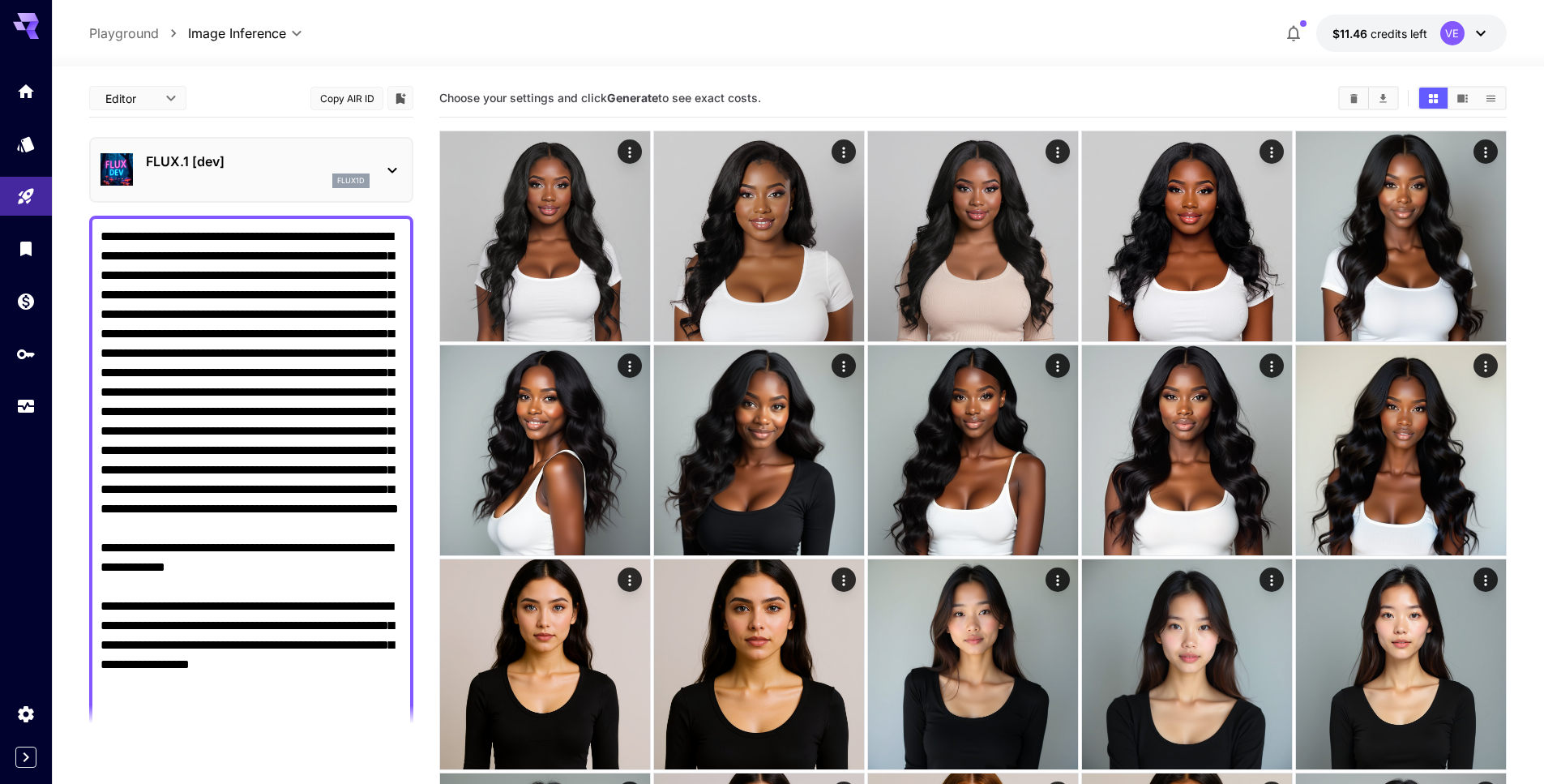
click at [273, 331] on textarea "Negative Prompt" at bounding box center [251, 489] width 301 height 525
click at [274, 346] on textarea "Negative Prompt" at bounding box center [251, 489] width 301 height 525
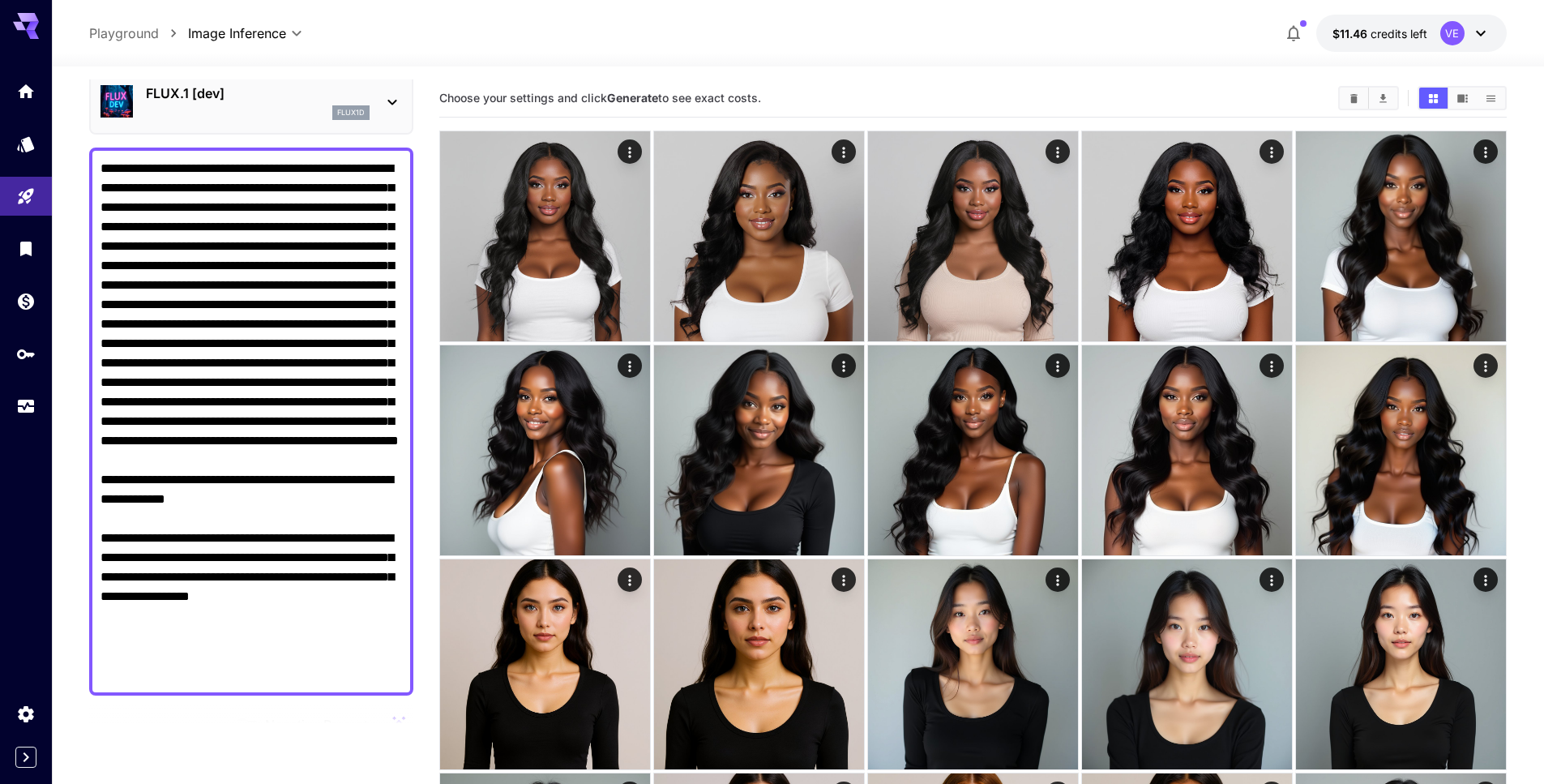
paste textarea "**********"
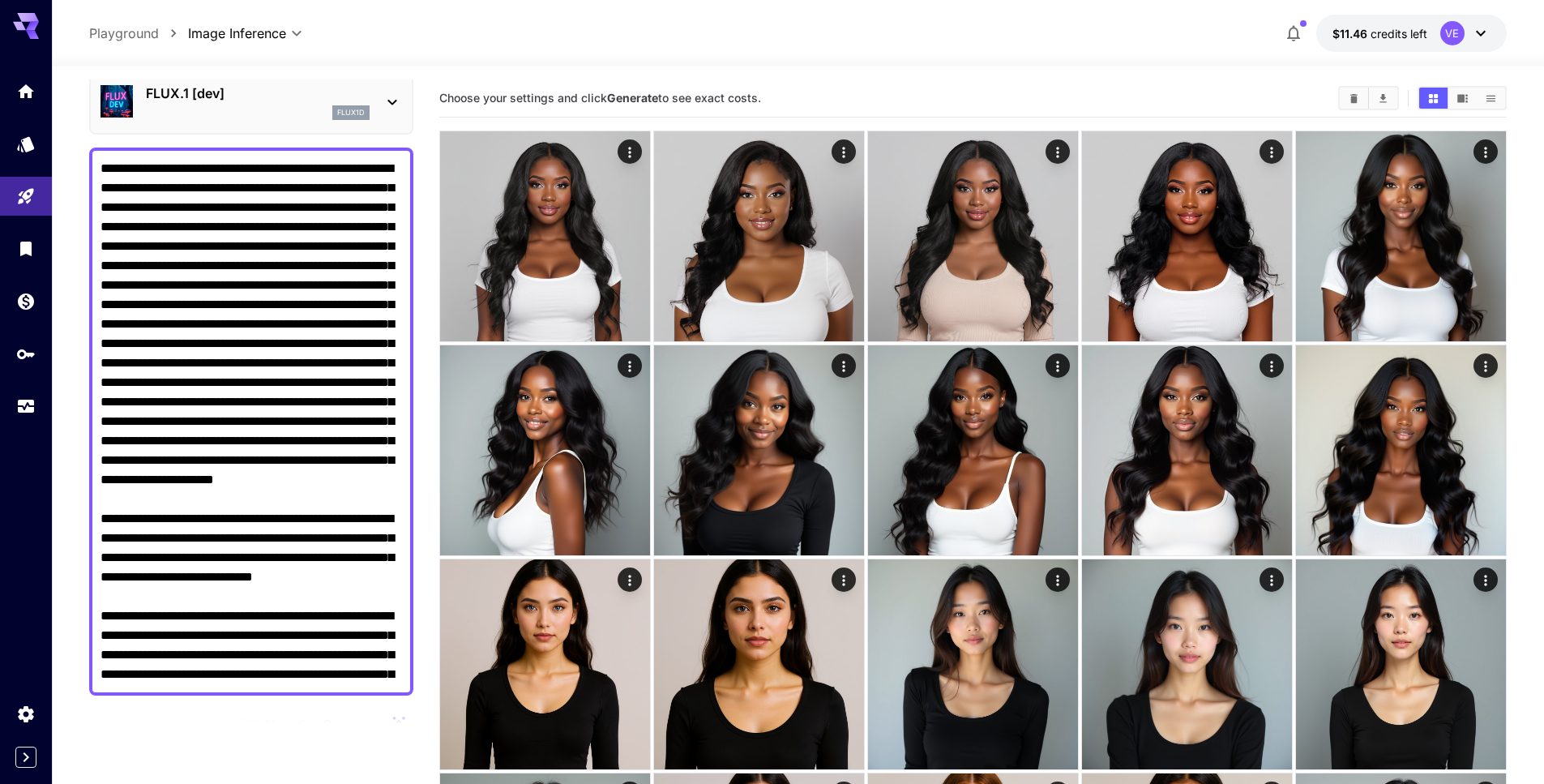
scroll to position [140, 0]
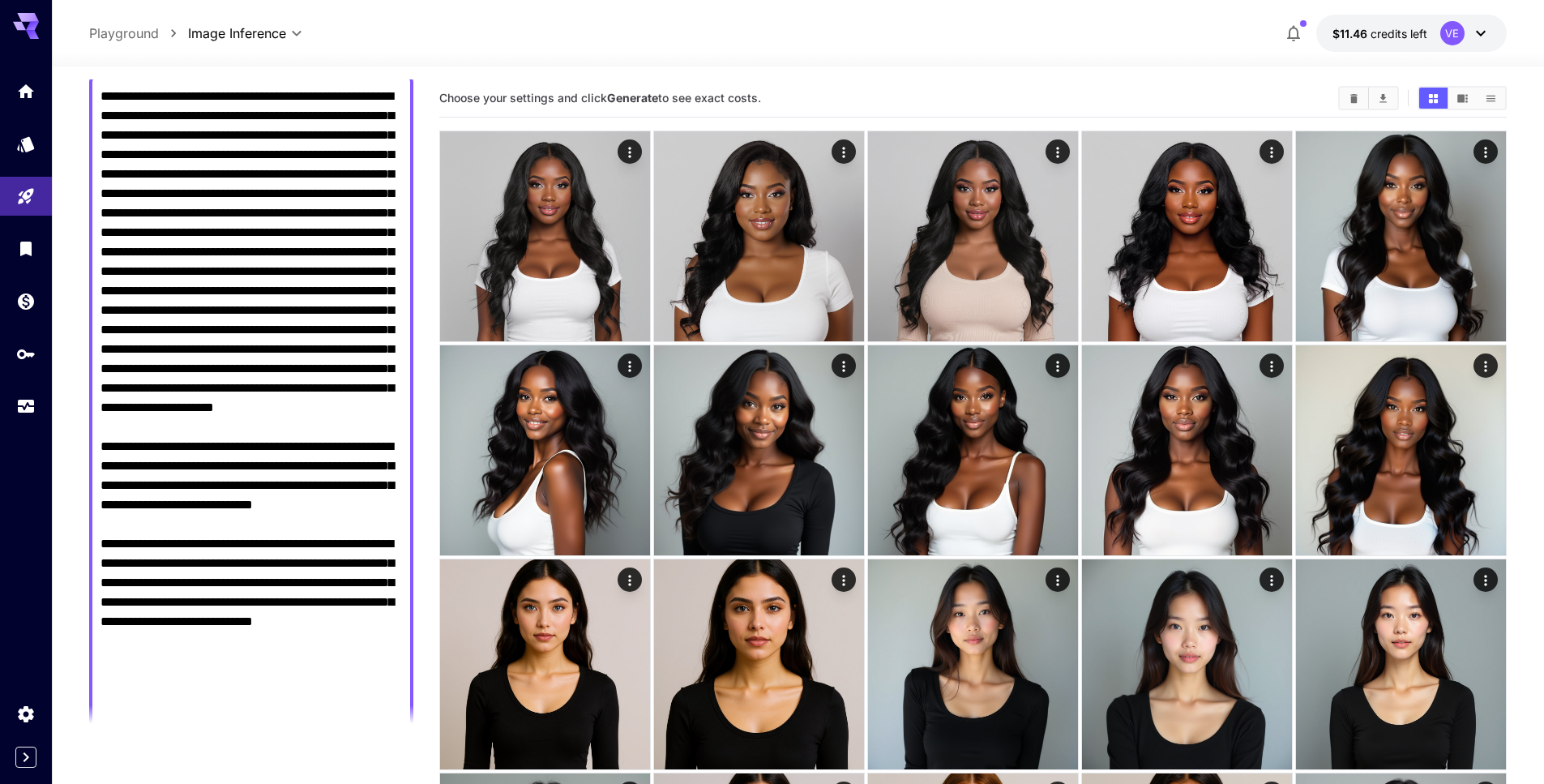
click at [251, 523] on textarea "Negative Prompt" at bounding box center [251, 417] width 301 height 661
click at [256, 622] on textarea "Negative Prompt" at bounding box center [251, 407] width 301 height 641
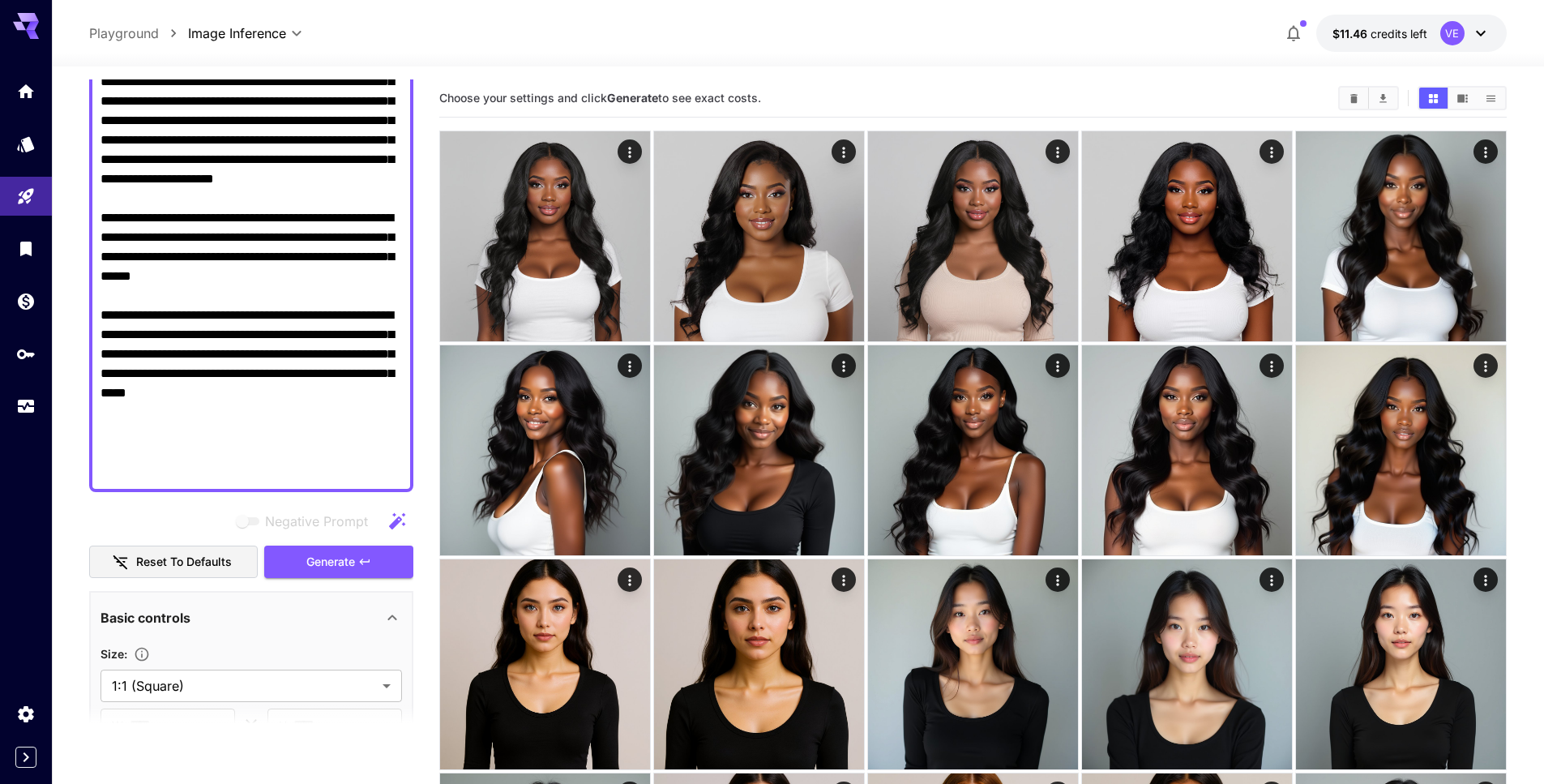
scroll to position [372, 0]
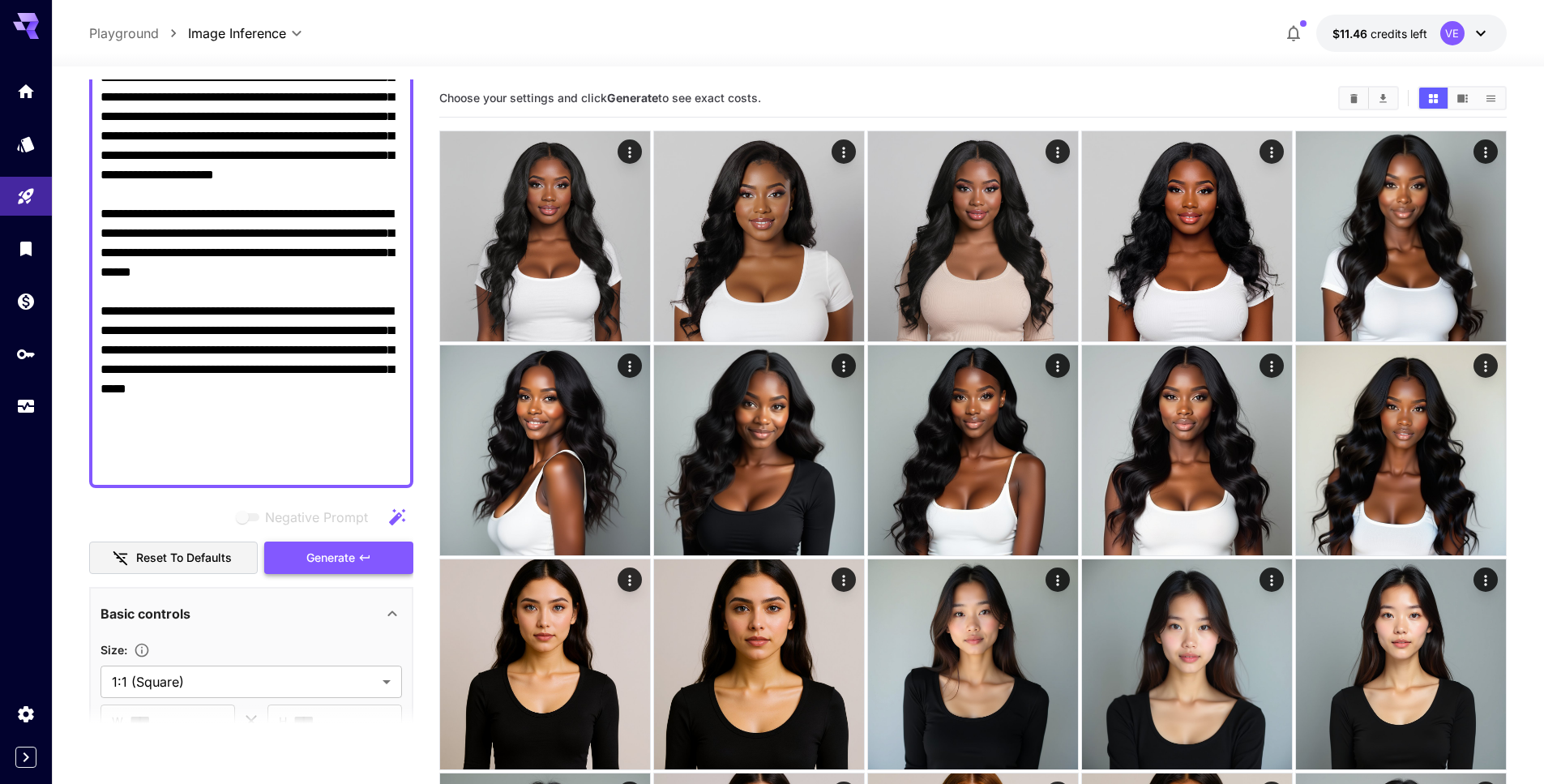
click at [363, 567] on button "Generate" at bounding box center [339, 558] width 149 height 33
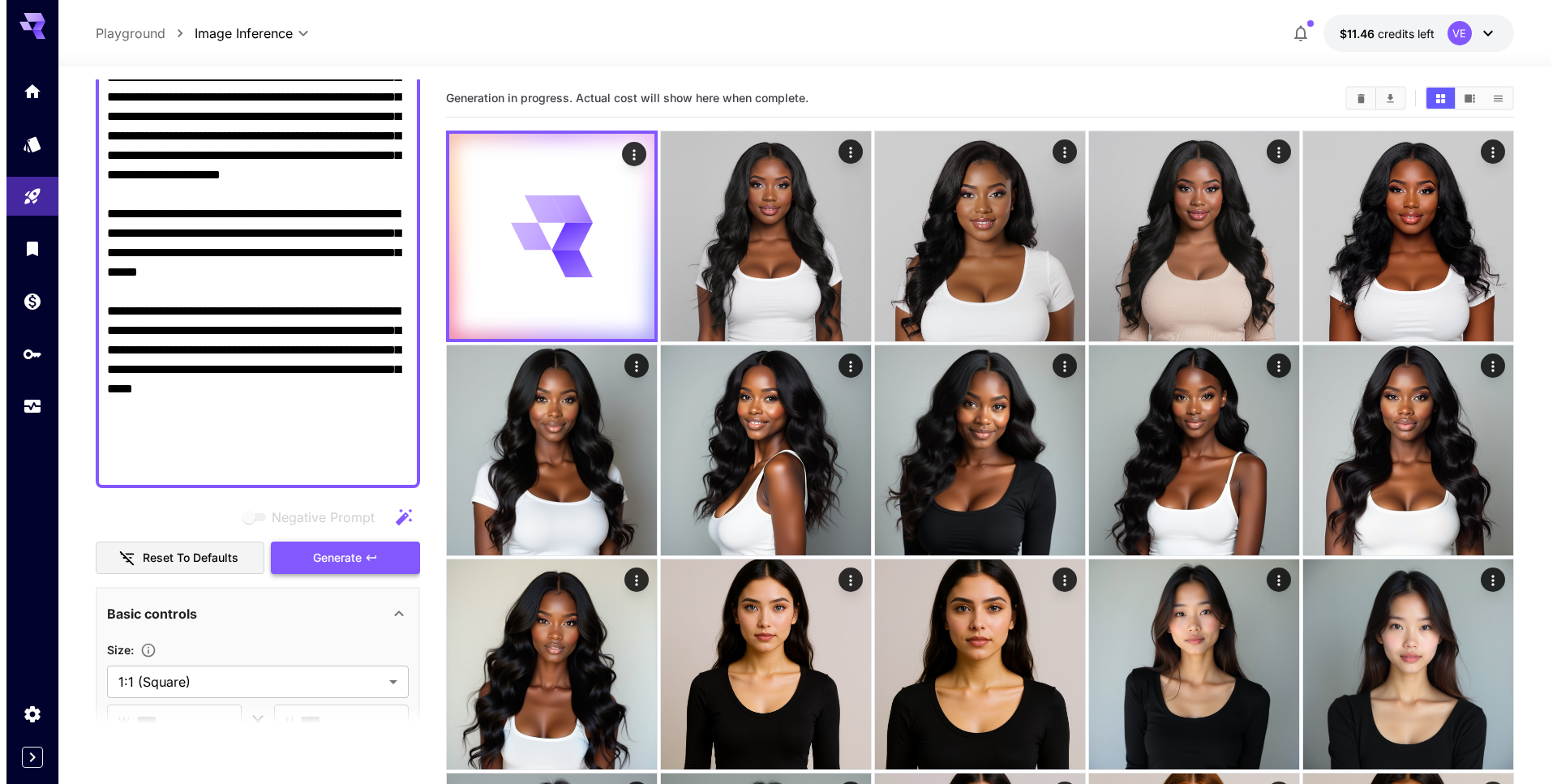
scroll to position [0, 0]
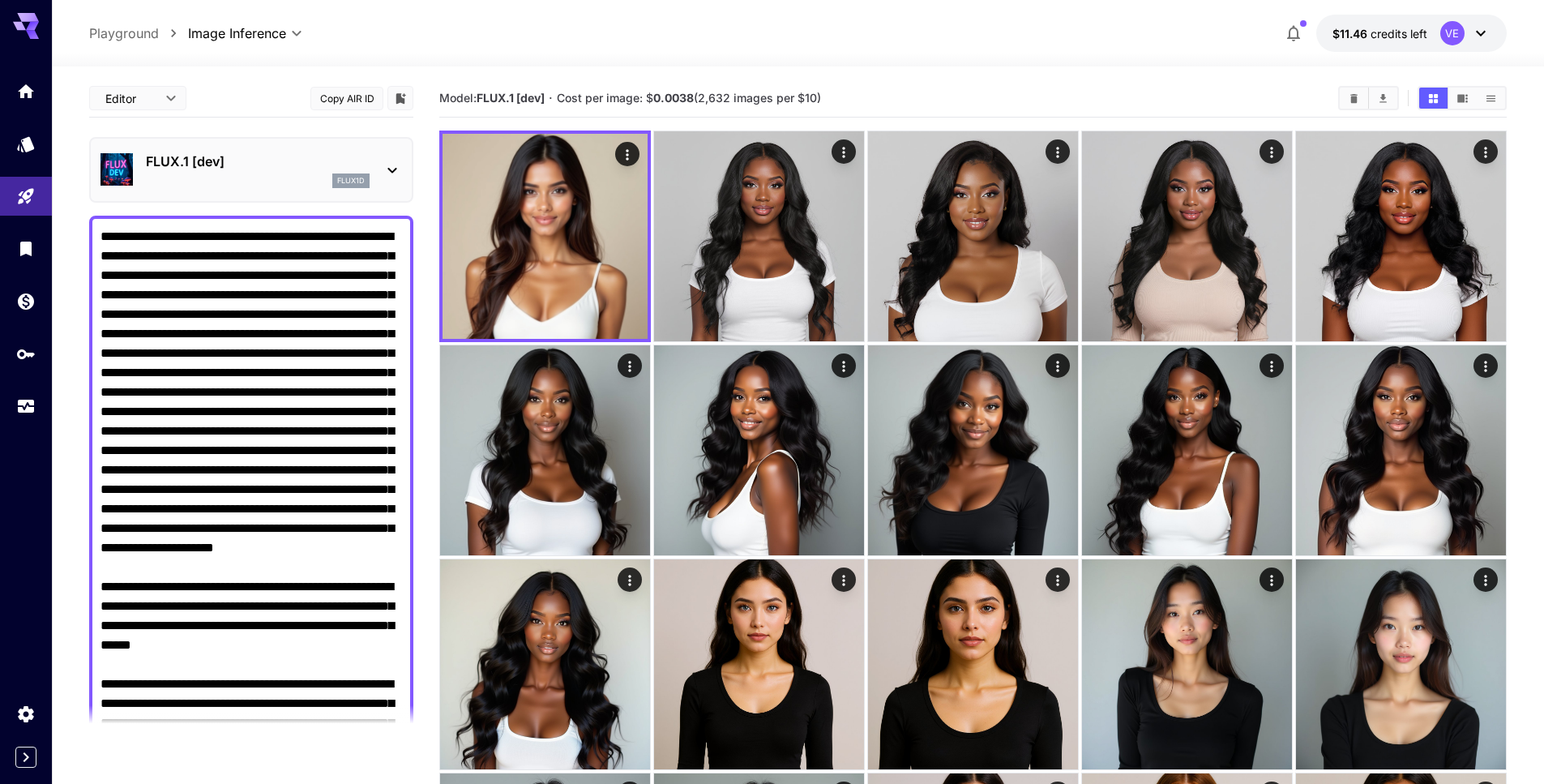
click at [319, 186] on div "flux1d" at bounding box center [257, 181] width 224 height 14
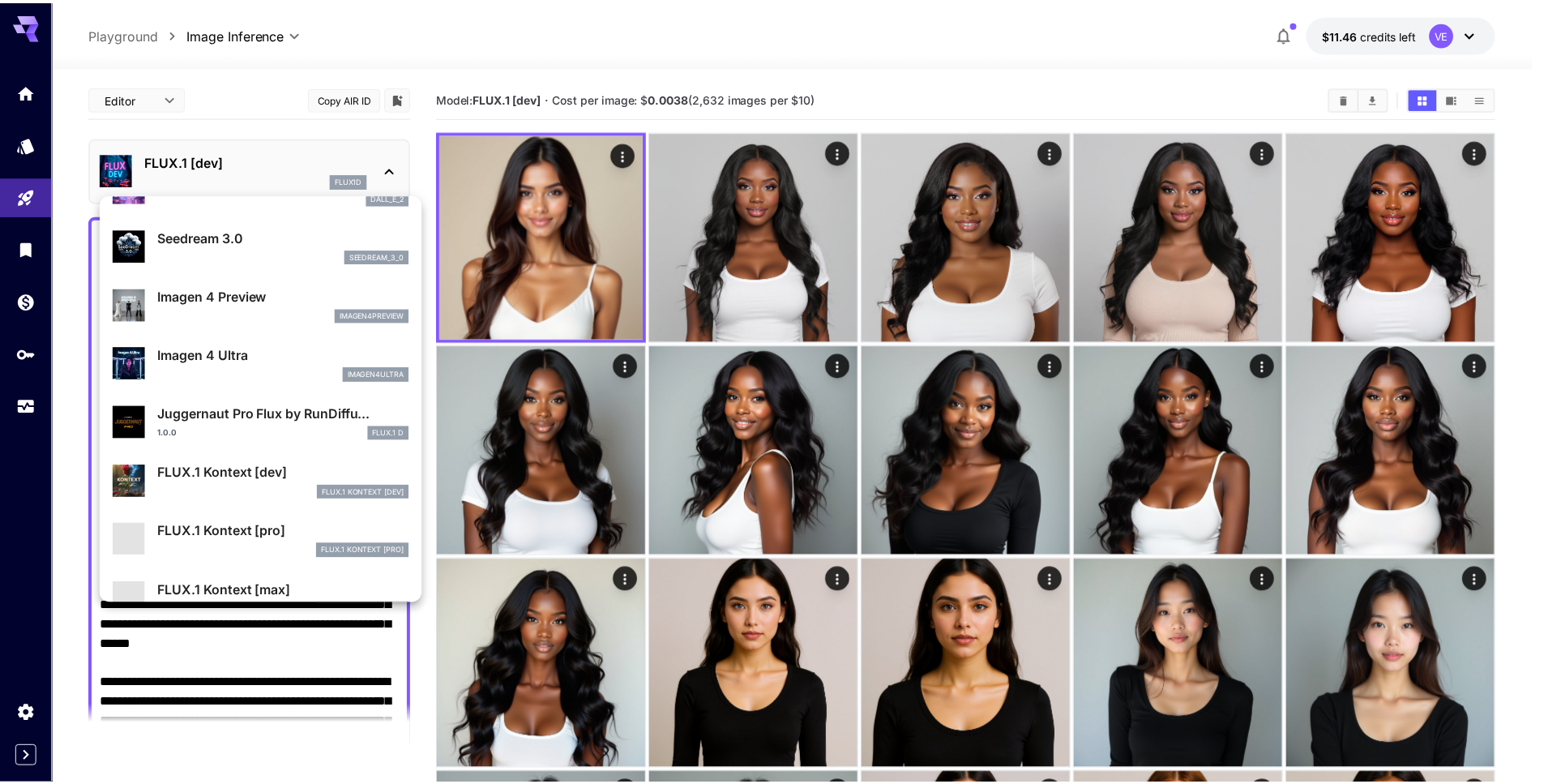
scroll to position [458, 0]
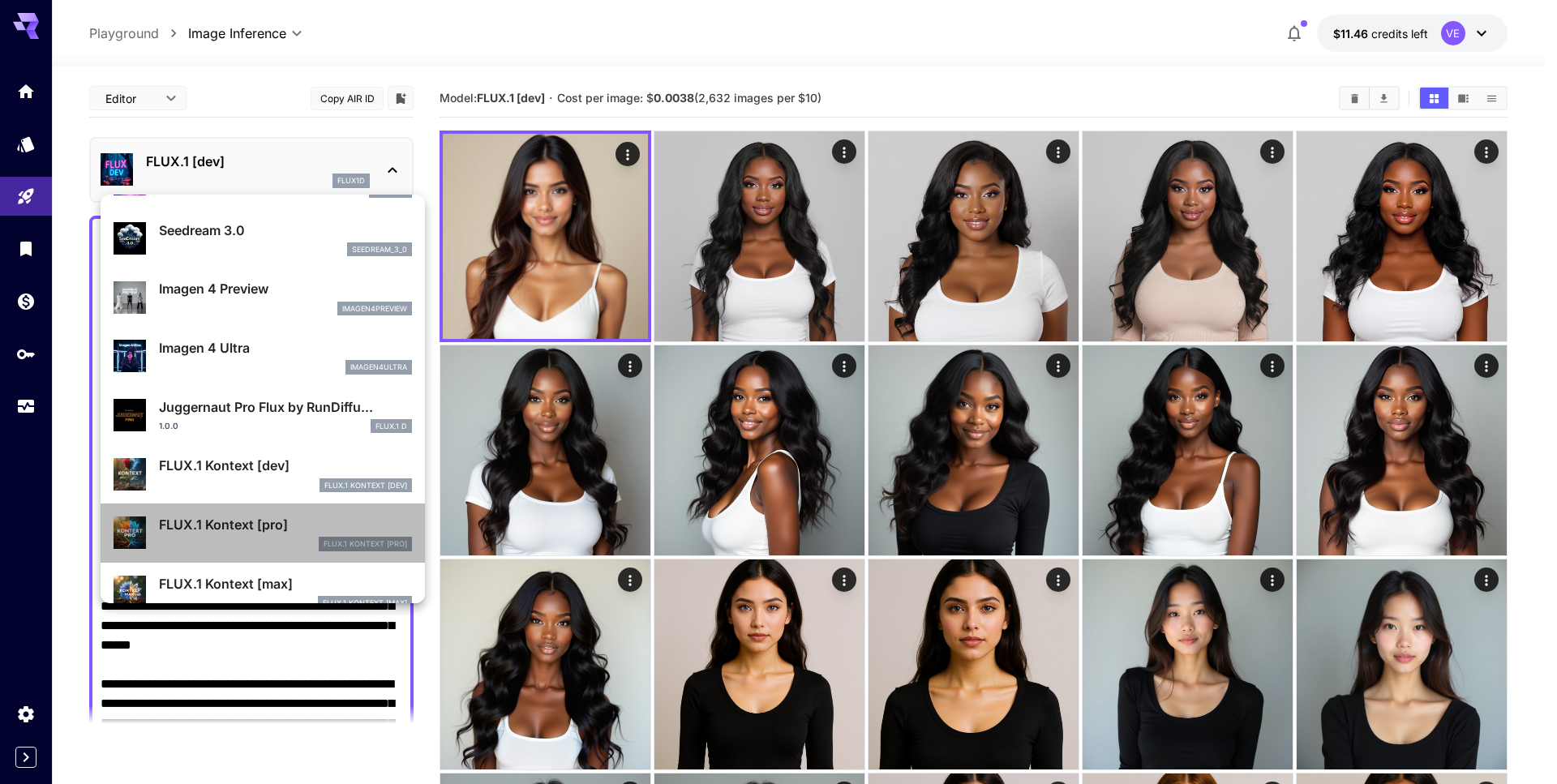
click at [272, 540] on div "FLUX.1 Kontext [pro]" at bounding box center [285, 543] width 253 height 14
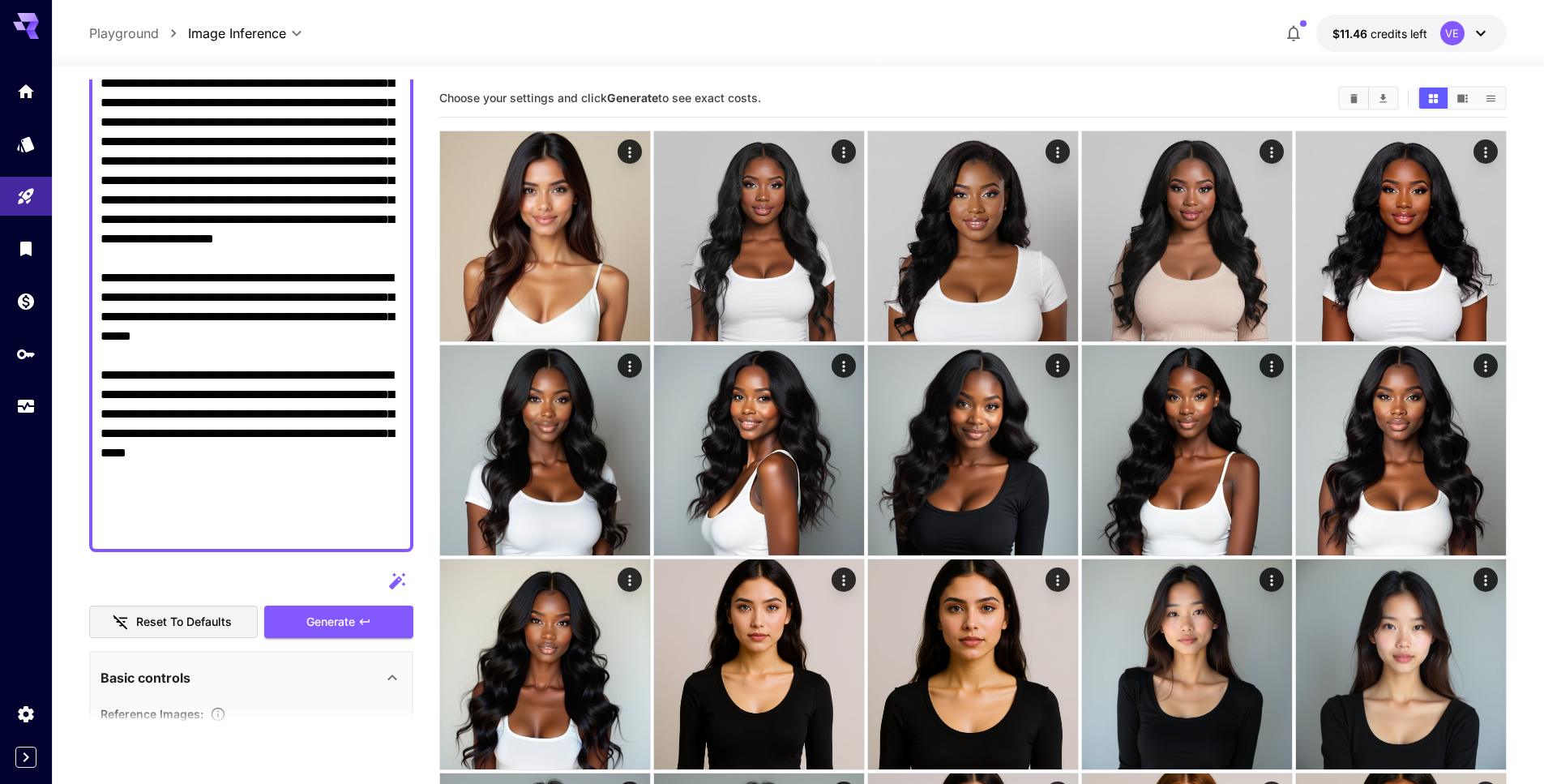
scroll to position [380, 0]
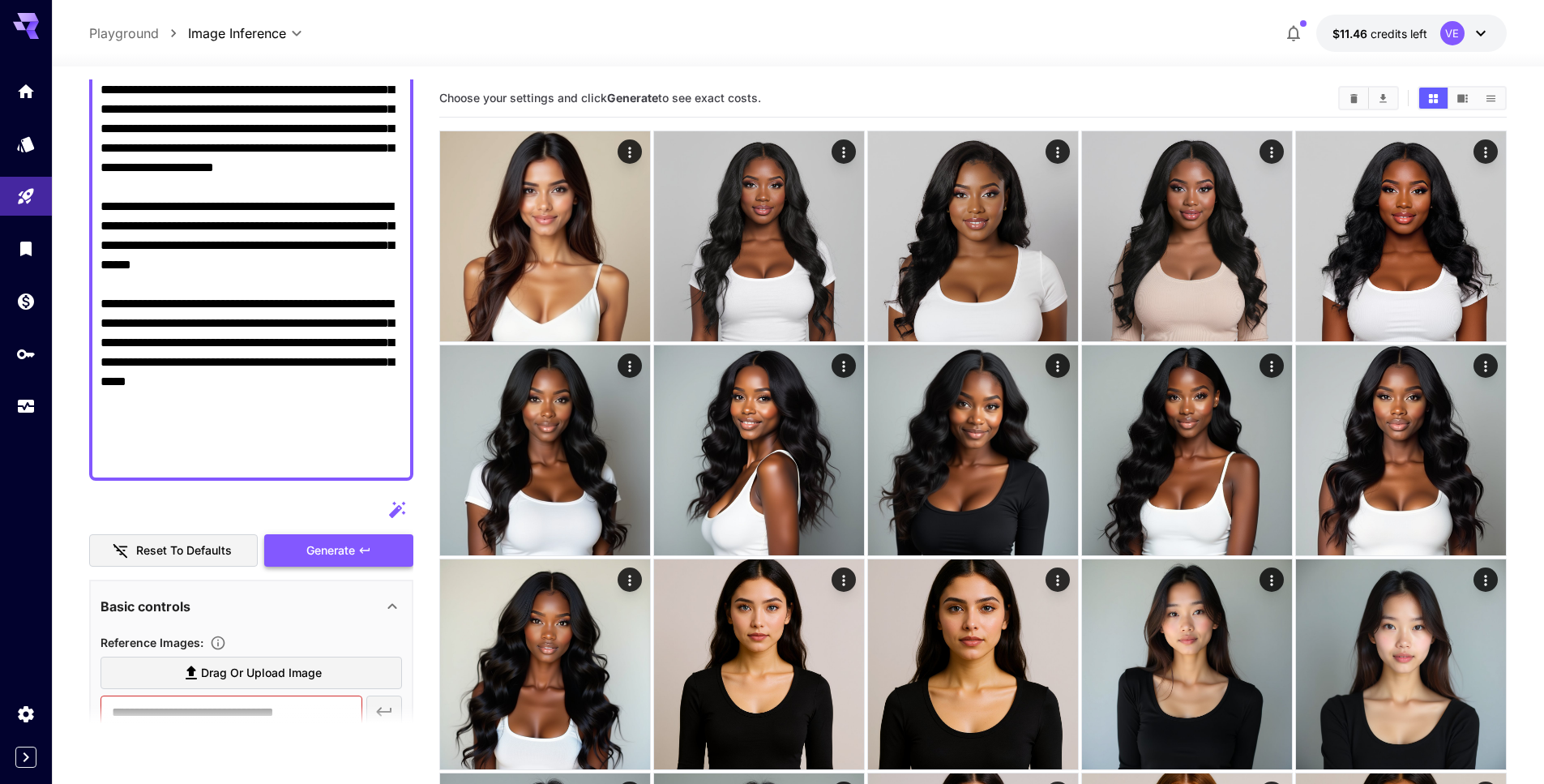
click at [341, 554] on span "Generate" at bounding box center [331, 551] width 49 height 20
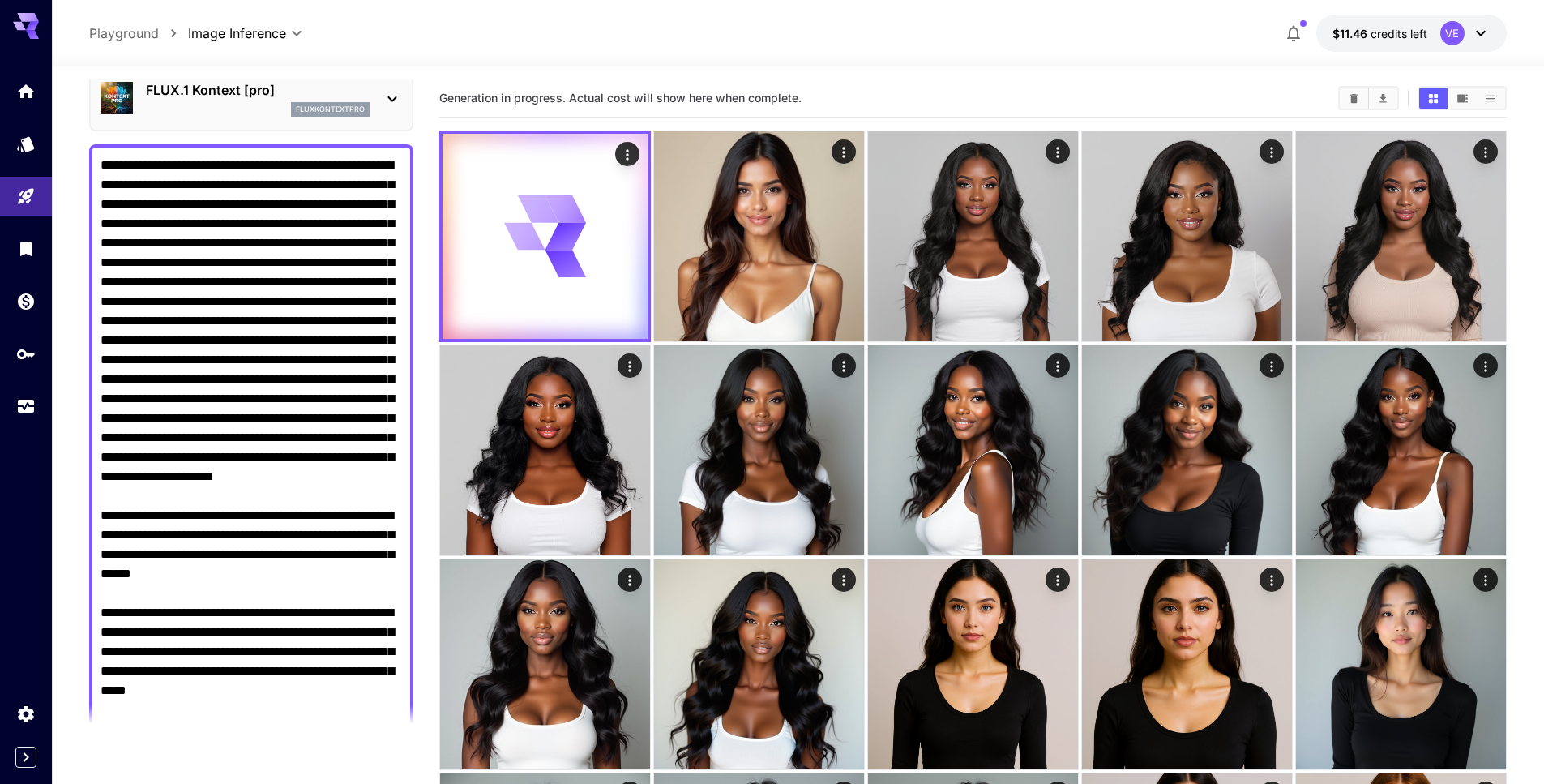
scroll to position [0, 0]
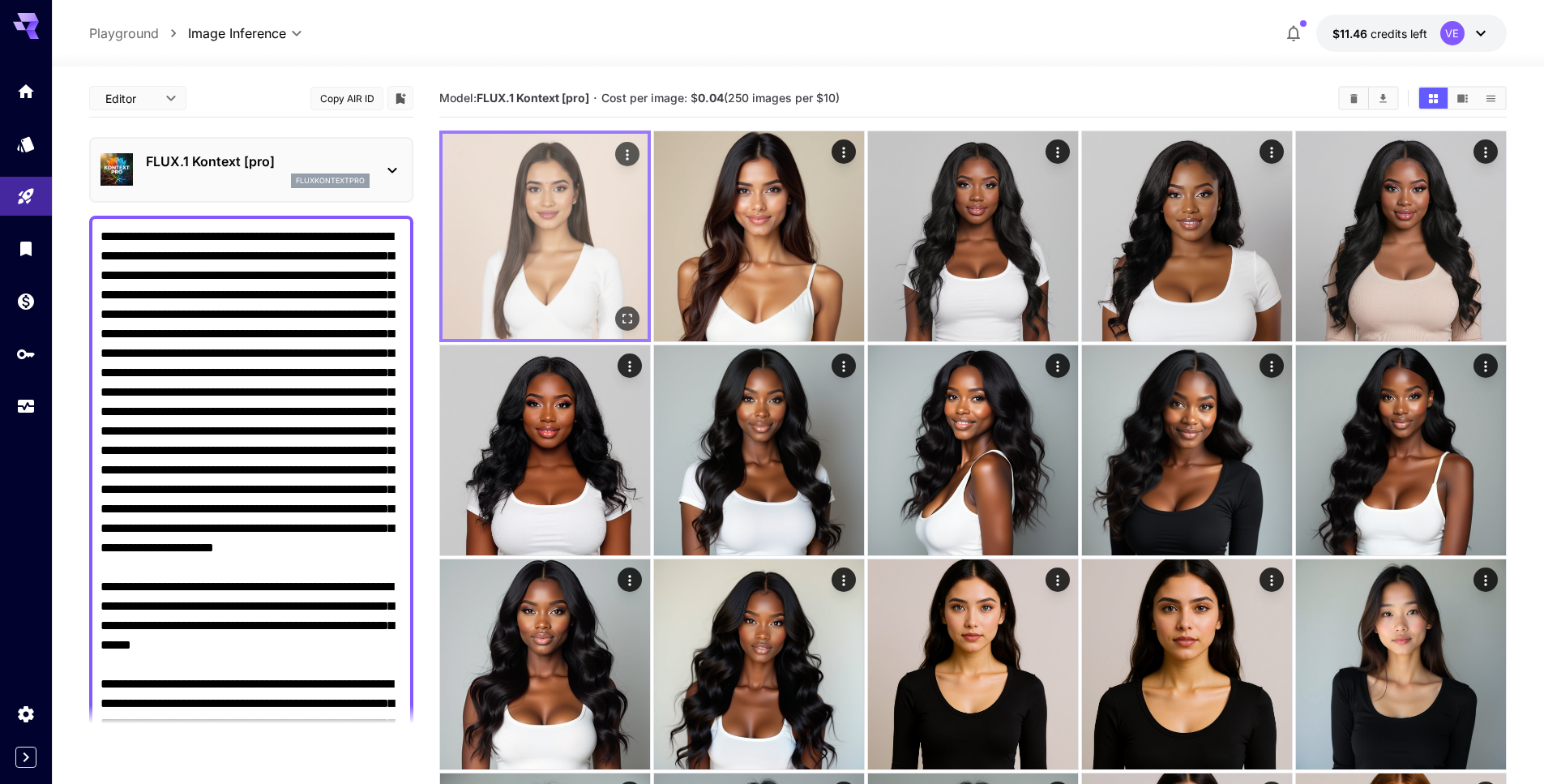
click at [625, 319] on icon "Open in fullscreen" at bounding box center [627, 318] width 16 height 16
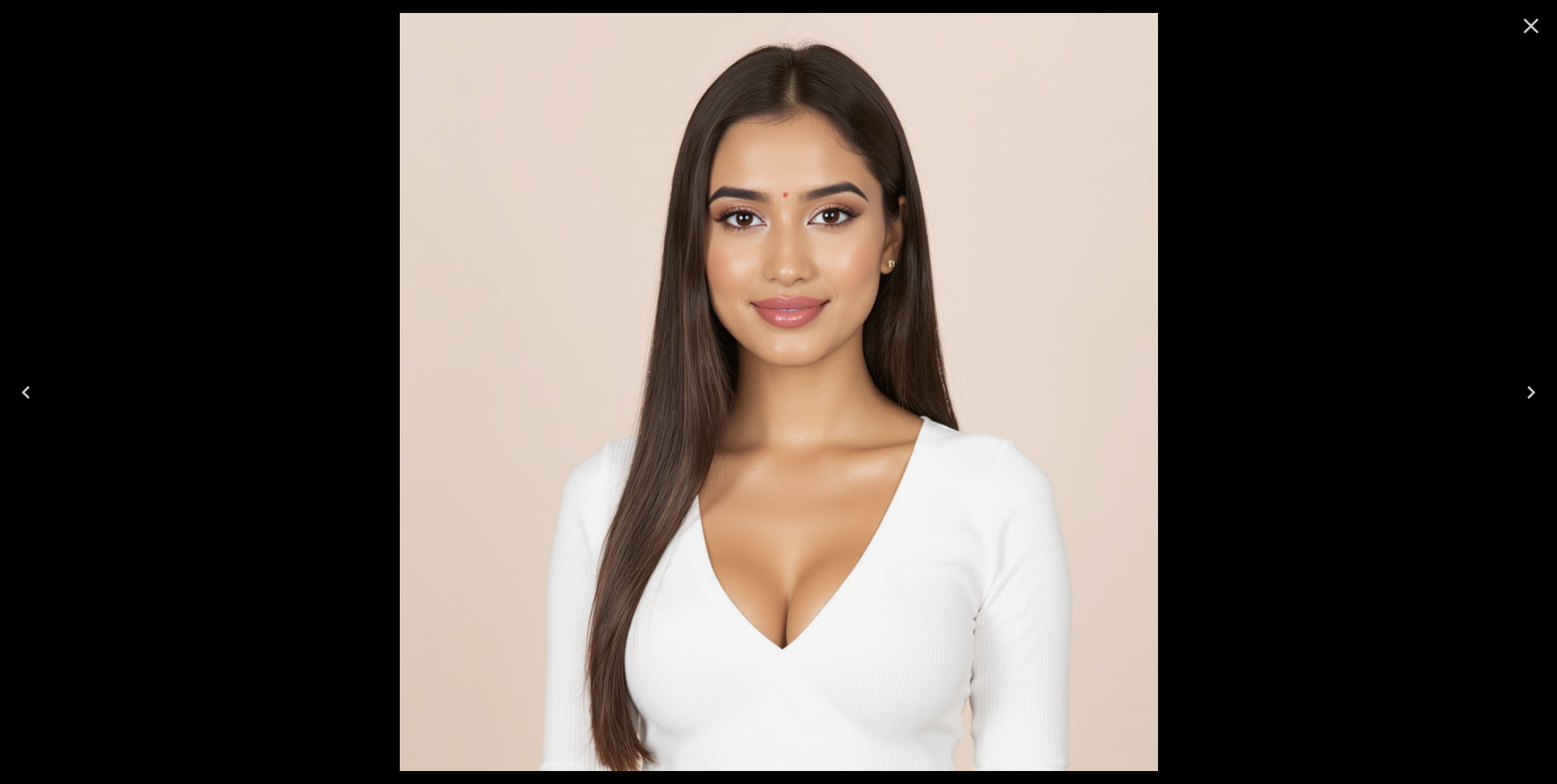
click at [1536, 42] on button "Close" at bounding box center [1531, 26] width 39 height 39
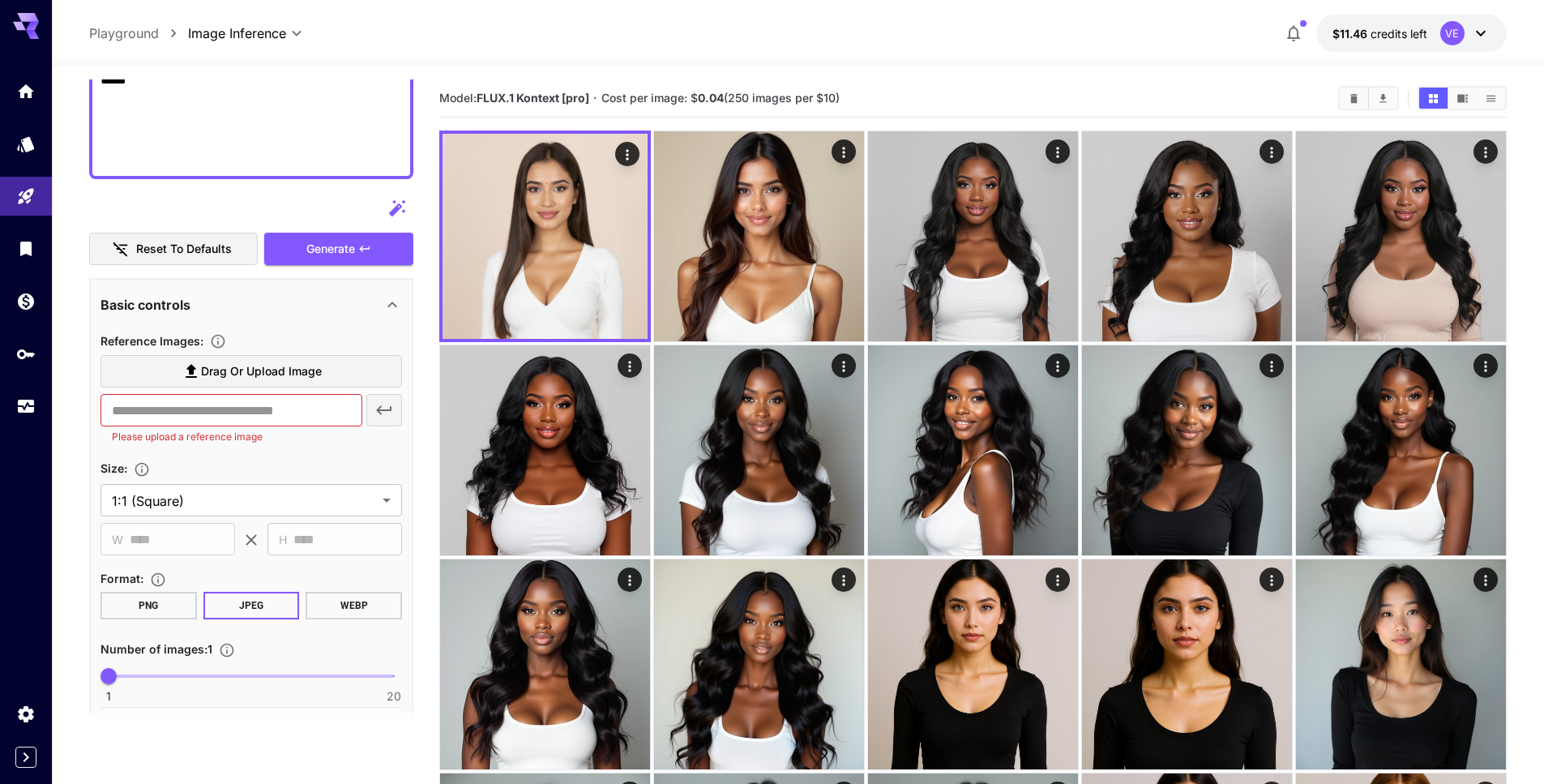
scroll to position [707, 0]
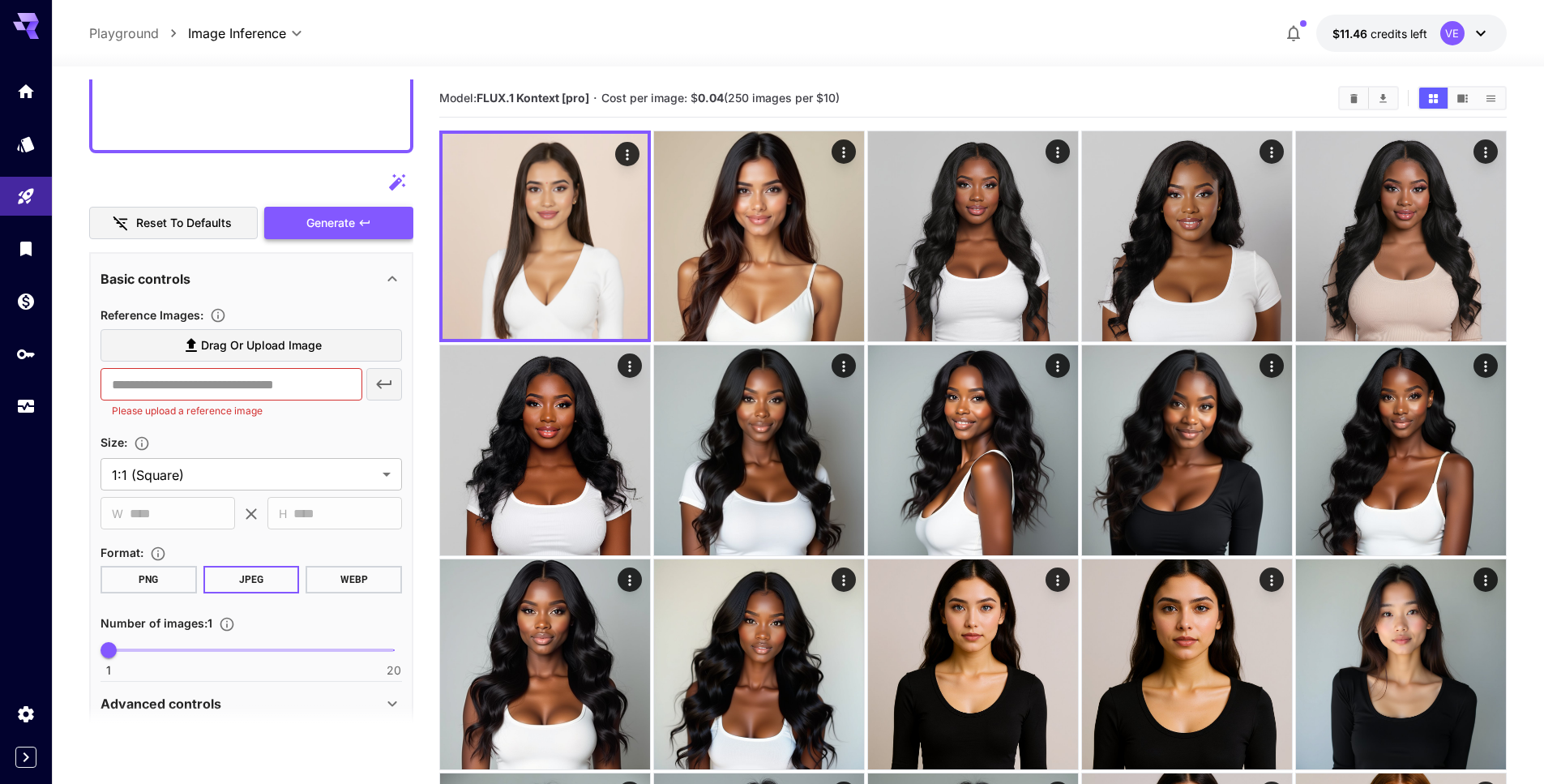
click at [338, 217] on span "Generate" at bounding box center [331, 223] width 49 height 20
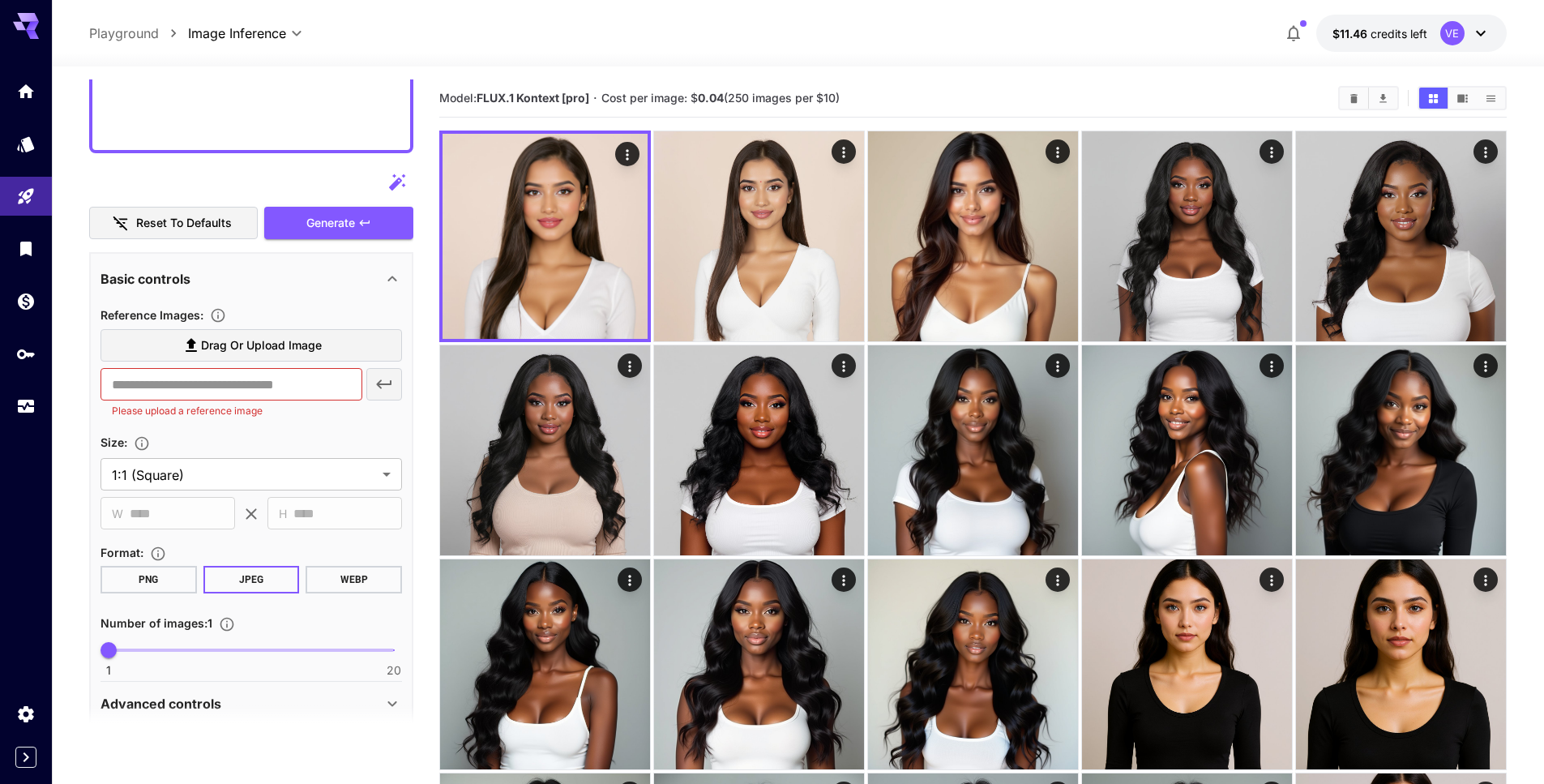
scroll to position [555, 0]
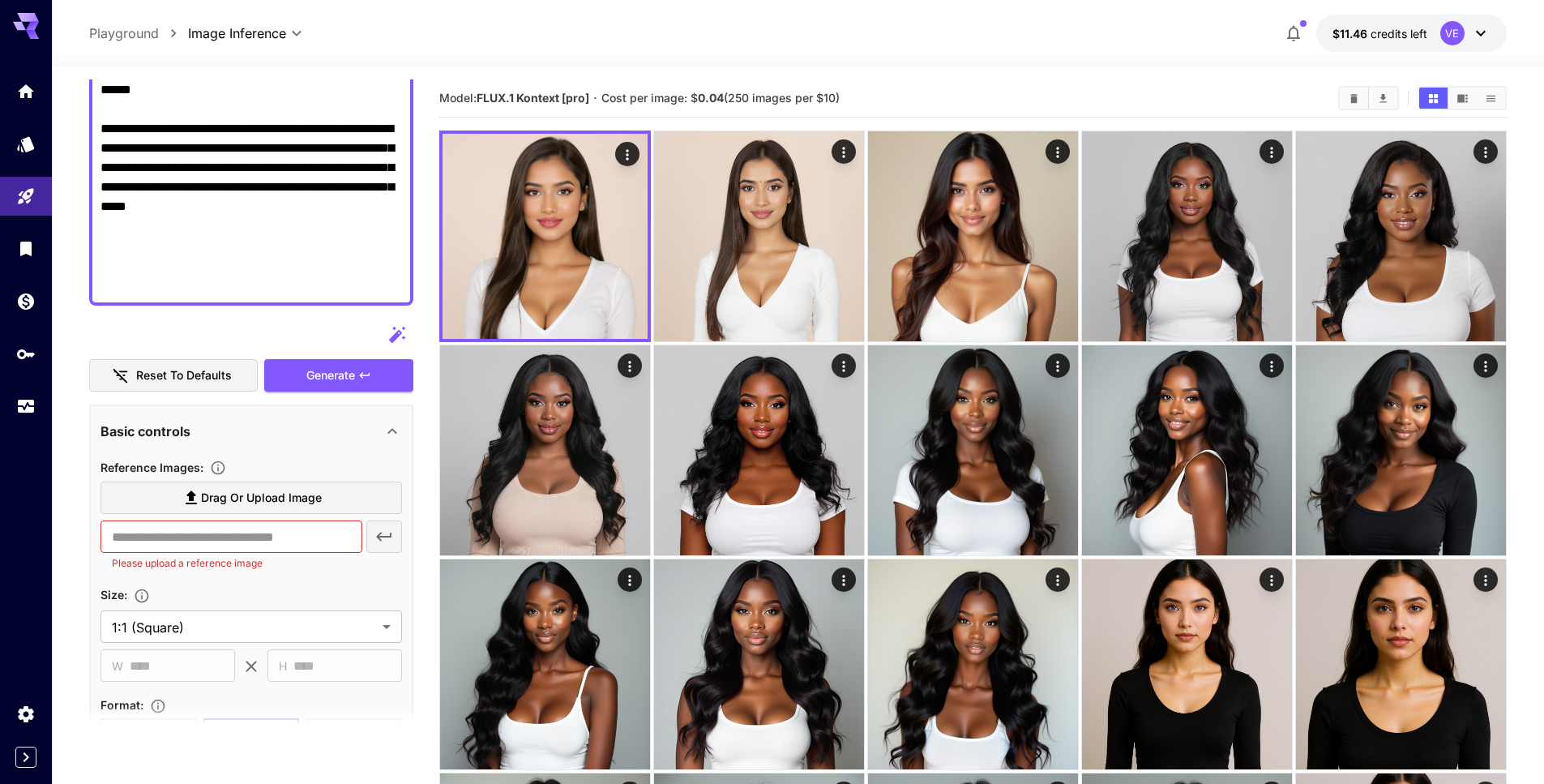
drag, startPoint x: 145, startPoint y: 219, endPoint x: 208, endPoint y: 221, distance: 63.0
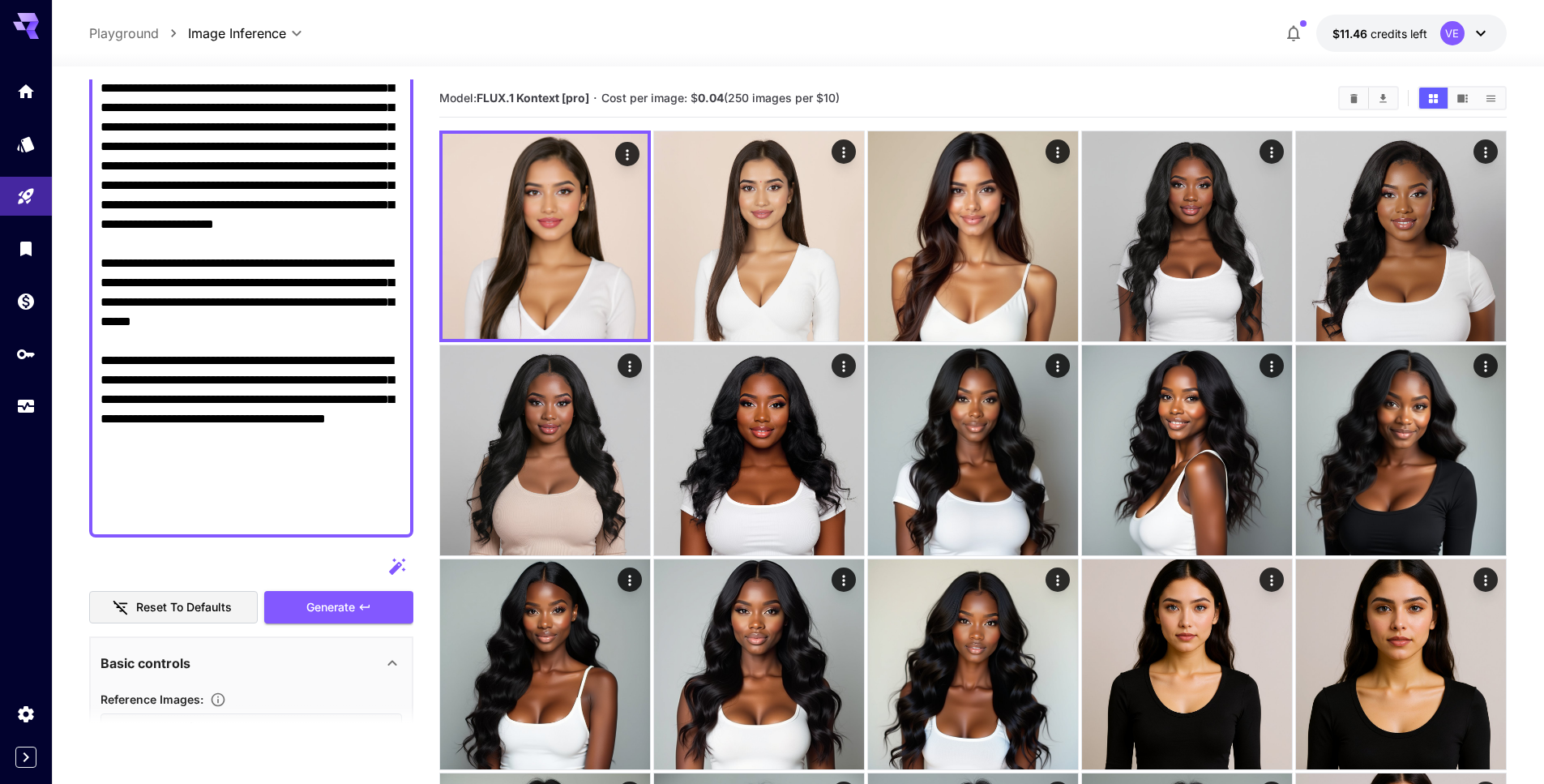
scroll to position [328, 0]
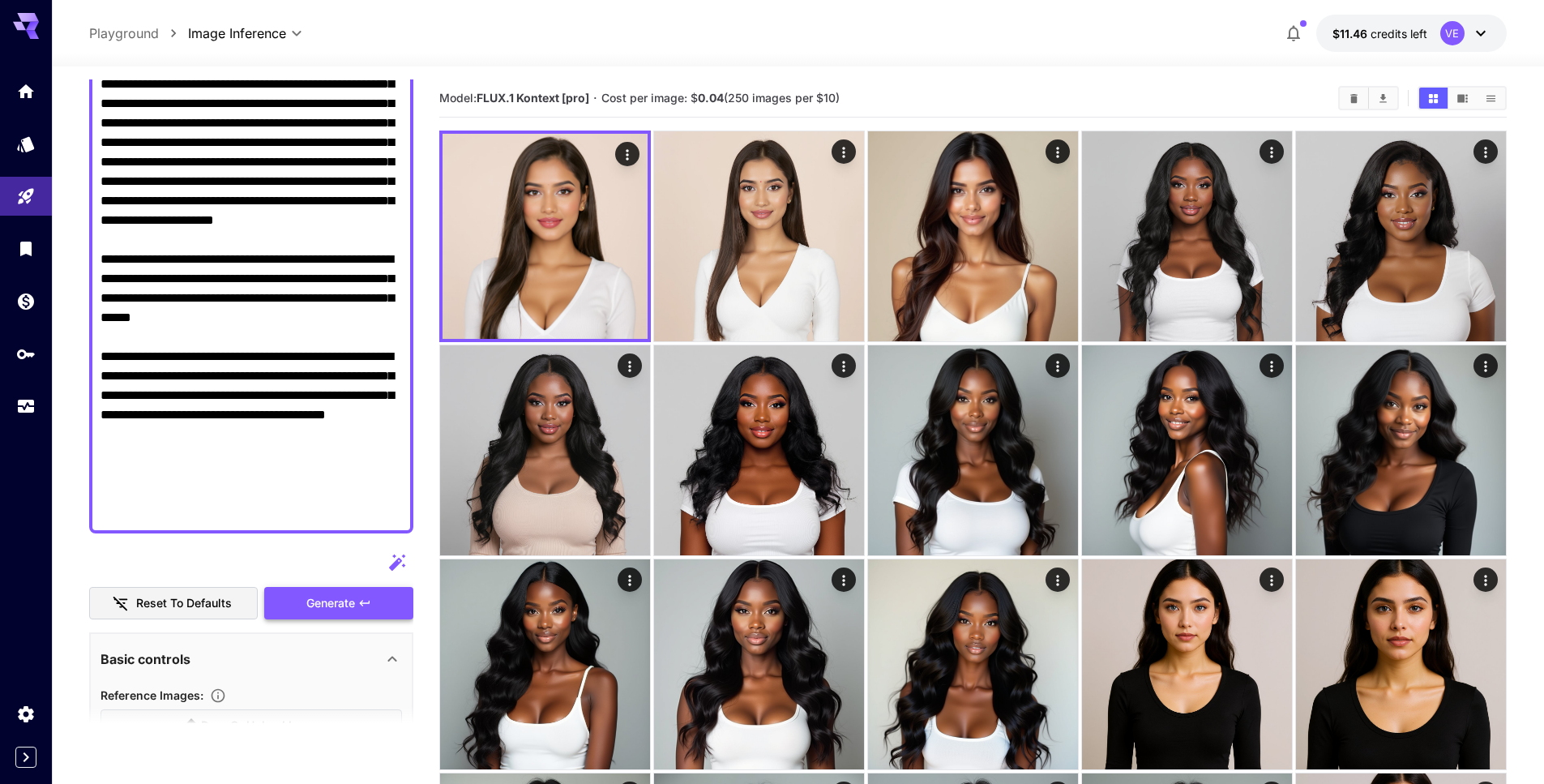
click at [338, 593] on span "Generate" at bounding box center [331, 603] width 49 height 20
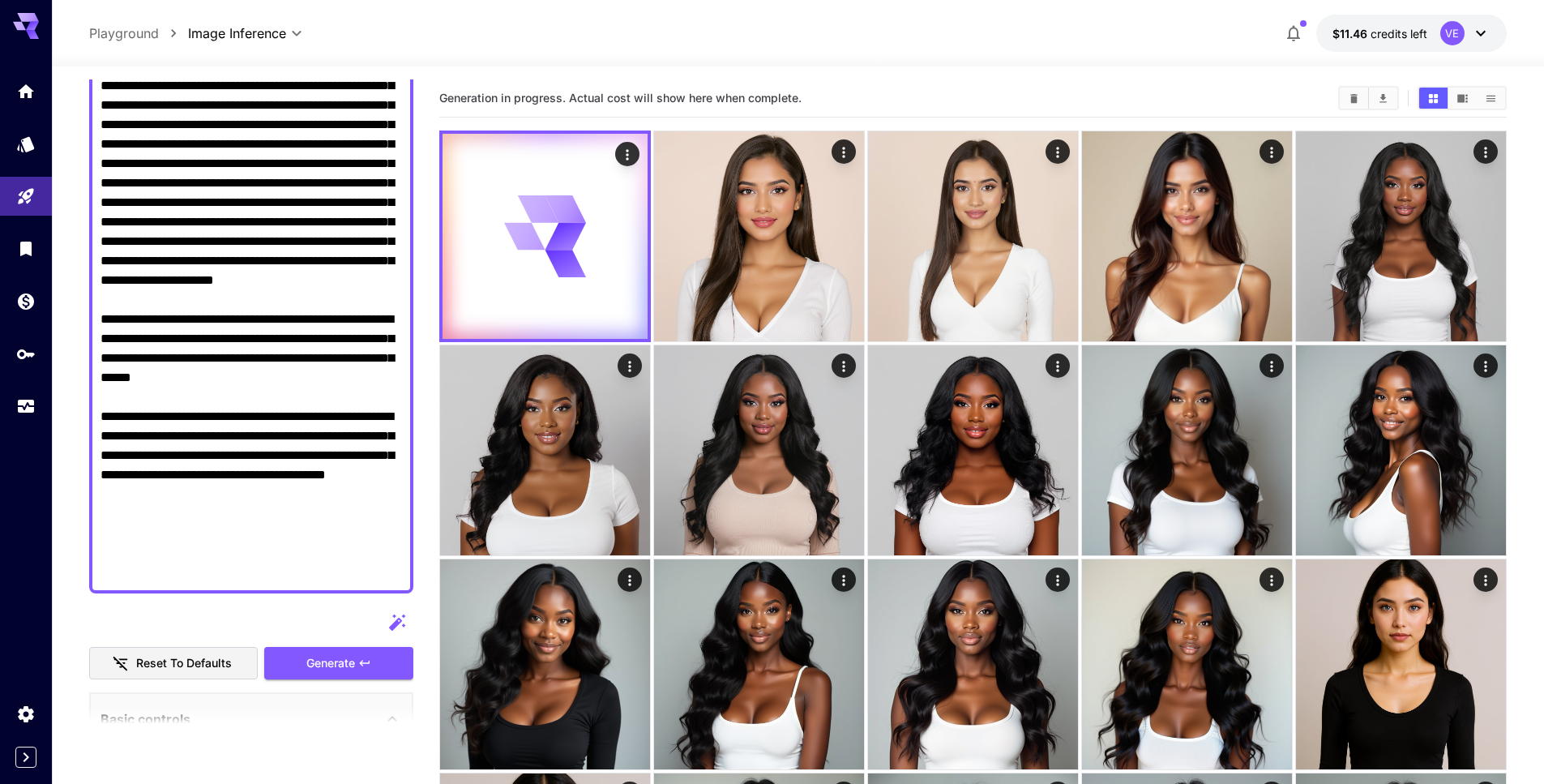
scroll to position [259, 0]
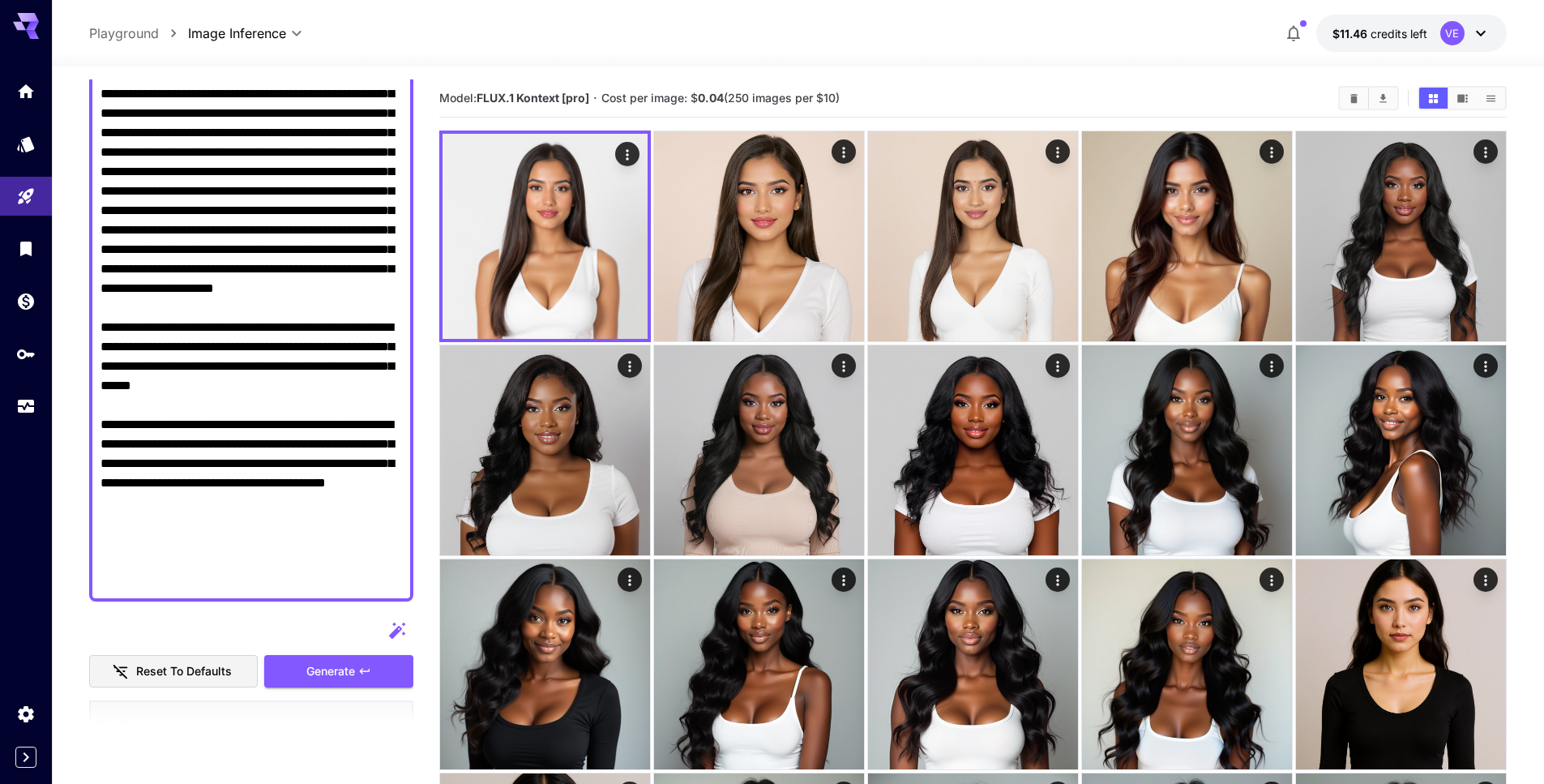
click at [247, 410] on textarea "Display cost in response" at bounding box center [251, 279] width 301 height 623
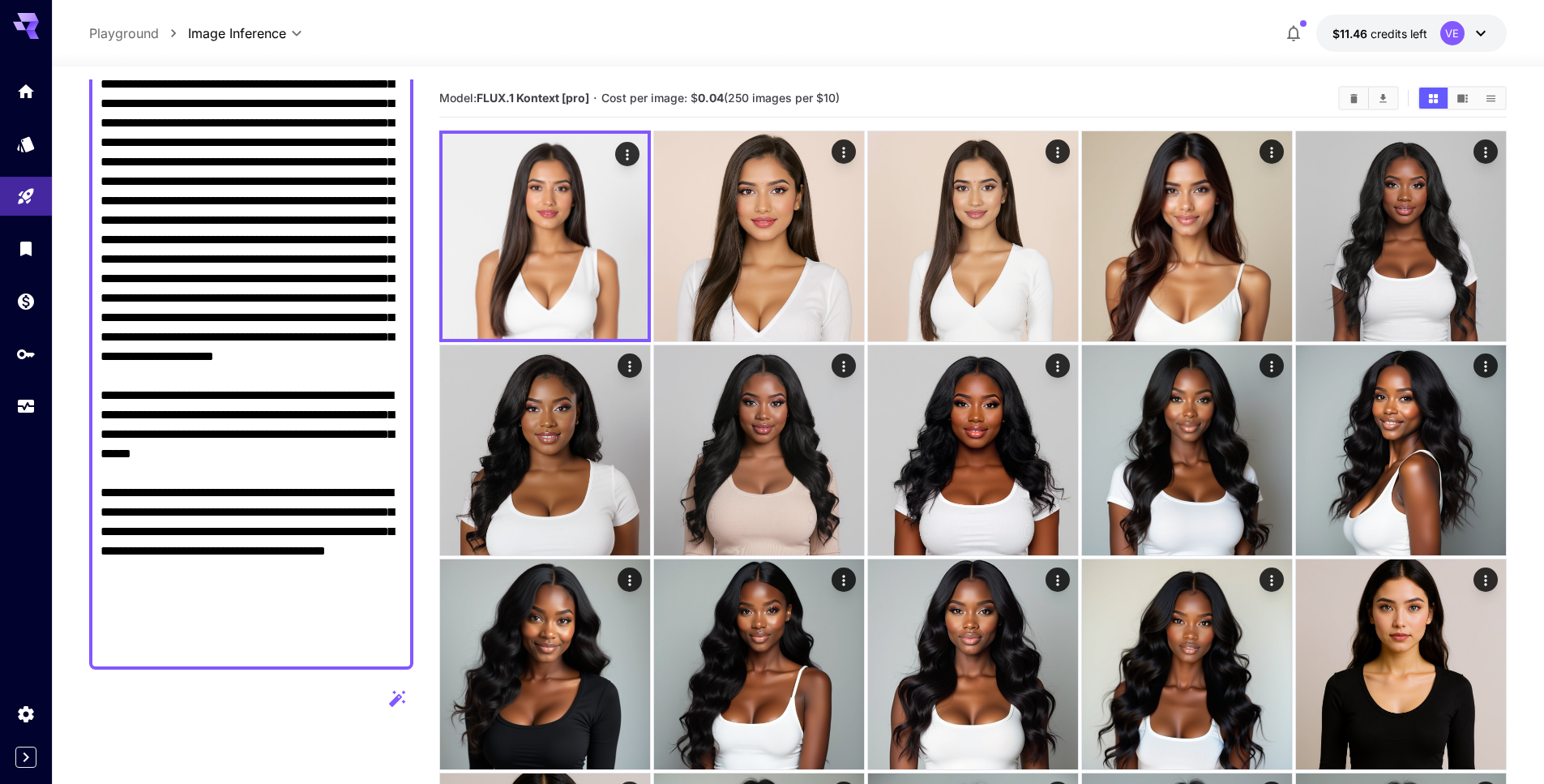
scroll to position [344, 0]
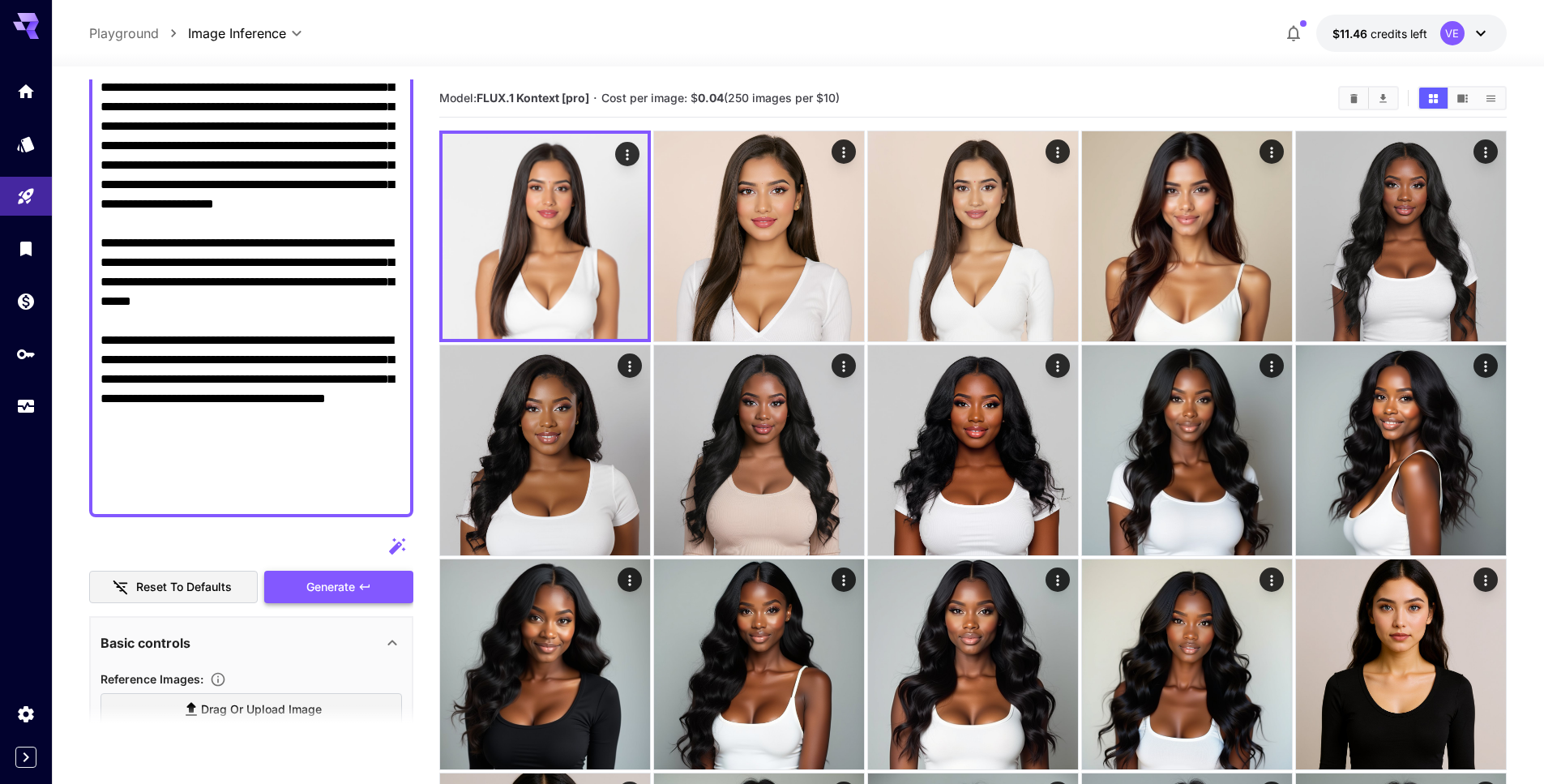
click at [325, 600] on button "Generate" at bounding box center [339, 586] width 149 height 33
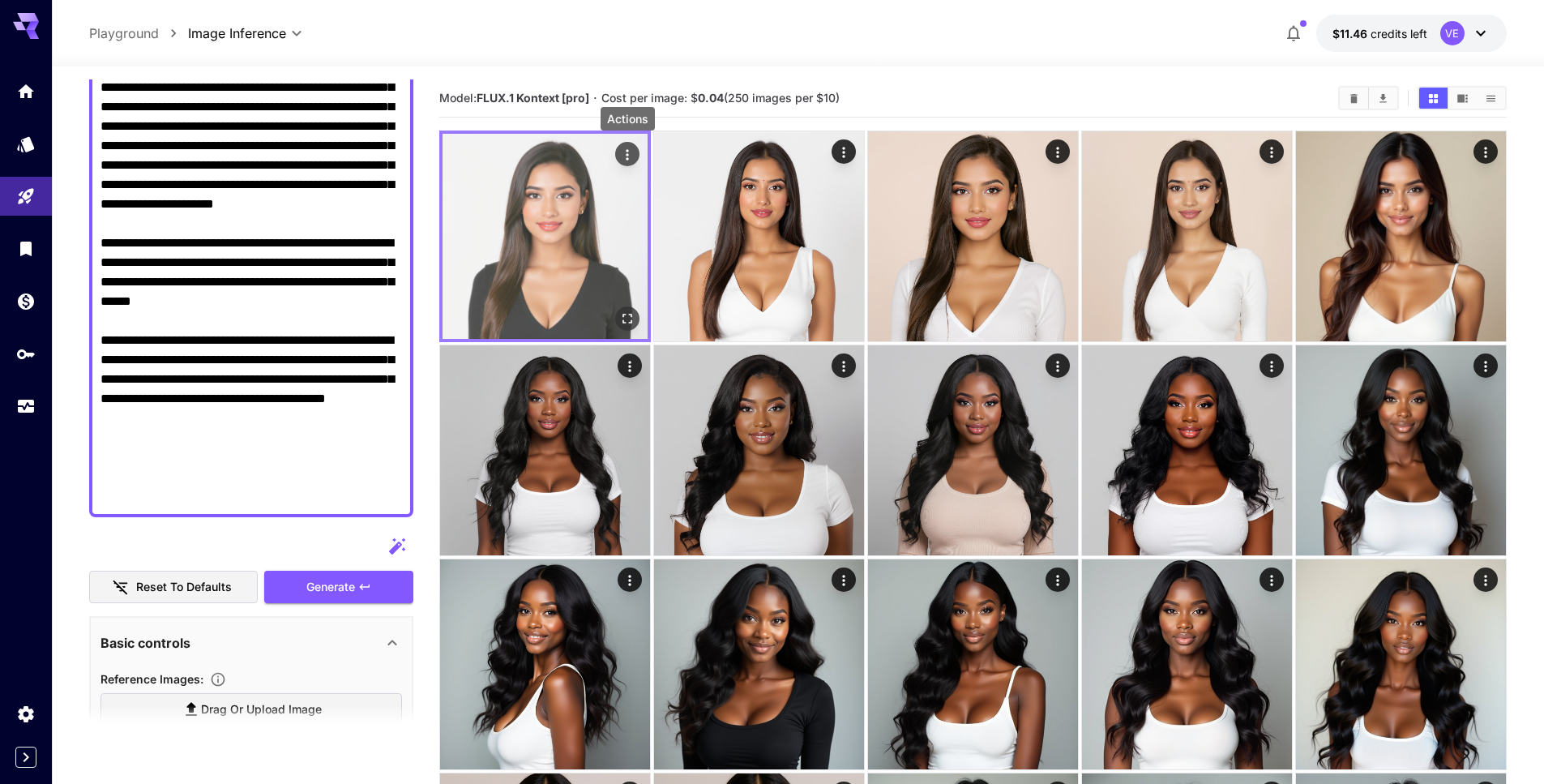
click at [620, 157] on icon "Actions" at bounding box center [627, 155] width 16 height 16
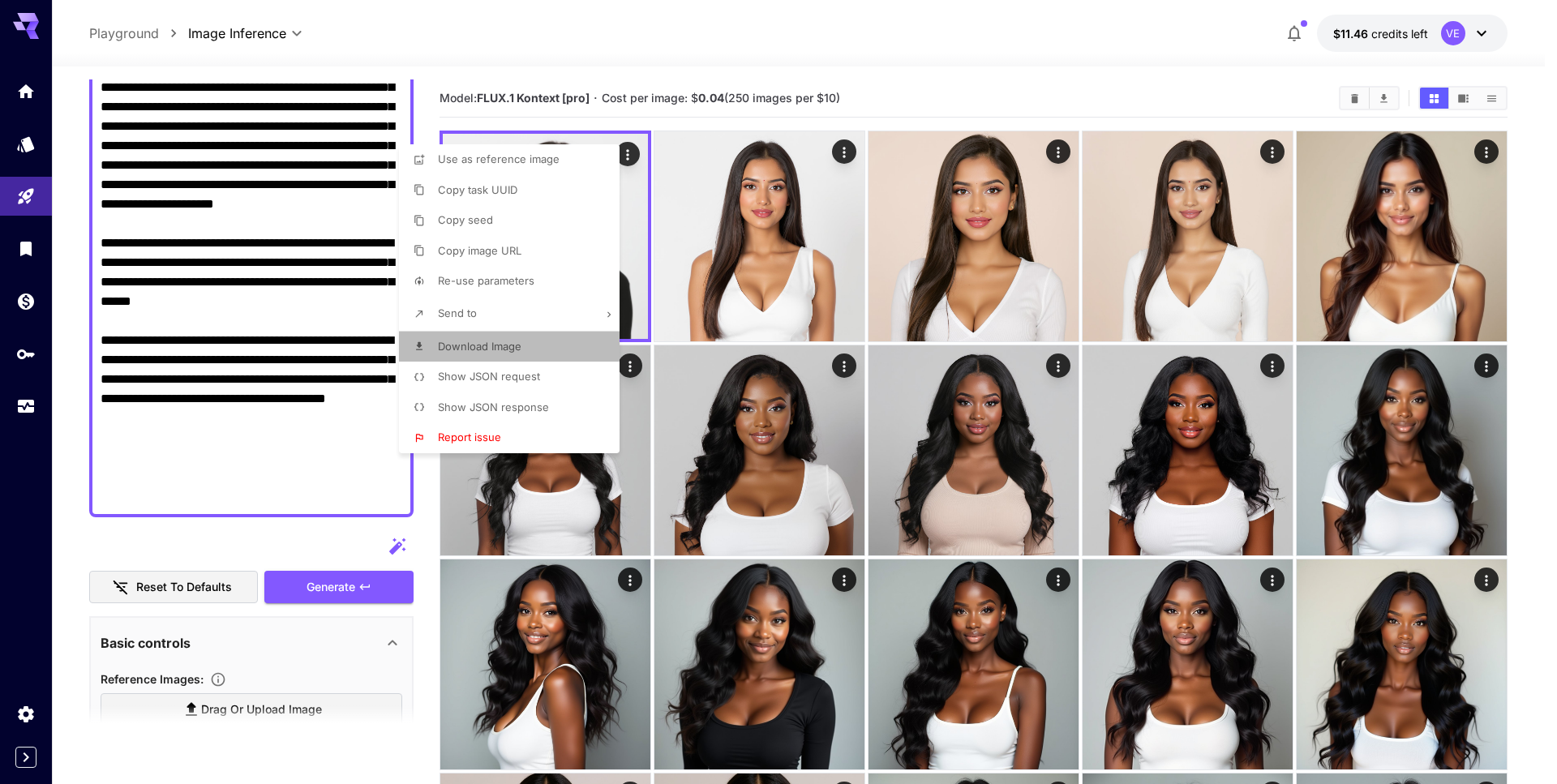
click at [512, 355] on li "Download Image" at bounding box center [514, 347] width 230 height 31
click at [988, 86] on div at bounding box center [778, 392] width 1557 height 784
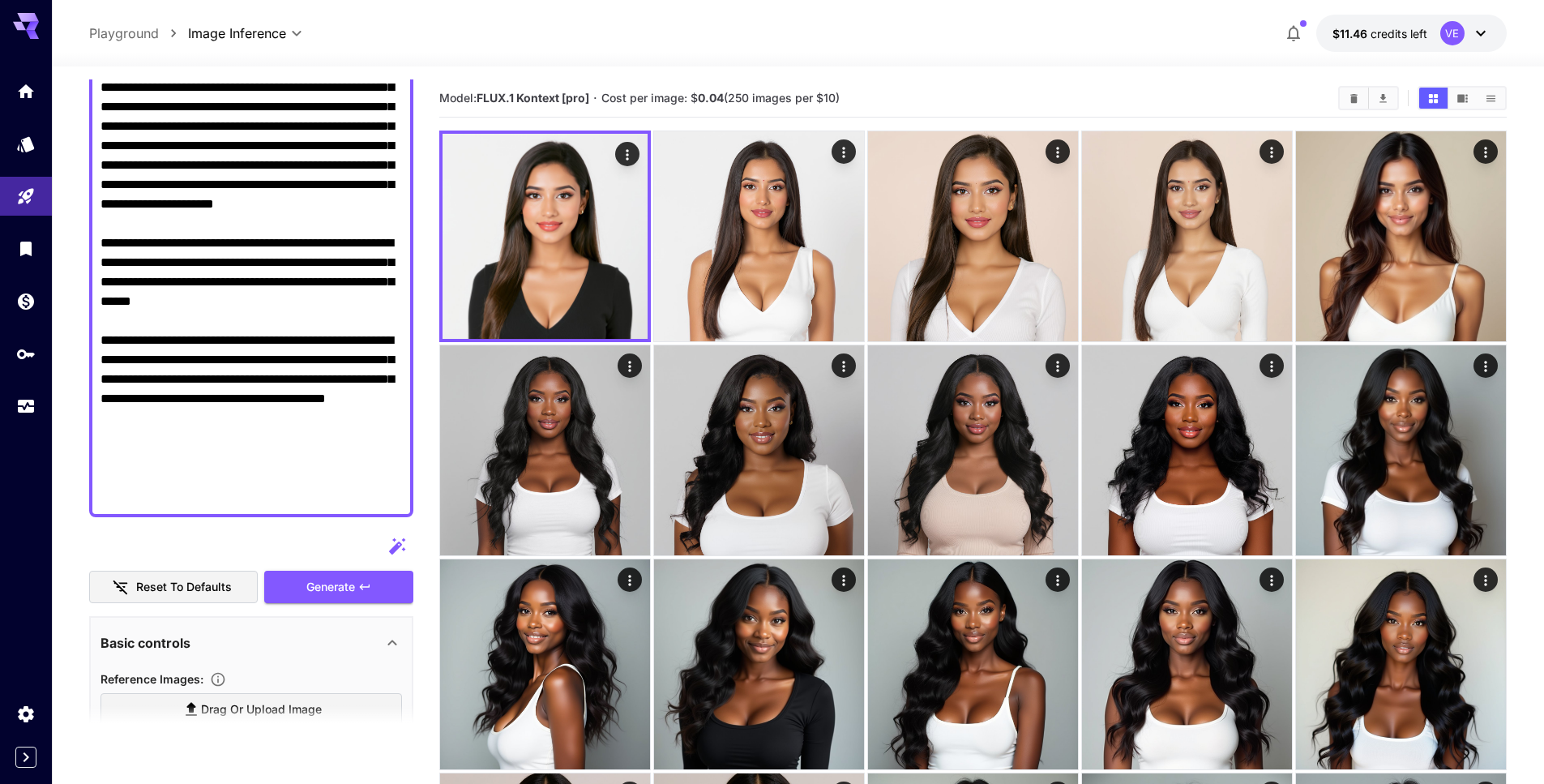
click at [211, 309] on textarea "Display cost in response" at bounding box center [251, 194] width 301 height 623
paste textarea "**********"
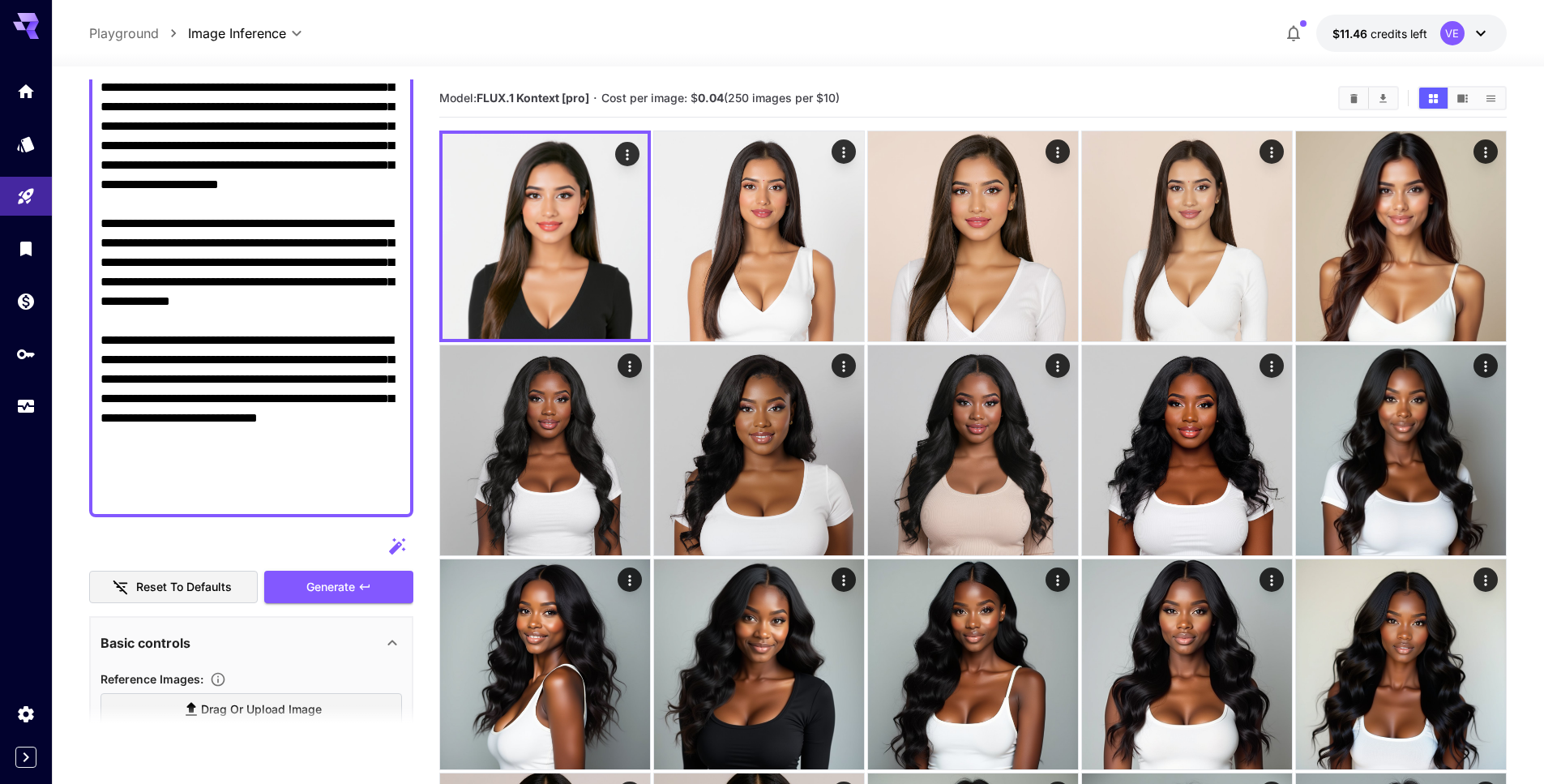
scroll to position [121, 0]
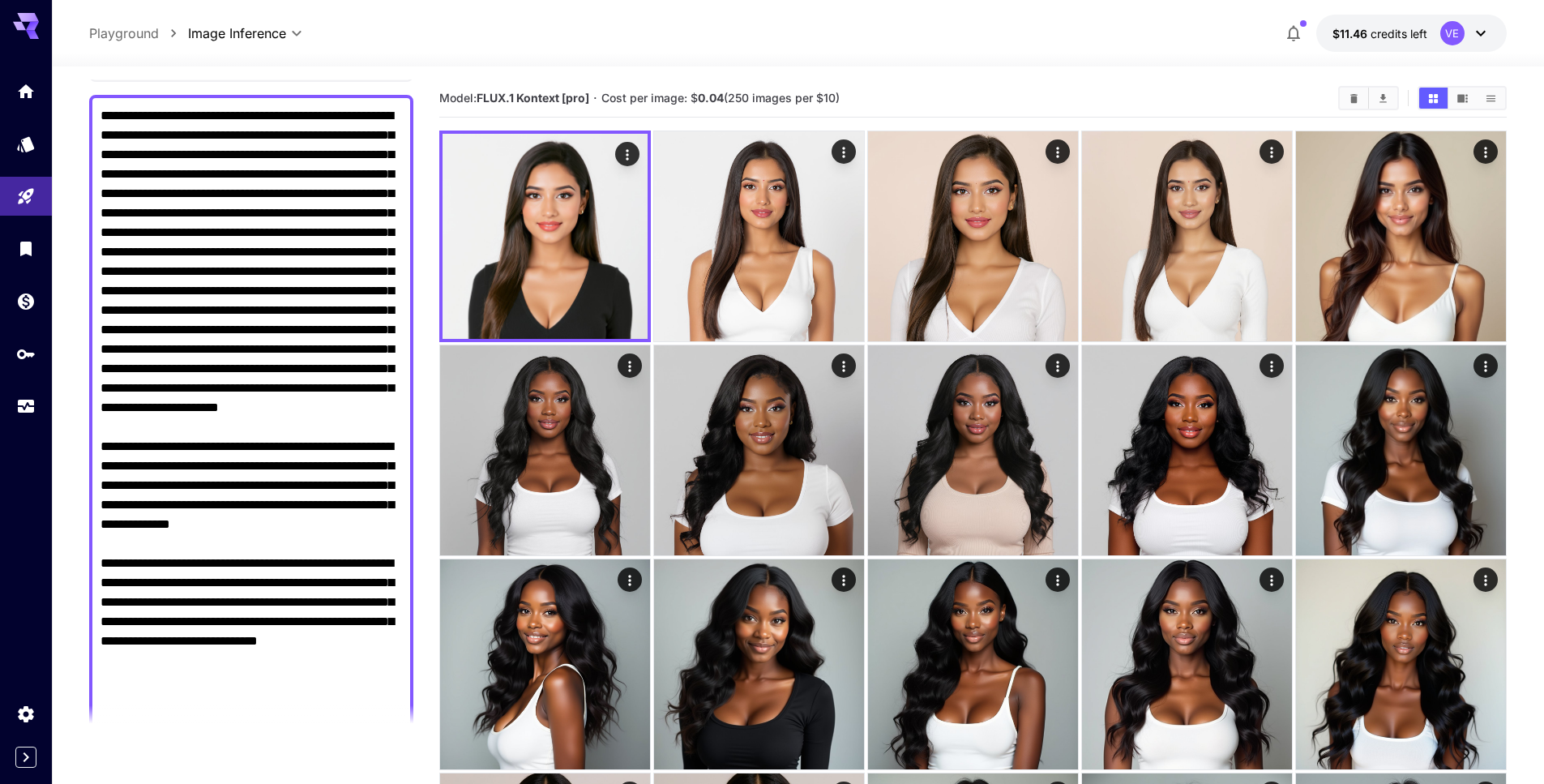
drag, startPoint x: 250, startPoint y: 501, endPoint x: 63, endPoint y: 502, distance: 187.0
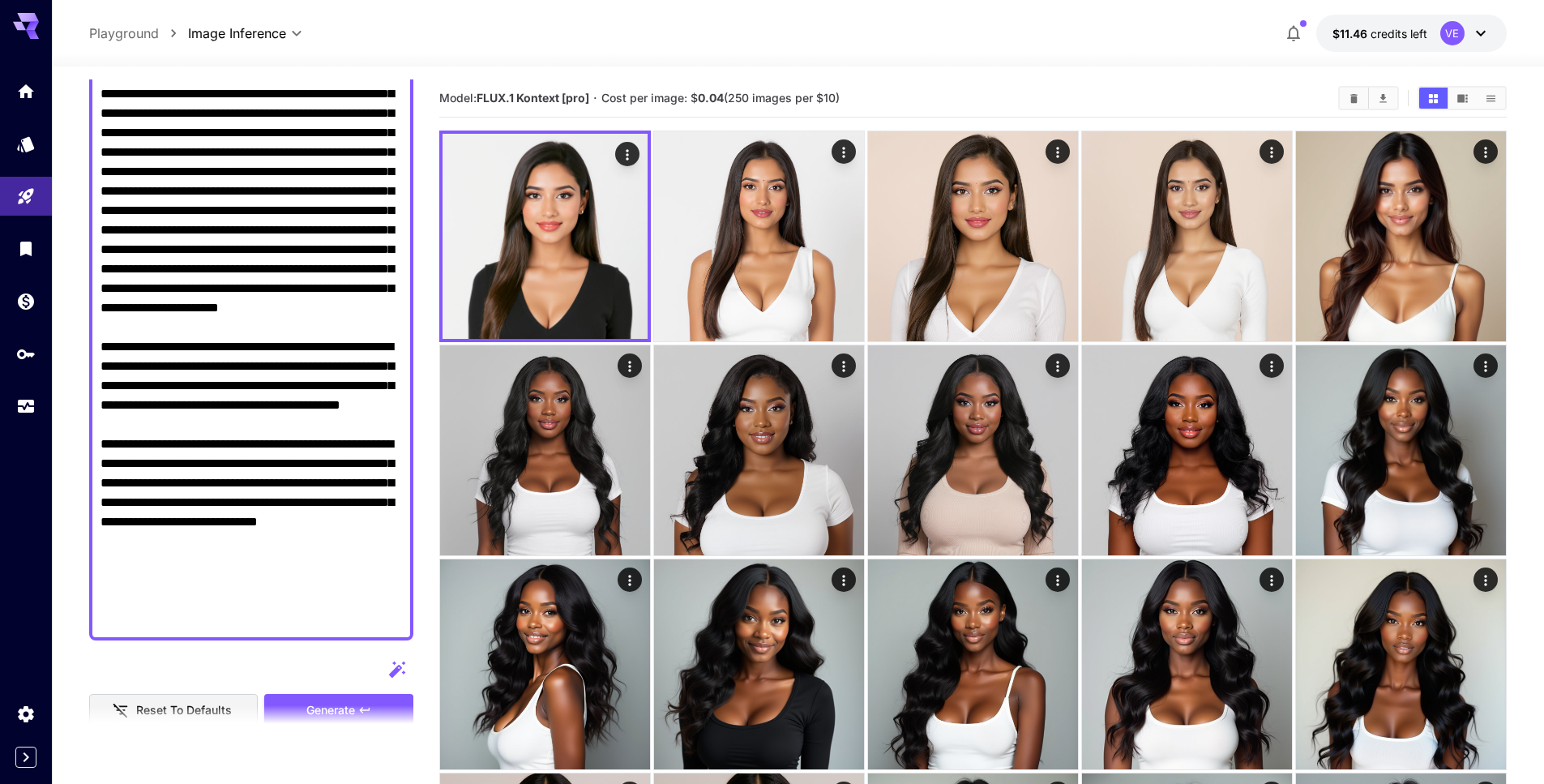
scroll to position [270, 0]
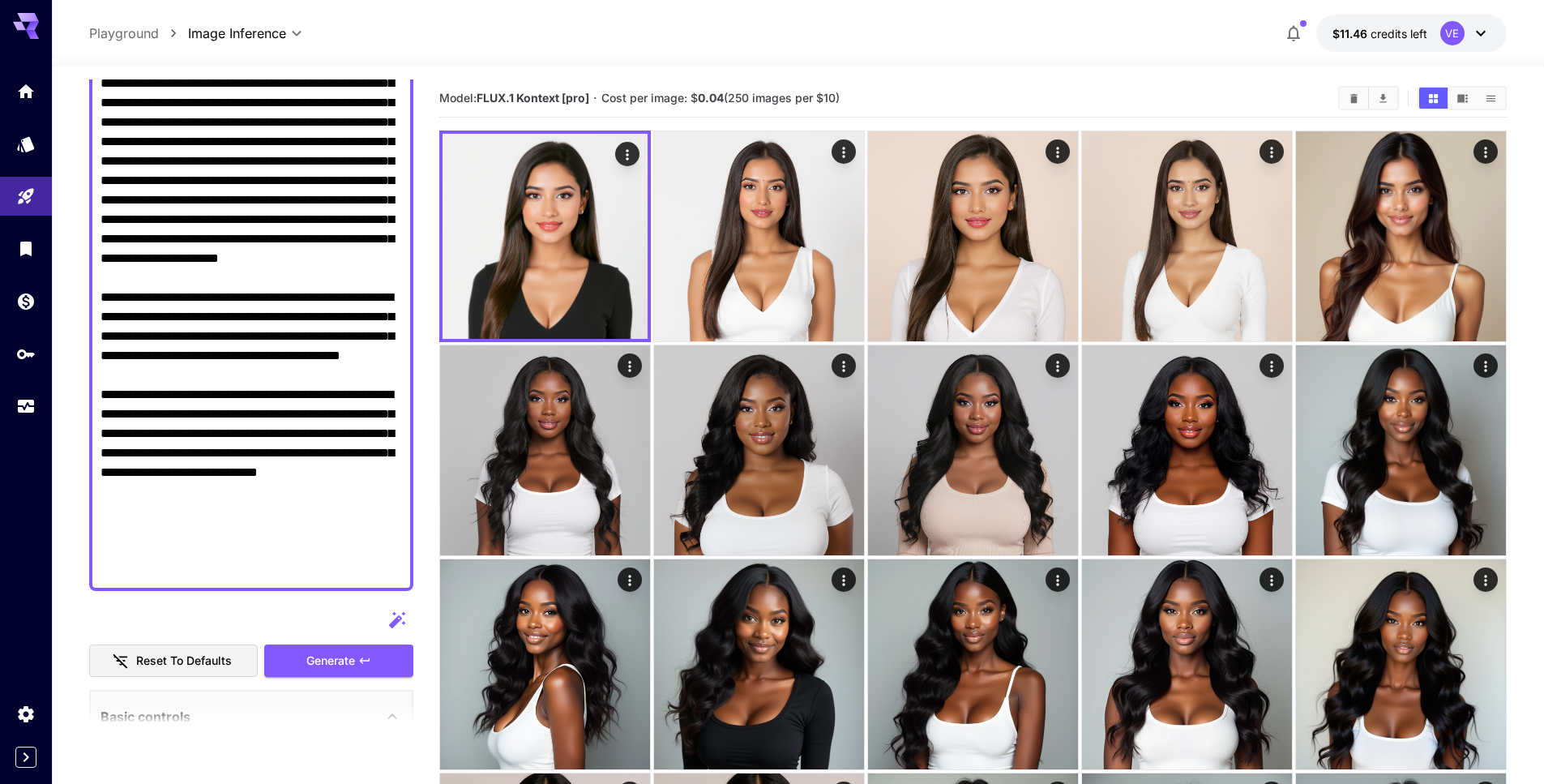
drag, startPoint x: 256, startPoint y: 472, endPoint x: -9, endPoint y: 482, distance: 265.2
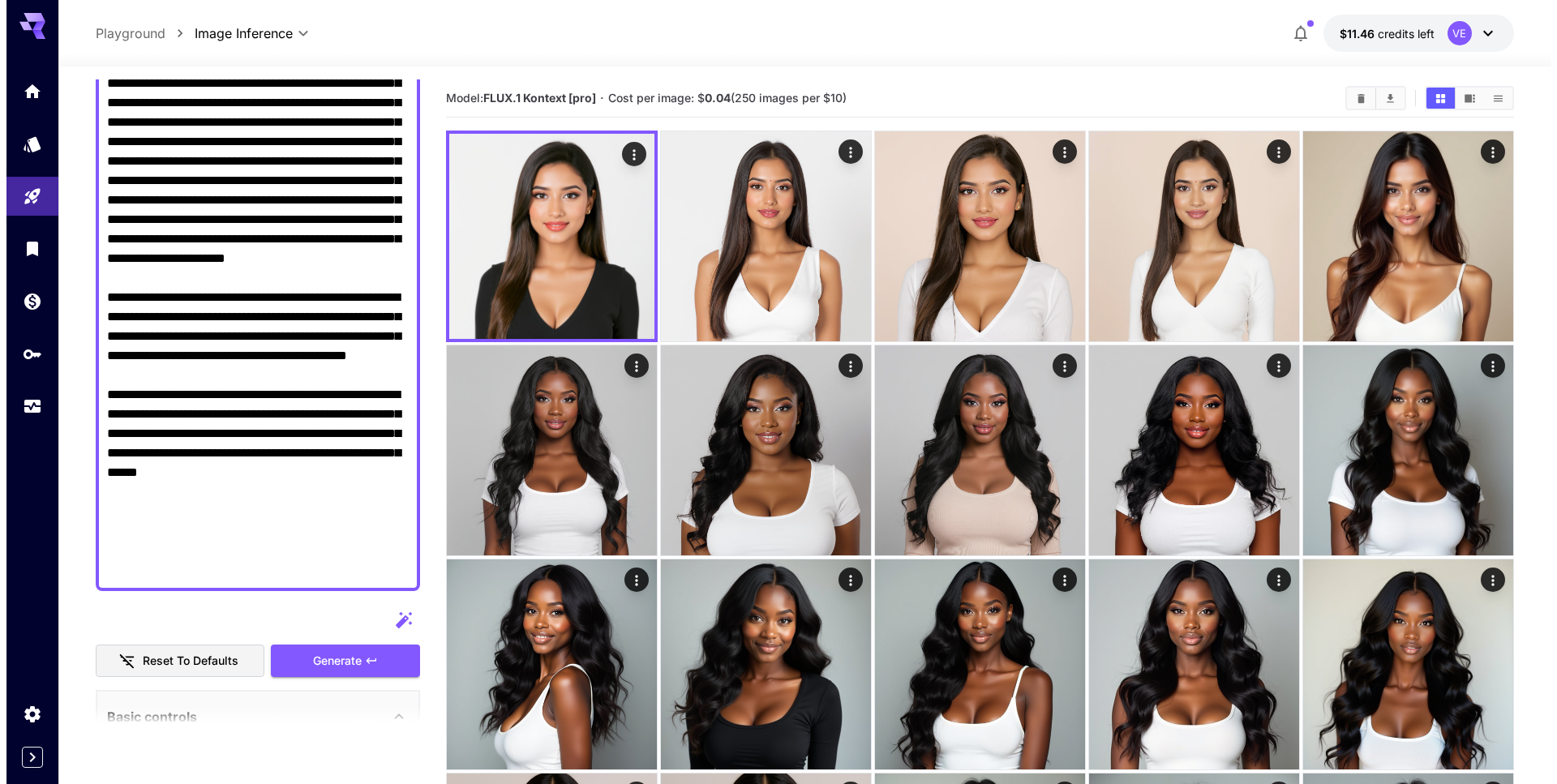
scroll to position [192, 0]
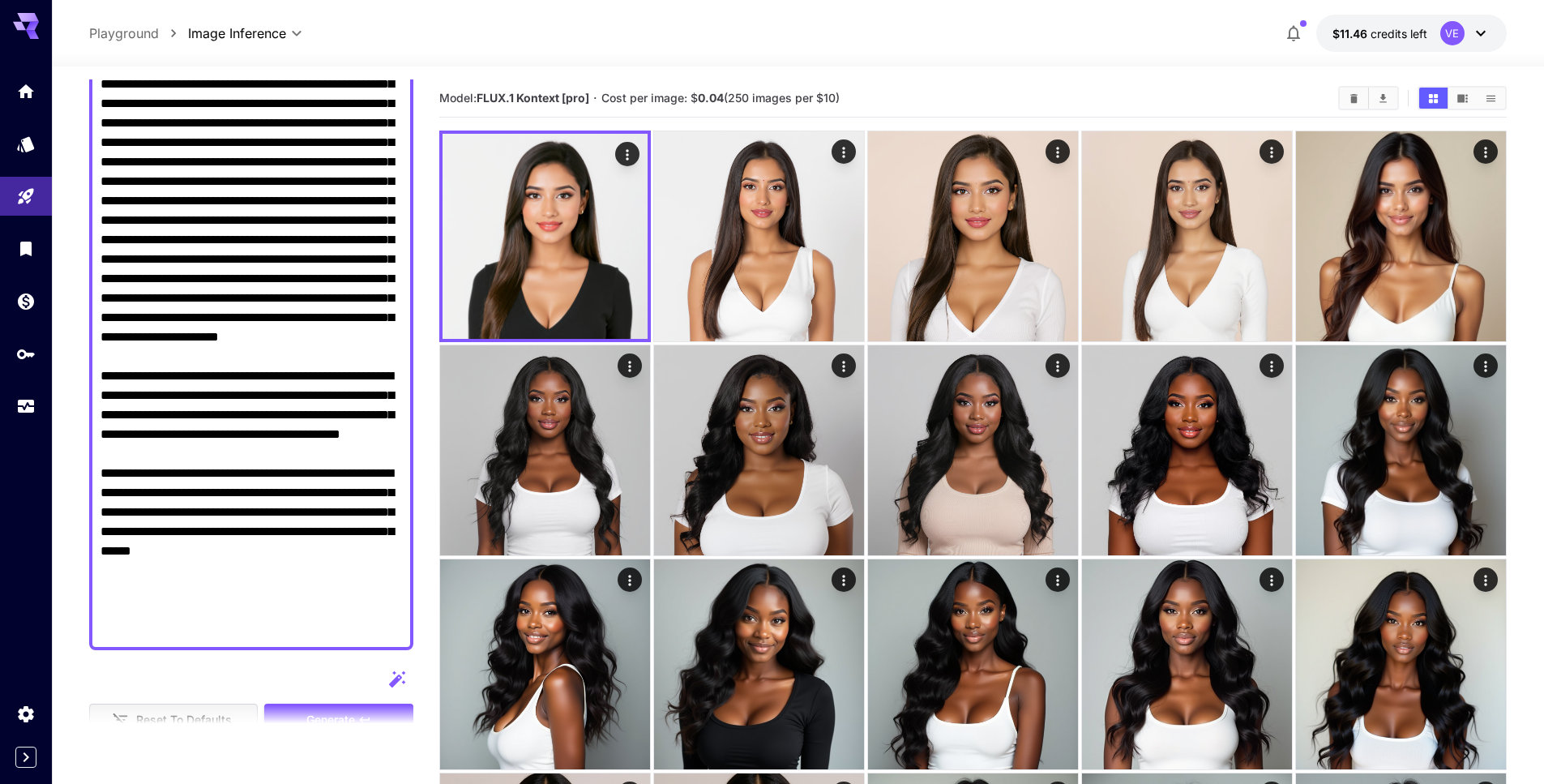
drag, startPoint x: 373, startPoint y: 634, endPoint x: 80, endPoint y: 442, distance: 350.3
paste textarea "**********"
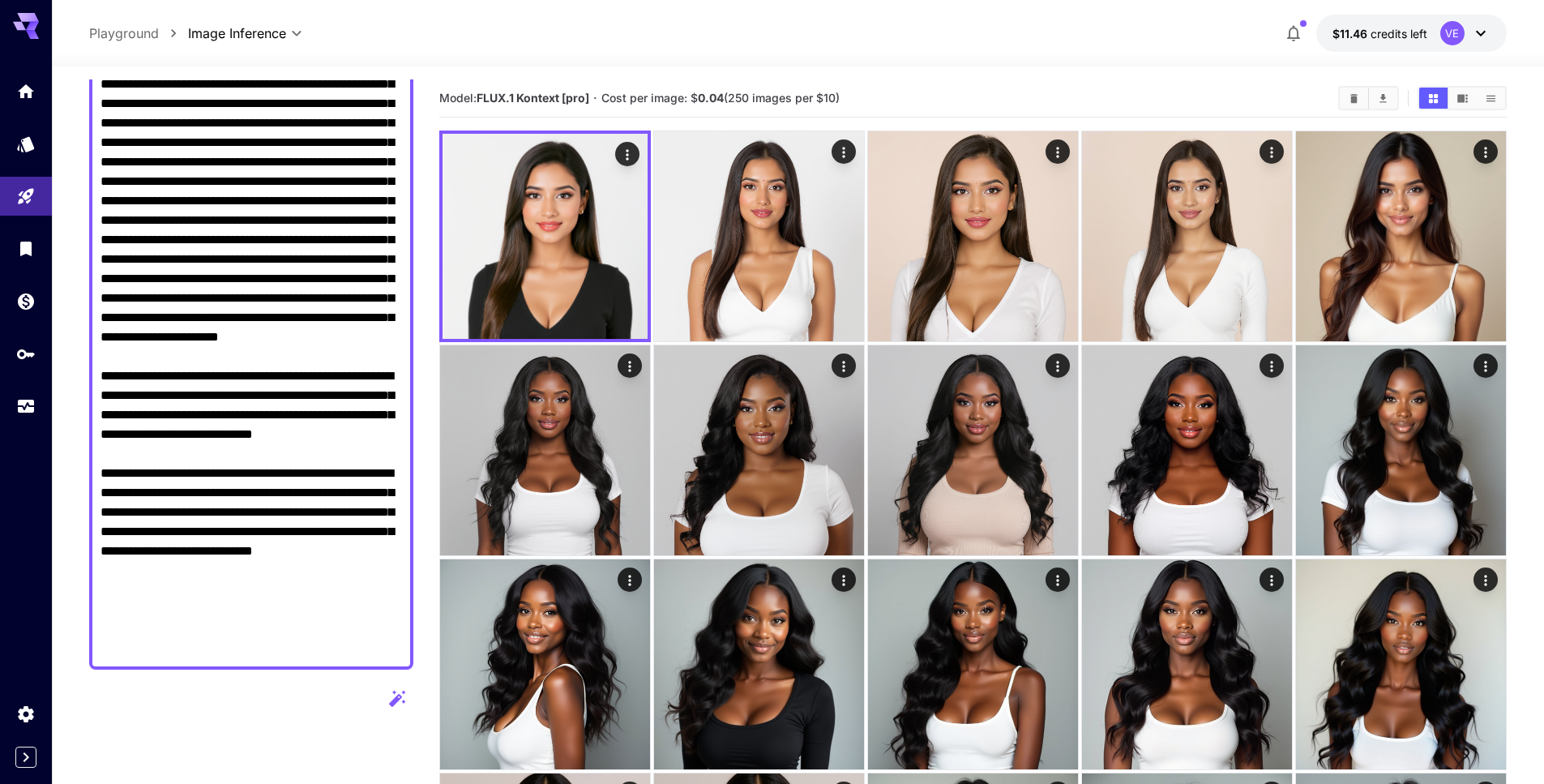
drag, startPoint x: 249, startPoint y: 436, endPoint x: 40, endPoint y: 439, distance: 209.0
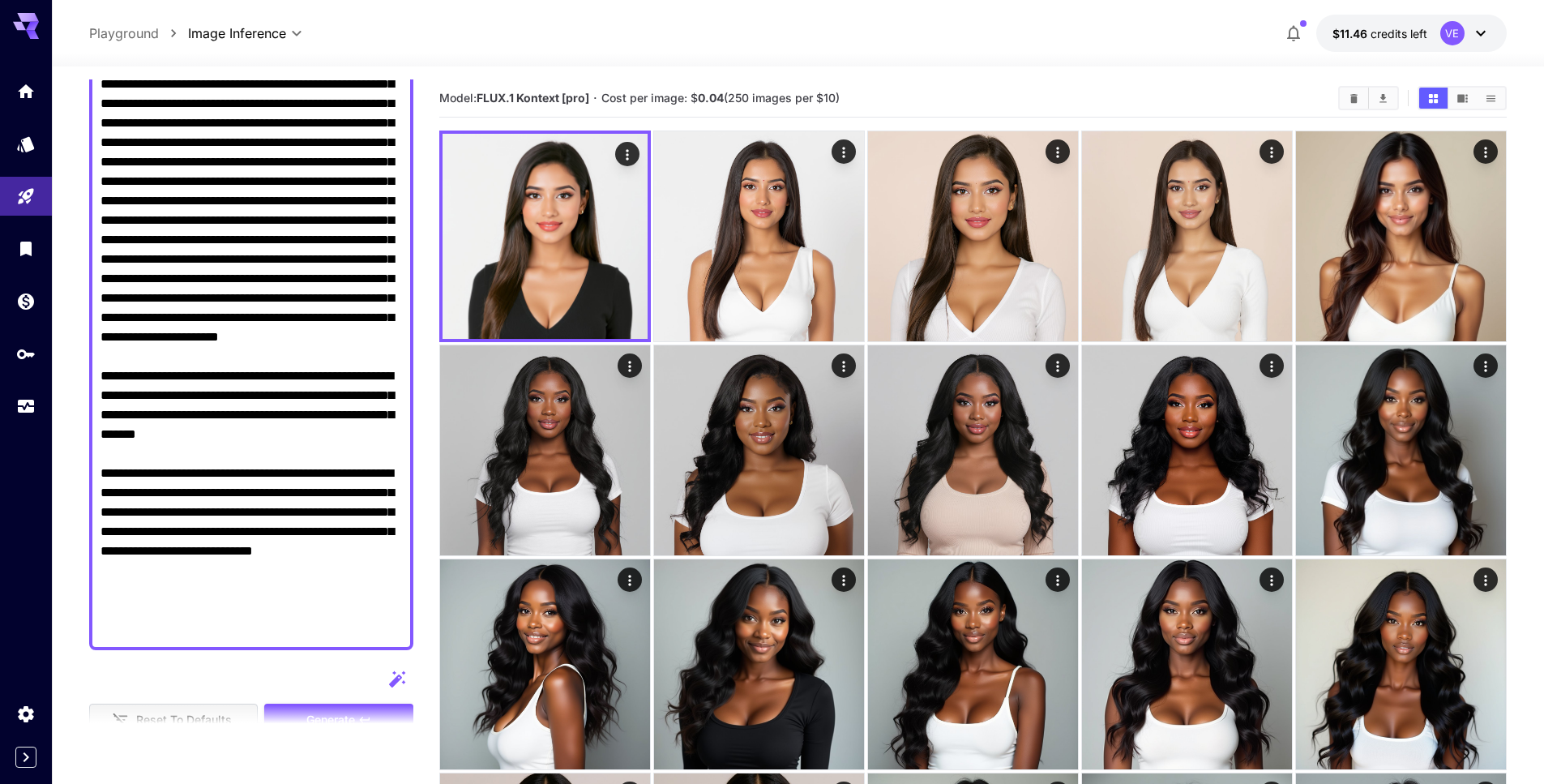
drag, startPoint x: 256, startPoint y: 532, endPoint x: -1, endPoint y: 527, distance: 257.0
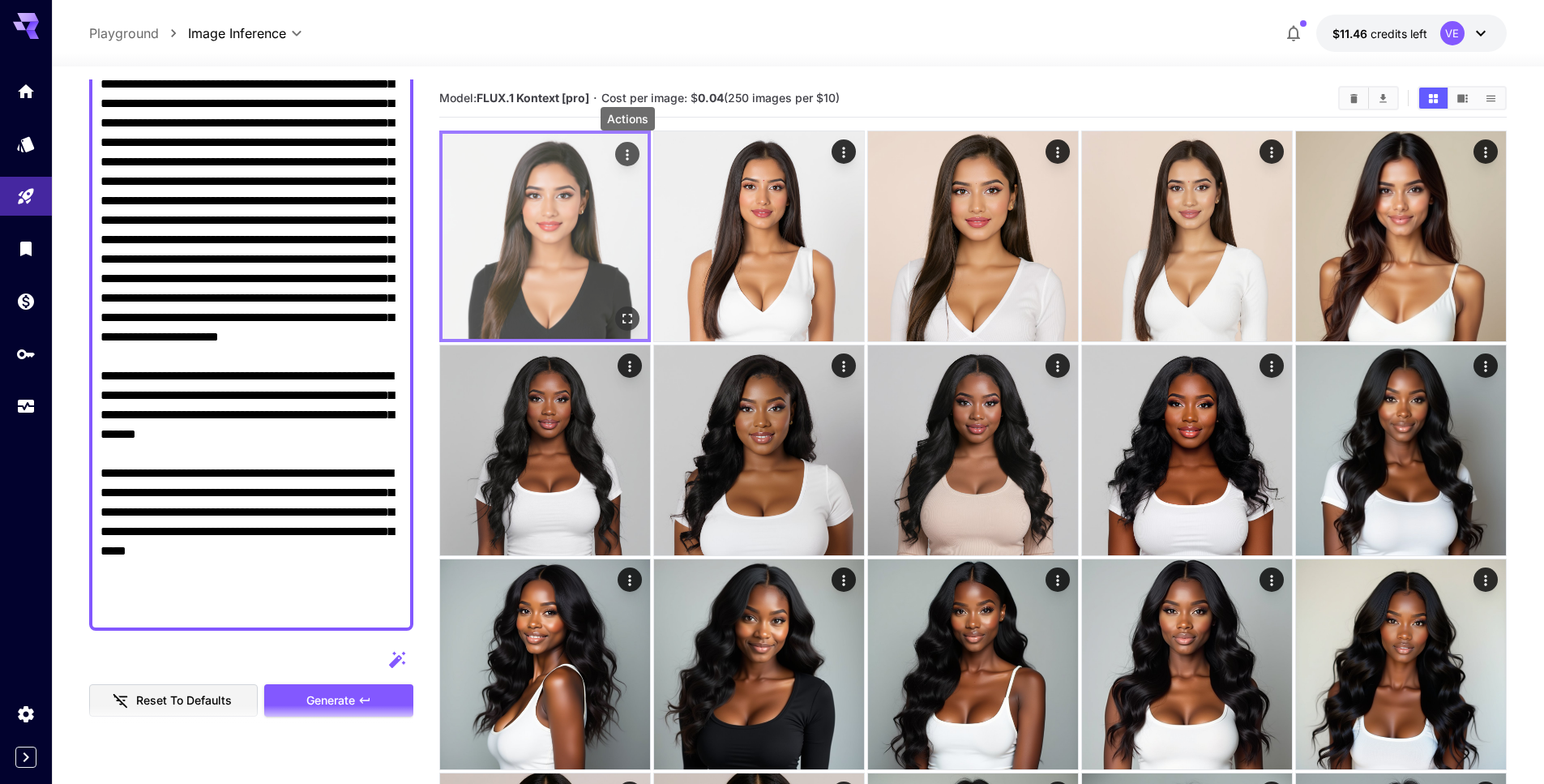
type textarea "**********"
click at [630, 157] on icon "Actions" at bounding box center [627, 155] width 16 height 16
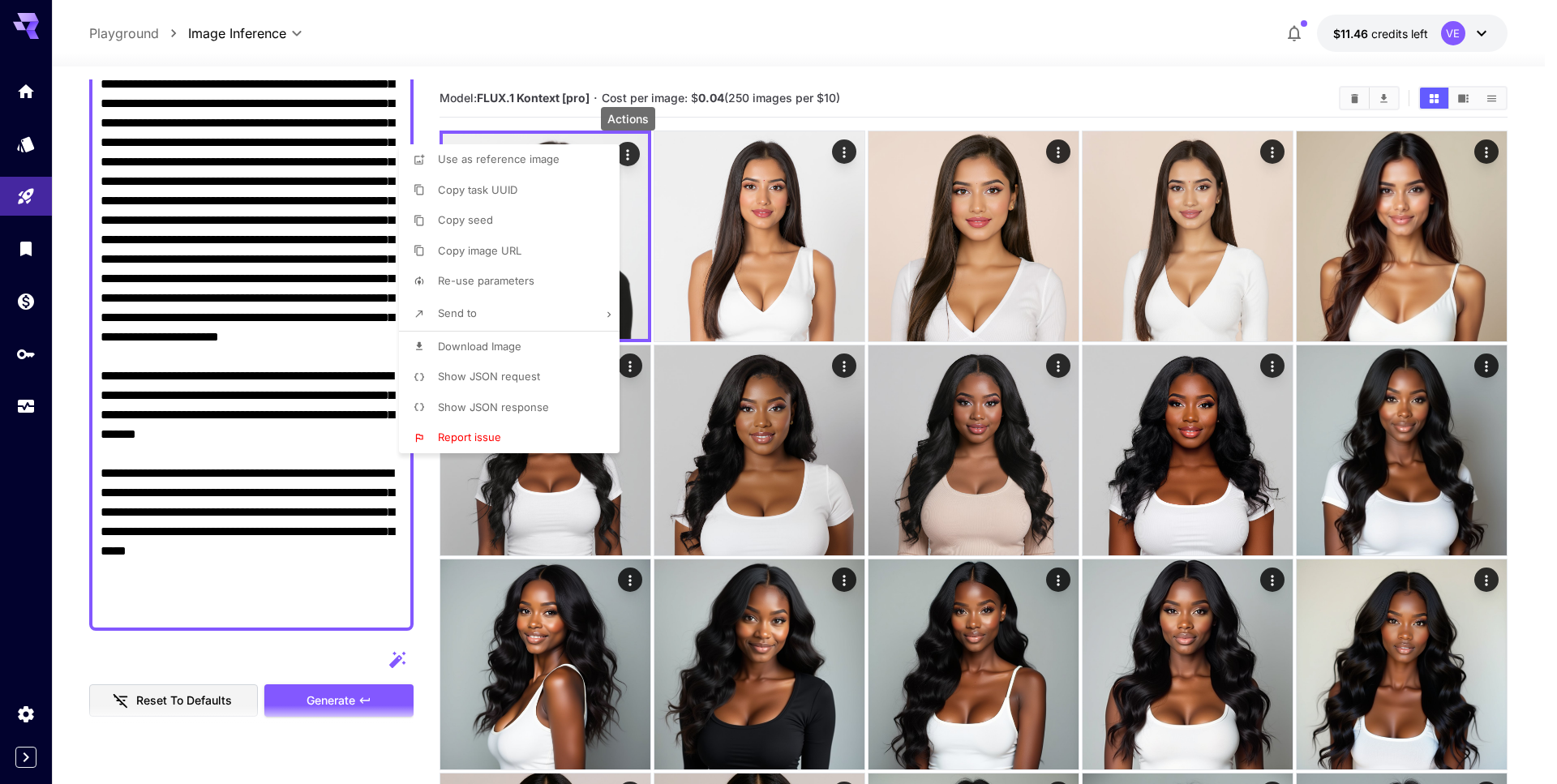
click at [503, 372] on span "Show JSON request" at bounding box center [488, 376] width 102 height 13
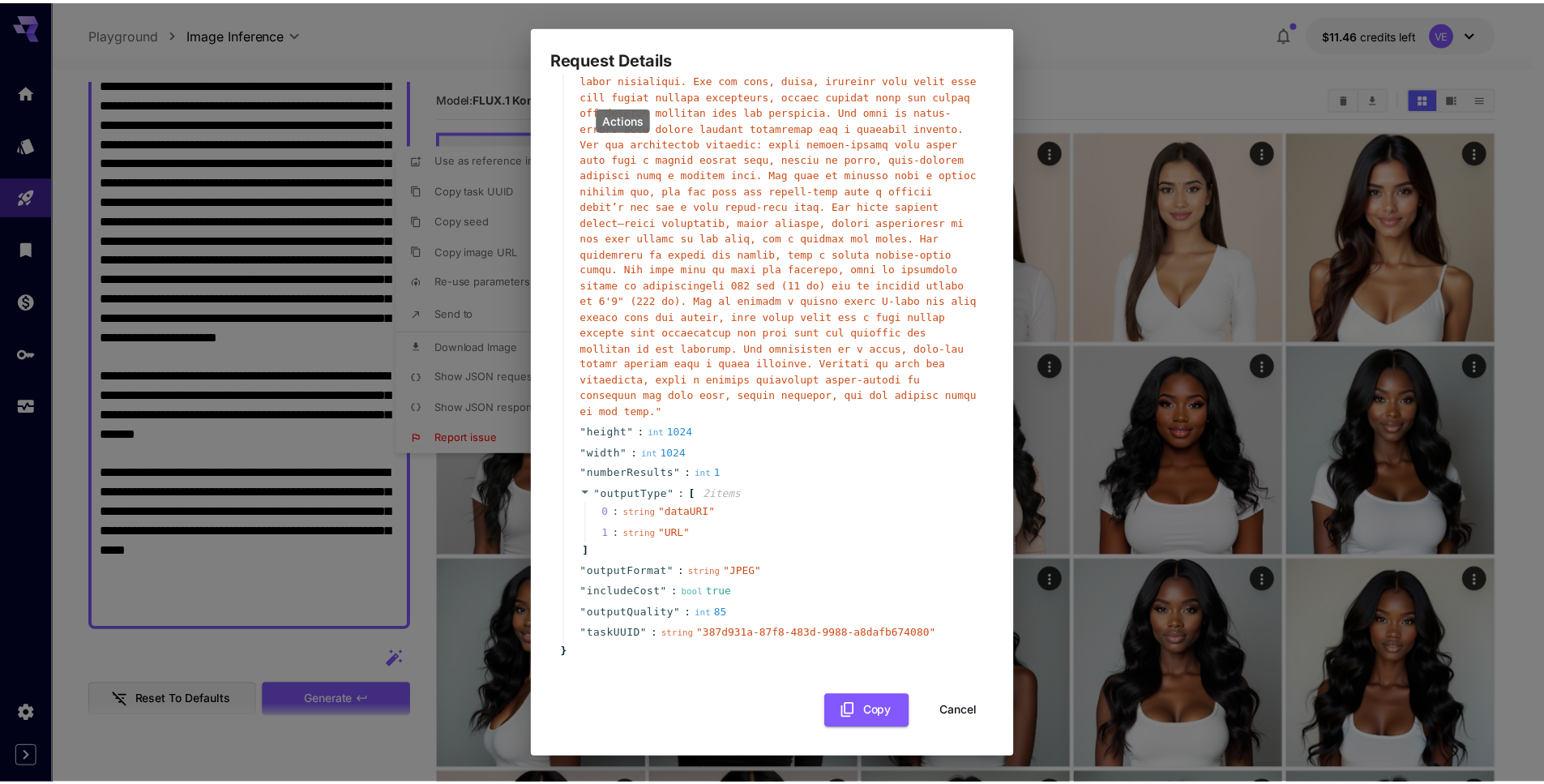
scroll to position [0, 0]
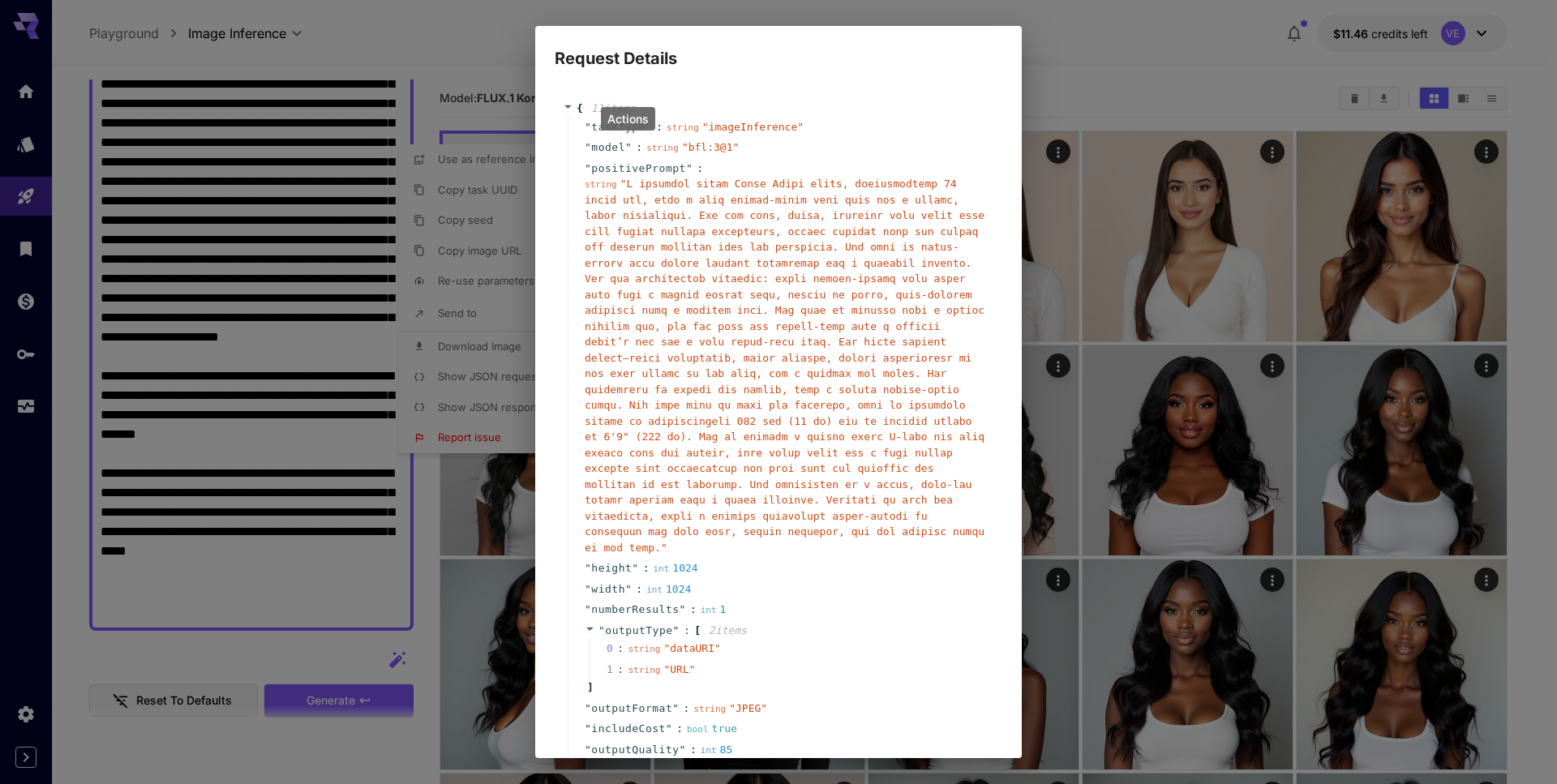
click at [204, 467] on div "Request Details { 11 item s " taskType " : string " imageInference " " model " …" at bounding box center [778, 392] width 1557 height 784
click at [235, 487] on div "Request Details { 11 item s " taskType " : string " imageInference " " model " …" at bounding box center [778, 392] width 1557 height 784
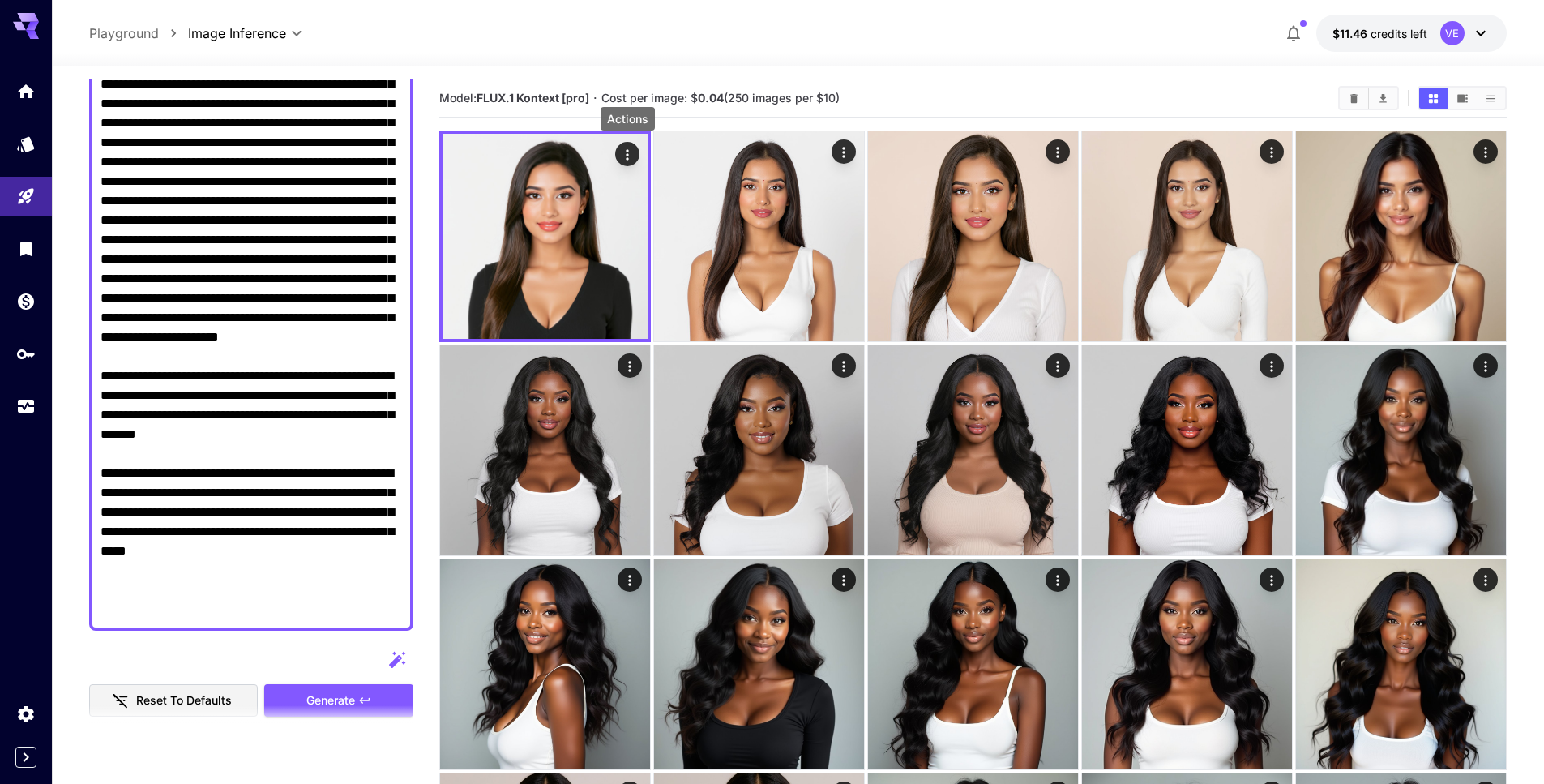
click at [247, 430] on textarea "Display cost in response" at bounding box center [251, 327] width 301 height 584
click at [312, 461] on textarea "Display cost in response" at bounding box center [251, 327] width 301 height 584
click at [354, 504] on textarea "Display cost in response" at bounding box center [251, 327] width 301 height 584
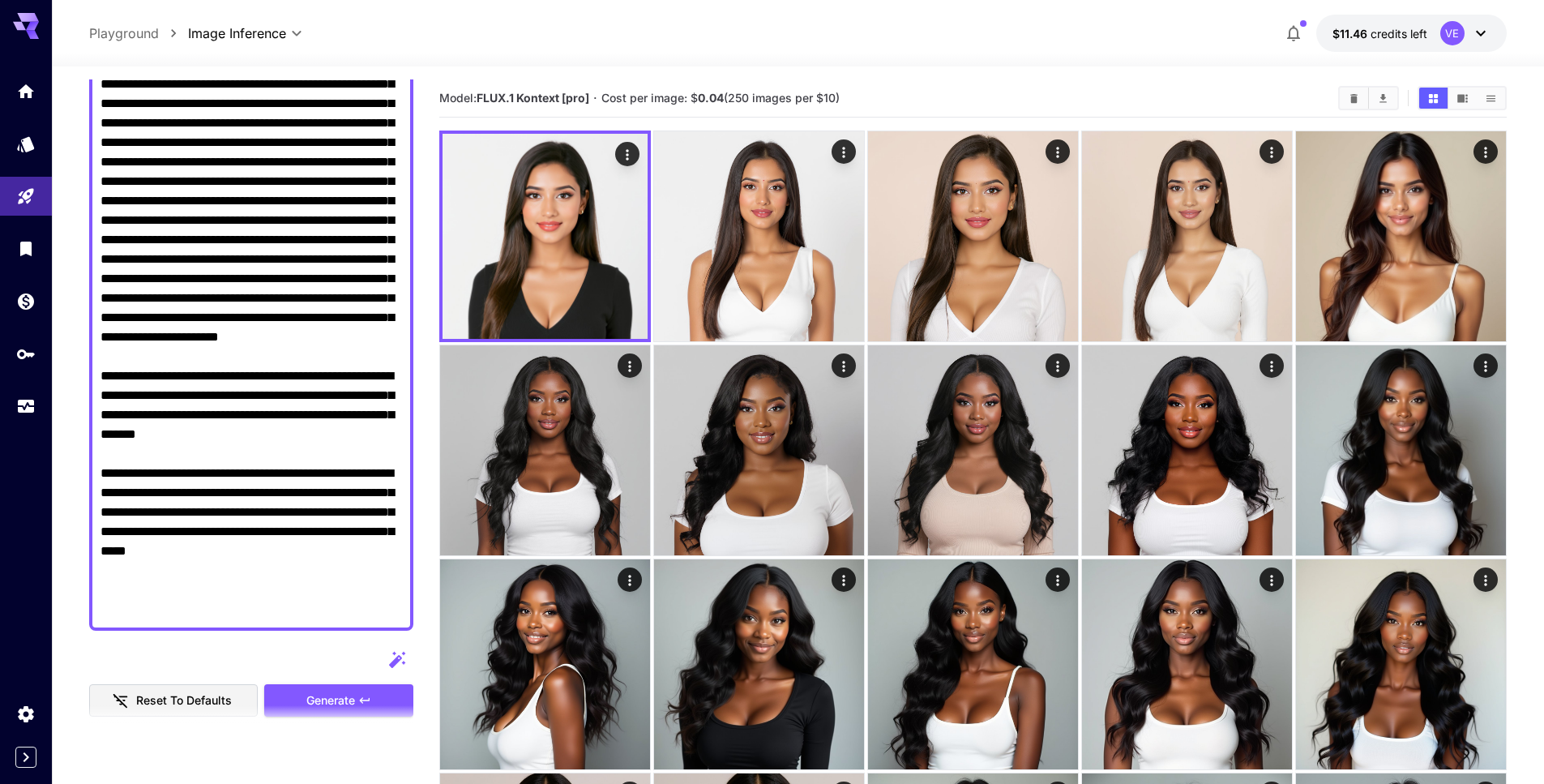
click at [176, 550] on textarea "Display cost in response" at bounding box center [251, 327] width 301 height 584
click at [249, 601] on textarea "Display cost in response" at bounding box center [251, 327] width 301 height 584
drag, startPoint x: 257, startPoint y: 608, endPoint x: 91, endPoint y: 430, distance: 243.4
click at [91, 430] on div at bounding box center [251, 327] width 324 height 606
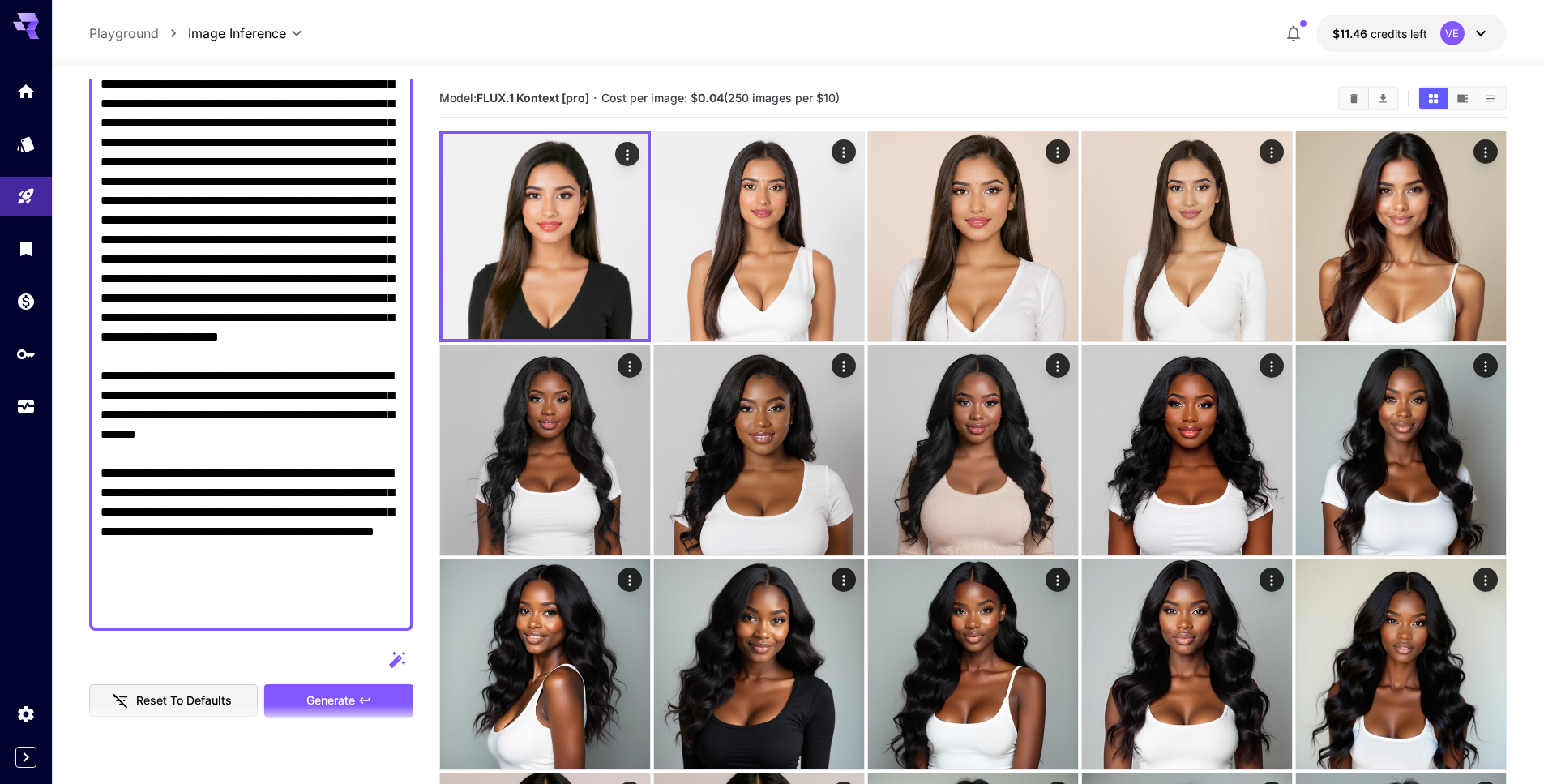
click at [105, 433] on textarea "Display cost in response" at bounding box center [251, 327] width 301 height 584
click at [306, 691] on span "Generate" at bounding box center [331, 700] width 49 height 20
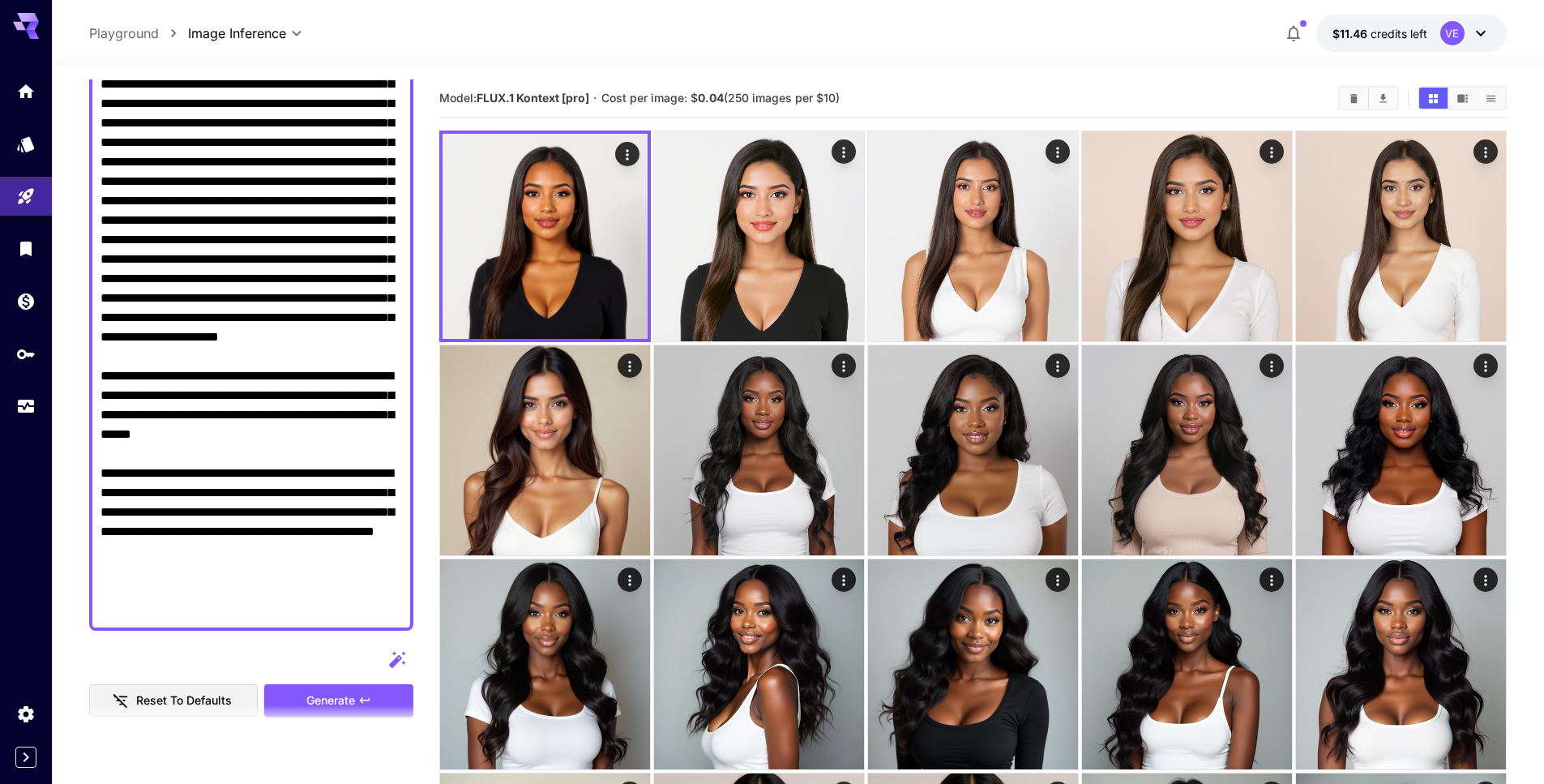
click at [358, 710] on section at bounding box center [251, 724] width 324 height 40
click at [354, 700] on span "Generate" at bounding box center [331, 700] width 49 height 20
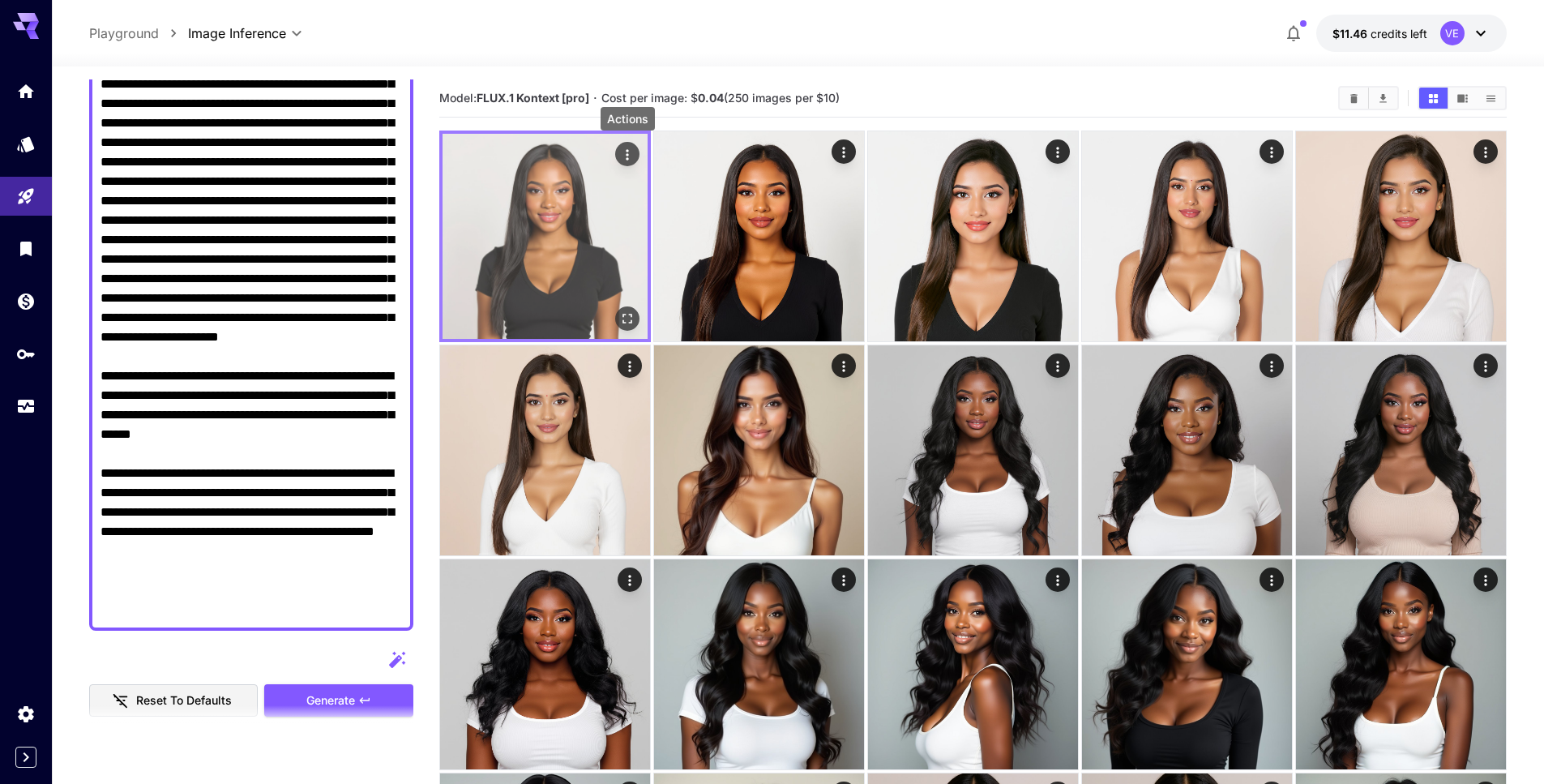
click at [625, 148] on icon "Actions" at bounding box center [627, 155] width 16 height 16
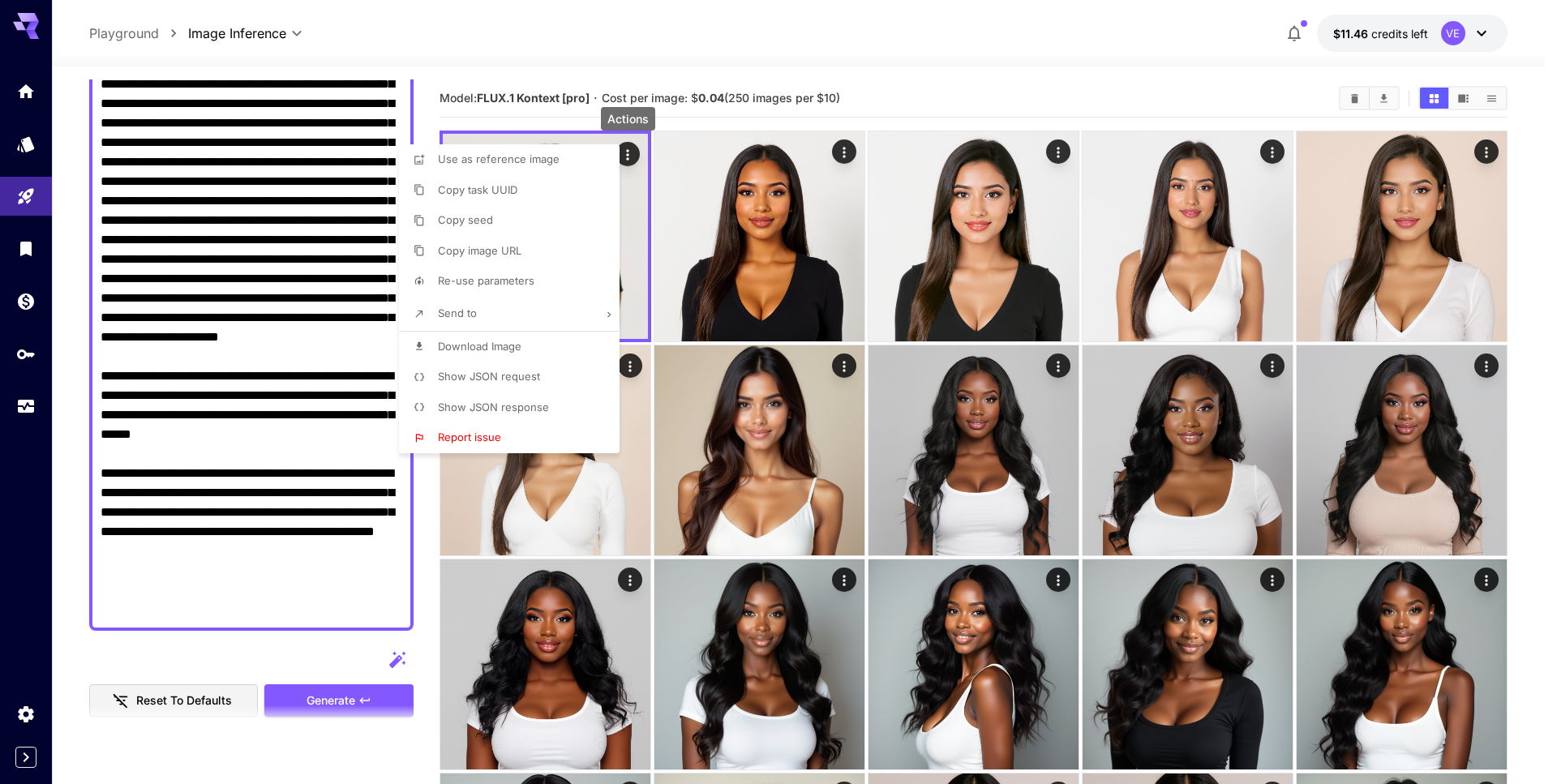
click at [527, 353] on li "Download Image" at bounding box center [514, 347] width 230 height 31
click at [1004, 48] on div at bounding box center [778, 392] width 1557 height 784
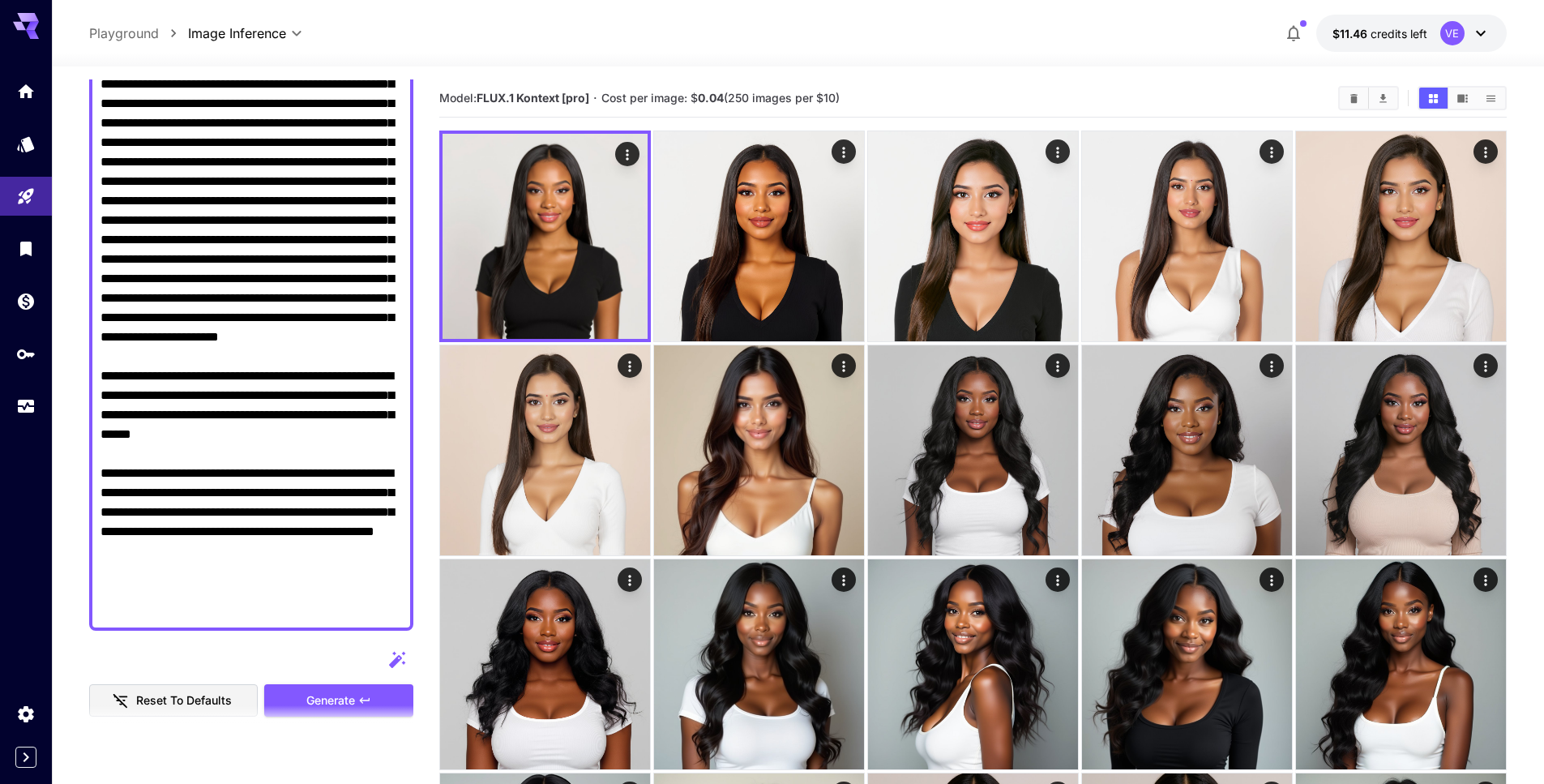
click at [319, 278] on textarea "Display cost in response" at bounding box center [251, 327] width 301 height 584
click at [139, 330] on textarea "Display cost in response" at bounding box center [251, 327] width 301 height 584
drag, startPoint x: 280, startPoint y: 607, endPoint x: 93, endPoint y: 429, distance: 258.2
click at [93, 429] on div at bounding box center [251, 327] width 324 height 606
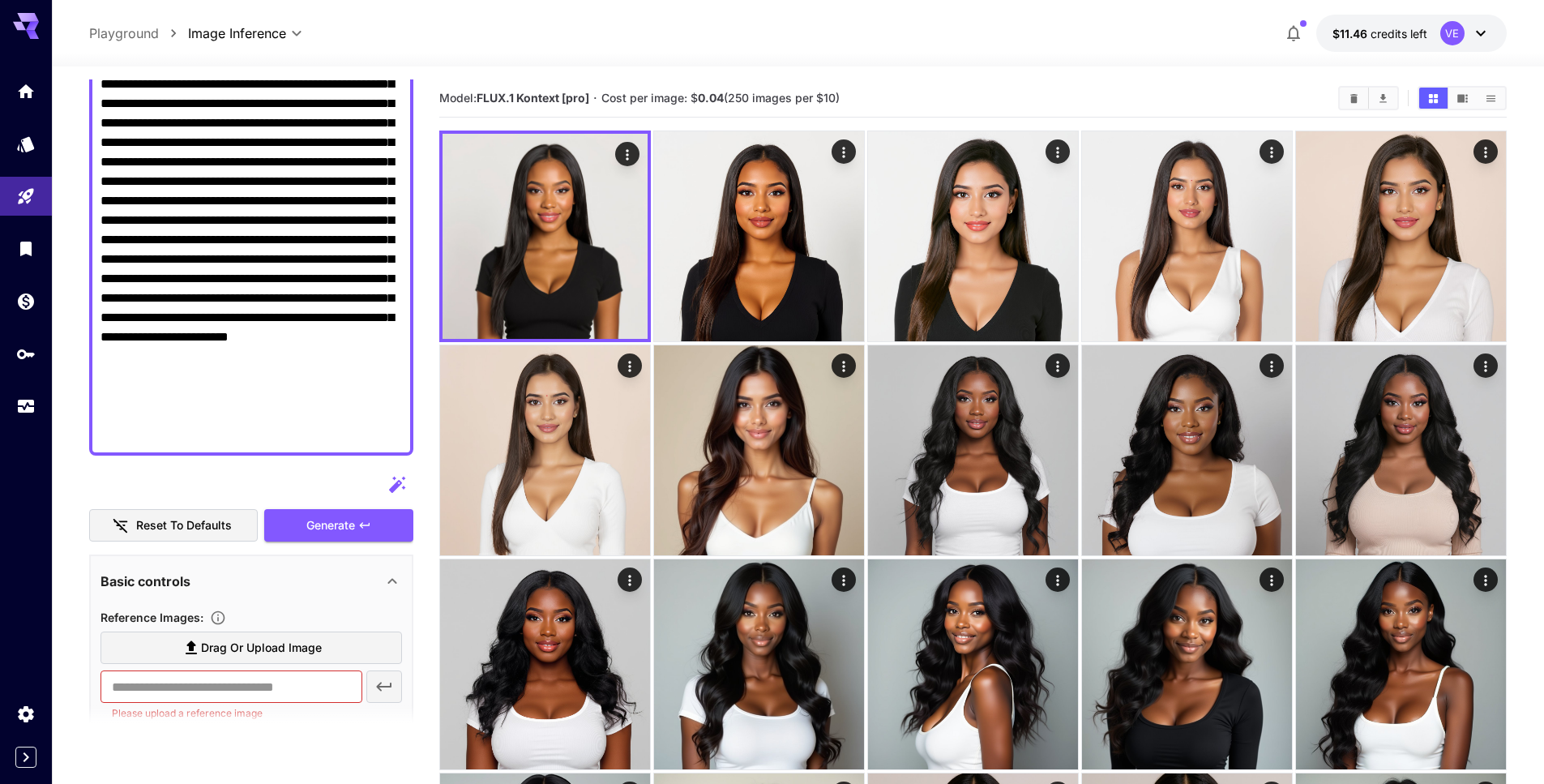
scroll to position [39, 0]
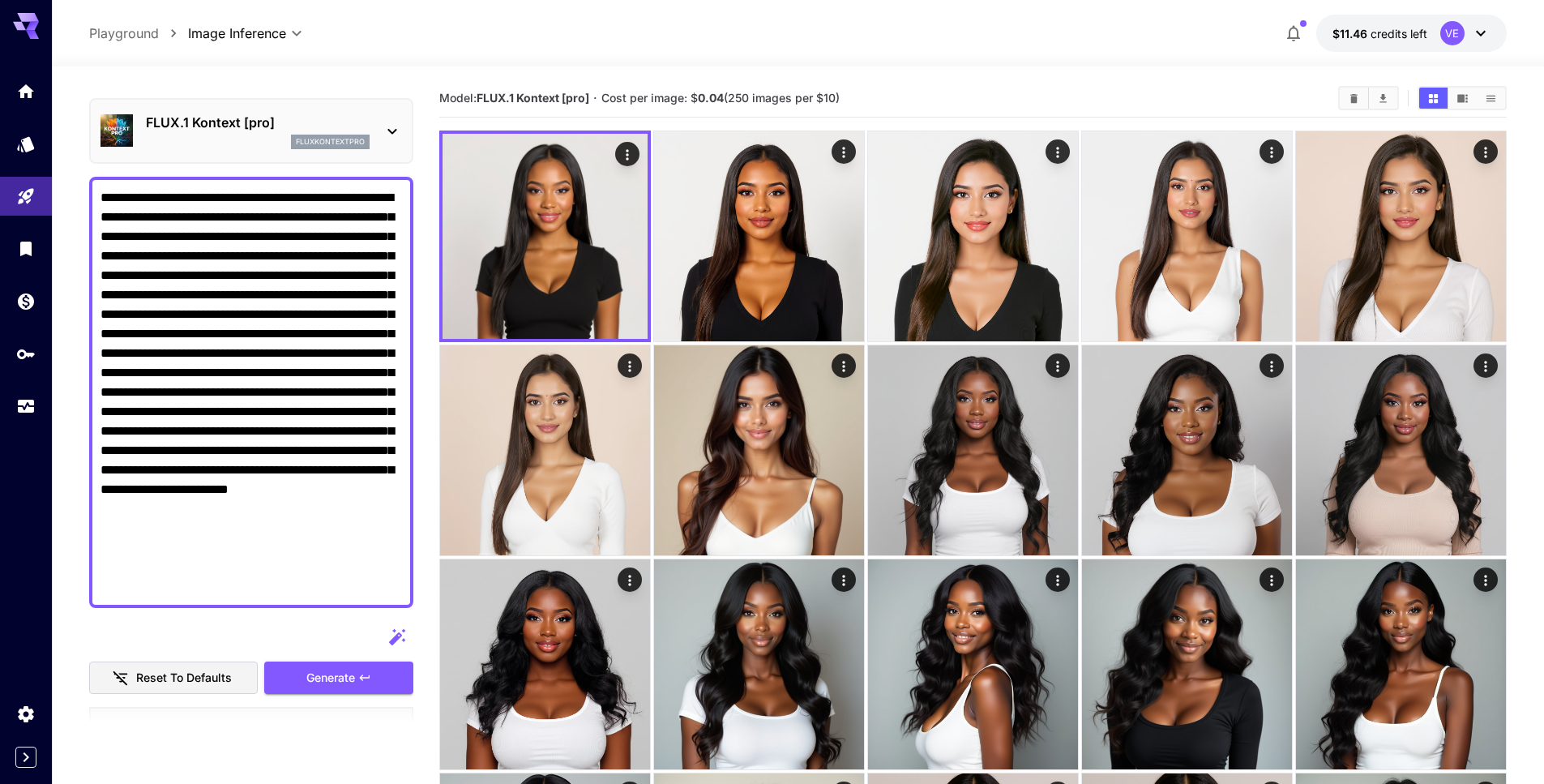
paste textarea "**********"
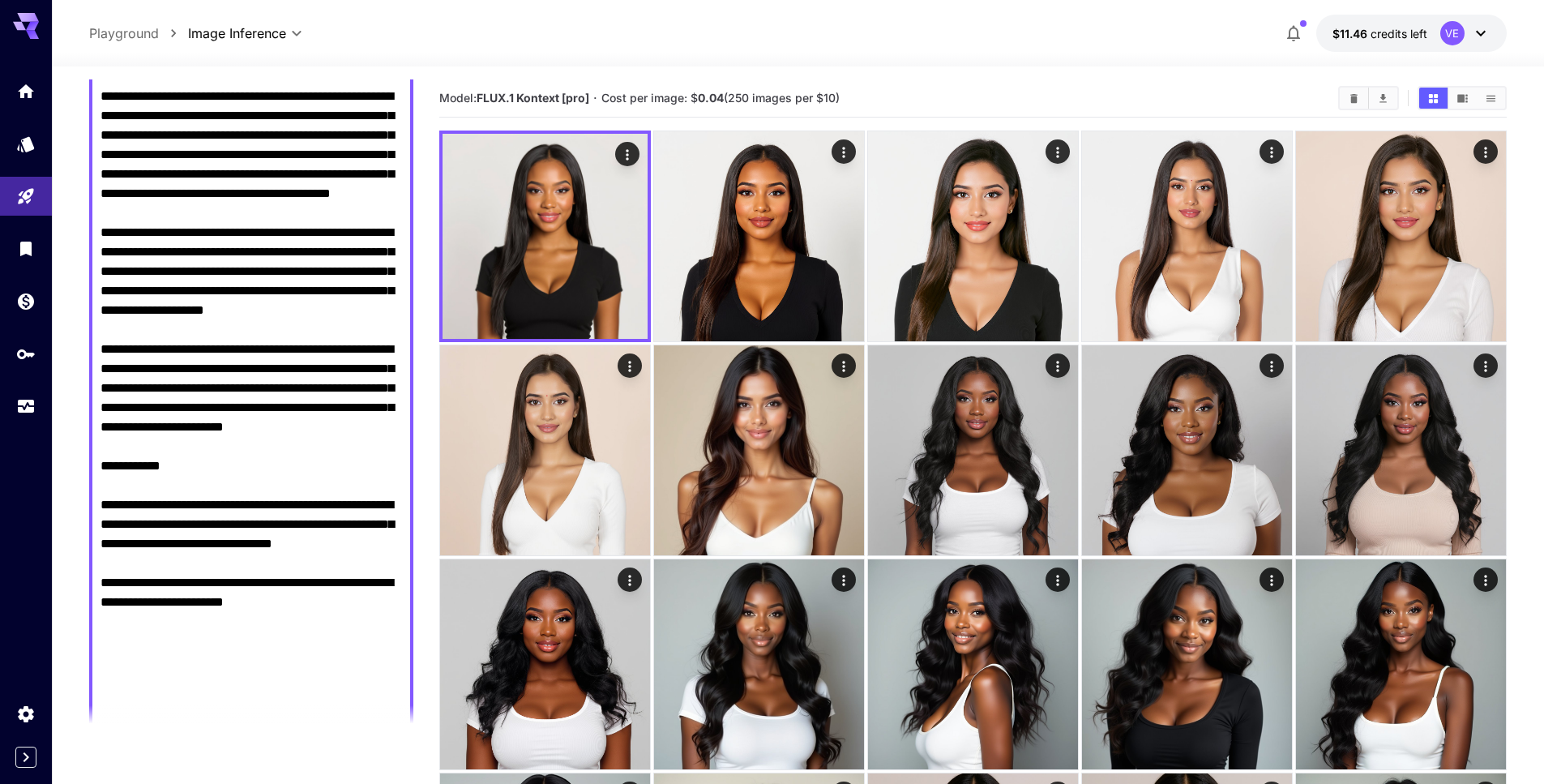
scroll to position [0, 0]
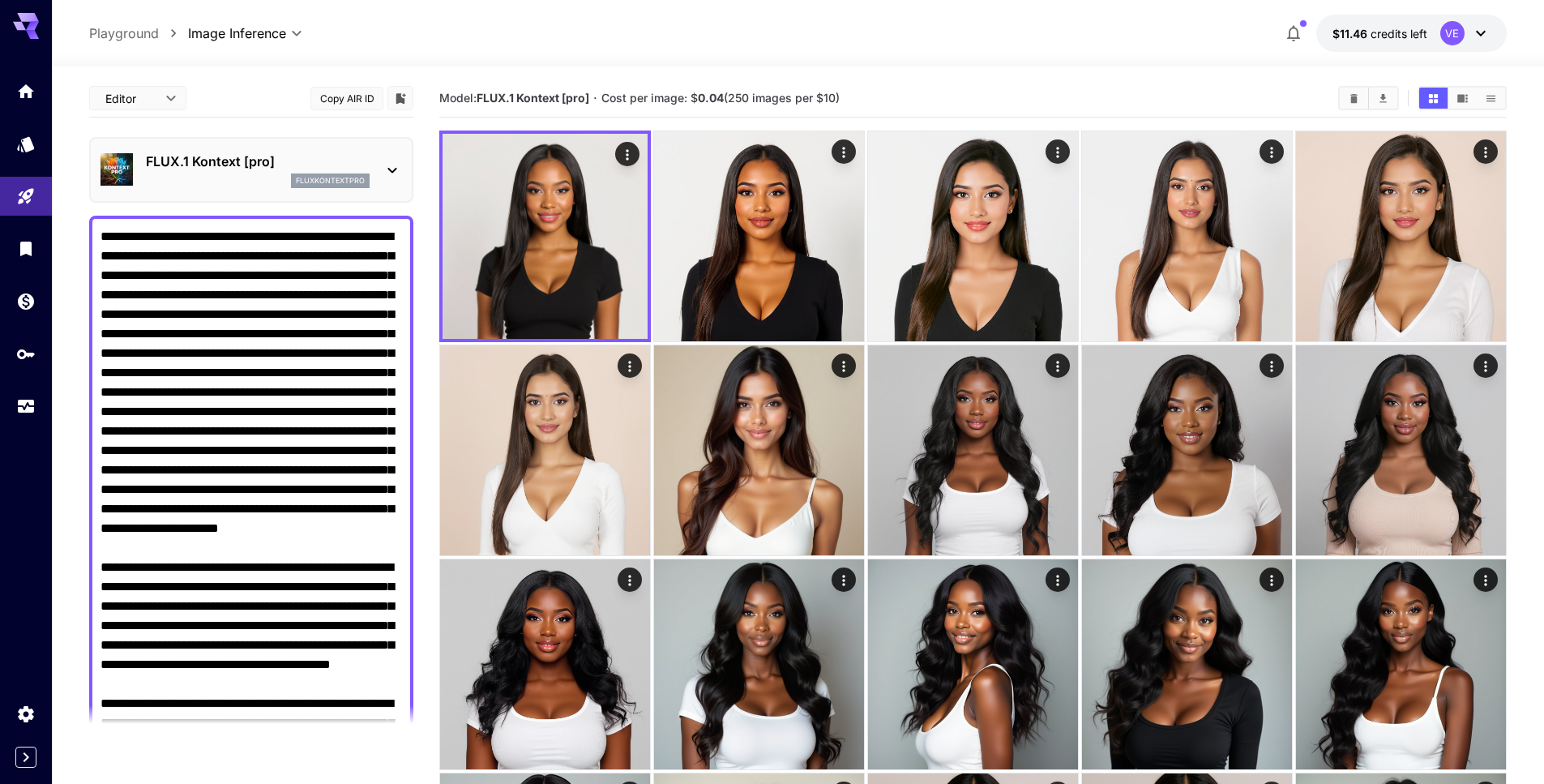
drag, startPoint x: 102, startPoint y: 237, endPoint x: 312, endPoint y: 579, distance: 401.3
click at [312, 579] on textarea "Display cost in response" at bounding box center [251, 723] width 301 height 992
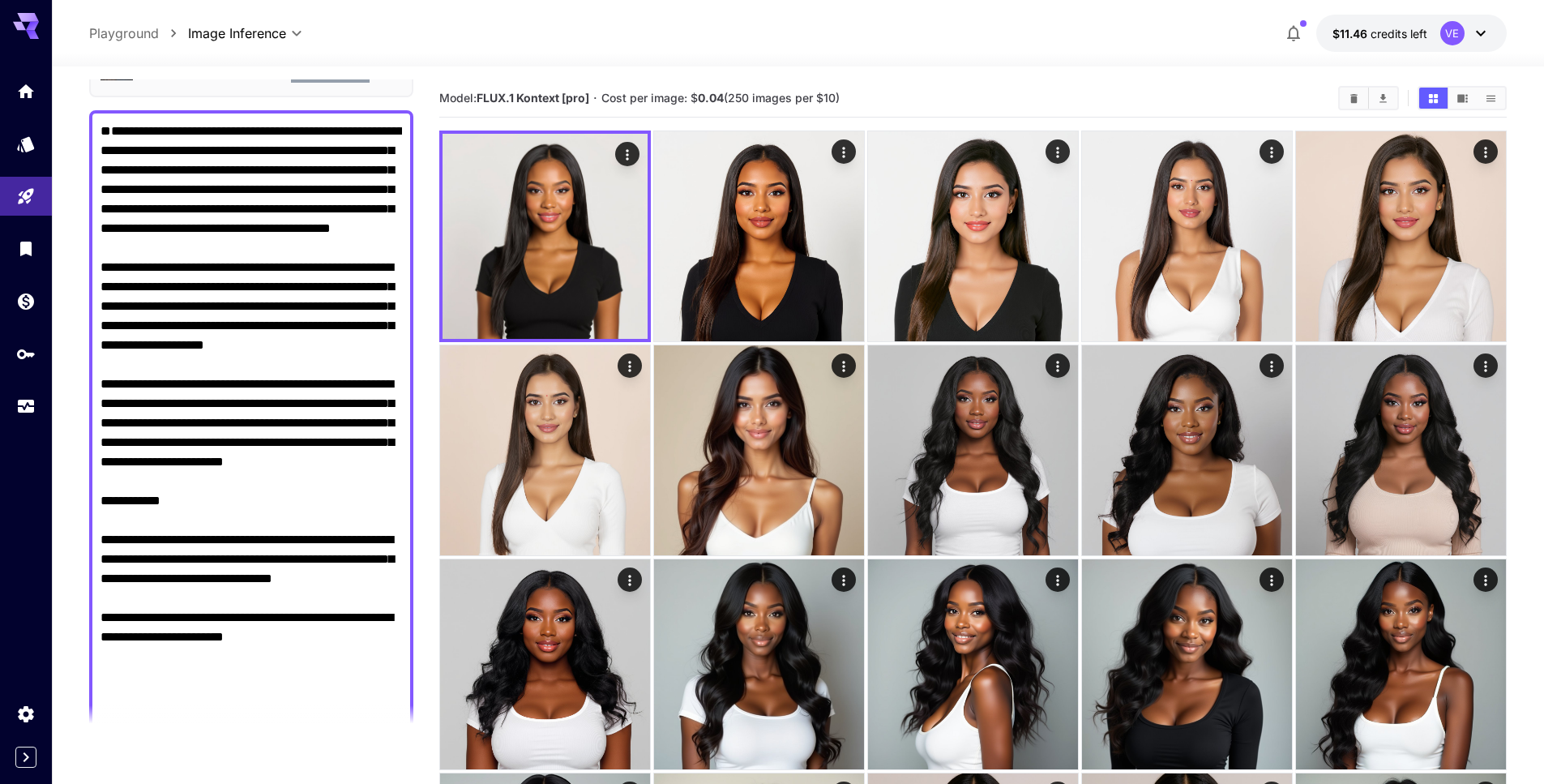
scroll to position [85, 0]
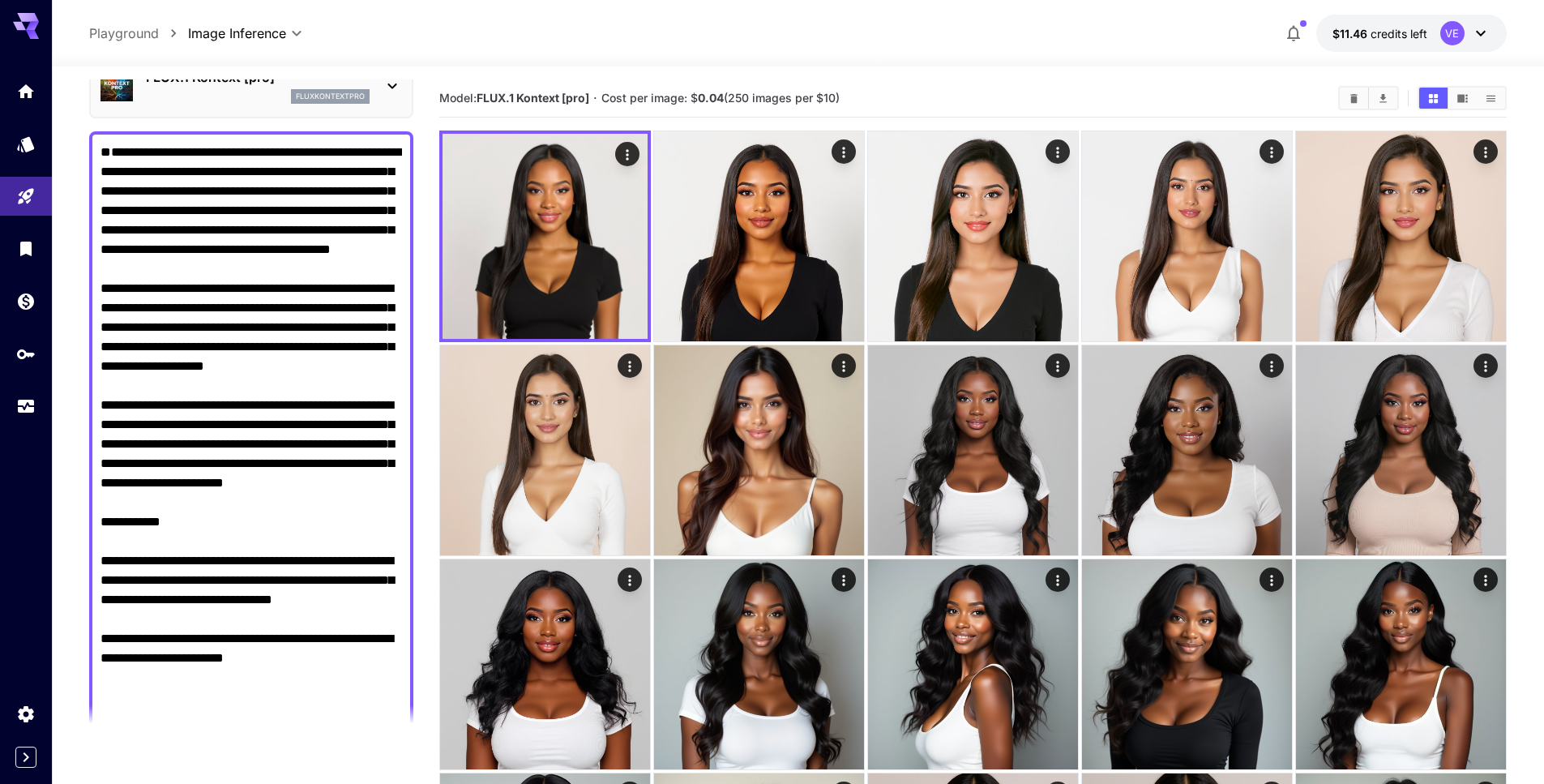
drag, startPoint x: 266, startPoint y: 193, endPoint x: 335, endPoint y: 590, distance: 403.0
click at [335, 590] on textarea "Display cost in response" at bounding box center [251, 463] width 301 height 641
paste textarea "**********"
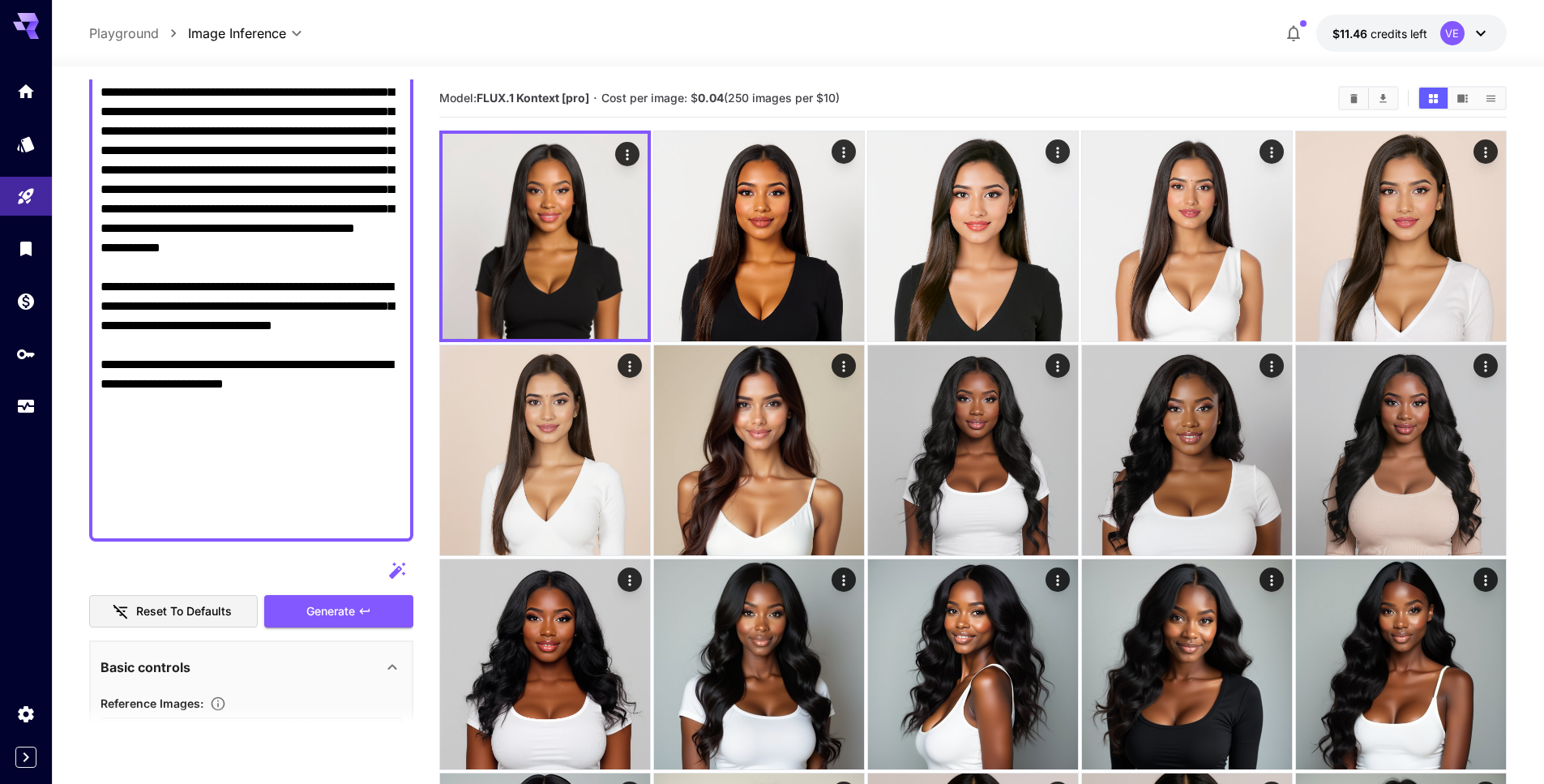
scroll to position [317, 0]
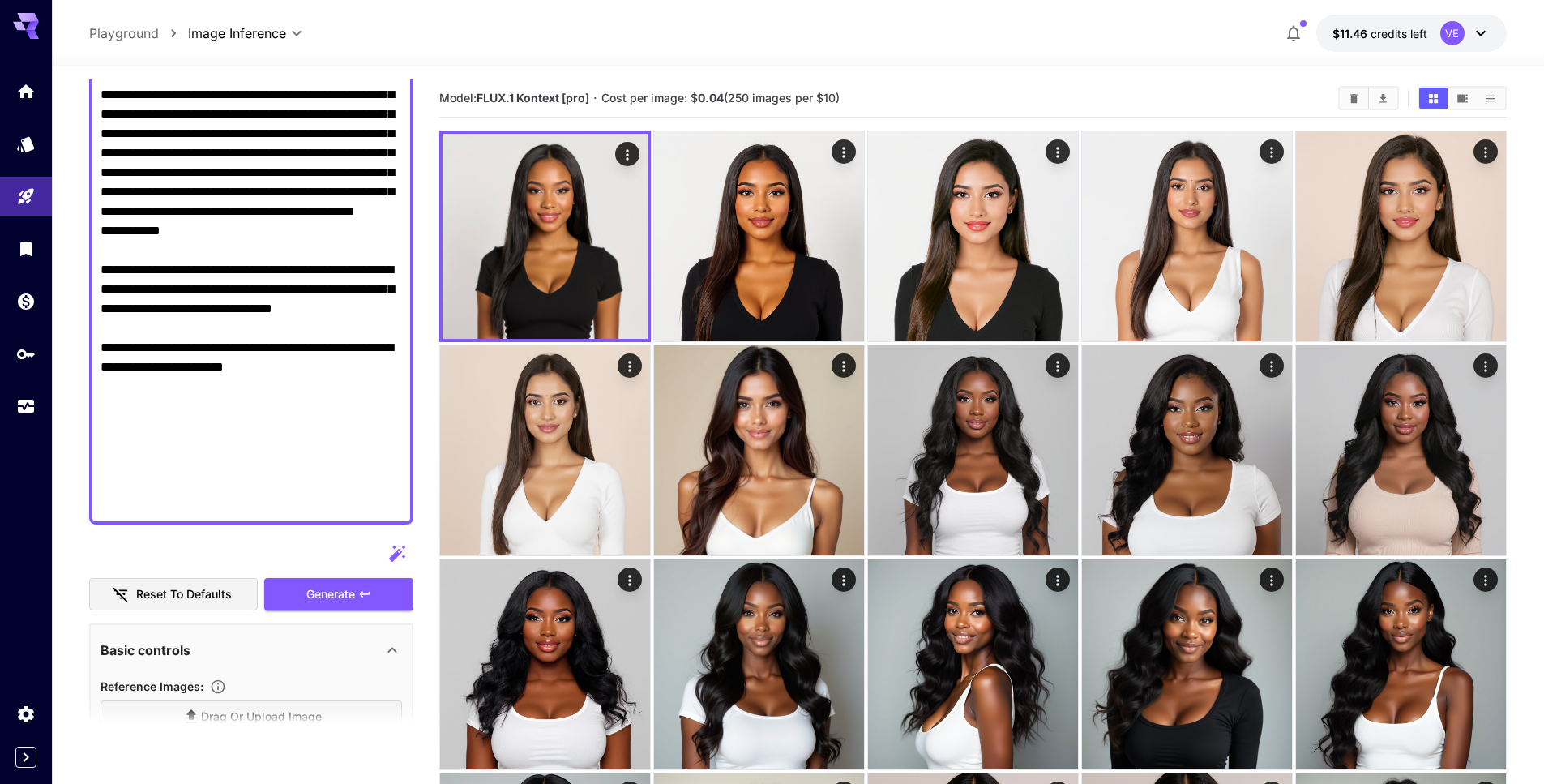
click at [367, 442] on textarea "Display cost in response" at bounding box center [251, 211] width 301 height 603
click at [213, 347] on textarea "Display cost in response" at bounding box center [251, 211] width 301 height 603
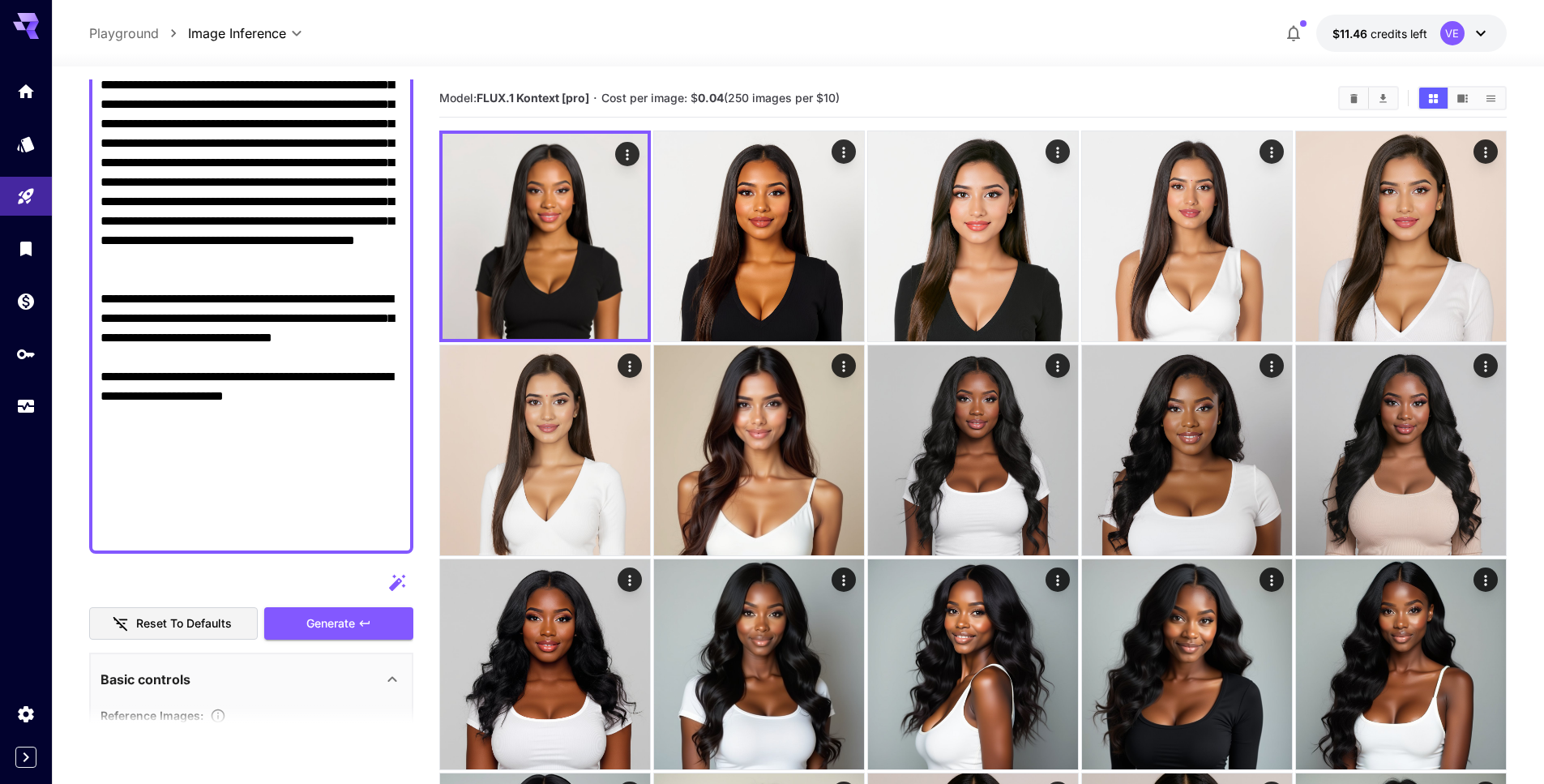
scroll to position [344, 0]
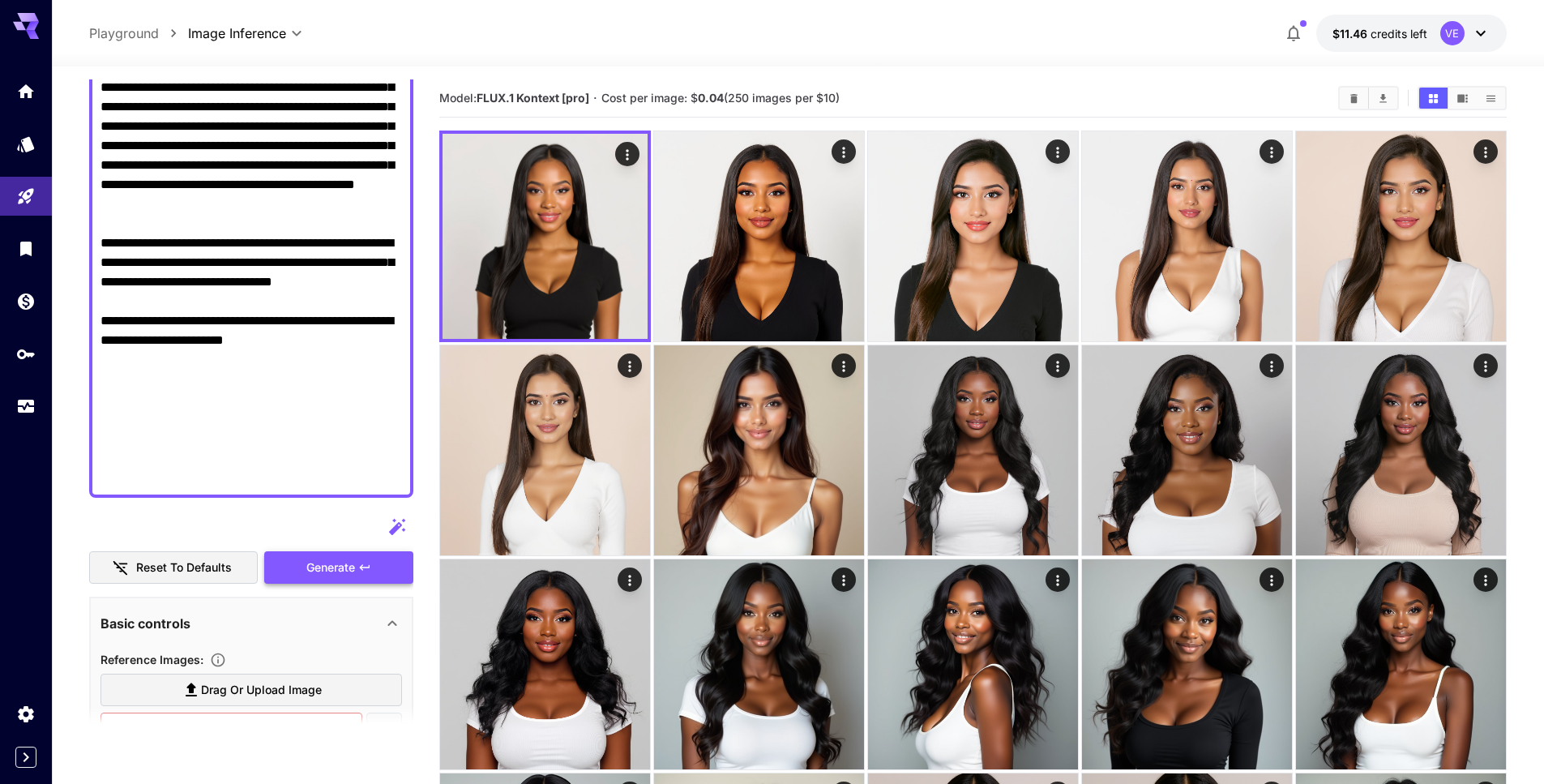
click at [326, 581] on button "Generate" at bounding box center [339, 568] width 149 height 33
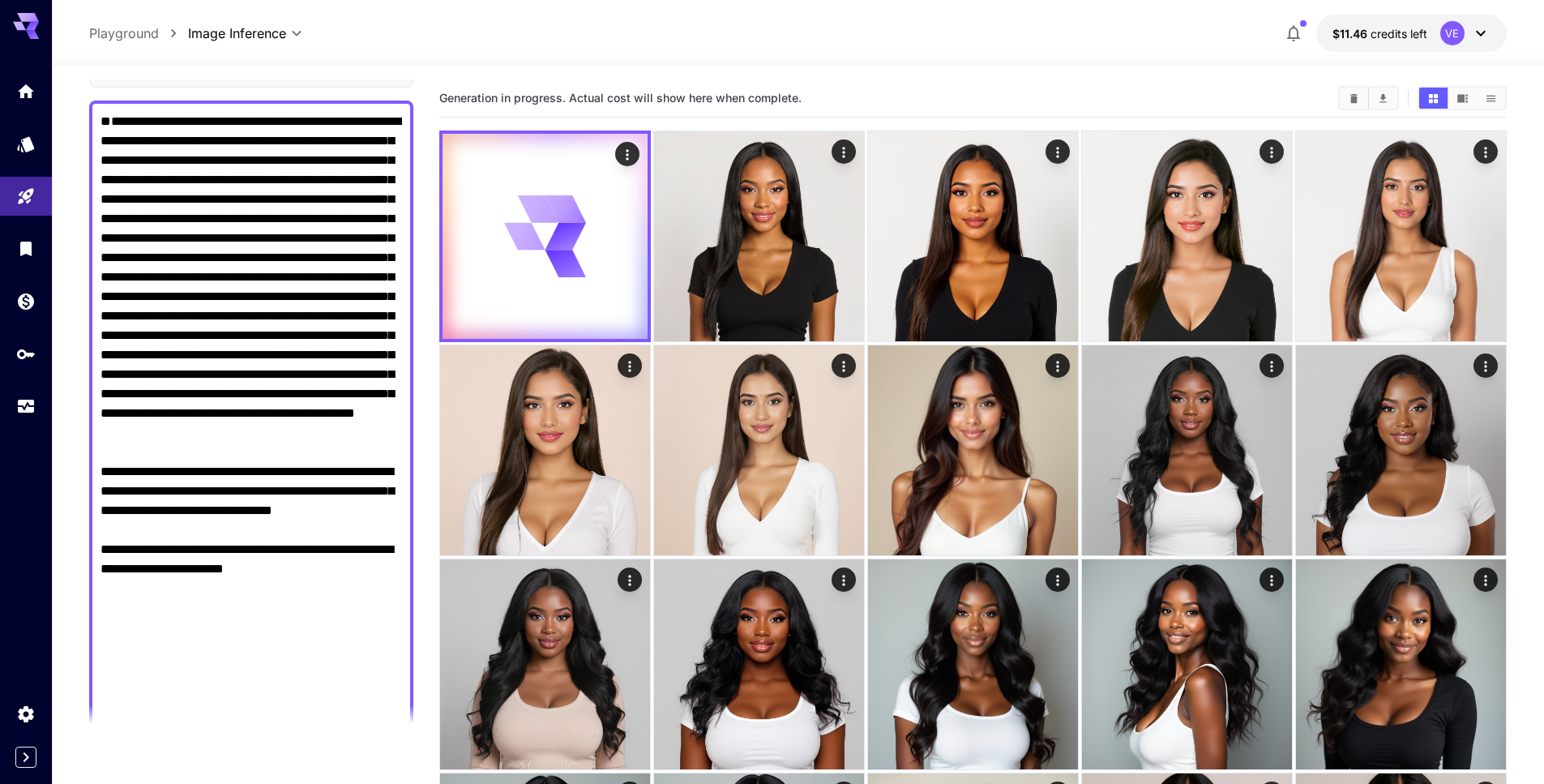
scroll to position [0, 0]
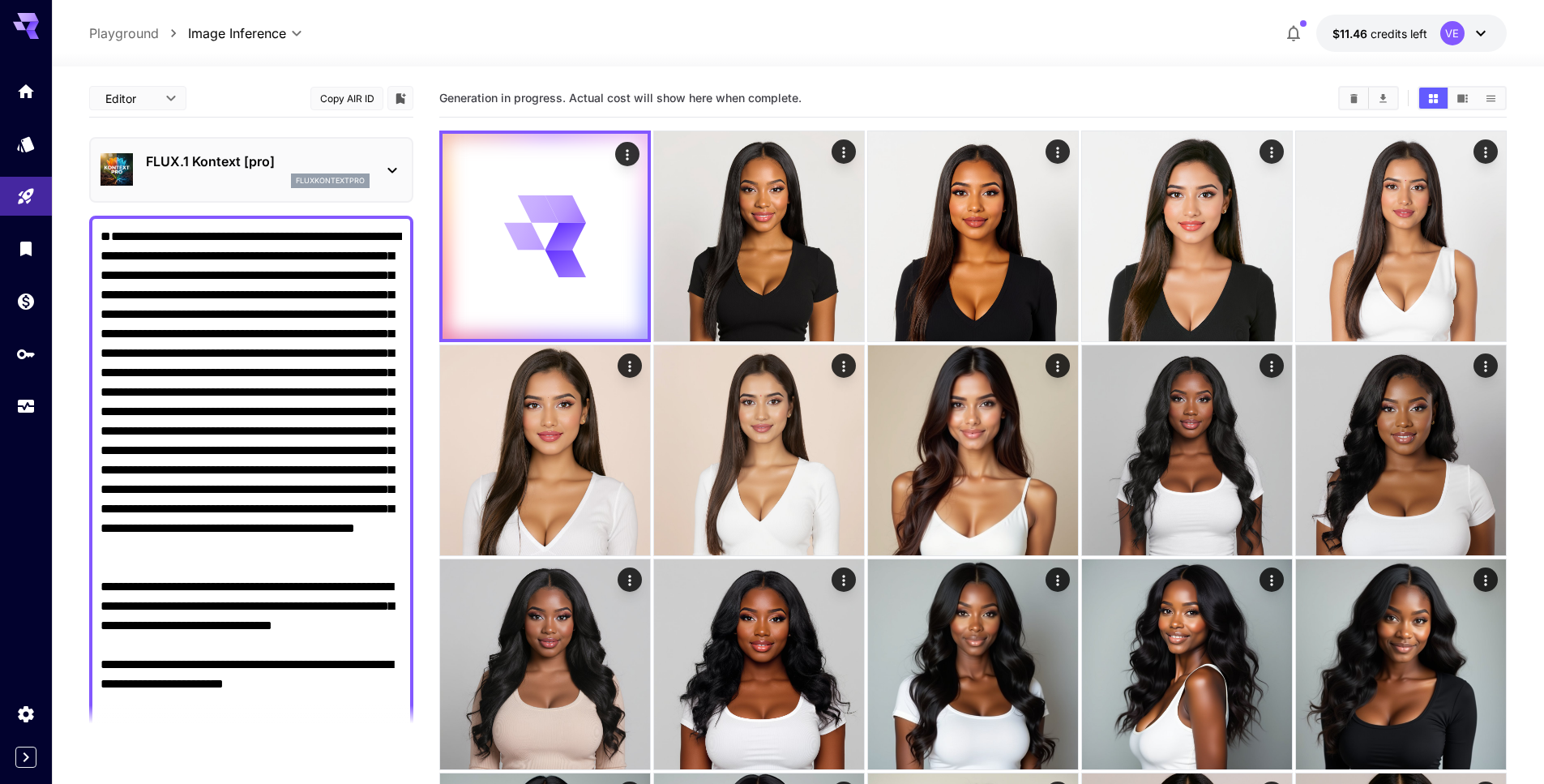
click at [1377, 32] on span "credits left" at bounding box center [1399, 33] width 57 height 13
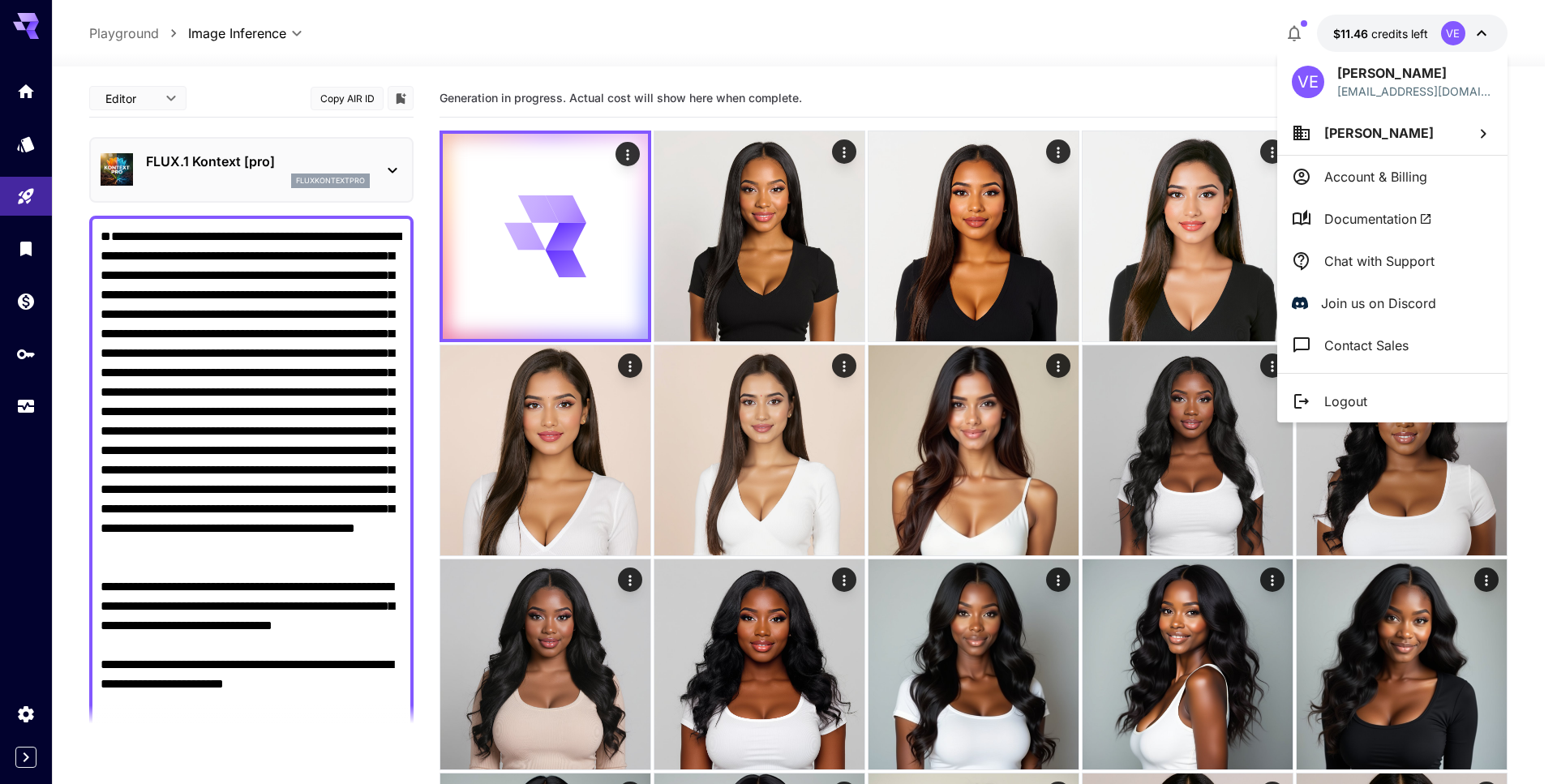
click at [1389, 32] on div at bounding box center [778, 392] width 1557 height 784
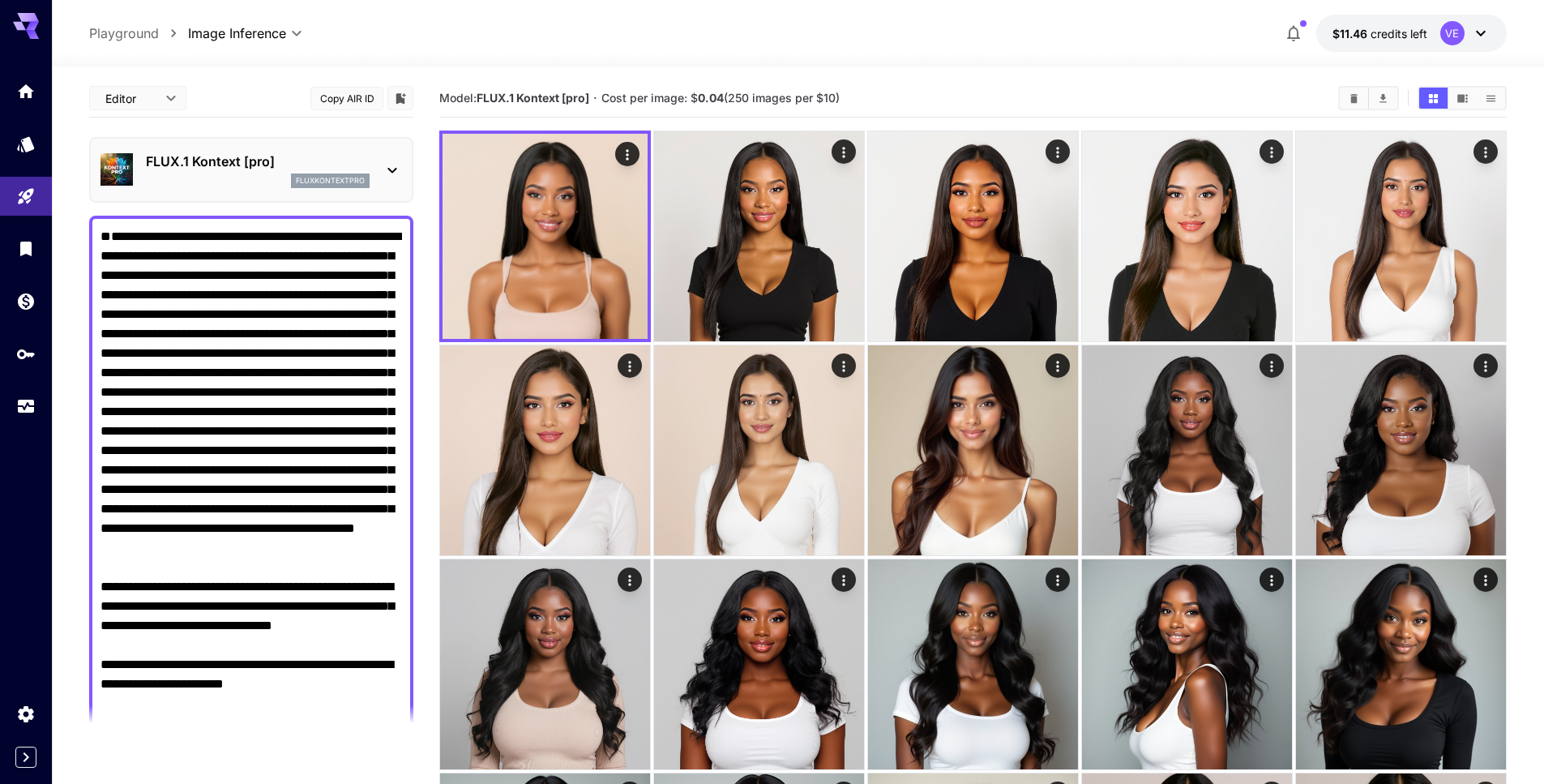
click at [1163, 45] on div "**********" at bounding box center [797, 33] width 1417 height 37
click at [181, 279] on textarea "Display cost in response" at bounding box center [251, 528] width 301 height 603
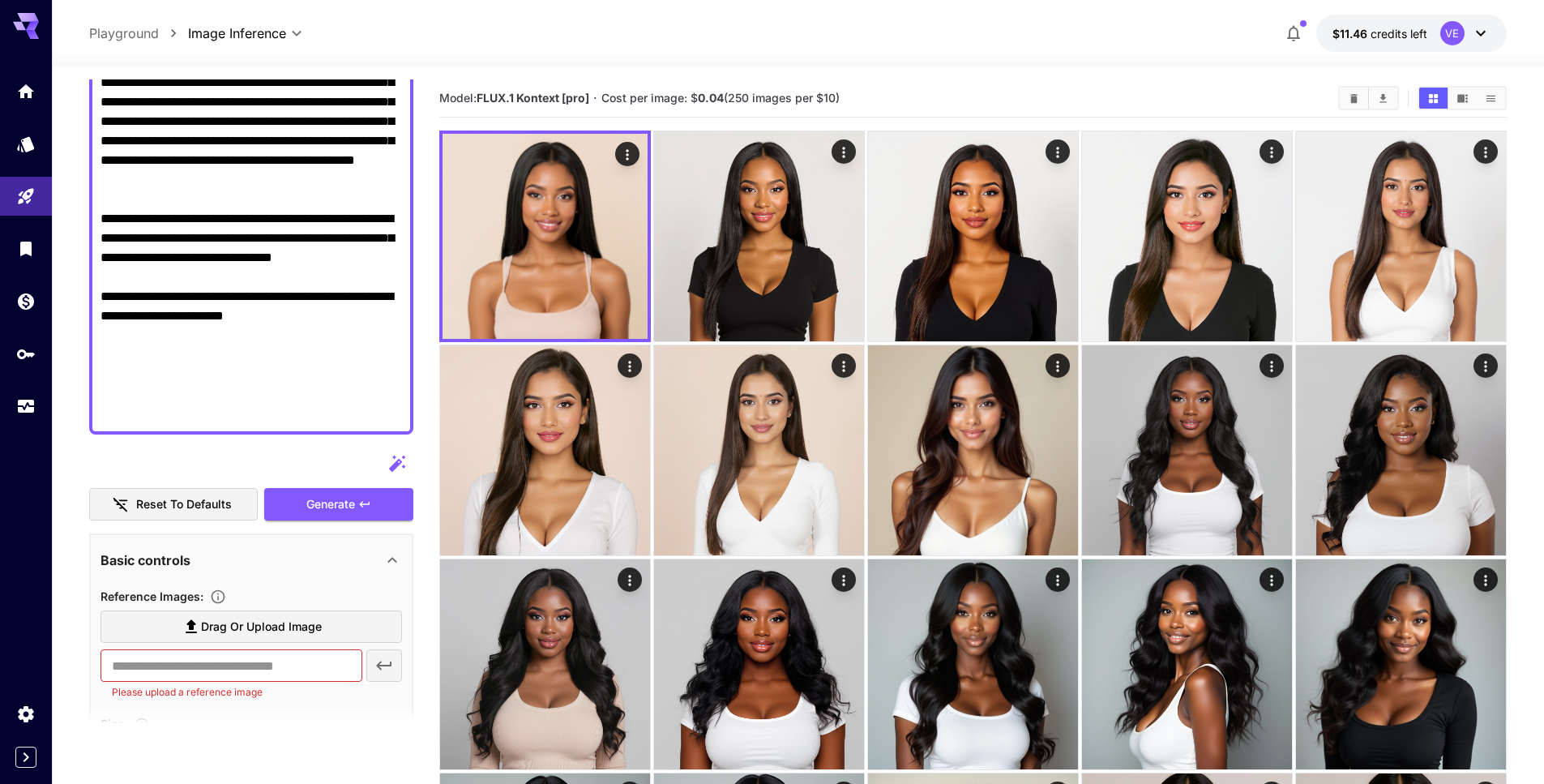
scroll to position [370, 0]
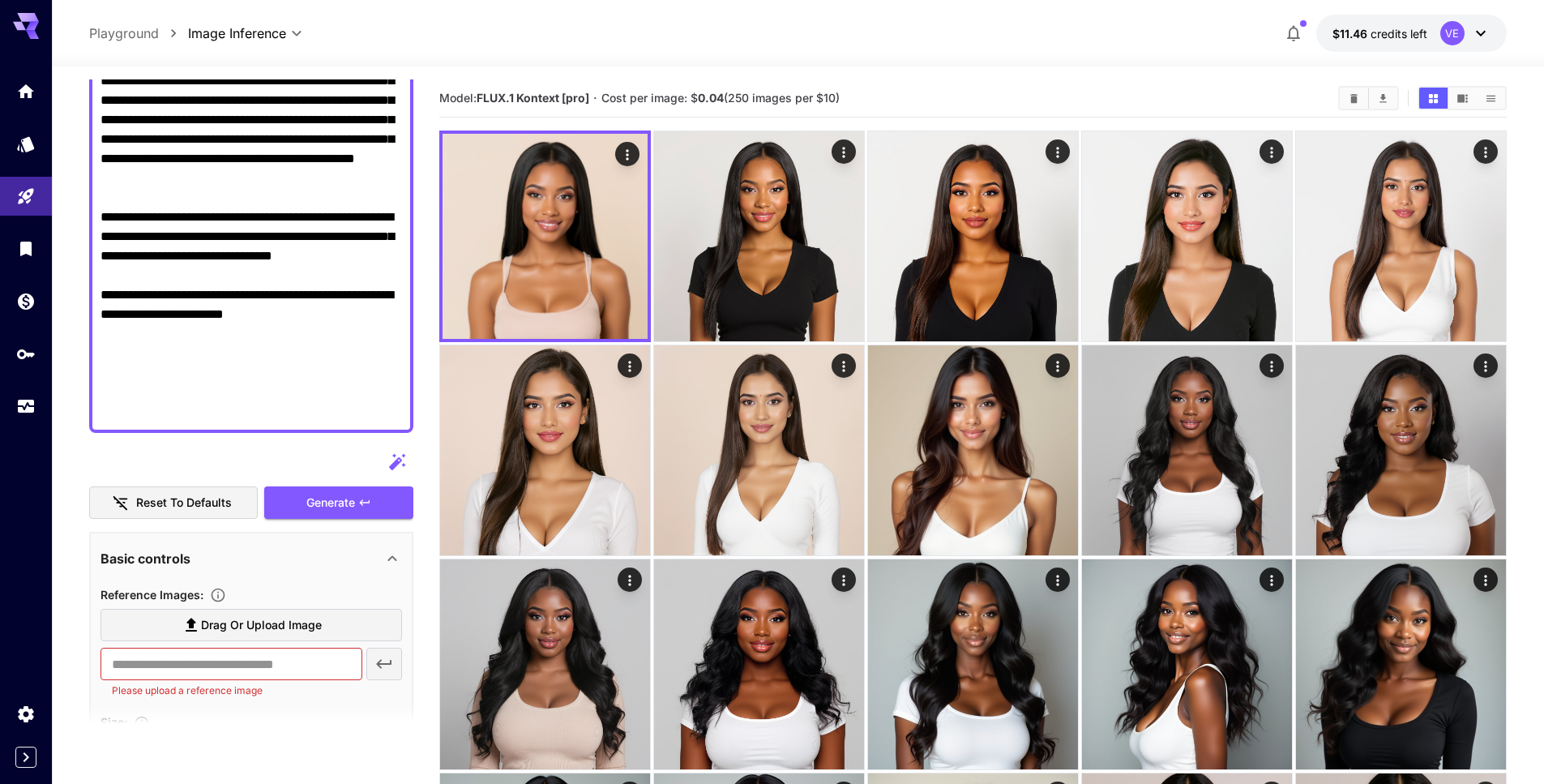
type textarea "**********"
click at [214, 616] on span "Drag or upload image" at bounding box center [262, 625] width 121 height 20
click at [0, 0] on input "Drag or upload image" at bounding box center [0, 0] width 0 height 0
type input "**********"
click at [354, 487] on button "Generate" at bounding box center [339, 502] width 149 height 33
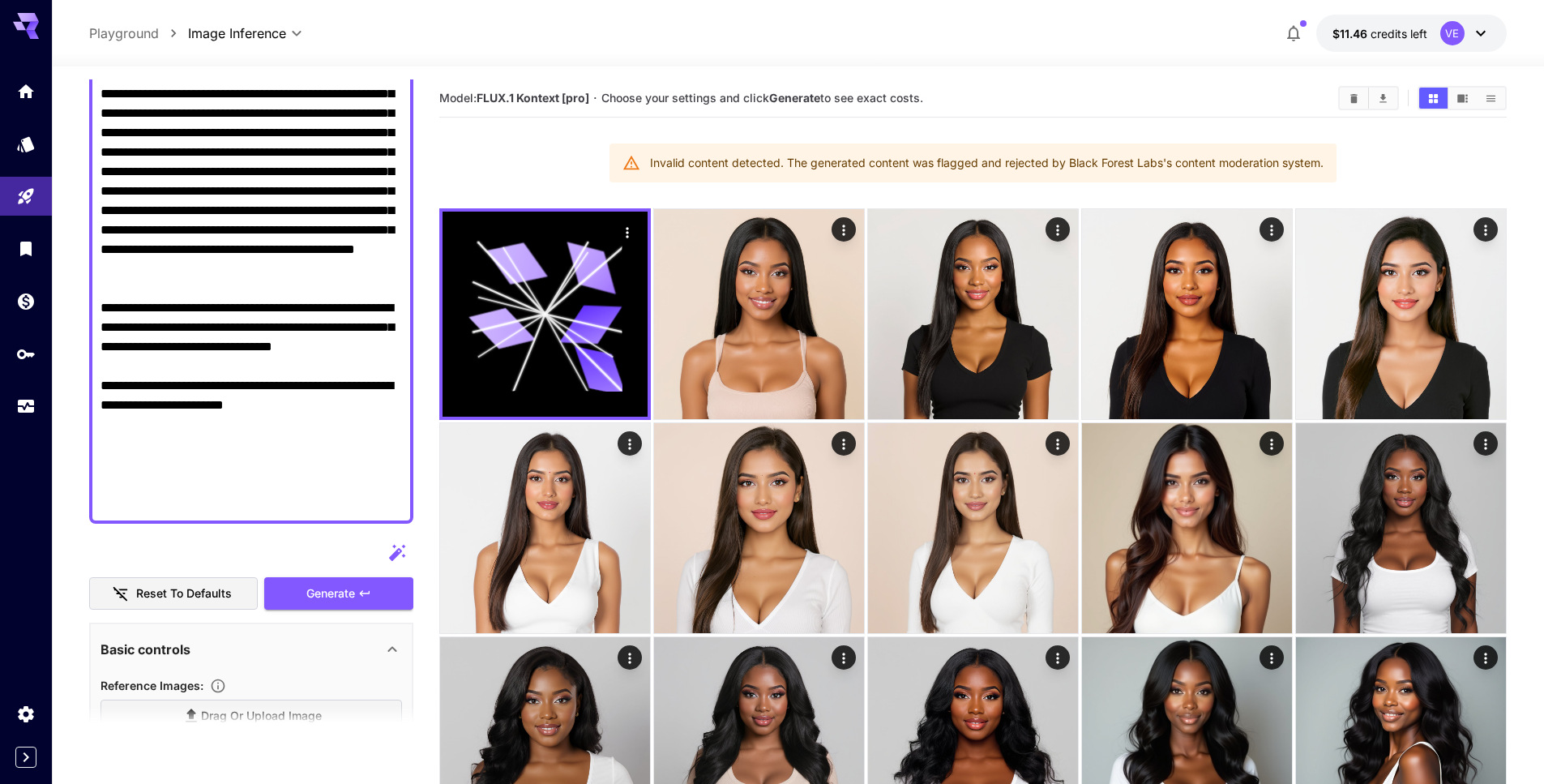
scroll to position [298, 0]
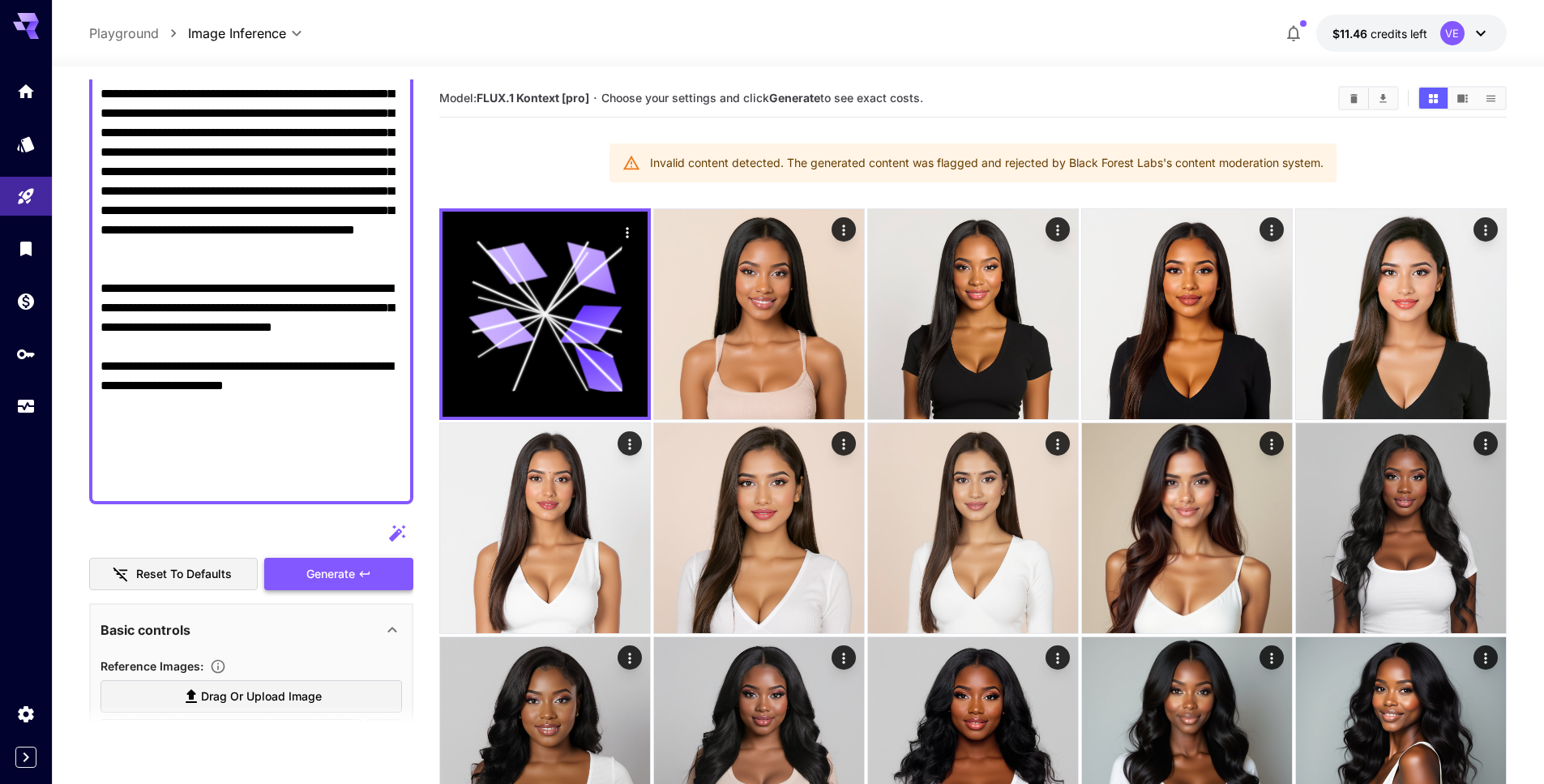
click at [282, 567] on button "Generate" at bounding box center [339, 574] width 149 height 33
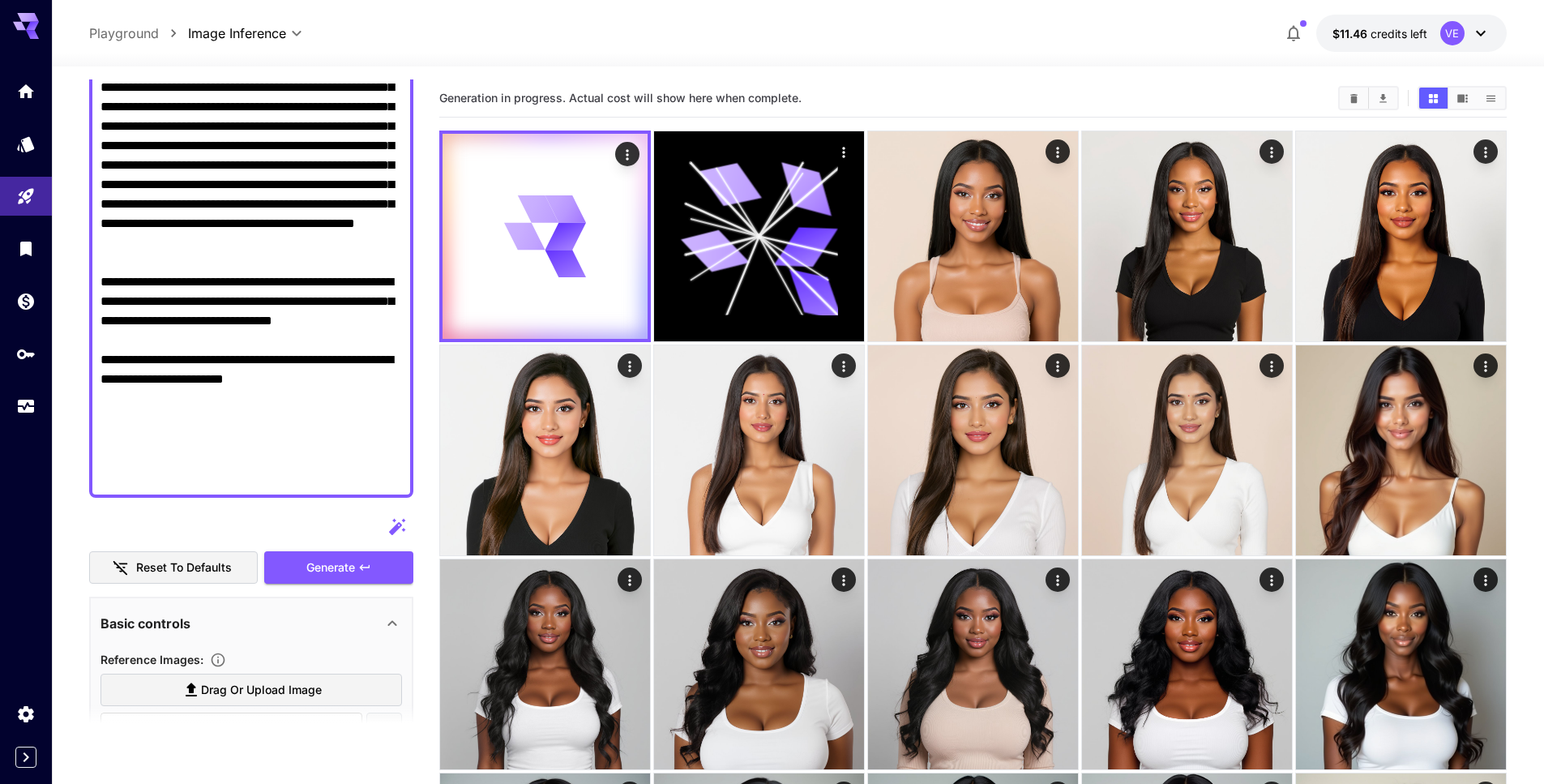
scroll to position [0, 0]
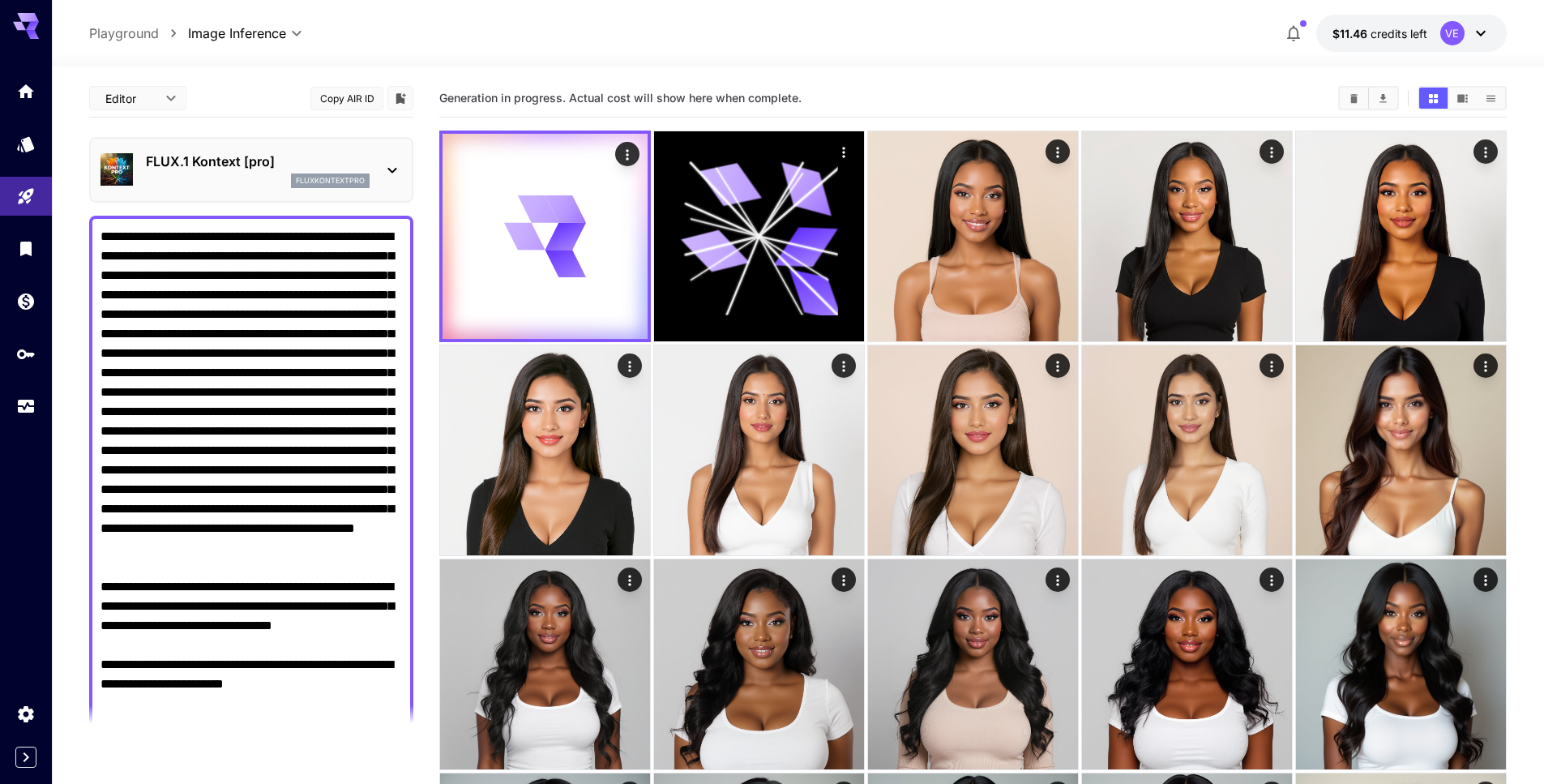
click at [354, 437] on textarea "Display cost in response" at bounding box center [251, 509] width 301 height 564
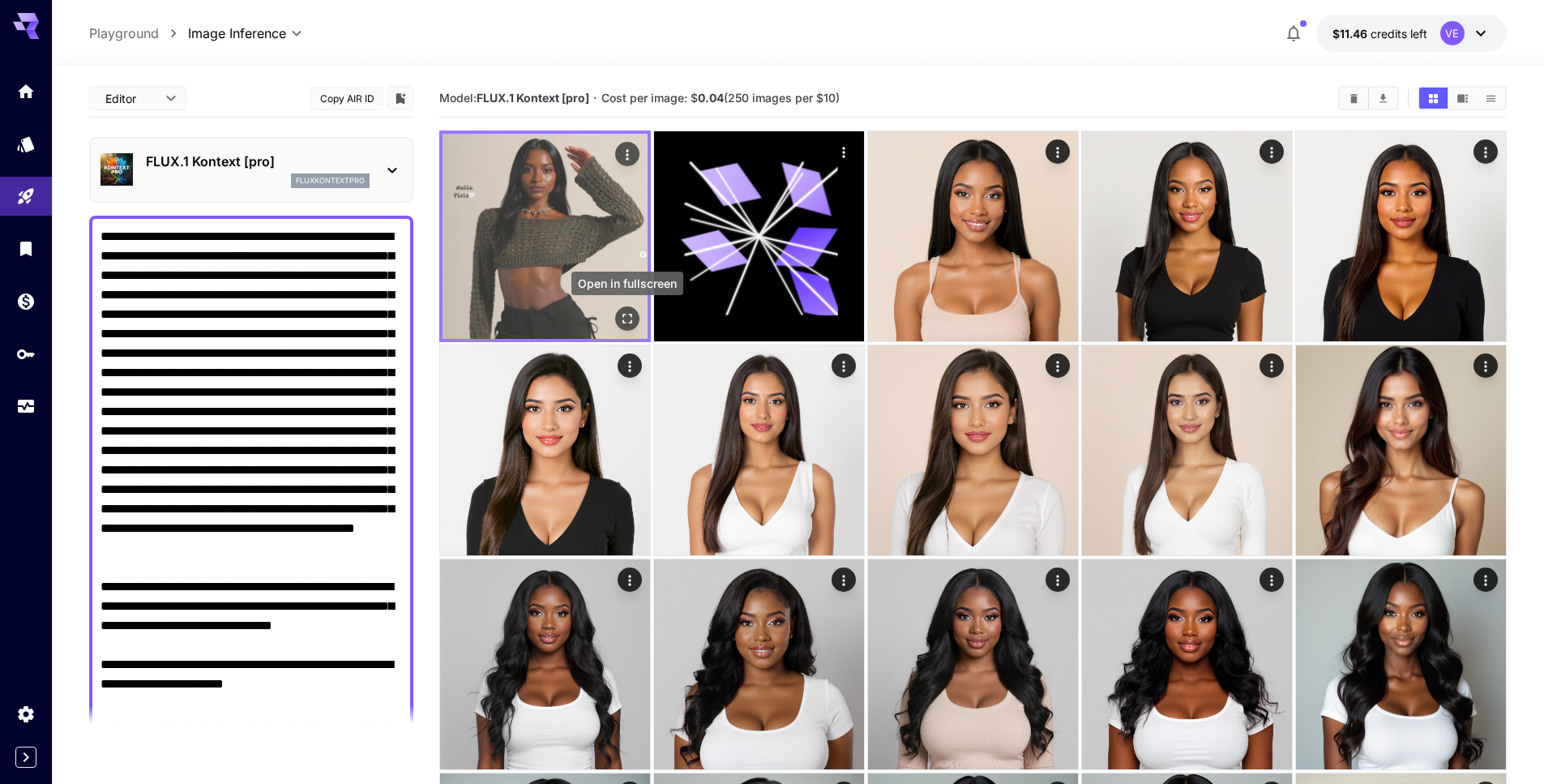
click at [625, 322] on icon "Open in fullscreen" at bounding box center [627, 318] width 16 height 16
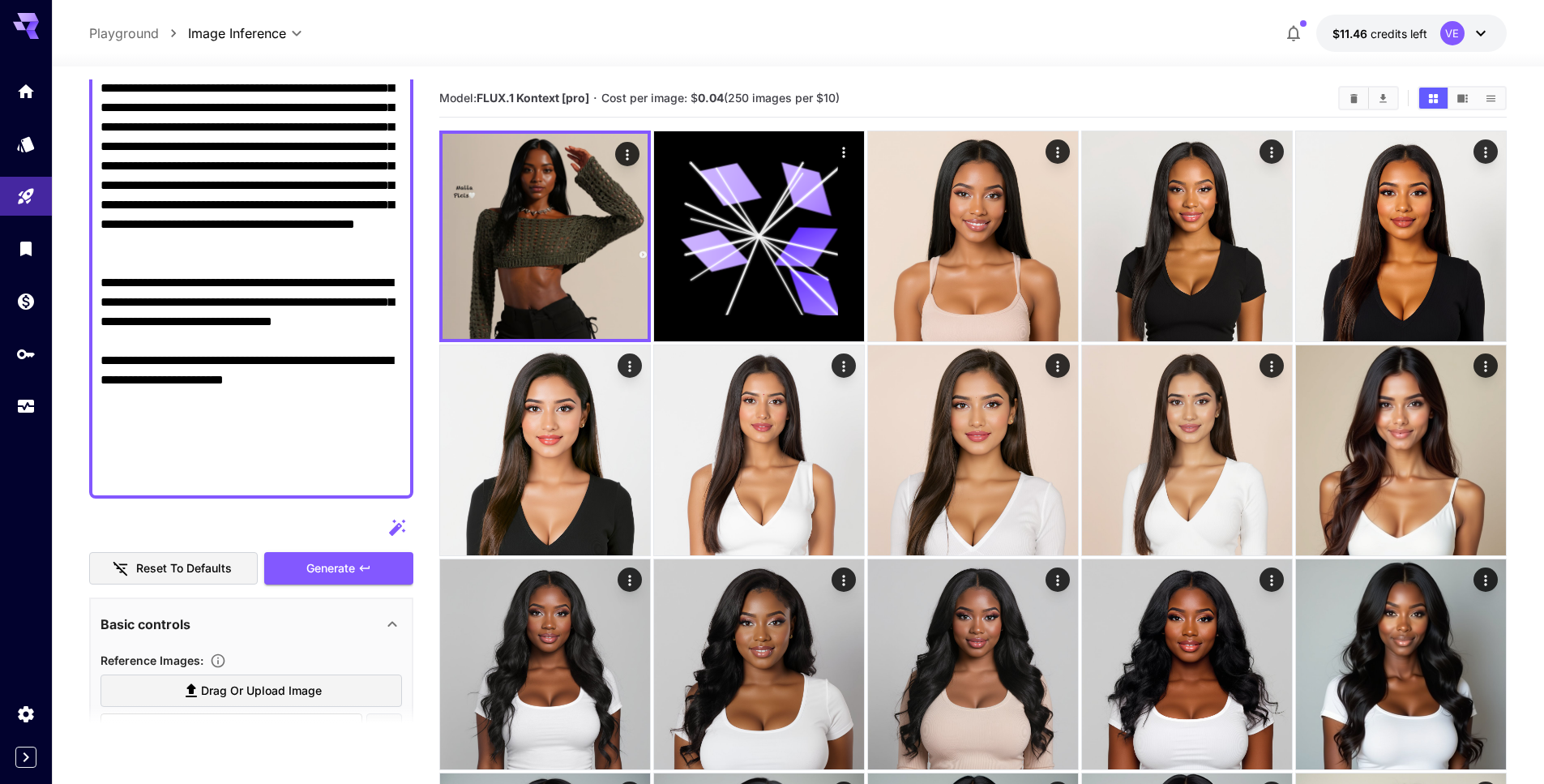
scroll to position [315, 0]
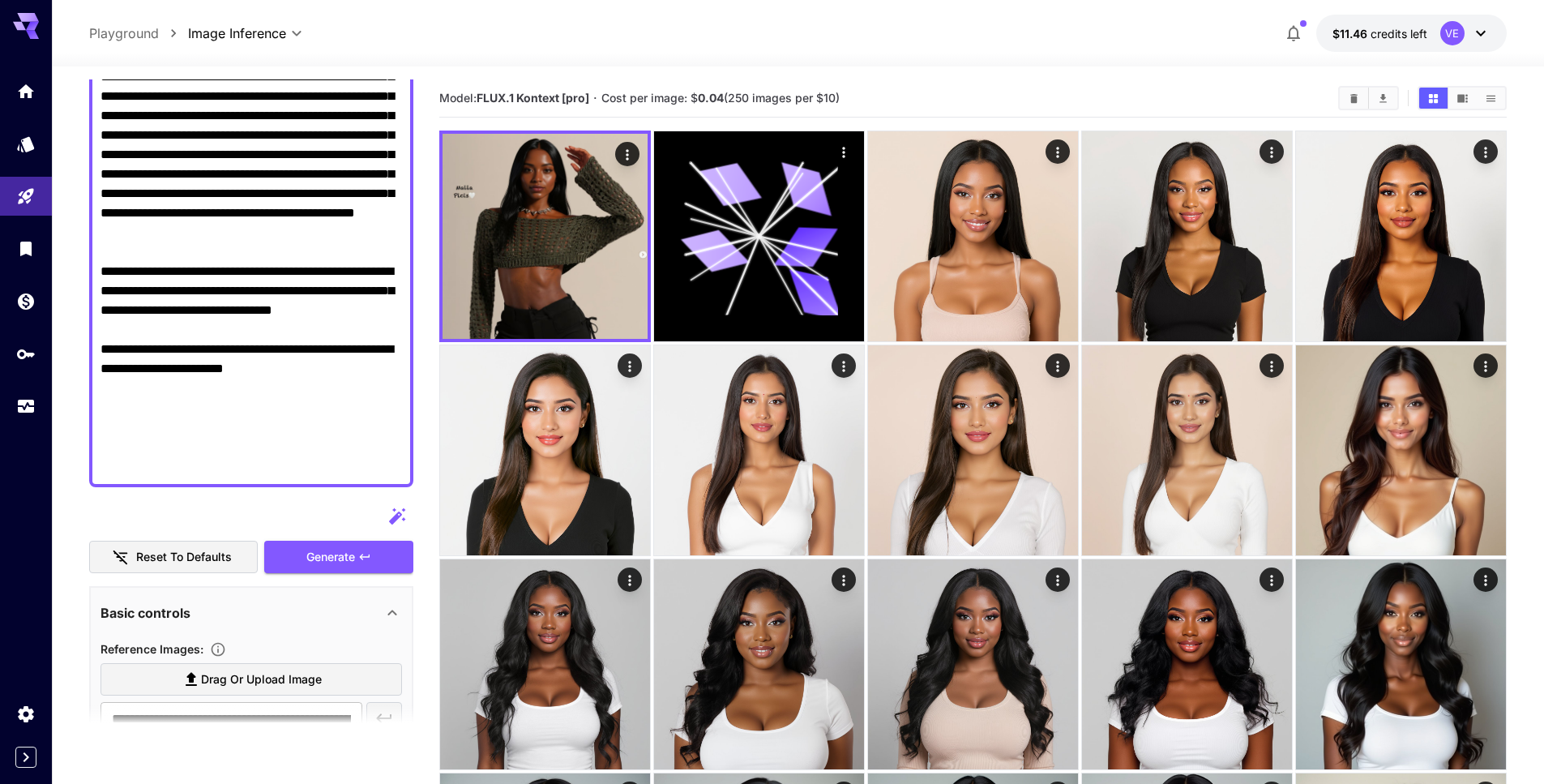
click at [322, 319] on textarea "Display cost in response" at bounding box center [251, 193] width 301 height 564
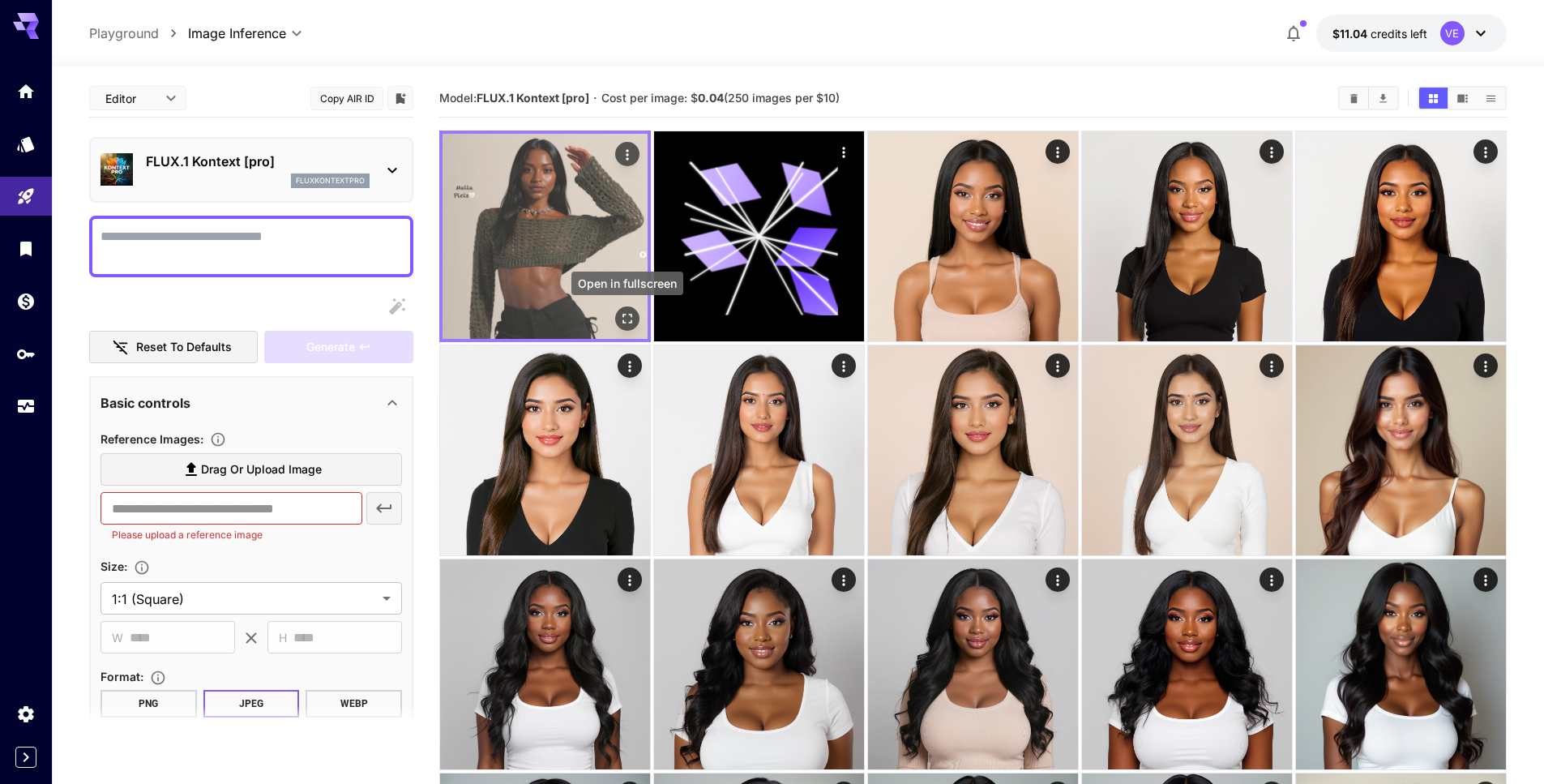
click at [625, 315] on icon "Open in fullscreen" at bounding box center [627, 318] width 16 height 16
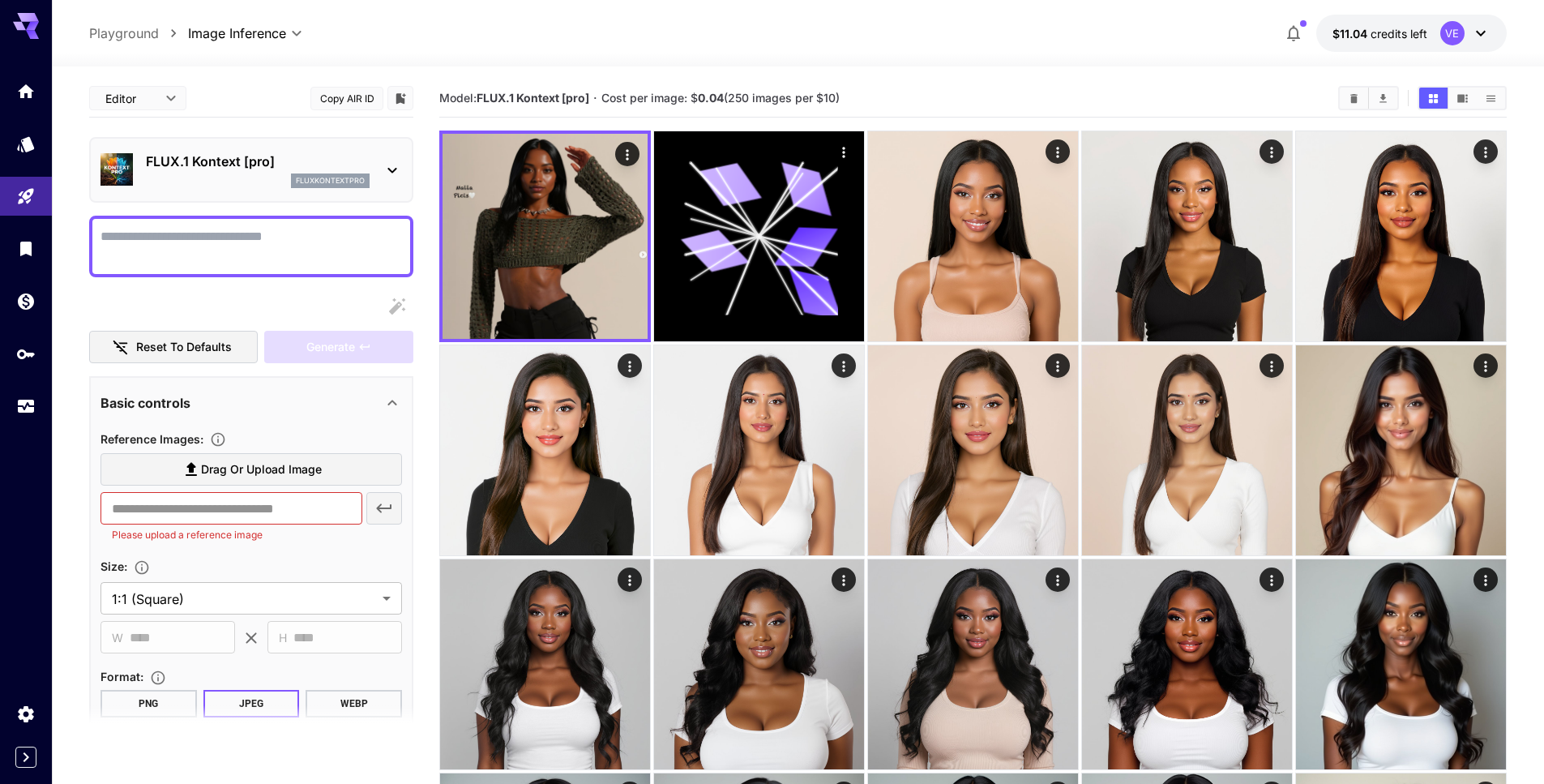
click at [257, 239] on textarea "Display cost in response" at bounding box center [251, 247] width 301 height 39
paste textarea "**********"
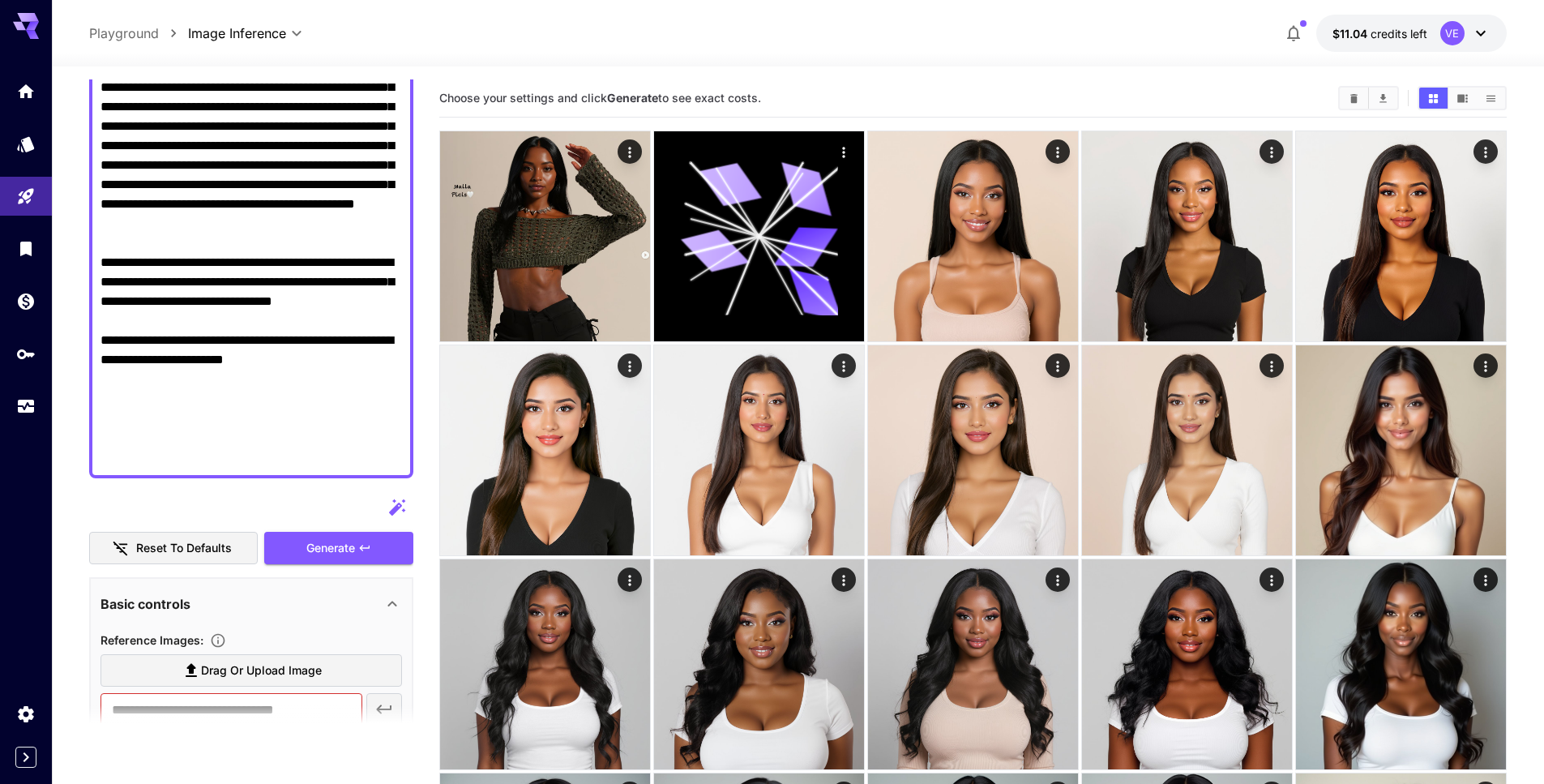
scroll to position [345, 0]
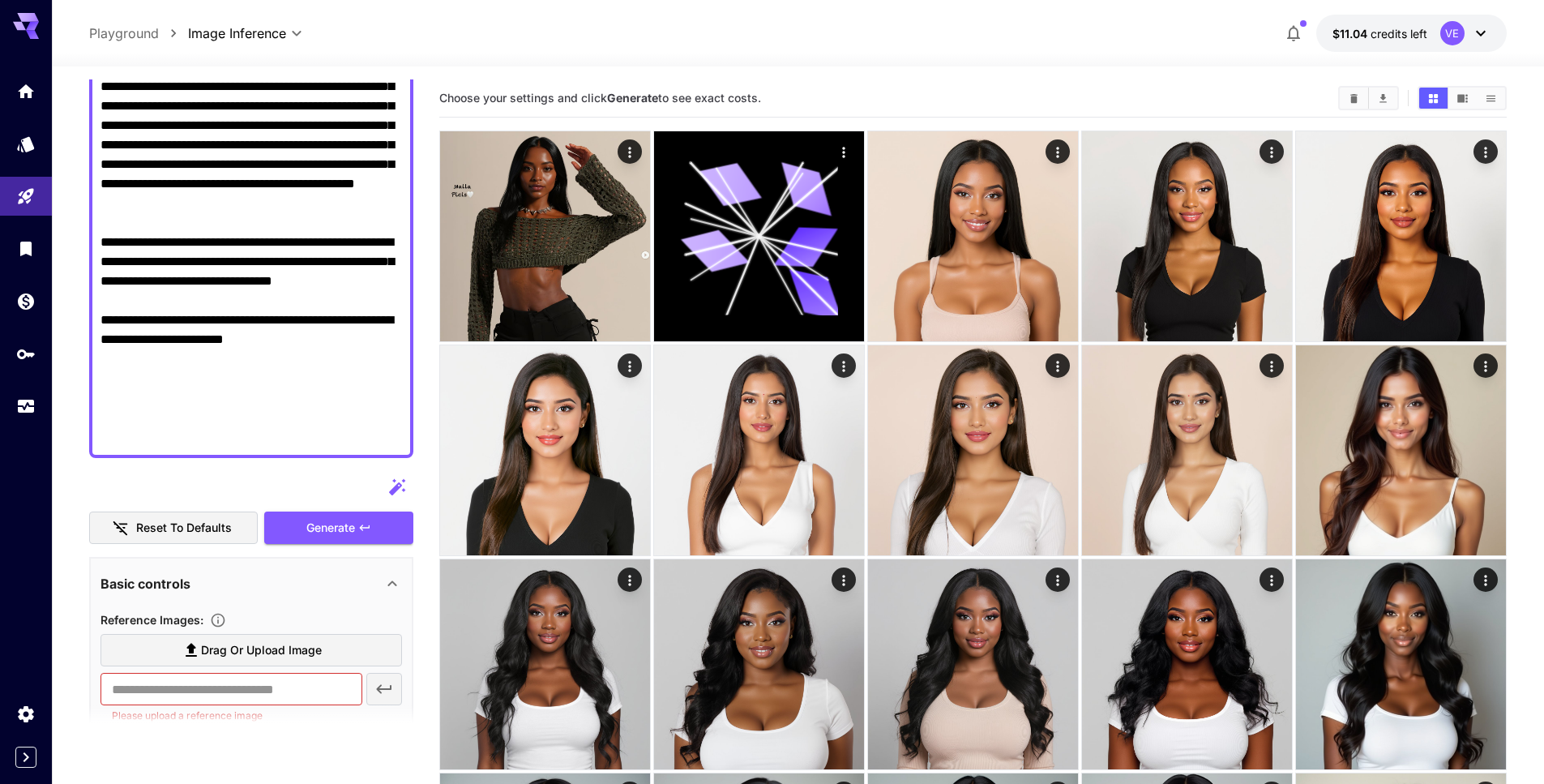
type textarea "**********"
click at [244, 636] on label "Drag or upload image" at bounding box center [251, 649] width 301 height 33
click at [0, 0] on input "Drag or upload image" at bounding box center [0, 0] width 0 height 0
type input "**********"
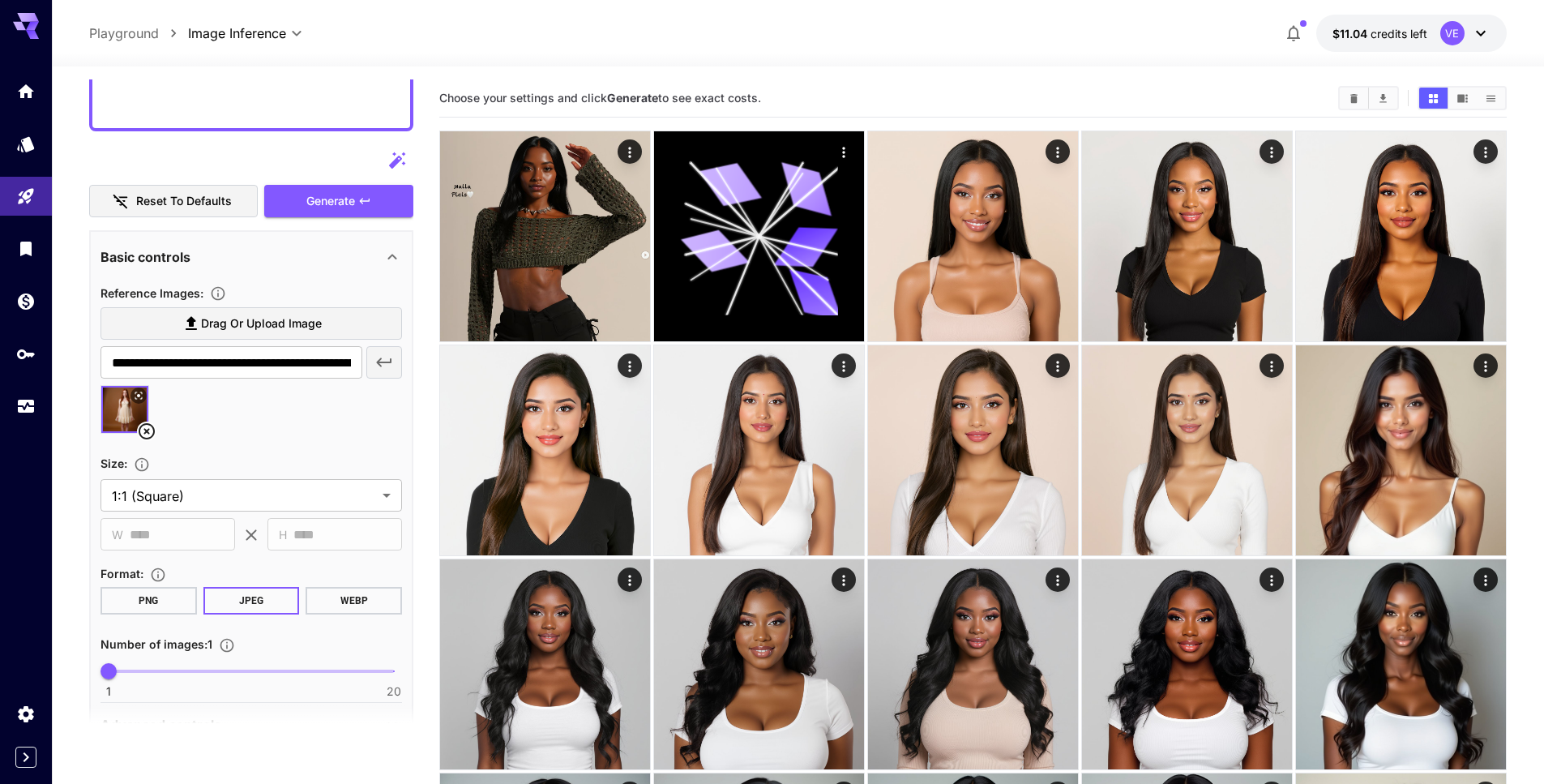
scroll to position [759, 0]
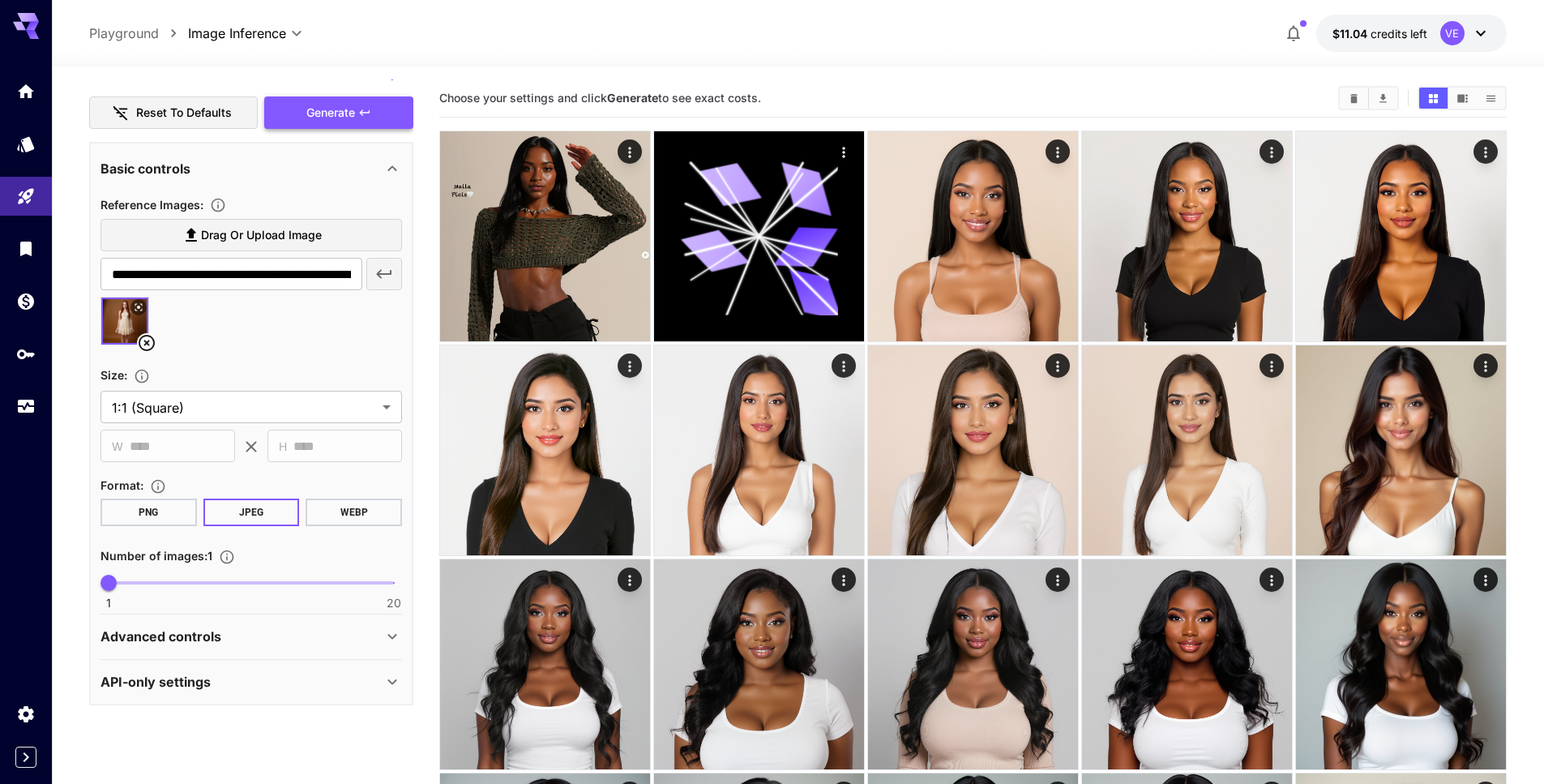
click at [314, 113] on span "Generate" at bounding box center [331, 113] width 49 height 20
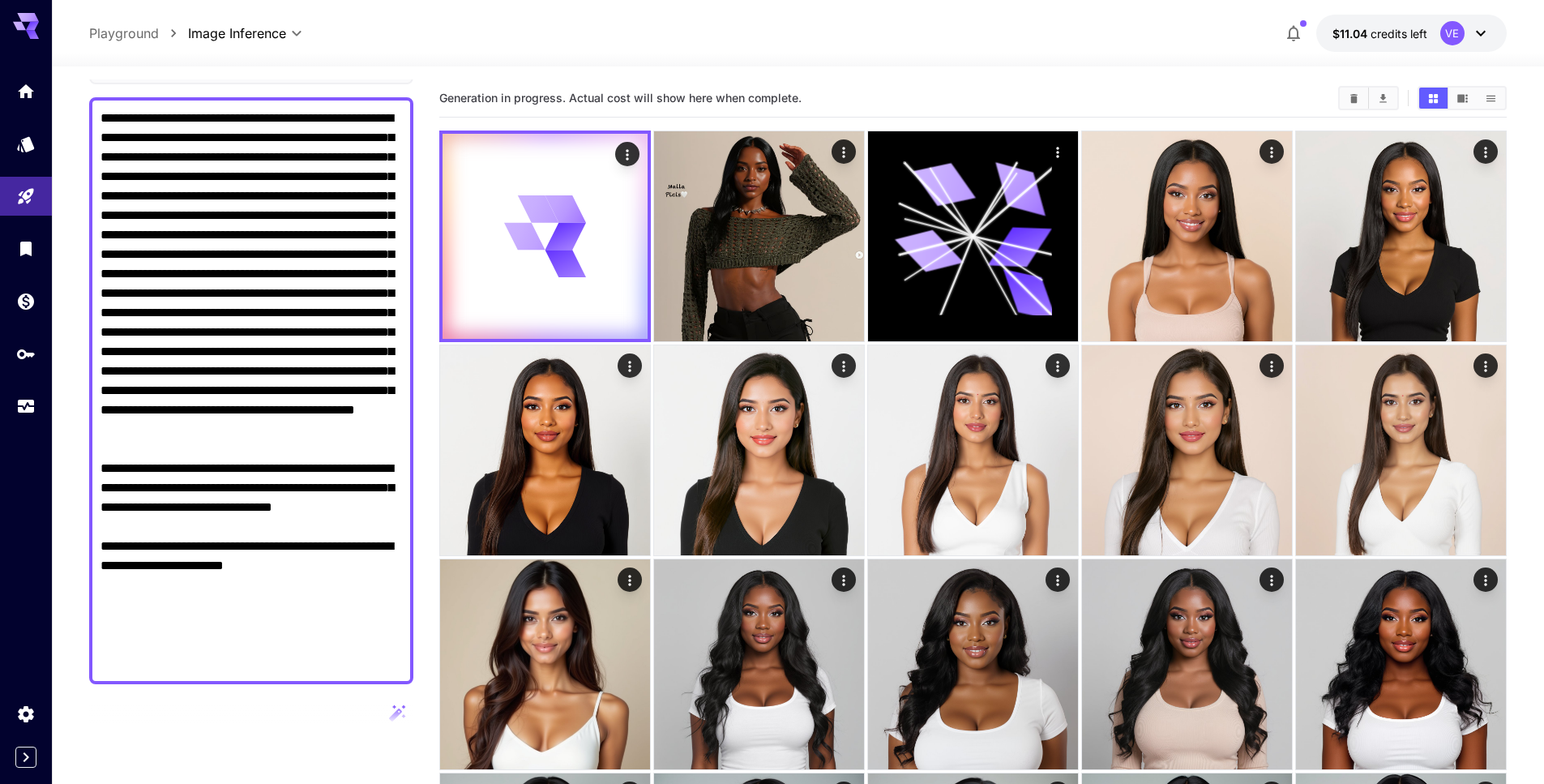
scroll to position [0, 0]
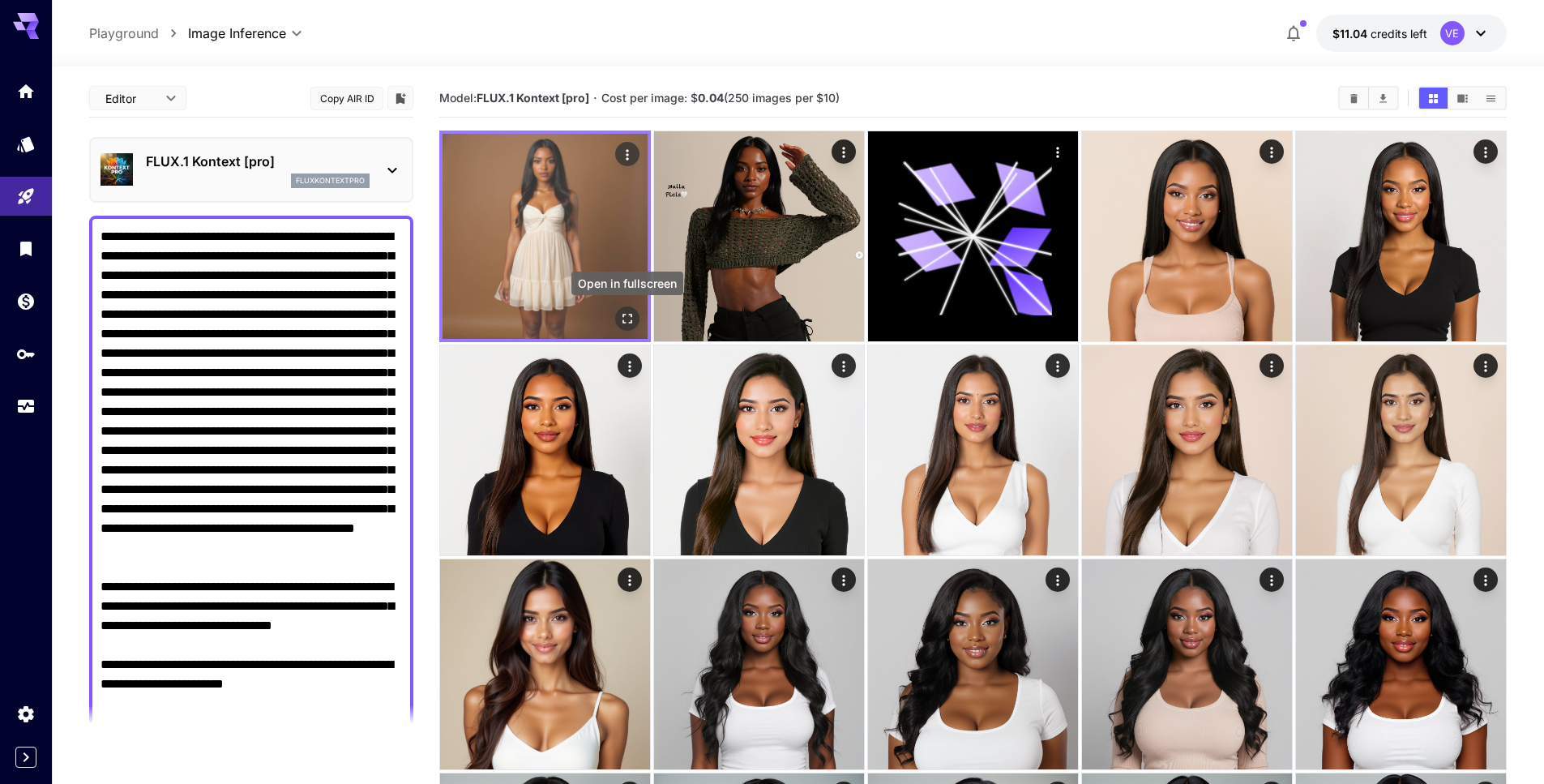
click at [630, 313] on icon "Open in fullscreen" at bounding box center [627, 318] width 16 height 16
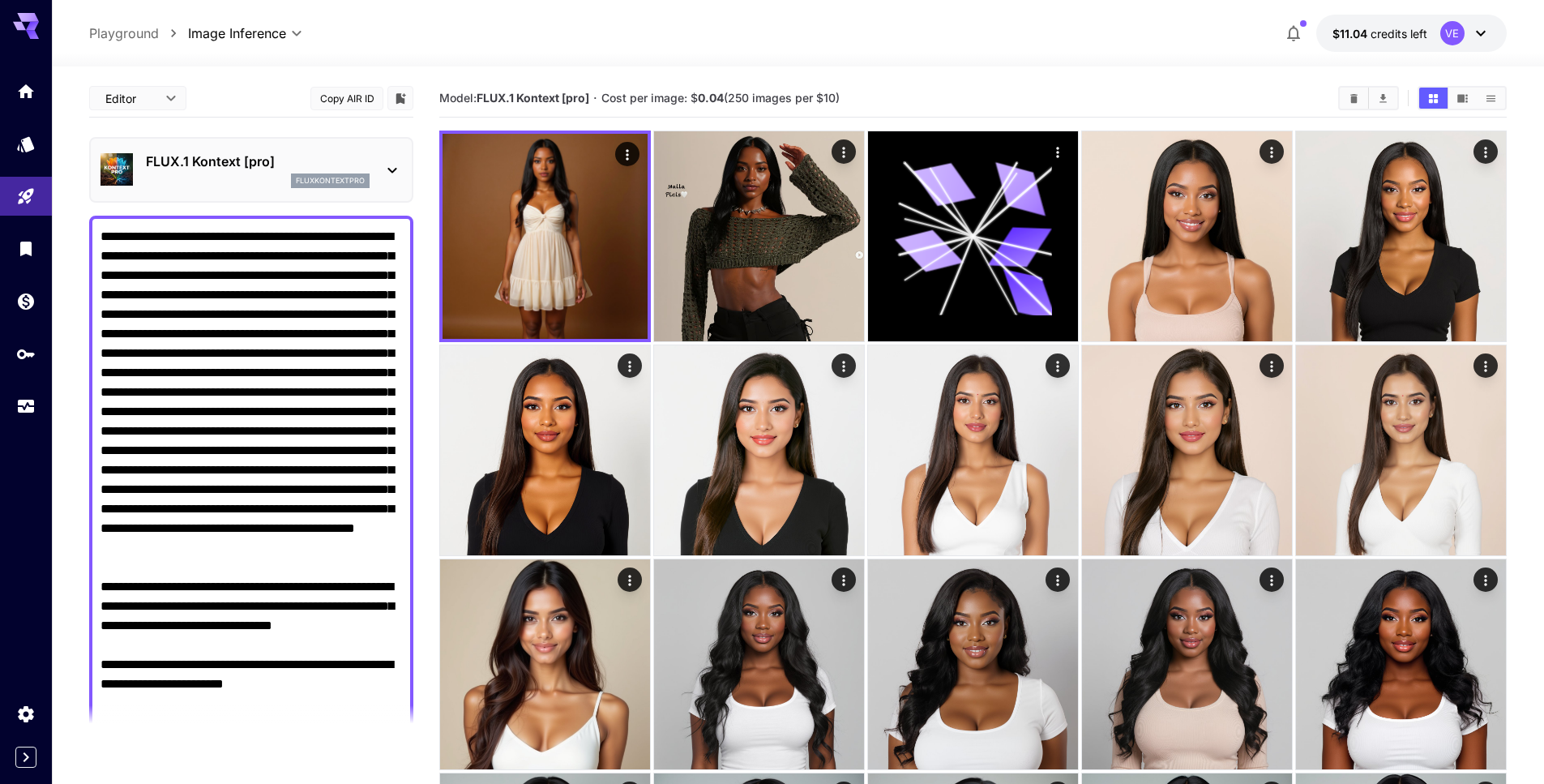
click at [360, 358] on textarea "Display cost in response" at bounding box center [251, 509] width 301 height 564
drag, startPoint x: 265, startPoint y: 239, endPoint x: 245, endPoint y: 605, distance: 366.5
click at [245, 605] on textarea "Display cost in response" at bounding box center [251, 509] width 301 height 564
paste textarea "**********"
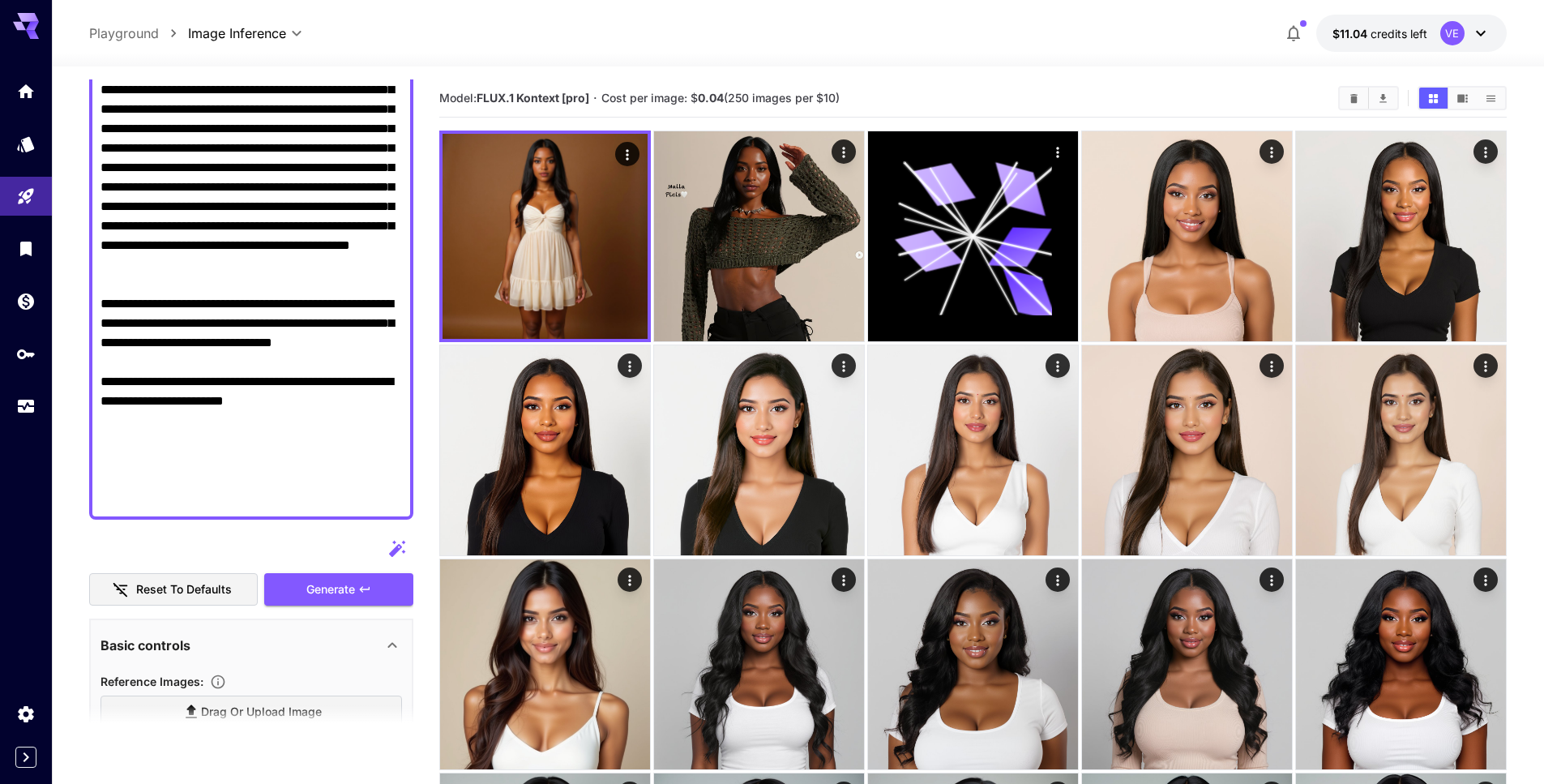
scroll to position [312, 0]
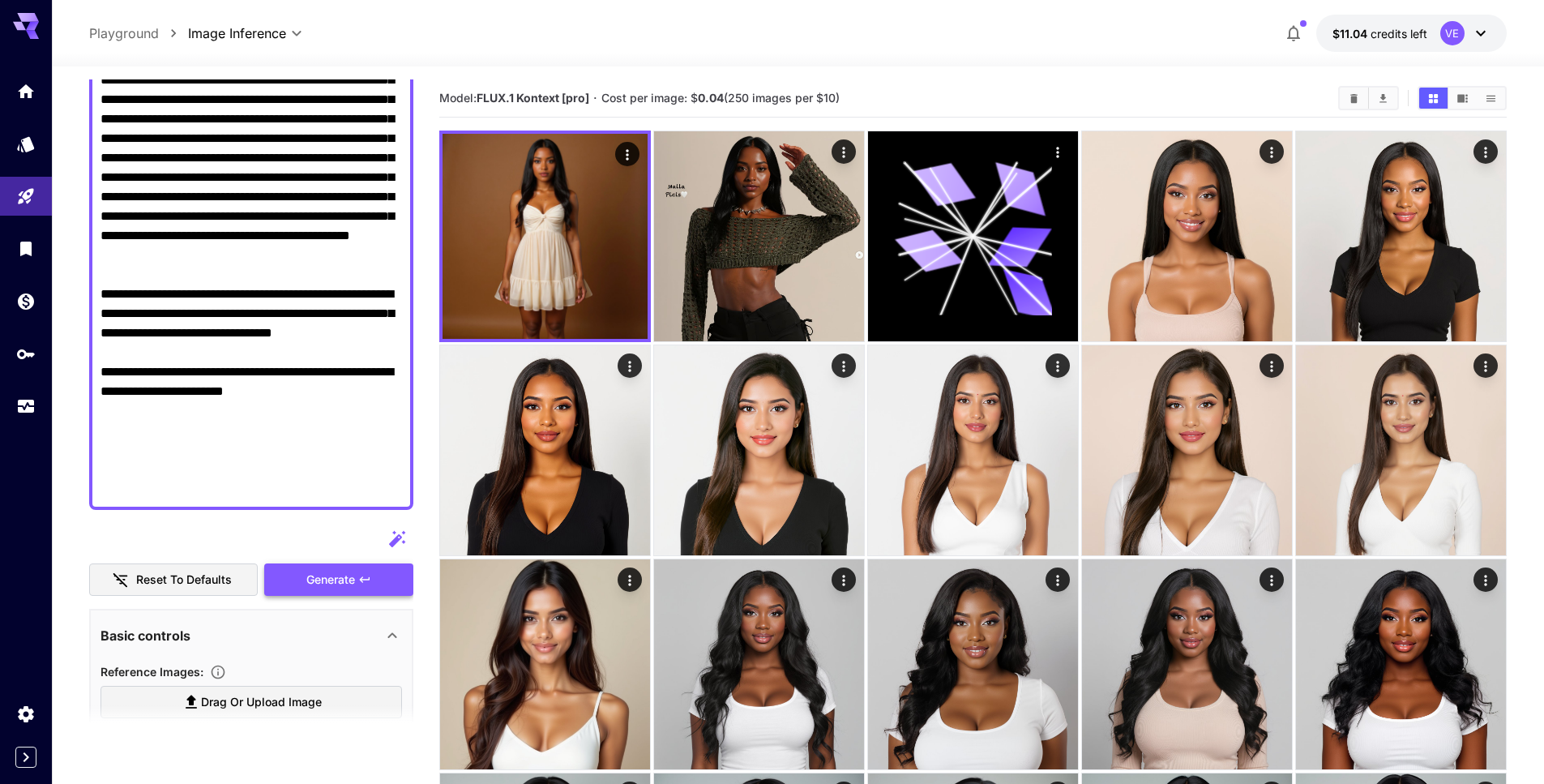
click at [348, 579] on span "Generate" at bounding box center [331, 580] width 49 height 20
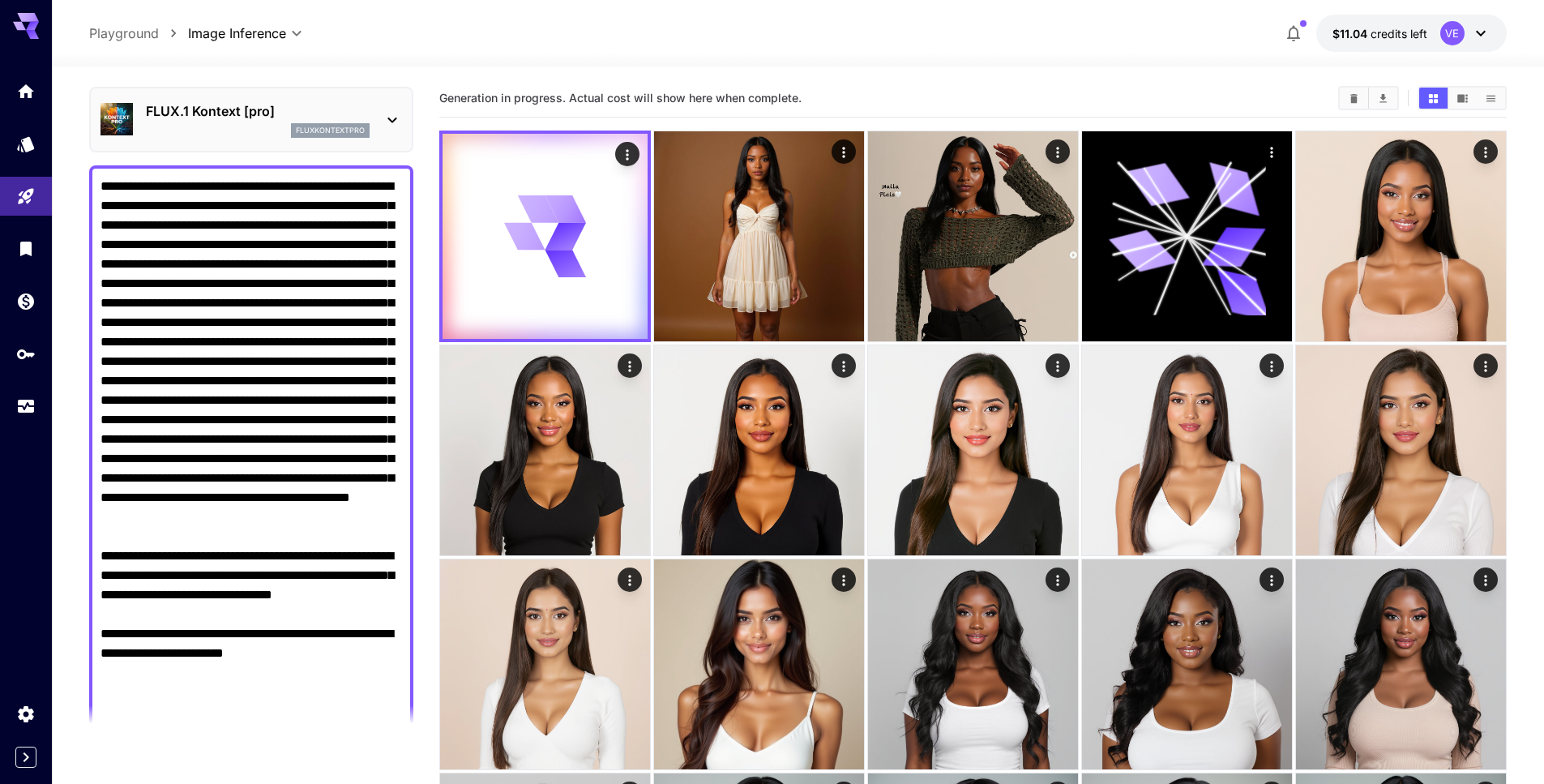
scroll to position [4, 0]
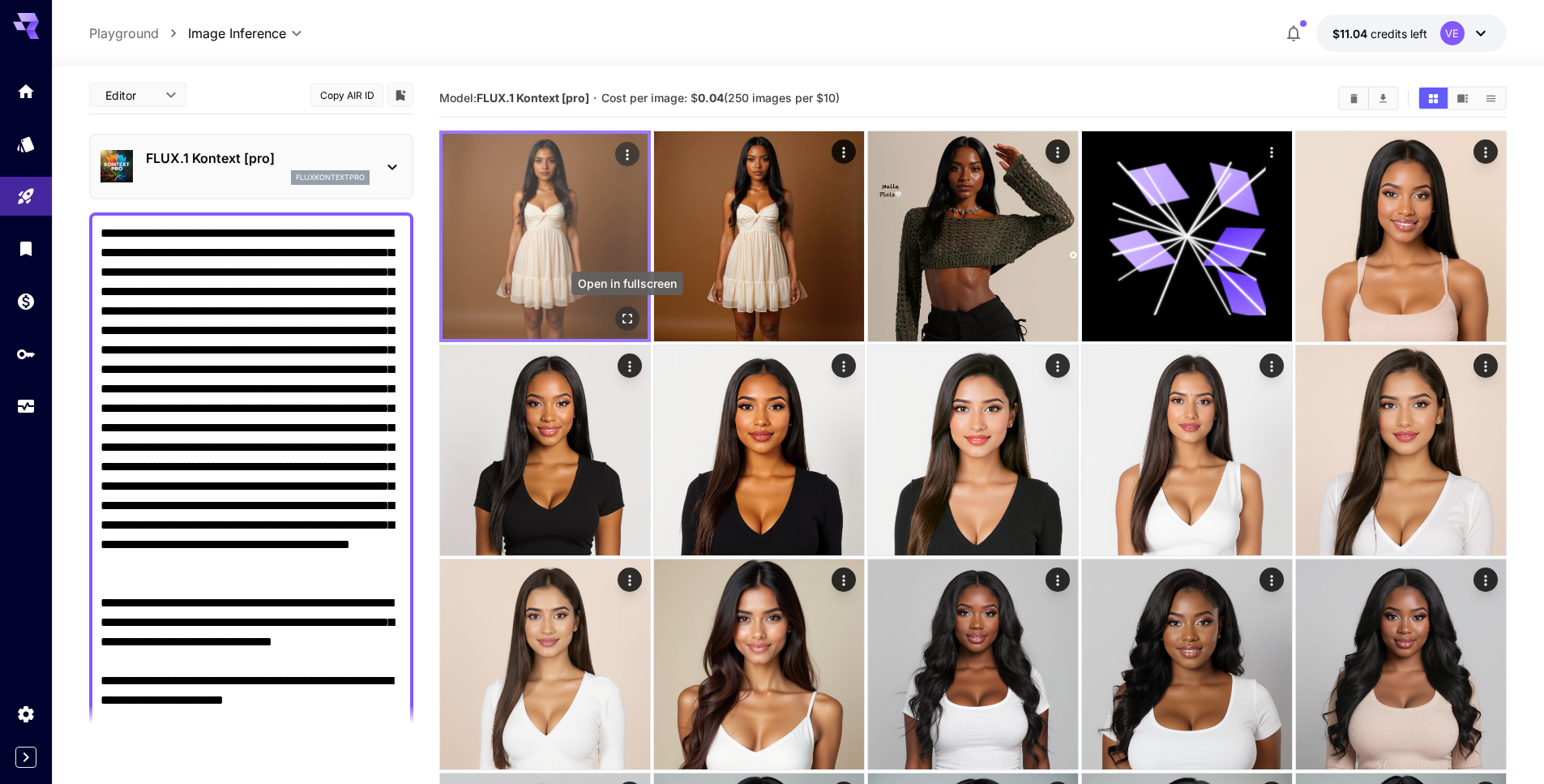
click at [619, 319] on icon "Open in fullscreen" at bounding box center [627, 318] width 16 height 16
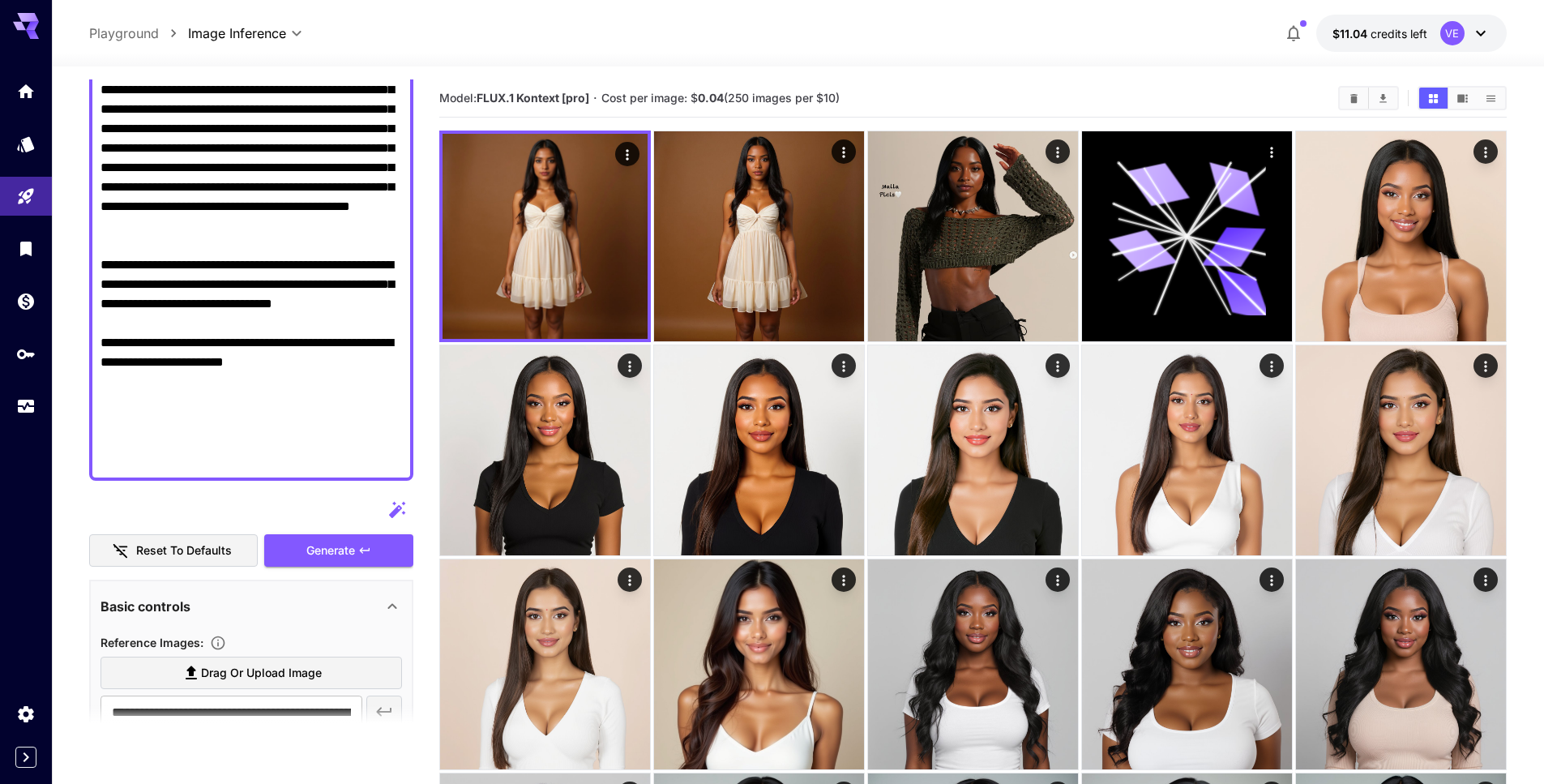
scroll to position [363, 0]
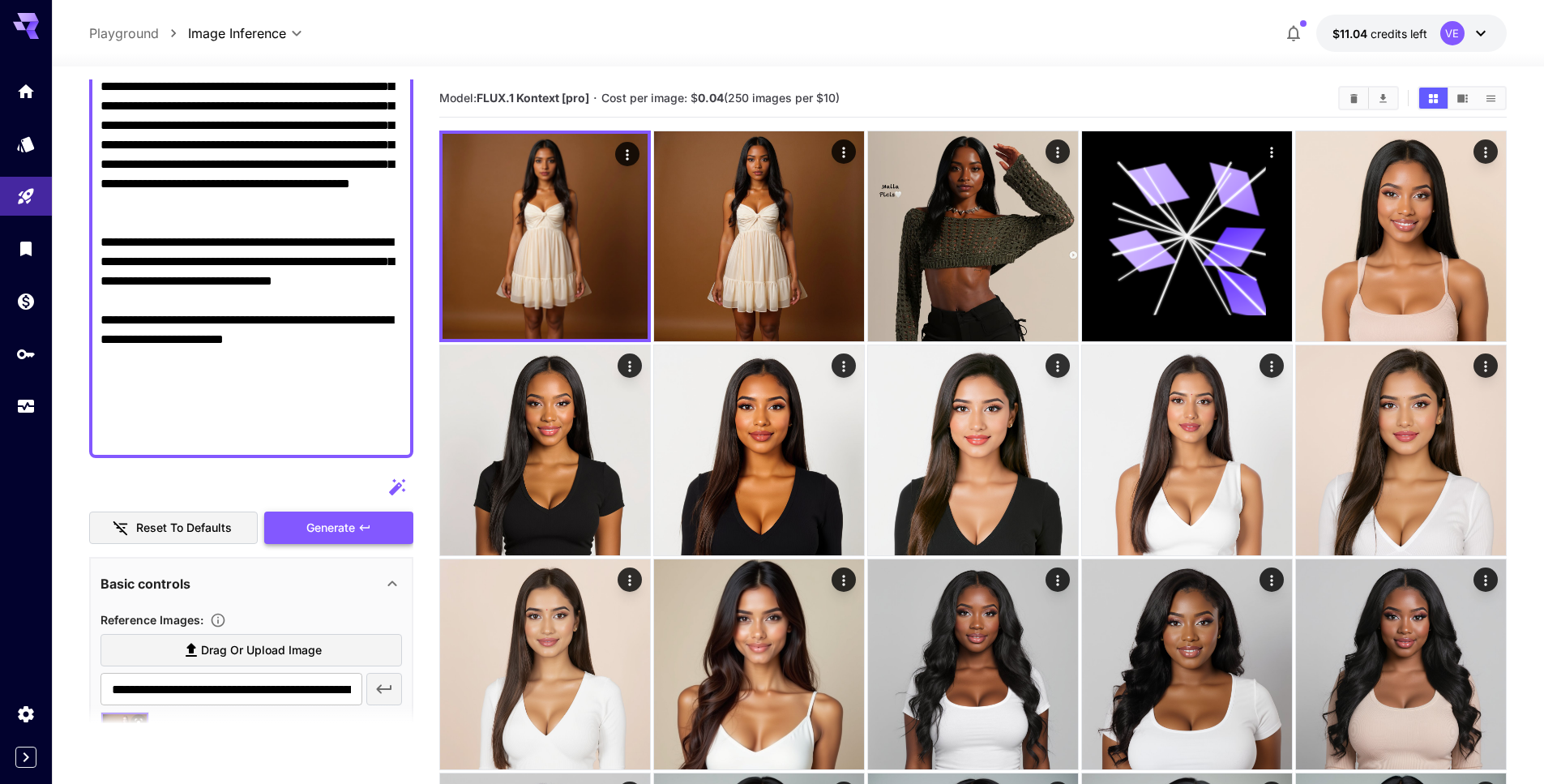
click at [328, 528] on span "Generate" at bounding box center [331, 527] width 49 height 20
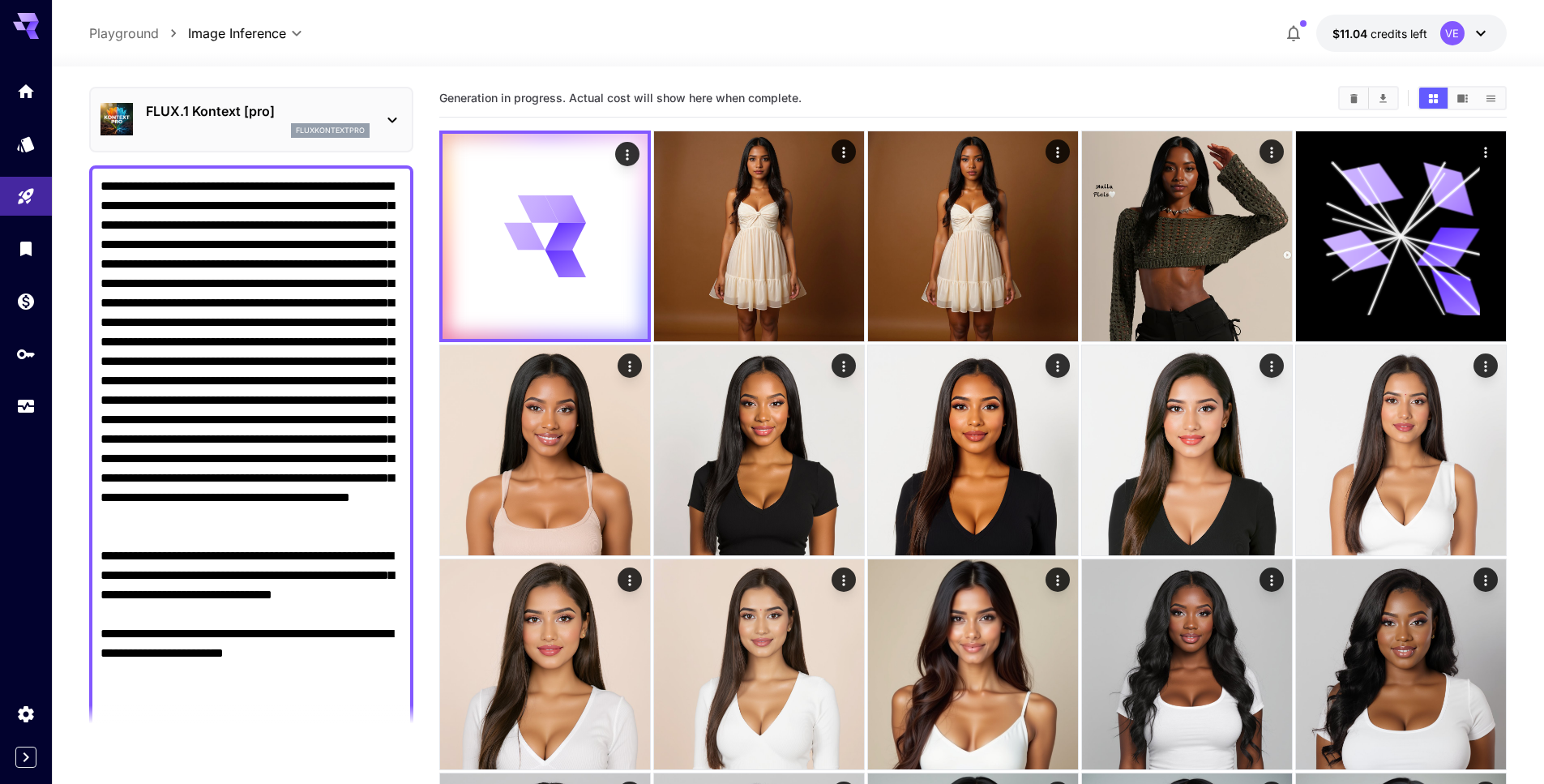
scroll to position [0, 0]
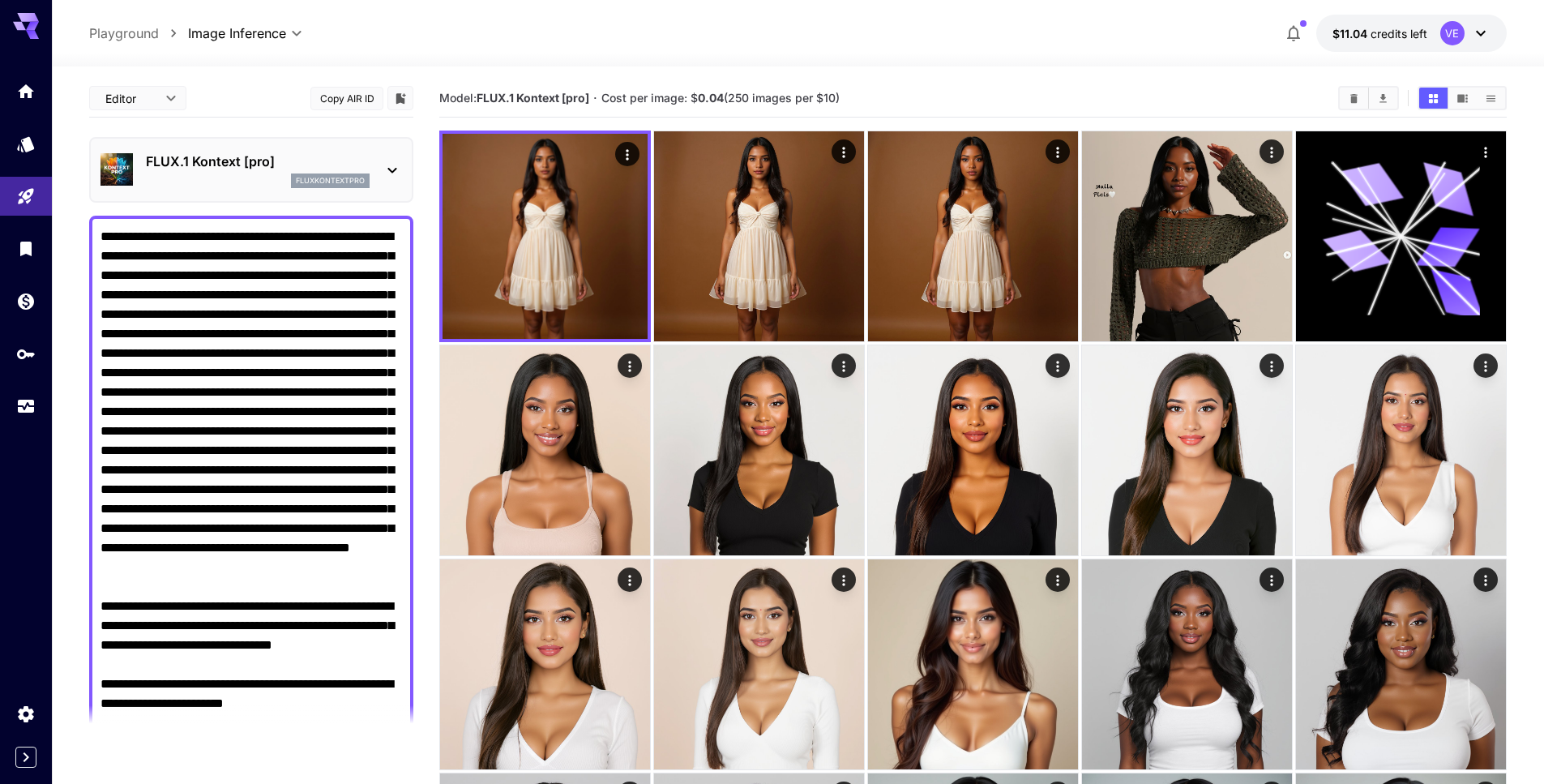
drag, startPoint x: 173, startPoint y: 624, endPoint x: 268, endPoint y: 241, distance: 394.6
click at [268, 241] on textarea "Display cost in response" at bounding box center [251, 519] width 301 height 584
paste textarea
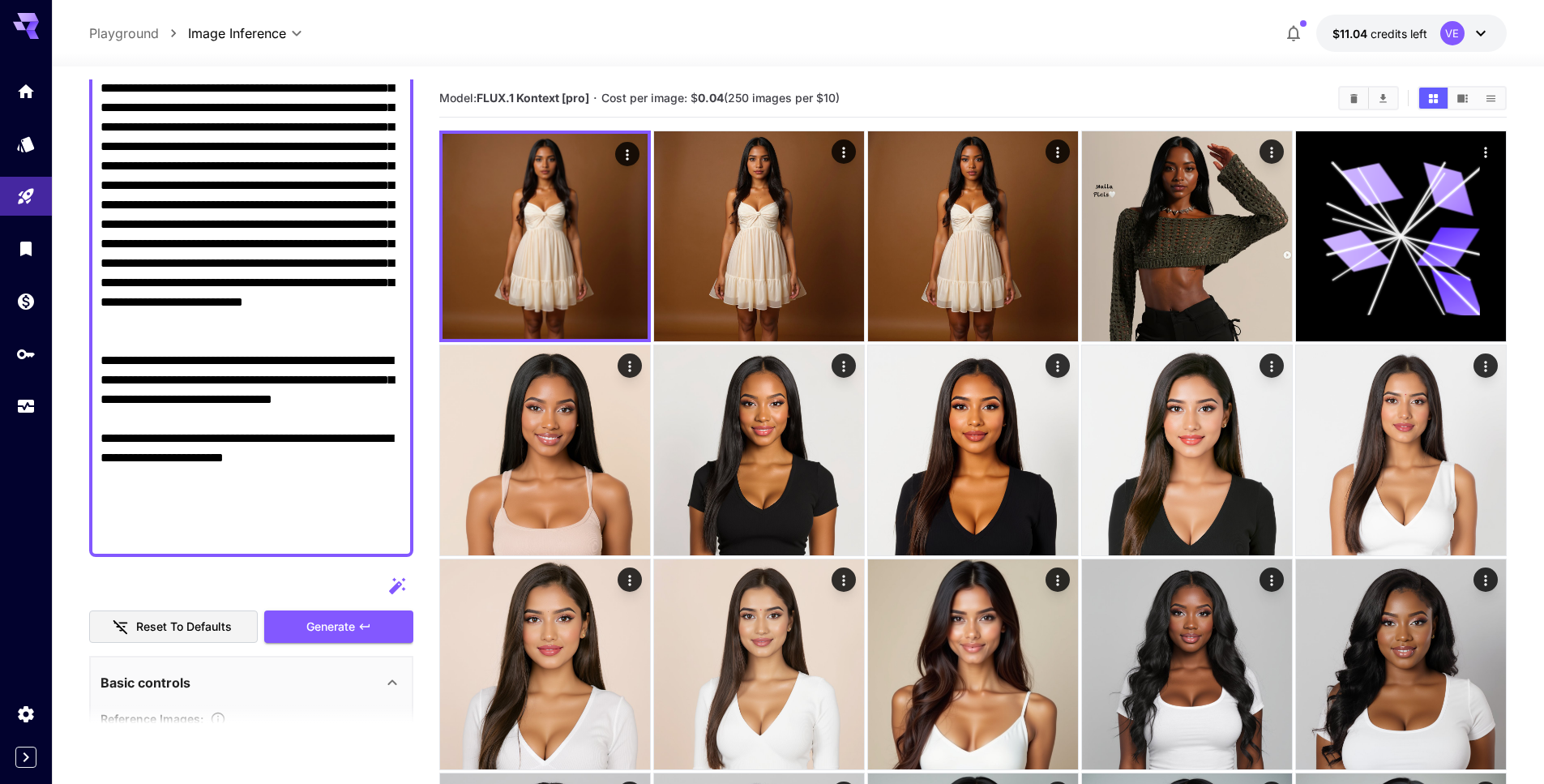
scroll to position [233, 0]
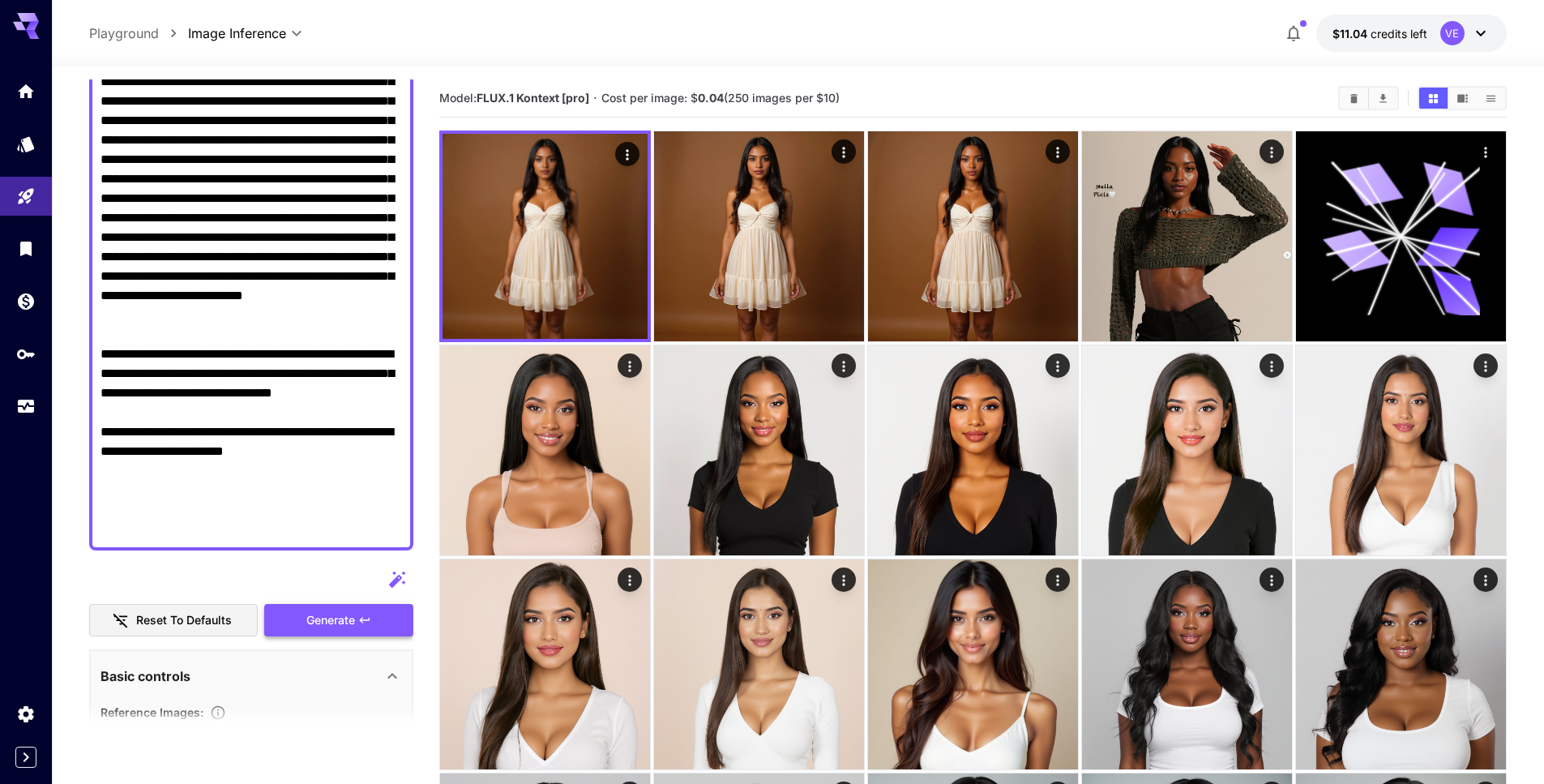
click at [328, 627] on span "Generate" at bounding box center [331, 620] width 49 height 20
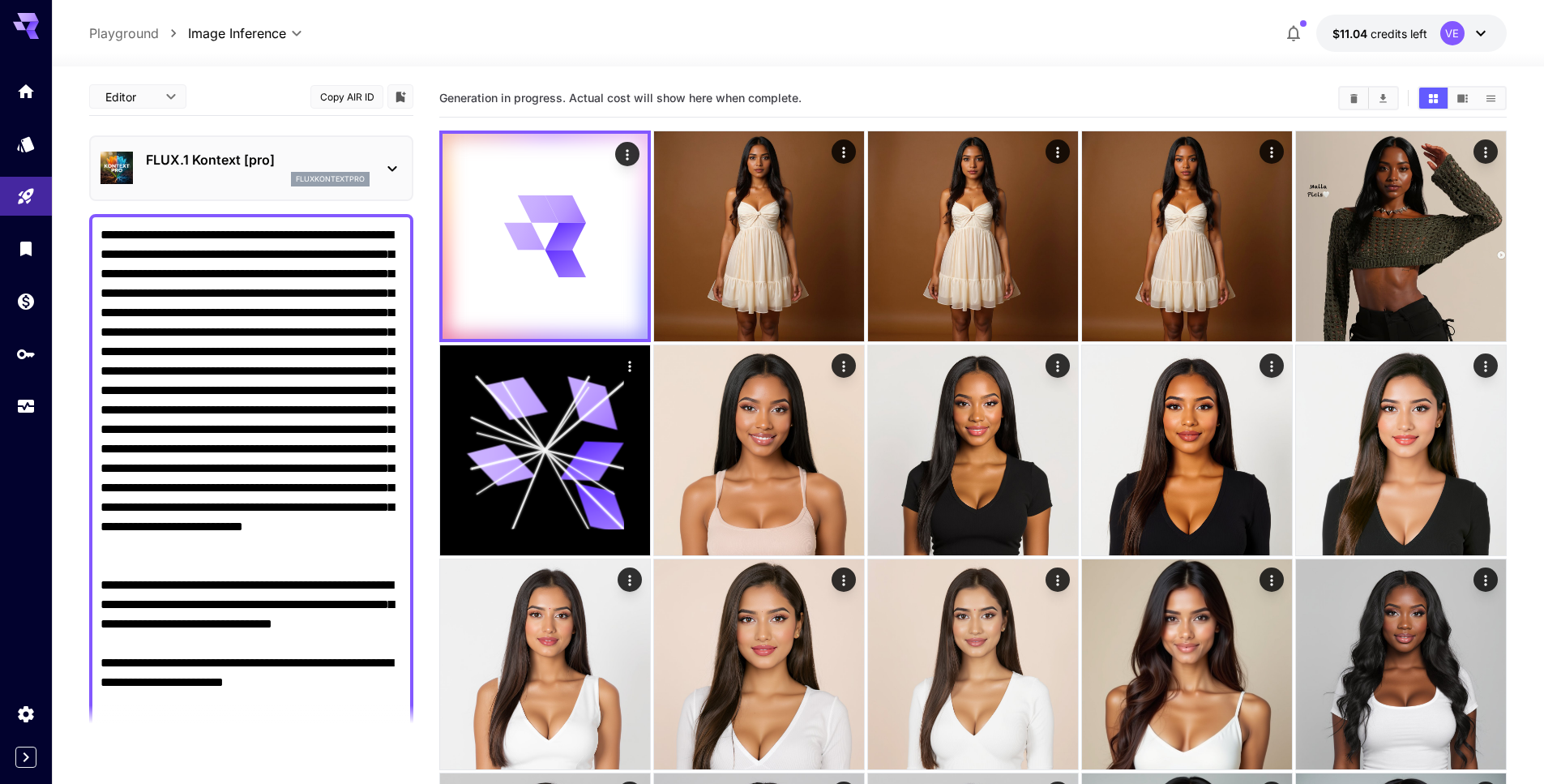
scroll to position [0, 0]
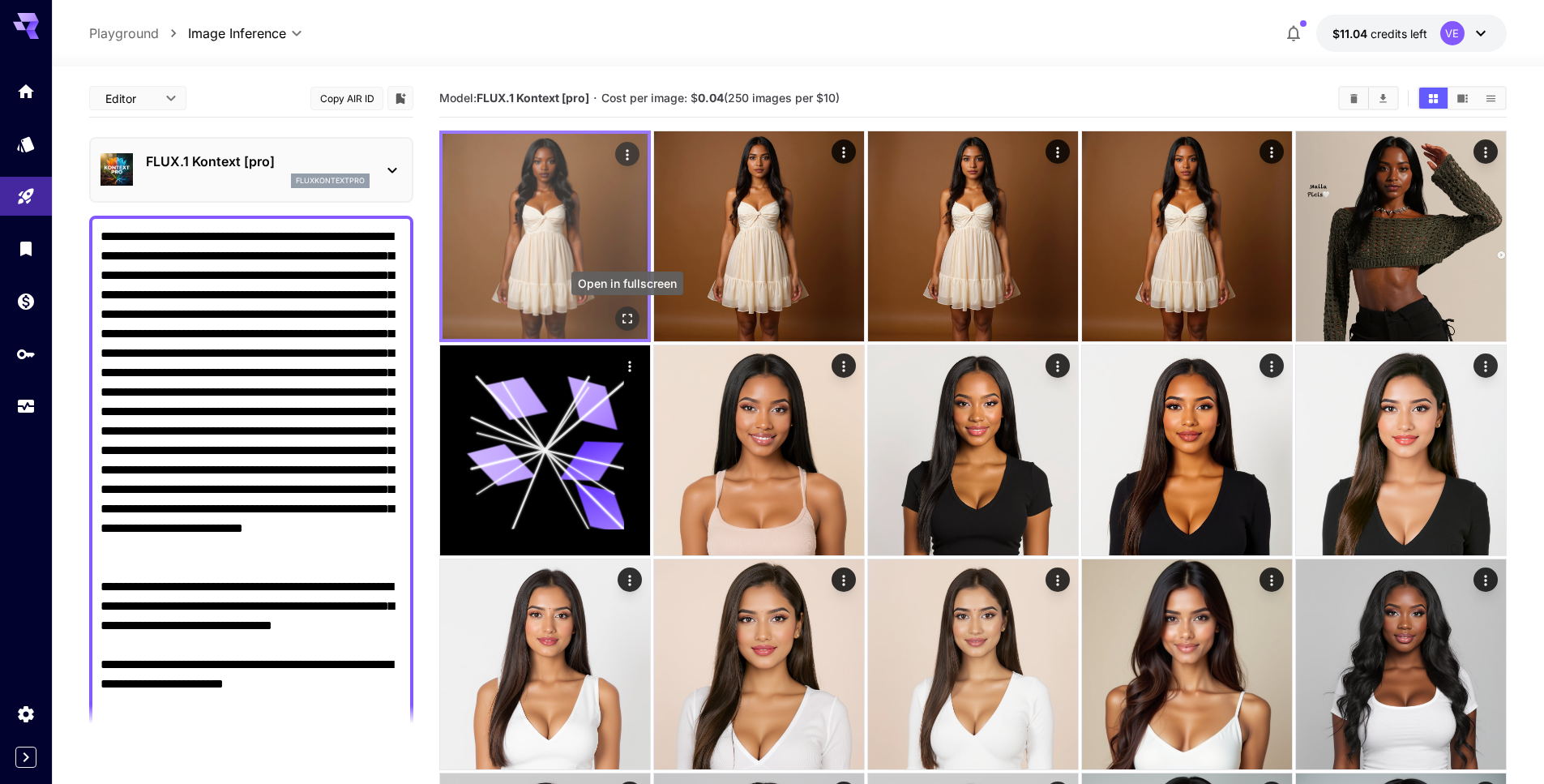
click at [620, 311] on icon "Open in fullscreen" at bounding box center [627, 318] width 16 height 16
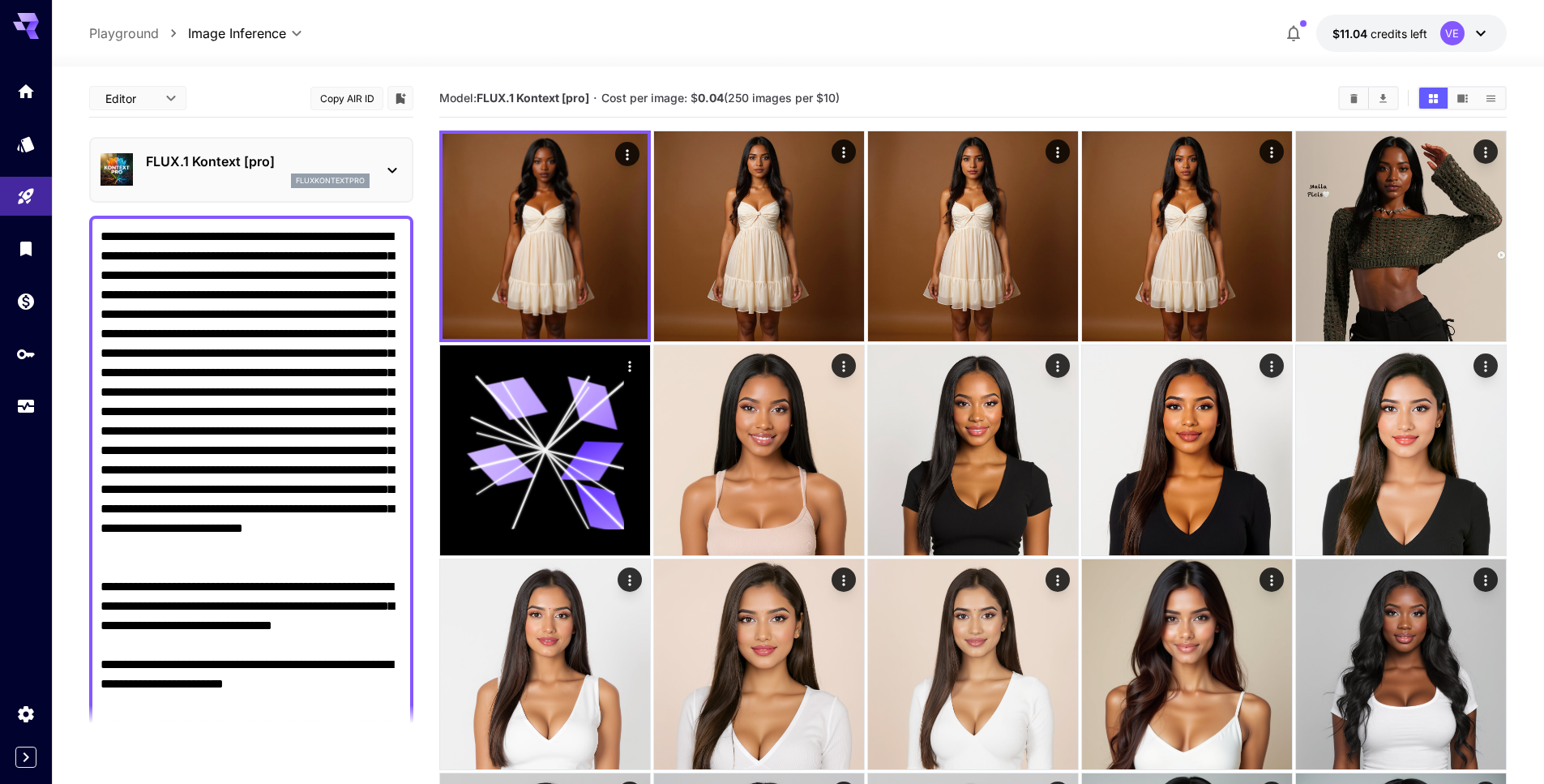
drag, startPoint x: 354, startPoint y: 584, endPoint x: 265, endPoint y: 241, distance: 354.4
click at [265, 241] on textarea "Display cost in response" at bounding box center [251, 499] width 301 height 544
paste textarea "**********"
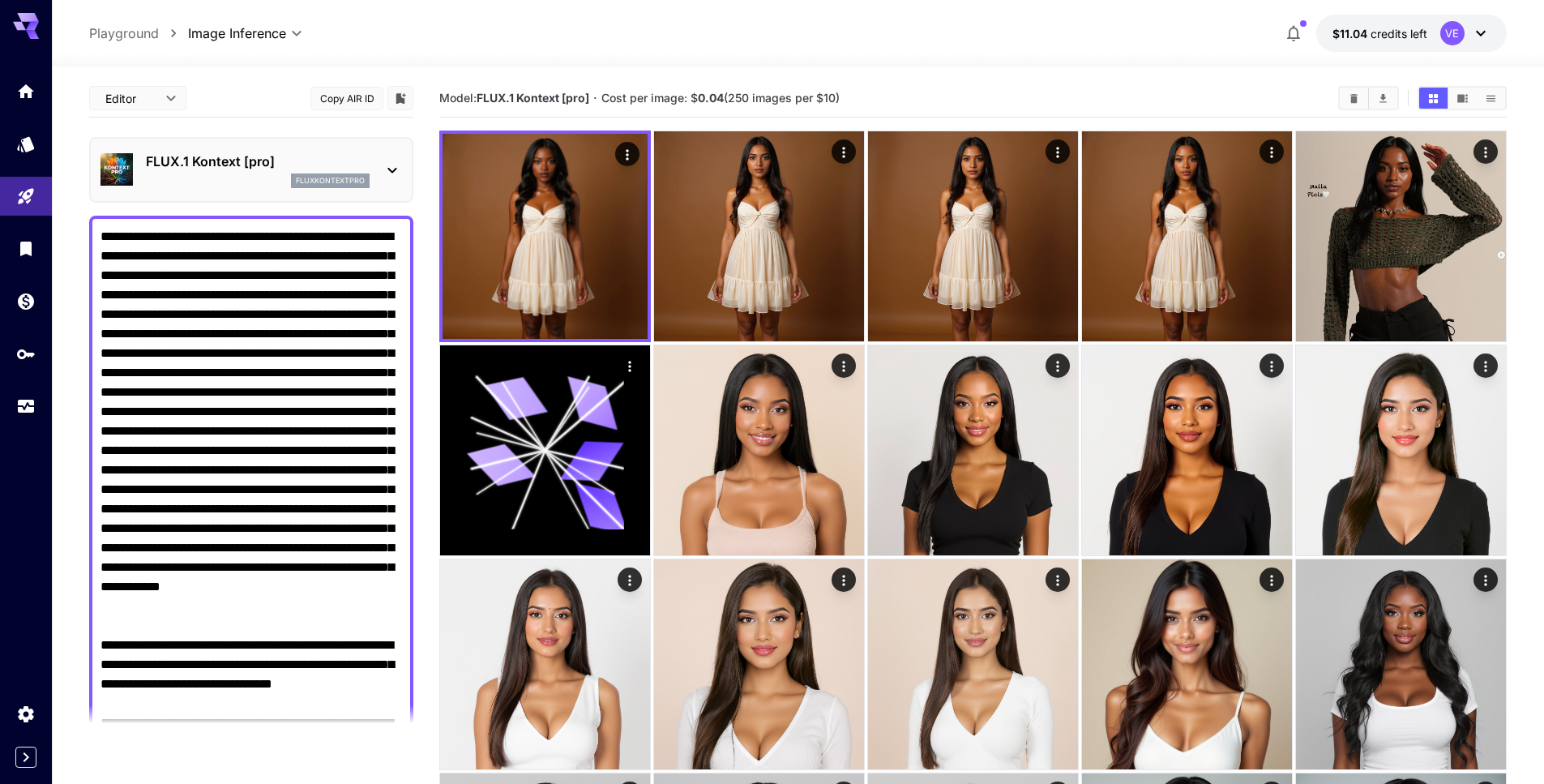
scroll to position [68, 0]
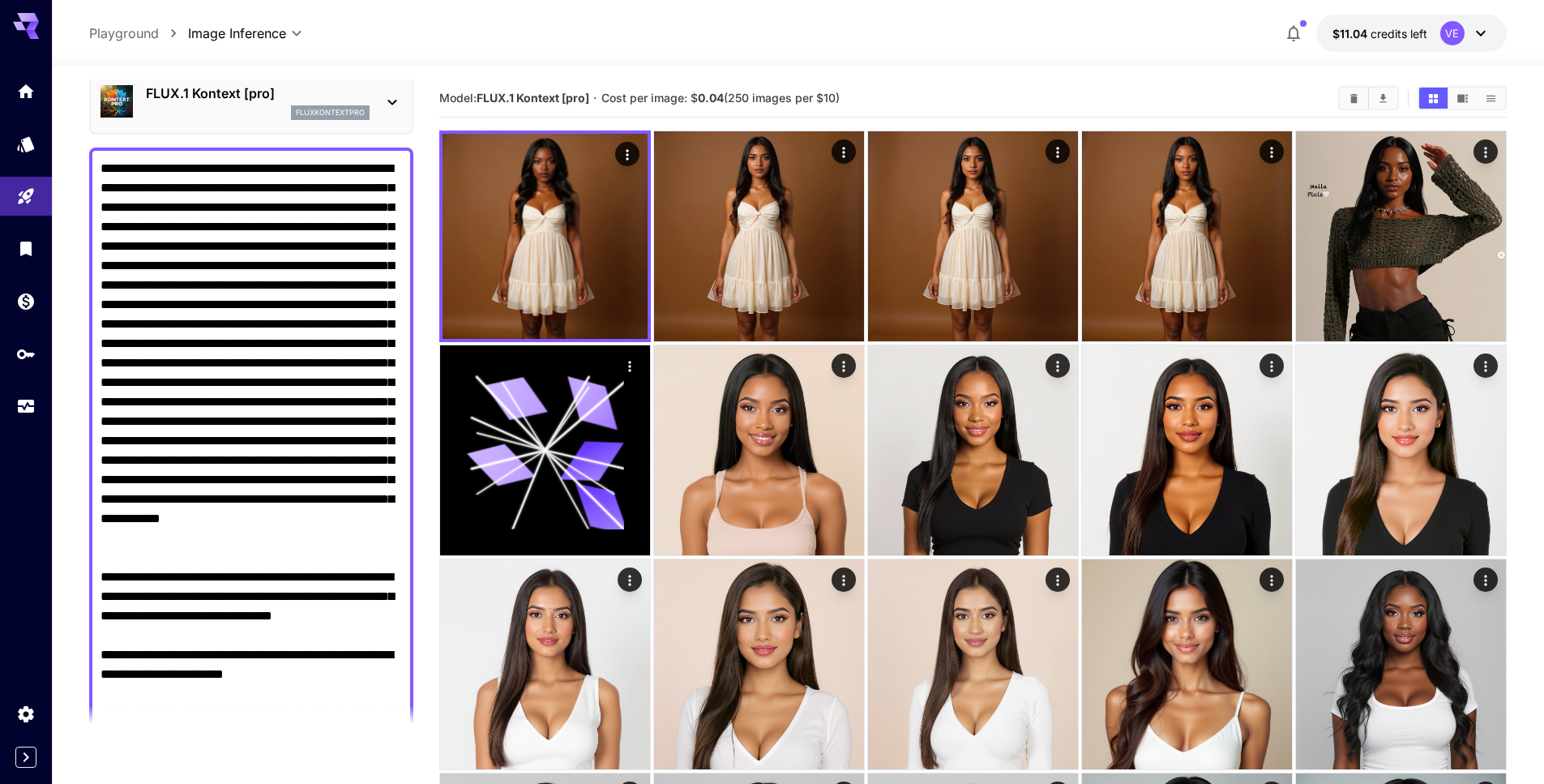
drag, startPoint x: 247, startPoint y: 551, endPoint x: 266, endPoint y: 534, distance: 25.5
click at [266, 534] on textarea "Display cost in response" at bounding box center [251, 470] width 301 height 623
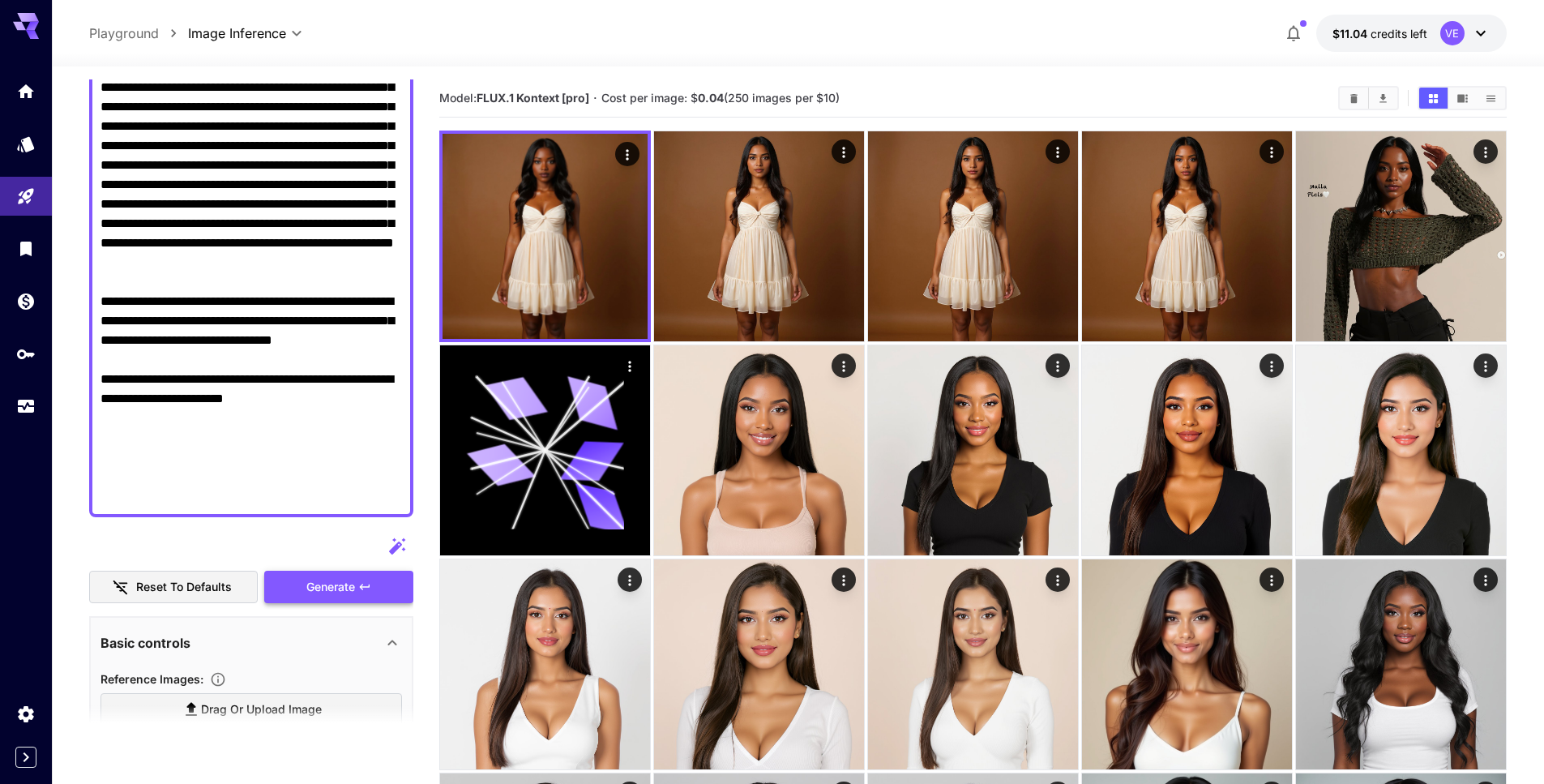
click at [294, 586] on button "Generate" at bounding box center [339, 586] width 149 height 33
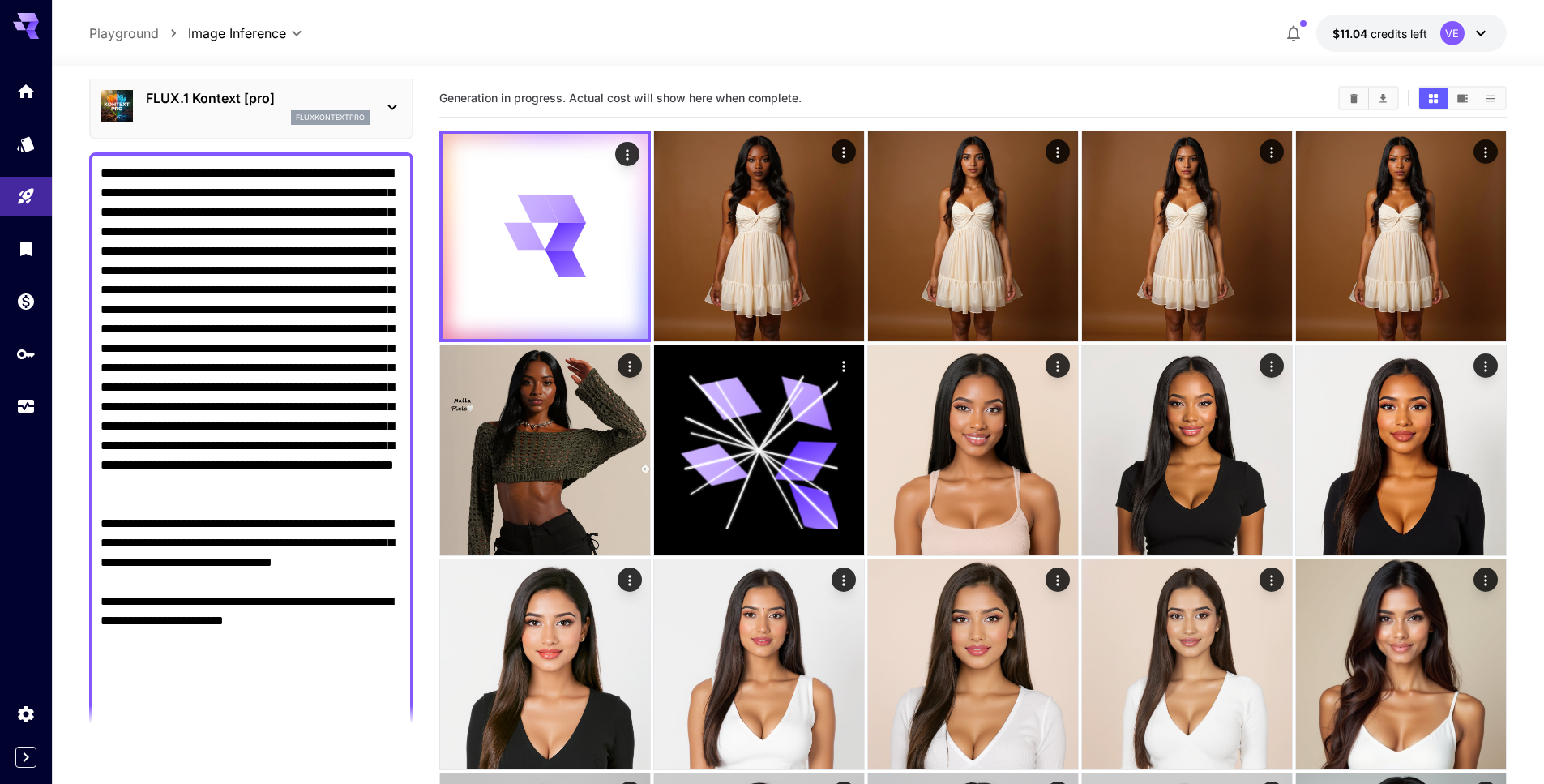
scroll to position [53, 0]
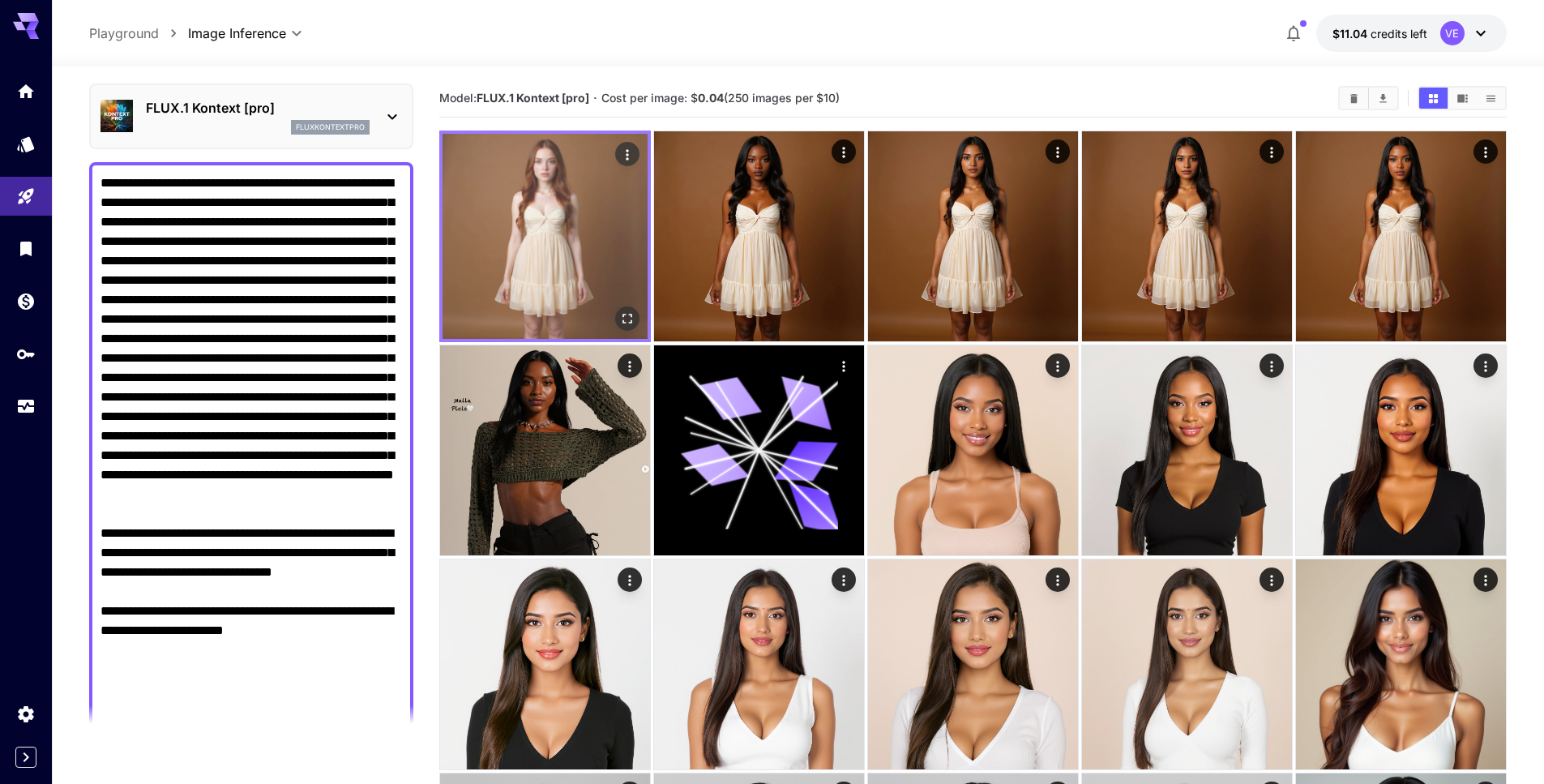
click at [627, 319] on icon "Open in fullscreen" at bounding box center [627, 318] width 16 height 16
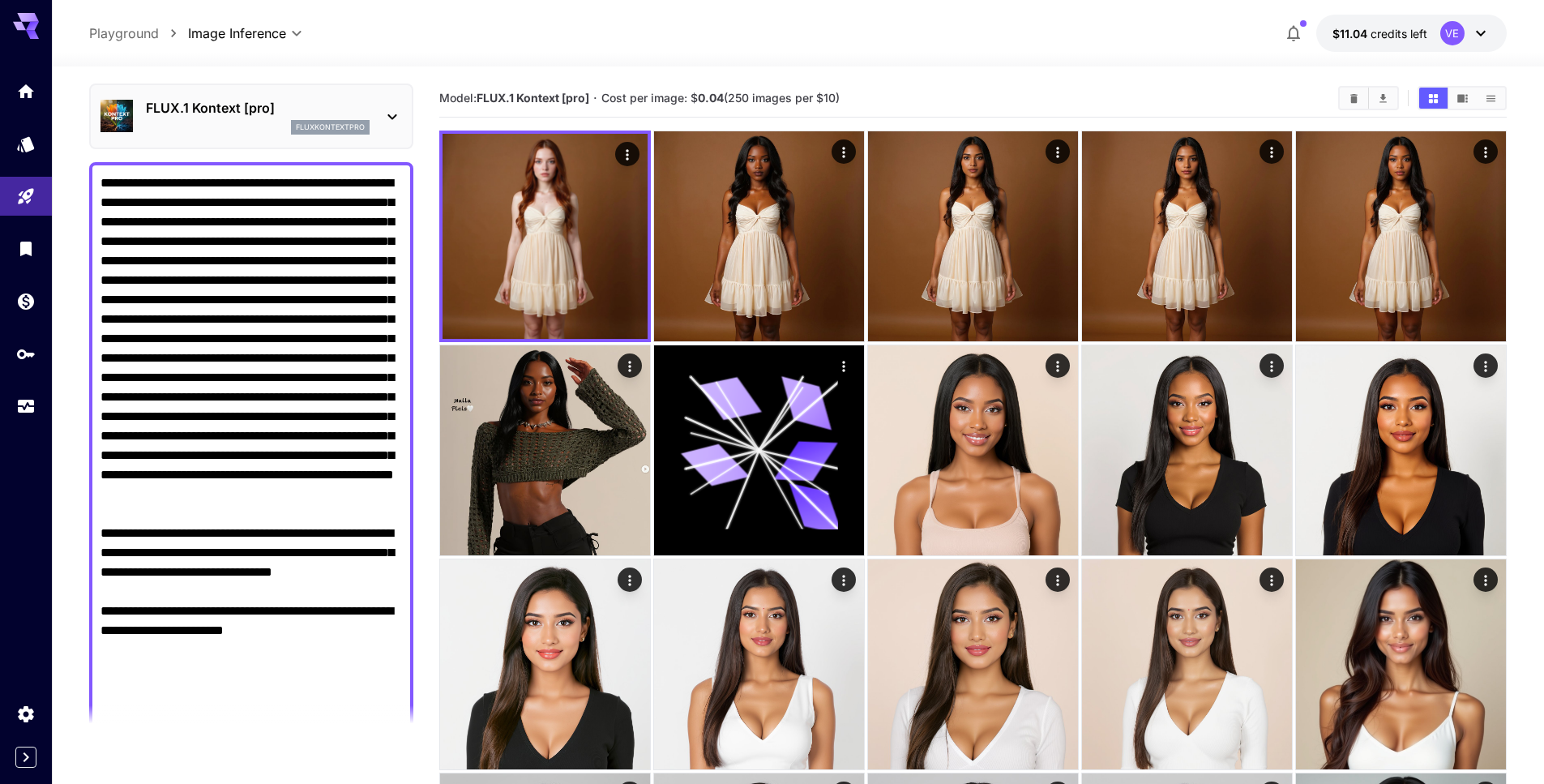
scroll to position [206, 0]
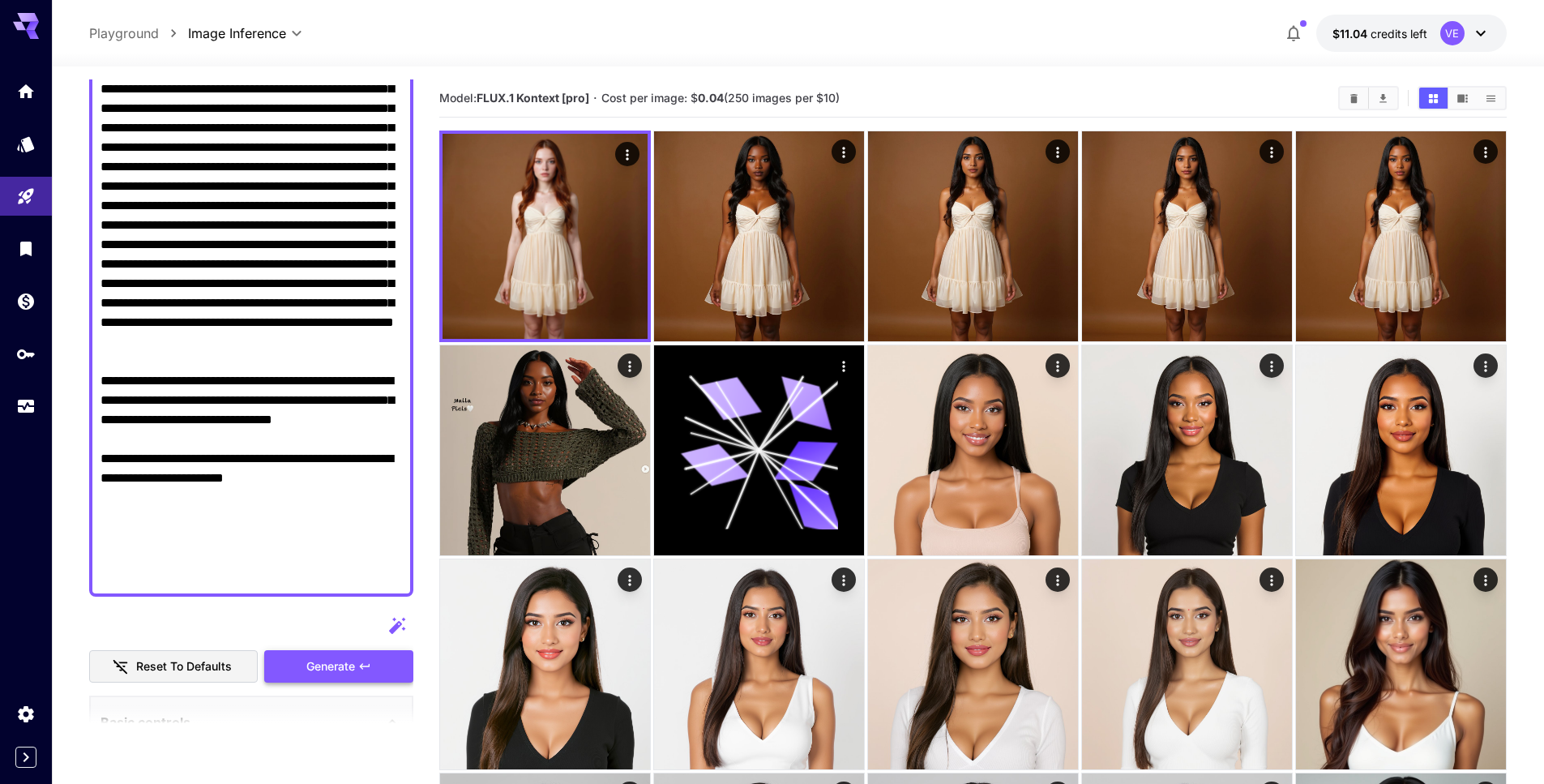
click at [355, 664] on span "Generate" at bounding box center [331, 666] width 49 height 20
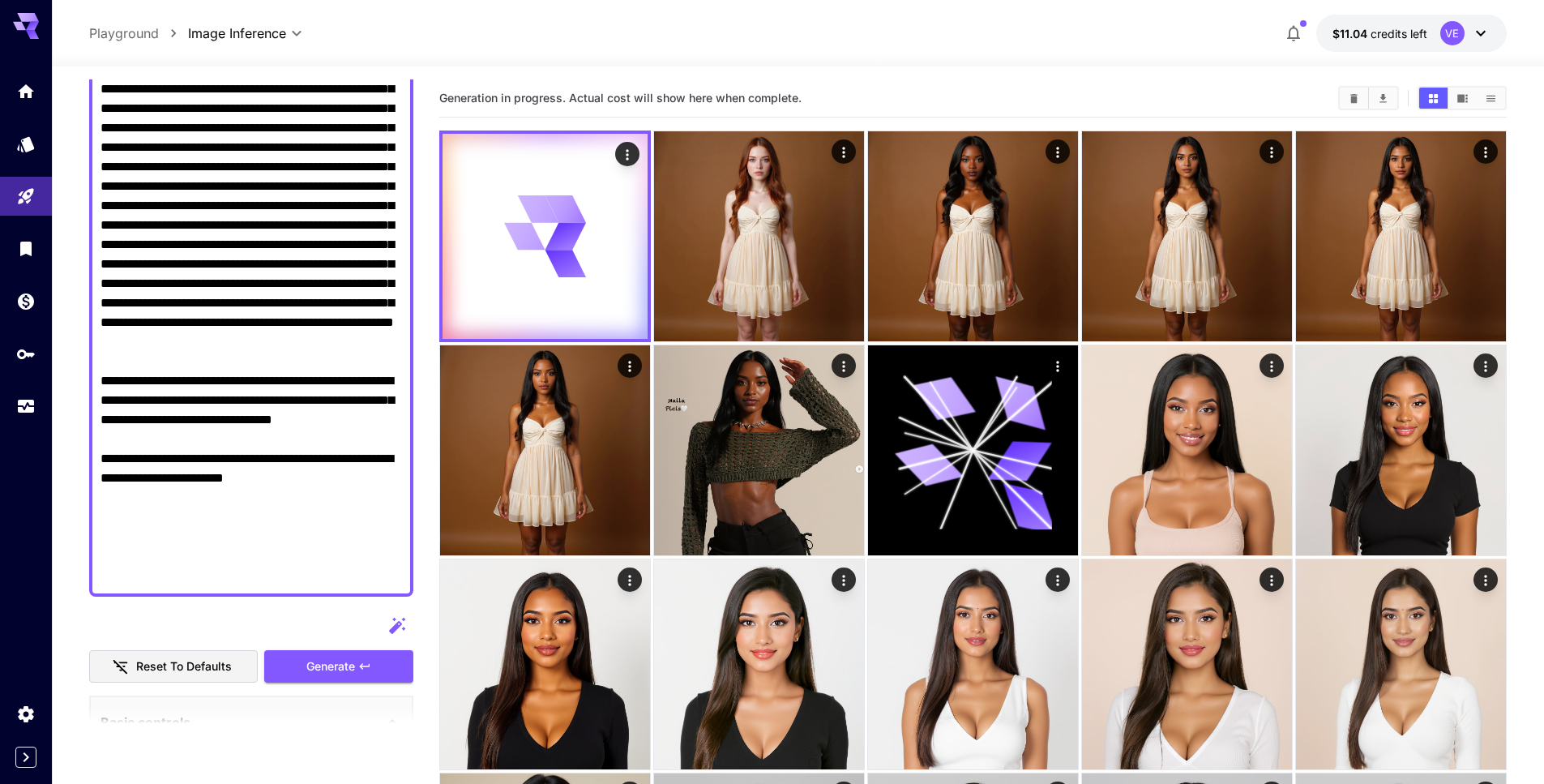
scroll to position [0, 0]
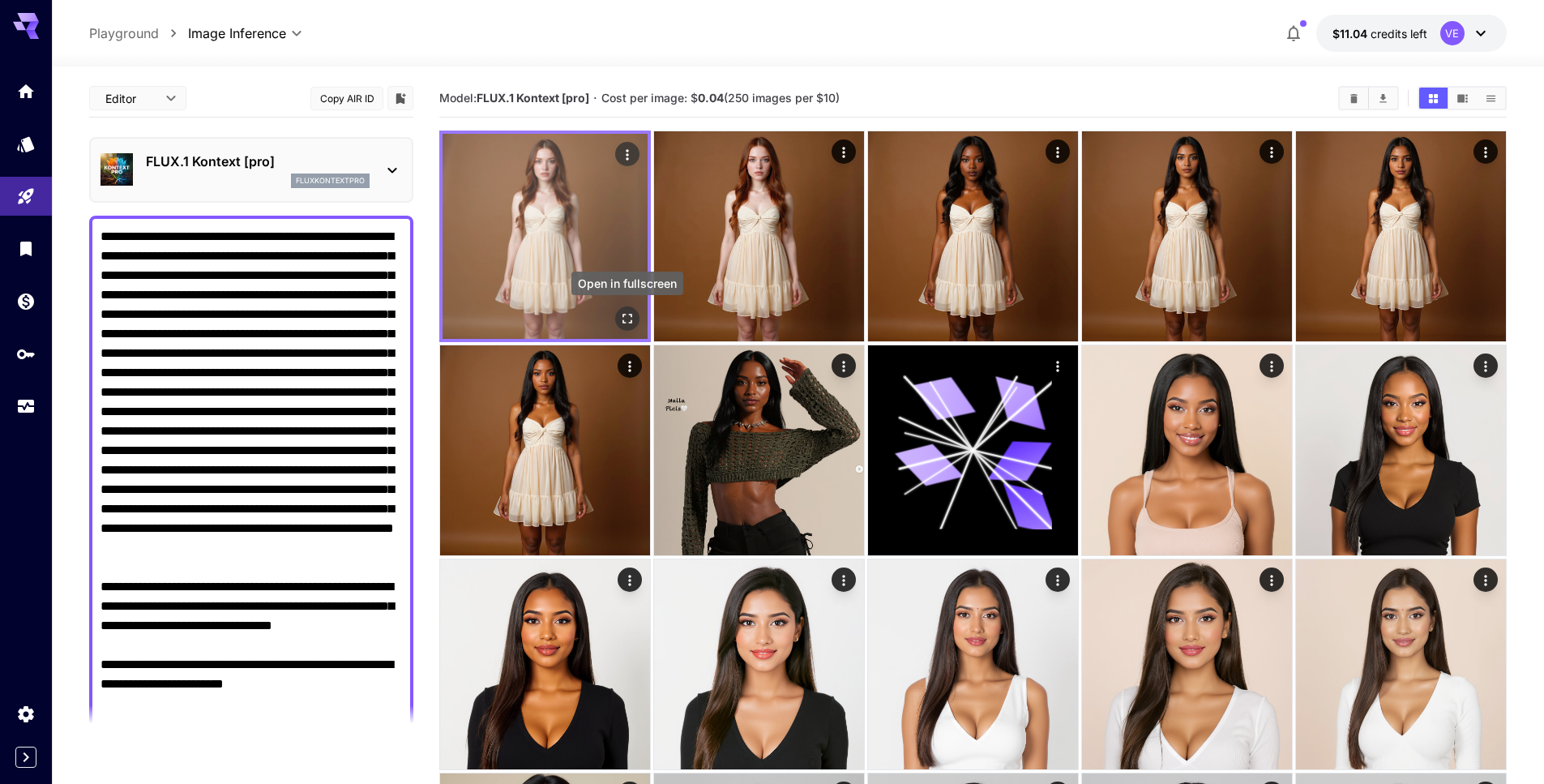
click at [631, 319] on icon "Open in fullscreen" at bounding box center [627, 318] width 10 height 10
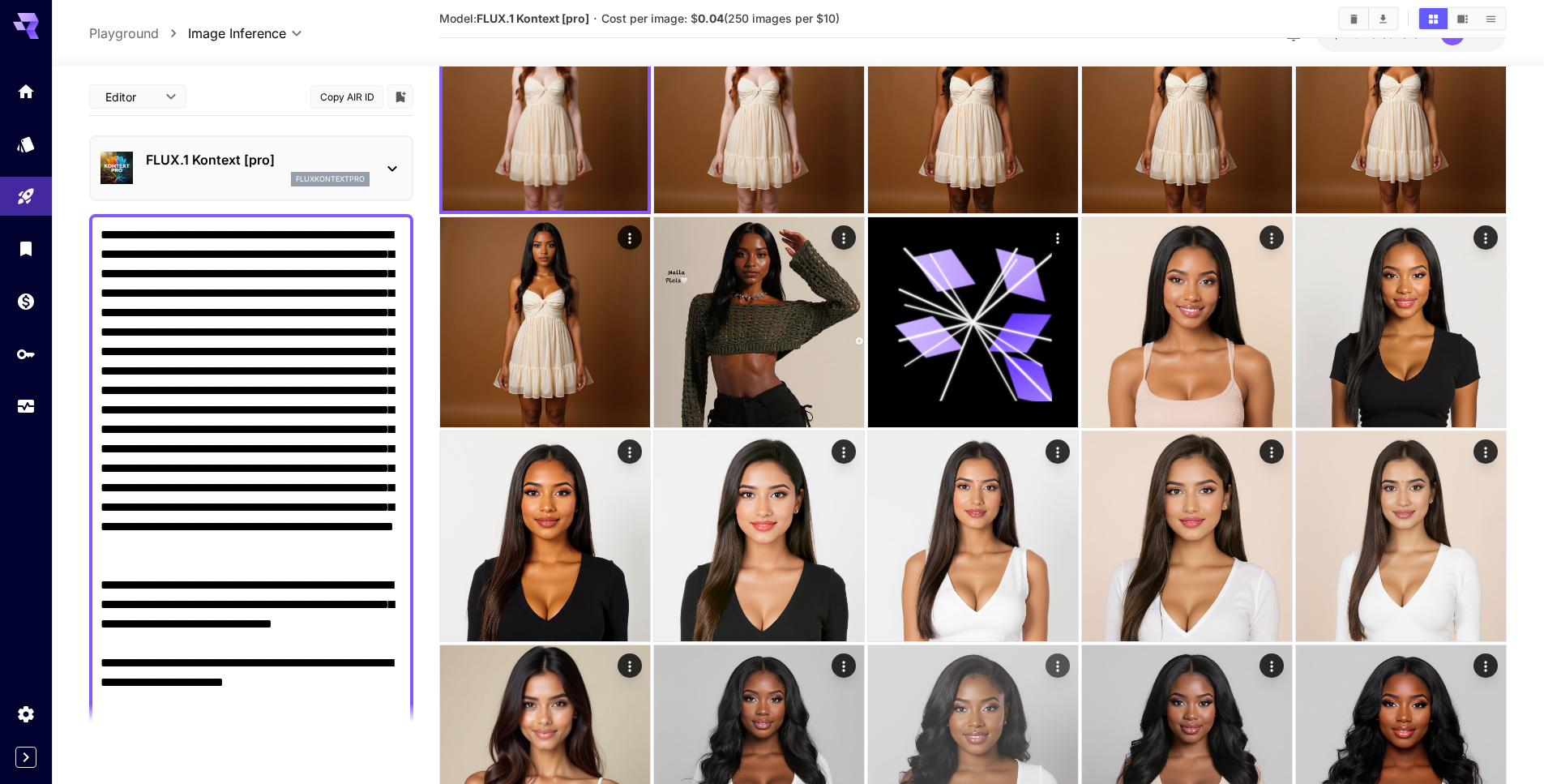
scroll to position [136, 0]
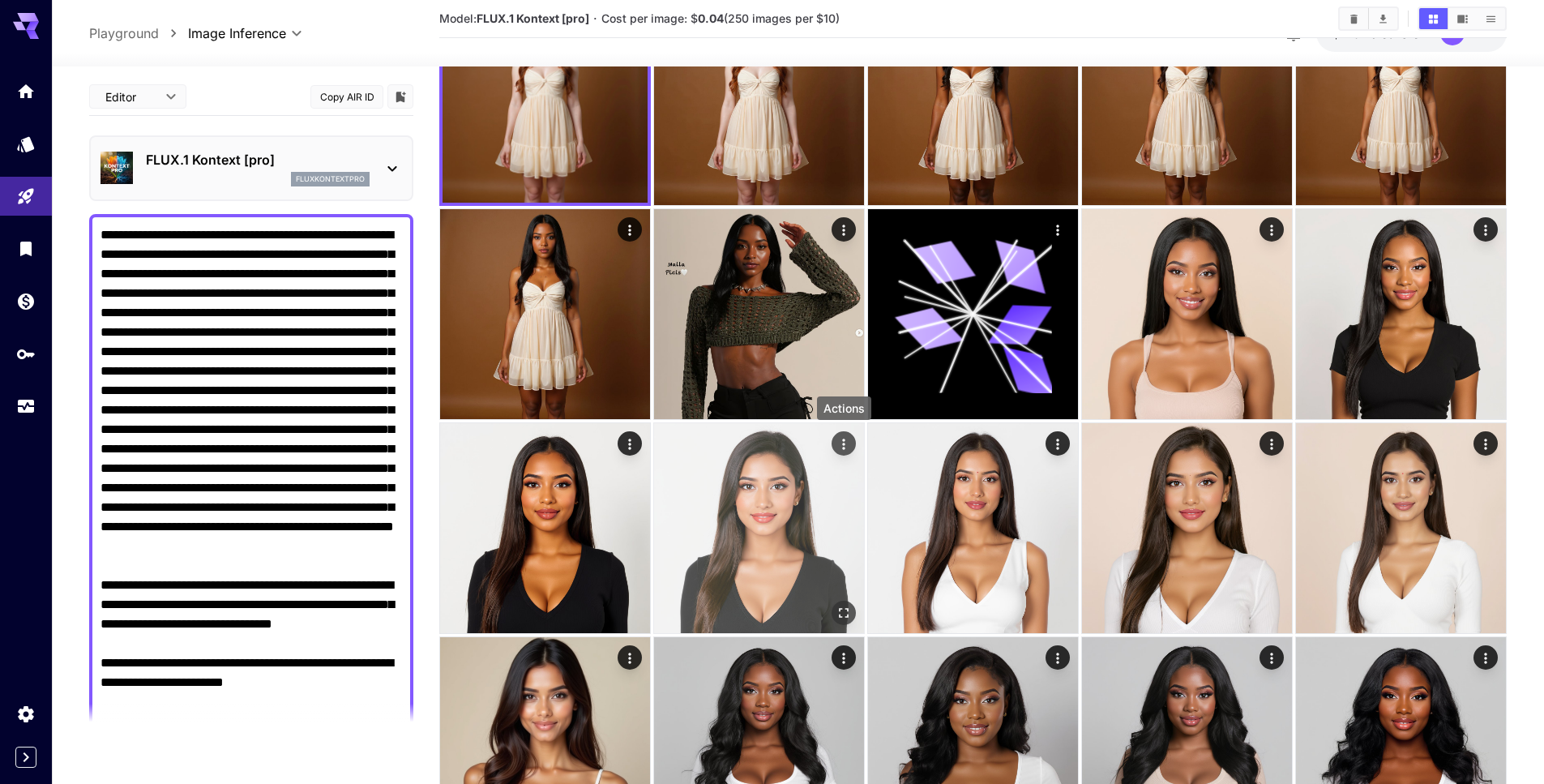
click at [846, 447] on icon "Actions" at bounding box center [844, 444] width 16 height 16
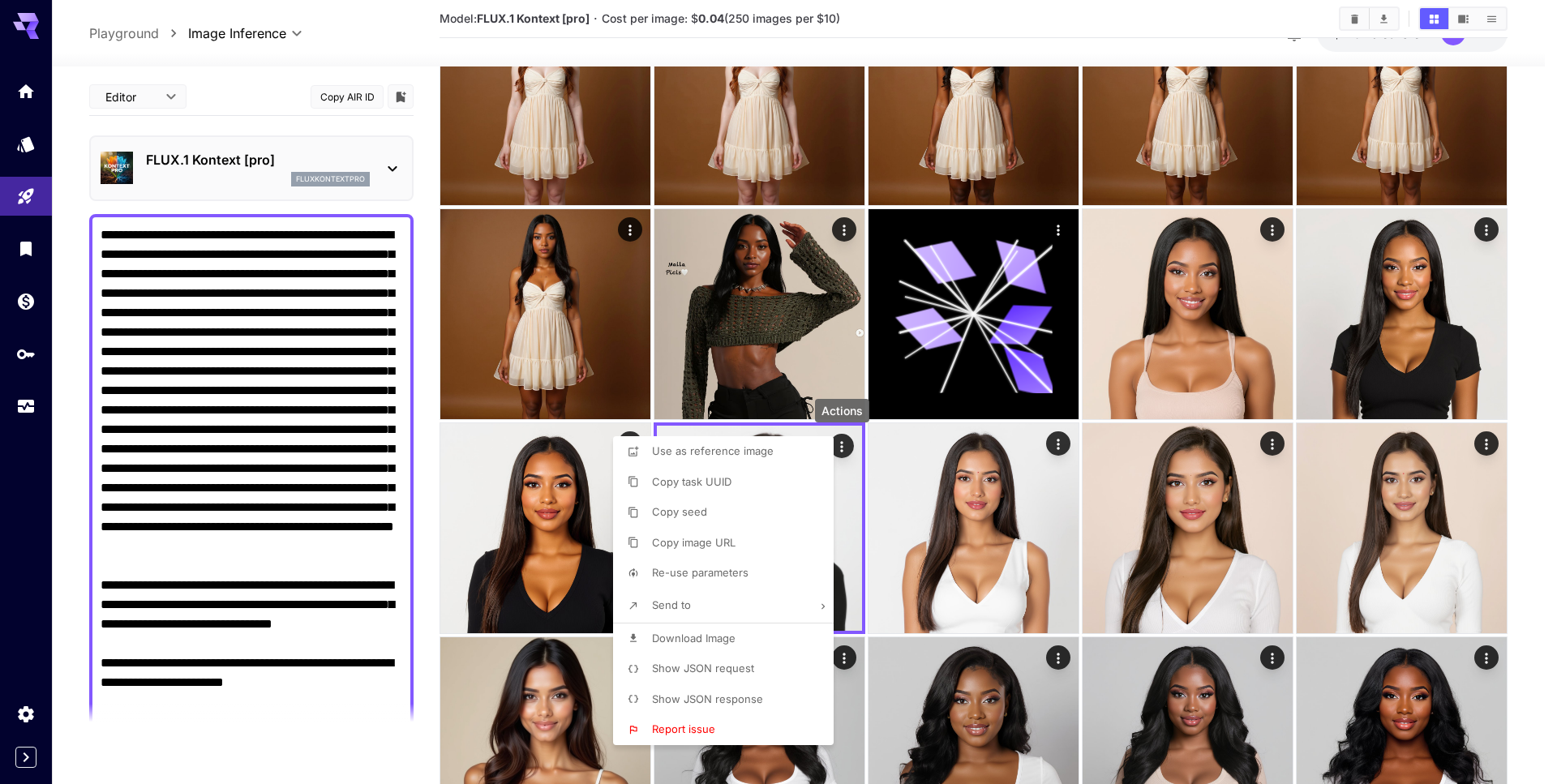
click at [850, 505] on div at bounding box center [778, 392] width 1557 height 784
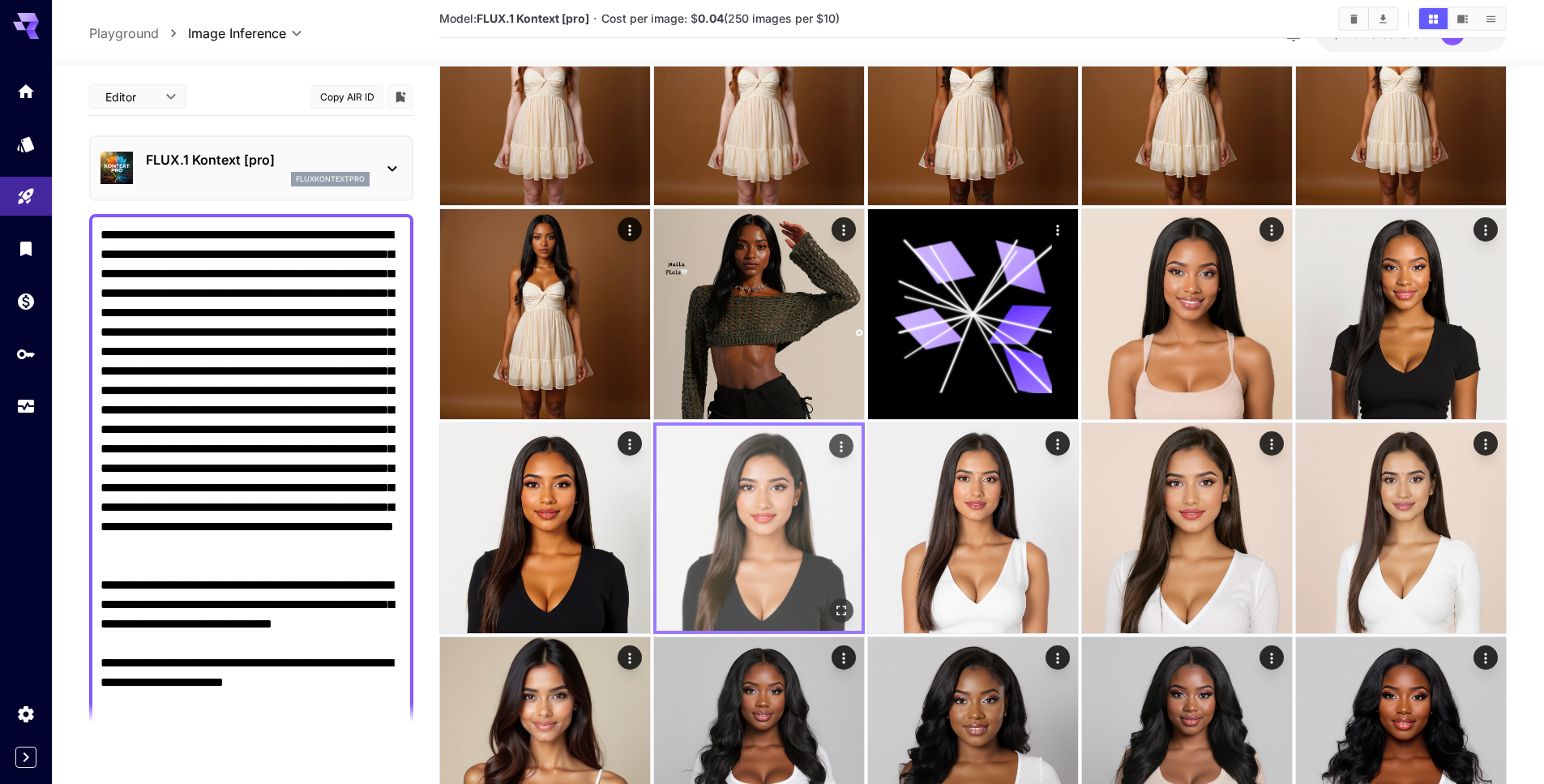
click at [846, 518] on img at bounding box center [759, 528] width 205 height 205
click at [804, 543] on img at bounding box center [759, 528] width 205 height 205
click at [839, 602] on icon "Open in fullscreen" at bounding box center [841, 610] width 16 height 16
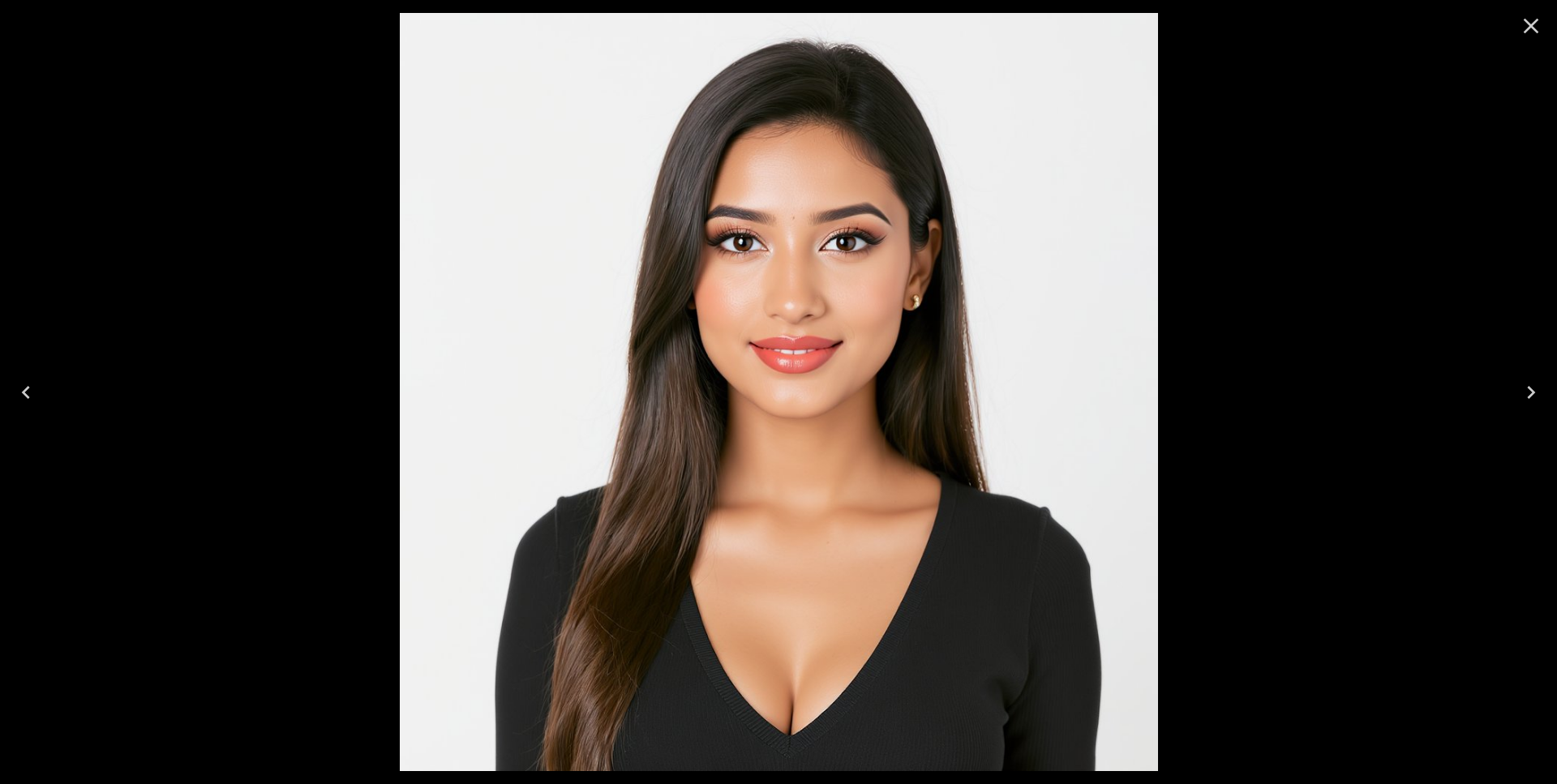
click at [1542, 32] on icon "Close" at bounding box center [1530, 26] width 26 height 26
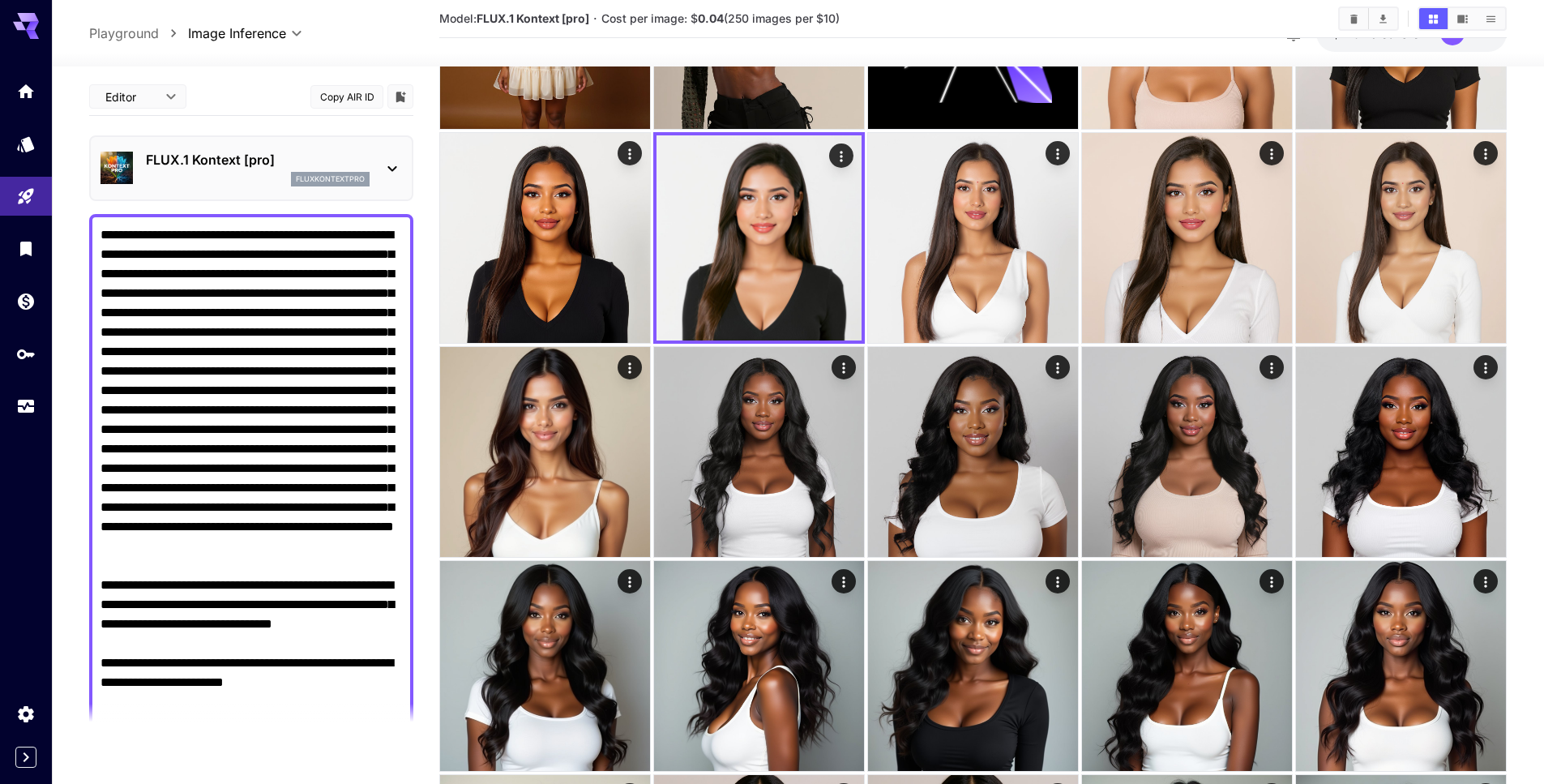
scroll to position [437, 0]
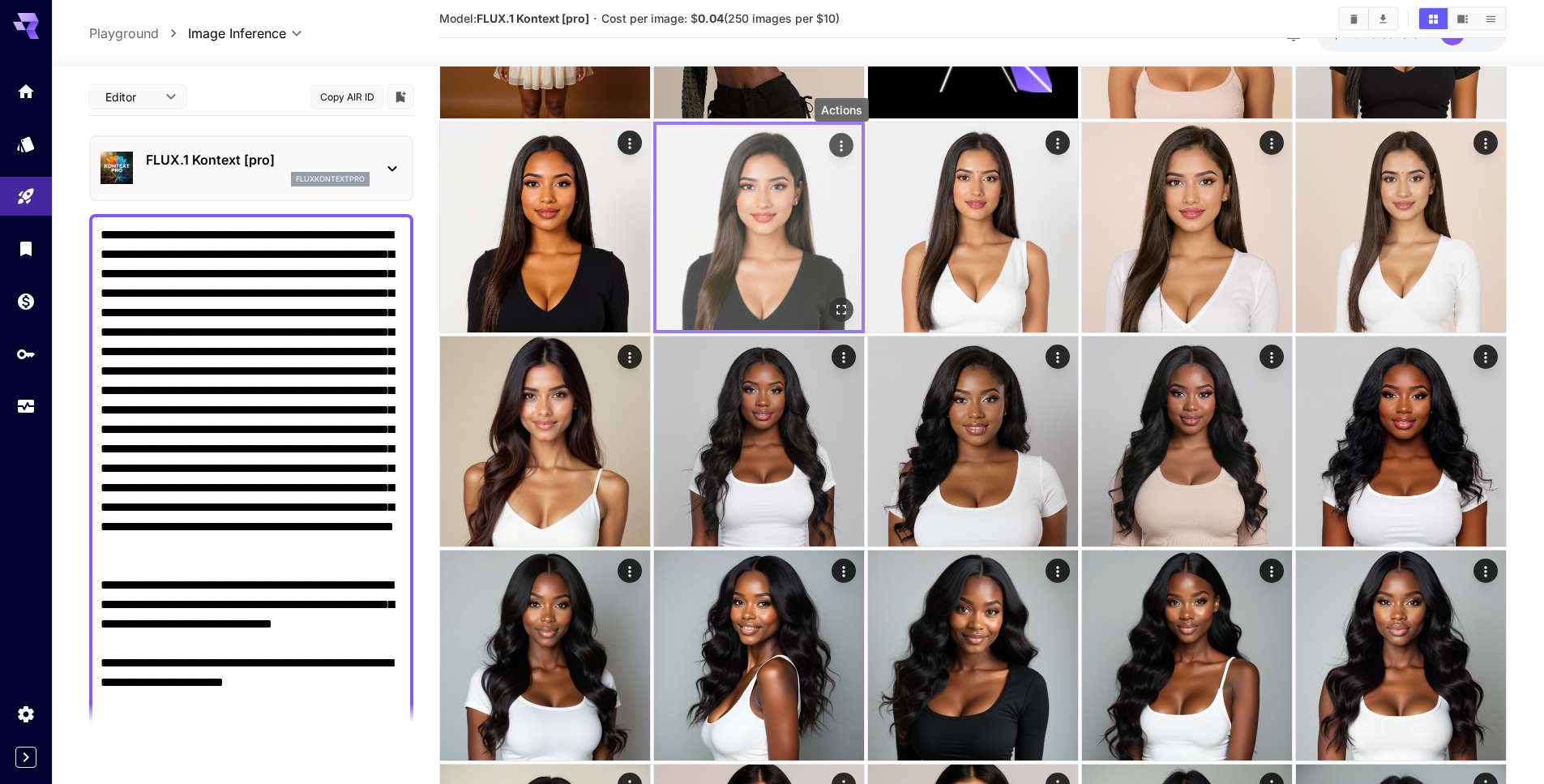
click at [840, 145] on icon "Actions" at bounding box center [840, 145] width 3 height 11
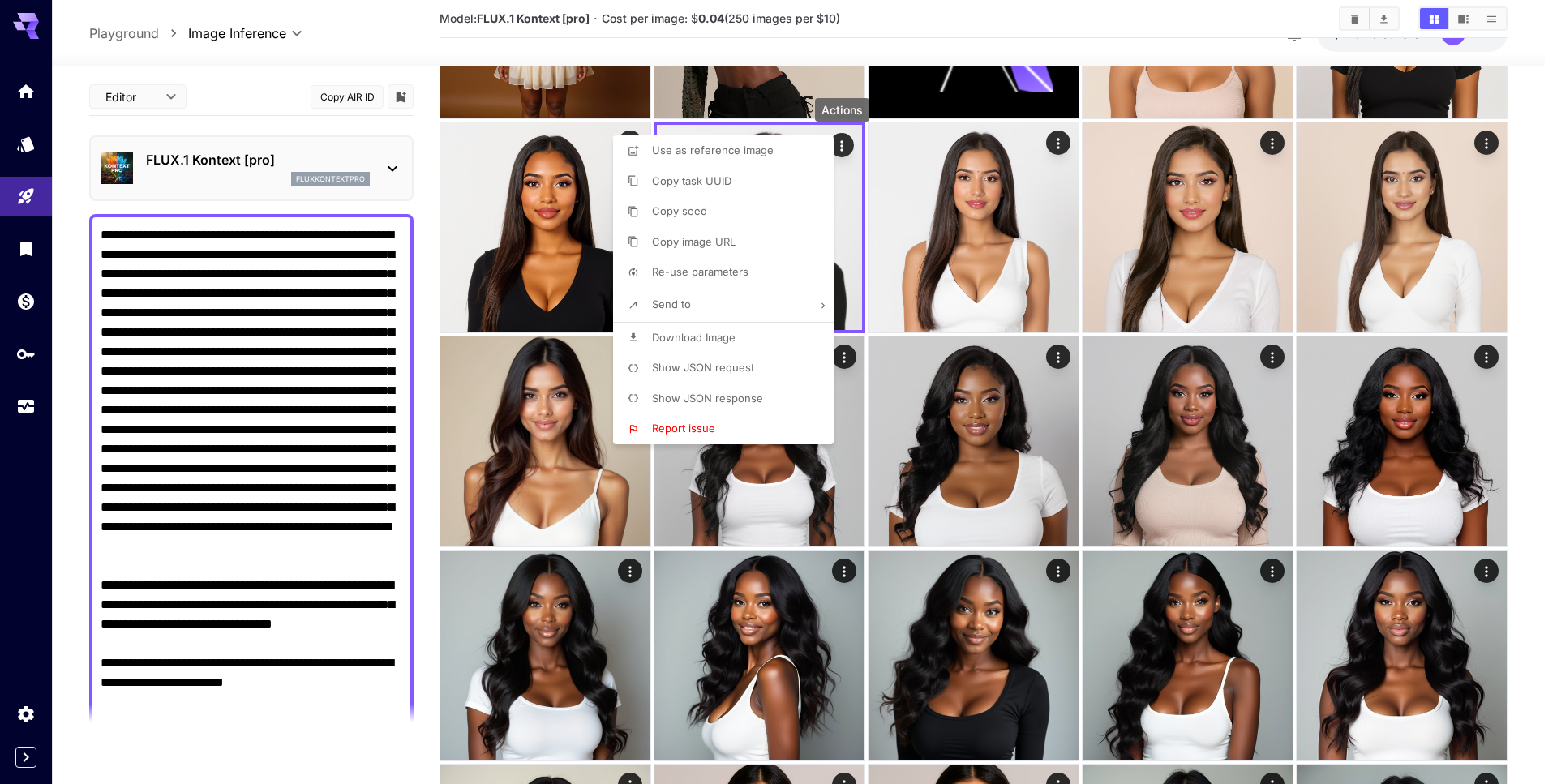
click at [753, 330] on li "Download Image" at bounding box center [728, 338] width 230 height 31
click at [436, 347] on div at bounding box center [778, 392] width 1557 height 784
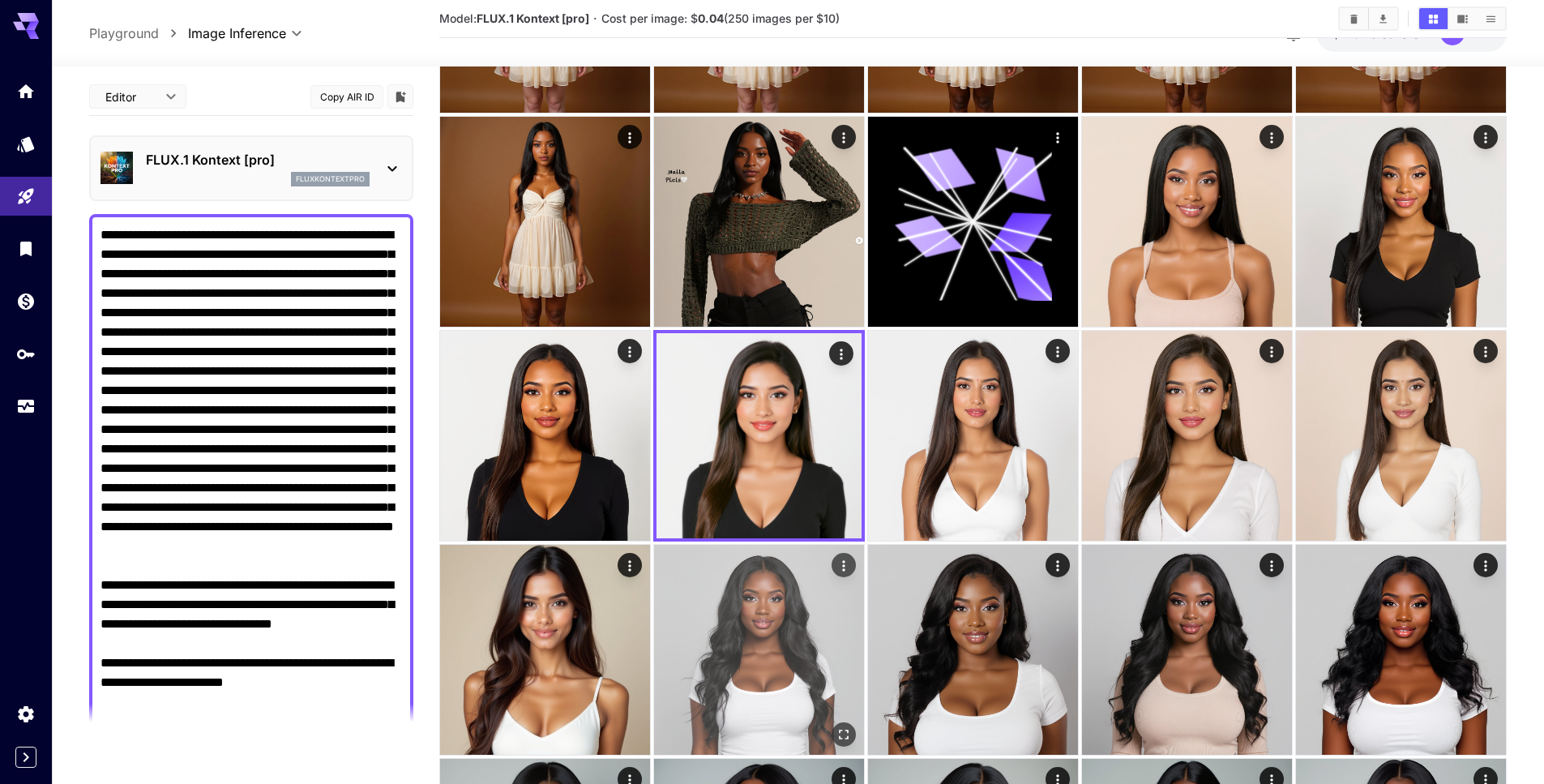
scroll to position [0, 0]
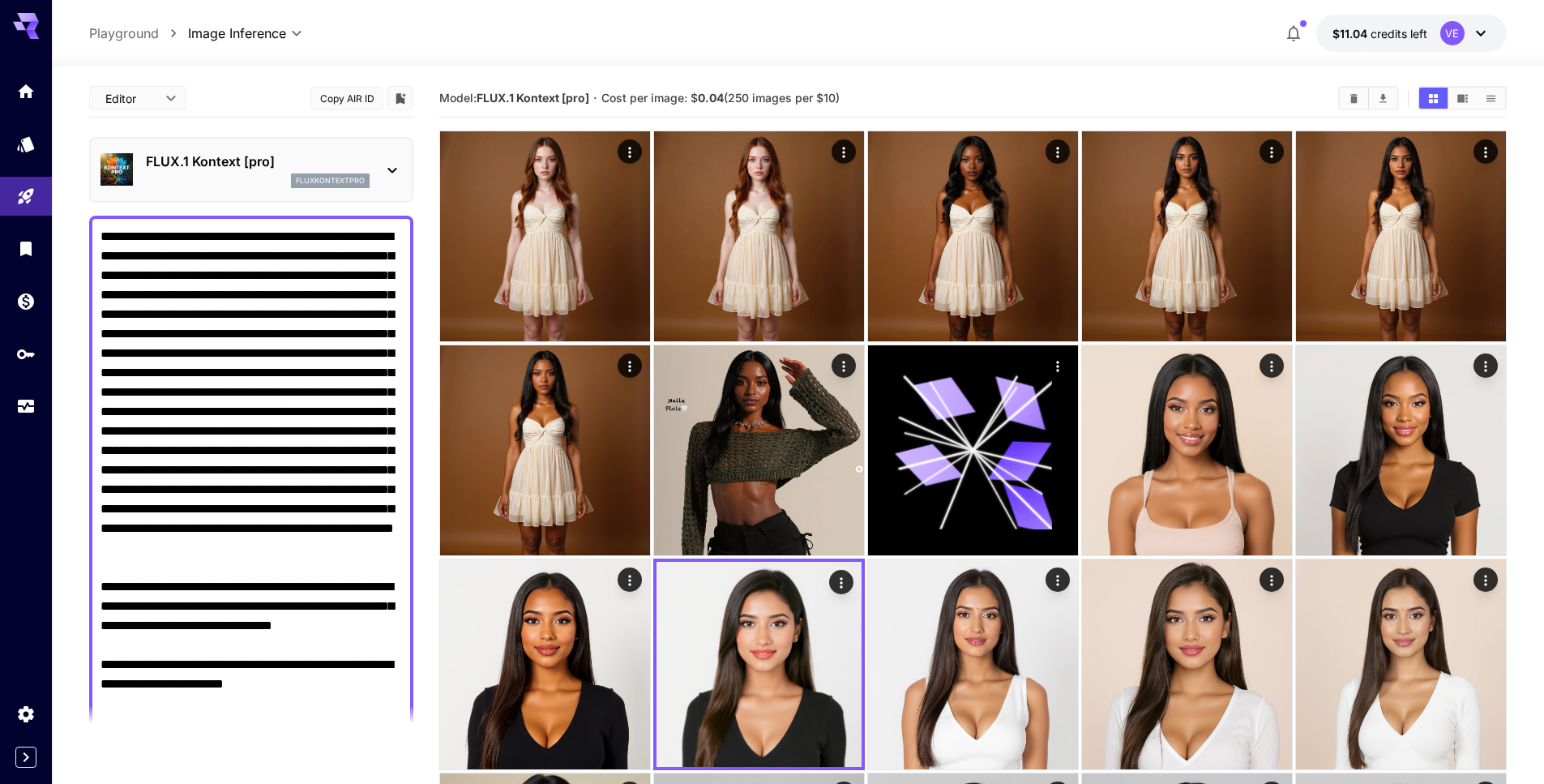
click at [244, 275] on textarea "Display cost in response" at bounding box center [251, 509] width 301 height 564
paste textarea "**********"
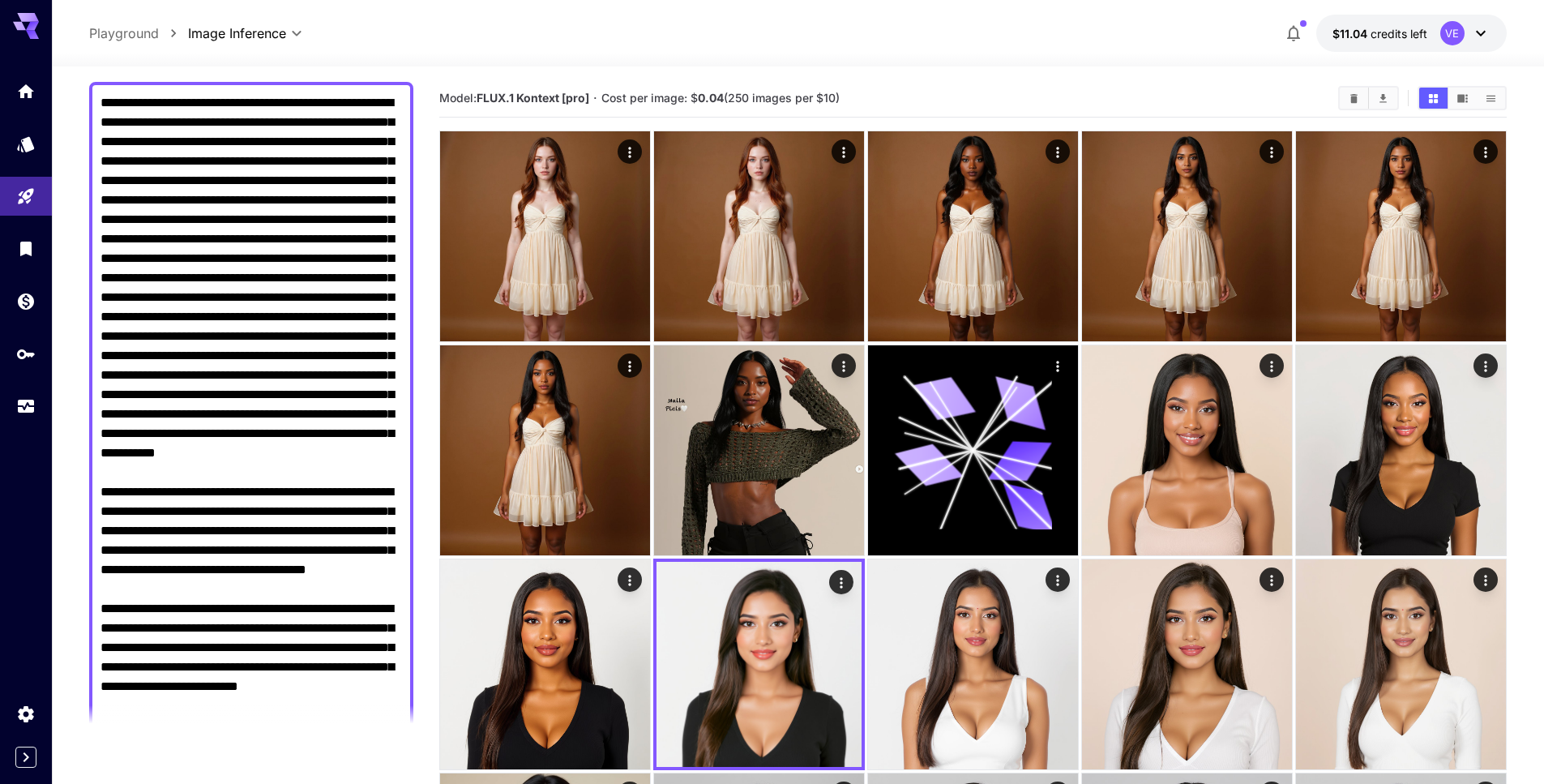
scroll to position [229, 0]
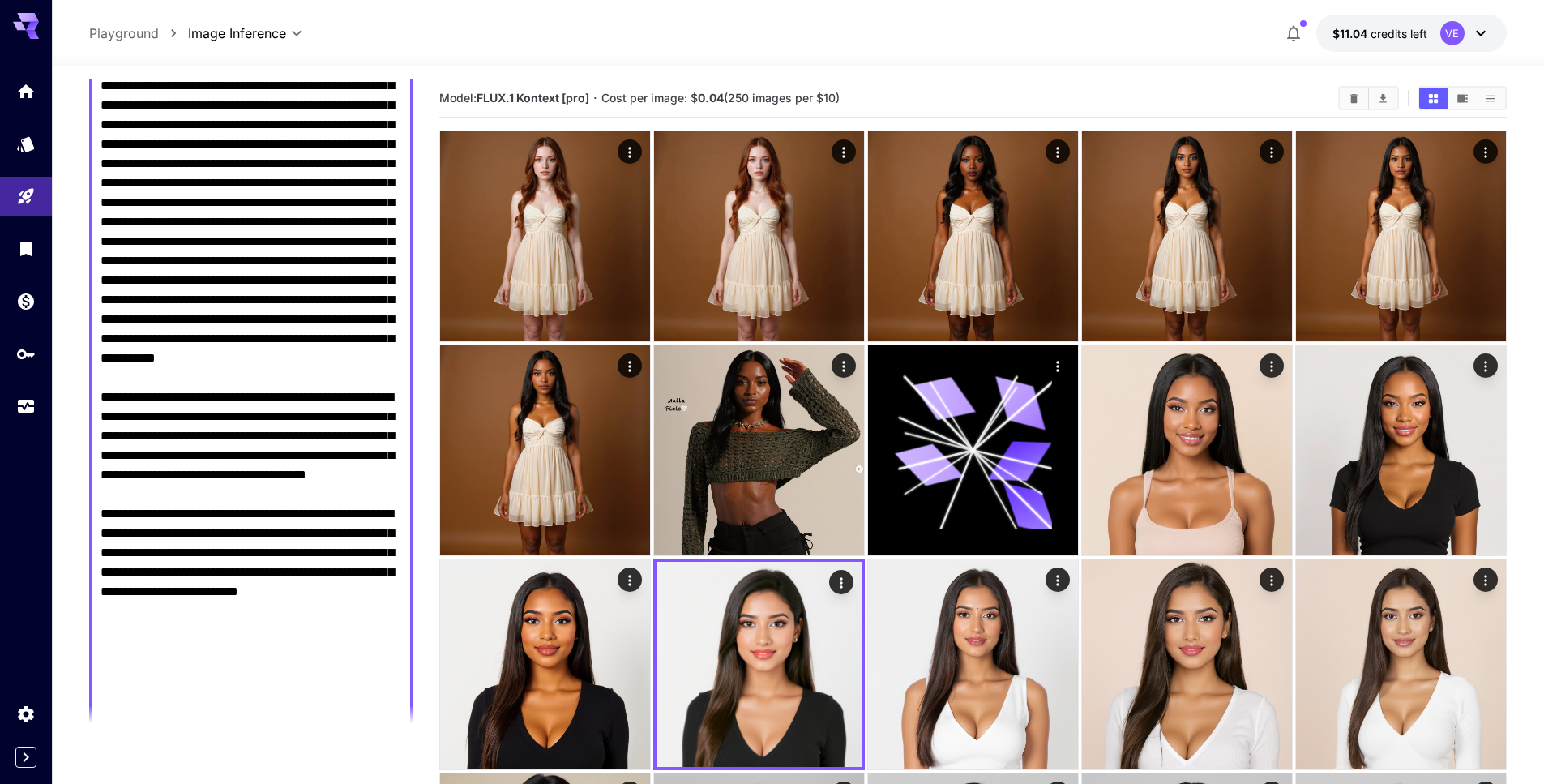
click at [94, 474] on div at bounding box center [251, 357] width 324 height 742
drag, startPoint x: 249, startPoint y: 473, endPoint x: 58, endPoint y: 471, distance: 191.0
drag, startPoint x: 256, startPoint y: 608, endPoint x: 48, endPoint y: 607, distance: 208.0
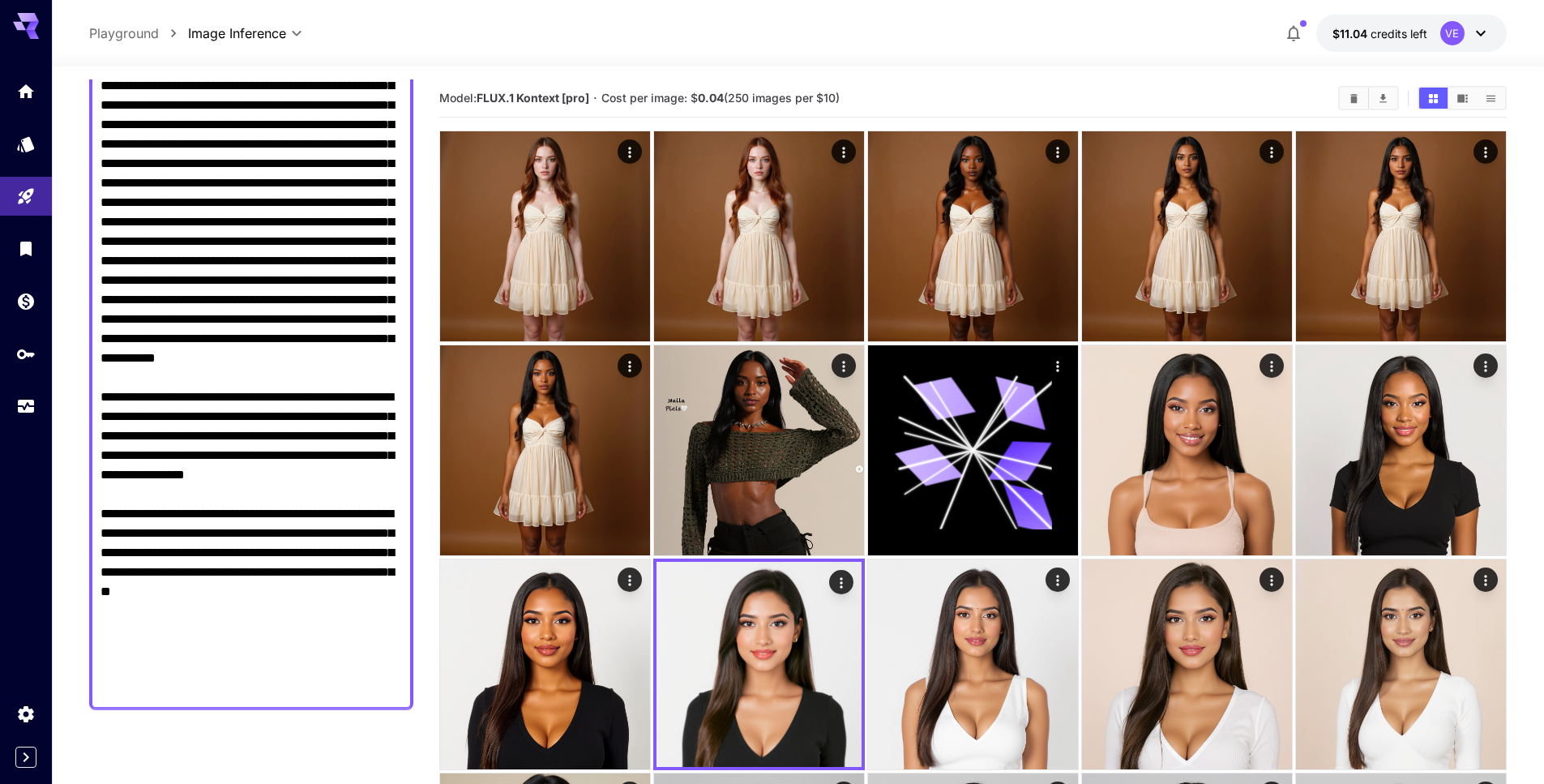
scroll to position [0, 0]
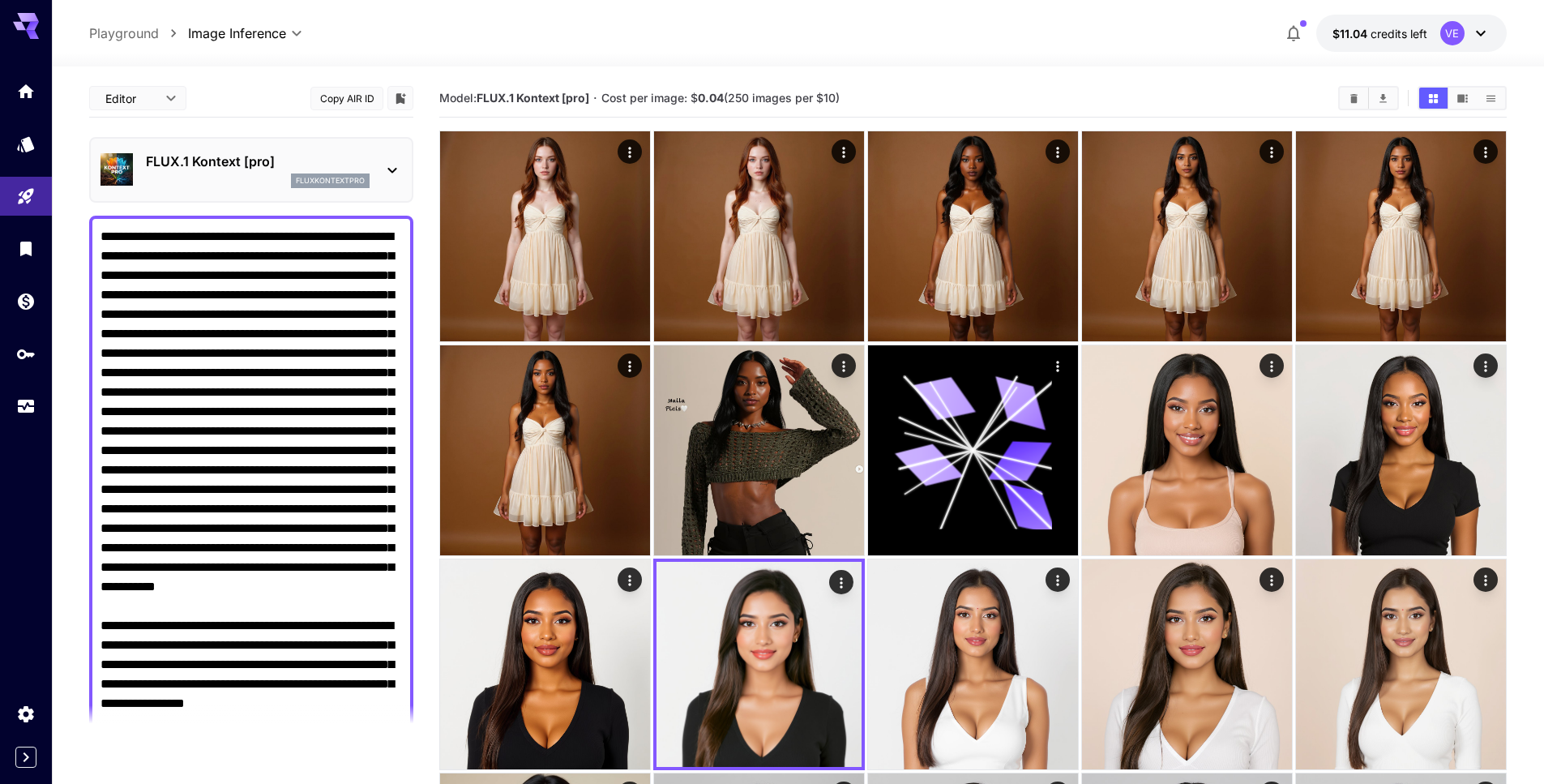
drag, startPoint x: 231, startPoint y: 237, endPoint x: 69, endPoint y: 221, distance: 162.8
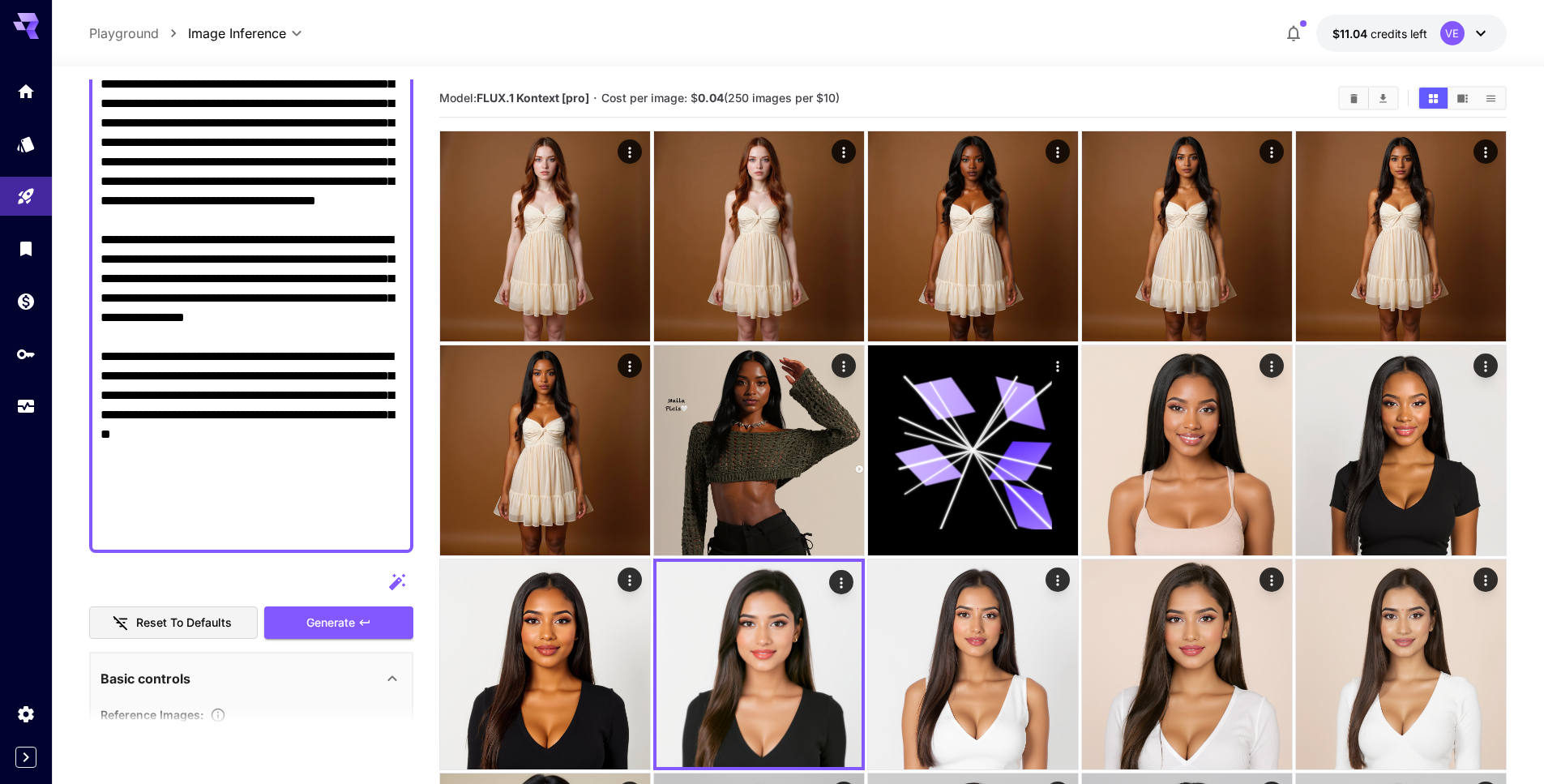
scroll to position [381, 0]
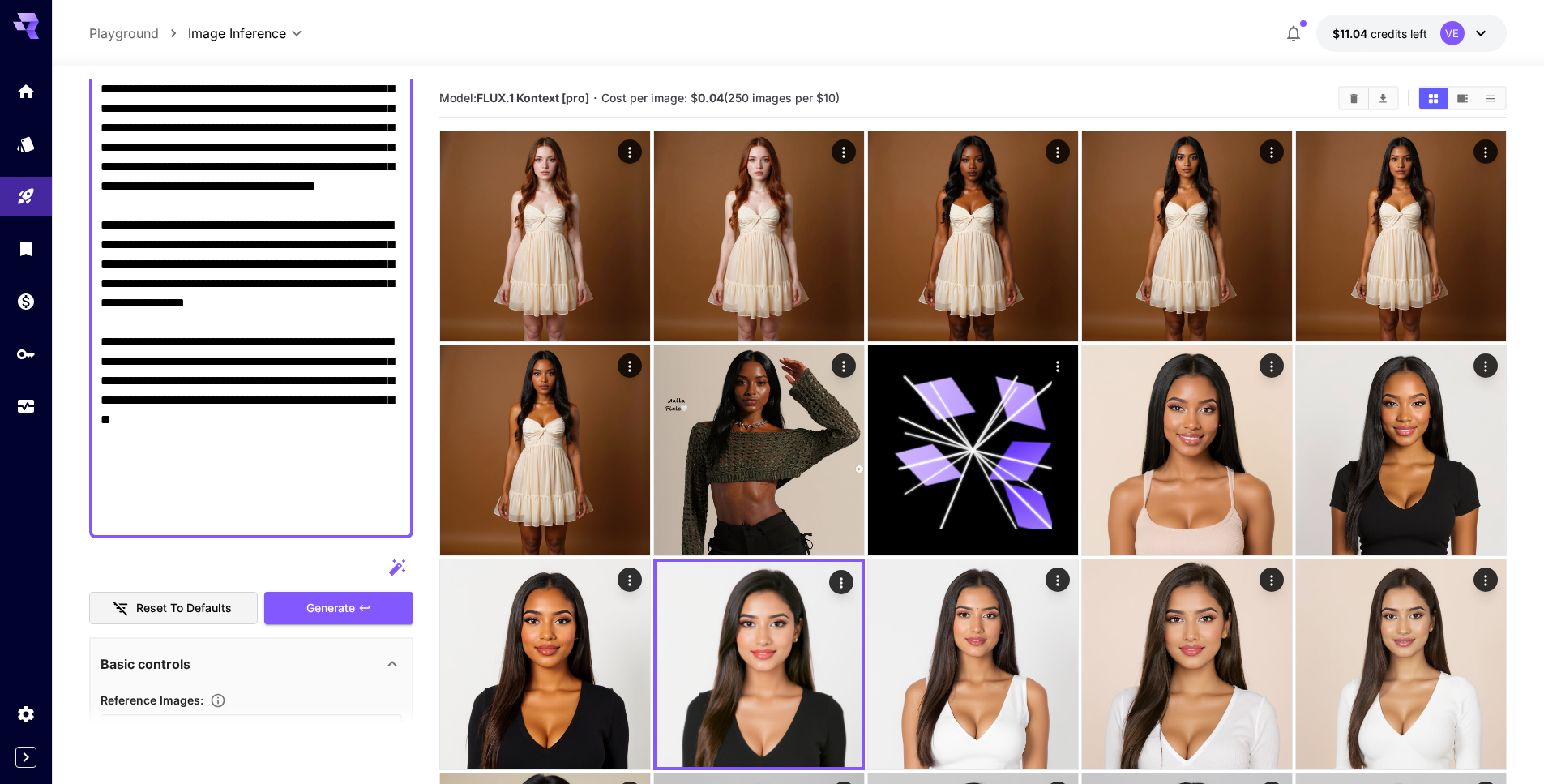
click at [213, 301] on textarea "Display cost in response" at bounding box center [251, 186] width 301 height 681
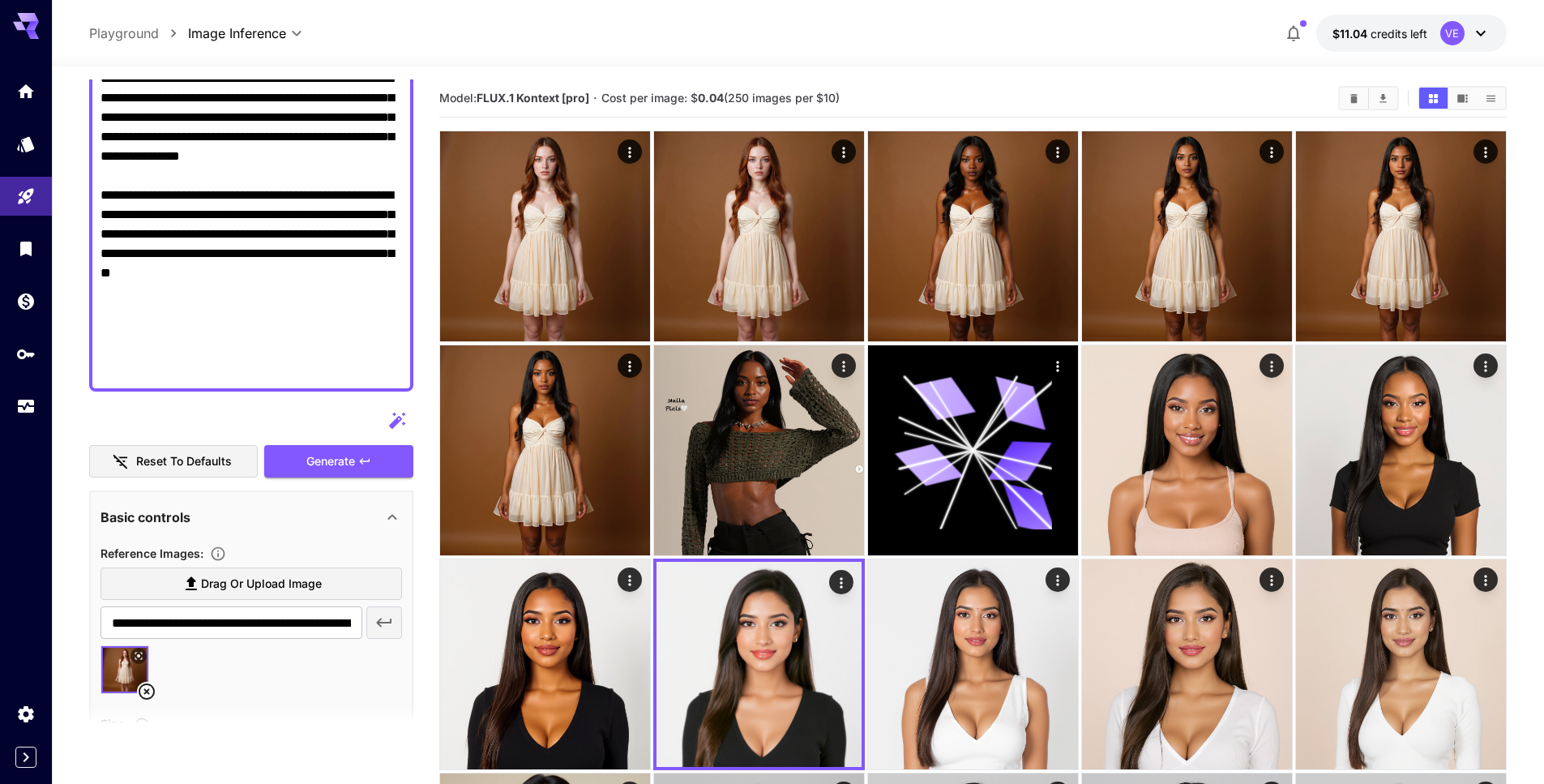
scroll to position [596, 0]
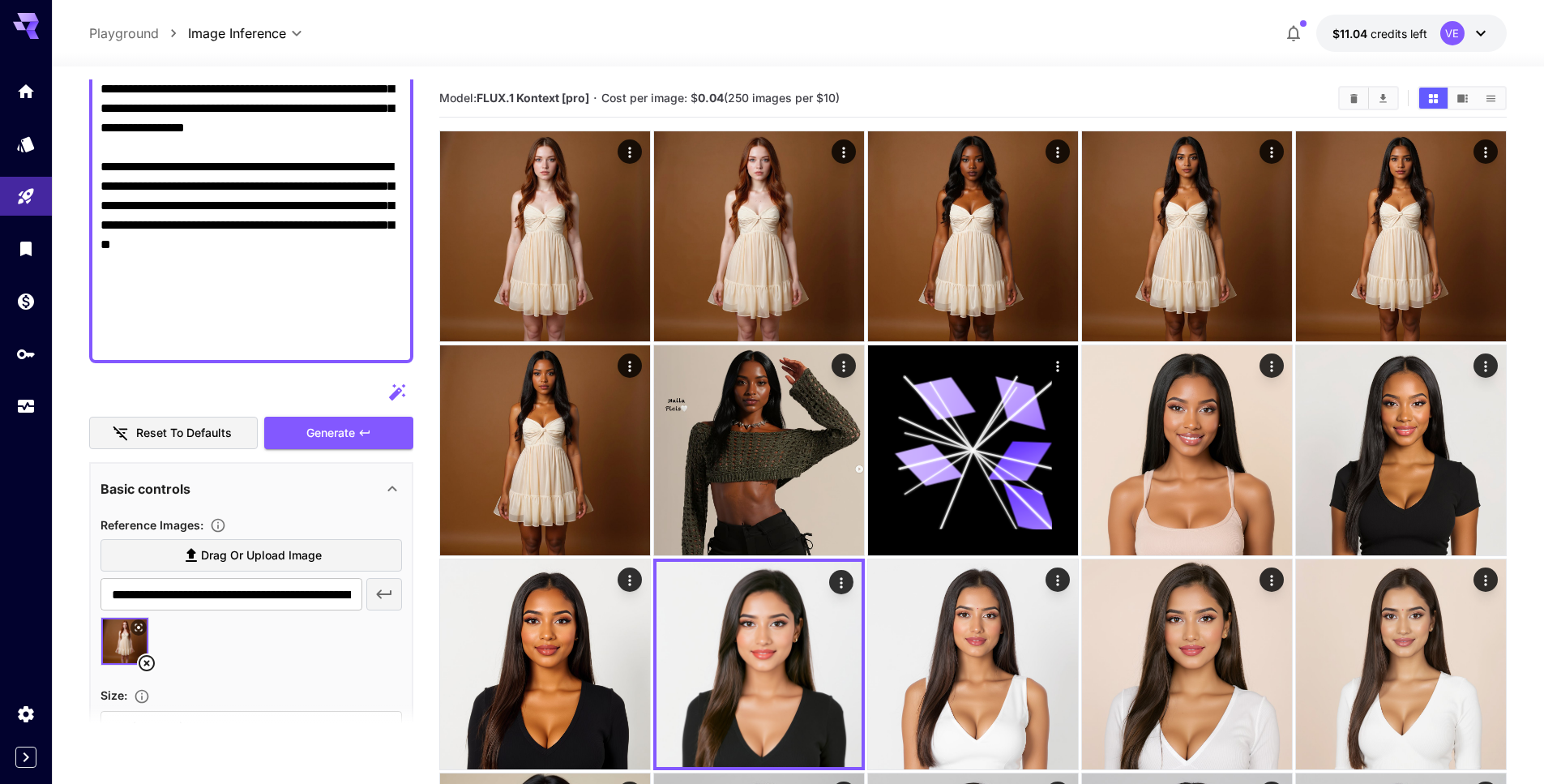
scroll to position [531, 0]
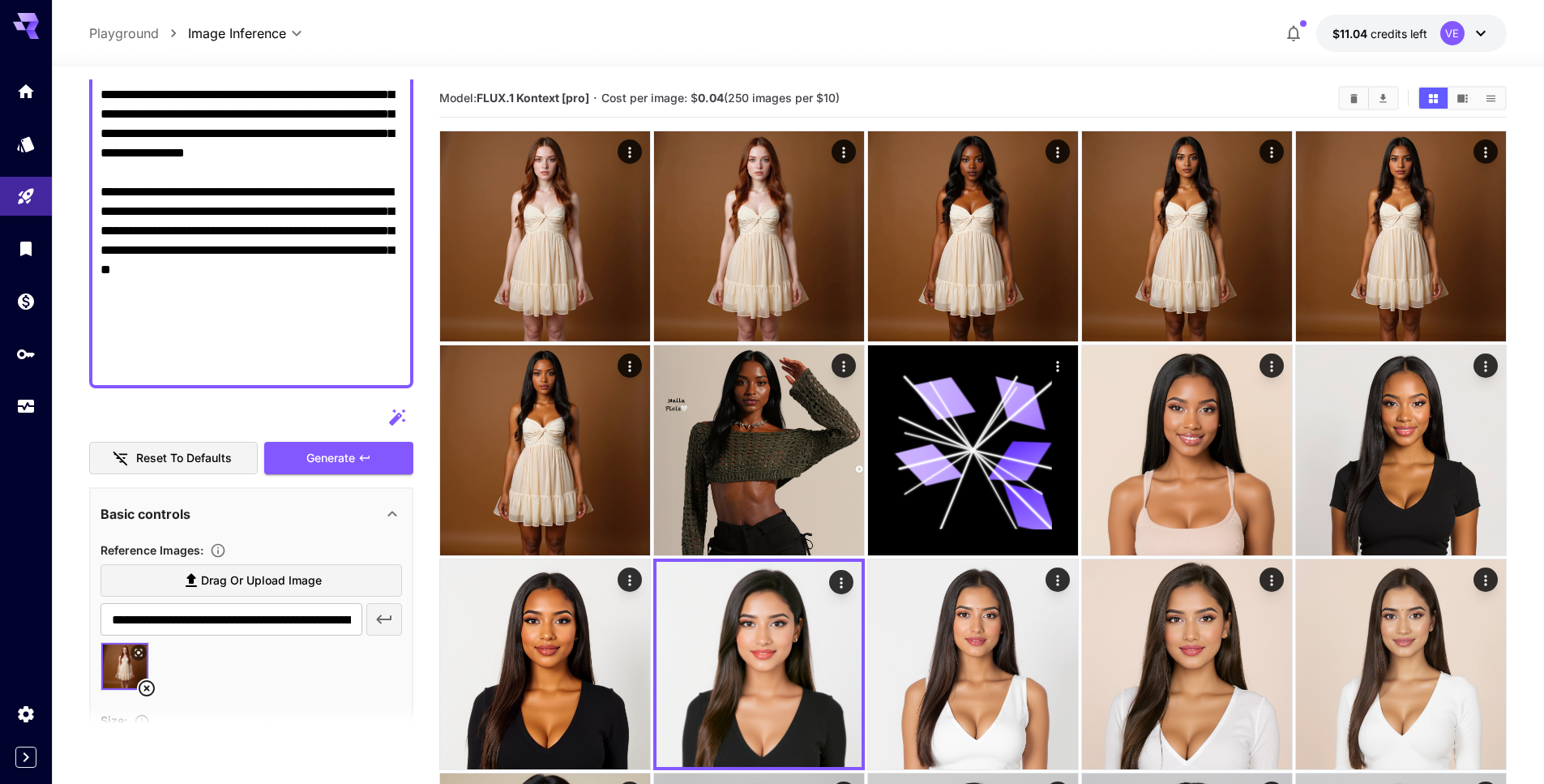
drag, startPoint x: 318, startPoint y: 301, endPoint x: 103, endPoint y: 151, distance: 262.2
click at [103, 151] on textarea "Display cost in response" at bounding box center [251, 37] width 301 height 681
paste textarea
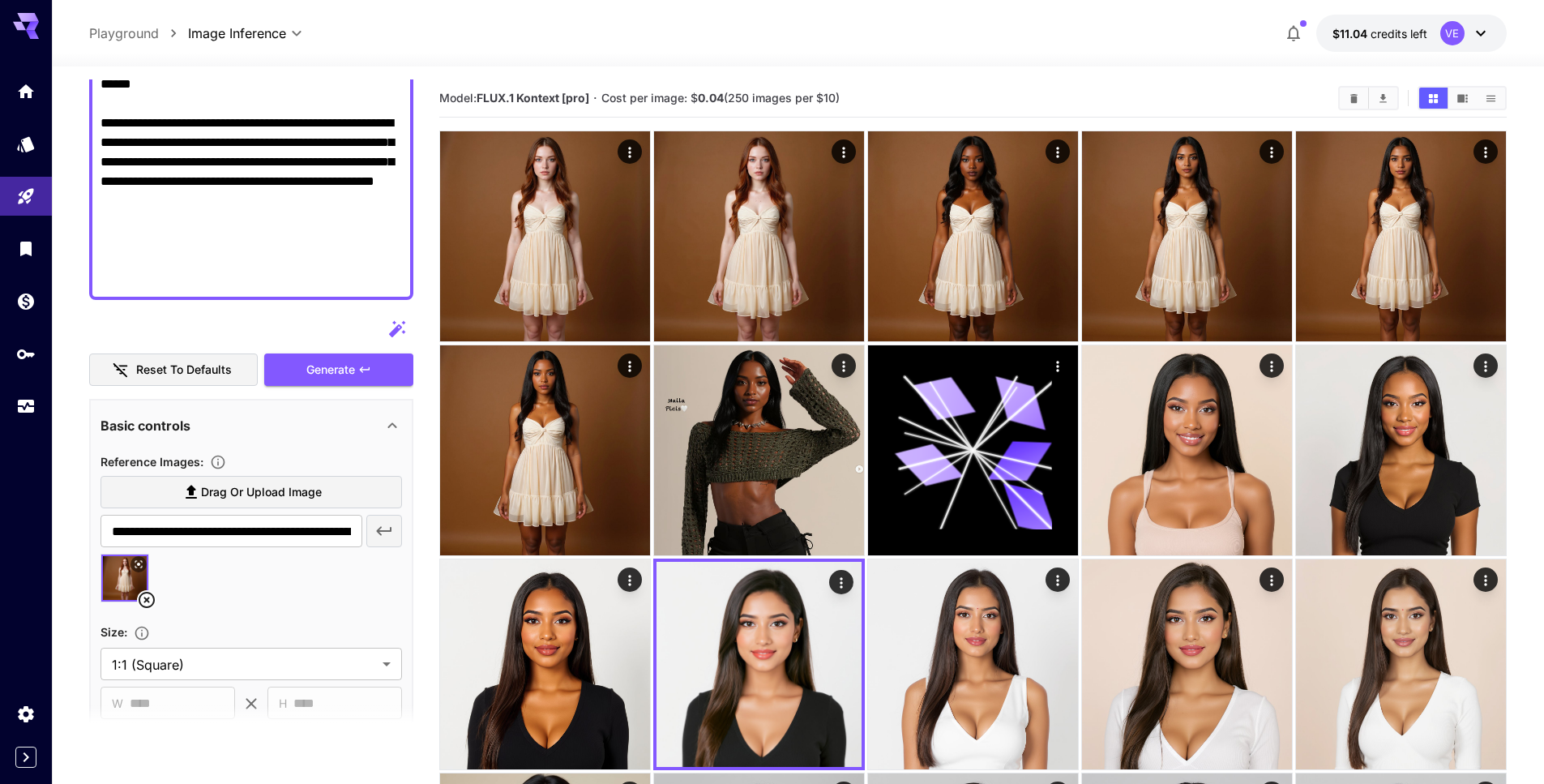
scroll to position [539, 0]
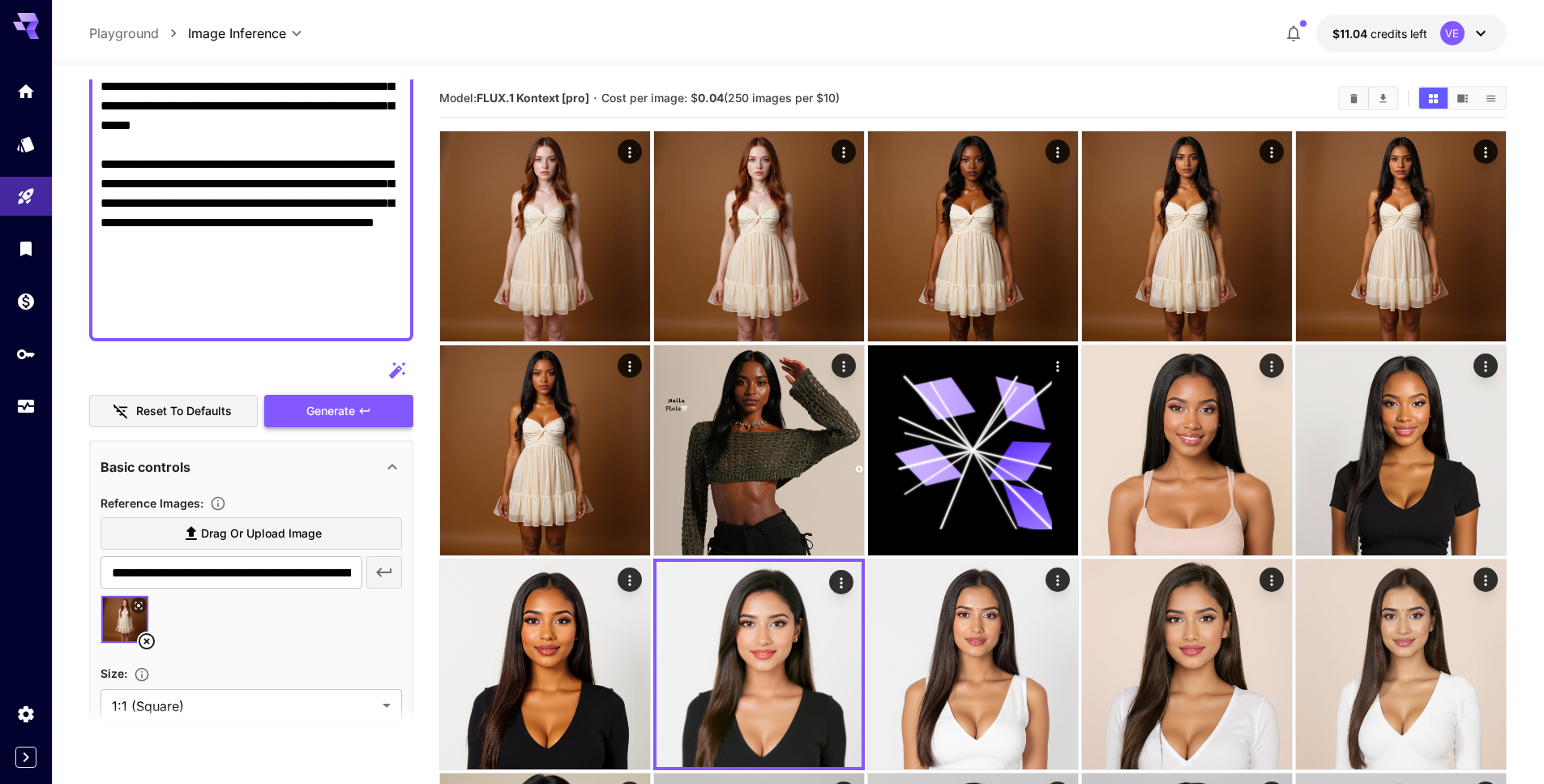
click at [326, 409] on span "Generate" at bounding box center [331, 411] width 49 height 20
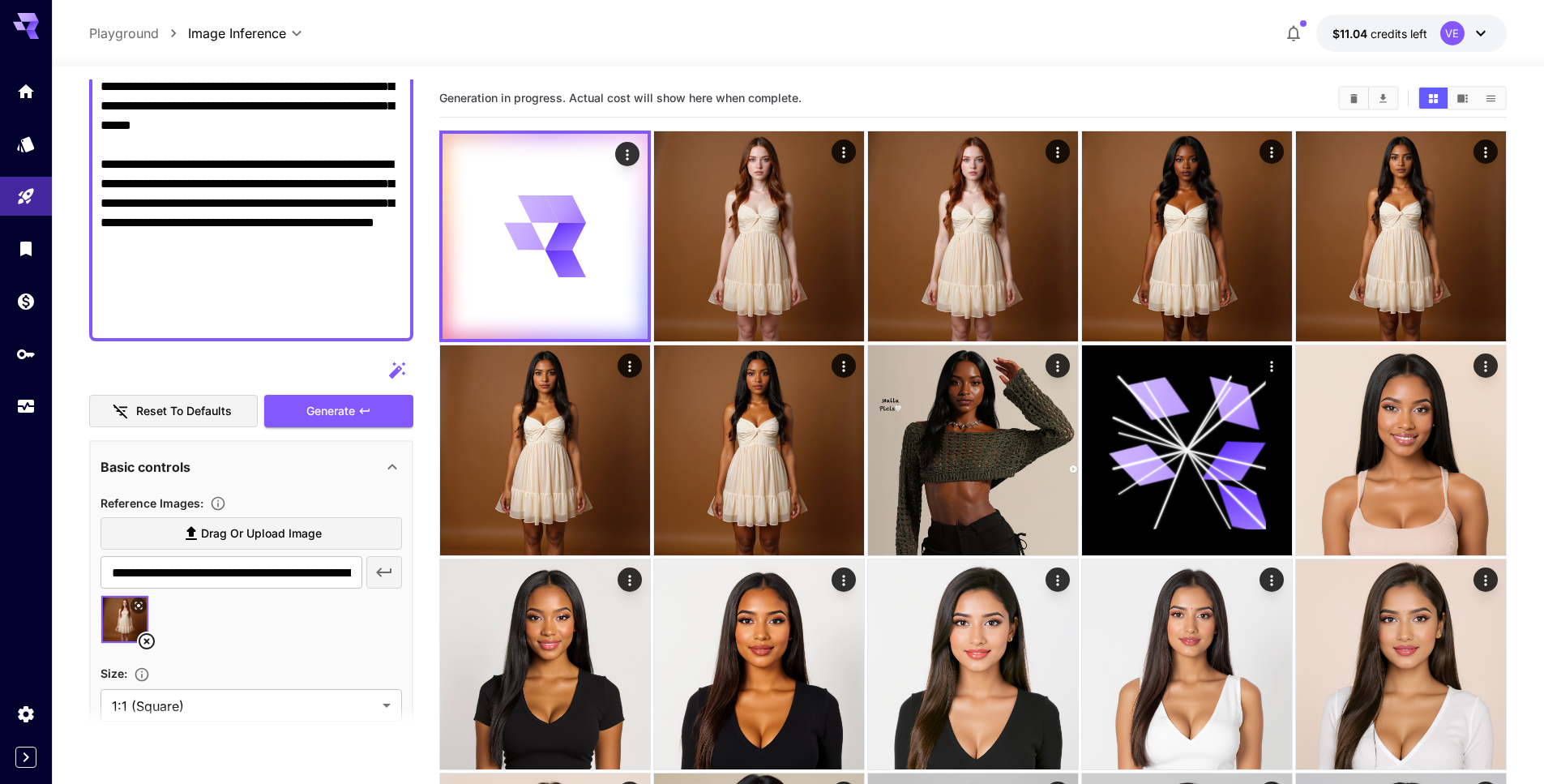
scroll to position [0, 0]
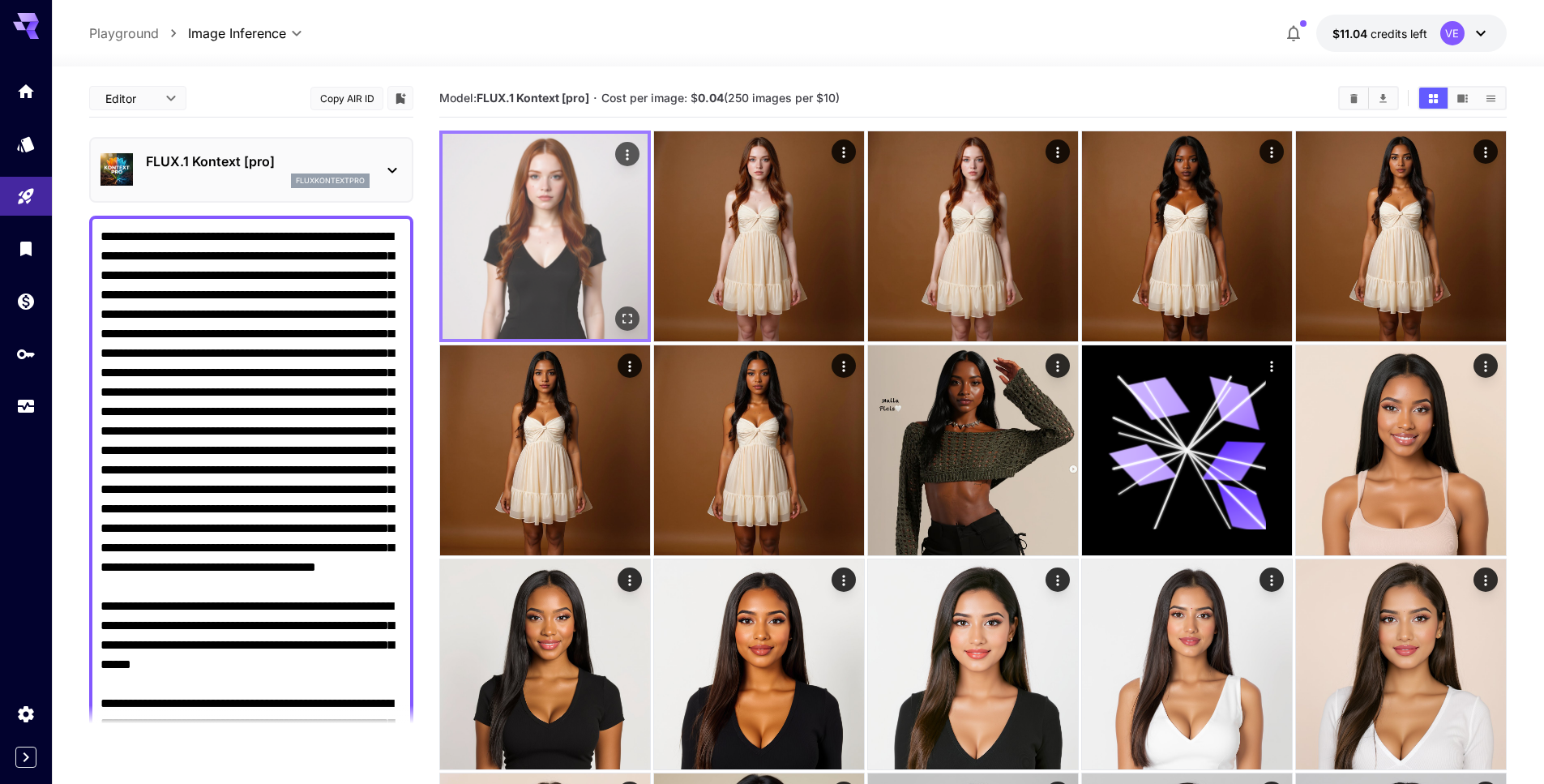
click at [627, 319] on icon "Open in fullscreen" at bounding box center [627, 318] width 16 height 16
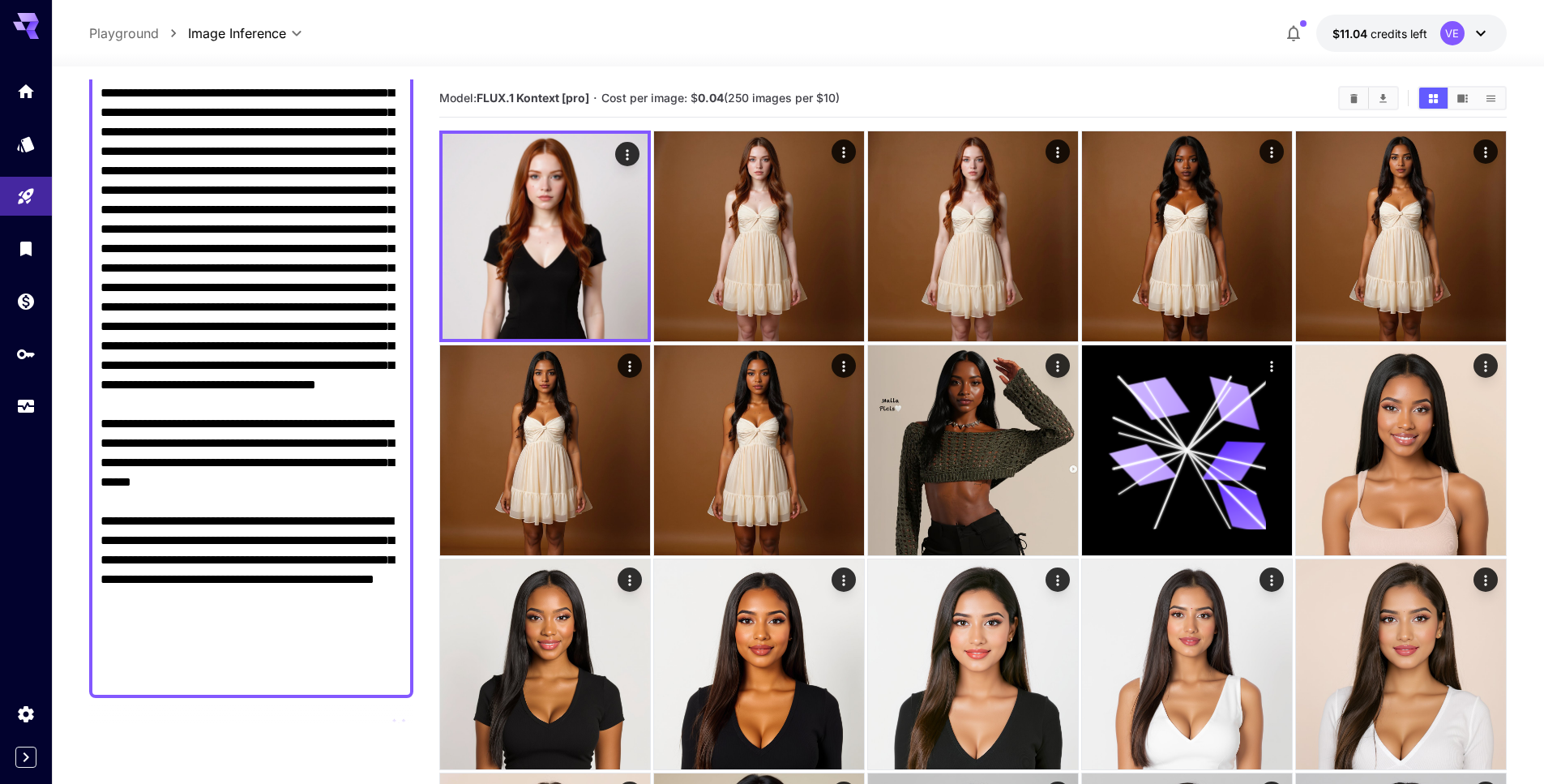
scroll to position [233, 0]
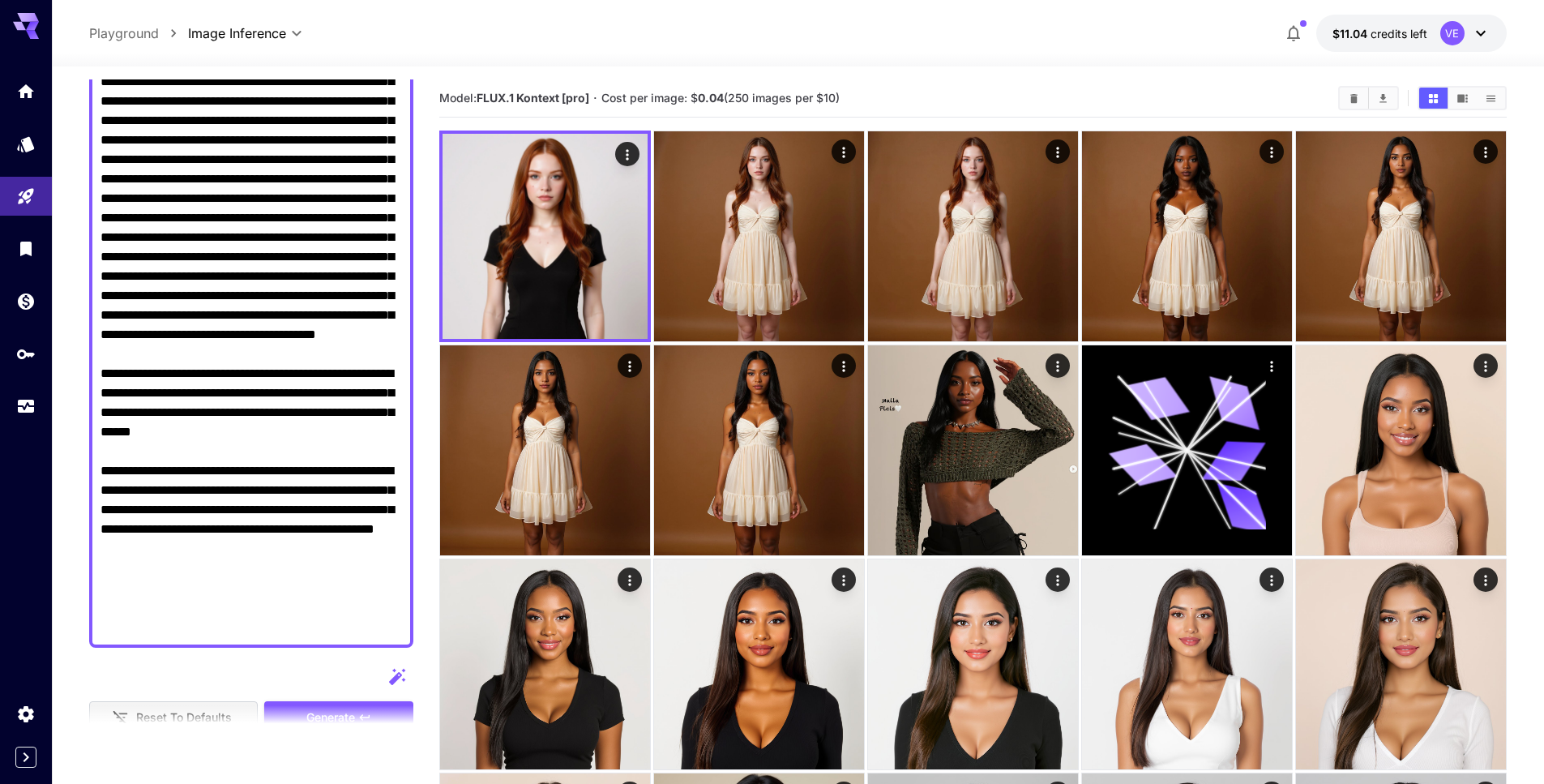
click at [336, 706] on section at bounding box center [251, 724] width 324 height 40
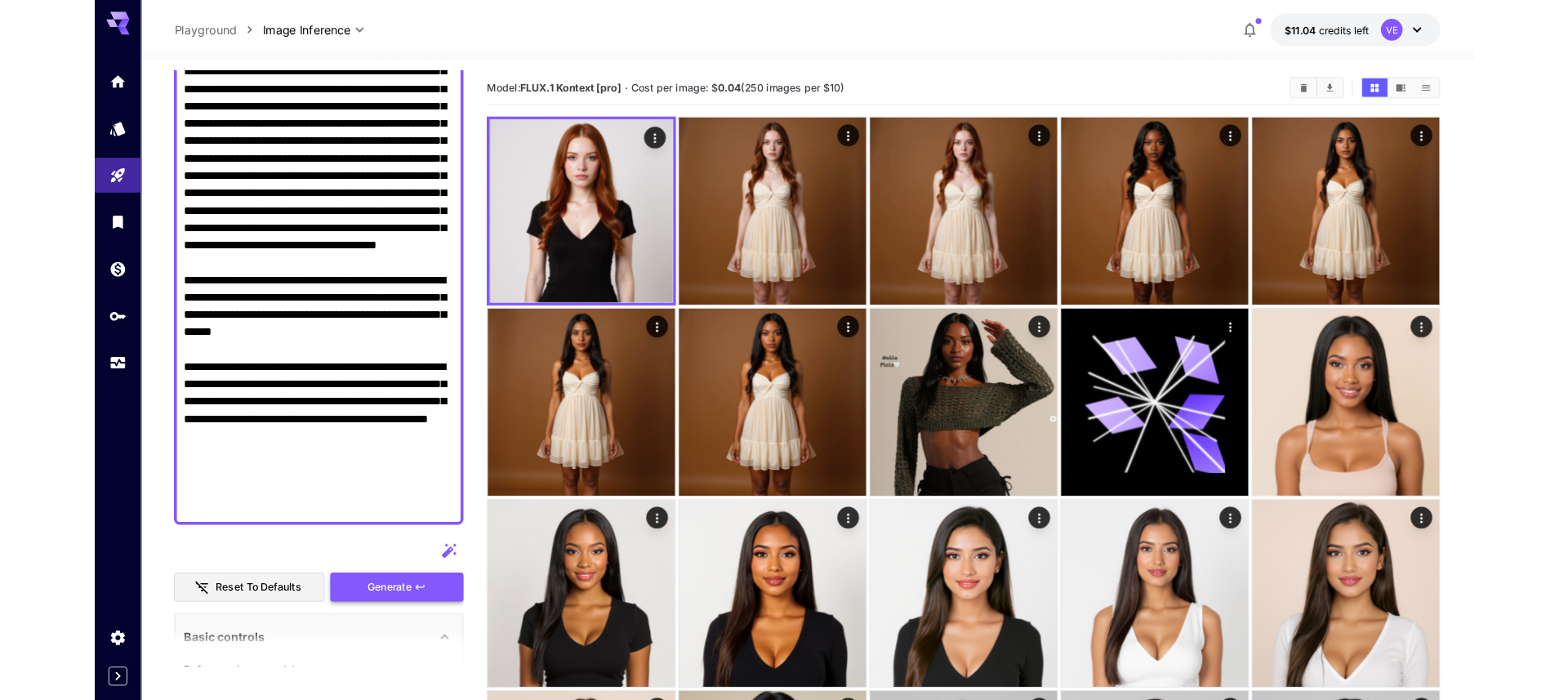
scroll to position [303, 0]
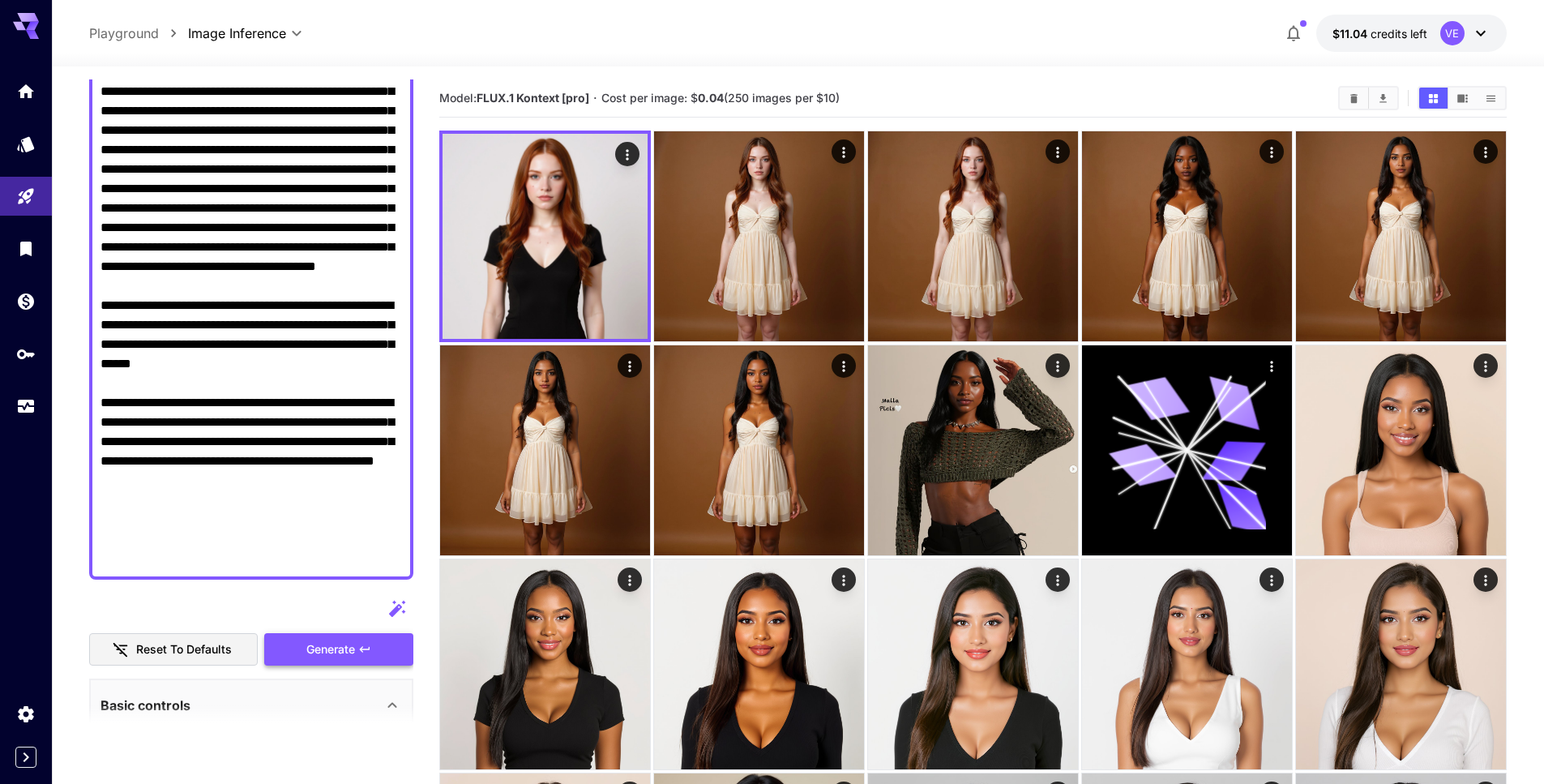
click at [320, 650] on span "Generate" at bounding box center [331, 649] width 49 height 20
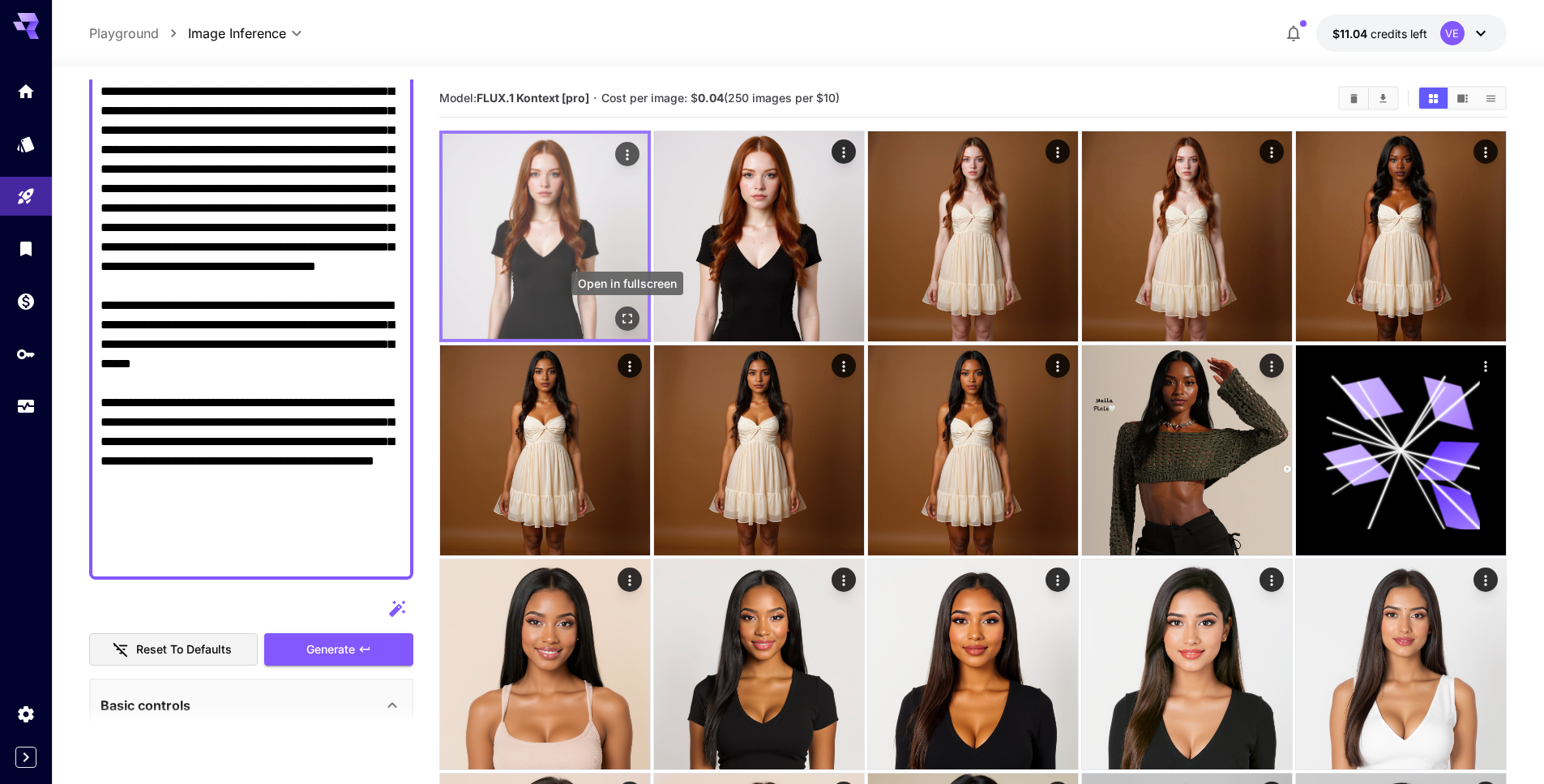
click at [627, 314] on icon "Open in fullscreen" at bounding box center [627, 318] width 16 height 16
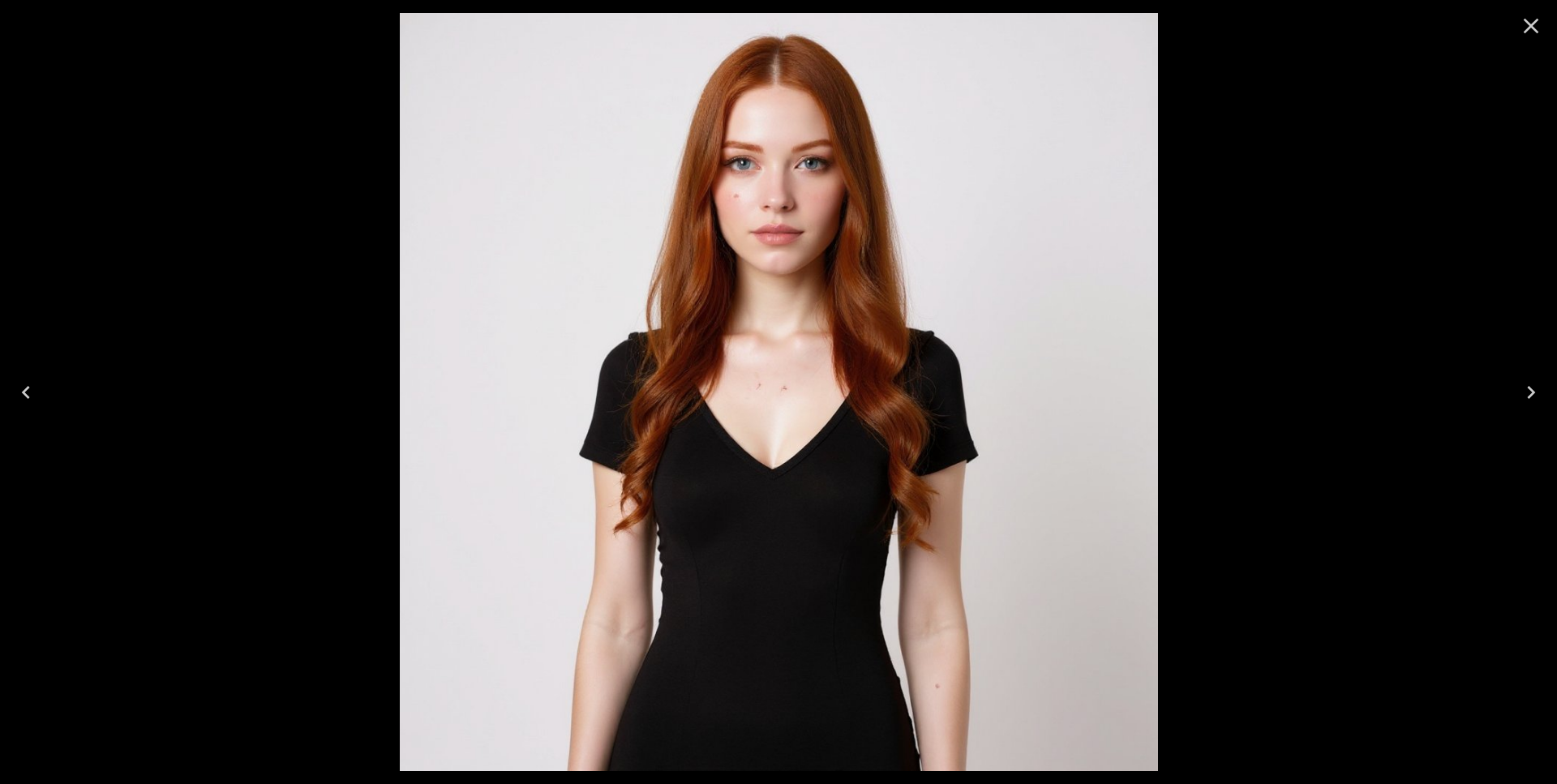
drag, startPoint x: 1524, startPoint y: 35, endPoint x: 1412, endPoint y: 81, distance: 121.1
click at [1524, 35] on icon "Close" at bounding box center [1530, 26] width 26 height 26
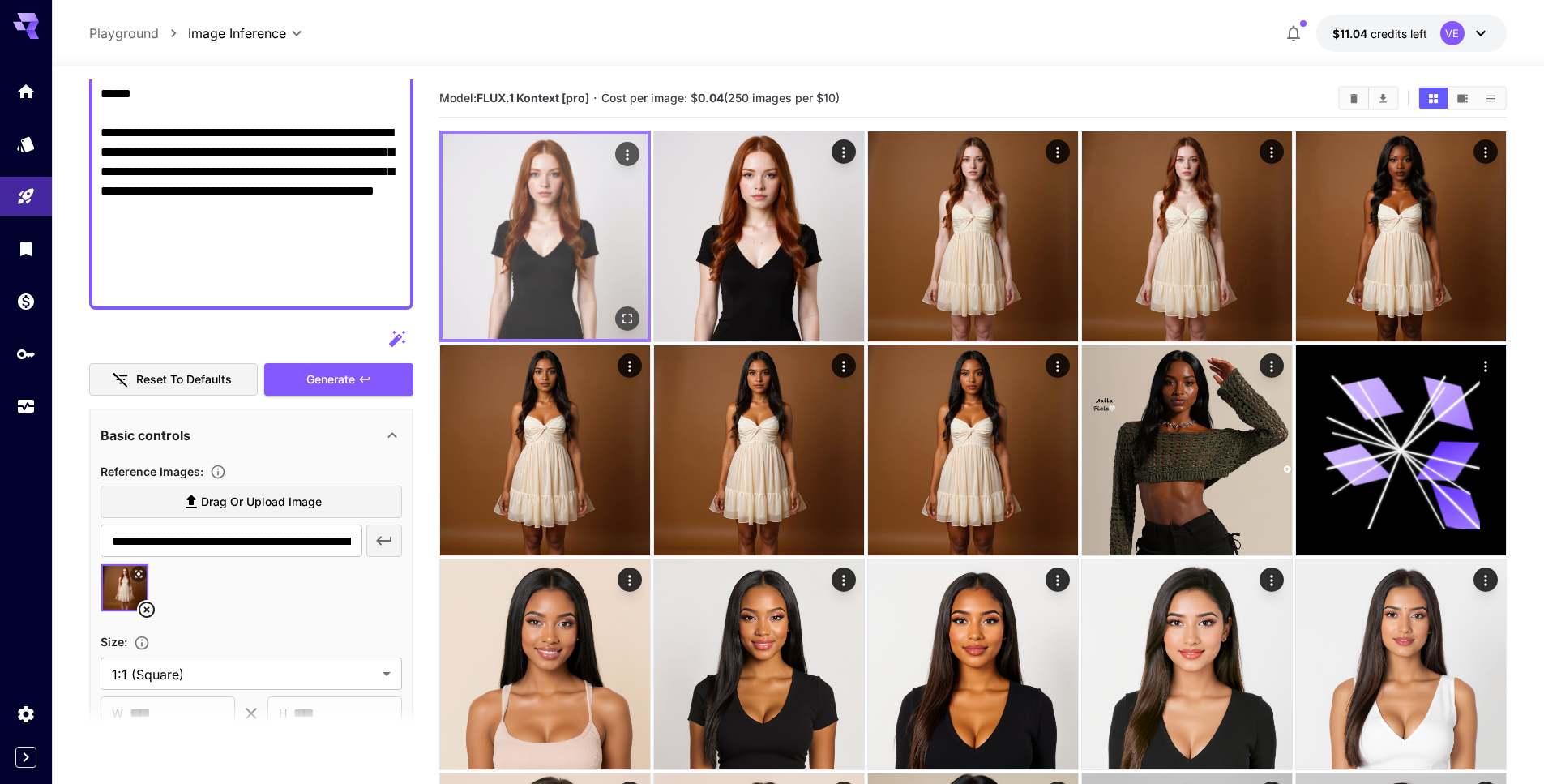
scroll to position [596, 0]
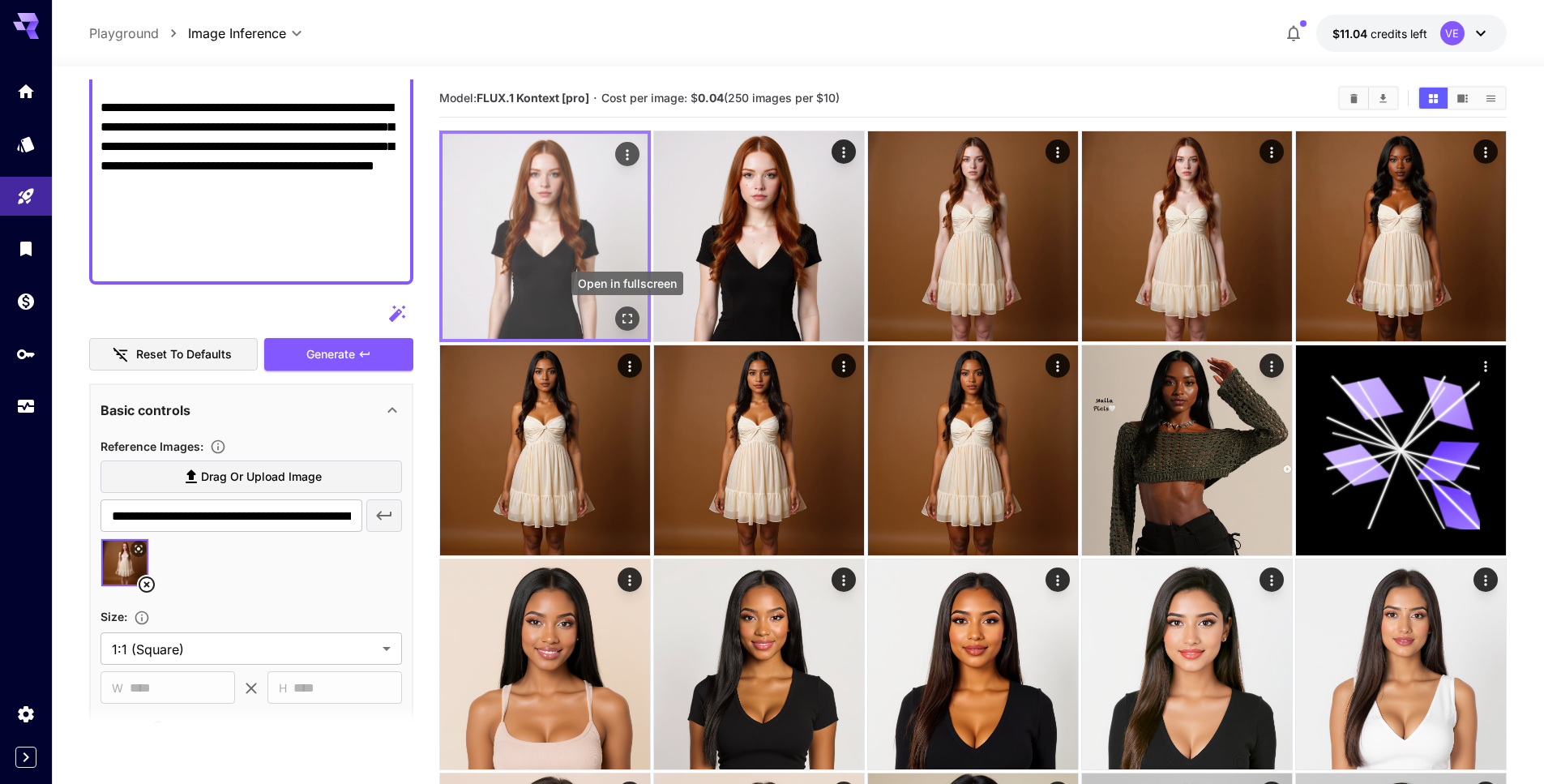
click at [626, 328] on button "Open in fullscreen" at bounding box center [626, 318] width 24 height 24
click at [630, 157] on icon "Actions" at bounding box center [627, 155] width 16 height 16
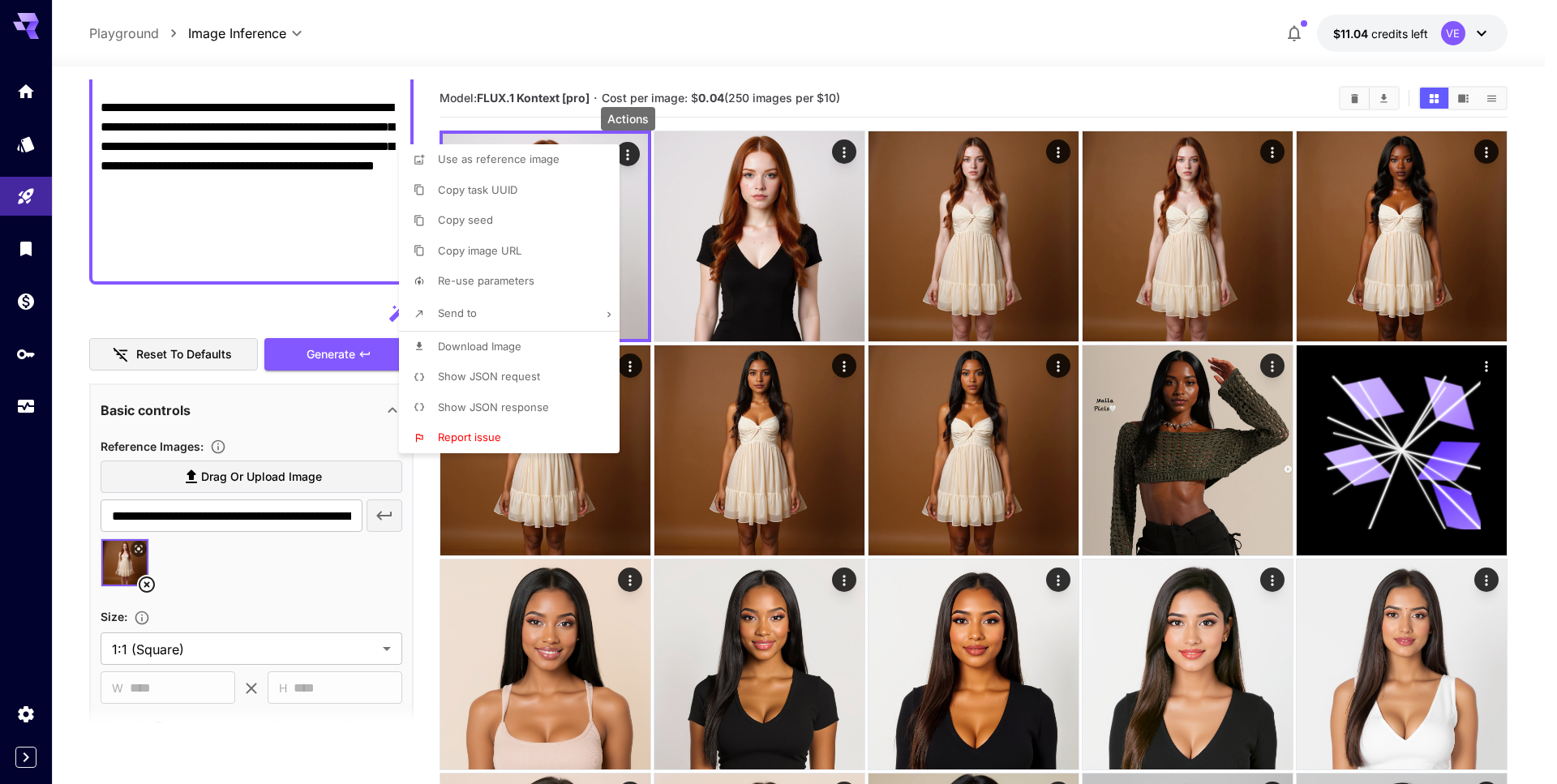
click at [526, 335] on li "Download Image" at bounding box center [514, 347] width 230 height 31
click at [922, 84] on div at bounding box center [778, 392] width 1557 height 784
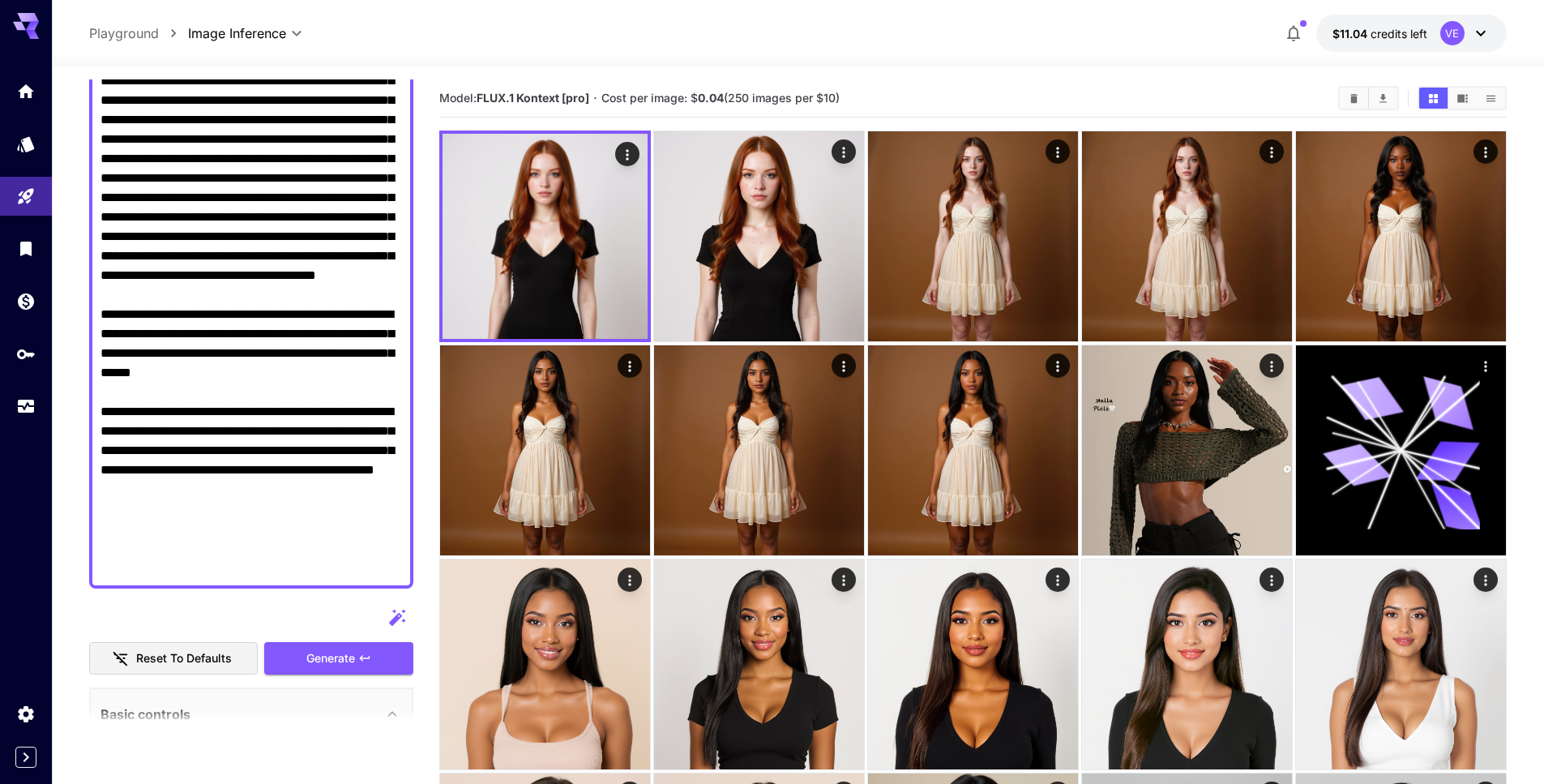
scroll to position [289, 0]
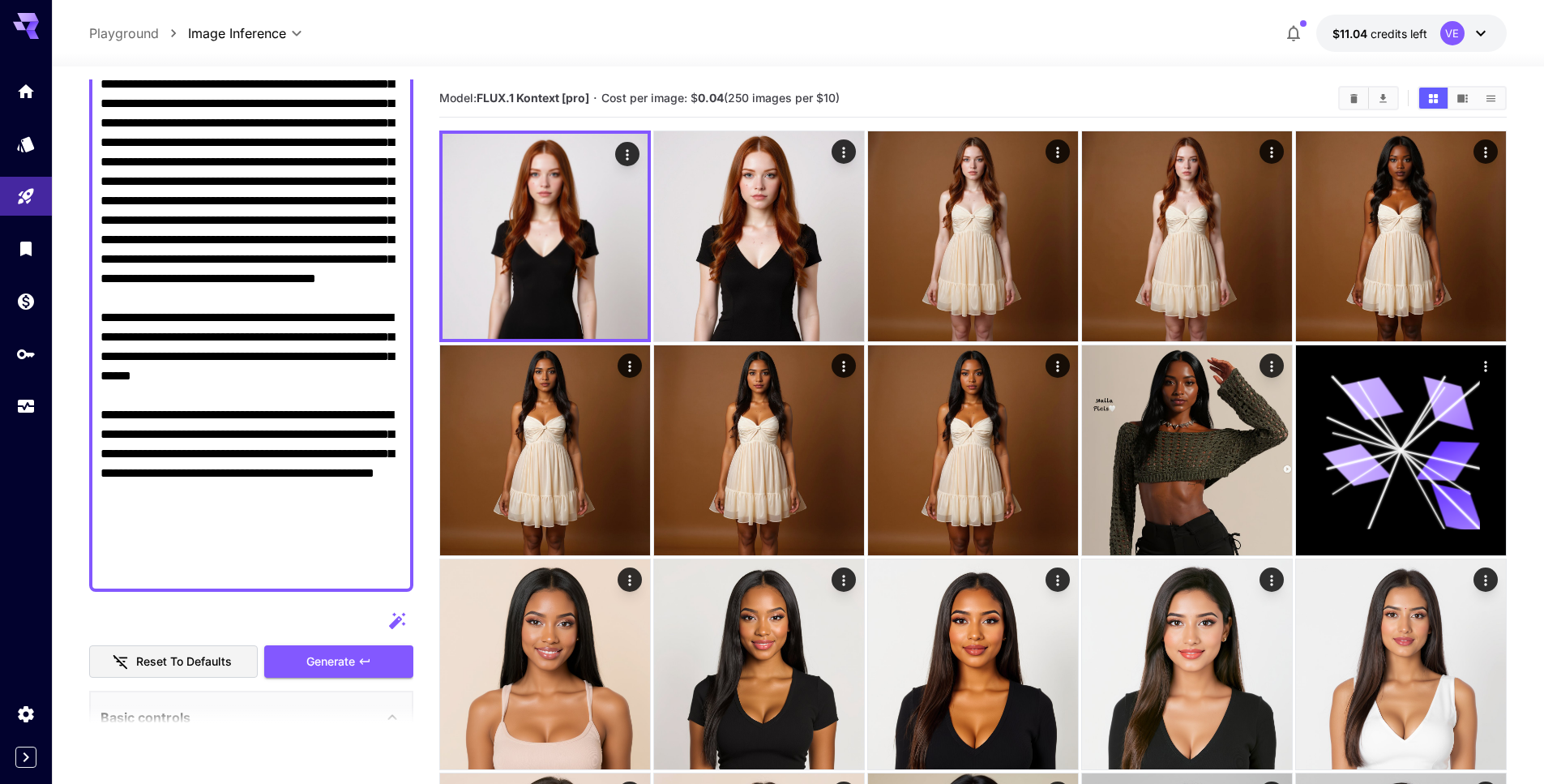
click at [346, 275] on textarea "Display cost in response" at bounding box center [251, 259] width 301 height 641
click at [340, 427] on textarea "Display cost in response" at bounding box center [251, 259] width 301 height 641
click at [267, 274] on textarea "Display cost in response" at bounding box center [251, 259] width 301 height 641
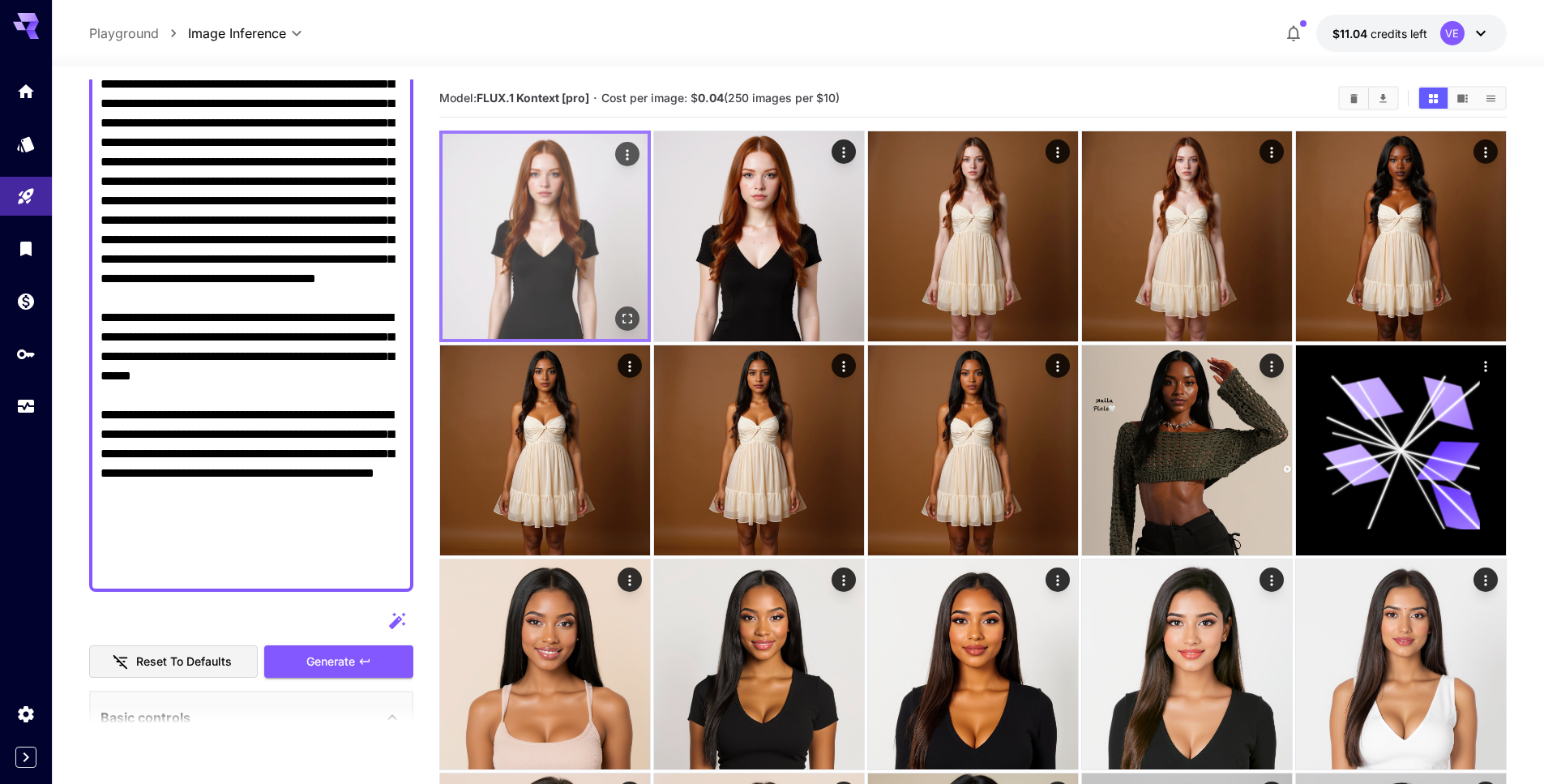
click at [523, 235] on img at bounding box center [545, 236] width 205 height 205
click at [631, 317] on icon "Open in fullscreen" at bounding box center [627, 318] width 16 height 16
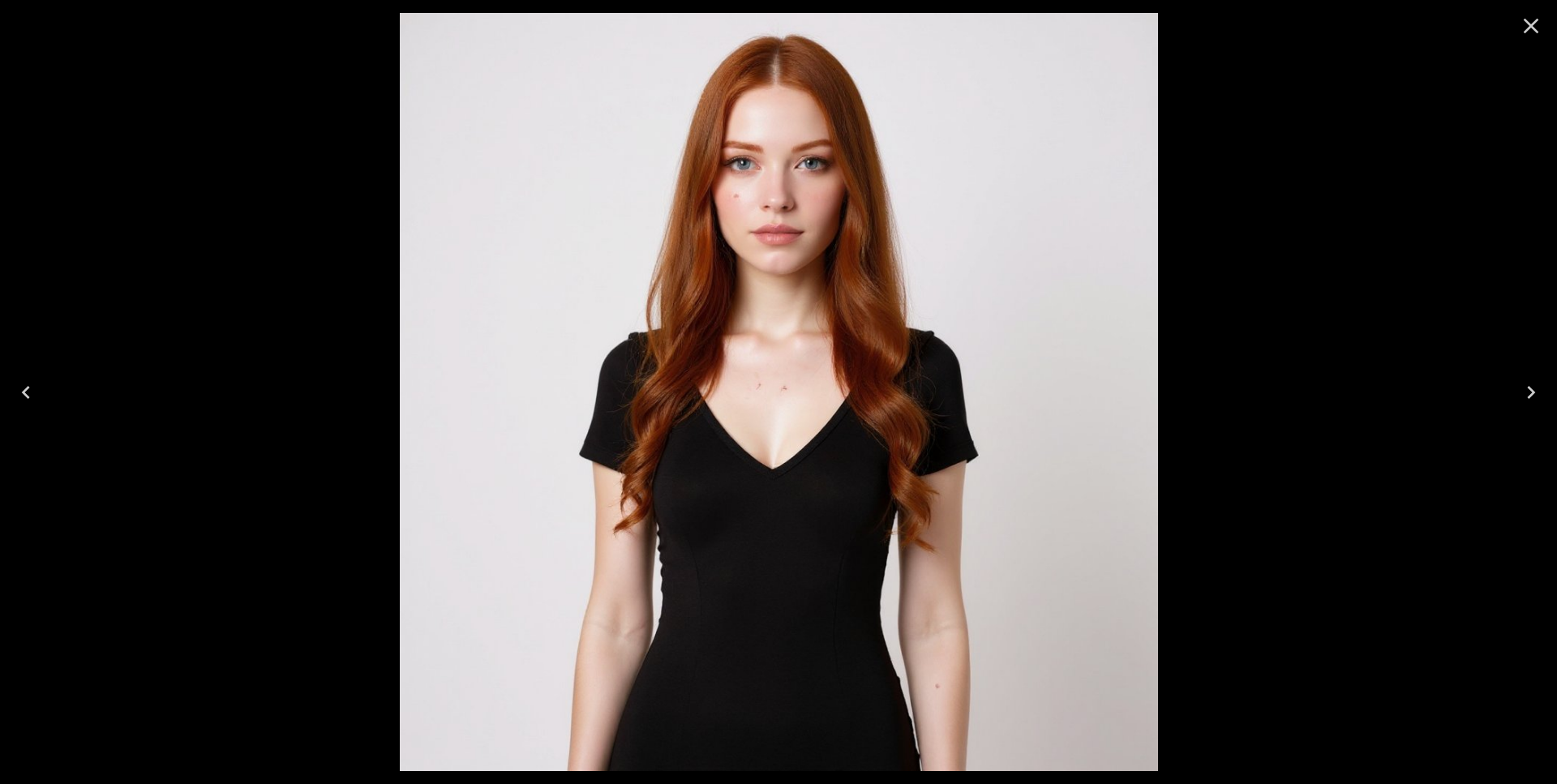
click at [1537, 22] on icon "Close" at bounding box center [1530, 26] width 26 height 26
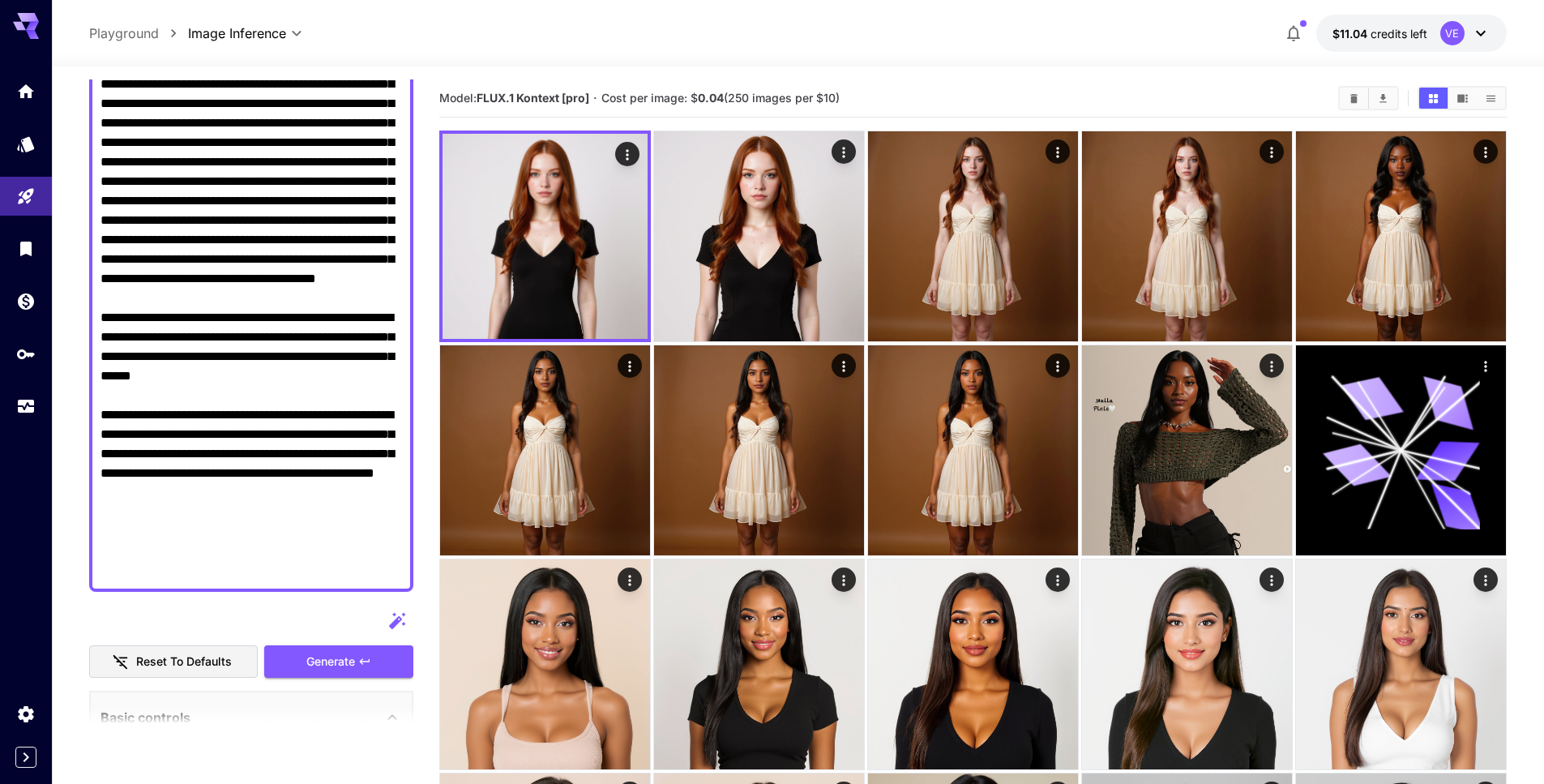
scroll to position [0, 0]
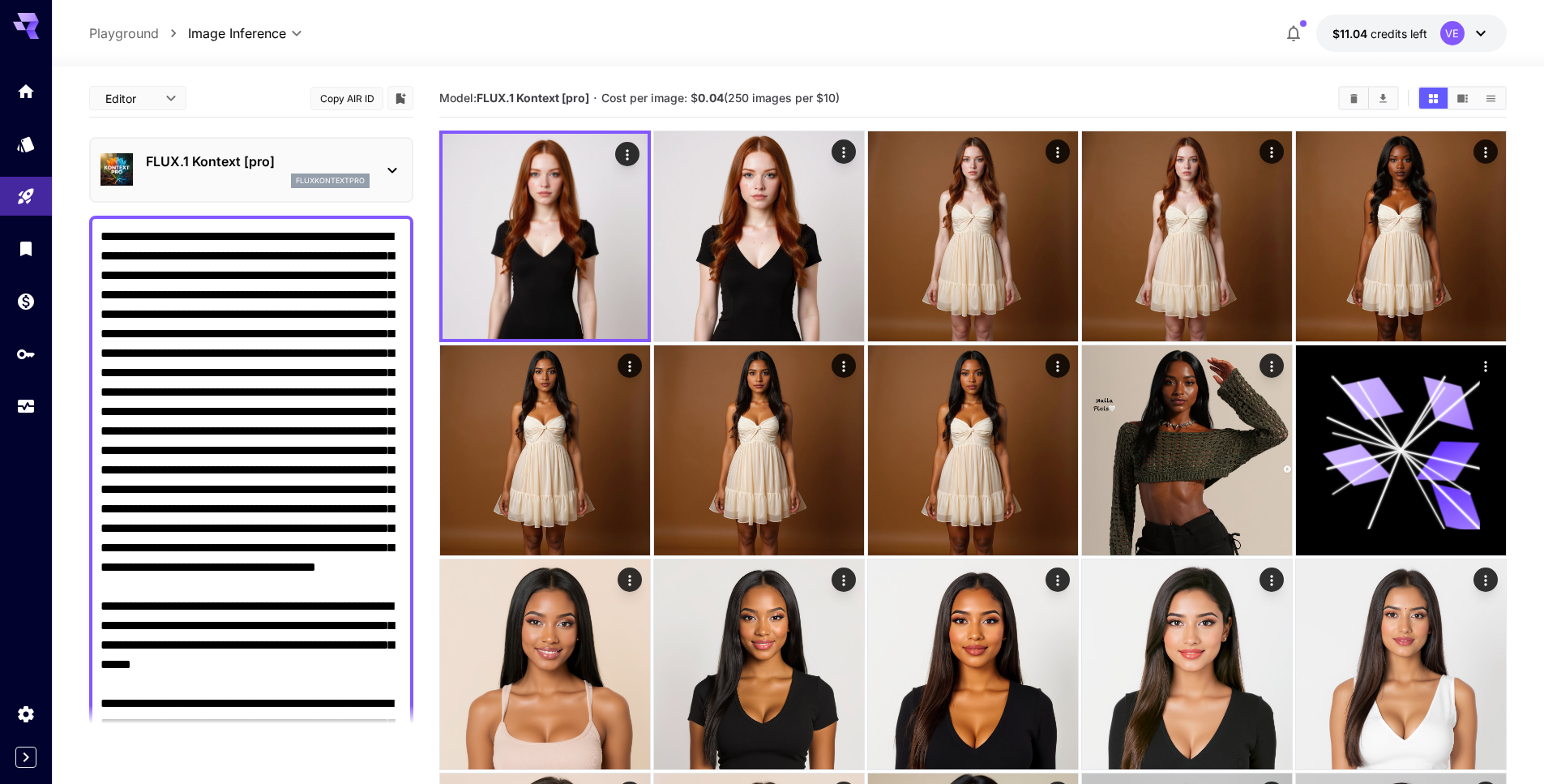
drag, startPoint x: 294, startPoint y: 360, endPoint x: 94, endPoint y: 240, distance: 233.2
click at [94, 240] on div at bounding box center [251, 548] width 324 height 665
paste textarea
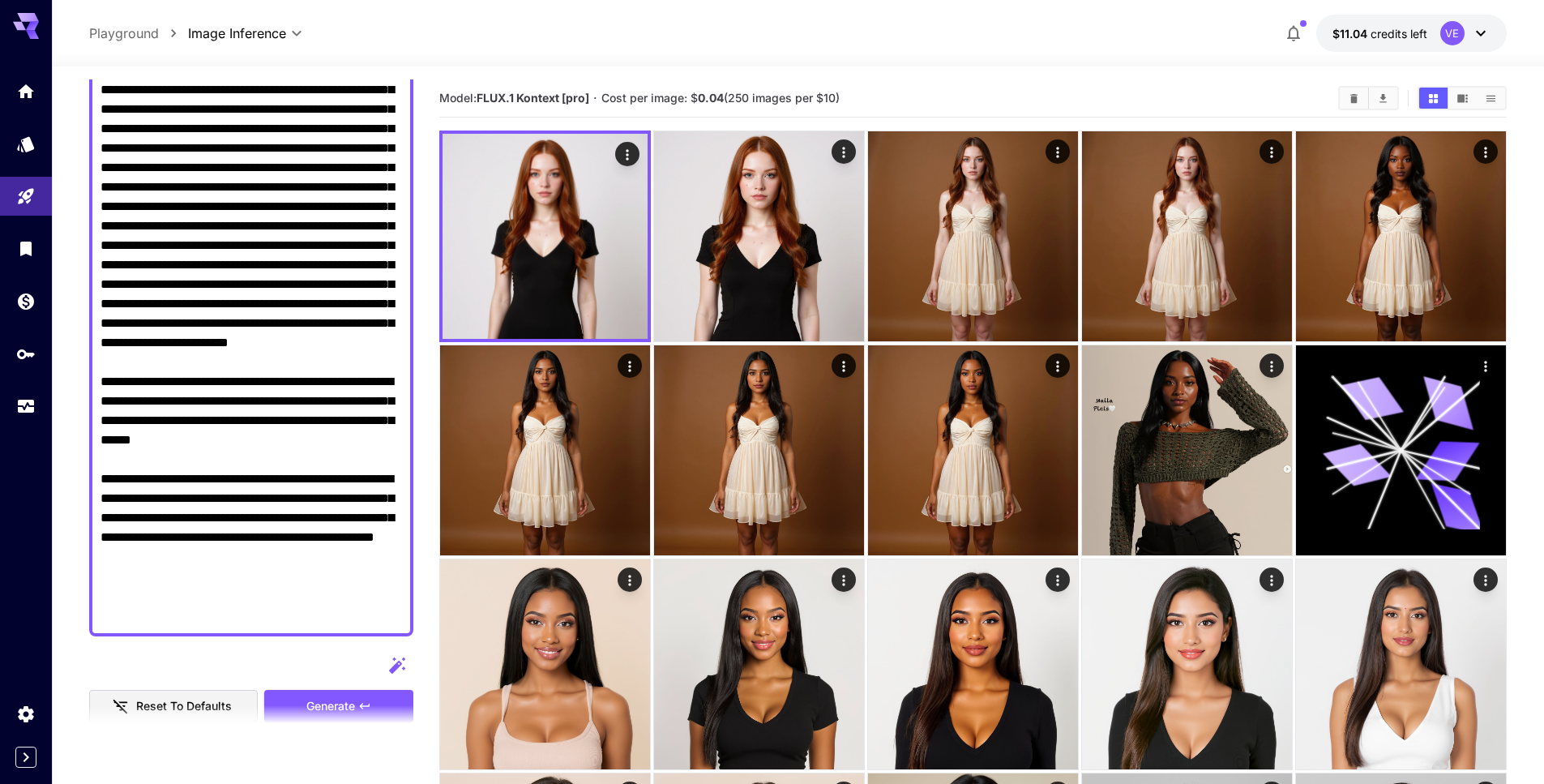
scroll to position [231, 0]
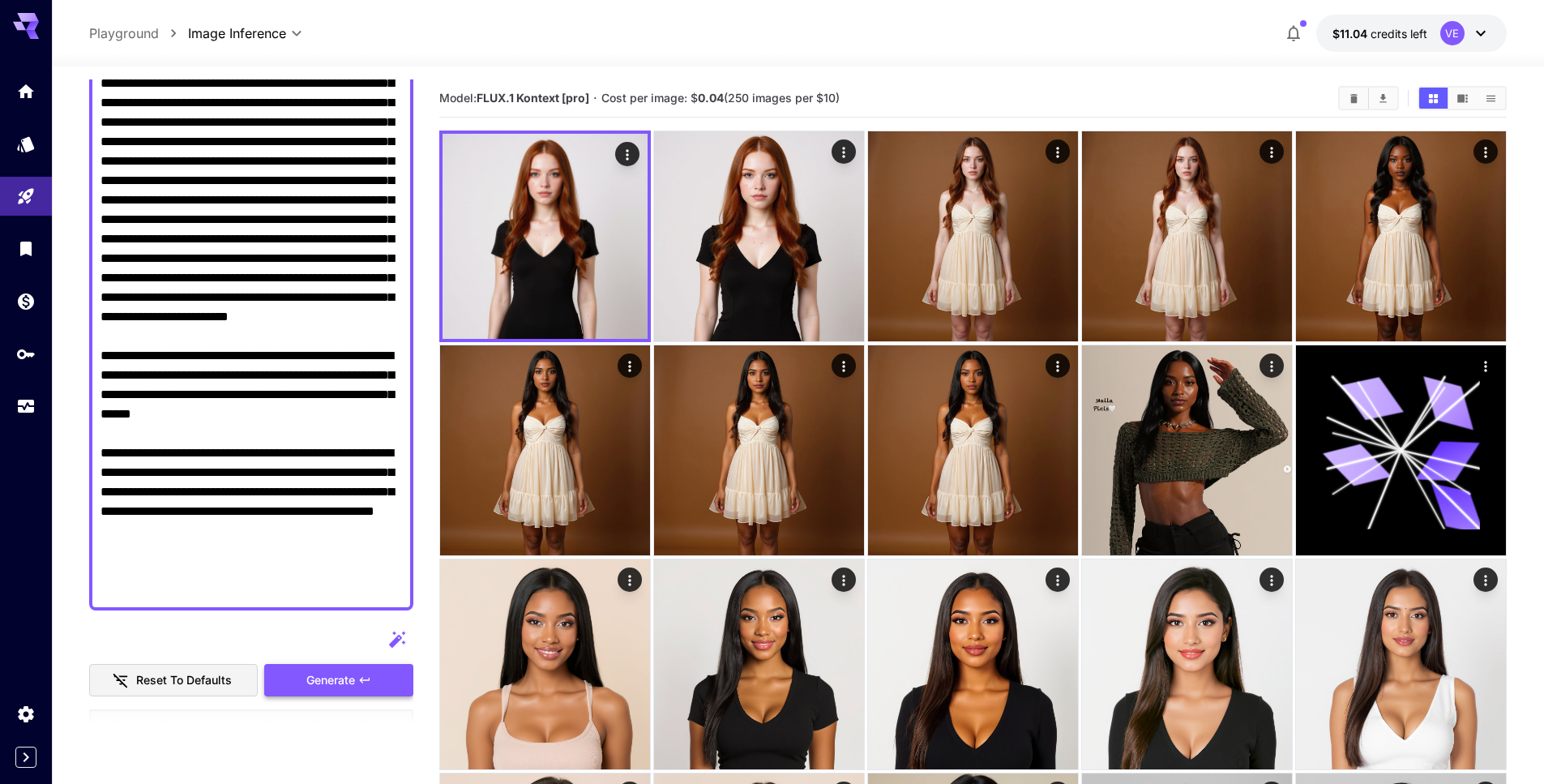
type textarea "**********"
click at [304, 679] on button "Generate" at bounding box center [339, 680] width 149 height 33
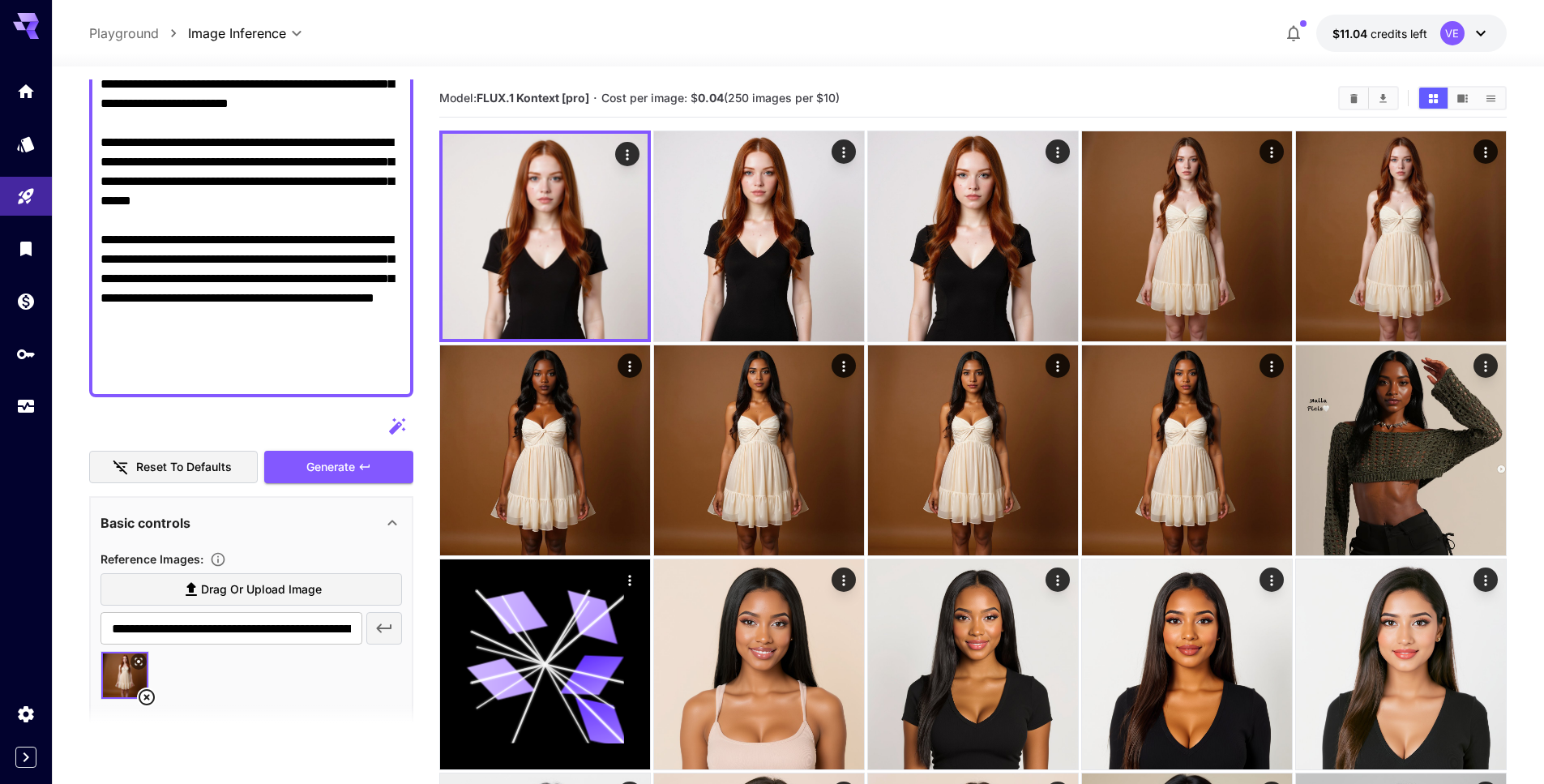
scroll to position [453, 0]
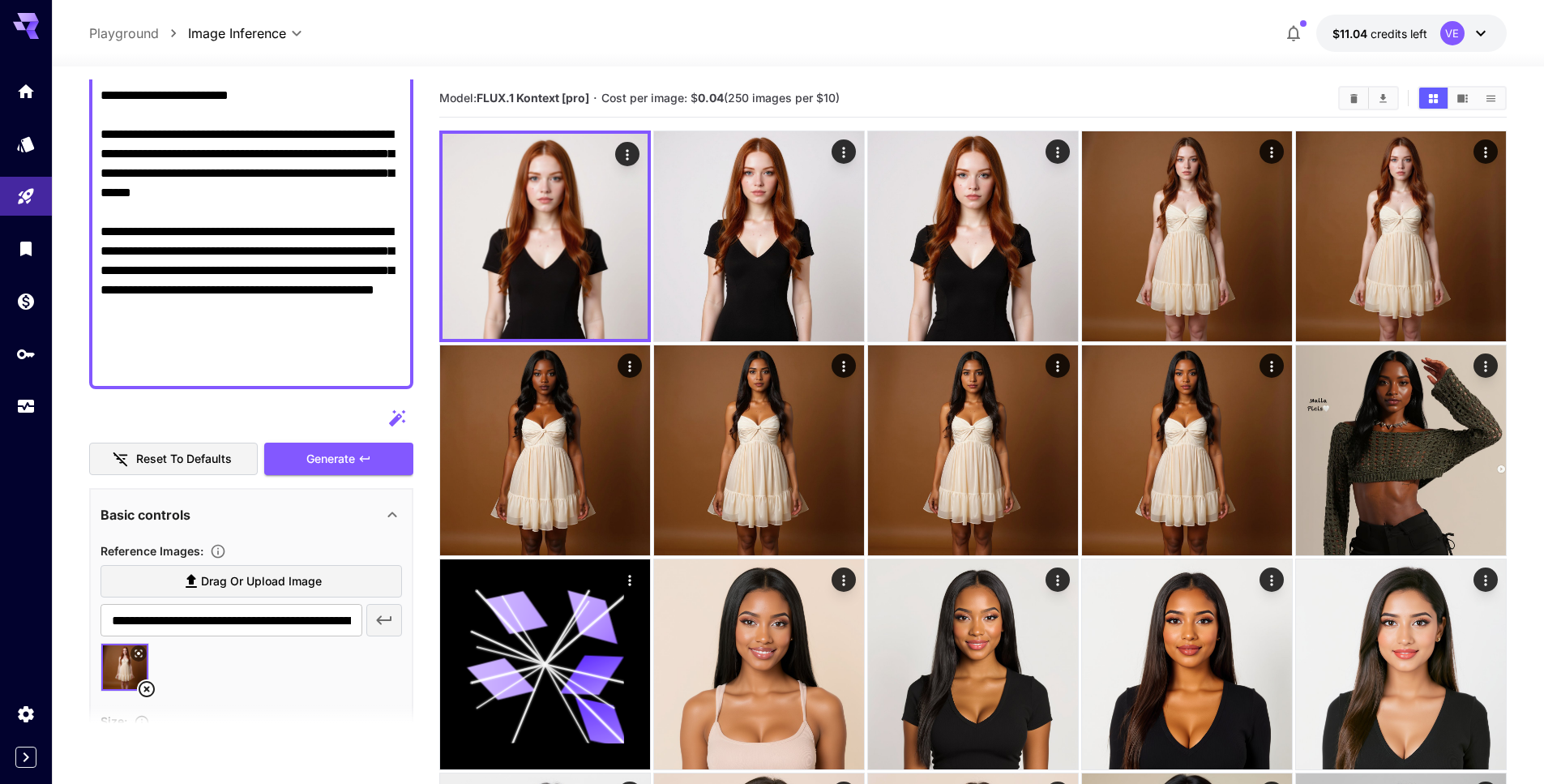
click at [143, 691] on icon at bounding box center [147, 689] width 20 height 20
click at [317, 458] on span "Generate" at bounding box center [331, 459] width 49 height 20
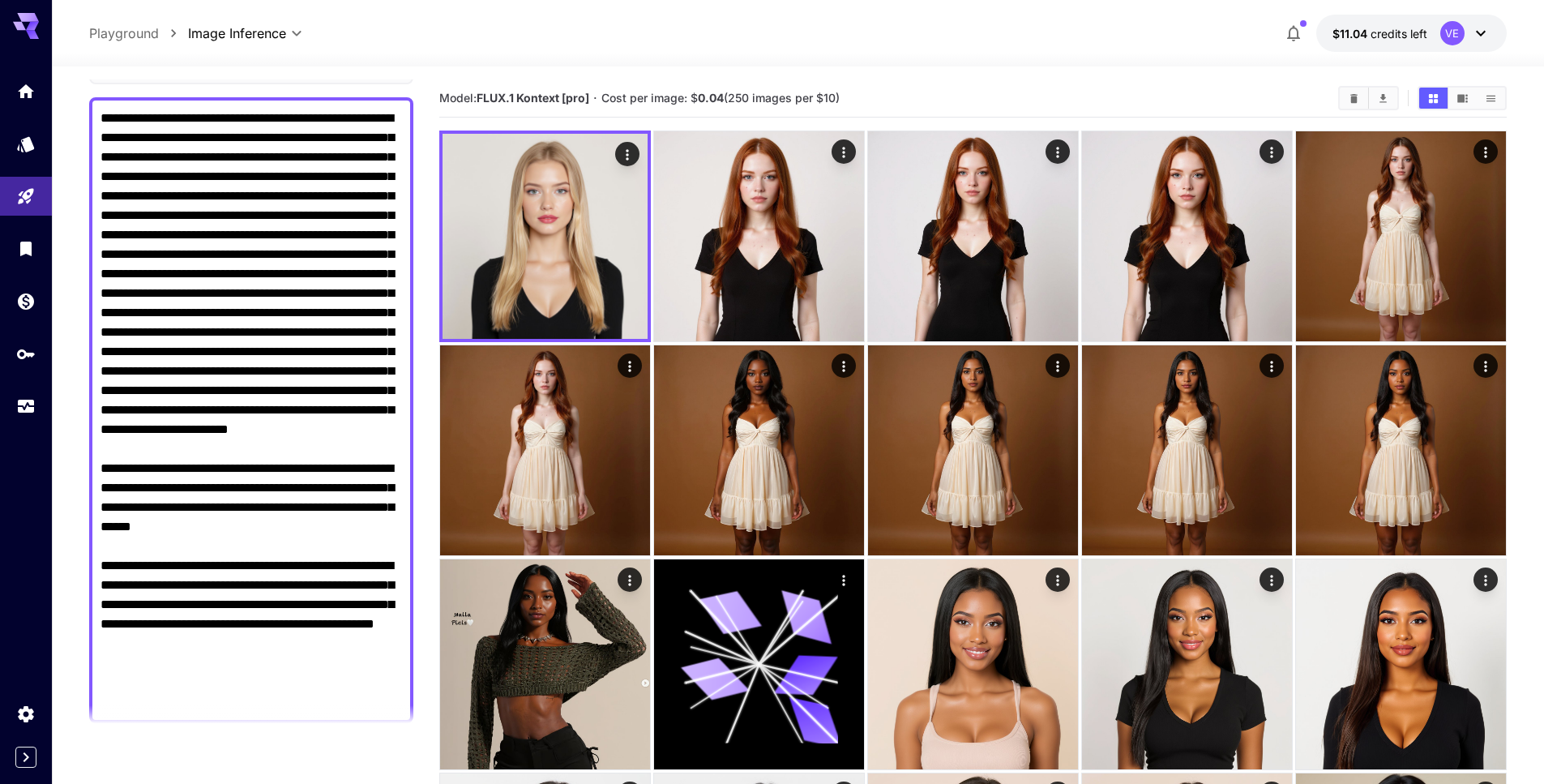
scroll to position [152, 0]
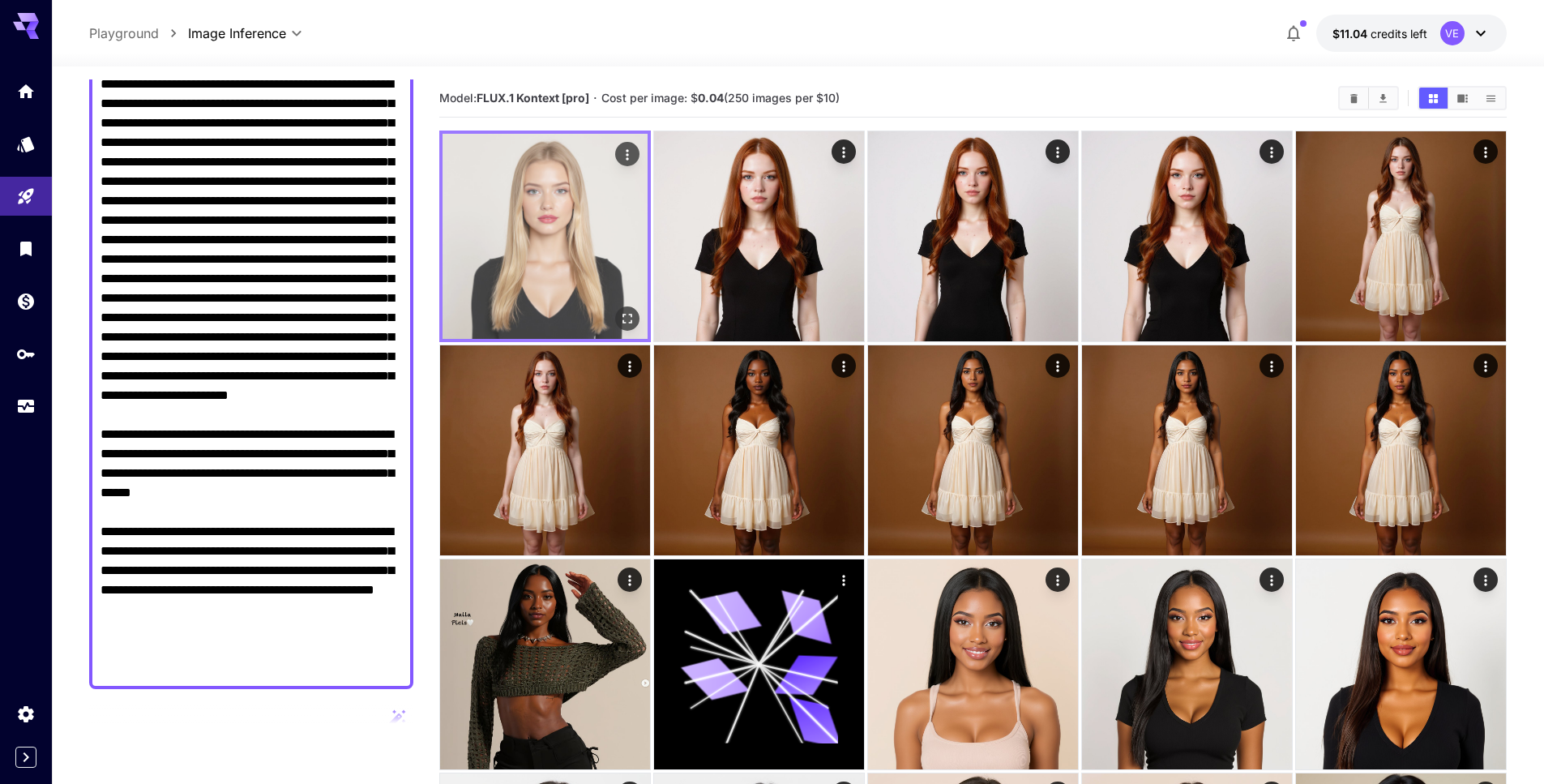
click at [588, 217] on img at bounding box center [545, 236] width 205 height 205
click at [619, 318] on icon "Open in fullscreen" at bounding box center [627, 318] width 16 height 16
click at [624, 154] on icon "Actions" at bounding box center [627, 155] width 16 height 16
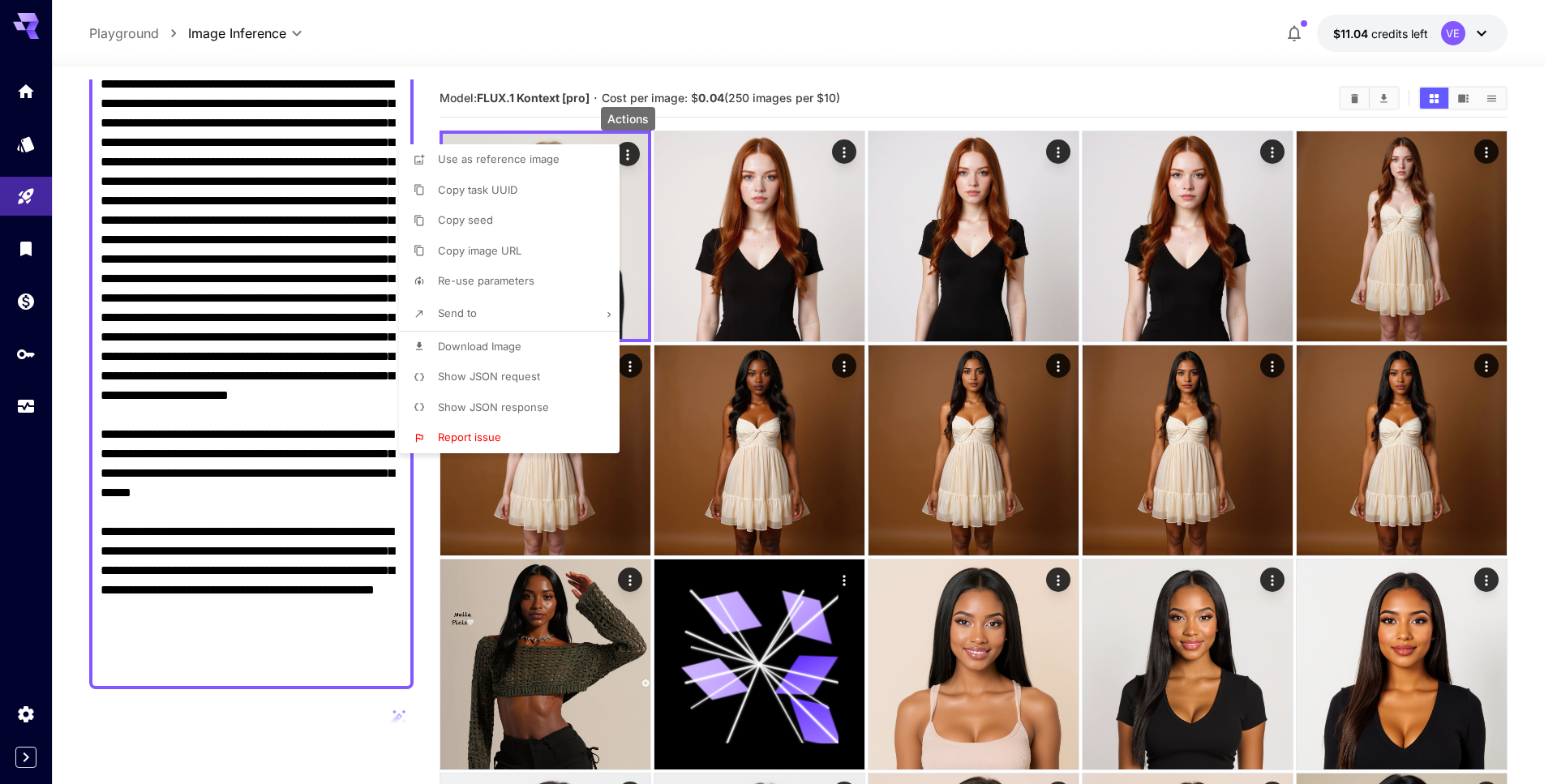
click at [500, 339] on span "Download Image" at bounding box center [479, 346] width 84 height 13
click at [636, 80] on div at bounding box center [778, 392] width 1557 height 784
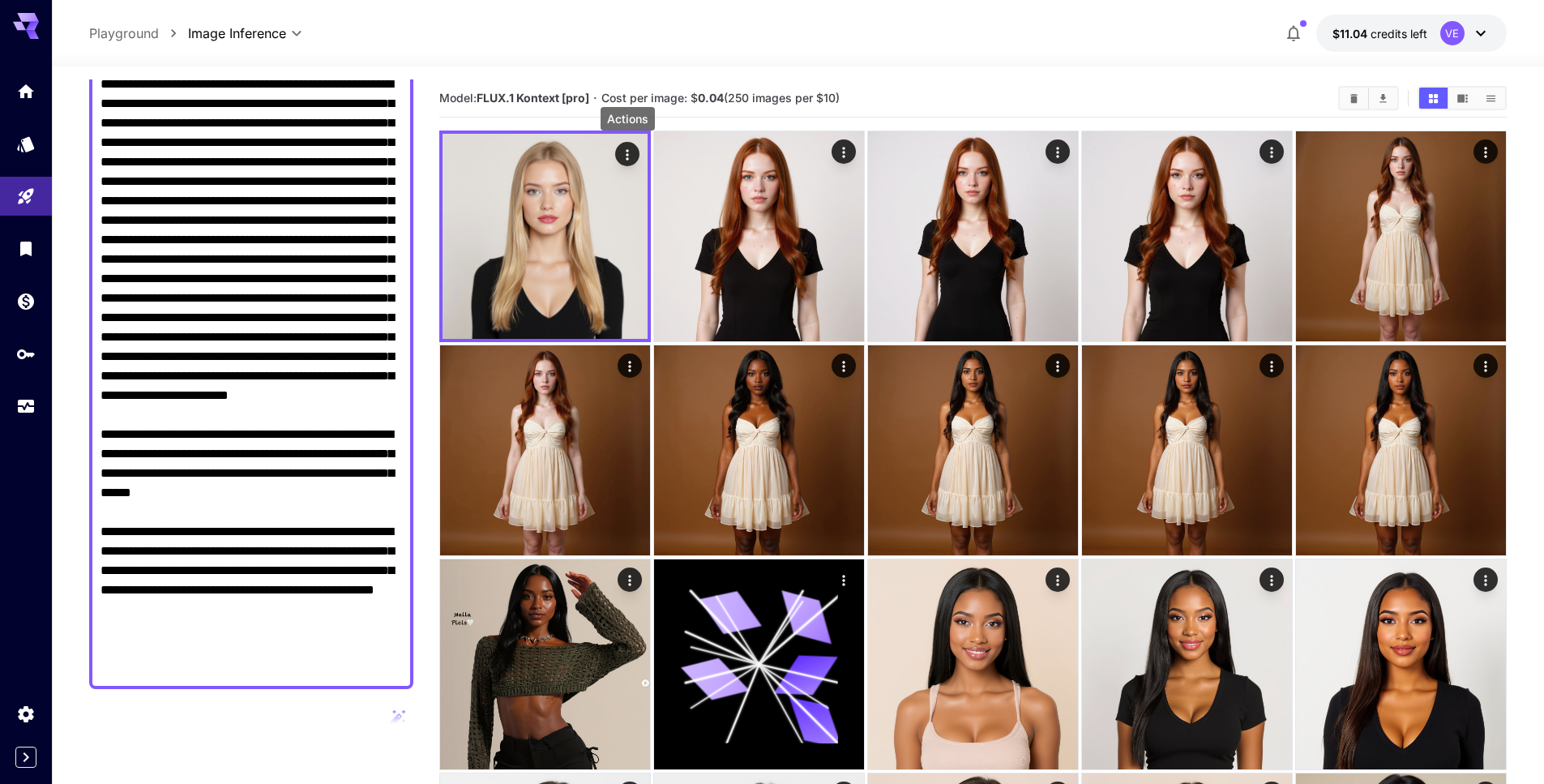
click at [306, 209] on textarea "Display cost in response" at bounding box center [251, 376] width 301 height 603
paste textarea
click at [301, 433] on textarea "Display cost in response" at bounding box center [251, 376] width 301 height 603
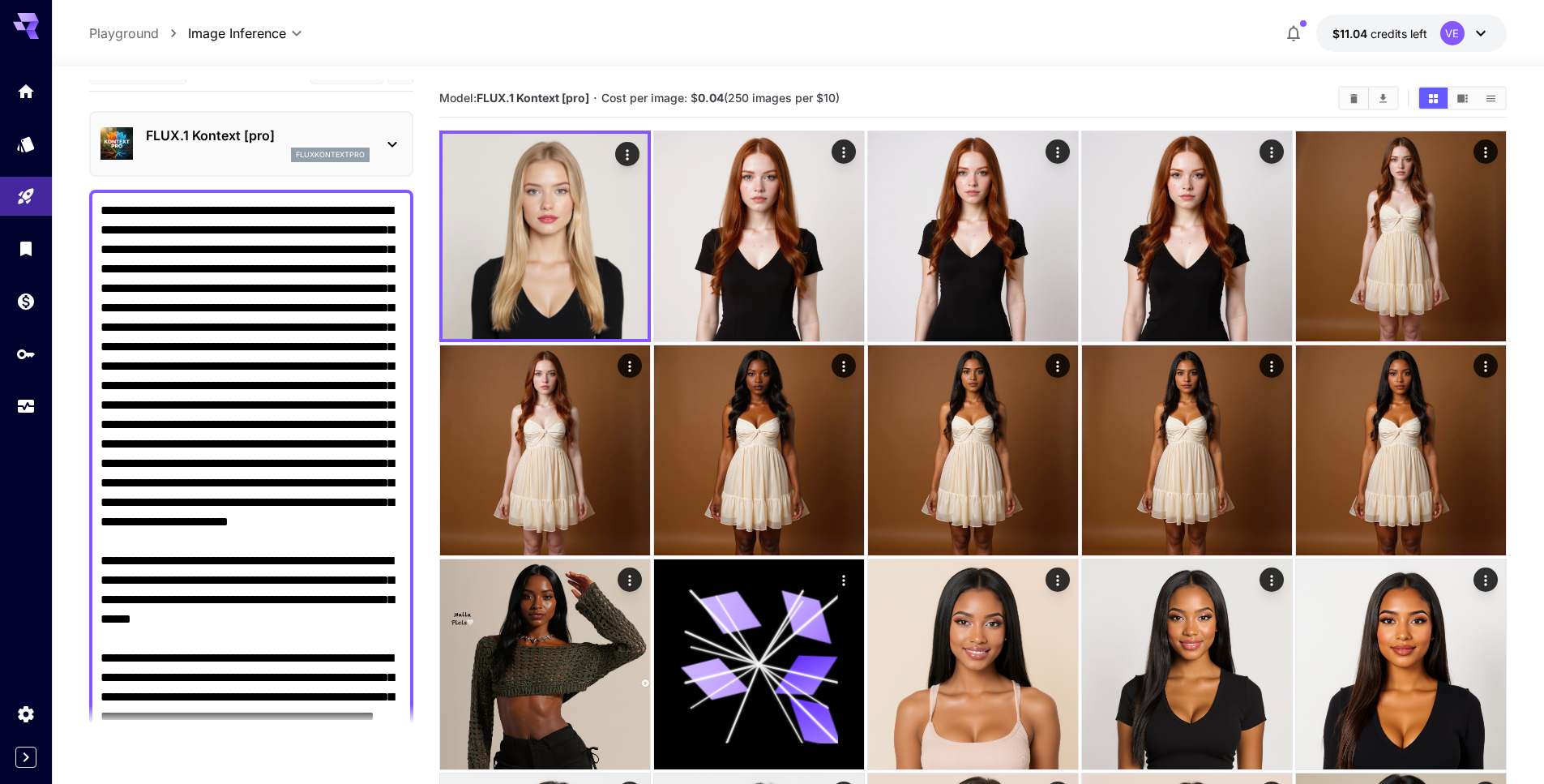
scroll to position [0, 0]
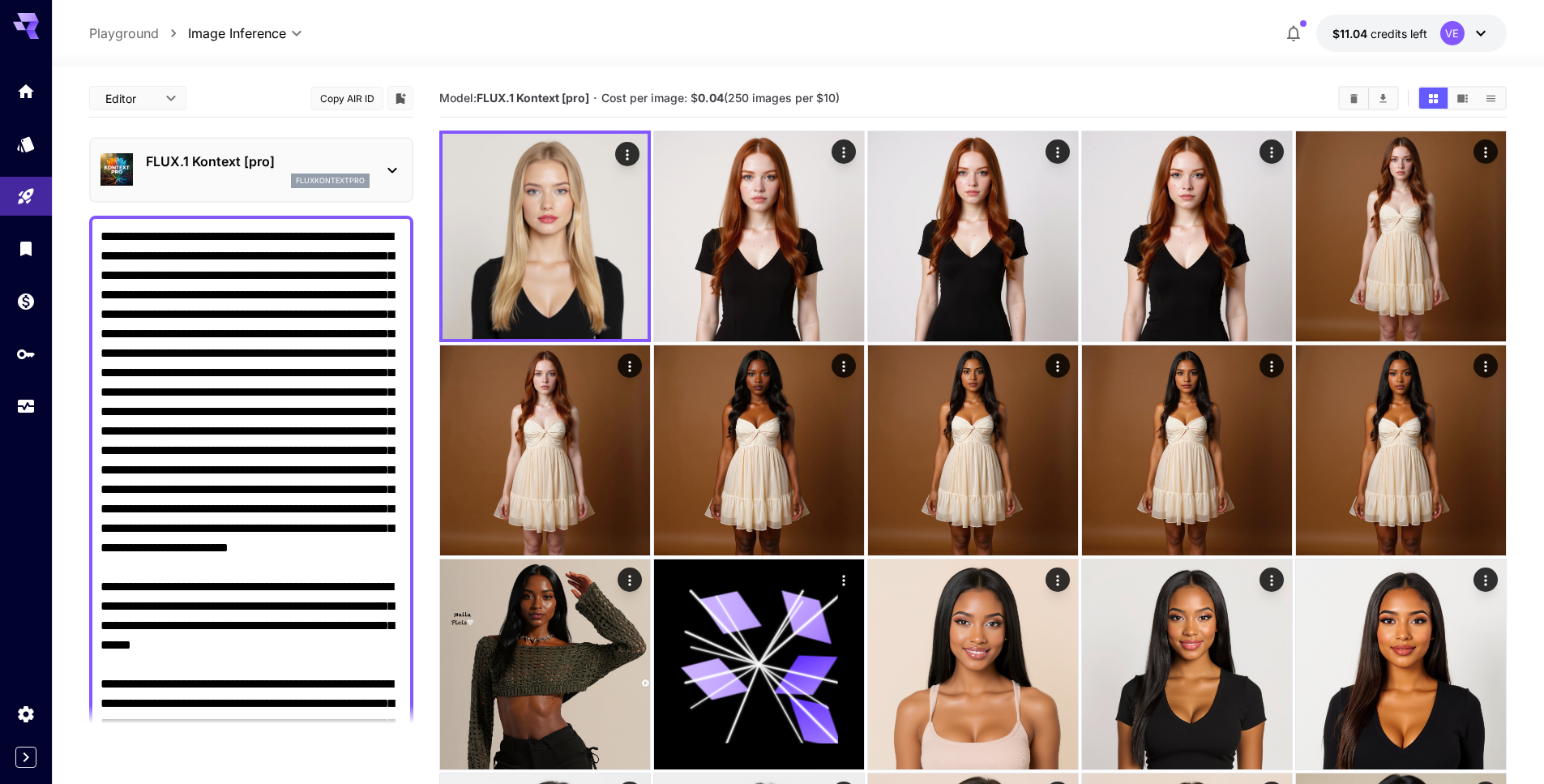
drag, startPoint x: 328, startPoint y: 457, endPoint x: 109, endPoint y: 211, distance: 329.4
click at [109, 211] on div "**********" at bounding box center [251, 770] width 324 height 1381
paste textarea "**********"
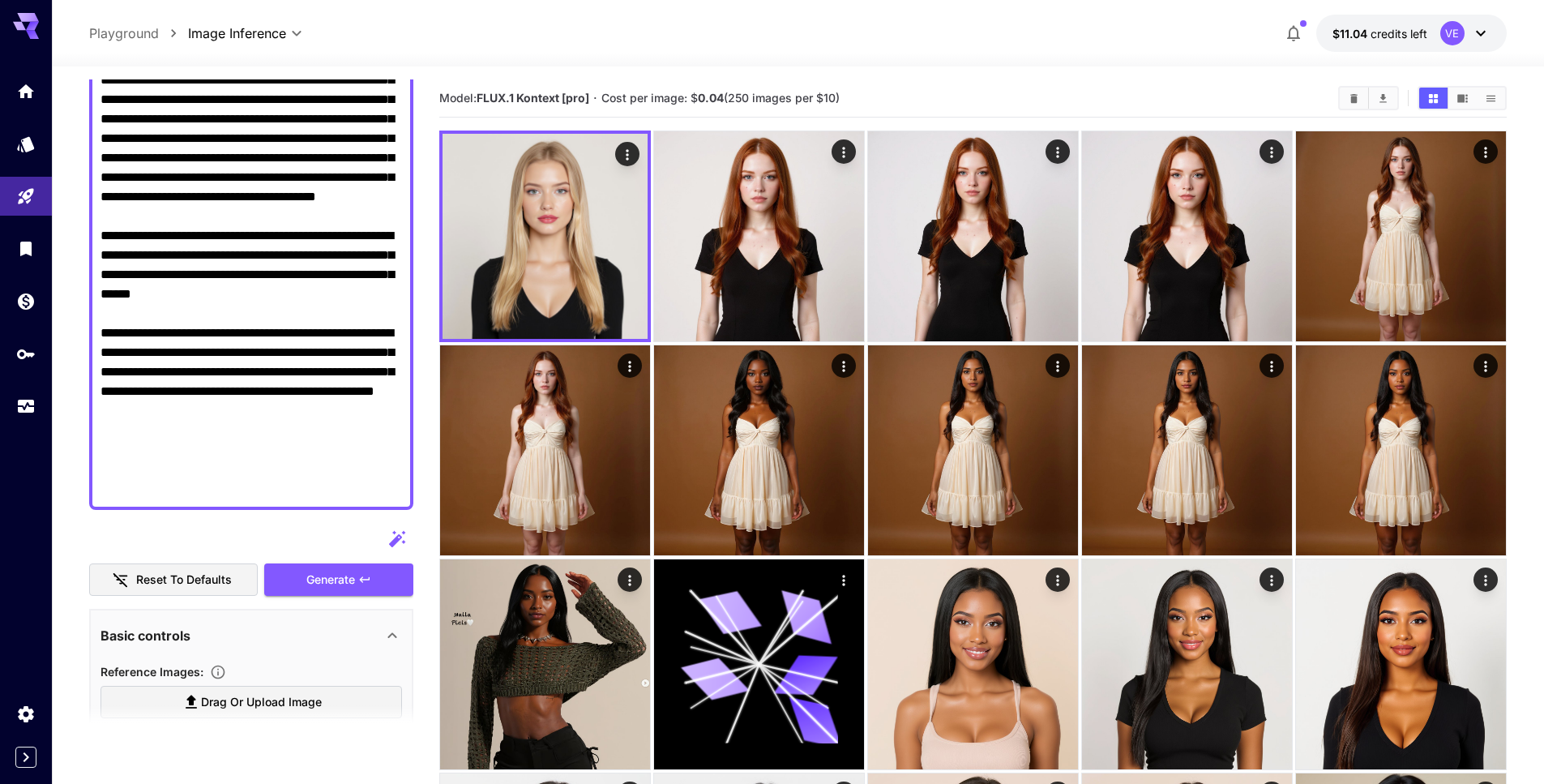
scroll to position [375, 0]
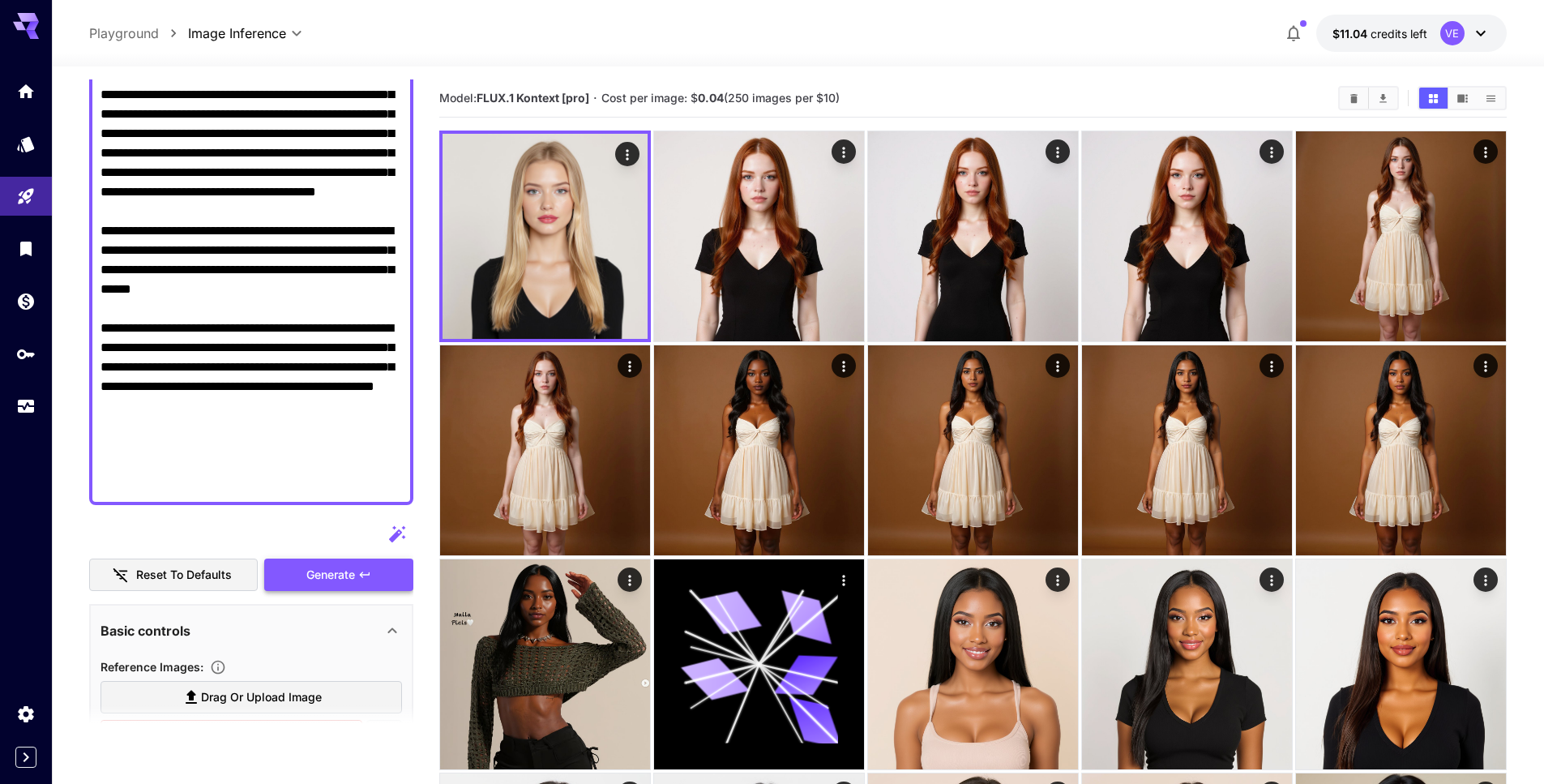
type textarea "**********"
click at [340, 584] on span "Generate" at bounding box center [331, 575] width 49 height 20
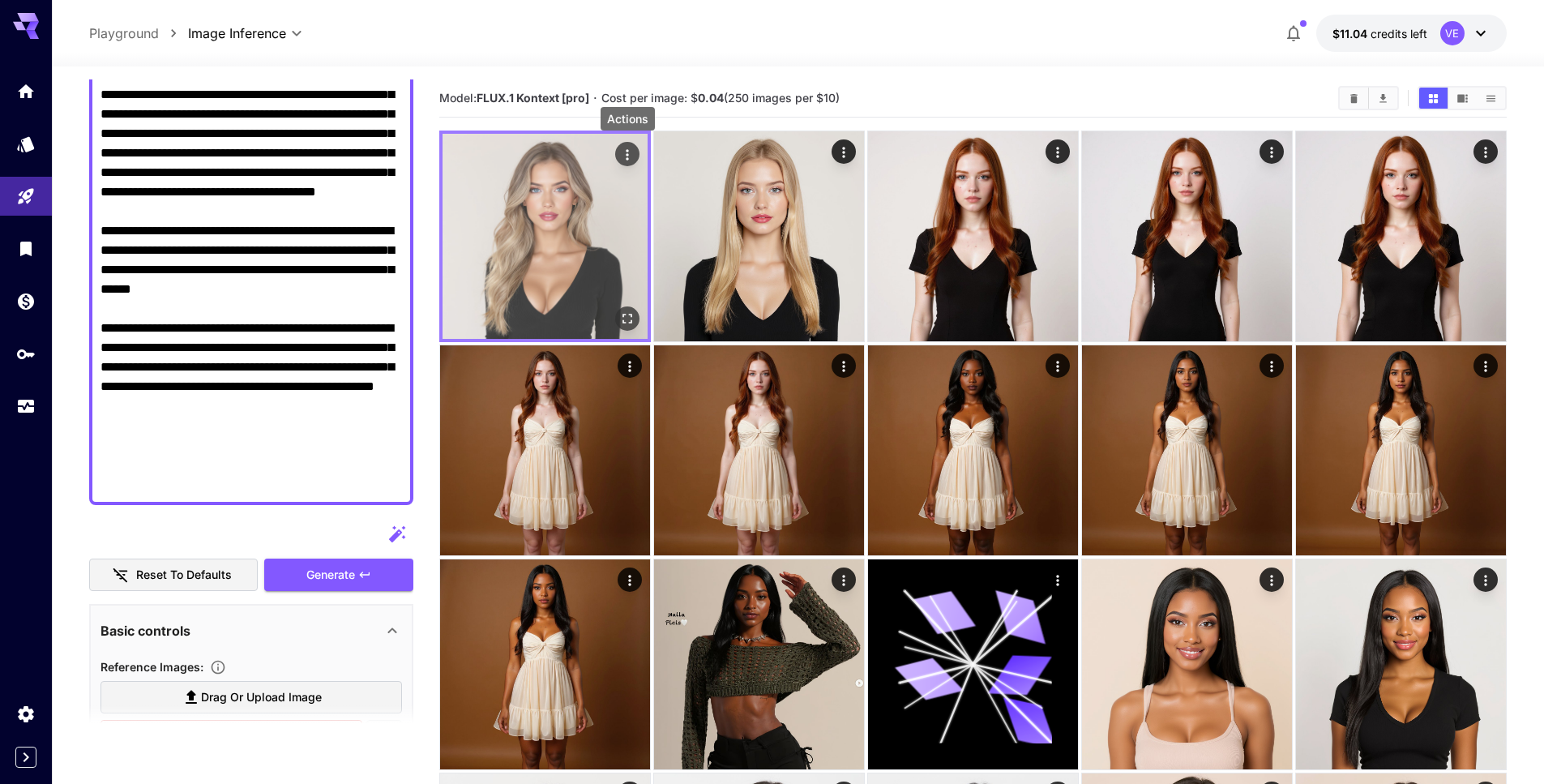
click at [625, 157] on icon "Actions" at bounding box center [627, 155] width 16 height 16
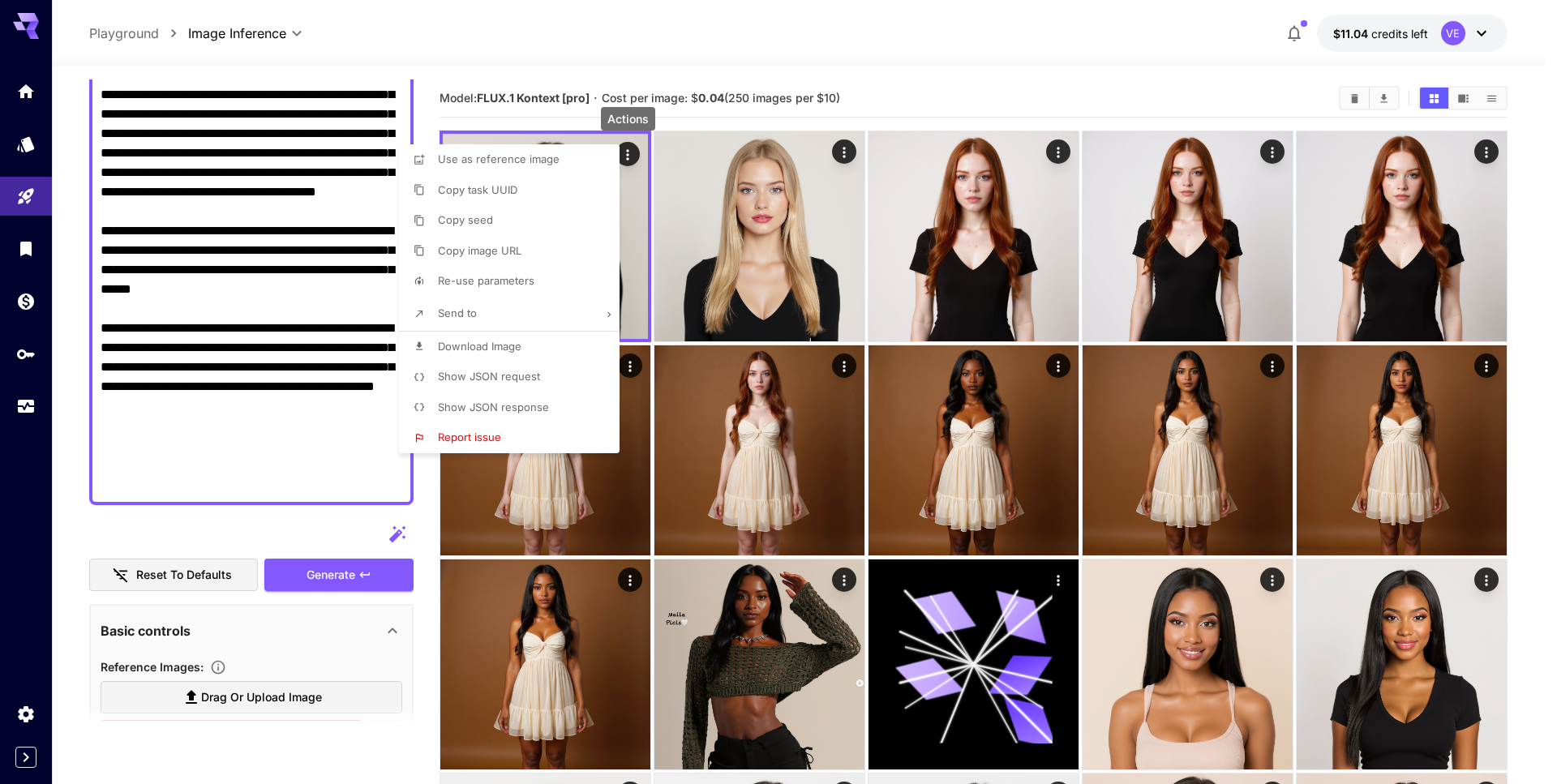
click at [497, 343] on span "Download Image" at bounding box center [479, 346] width 84 height 13
click at [636, 217] on div at bounding box center [778, 392] width 1557 height 784
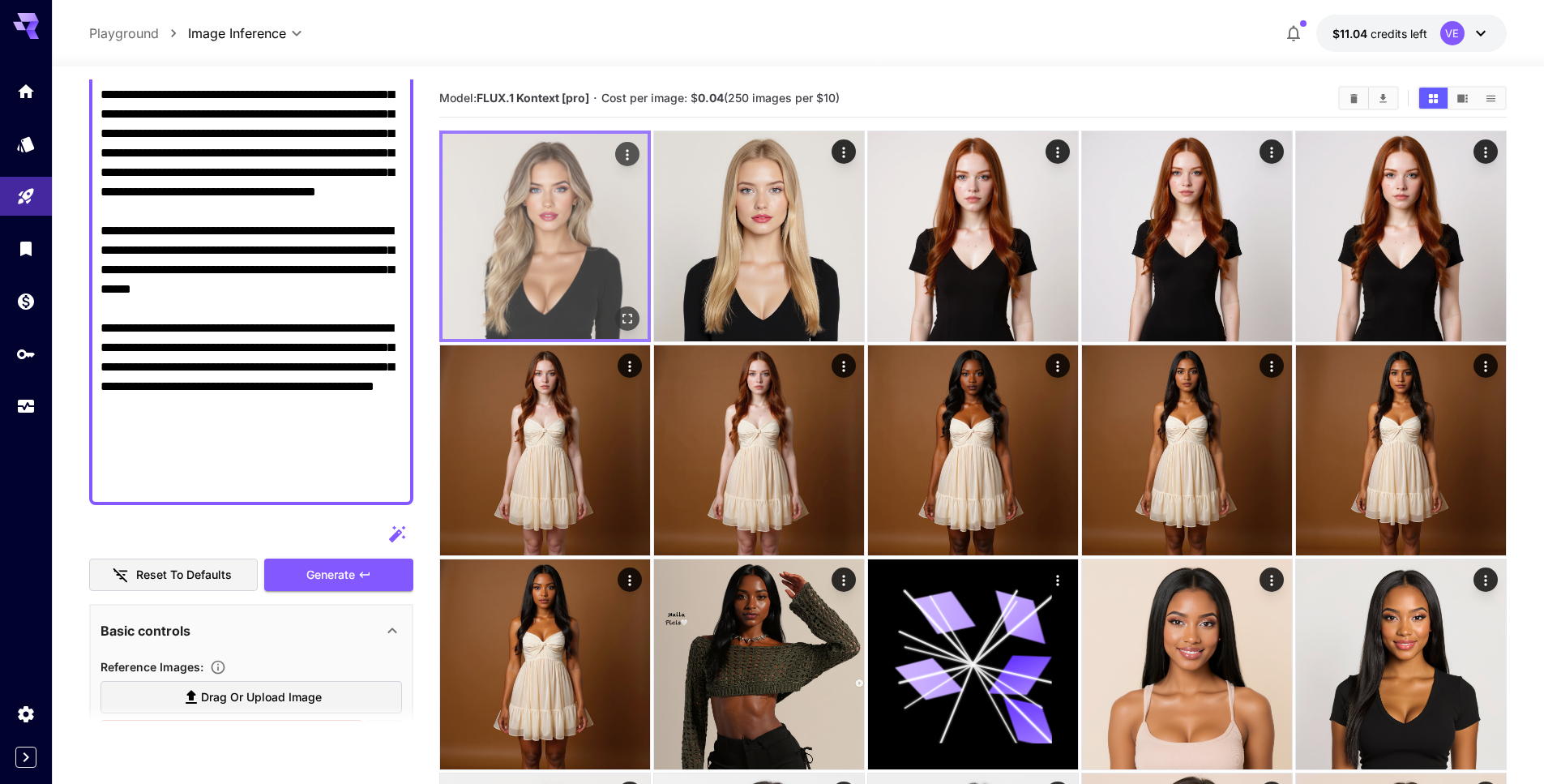
click at [636, 287] on img at bounding box center [545, 236] width 205 height 205
click at [626, 312] on icon "Open in fullscreen" at bounding box center [627, 318] width 16 height 16
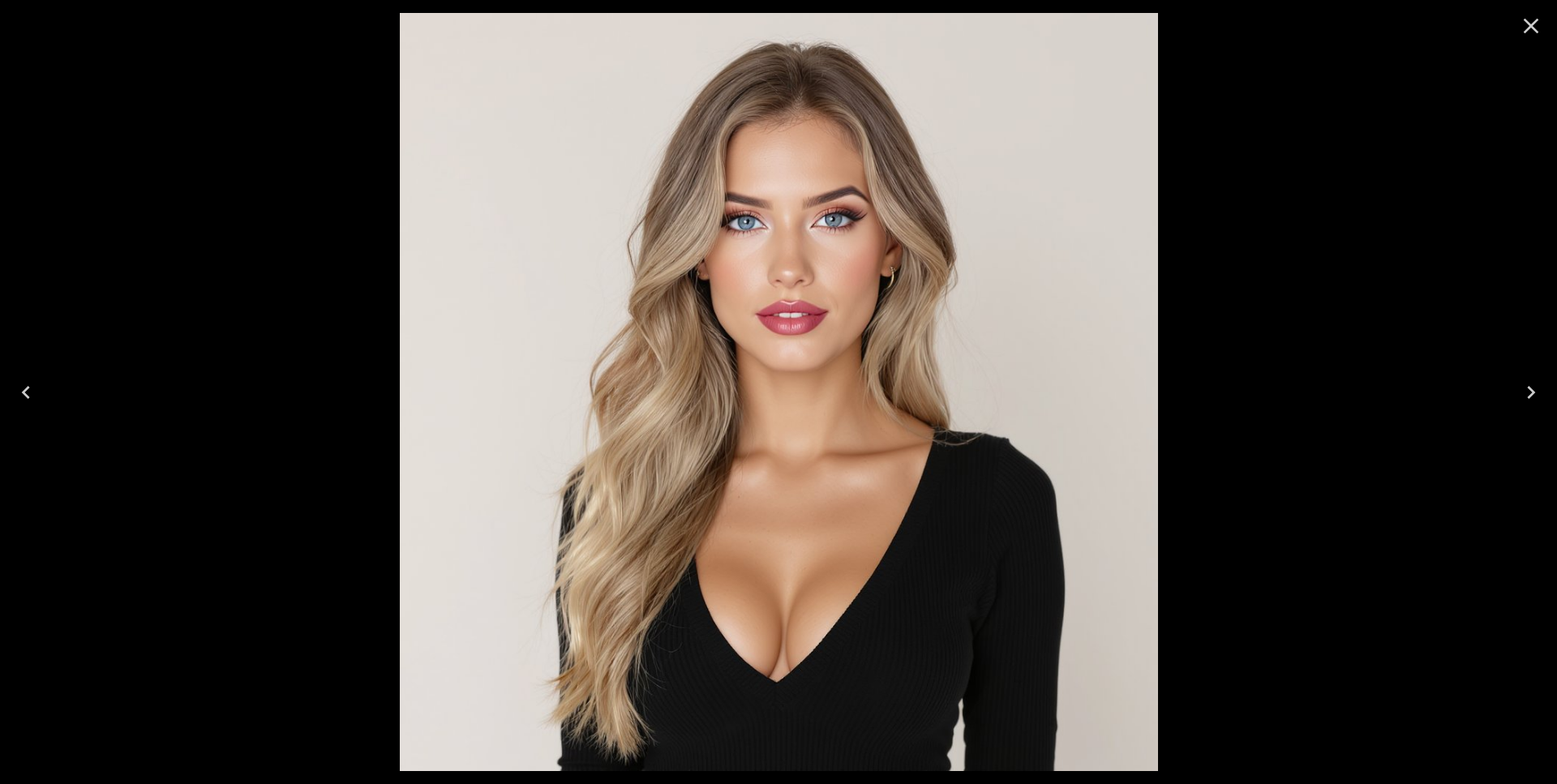
click at [1544, 23] on button "Close" at bounding box center [1531, 26] width 39 height 39
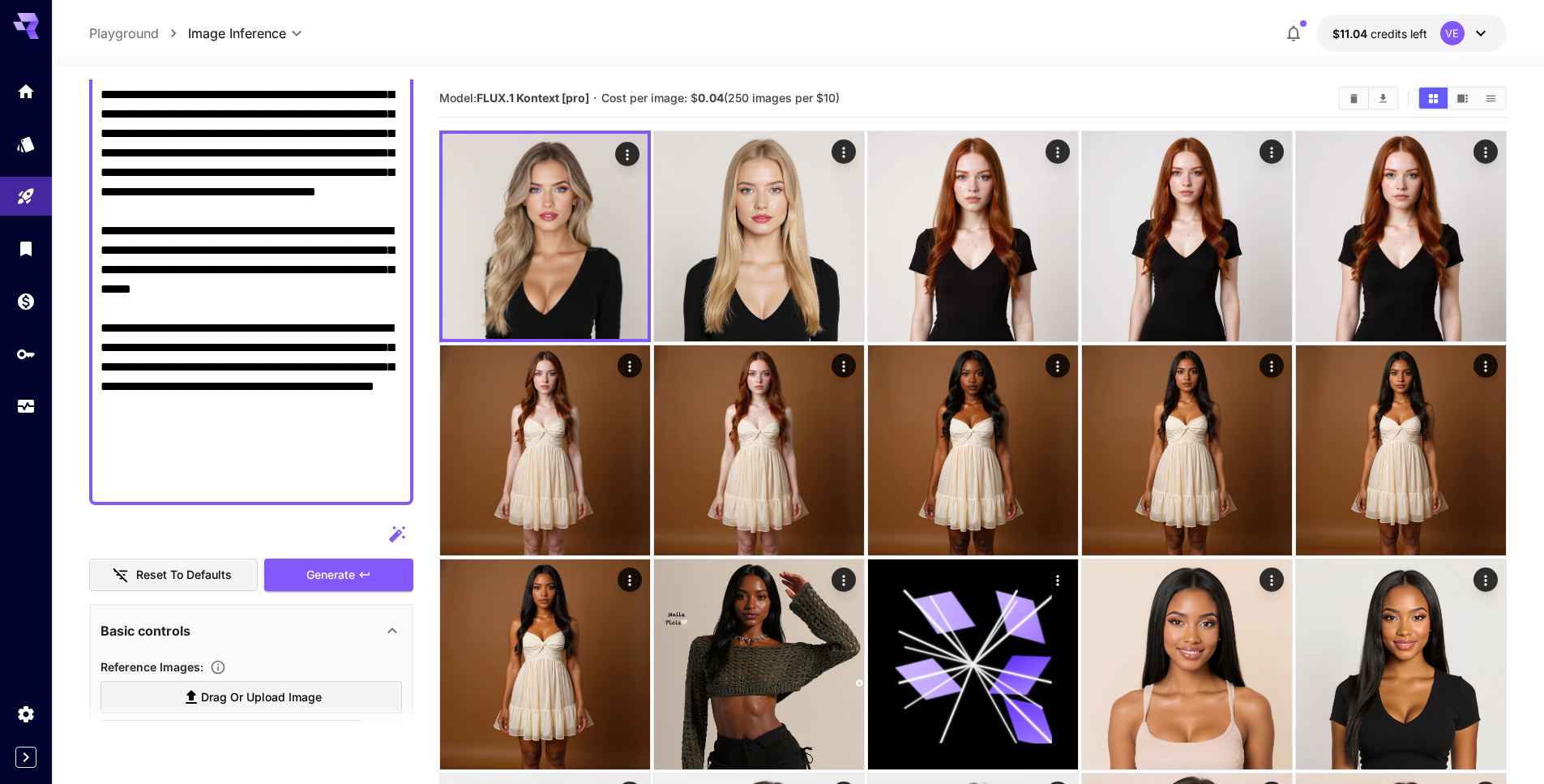
drag, startPoint x: 301, startPoint y: 257, endPoint x: 290, endPoint y: 293, distance: 37.6
click at [299, 256] on textarea "Display cost in response" at bounding box center [251, 173] width 301 height 641
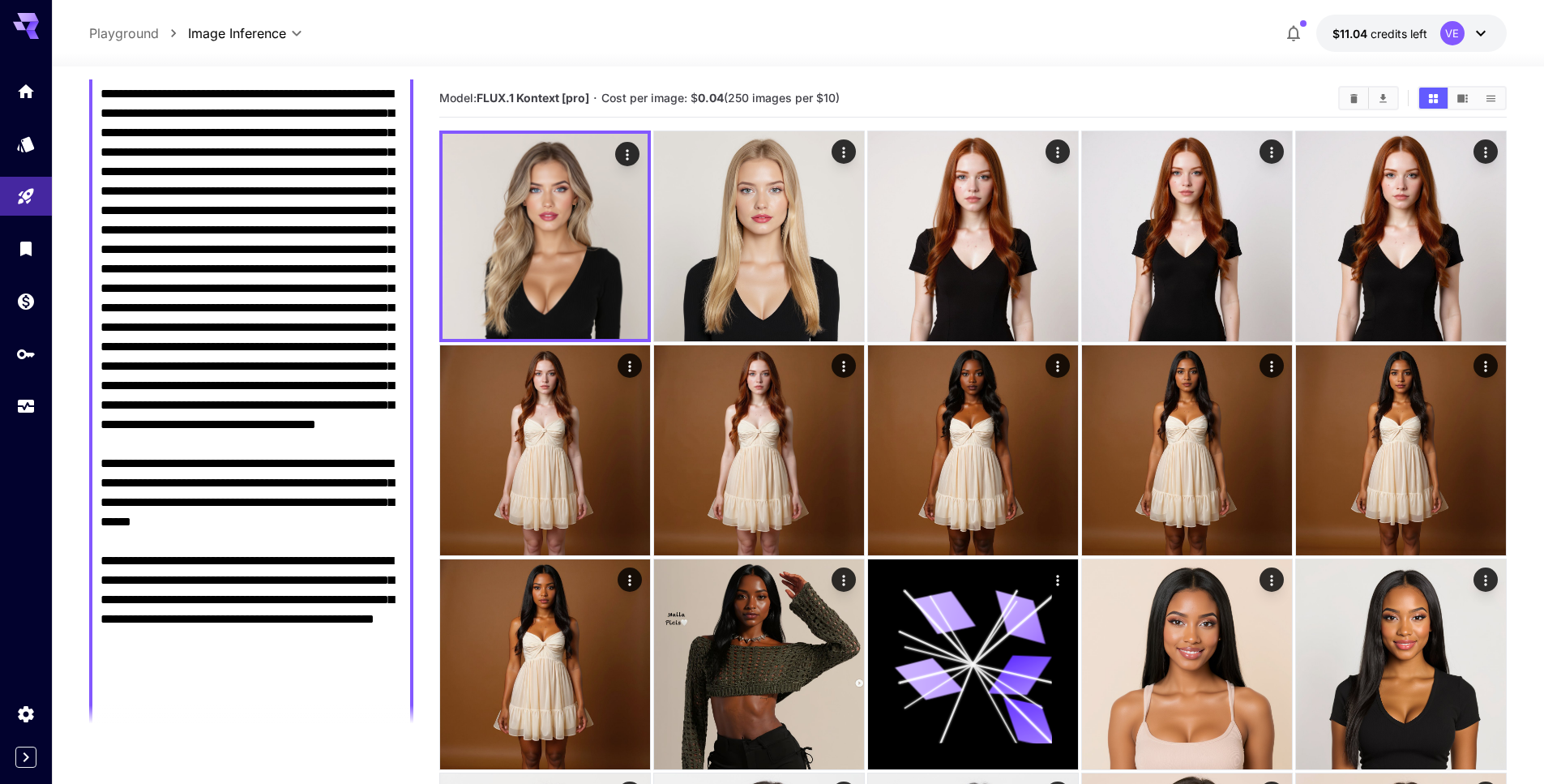
scroll to position [0, 0]
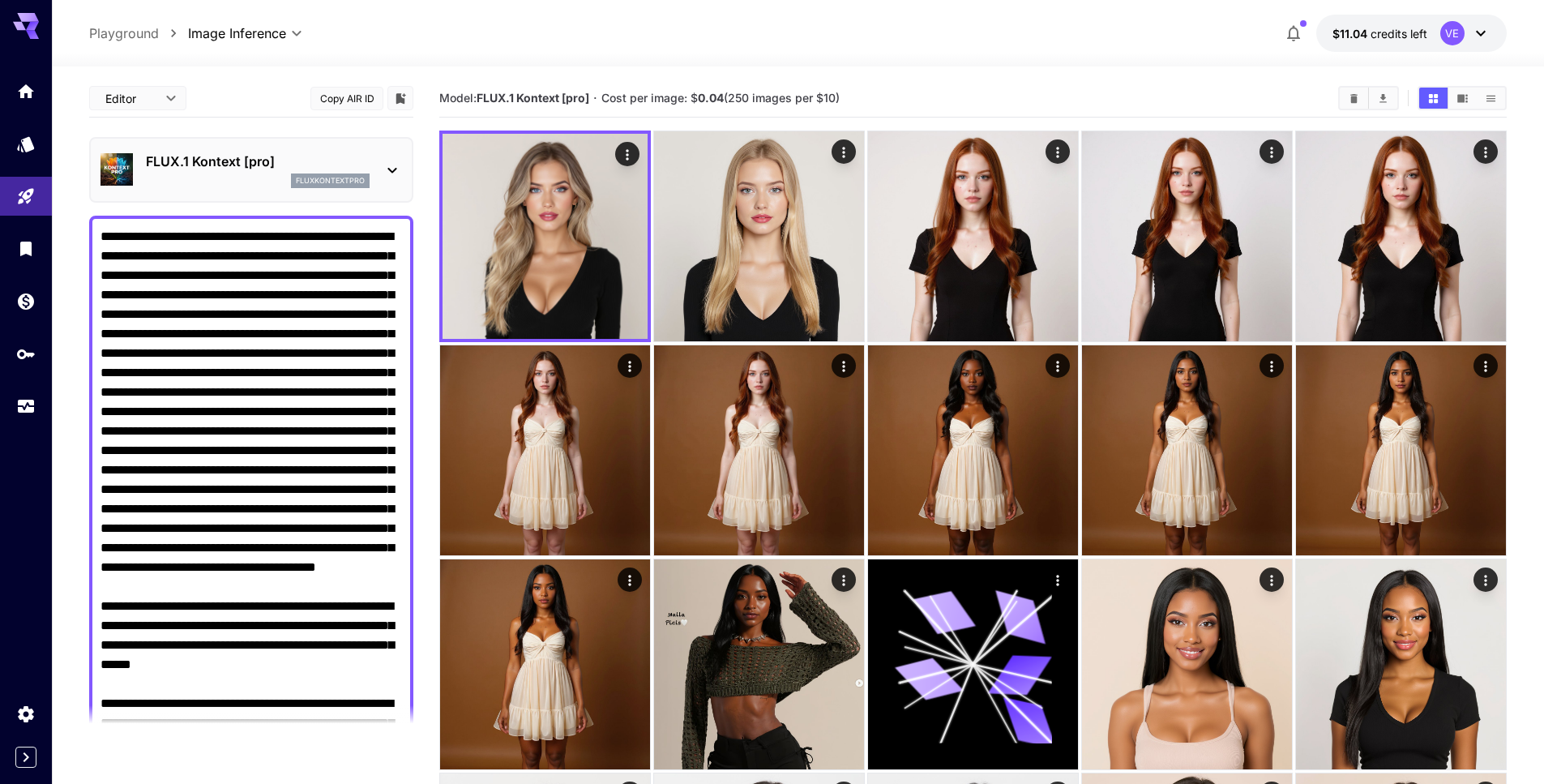
drag, startPoint x: 288, startPoint y: 485, endPoint x: 82, endPoint y: 232, distance: 326.3
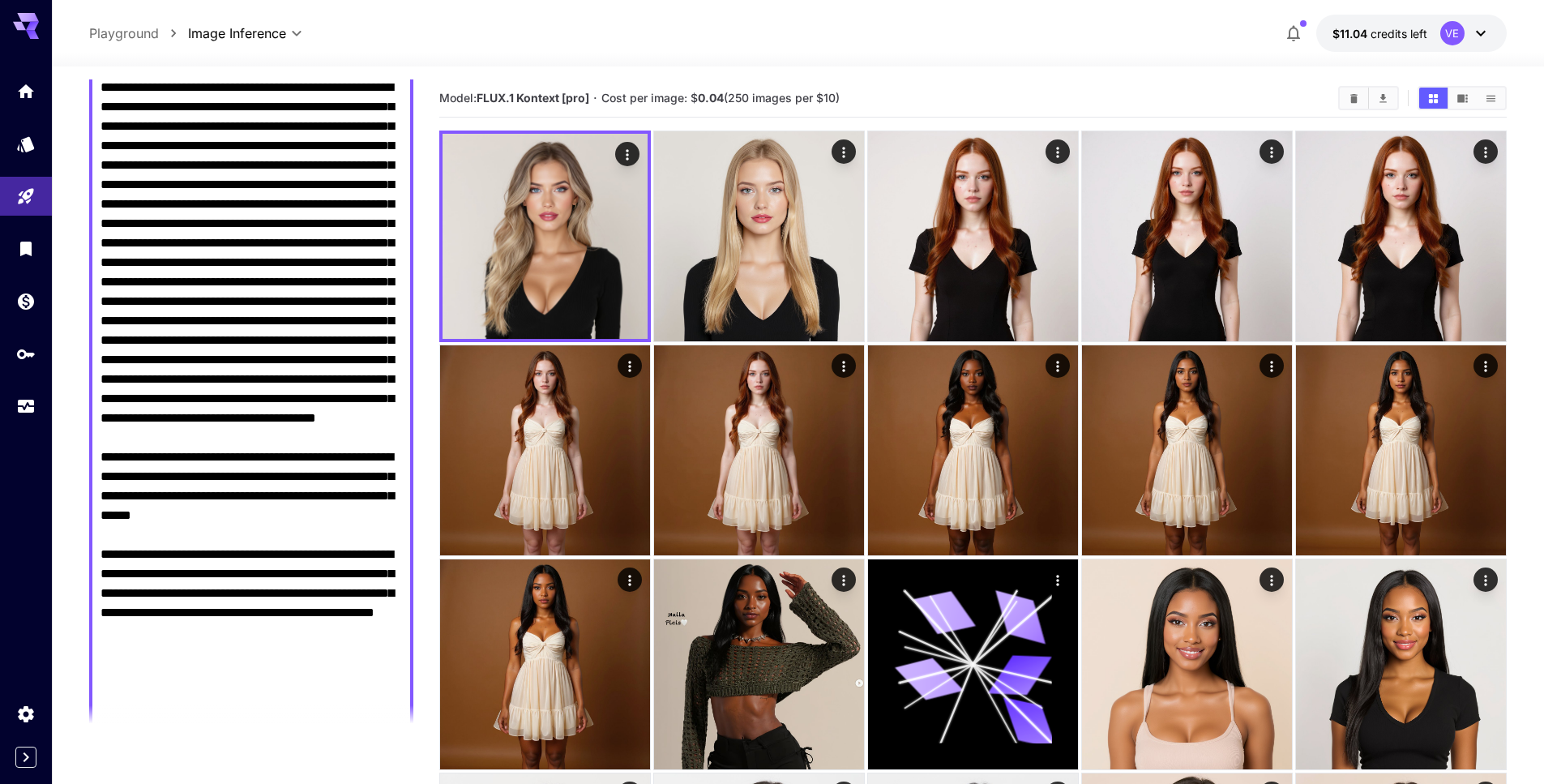
scroll to position [81, 0]
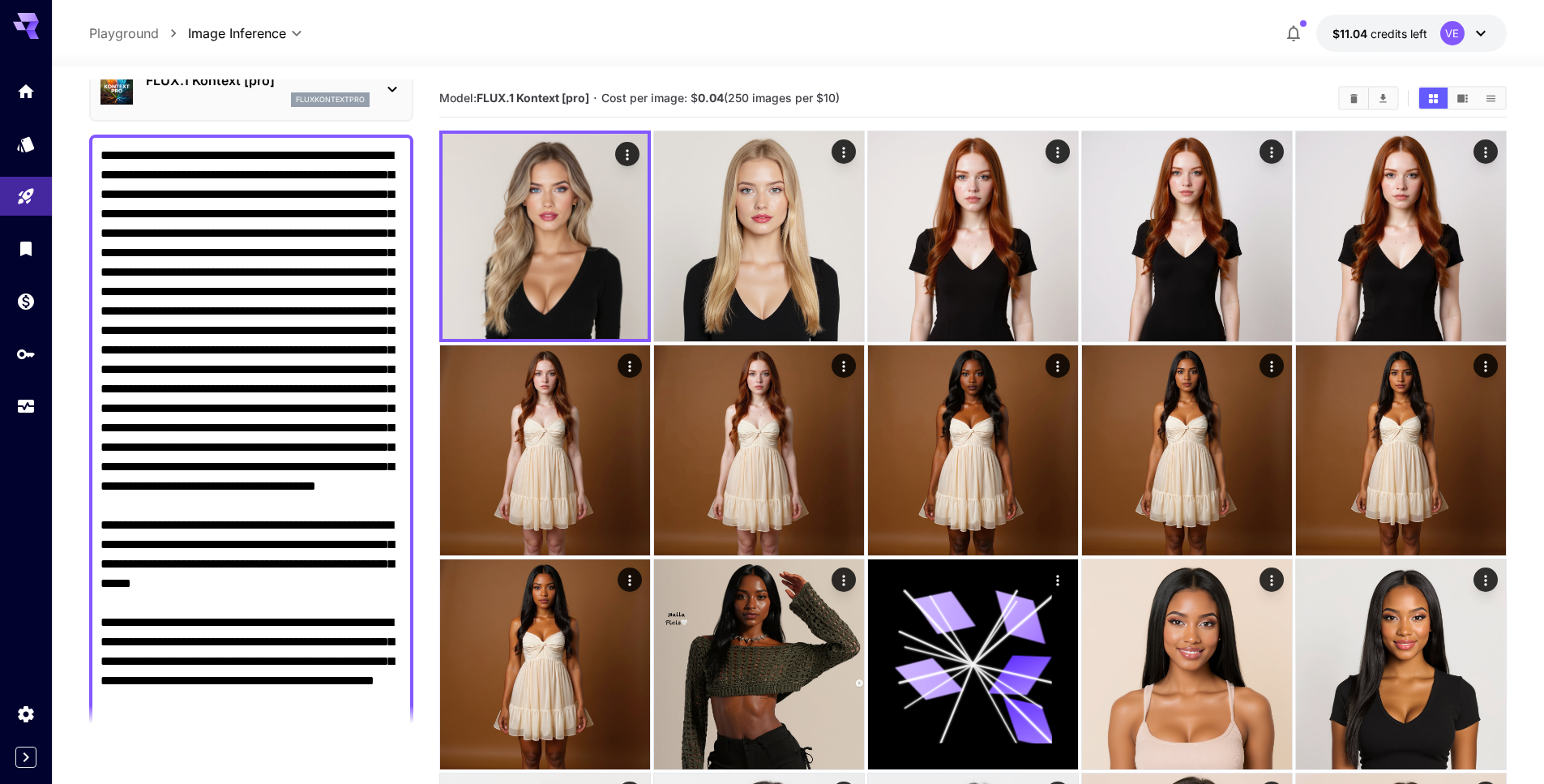
drag, startPoint x: 285, startPoint y: 561, endPoint x: 73, endPoint y: 143, distance: 468.7
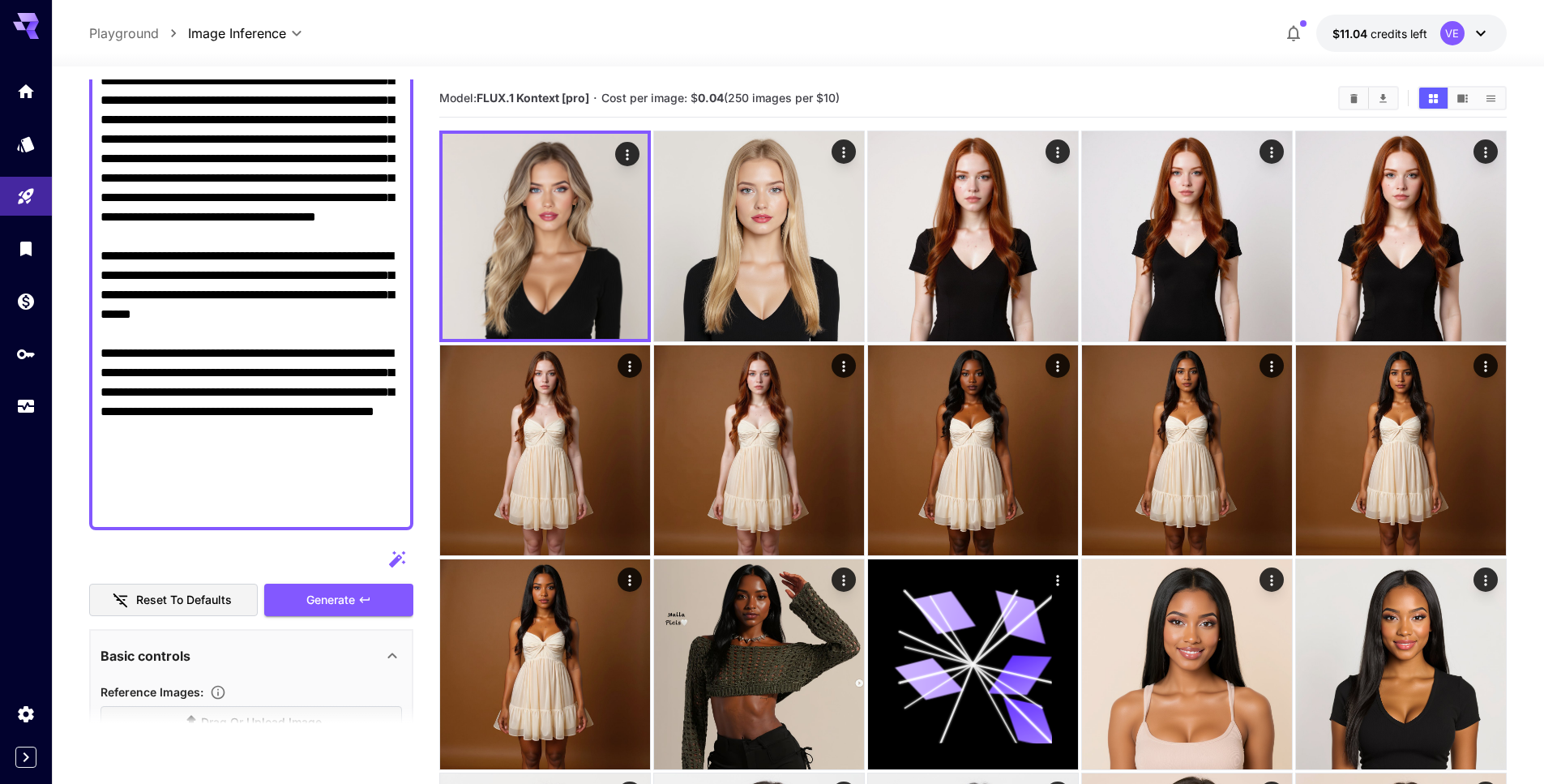
scroll to position [393, 0]
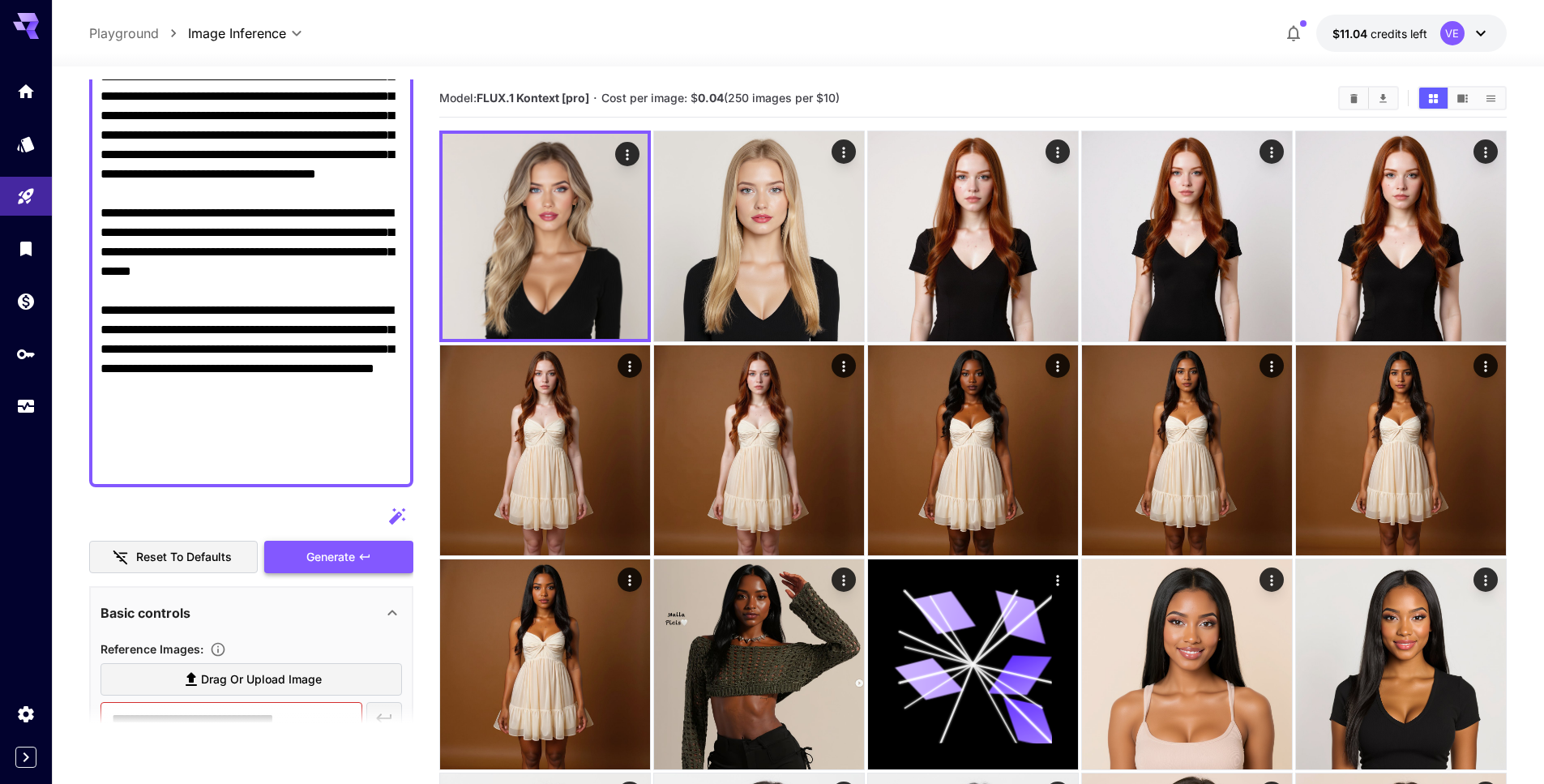
click at [325, 548] on span "Generate" at bounding box center [331, 557] width 49 height 20
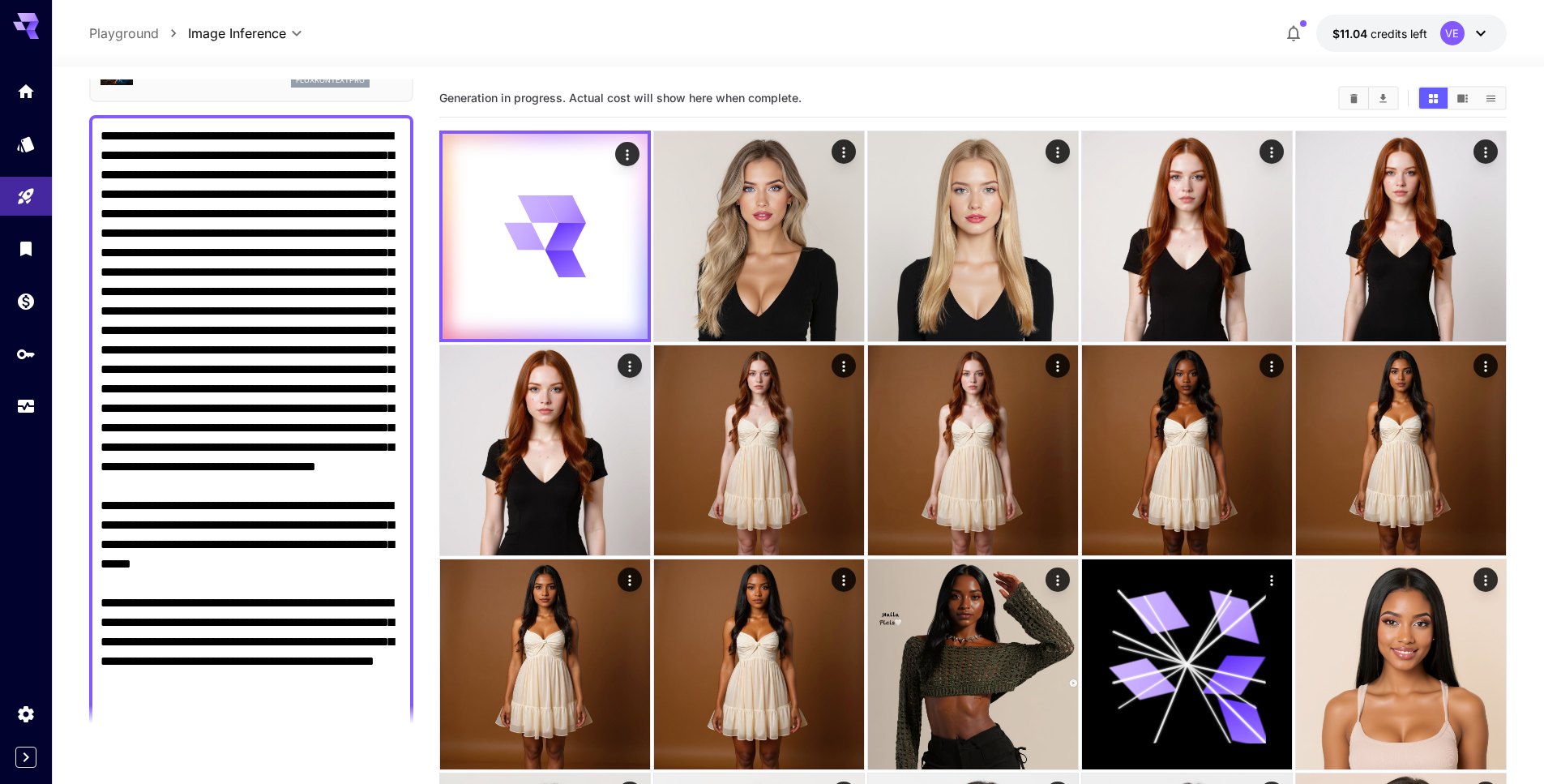
scroll to position [87, 0]
